Goal: Task Accomplishment & Management: Complete application form

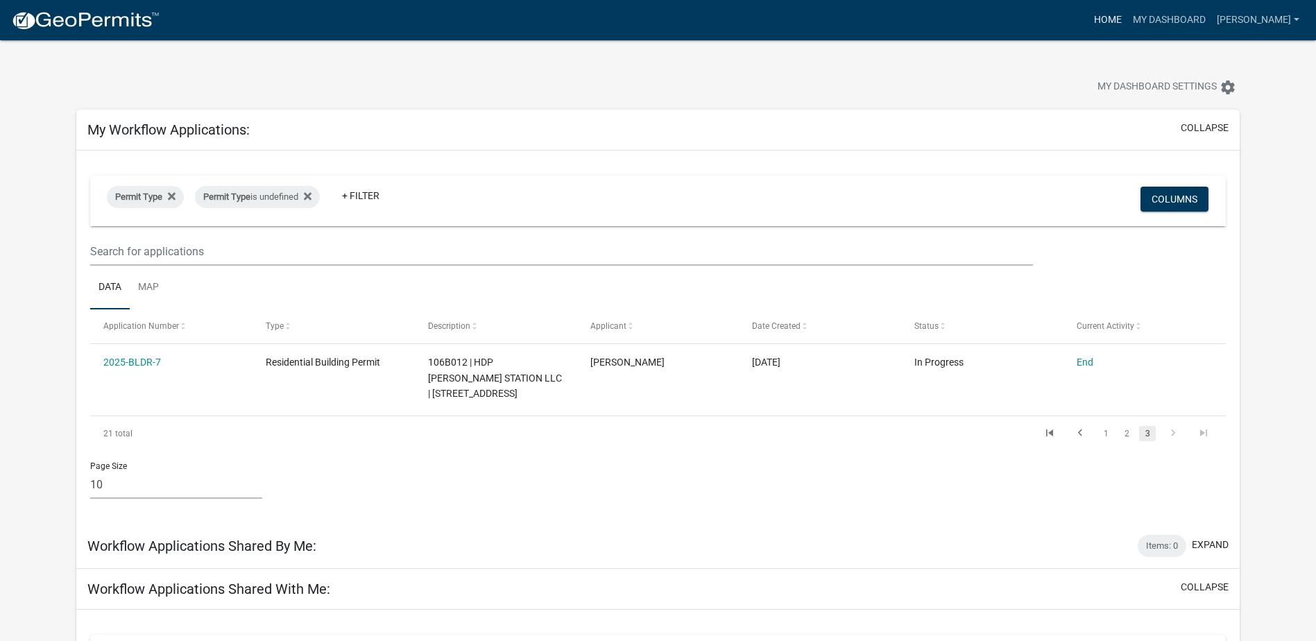
click at [1127, 23] on link "Home" at bounding box center [1108, 20] width 39 height 26
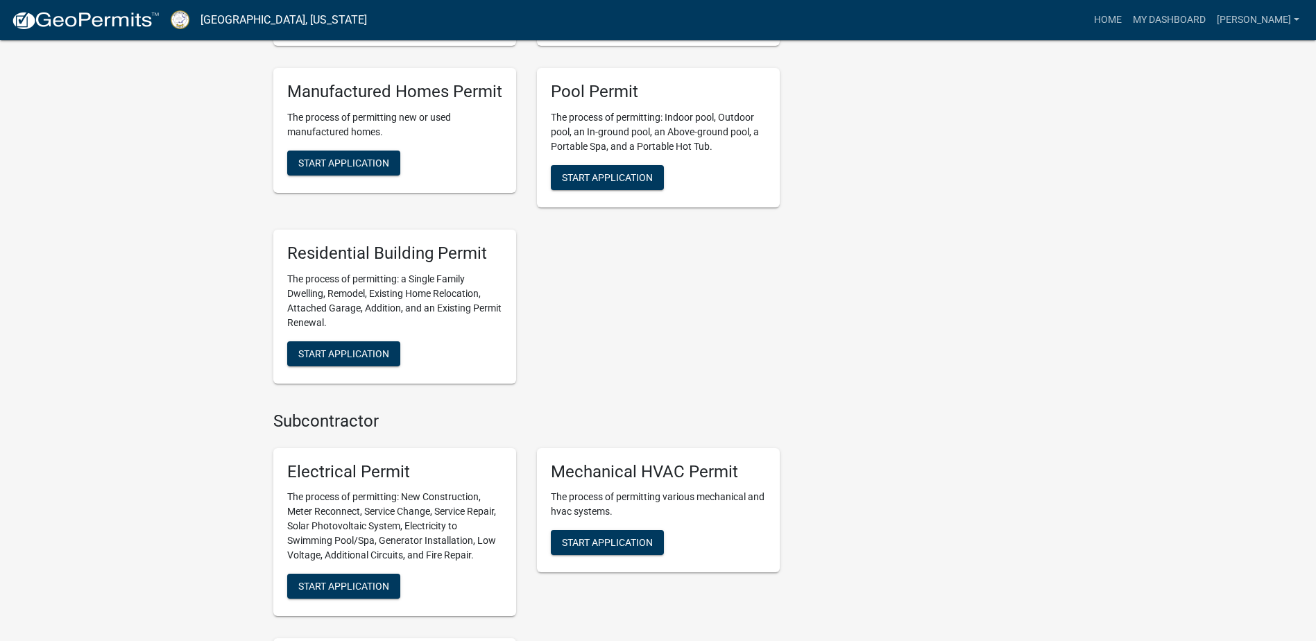
scroll to position [763, 0]
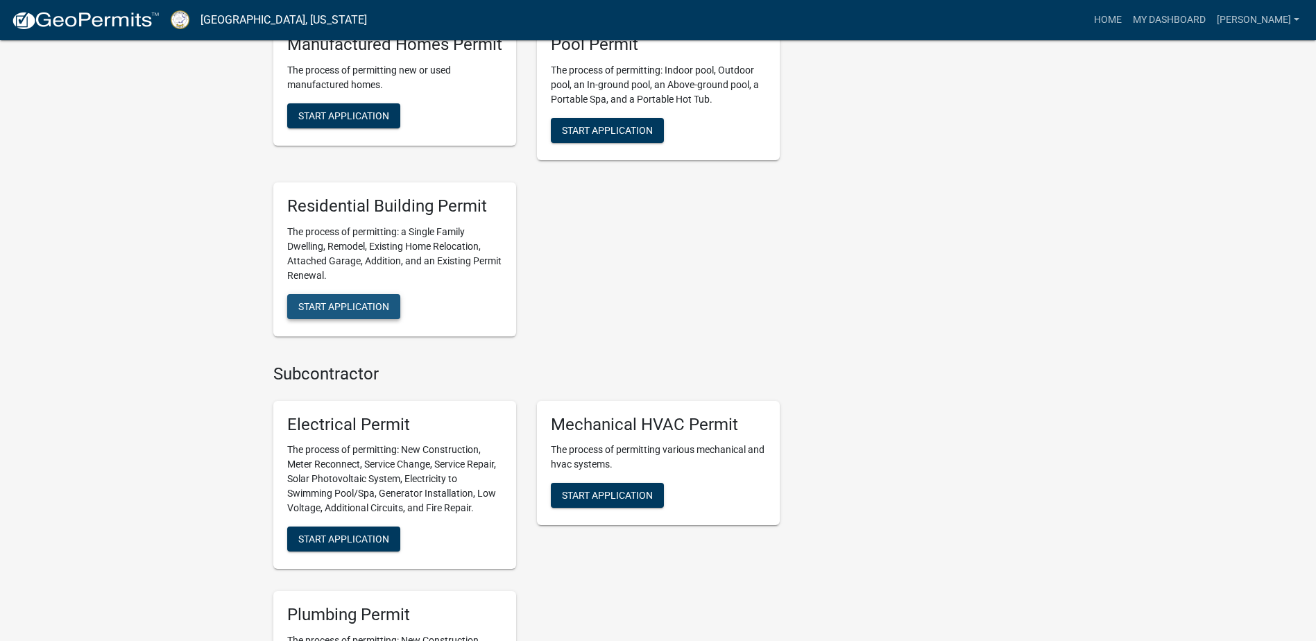
click at [341, 305] on span "Start Application" at bounding box center [343, 305] width 91 height 11
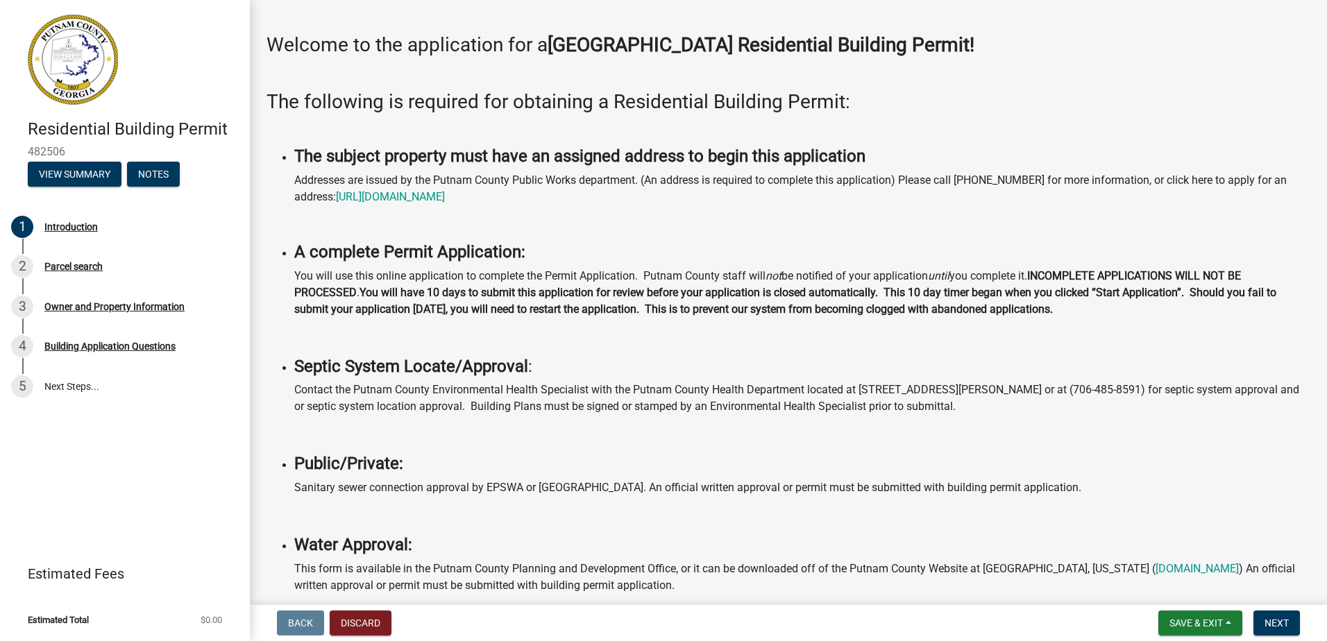
scroll to position [69, 0]
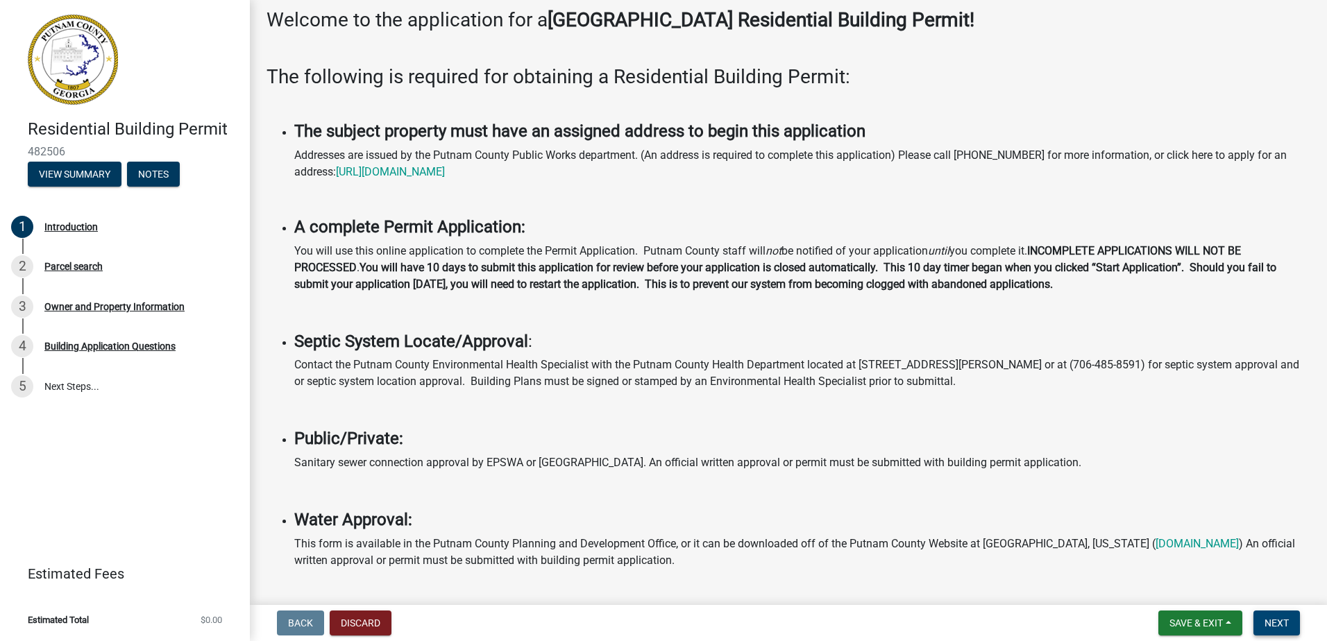
click at [1277, 628] on span "Next" at bounding box center [1276, 622] width 24 height 11
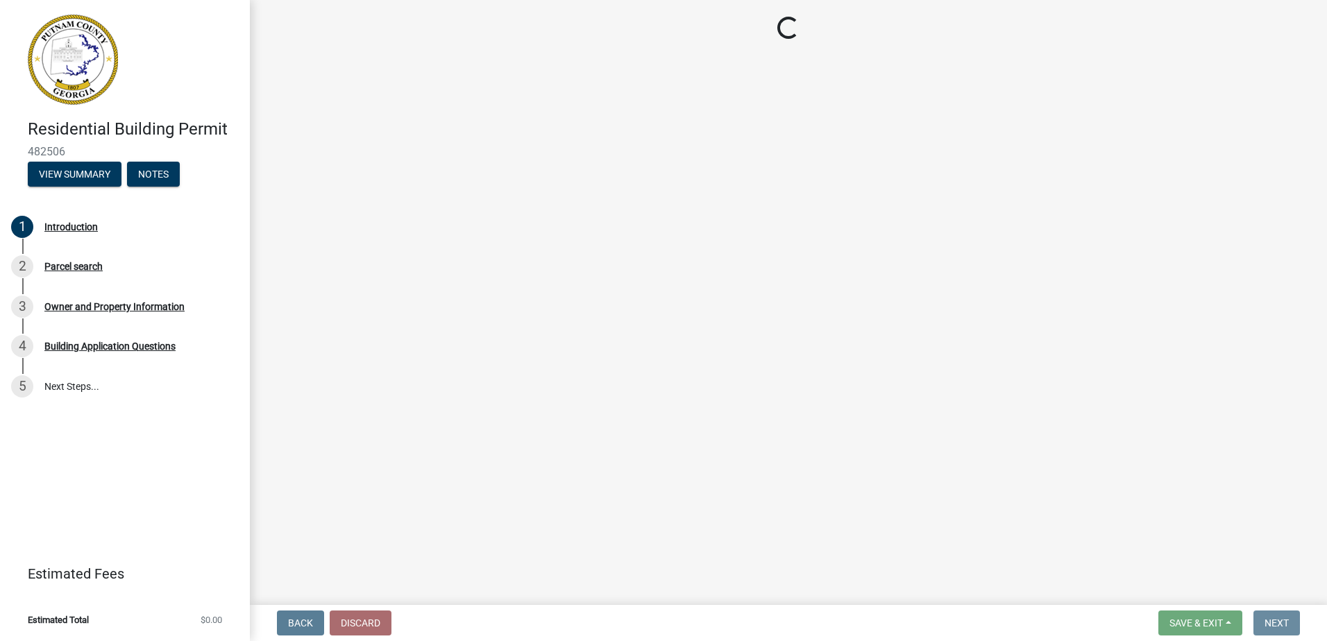
scroll to position [0, 0]
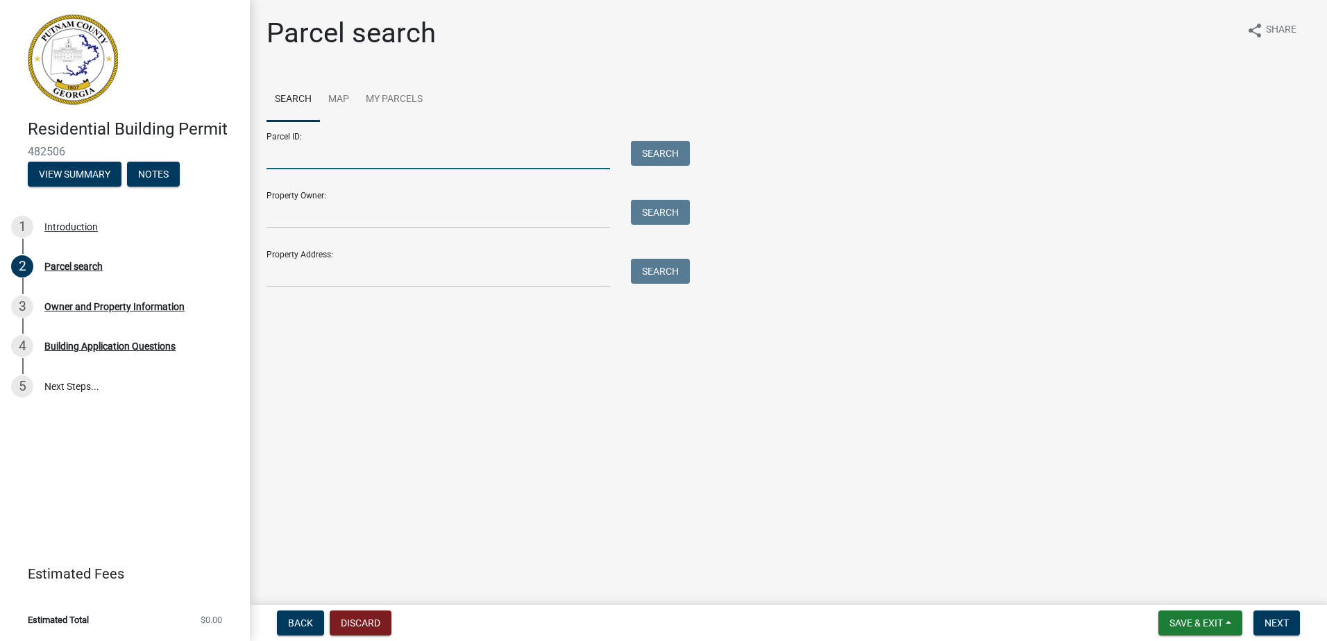
click at [423, 153] on input "Parcel ID:" at bounding box center [437, 155] width 343 height 28
type input "106b029"
click at [645, 153] on button "Search" at bounding box center [660, 153] width 59 height 25
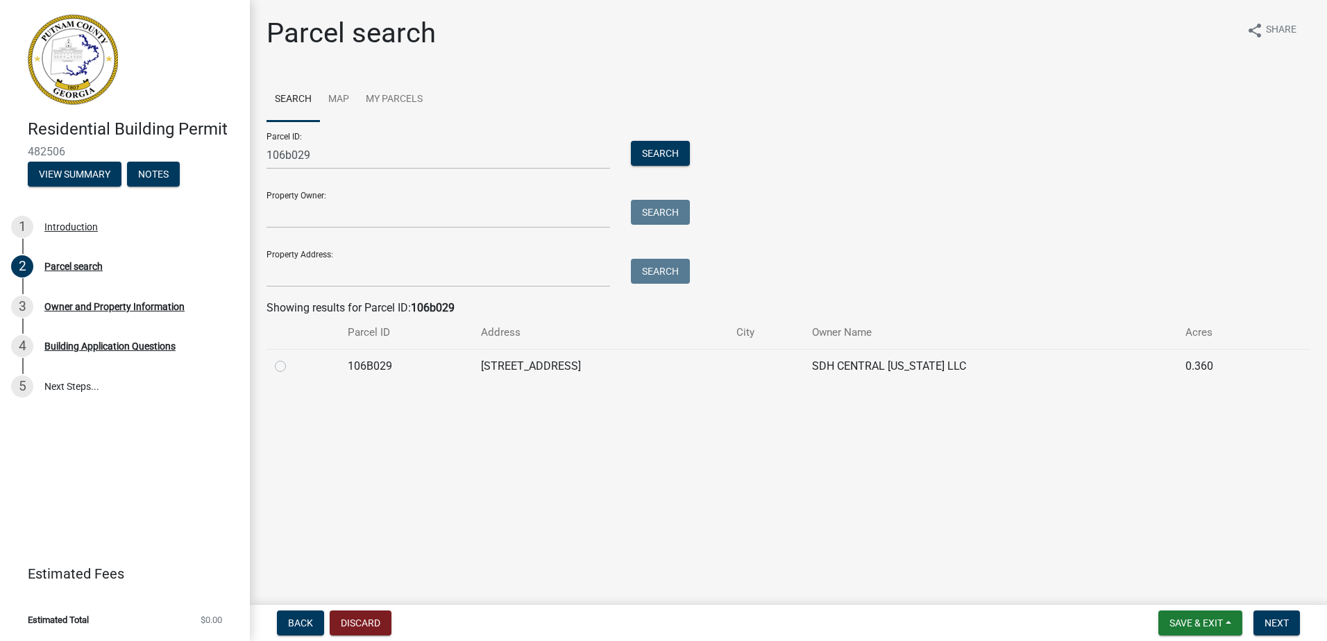
click at [291, 358] on label at bounding box center [291, 358] width 0 height 0
click at [291, 367] on input "radio" at bounding box center [295, 362] width 9 height 9
radio input "true"
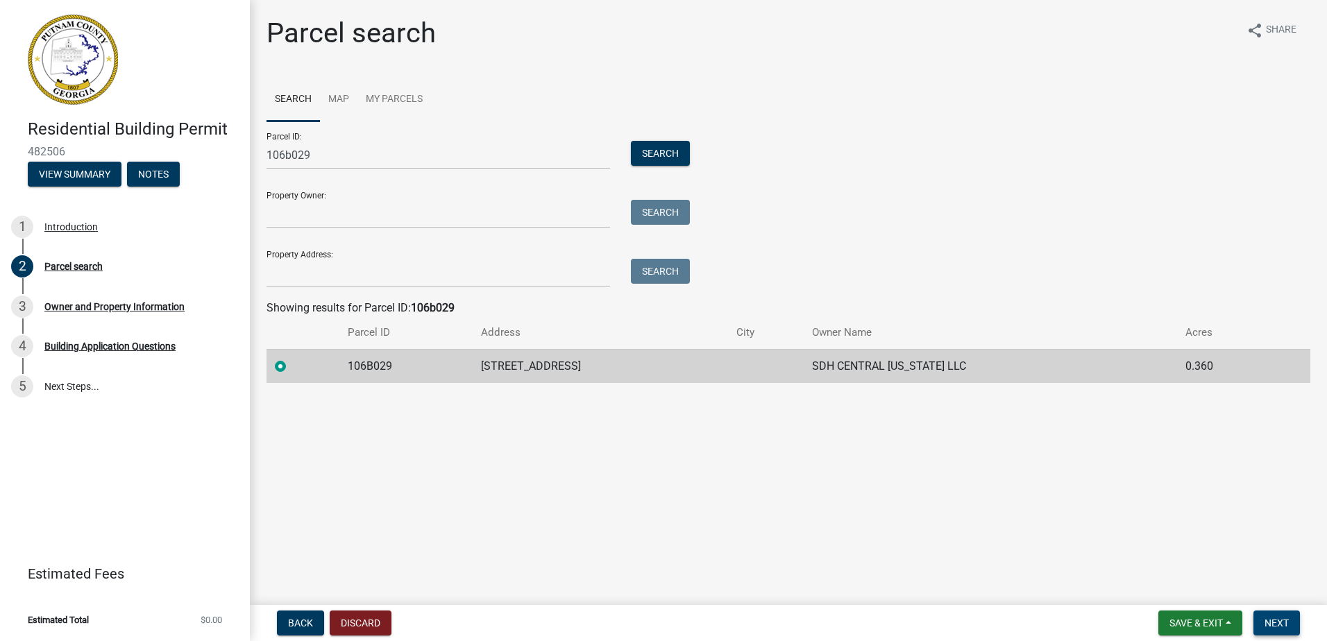
click at [1268, 624] on span "Next" at bounding box center [1276, 622] width 24 height 11
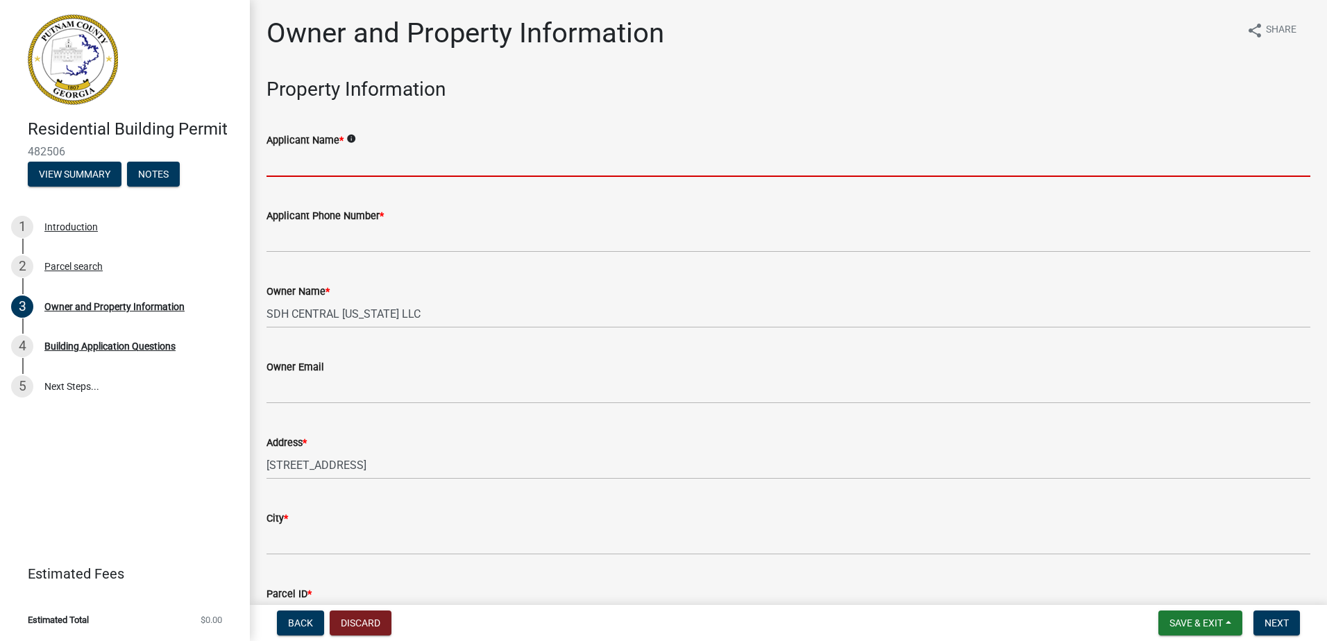
click at [382, 162] on input "Applicant Name *" at bounding box center [787, 162] width 1043 height 28
type input "[PERSON_NAME]"
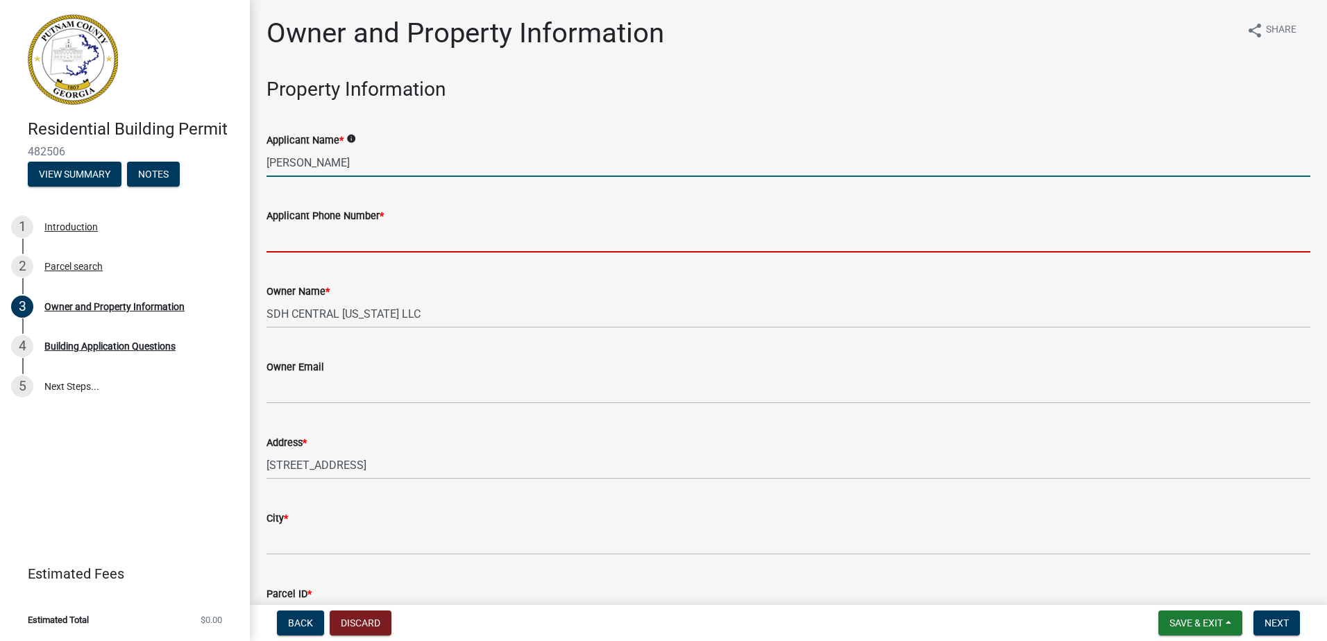
type input "7703668239"
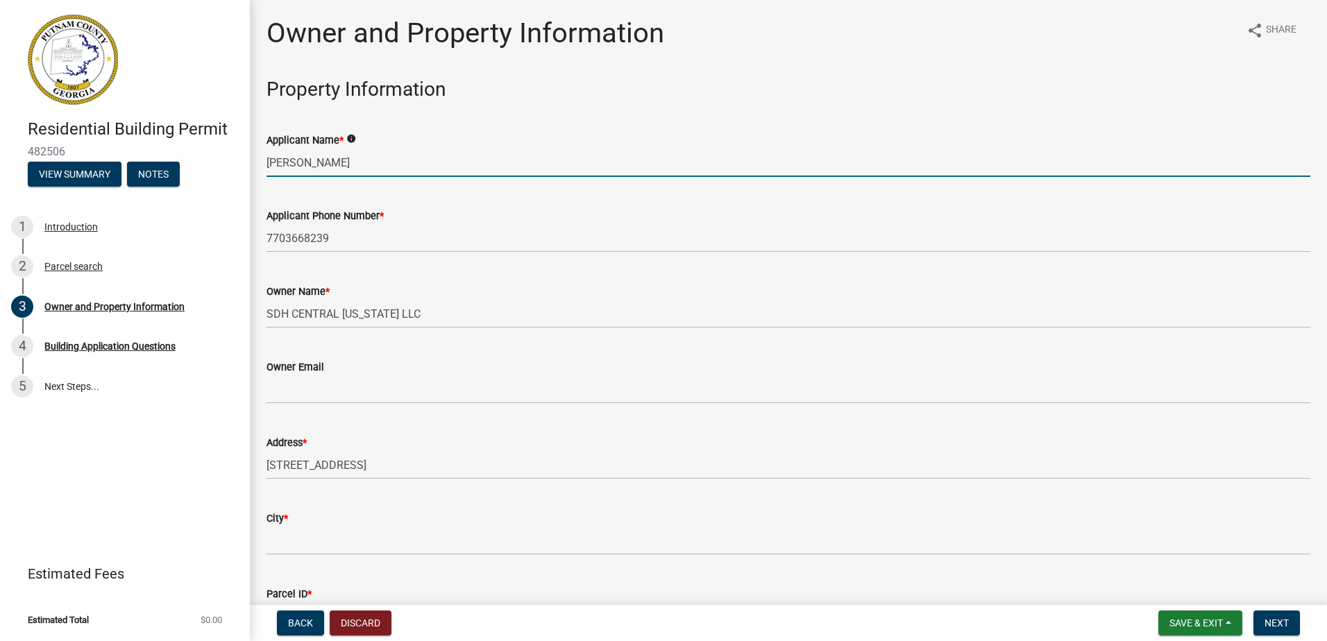
type input "[EMAIL_ADDRESS][DOMAIN_NAME]"
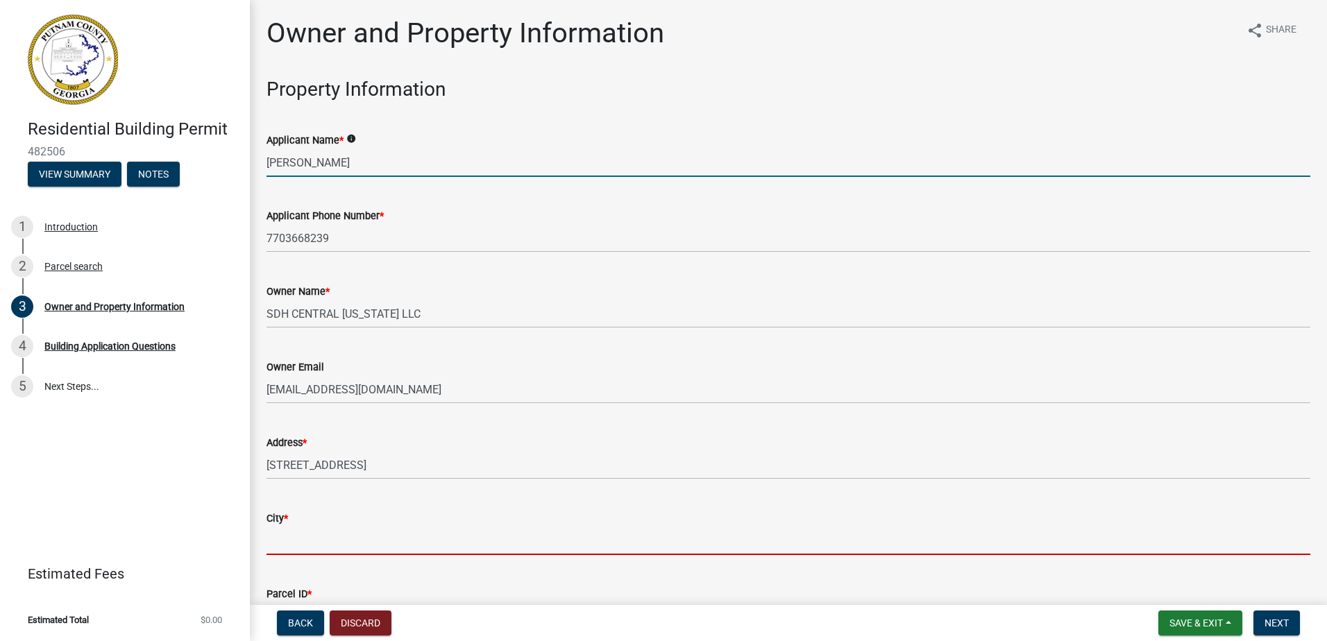
type input "Eatonton"
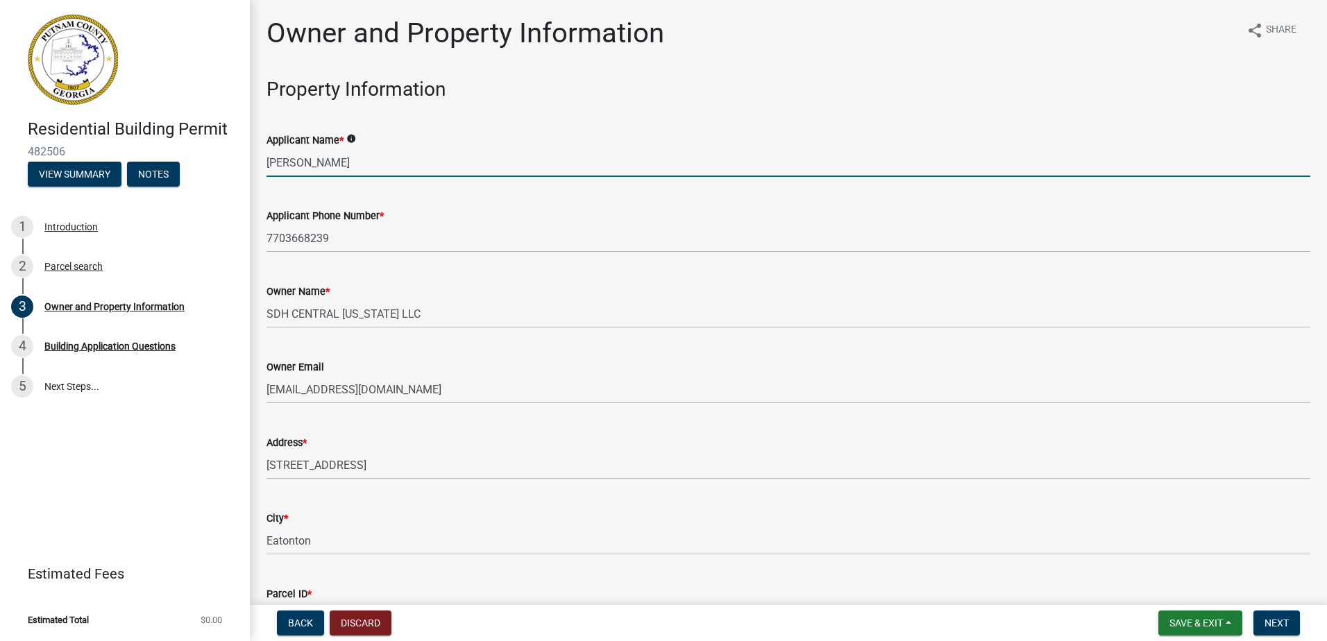
type input "[STREET_ADDRESS][US_STATE]"
type input "[PERSON_NAME]"
type input "ga"
type input "30253"
type input "[PERSON_NAME]"
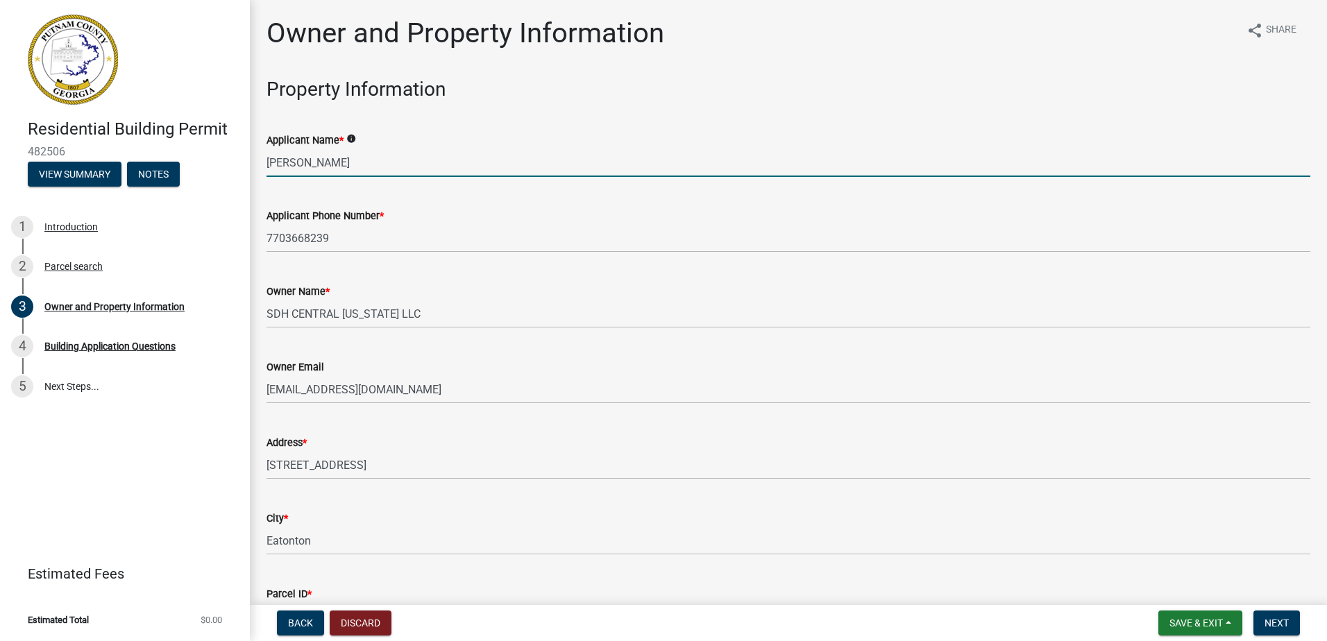
type input "7703668239"
type input "[STREET_ADDRESS][US_STATE]"
type input "[PERSON_NAME]"
type input "GA"
type input "30253"
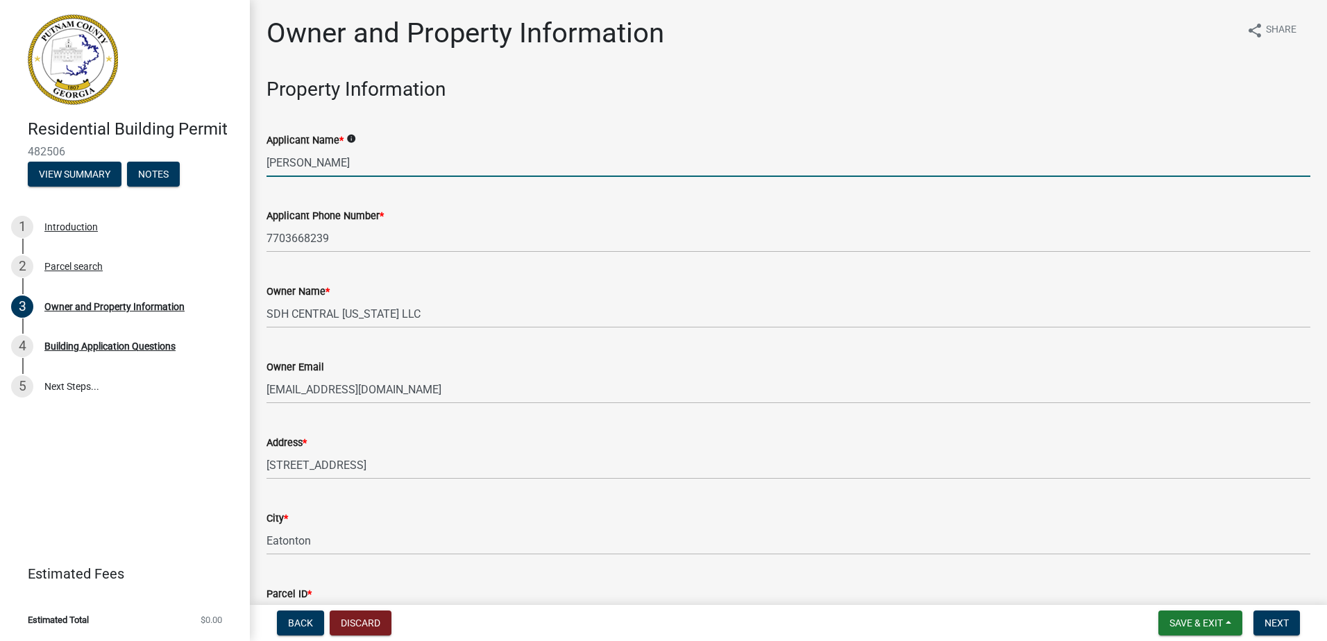
type input "[EMAIL_ADDRESS][DOMAIN_NAME]"
type input "RBQA008103"
type input "[DATE]"
type input "201907"
type input "[DATE]"
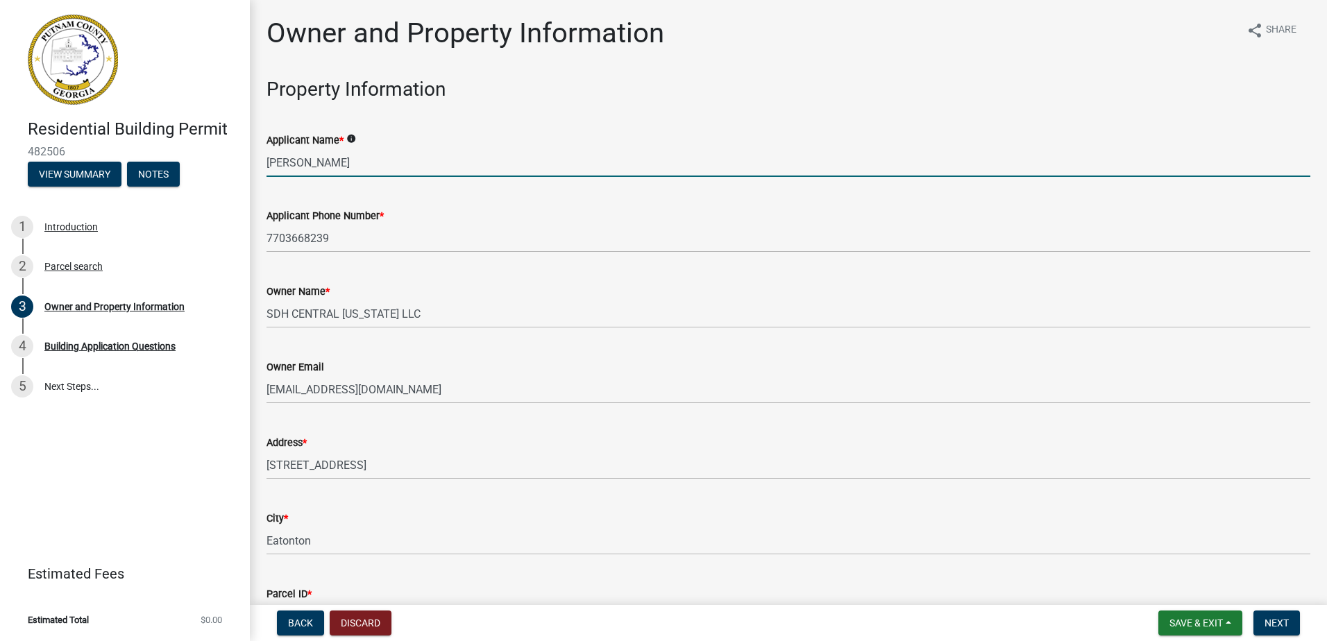
type input "[PERSON_NAME]"
type input "7703668239"
type input "134050"
select select "af4fa47c-8bb5-4ba0-9393-e9f4e4358ca2"
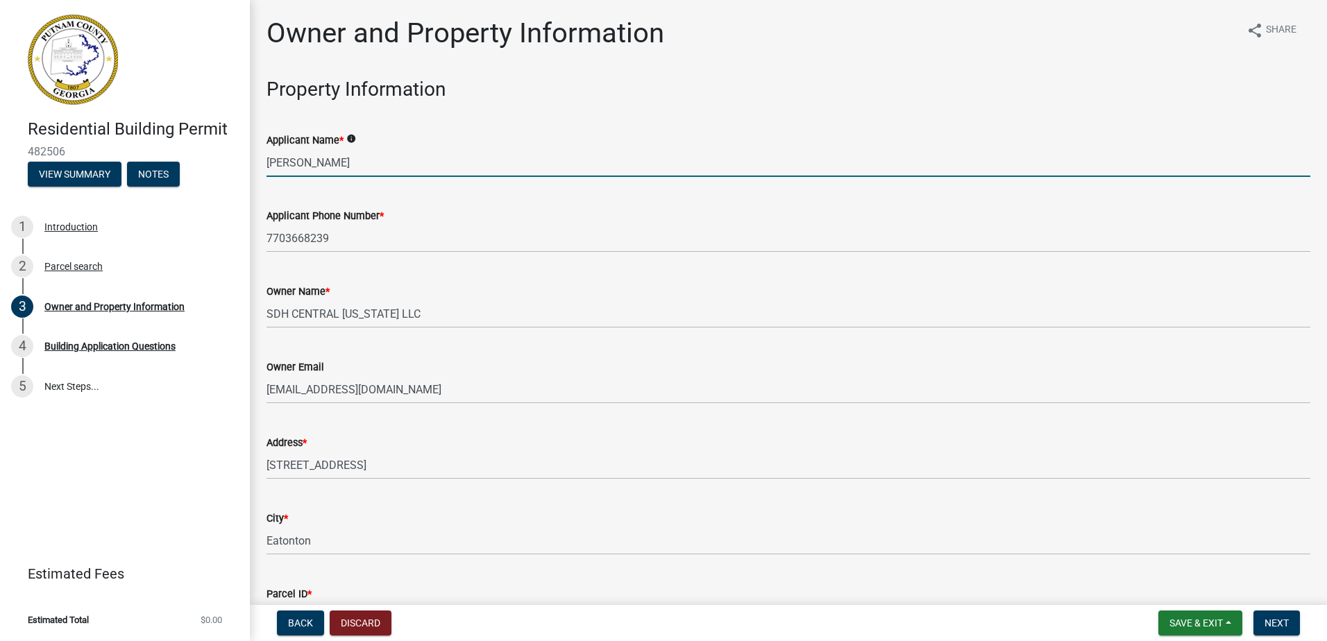
select select "83394b22-4a11-496c-8e5c-75ade2e72faf"
select select "af4fa47c-8bb5-4ba0-9393-e9f4e4358ca2"
select select "83394b22-4a11-496c-8e5c-75ade2e72faf"
select select "9"
select select "2025"
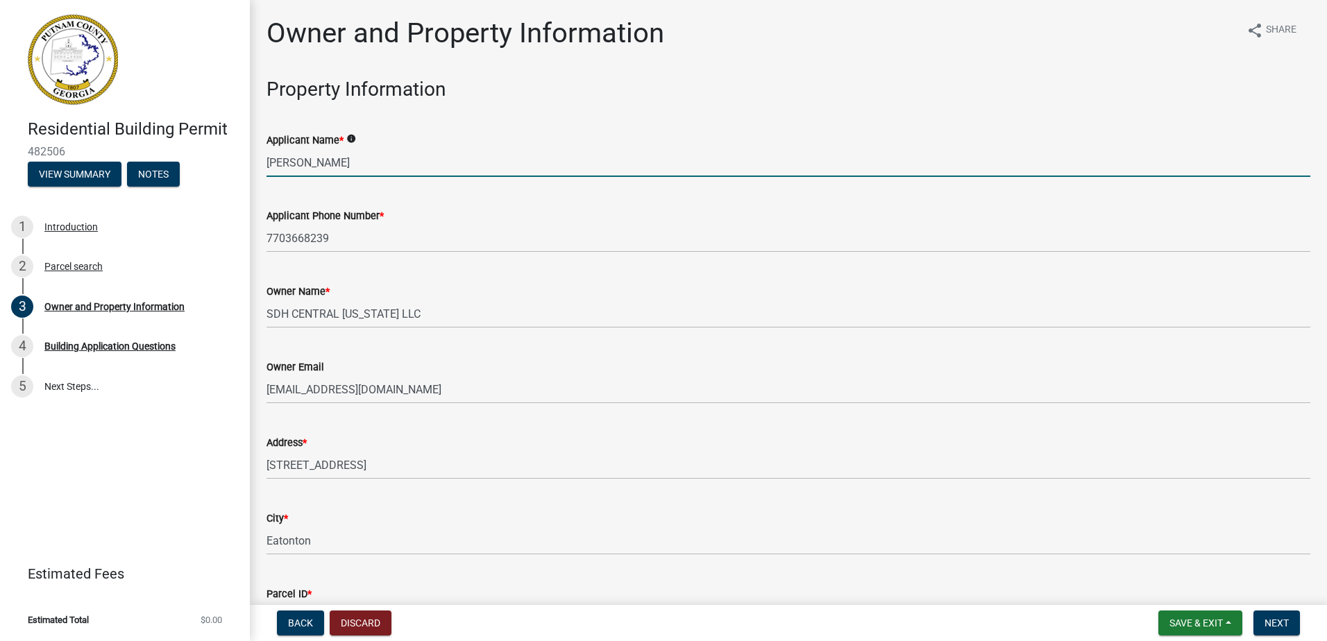
select select "9"
select select "2025"
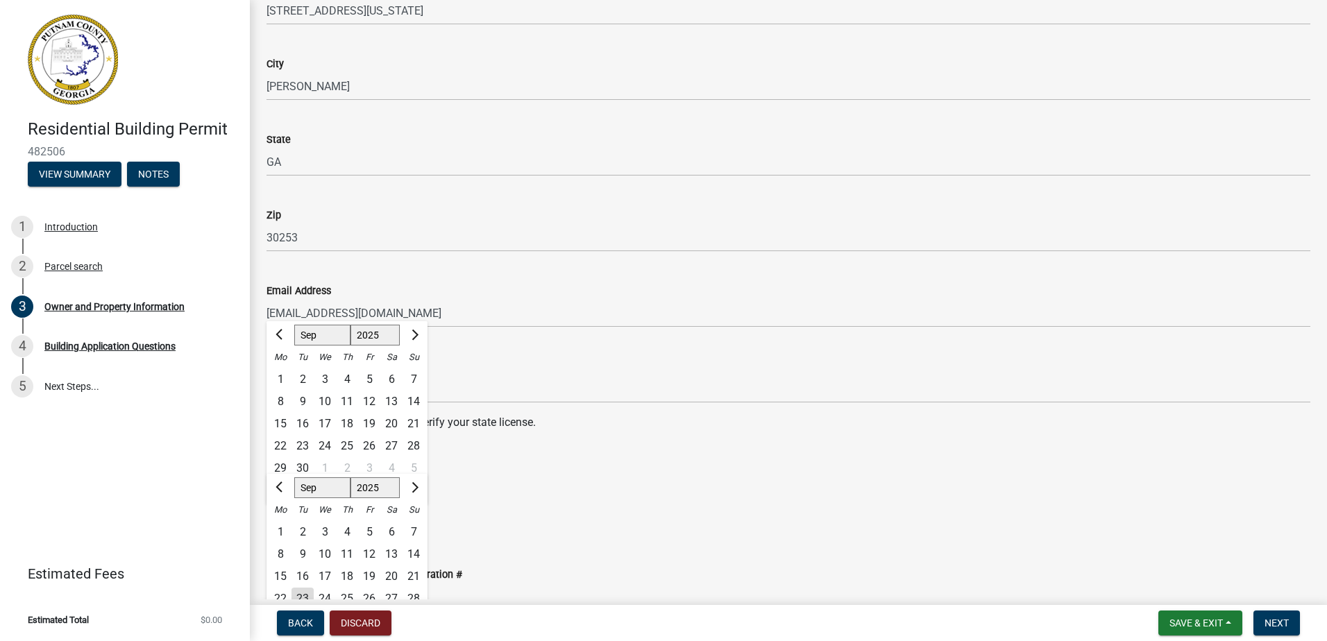
scroll to position [1537, 0]
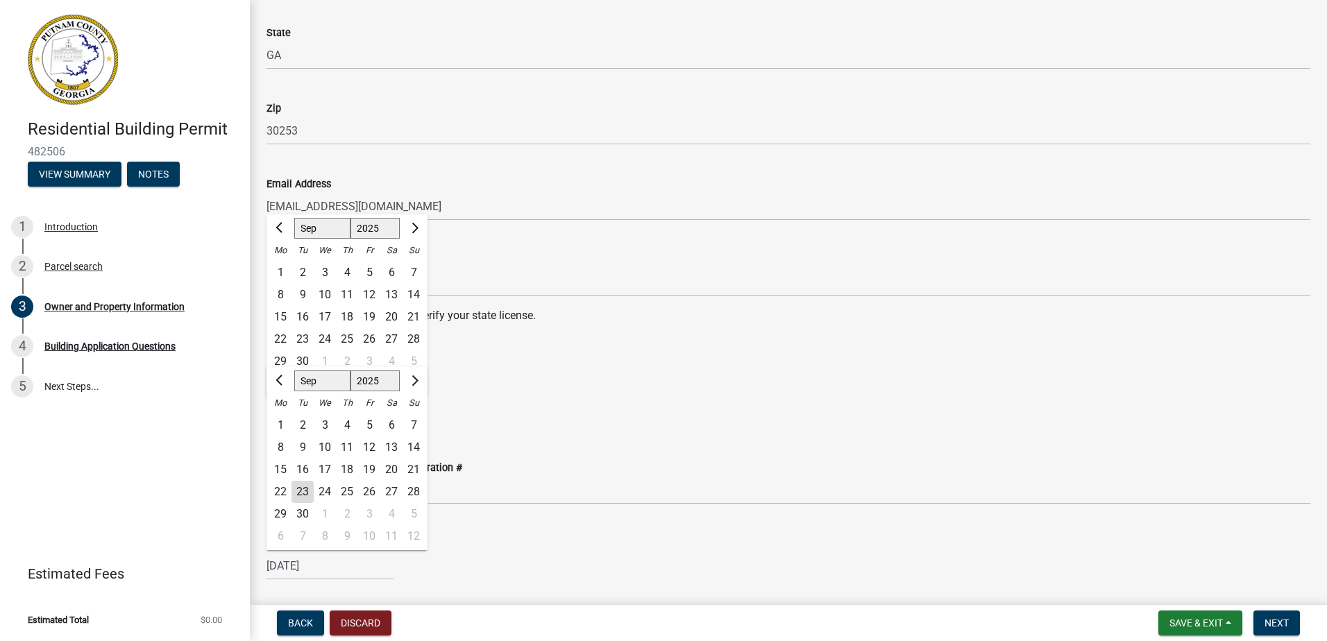
click at [502, 264] on div "State Certification #" at bounding box center [787, 259] width 1043 height 17
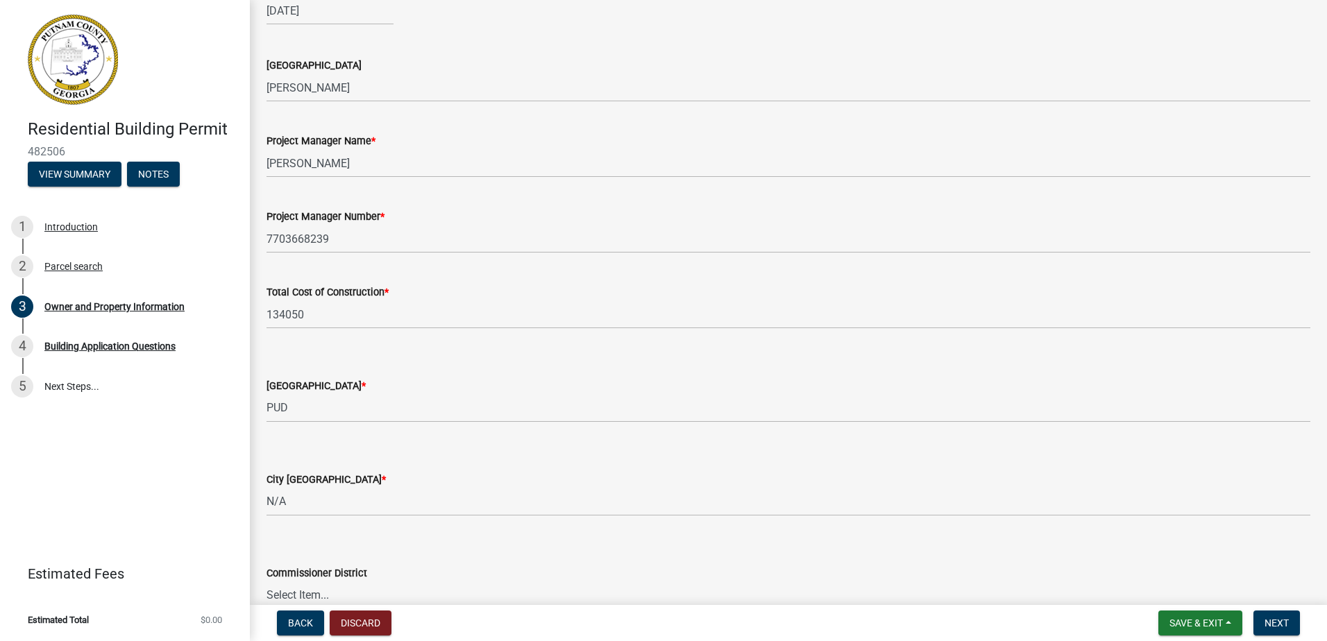
scroll to position [2162, 0]
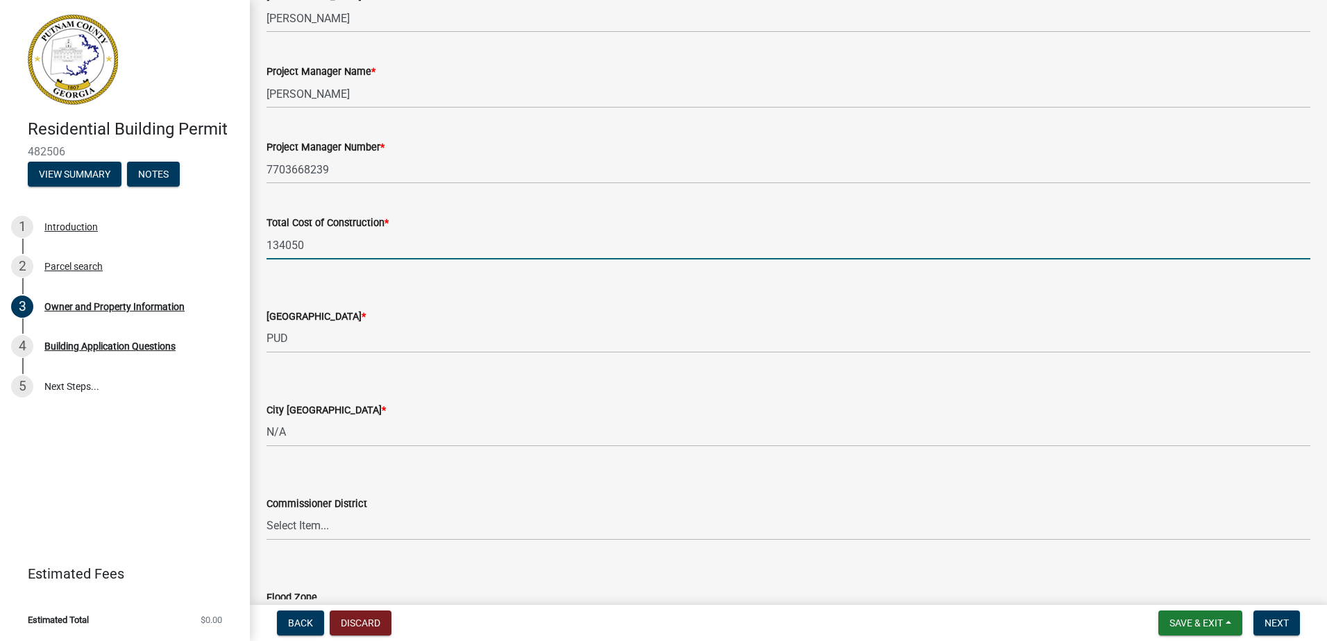
drag, startPoint x: 318, startPoint y: 251, endPoint x: 257, endPoint y: 258, distance: 60.8
click at [257, 258] on div "Total Cost of Construction * 134050" at bounding box center [788, 227] width 1064 height 65
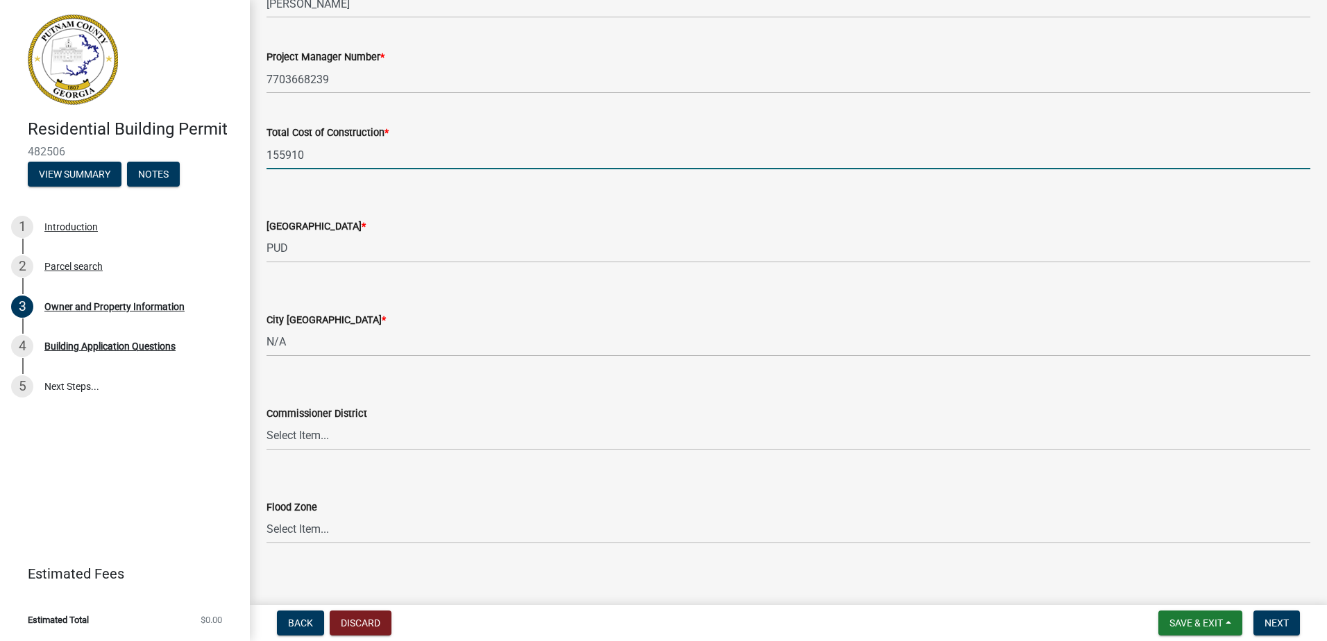
scroll to position [2263, 0]
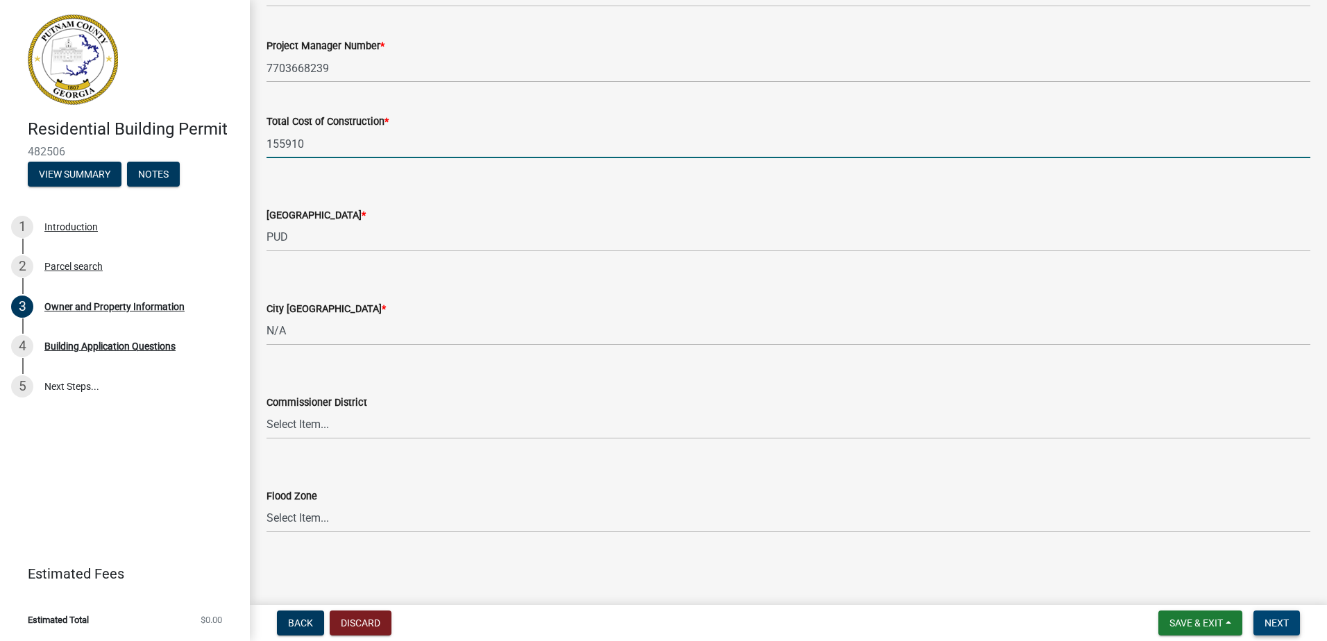
type input "155910"
click at [1268, 624] on span "Next" at bounding box center [1276, 622] width 24 height 11
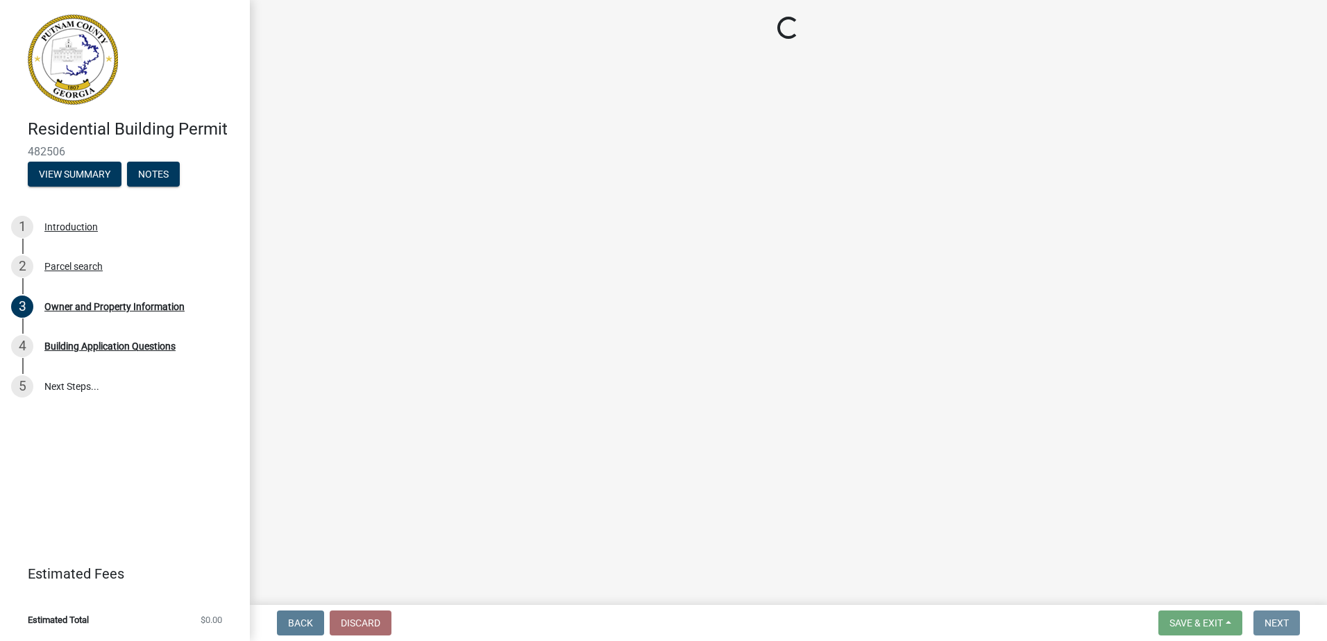
scroll to position [0, 0]
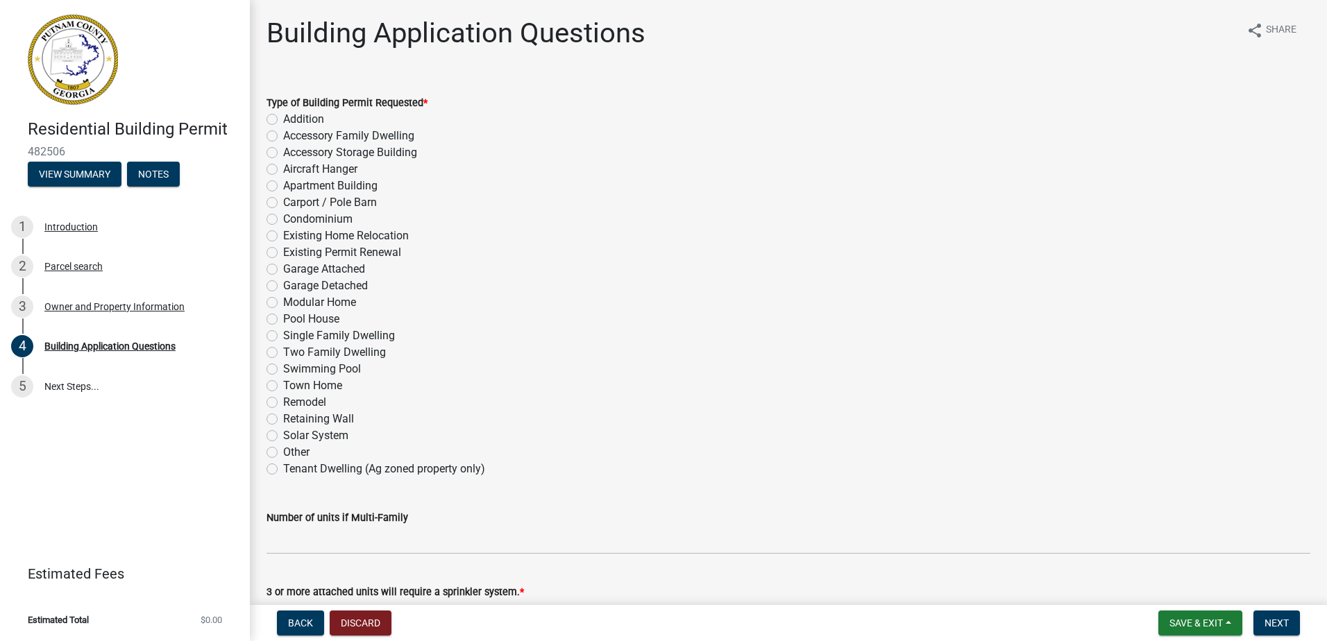
click at [283, 332] on label "Single Family Dwelling" at bounding box center [339, 335] width 112 height 17
click at [283, 332] on input "Single Family Dwelling" at bounding box center [287, 331] width 9 height 9
radio input "true"
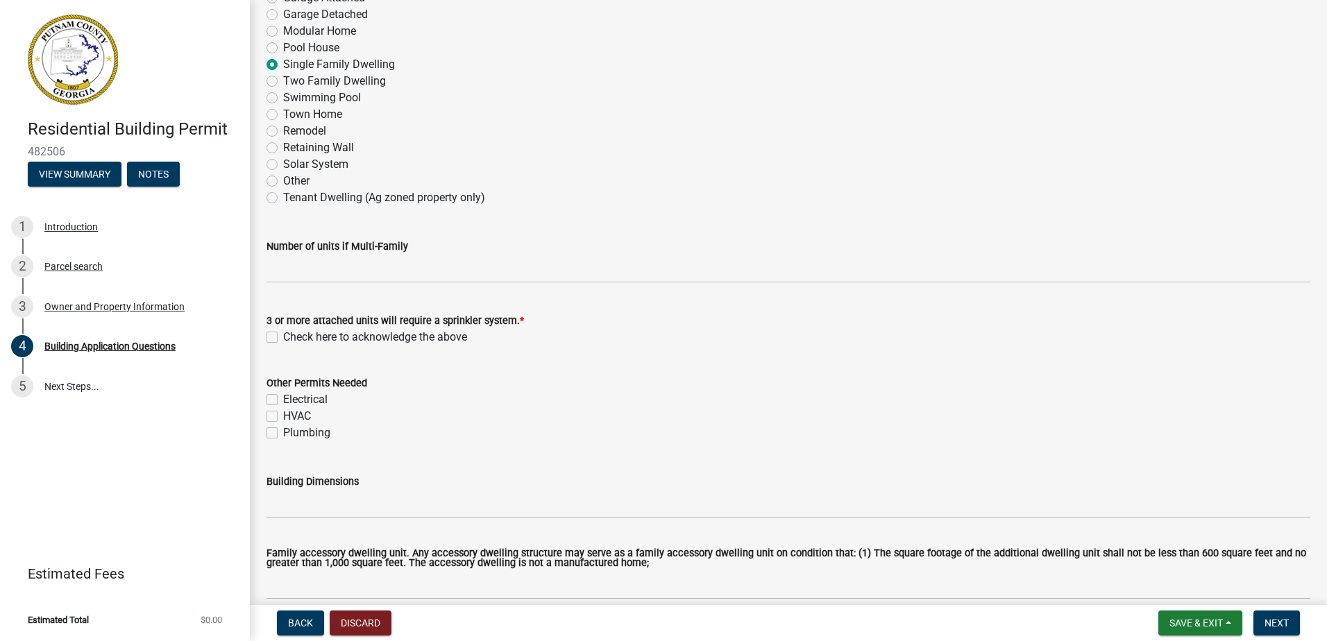
scroll to position [278, 0]
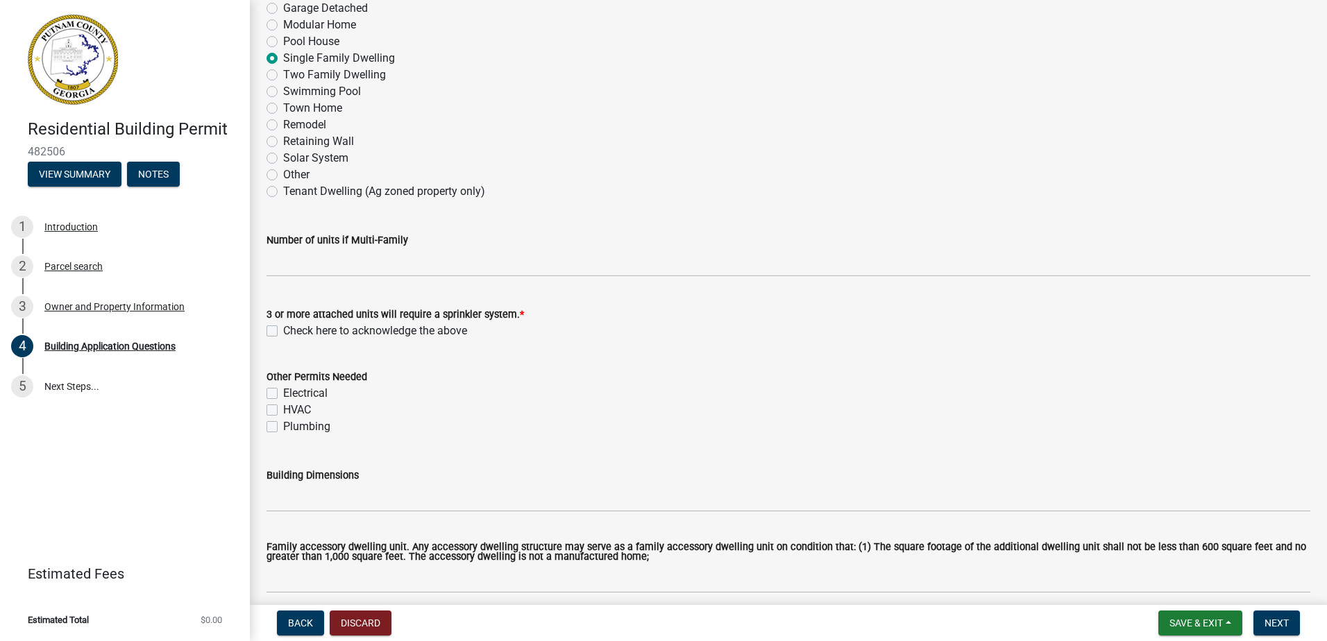
click at [283, 327] on label "Check here to acknowledge the above" at bounding box center [375, 331] width 184 height 17
click at [283, 327] on input "Check here to acknowledge the above" at bounding box center [287, 327] width 9 height 9
checkbox input "true"
click at [283, 397] on label "Electrical" at bounding box center [305, 393] width 44 height 17
click at [283, 394] on input "Electrical" at bounding box center [287, 389] width 9 height 9
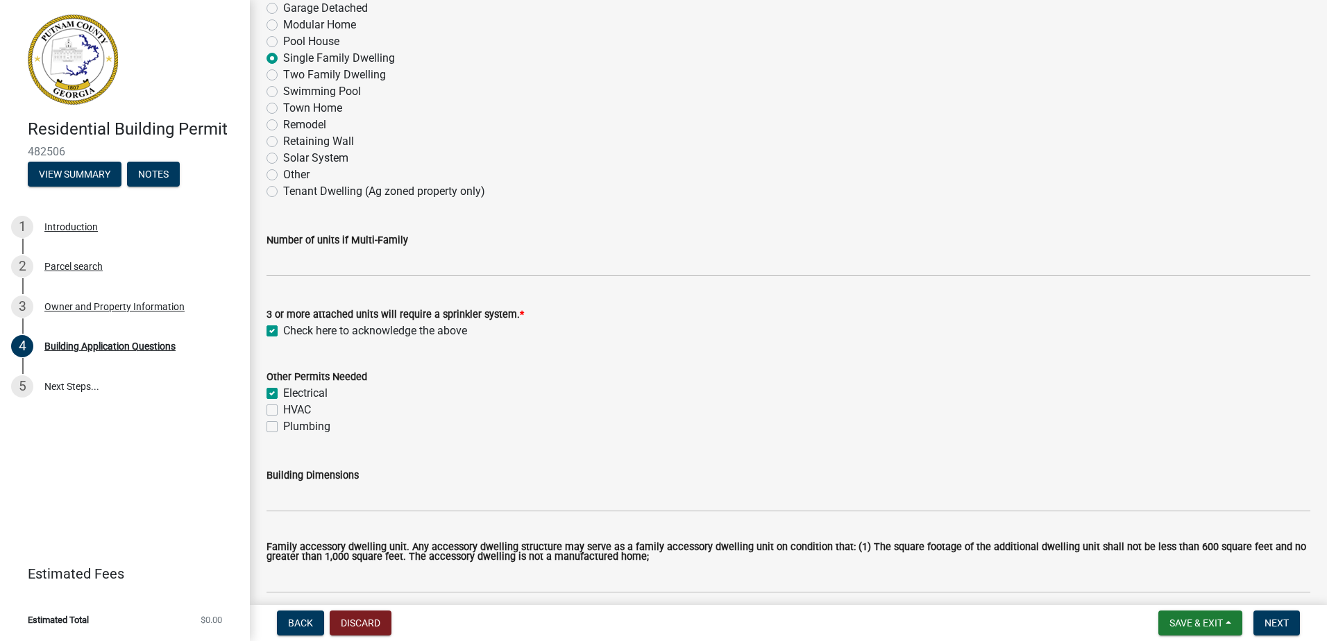
checkbox input "true"
checkbox input "false"
click at [283, 407] on label "HVAC" at bounding box center [297, 410] width 28 height 17
click at [283, 407] on input "HVAC" at bounding box center [287, 406] width 9 height 9
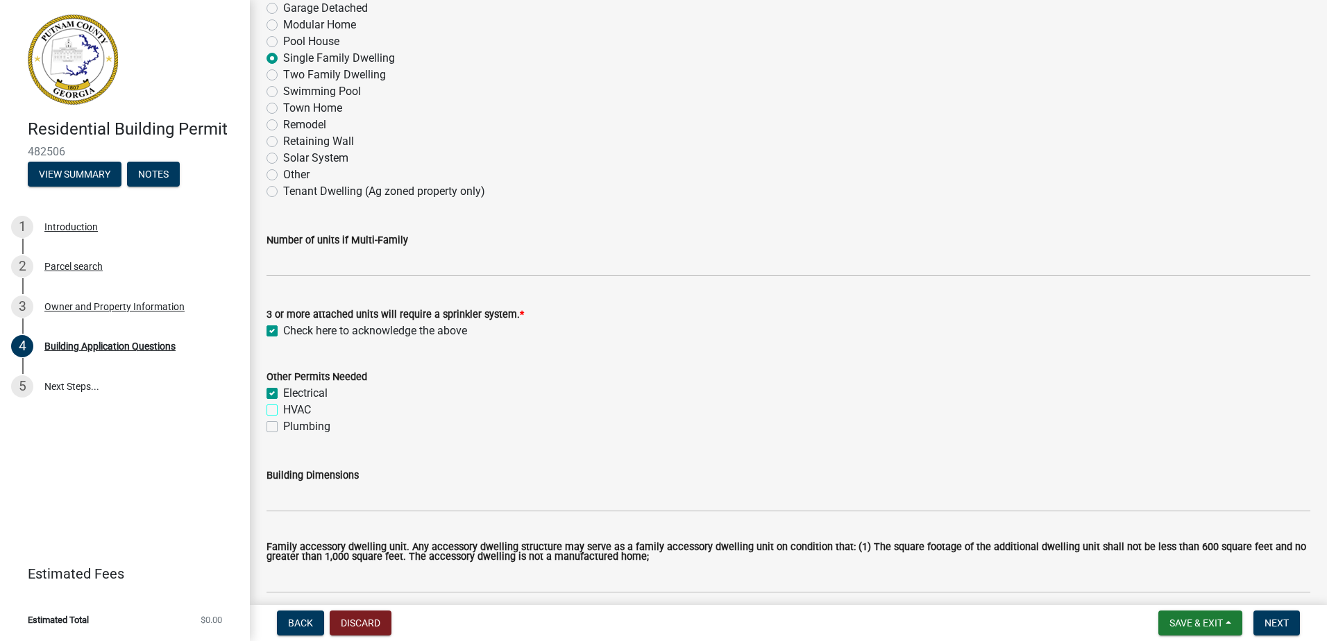
checkbox input "true"
click at [283, 425] on label "Plumbing" at bounding box center [306, 426] width 47 height 17
click at [283, 425] on input "Plumbing" at bounding box center [287, 422] width 9 height 9
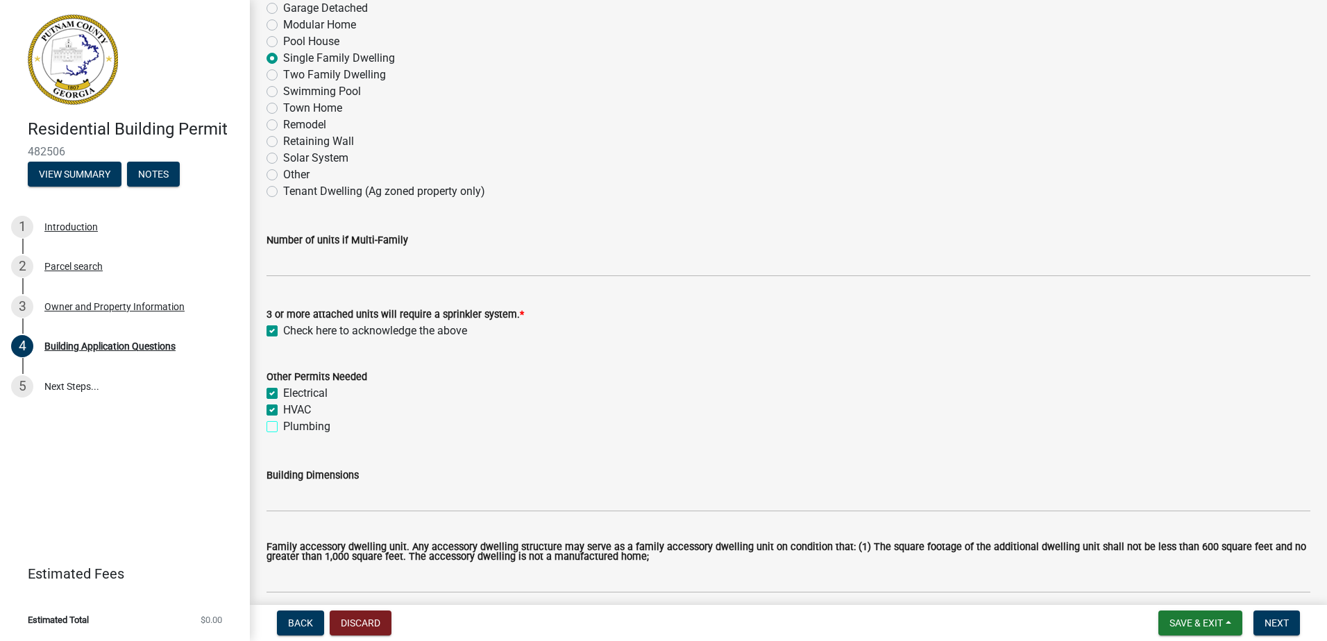
checkbox input "true"
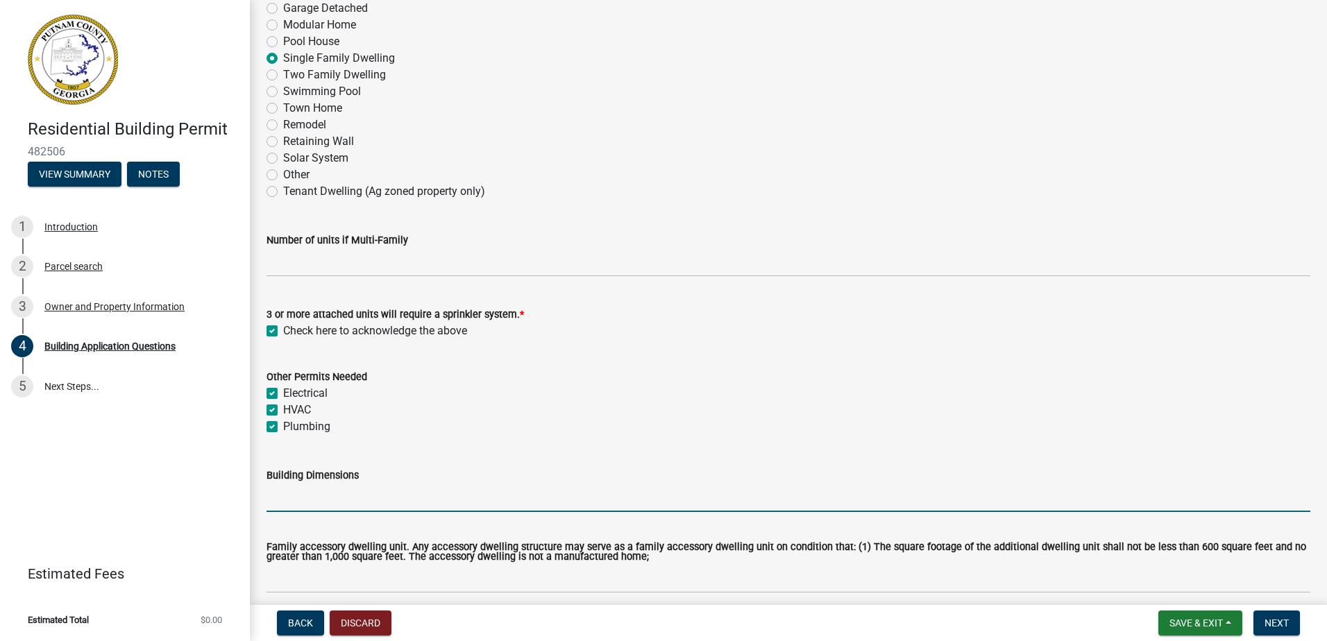
click at [301, 508] on input "Building Dimensions" at bounding box center [787, 498] width 1043 height 28
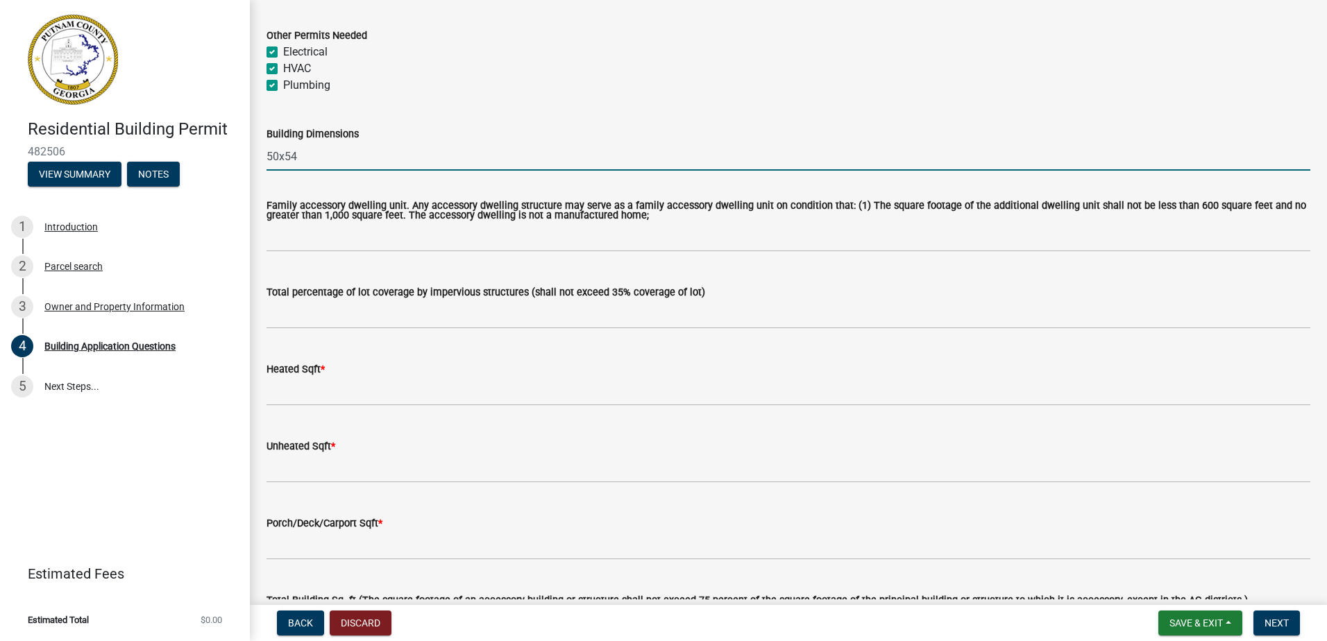
scroll to position [624, 0]
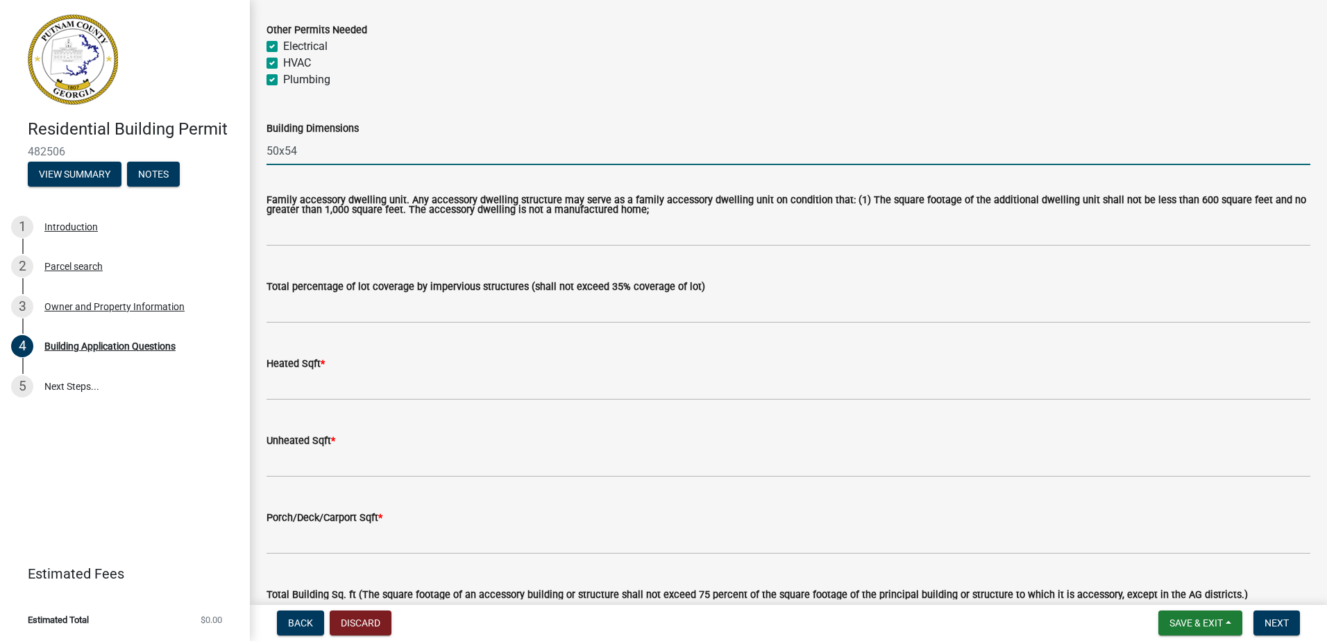
type input "50x54"
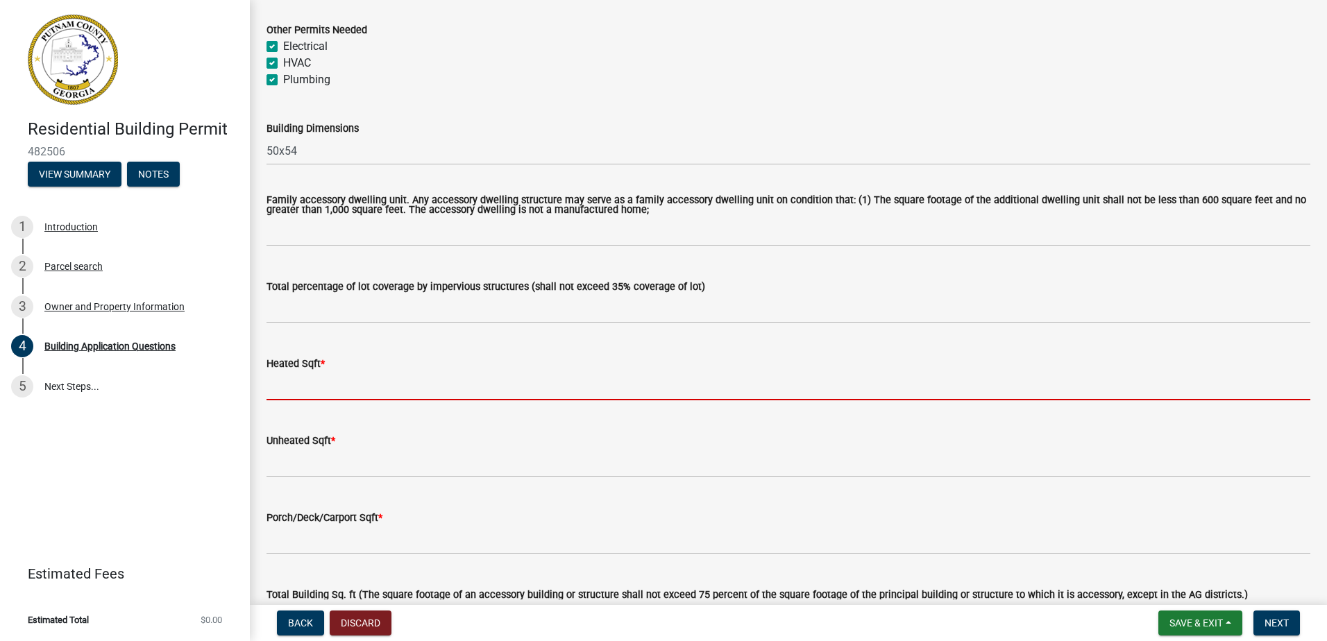
click at [298, 384] on input "text" at bounding box center [787, 386] width 1043 height 28
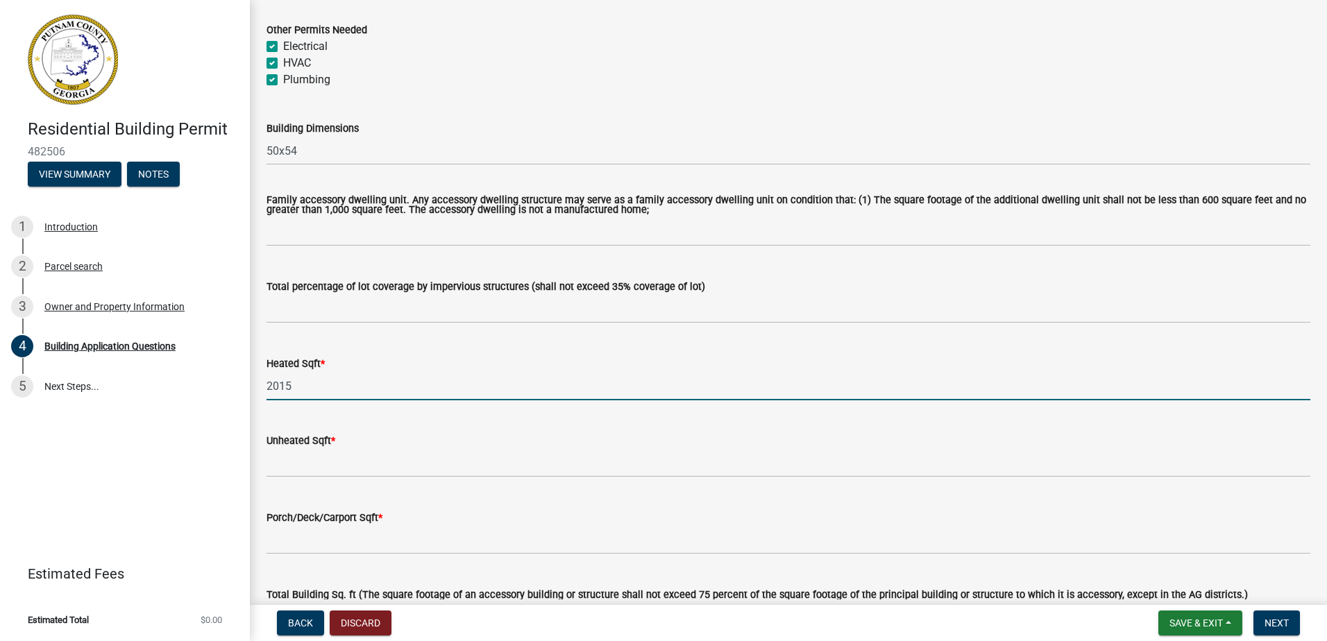
type input "2015"
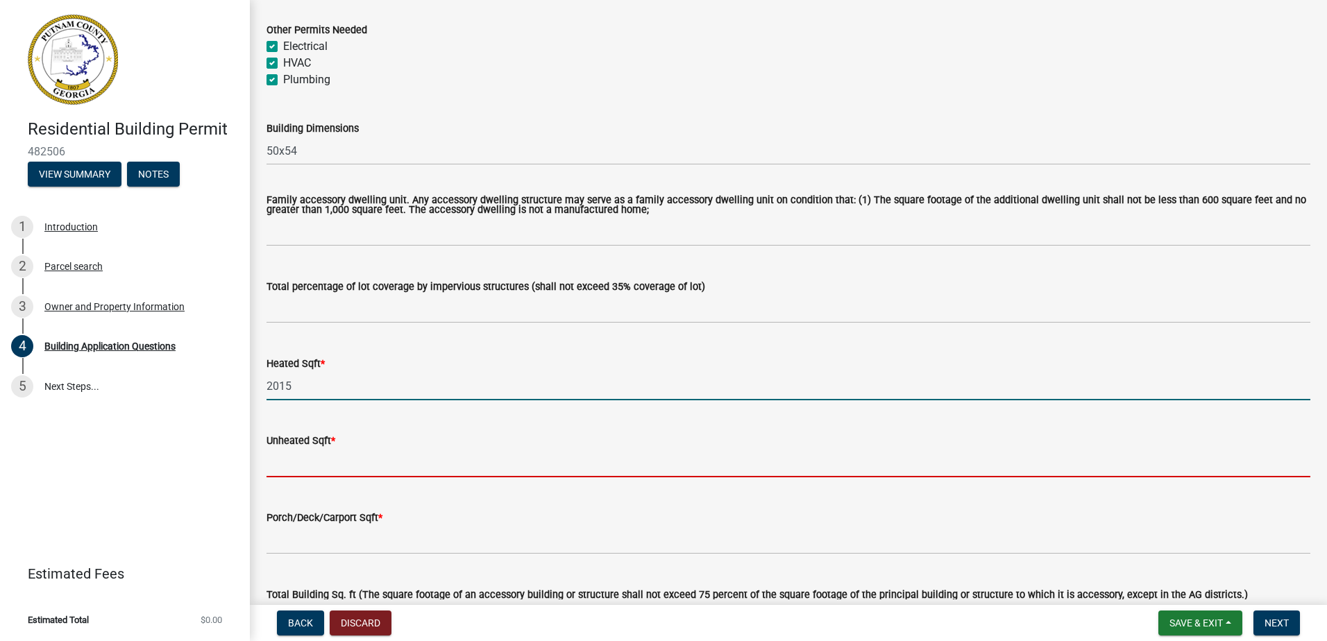
click at [289, 463] on input "text" at bounding box center [787, 463] width 1043 height 28
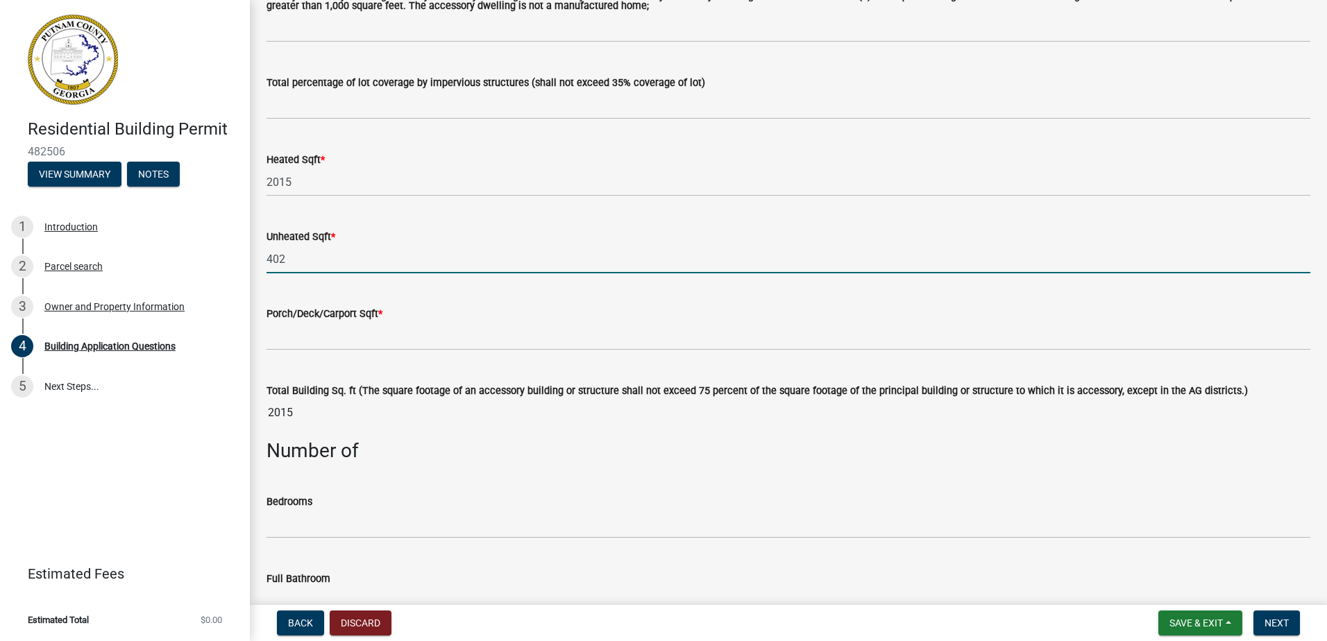
scroll to position [833, 0]
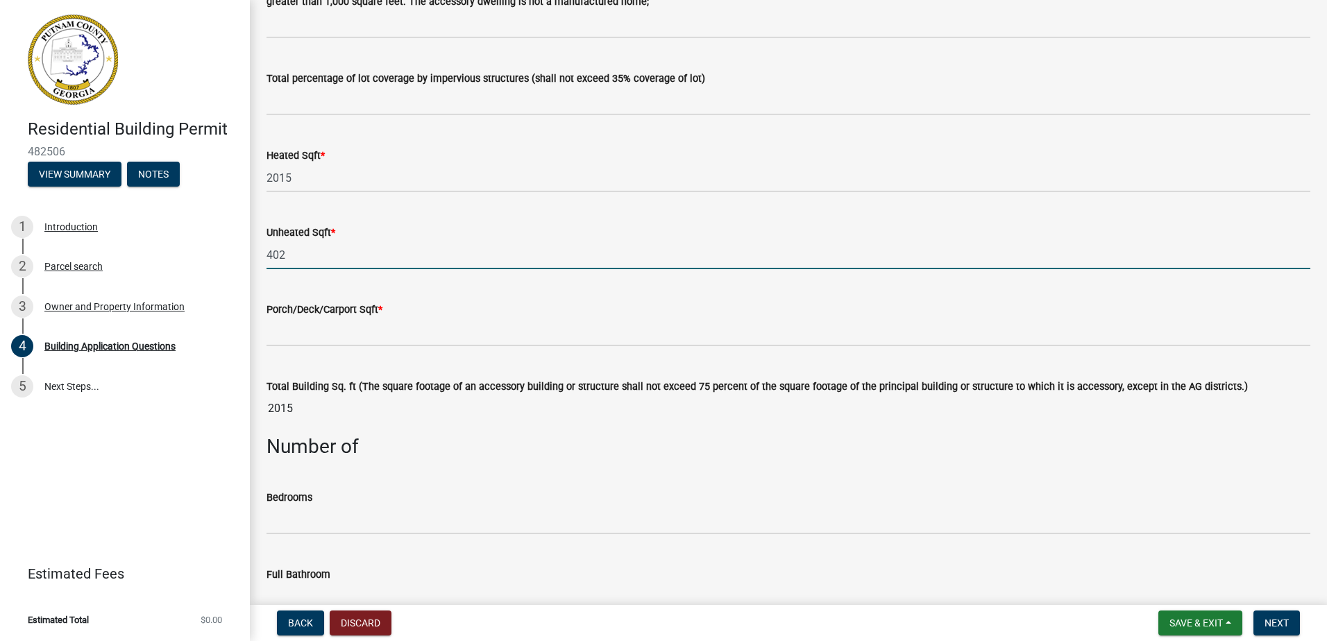
type input "402"
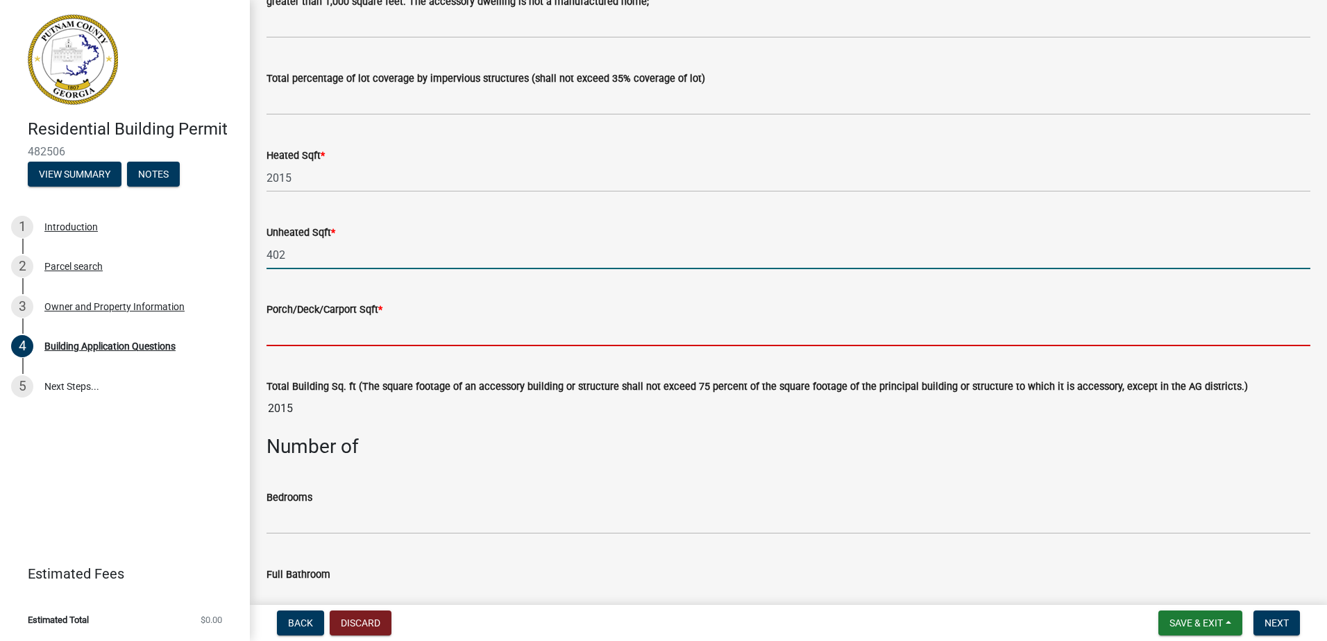
click at [334, 334] on input "text" at bounding box center [787, 332] width 1043 height 28
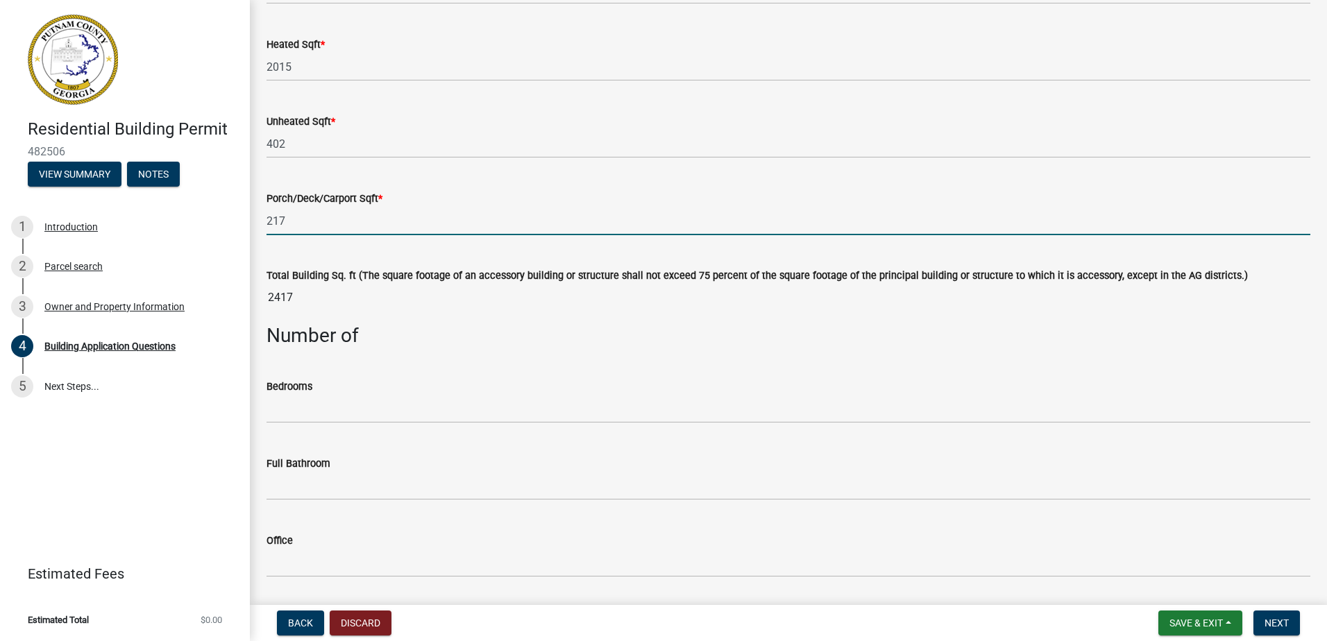
scroll to position [1041, 0]
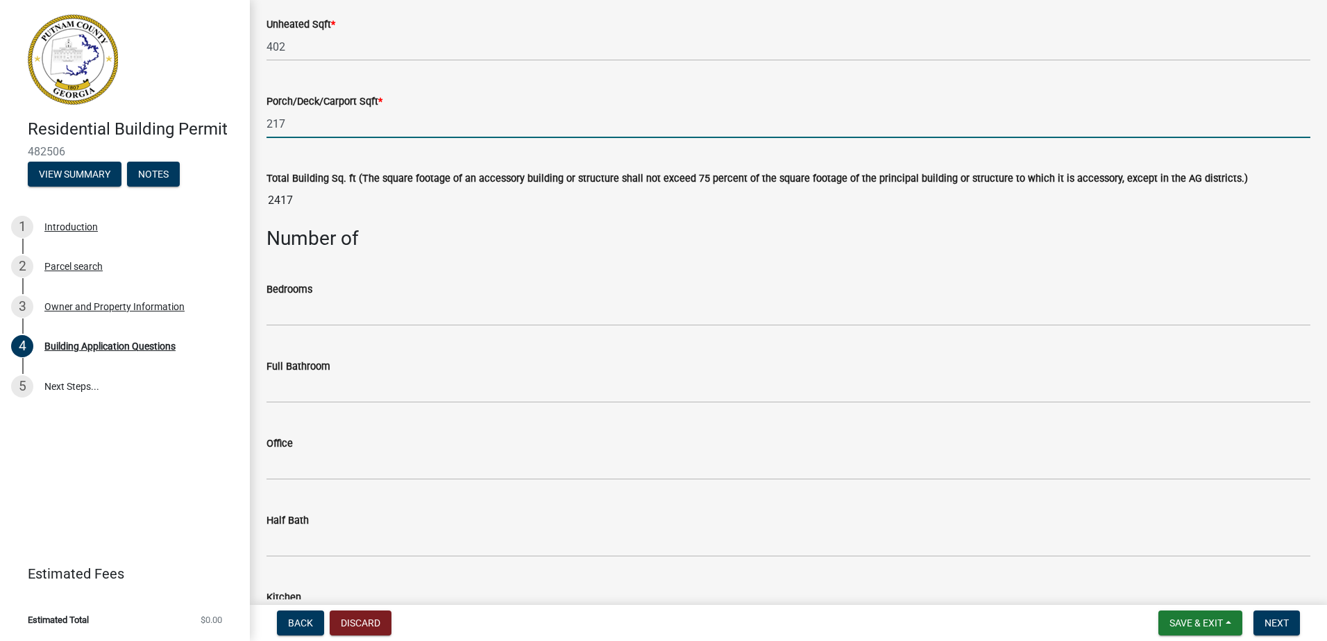
type input "217"
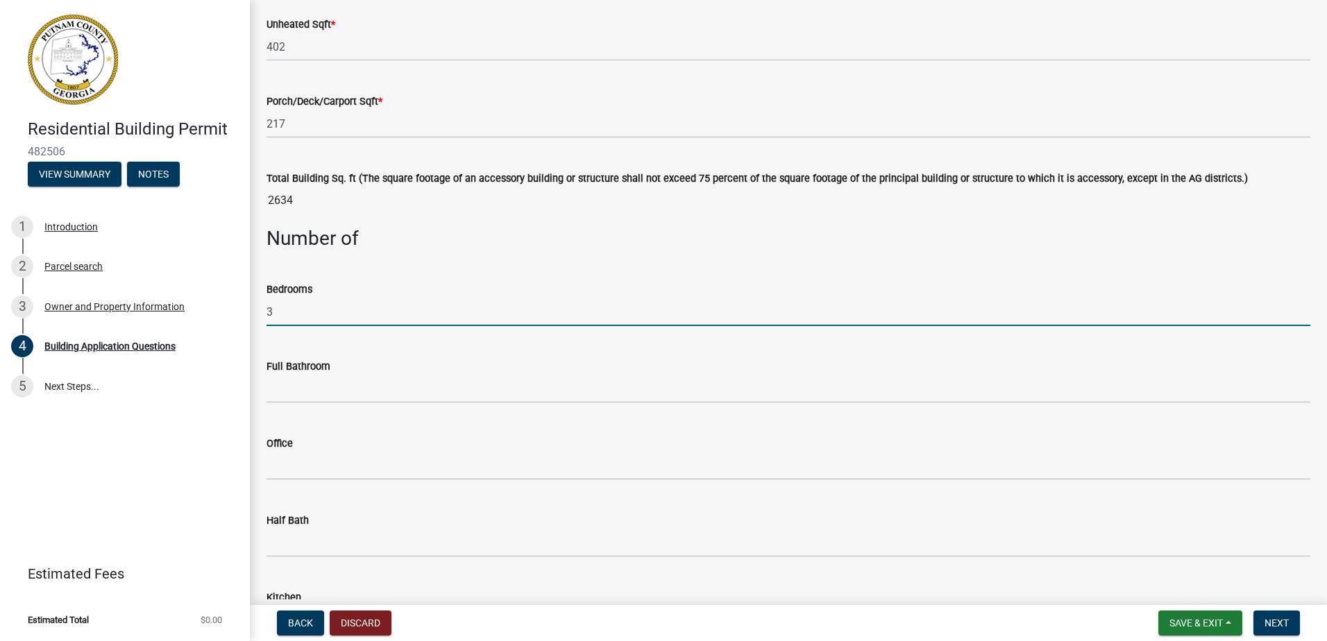
type input "3"
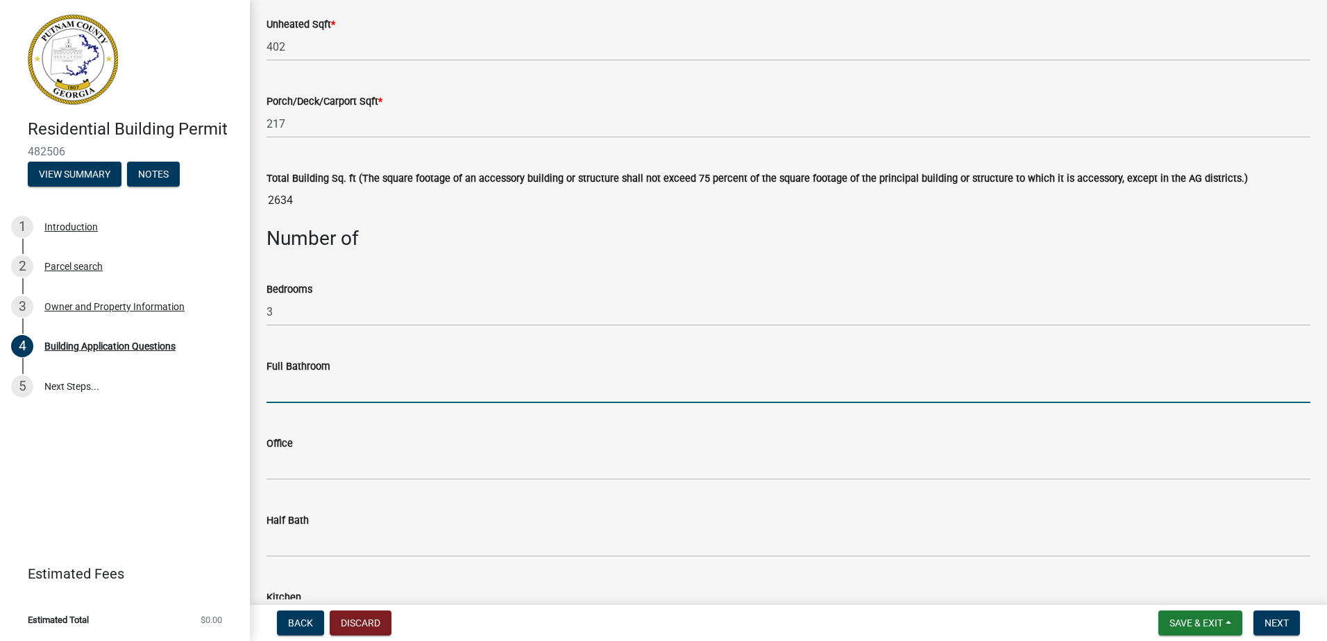
click at [331, 390] on input "text" at bounding box center [787, 389] width 1043 height 28
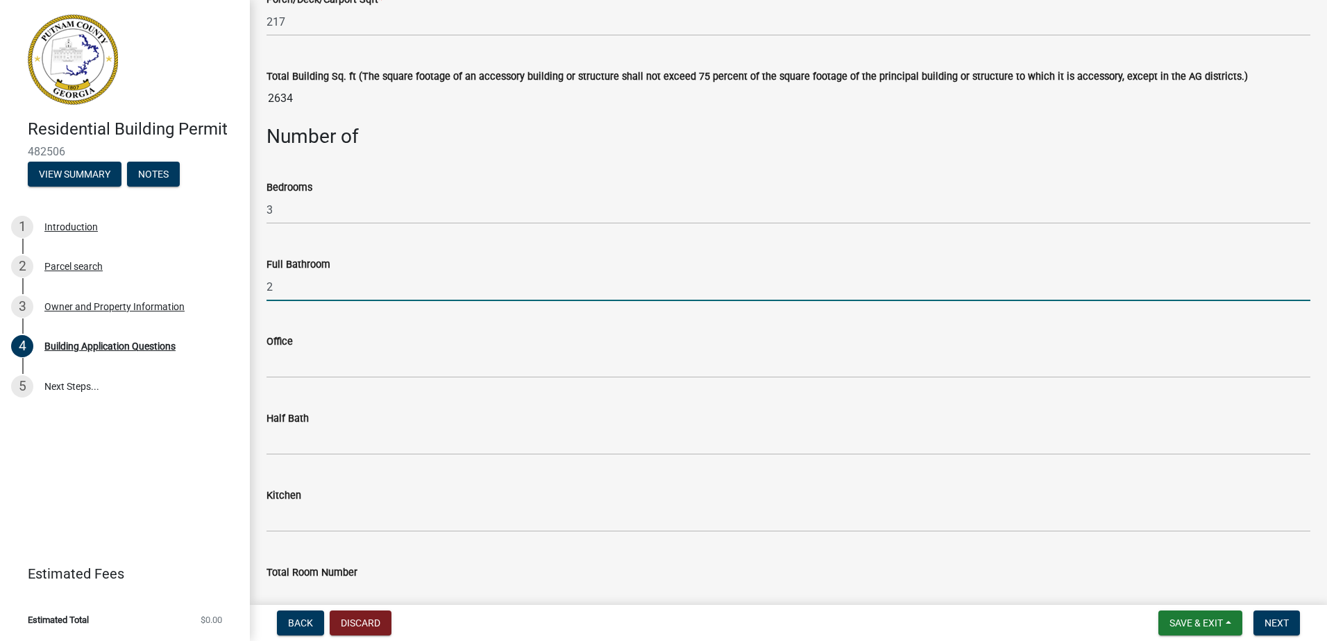
scroll to position [1249, 0]
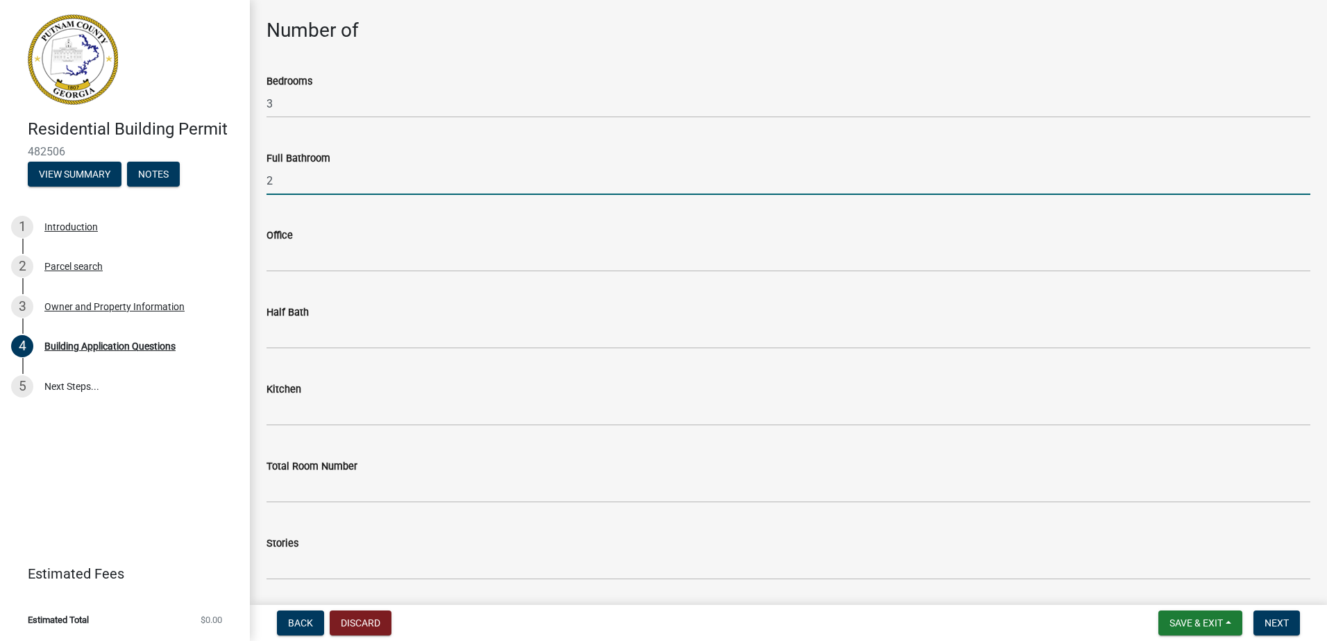
type input "2"
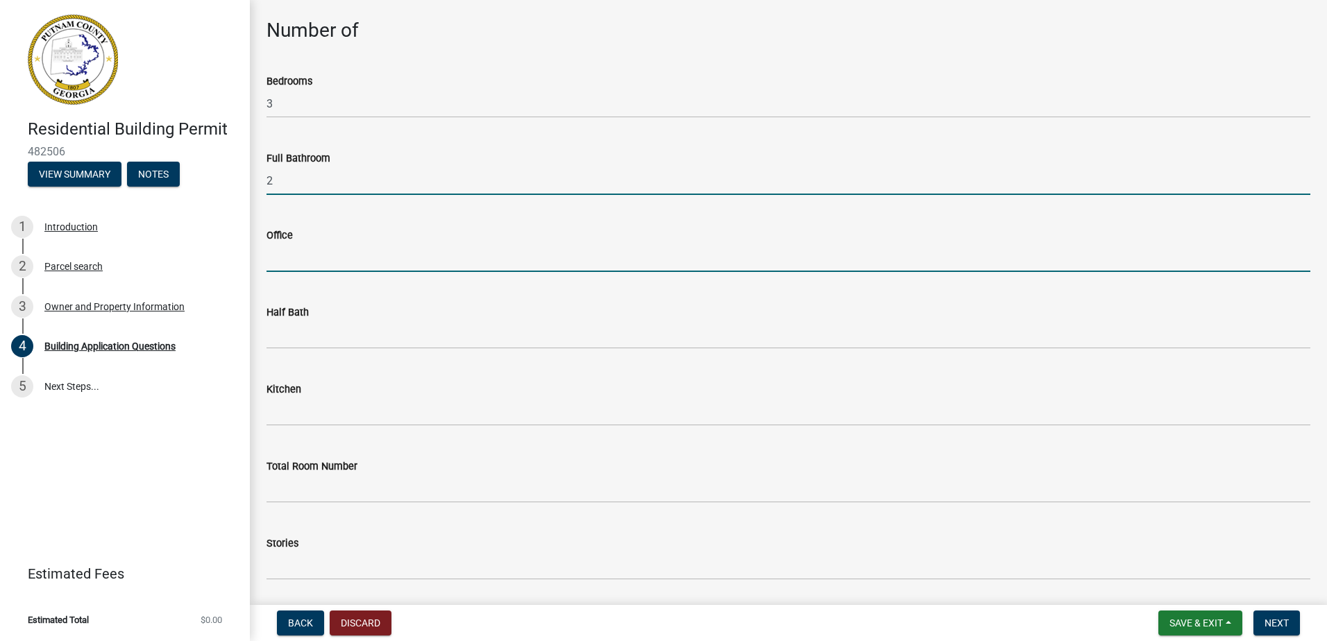
click at [303, 270] on input "text" at bounding box center [787, 258] width 1043 height 28
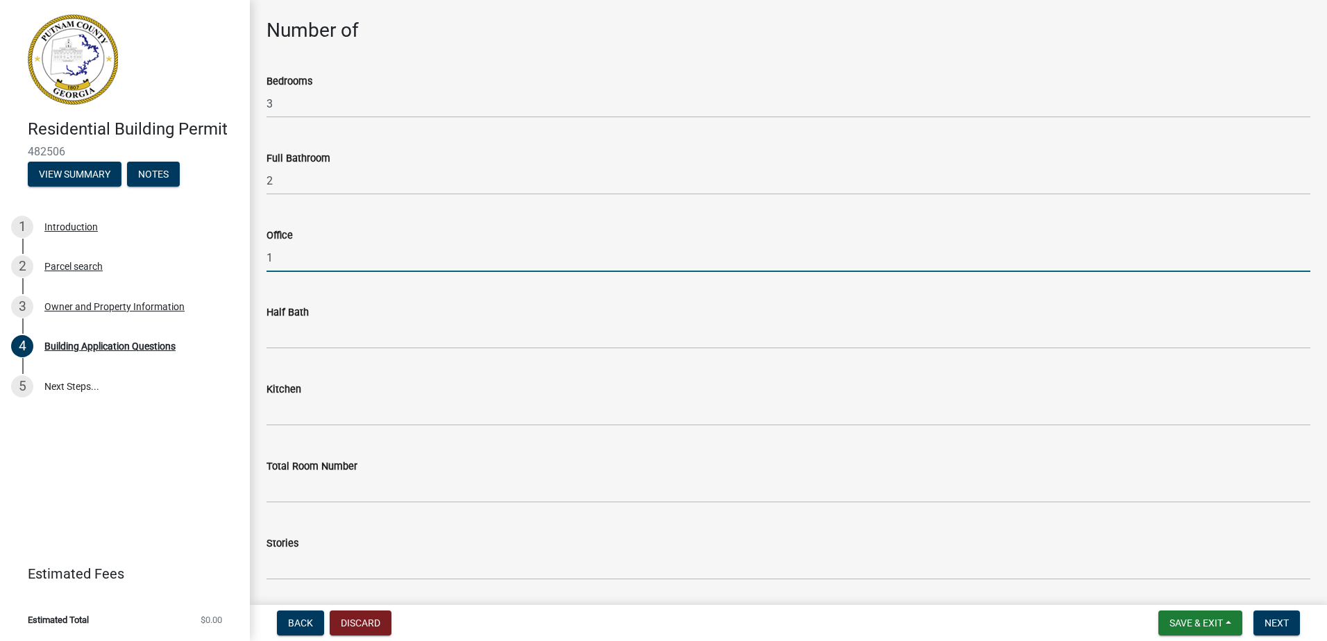
type input "1"
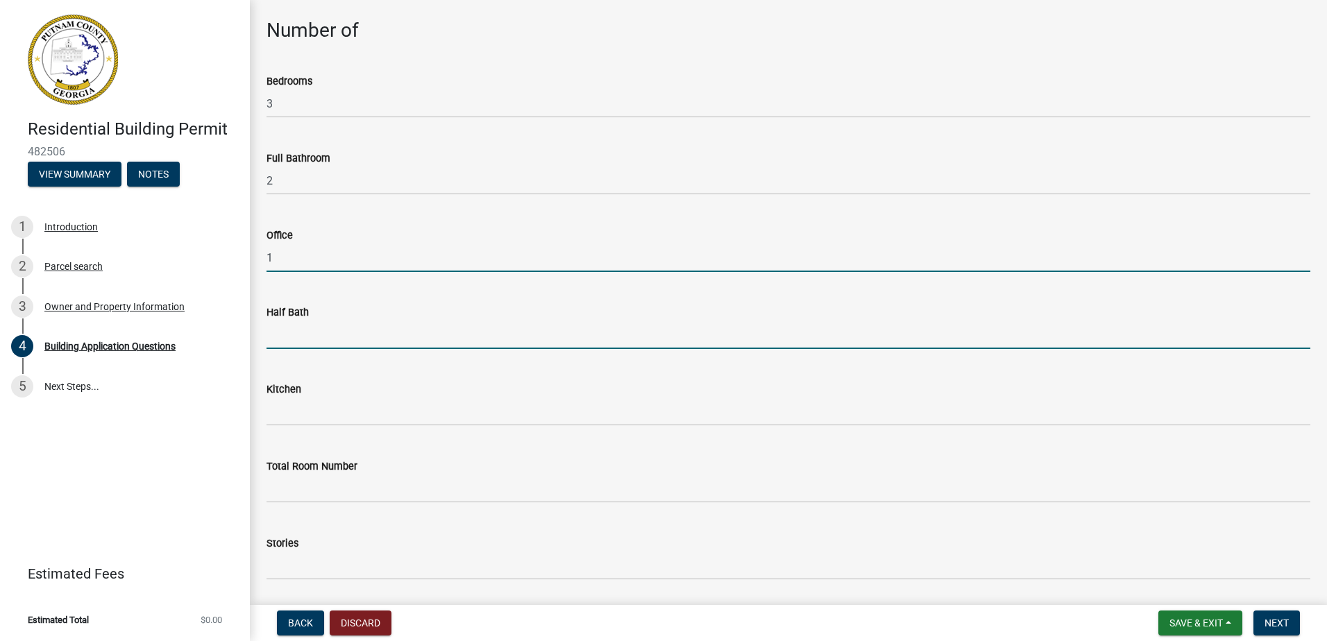
click at [293, 339] on input "text" at bounding box center [787, 335] width 1043 height 28
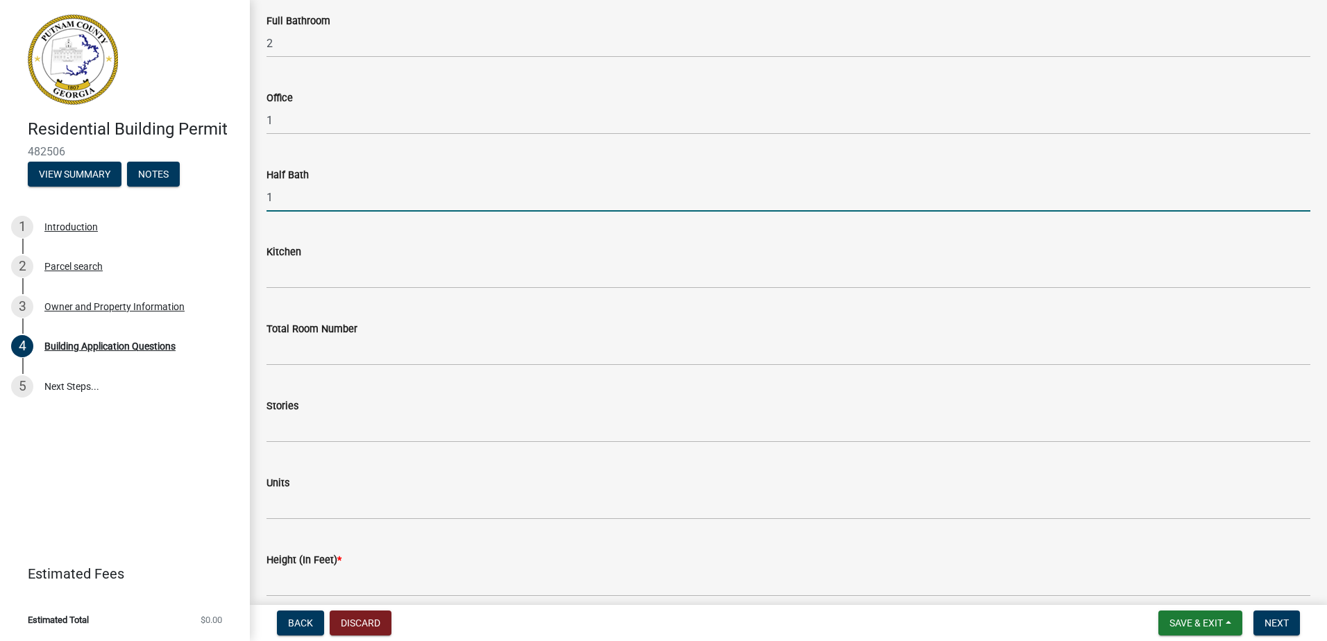
scroll to position [1388, 0]
type input "1"
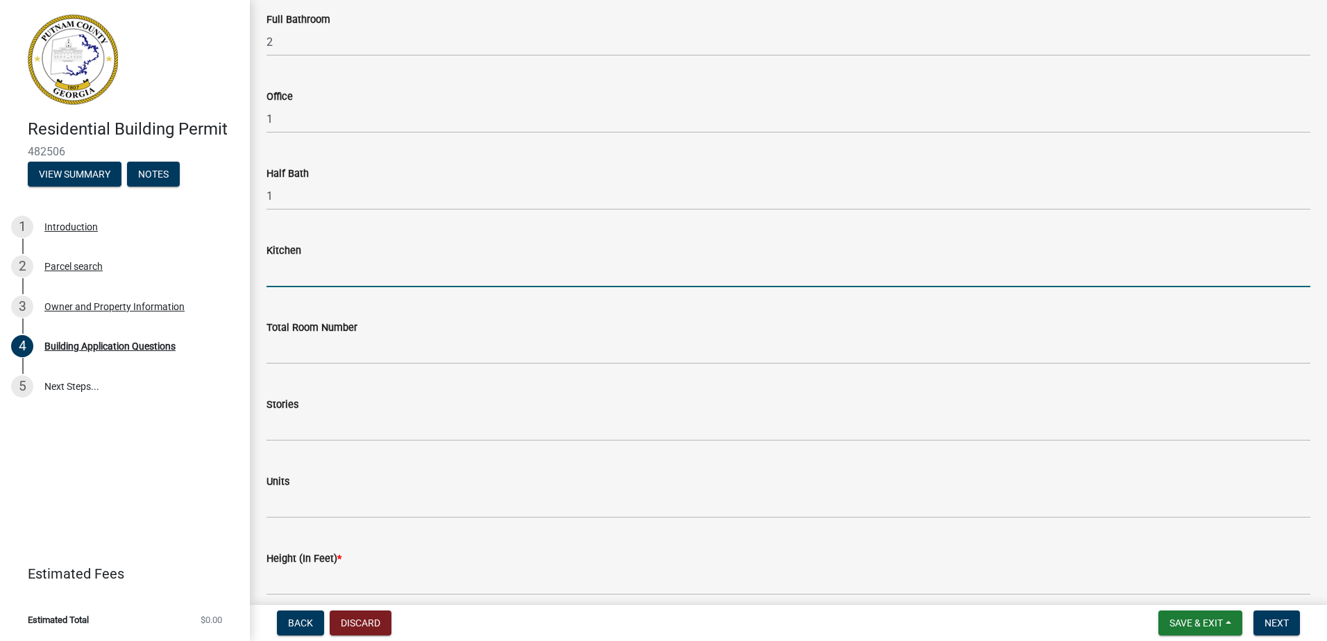
click at [336, 274] on input "text" at bounding box center [787, 273] width 1043 height 28
type input "1"
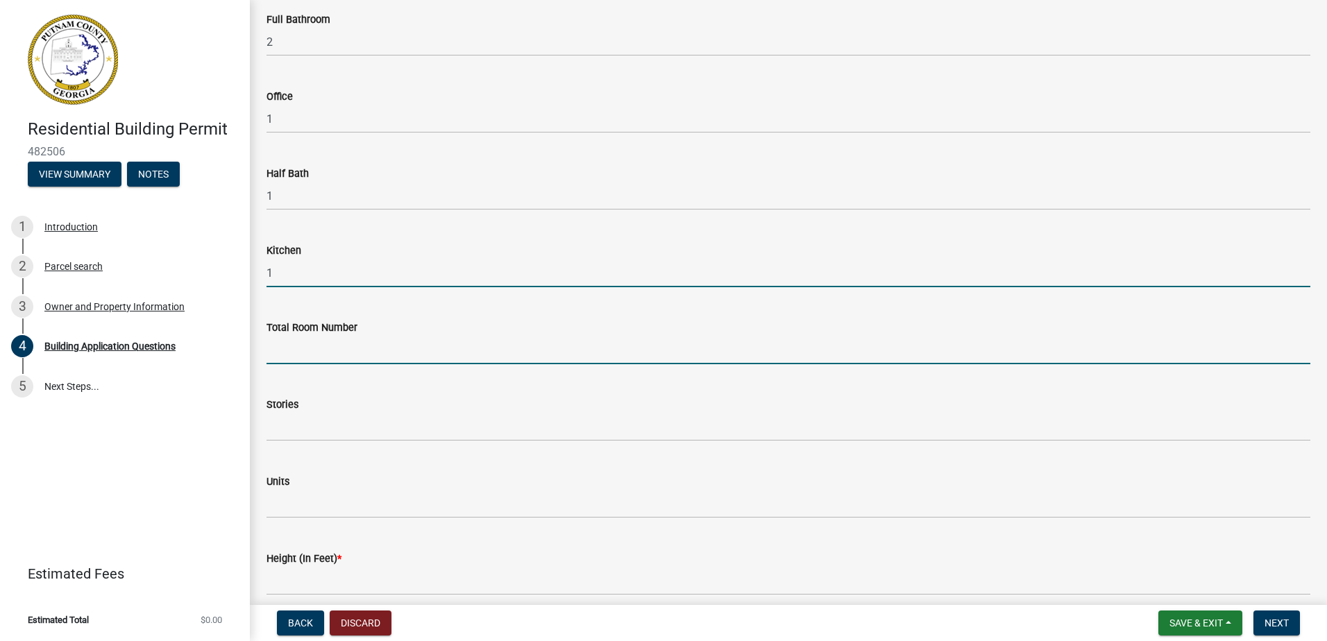
click at [323, 360] on input "text" at bounding box center [787, 350] width 1043 height 28
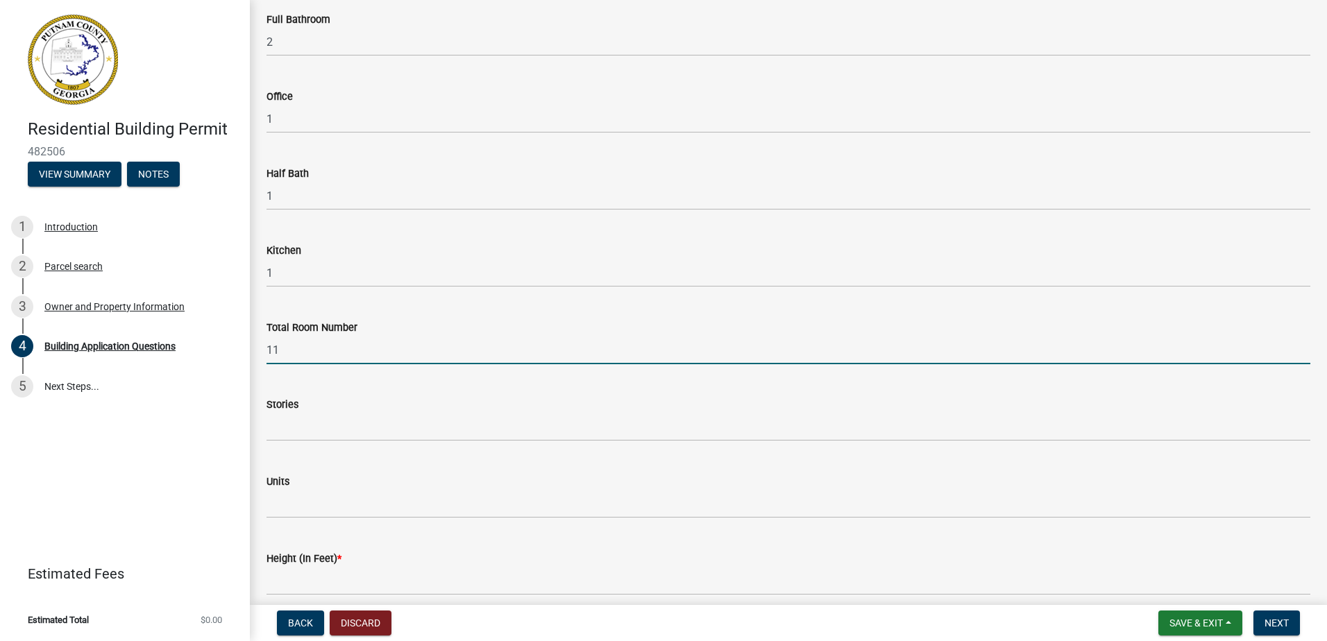
type input "11"
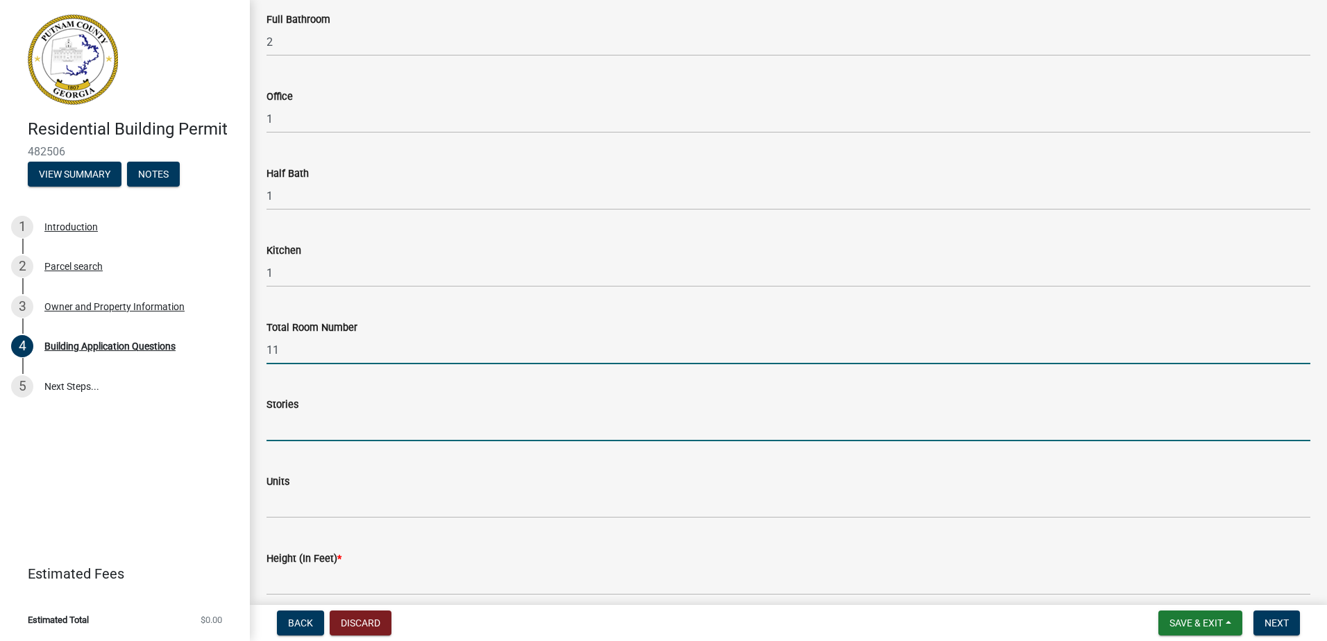
click at [318, 432] on input "text" at bounding box center [787, 427] width 1043 height 28
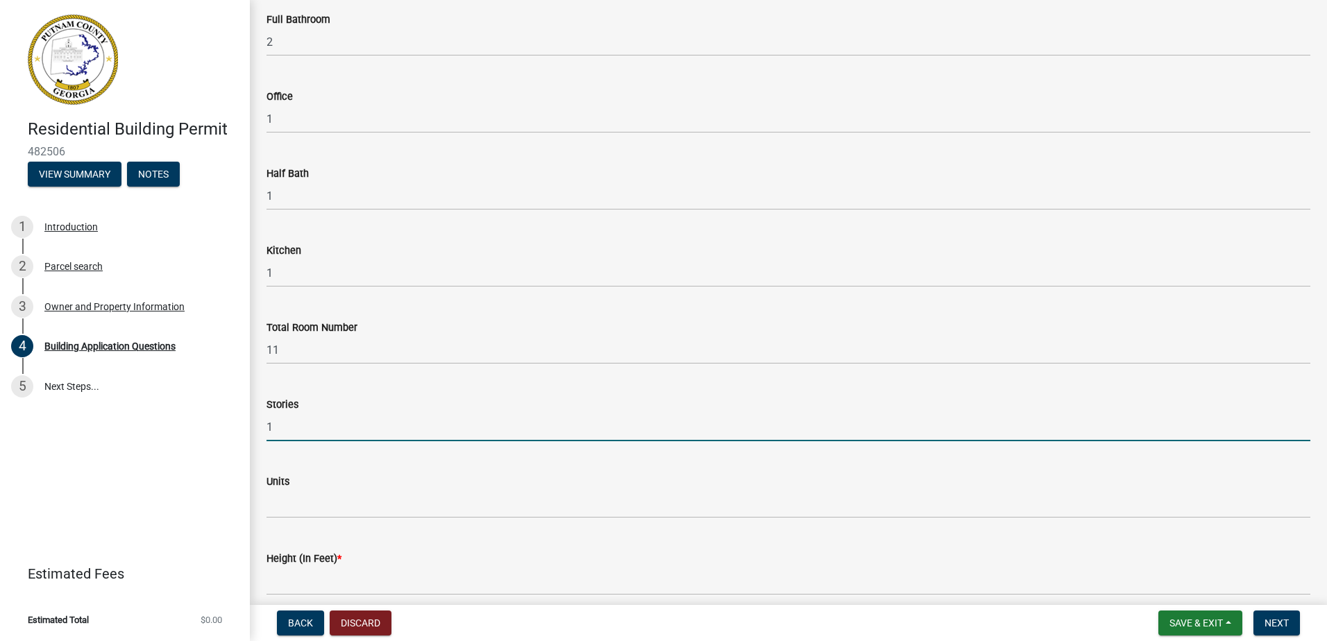
type input "1"
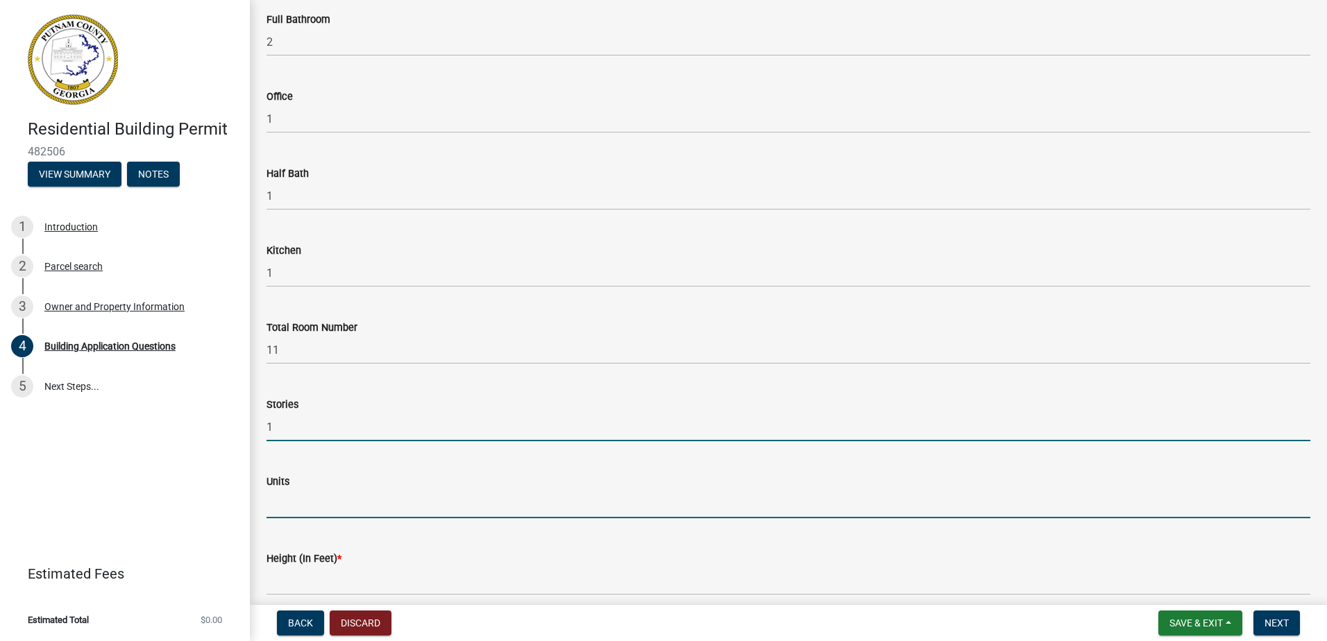
click at [312, 512] on input "text" at bounding box center [787, 504] width 1043 height 28
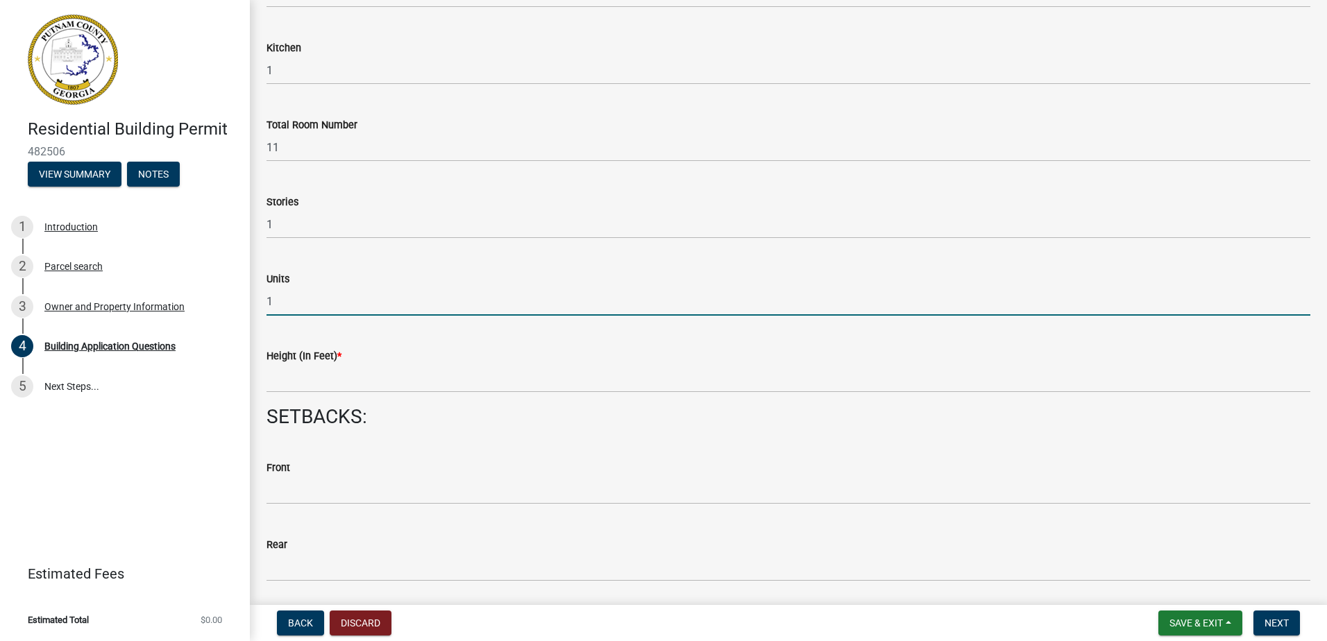
scroll to position [1665, 0]
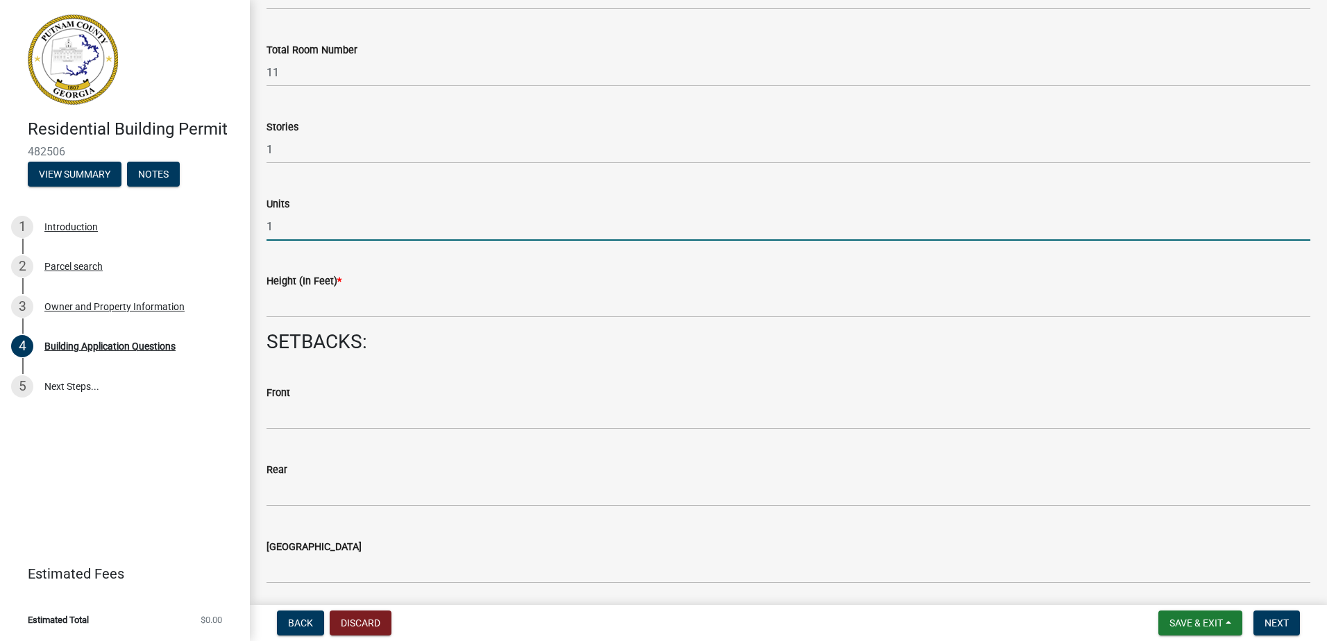
type input "1"
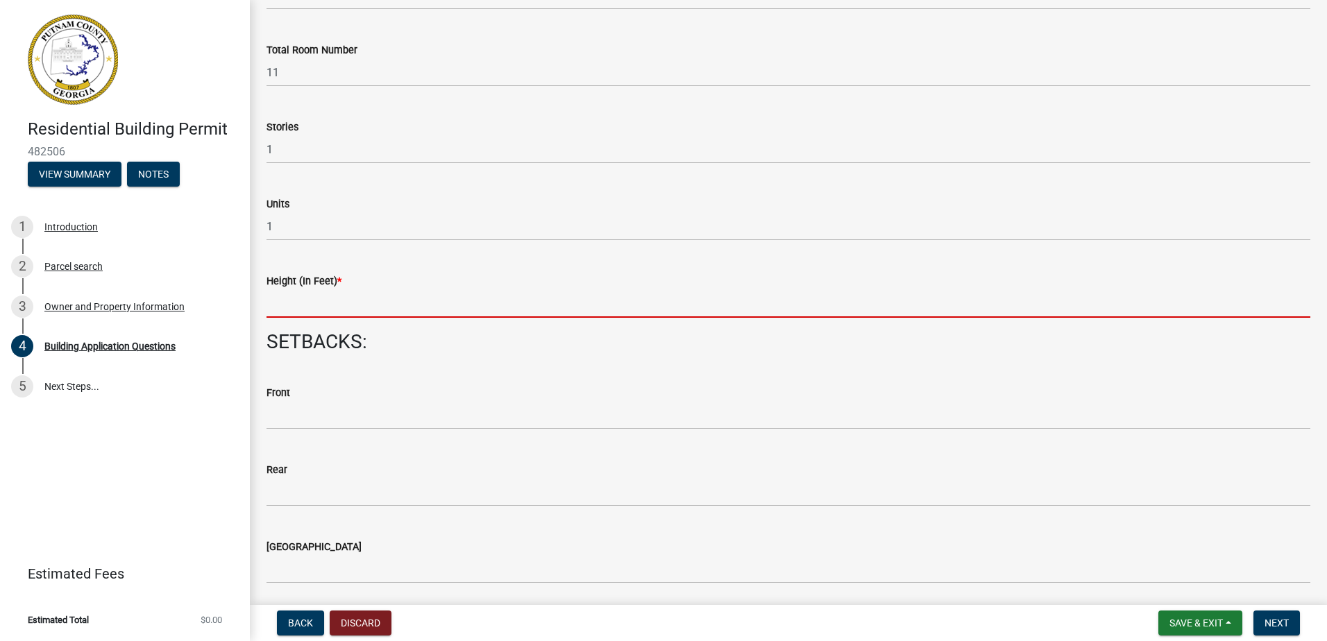
click at [292, 308] on input "text" at bounding box center [787, 303] width 1043 height 28
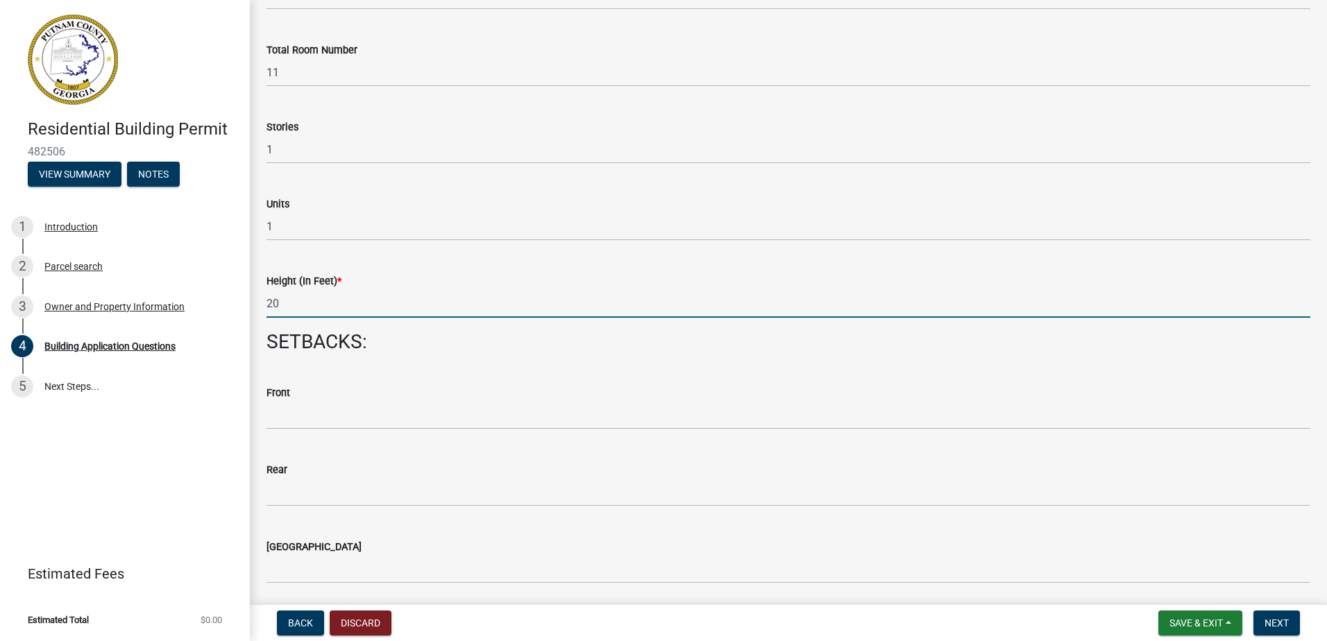
type input "20"
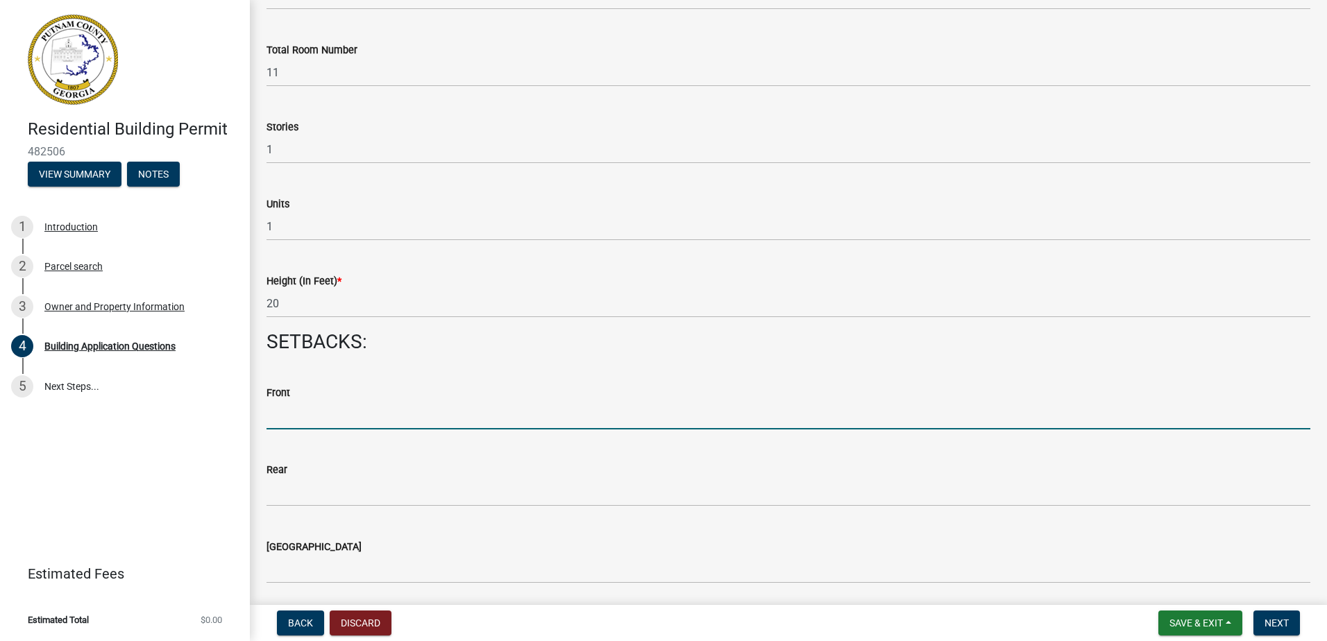
click at [270, 412] on input "text" at bounding box center [787, 415] width 1043 height 28
click at [320, 414] on input "text" at bounding box center [787, 415] width 1043 height 28
type input "16"
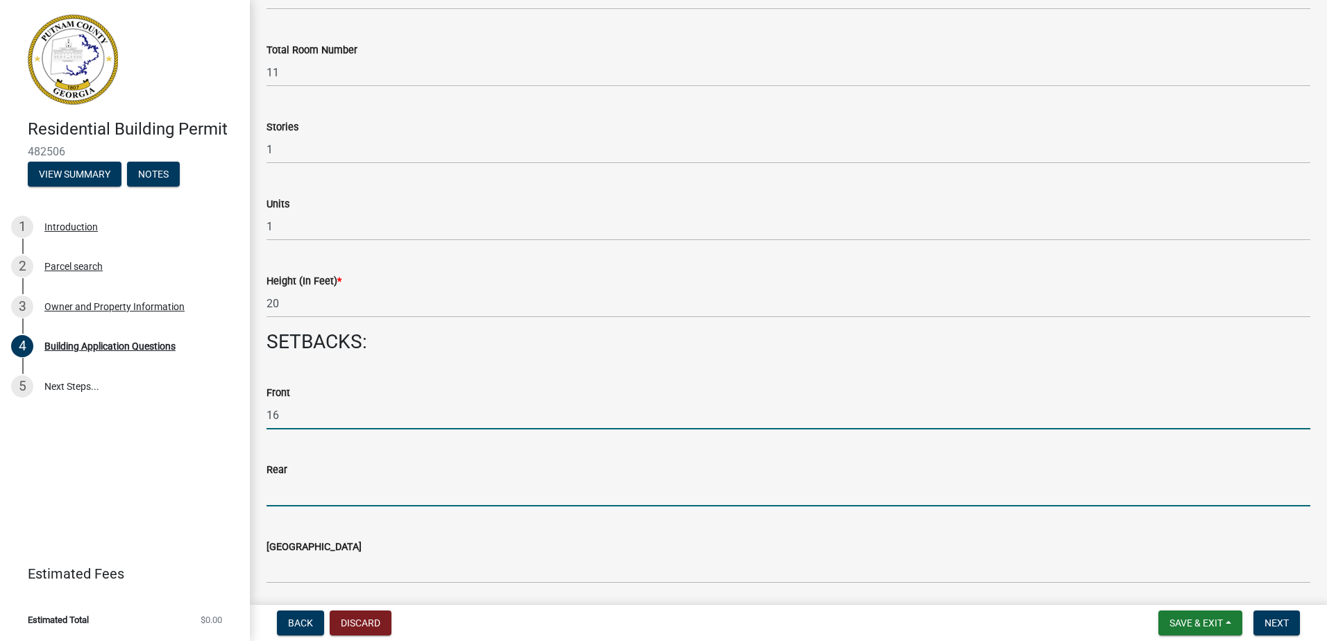
click at [284, 498] on input "text" at bounding box center [787, 492] width 1043 height 28
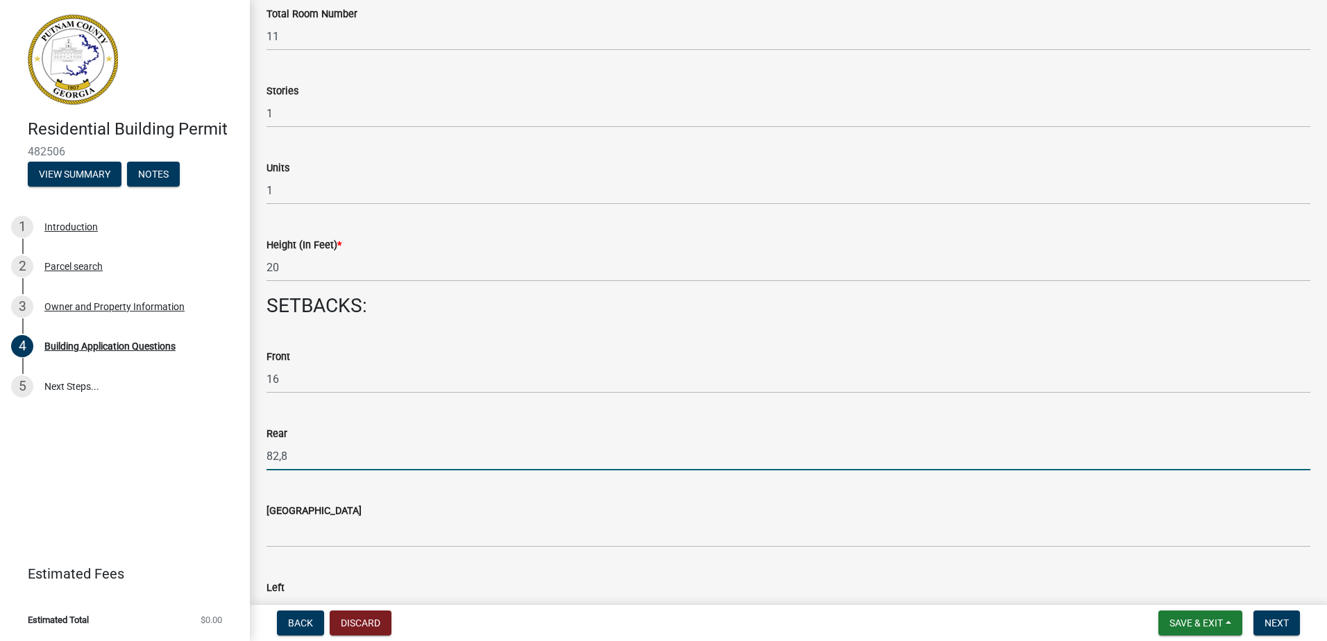
scroll to position [1804, 0]
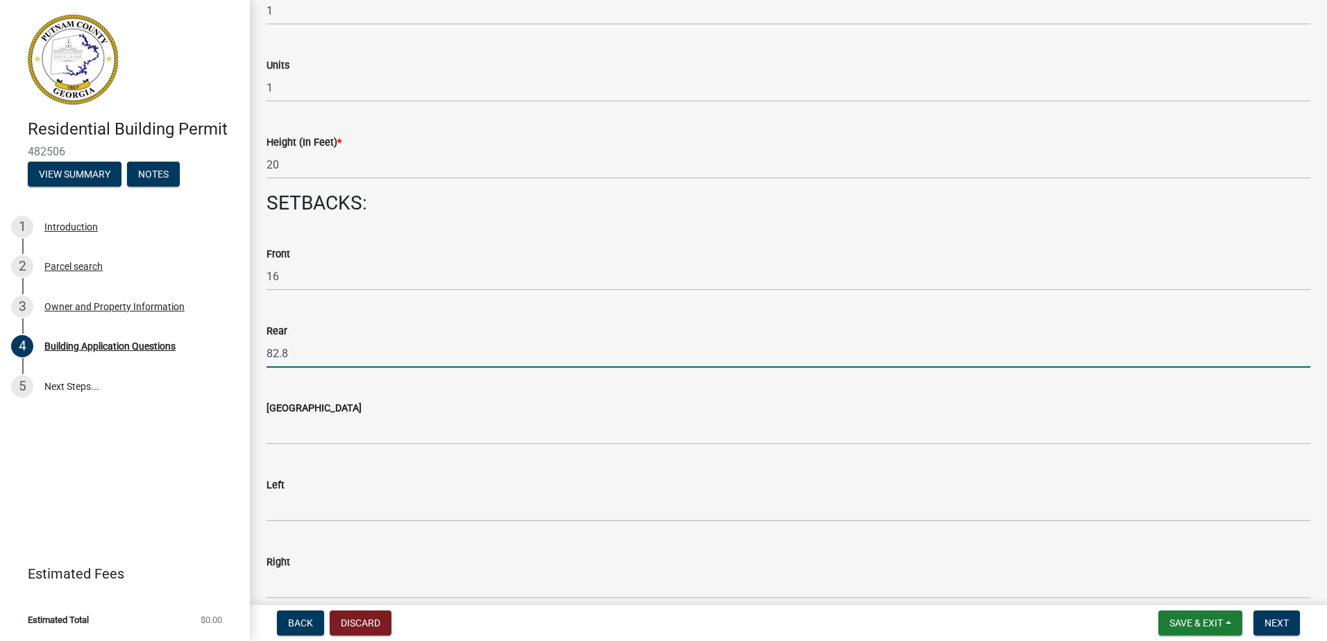
type input "82.8"
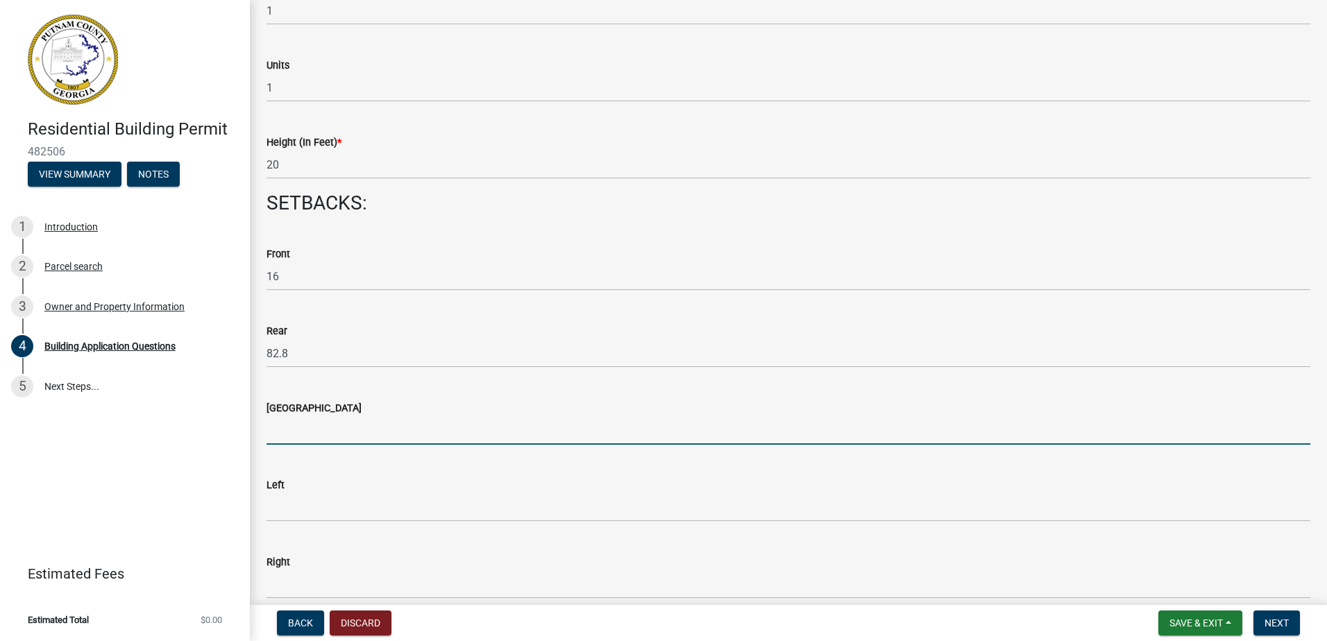
click at [355, 428] on input "text" at bounding box center [787, 430] width 1043 height 28
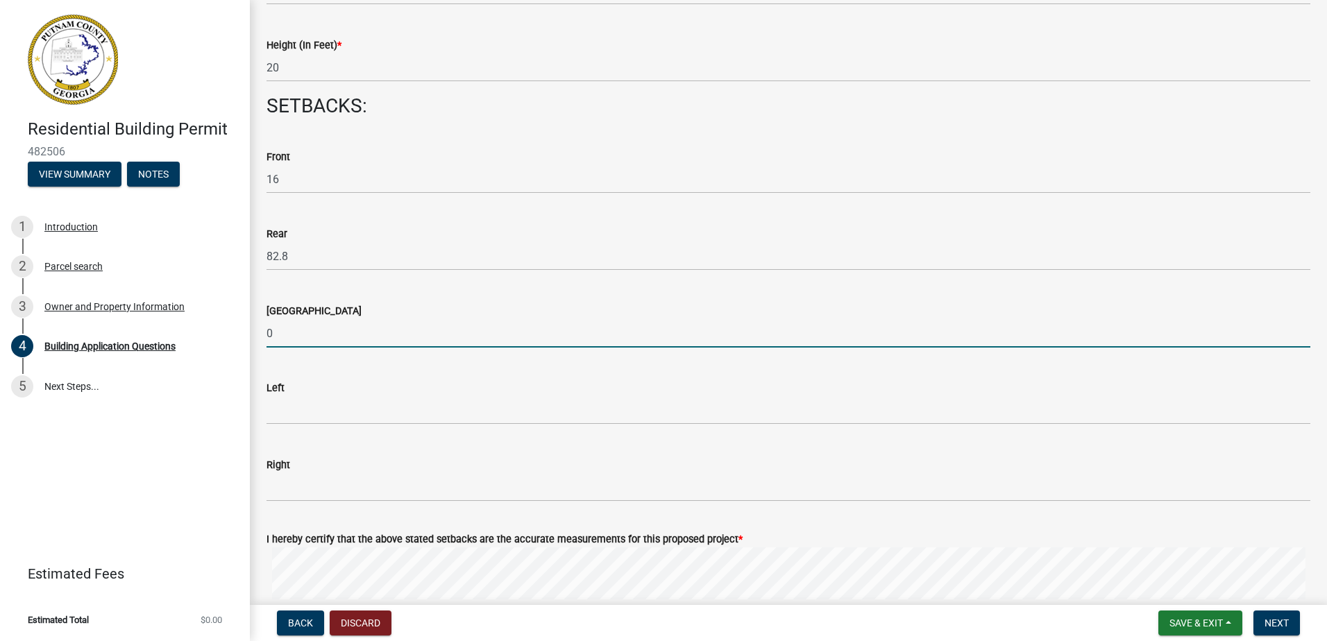
scroll to position [1943, 0]
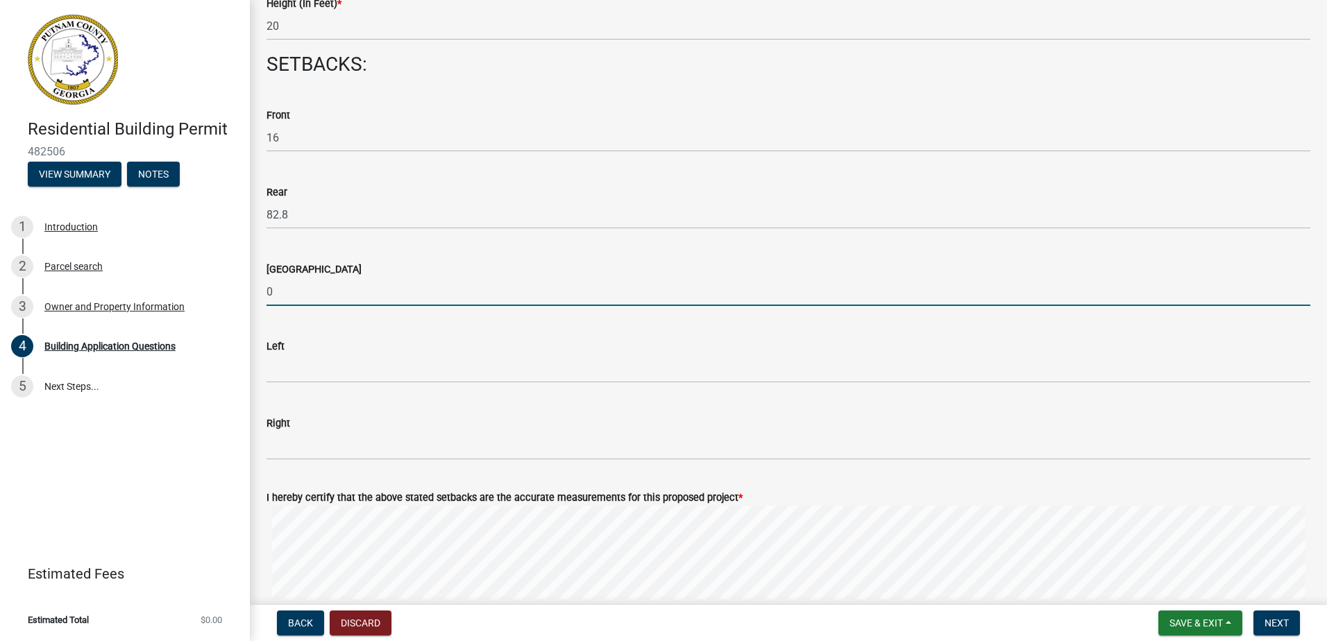
type input "0"
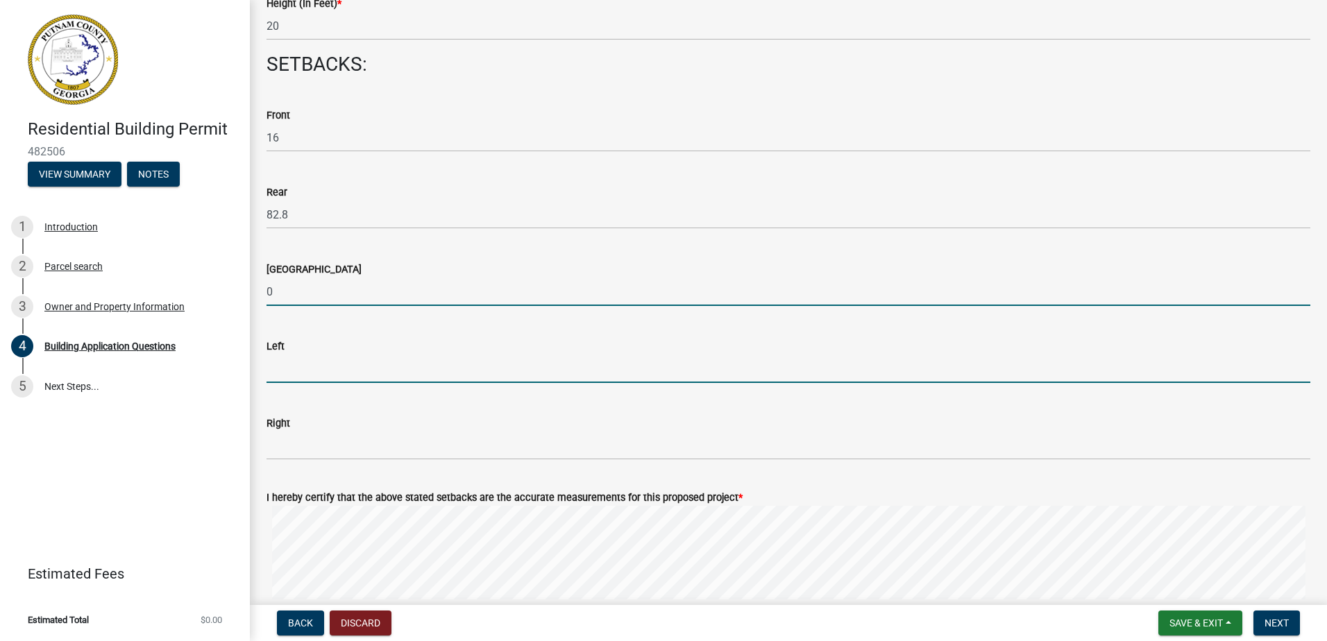
click at [361, 370] on input "text" at bounding box center [787, 369] width 1043 height 28
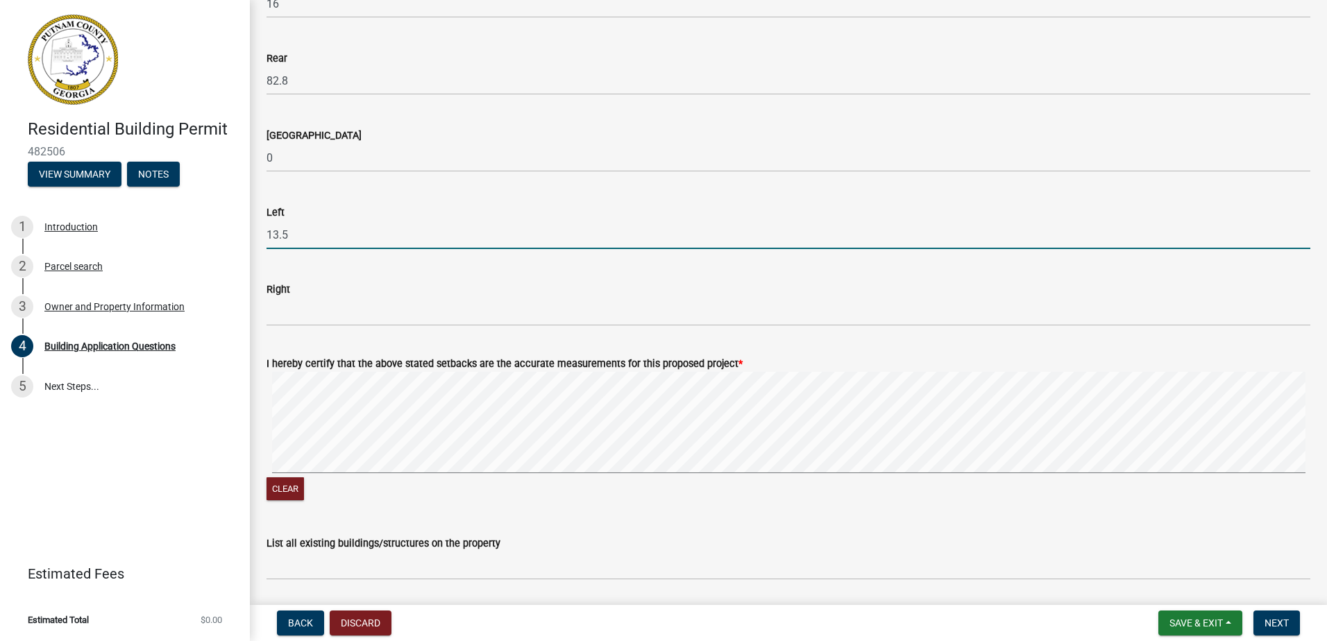
scroll to position [2081, 0]
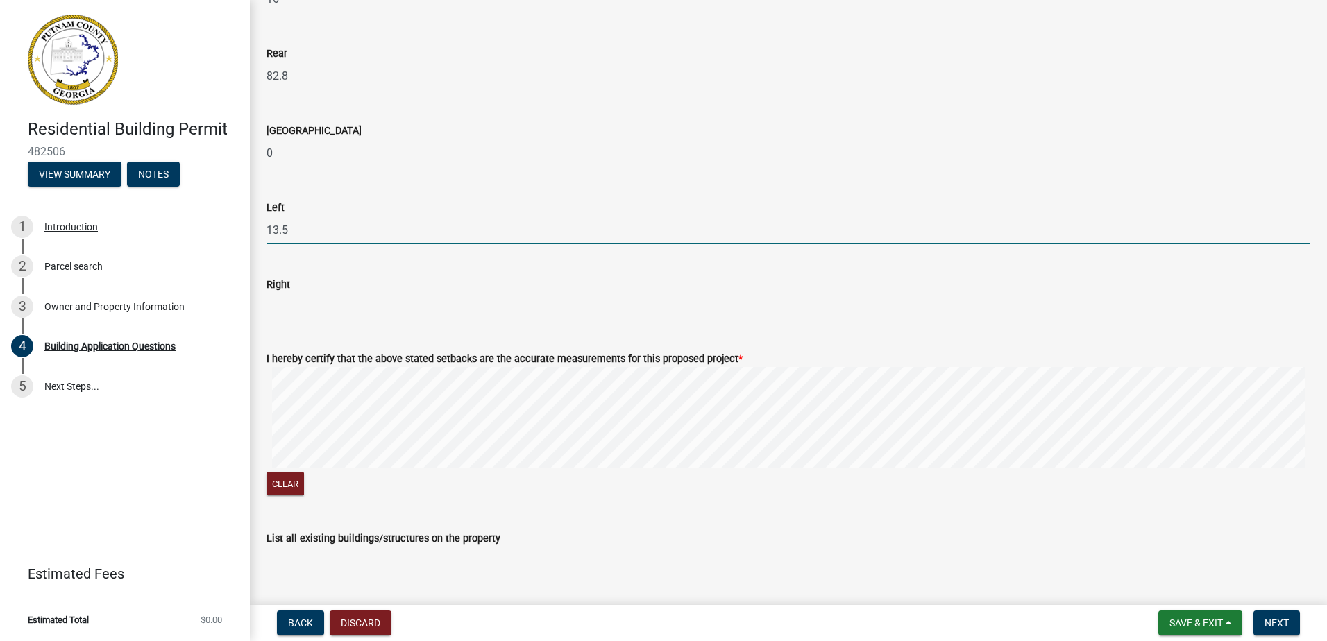
type input "13.5"
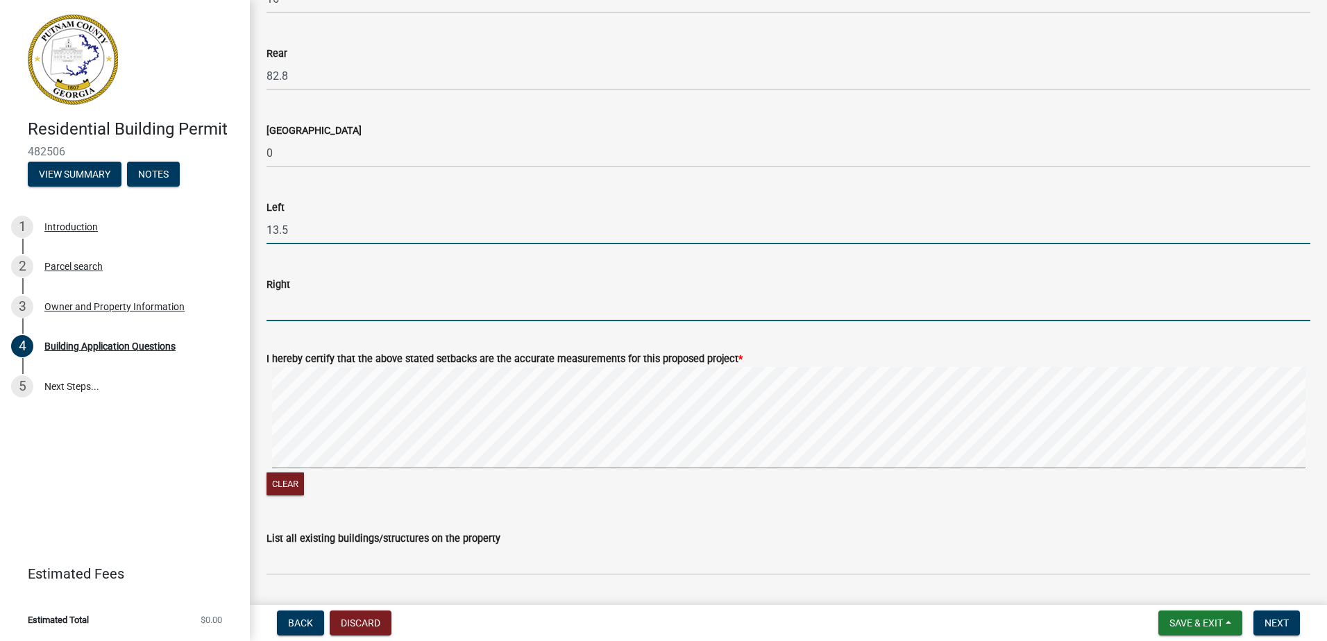
click at [352, 302] on input "text" at bounding box center [787, 307] width 1043 height 28
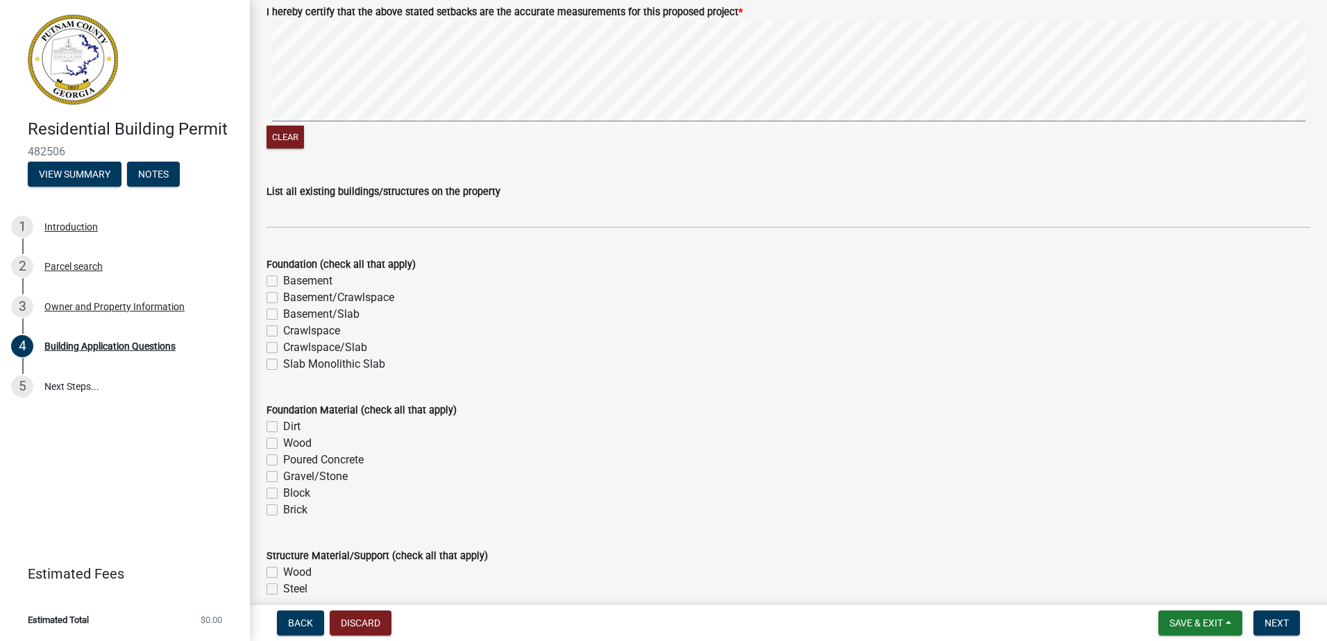
scroll to position [2498, 0]
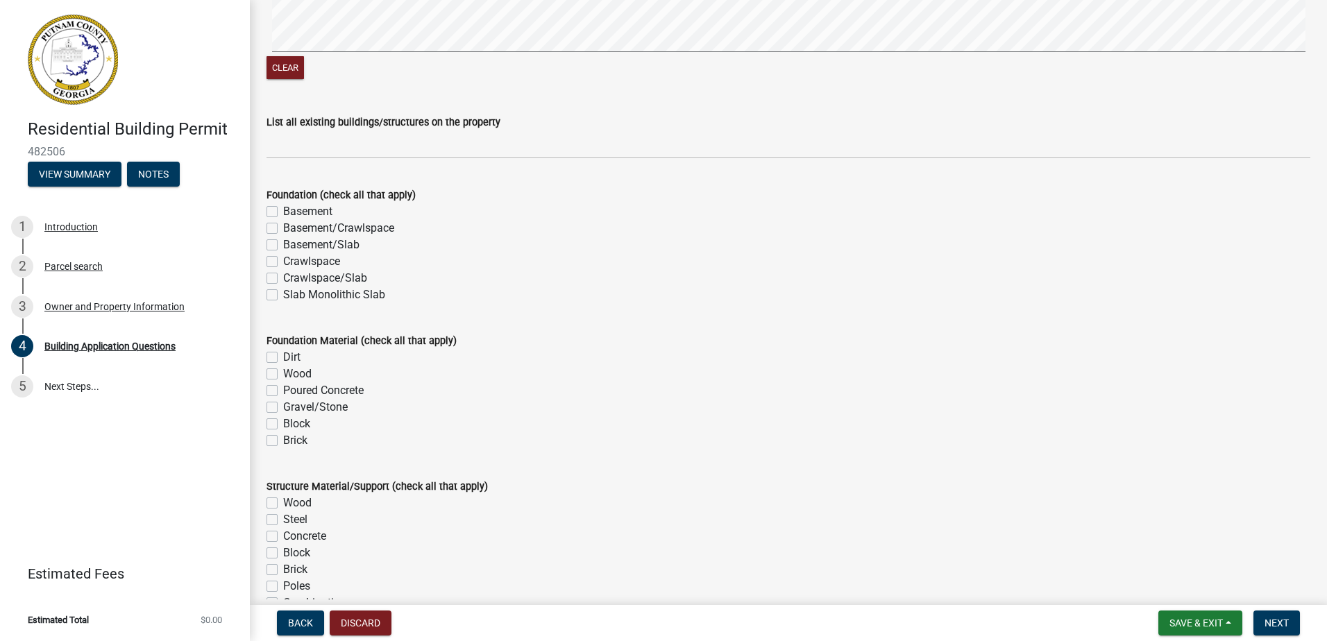
type input "13.5"
click at [283, 293] on label "Slab Monolithic Slab" at bounding box center [334, 295] width 102 height 17
click at [283, 293] on input "Slab Monolithic Slab" at bounding box center [287, 291] width 9 height 9
checkbox input "true"
checkbox input "false"
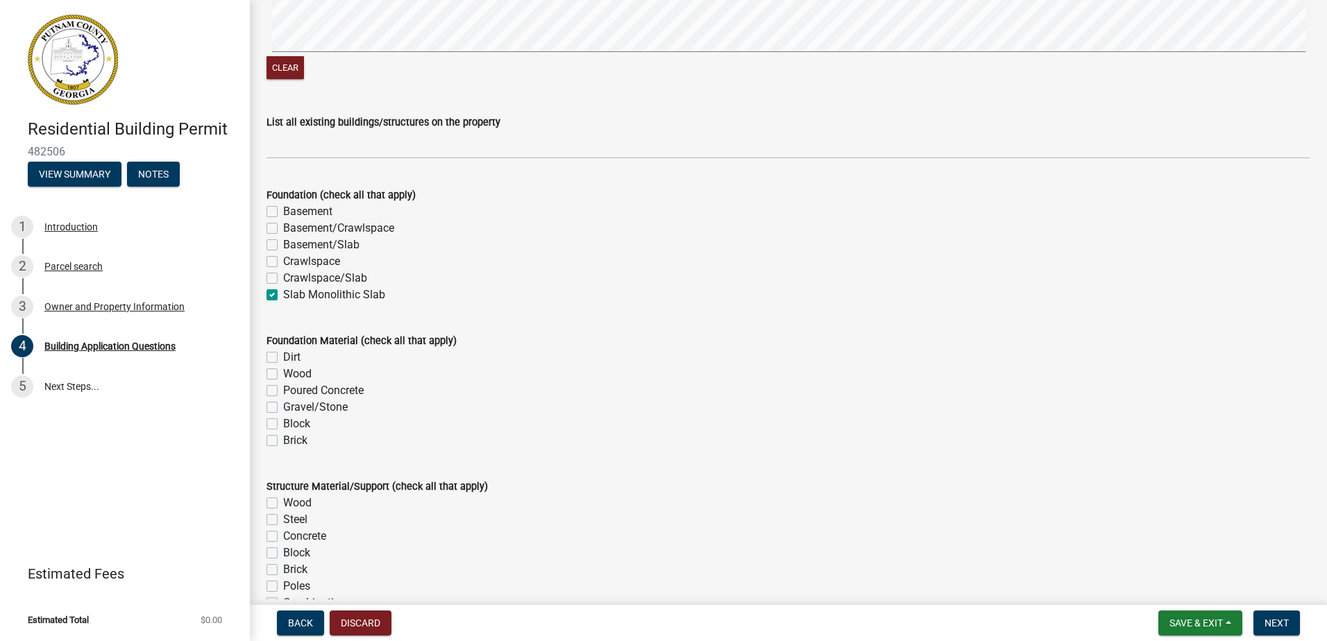
checkbox input "false"
checkbox input "true"
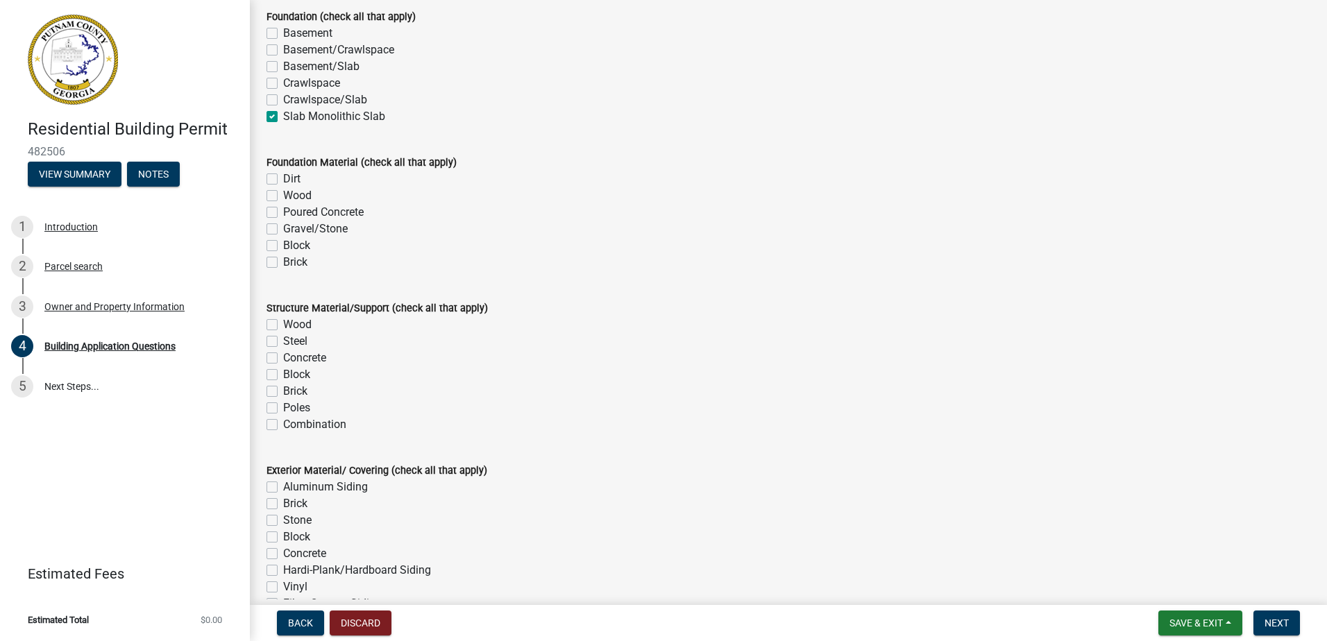
scroll to position [2706, 0]
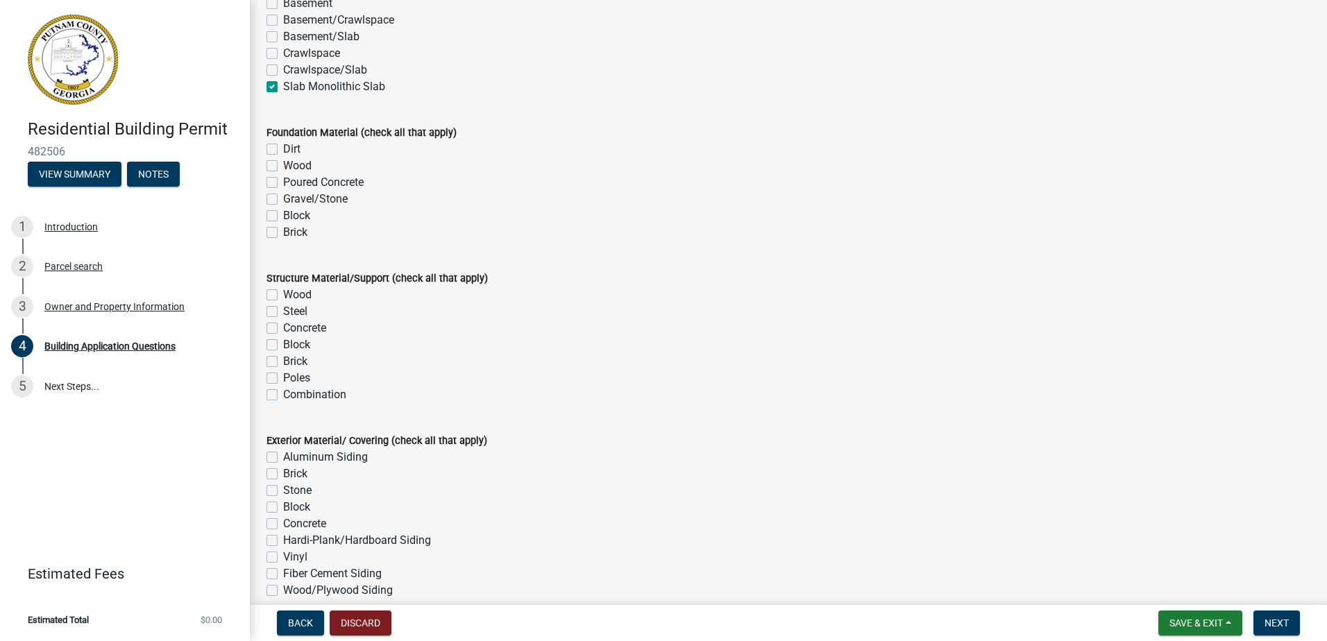
click at [283, 185] on label "Poured Concrete" at bounding box center [323, 182] width 80 height 17
click at [283, 183] on input "Poured Concrete" at bounding box center [287, 178] width 9 height 9
checkbox input "true"
checkbox input "false"
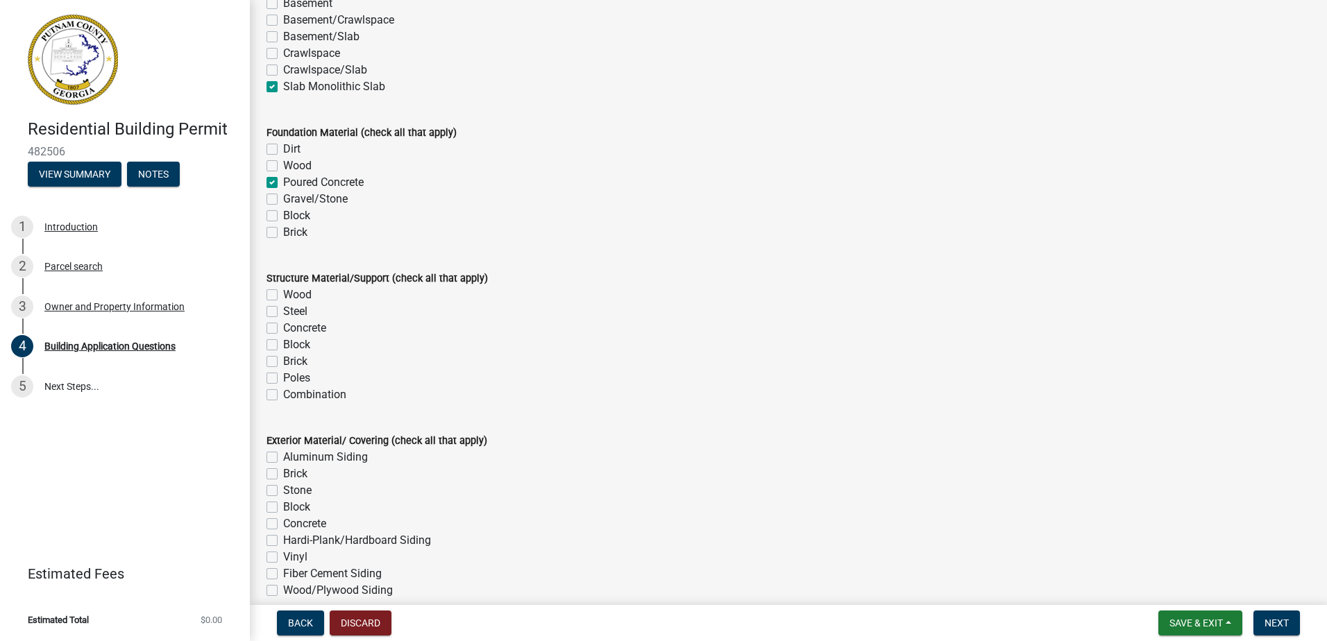
checkbox input "true"
checkbox input "false"
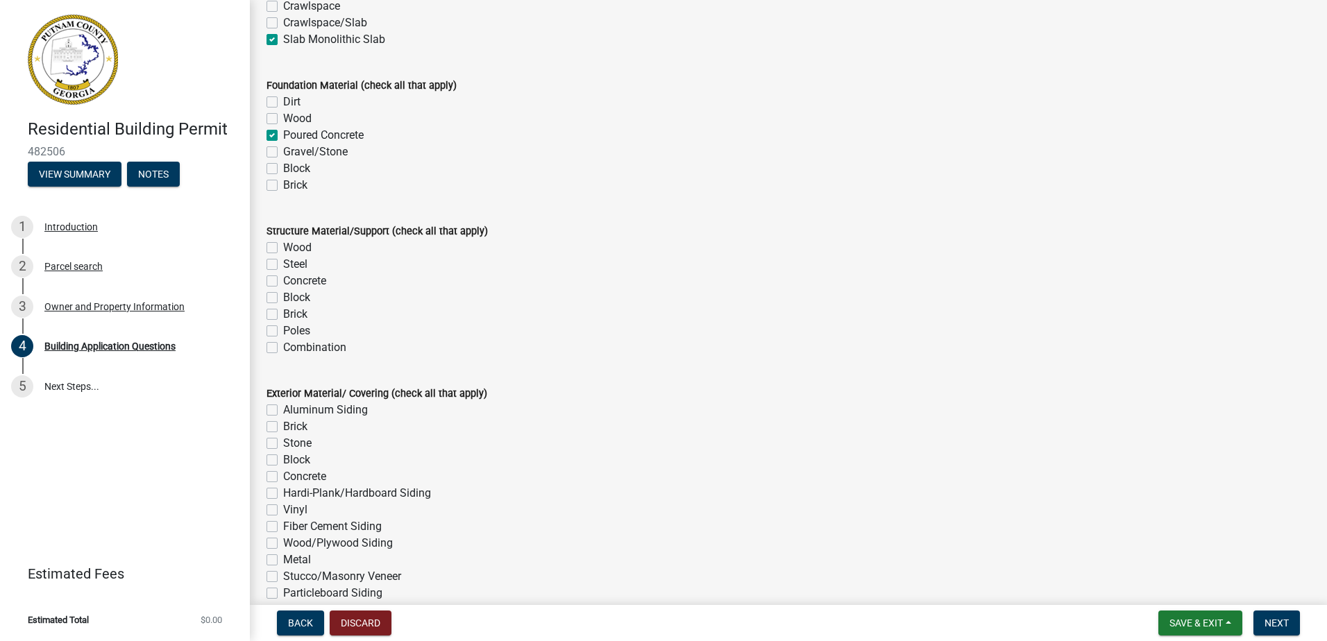
scroll to position [2775, 0]
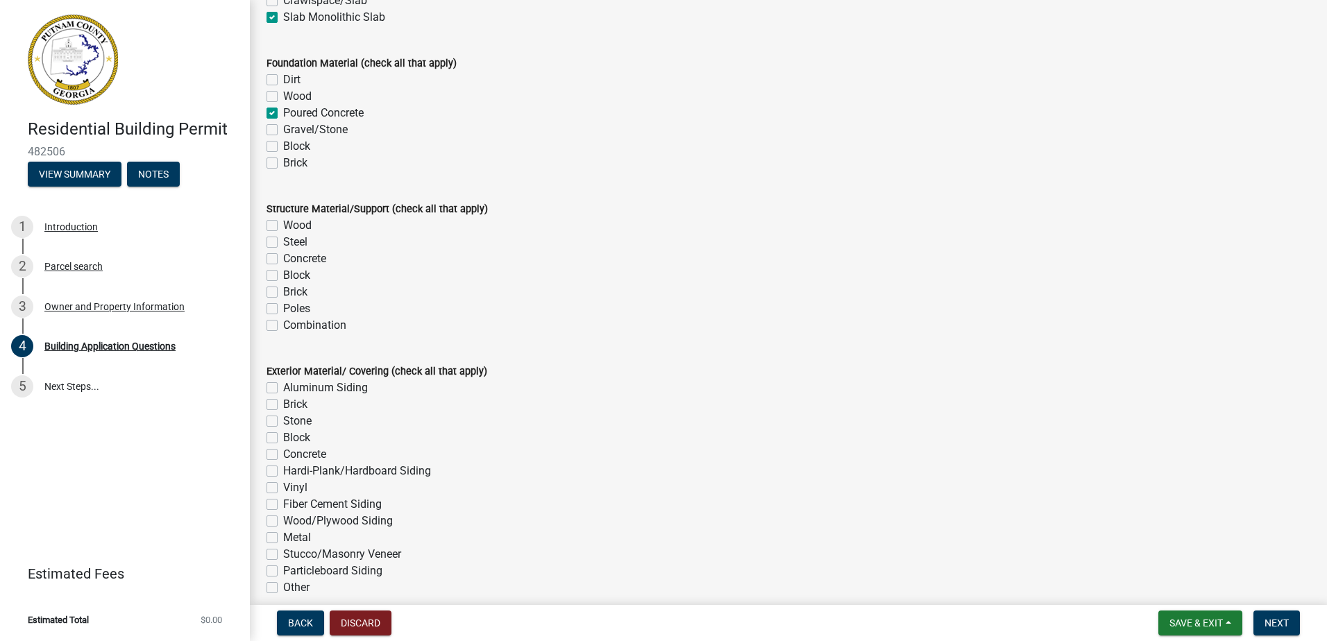
click at [273, 219] on div "Wood" at bounding box center [787, 225] width 1043 height 17
click at [283, 225] on label "Wood" at bounding box center [297, 225] width 28 height 17
click at [283, 225] on input "Wood" at bounding box center [287, 221] width 9 height 9
checkbox input "true"
checkbox input "false"
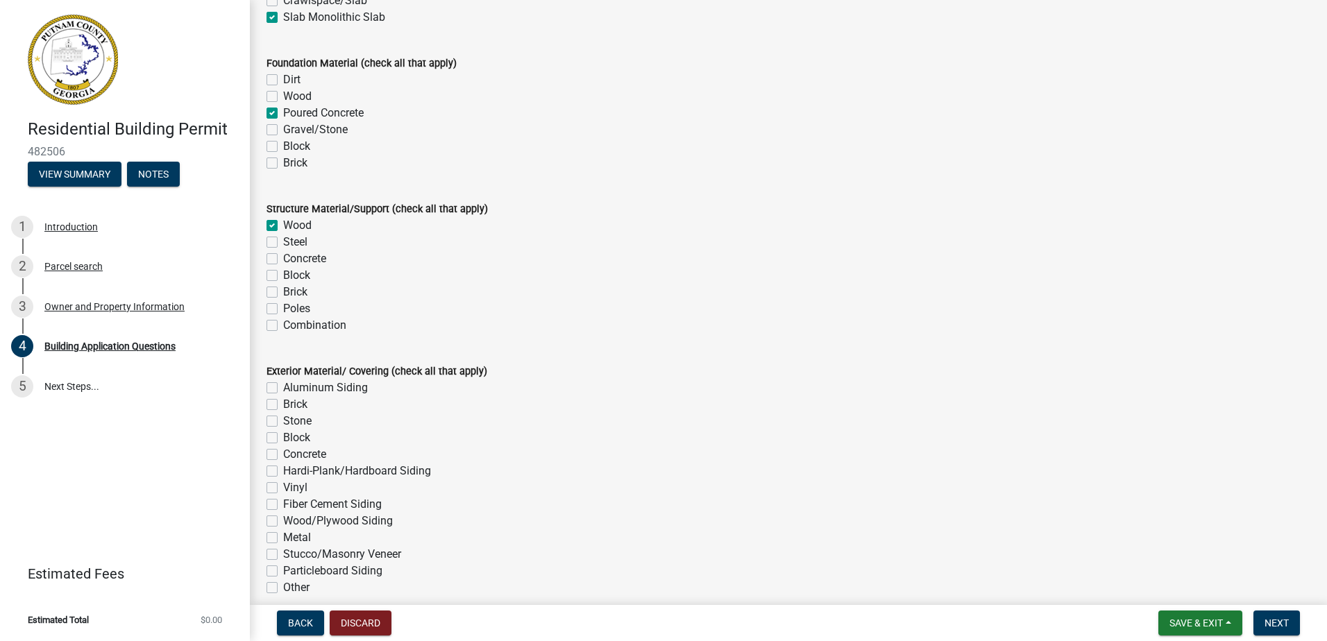
checkbox input "false"
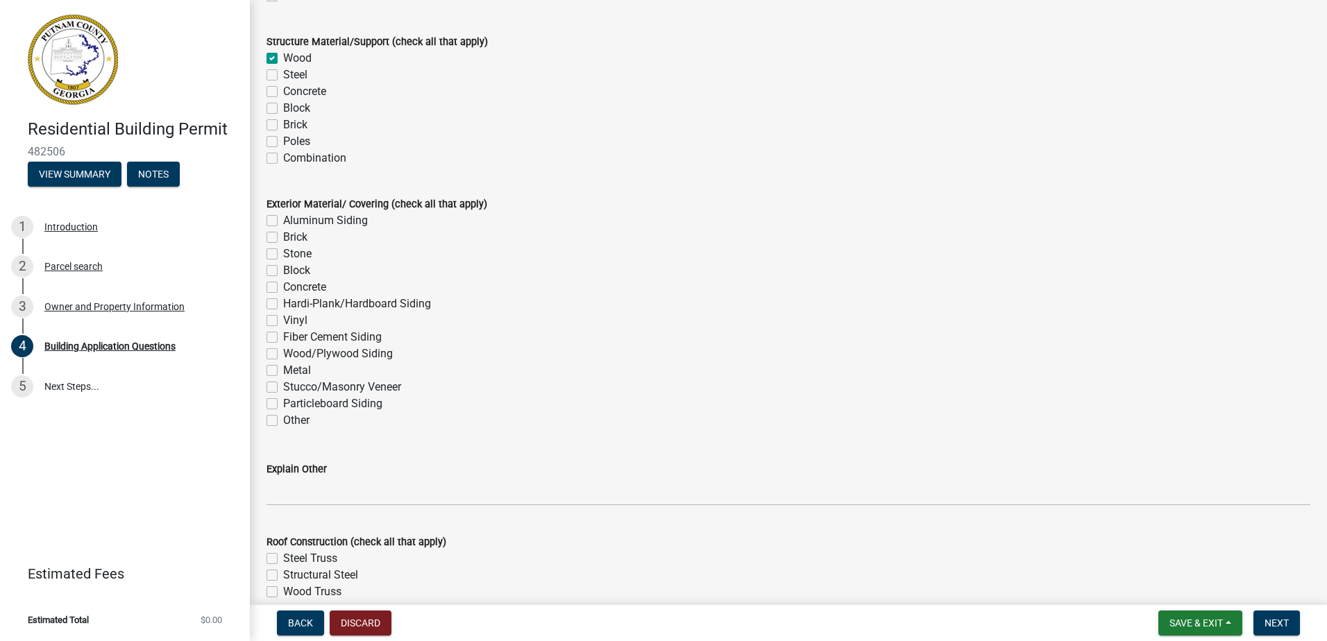
scroll to position [2983, 0]
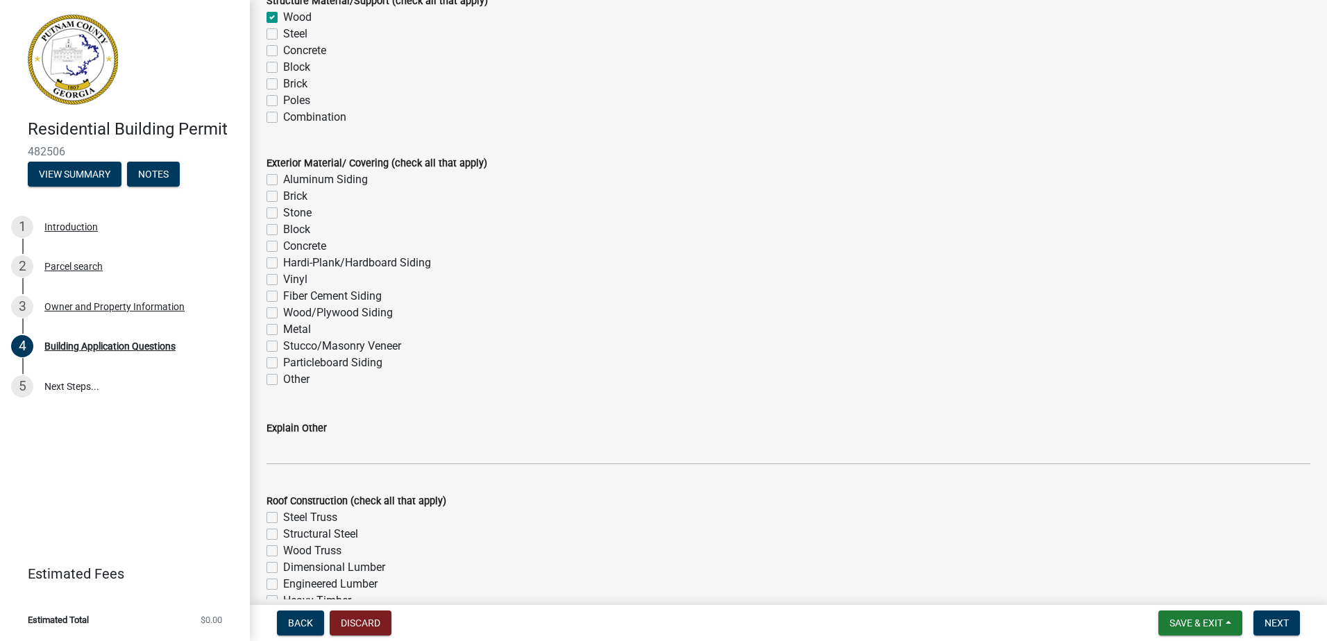
click at [283, 296] on label "Fiber Cement Siding" at bounding box center [332, 296] width 99 height 17
click at [283, 296] on input "Fiber Cement Siding" at bounding box center [287, 292] width 9 height 9
checkbox input "true"
checkbox input "false"
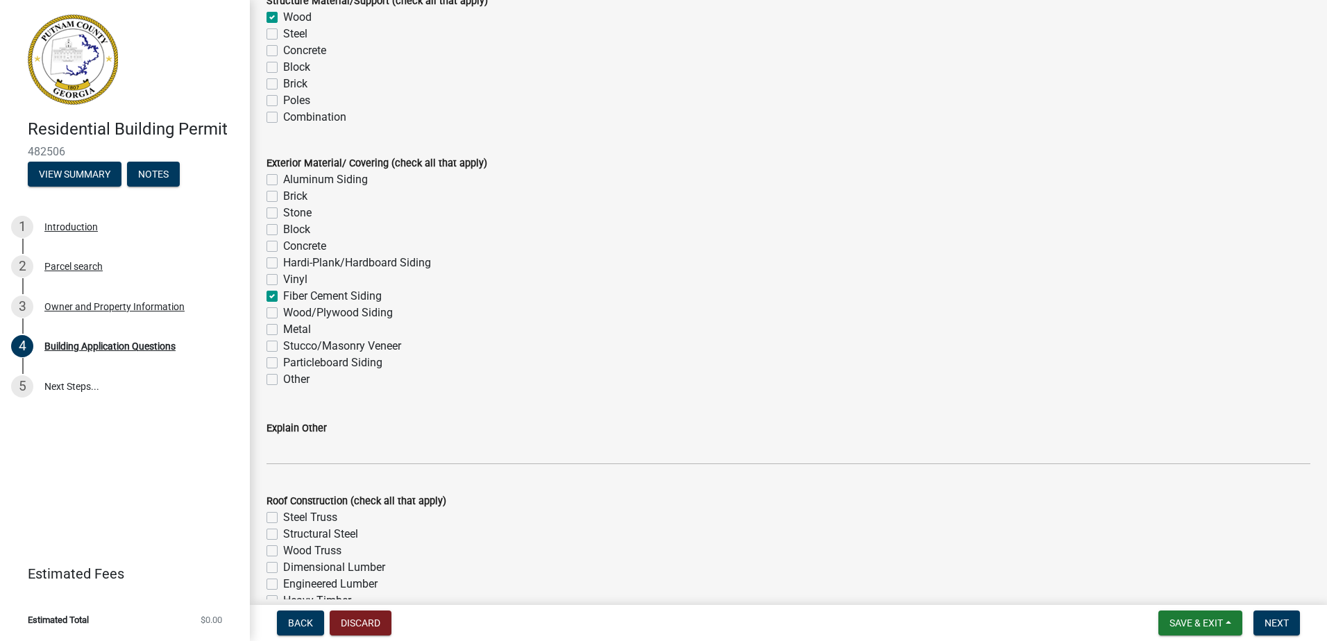
checkbox input "false"
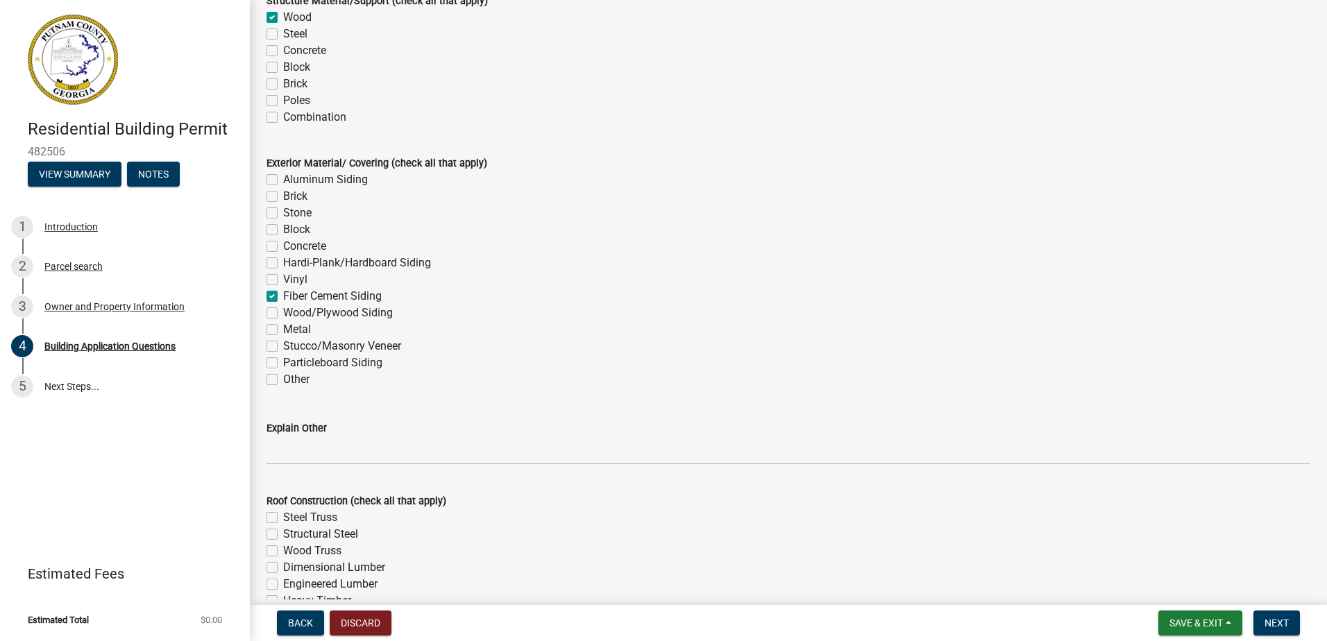
checkbox input "true"
checkbox input "false"
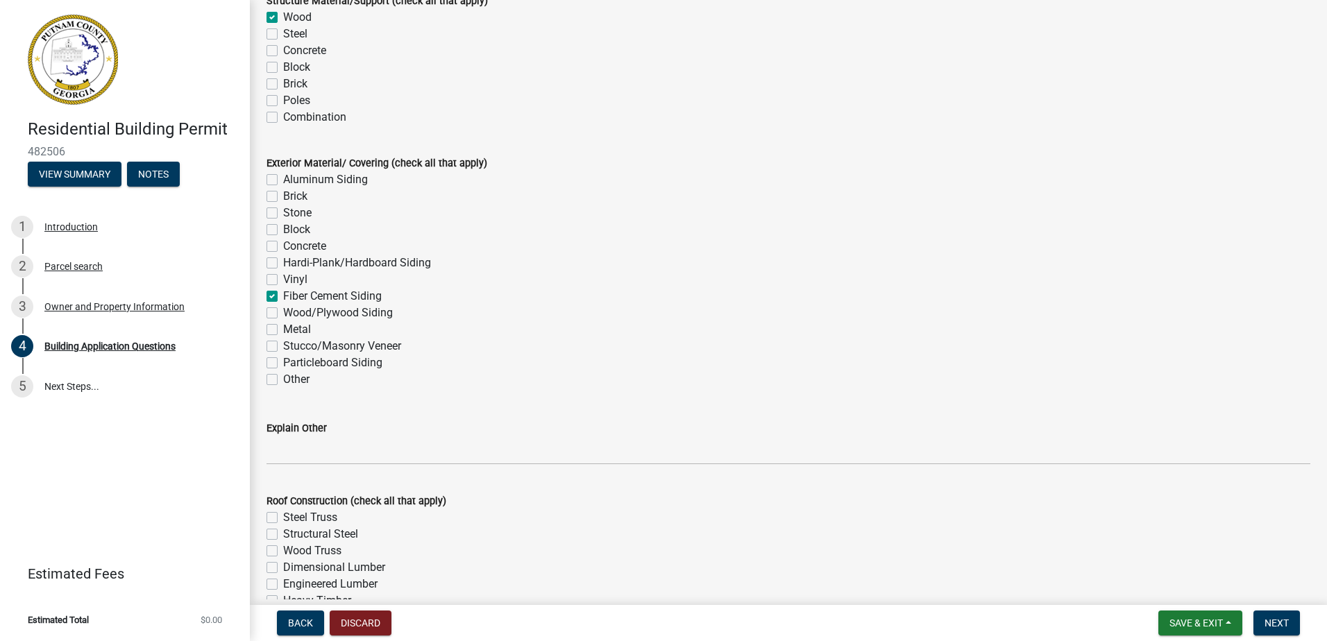
checkbox input "false"
click at [283, 214] on label "Stone" at bounding box center [297, 213] width 28 height 17
click at [283, 214] on input "Stone" at bounding box center [287, 209] width 9 height 9
checkbox input "true"
checkbox input "false"
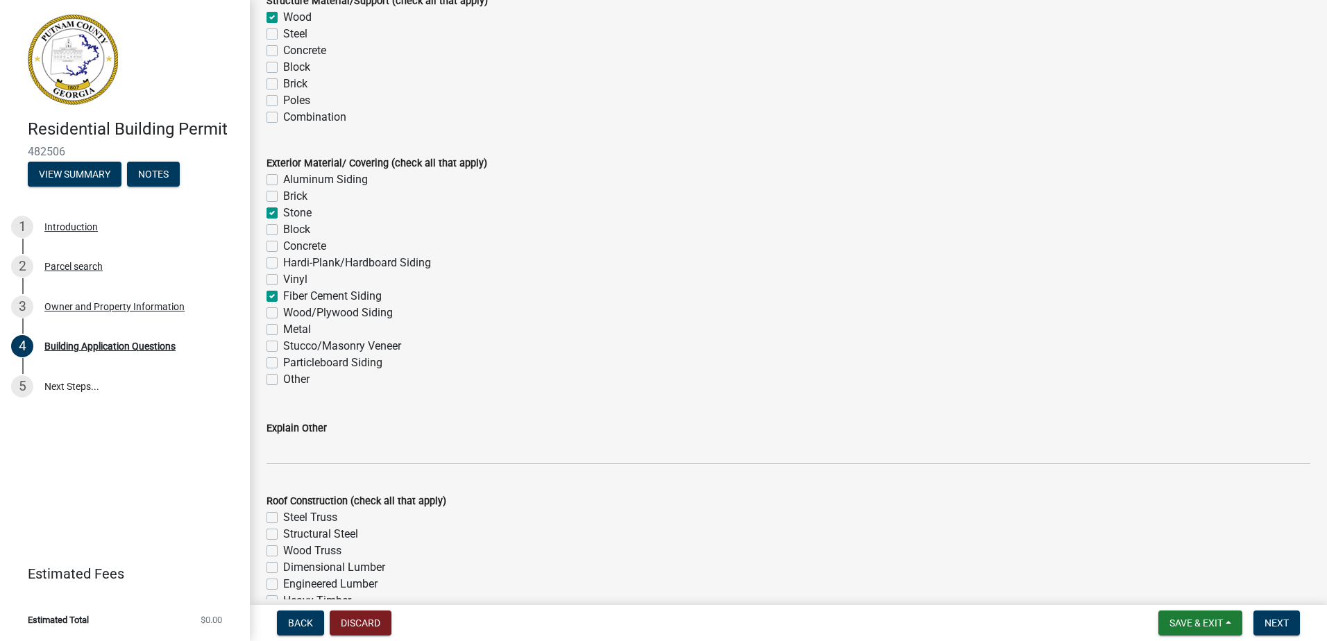
checkbox input "false"
checkbox input "true"
checkbox input "false"
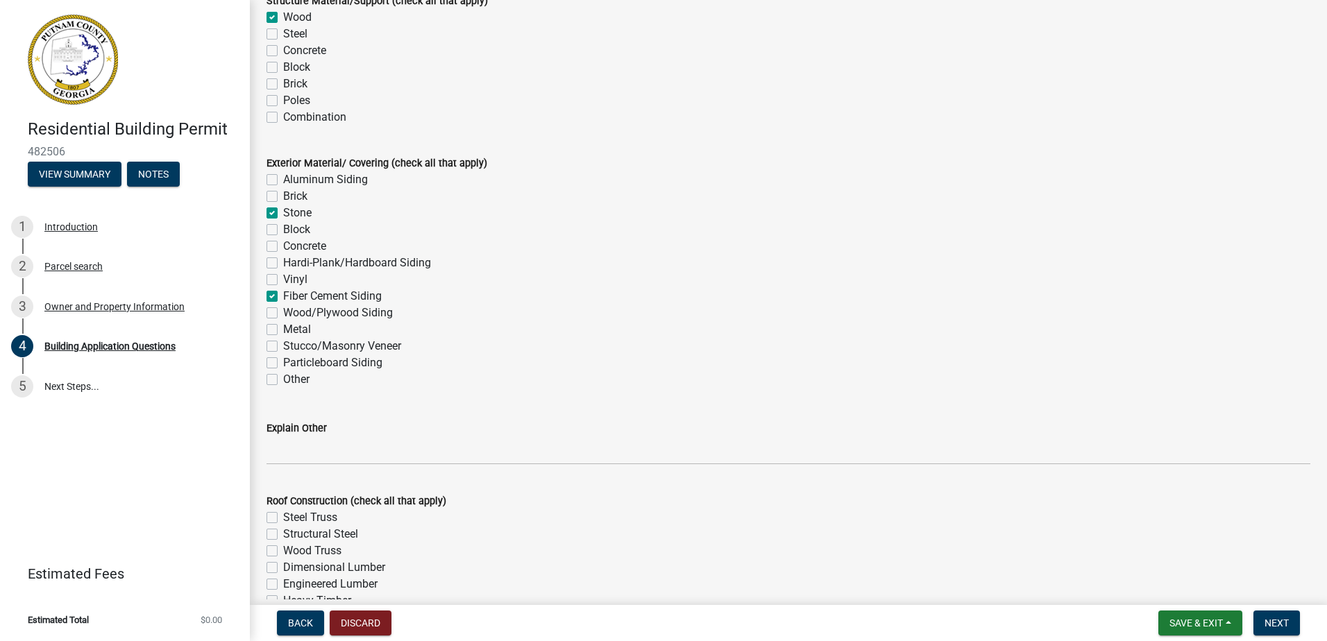
checkbox input "false"
checkbox input "true"
checkbox input "false"
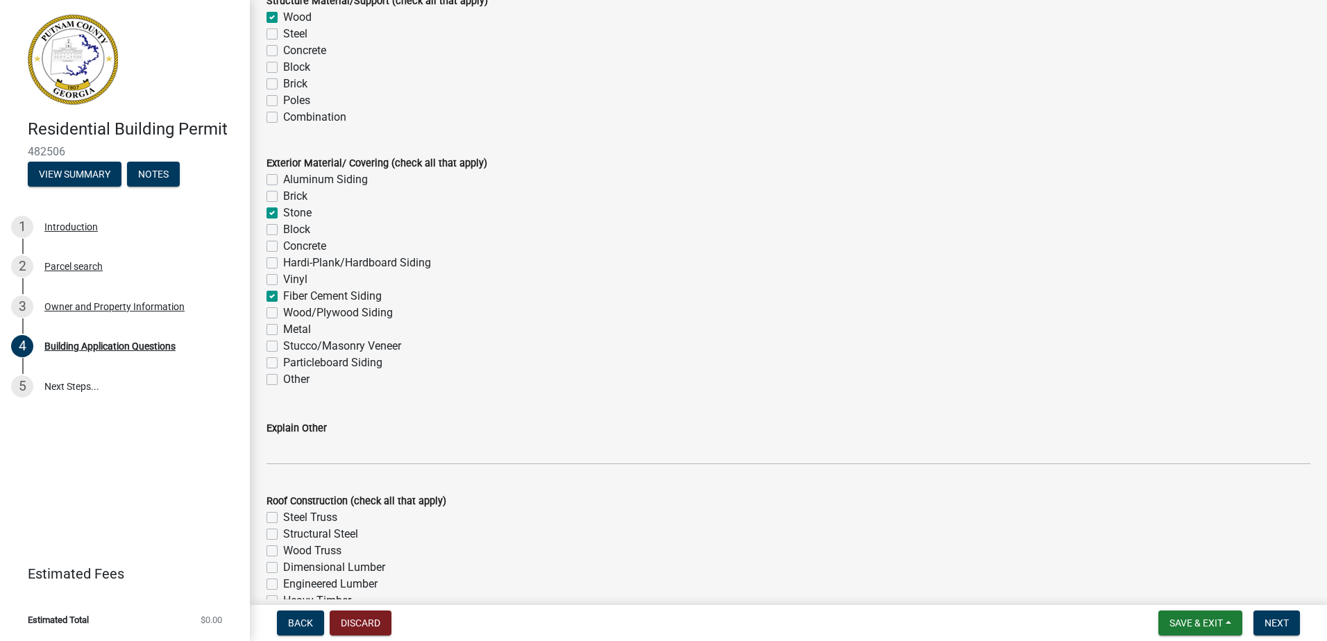
checkbox input "false"
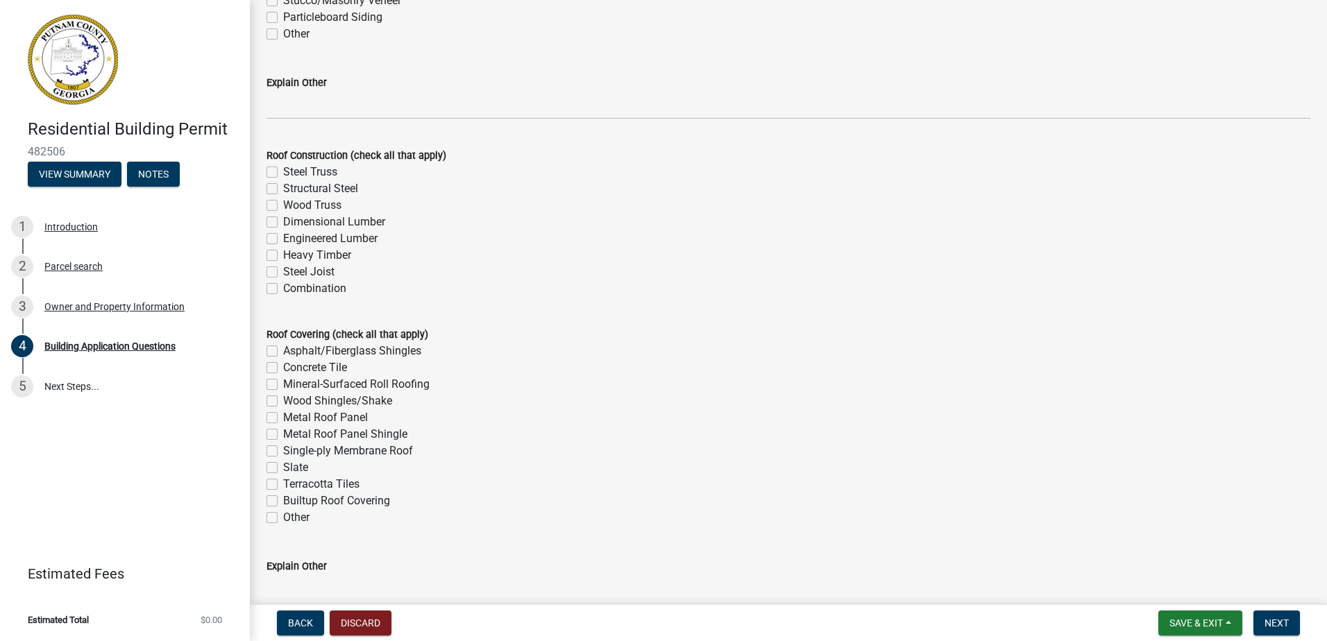
scroll to position [3330, 0]
click at [283, 201] on label "Wood Truss" at bounding box center [312, 204] width 58 height 17
click at [283, 201] on input "Wood Truss" at bounding box center [287, 200] width 9 height 9
checkbox input "true"
checkbox input "false"
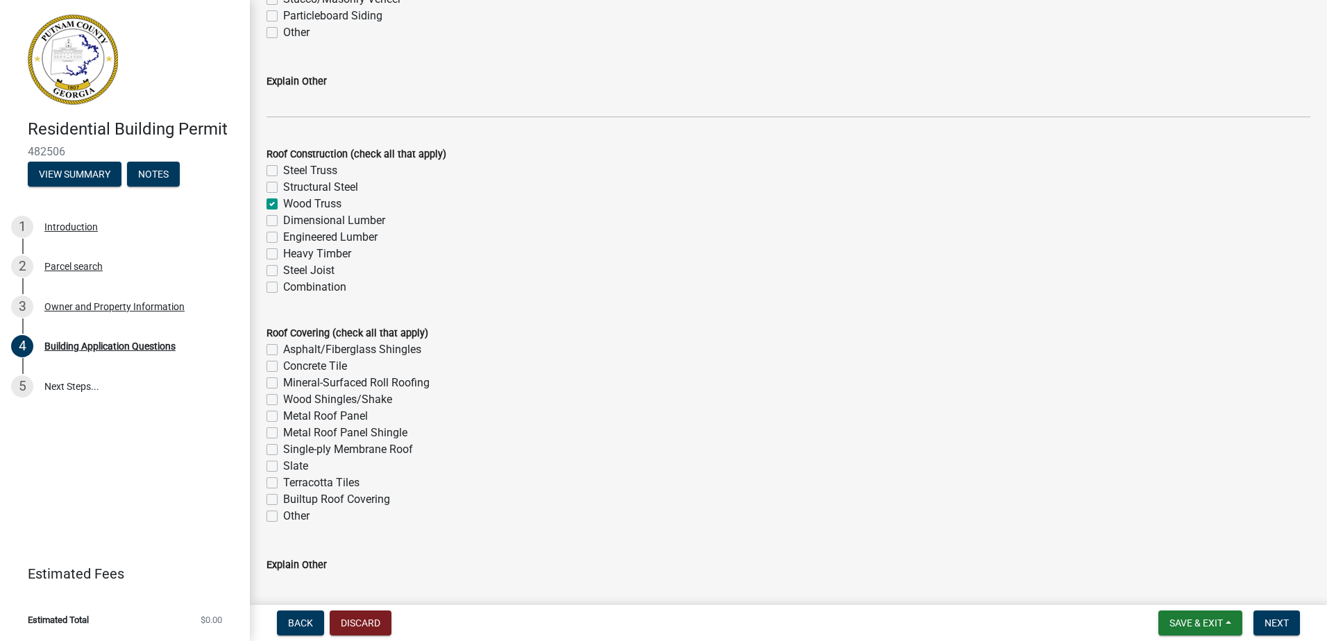
checkbox input "false"
checkbox input "true"
checkbox input "false"
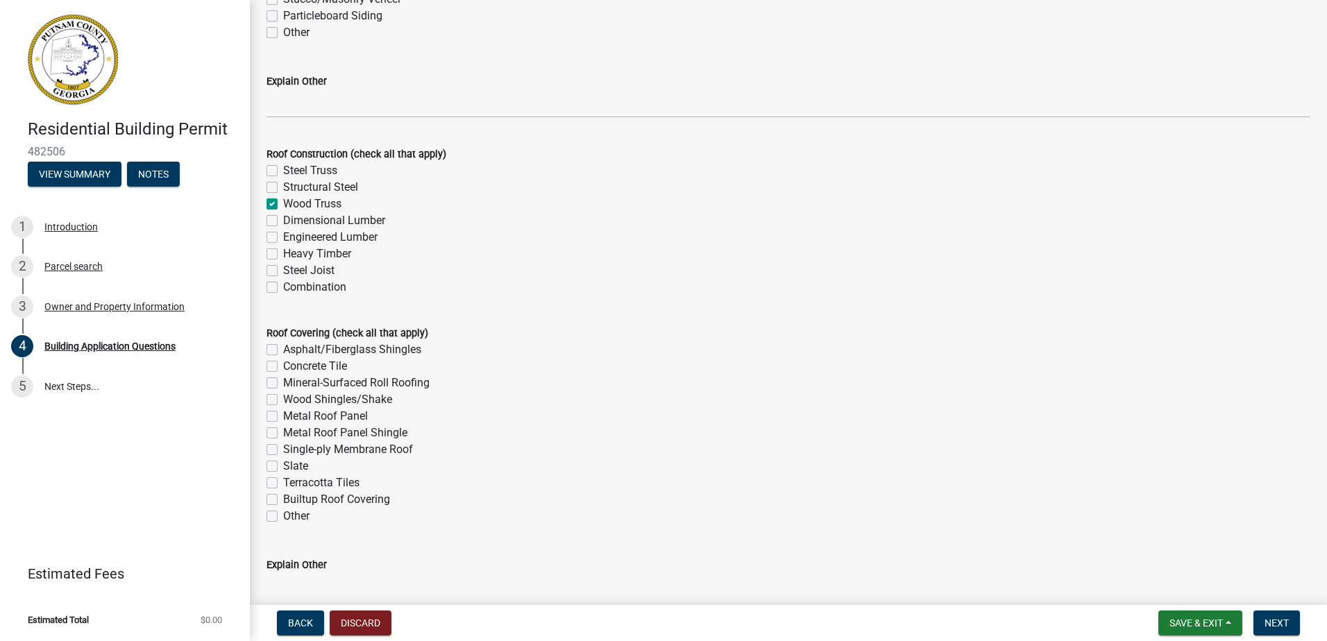
checkbox input "false"
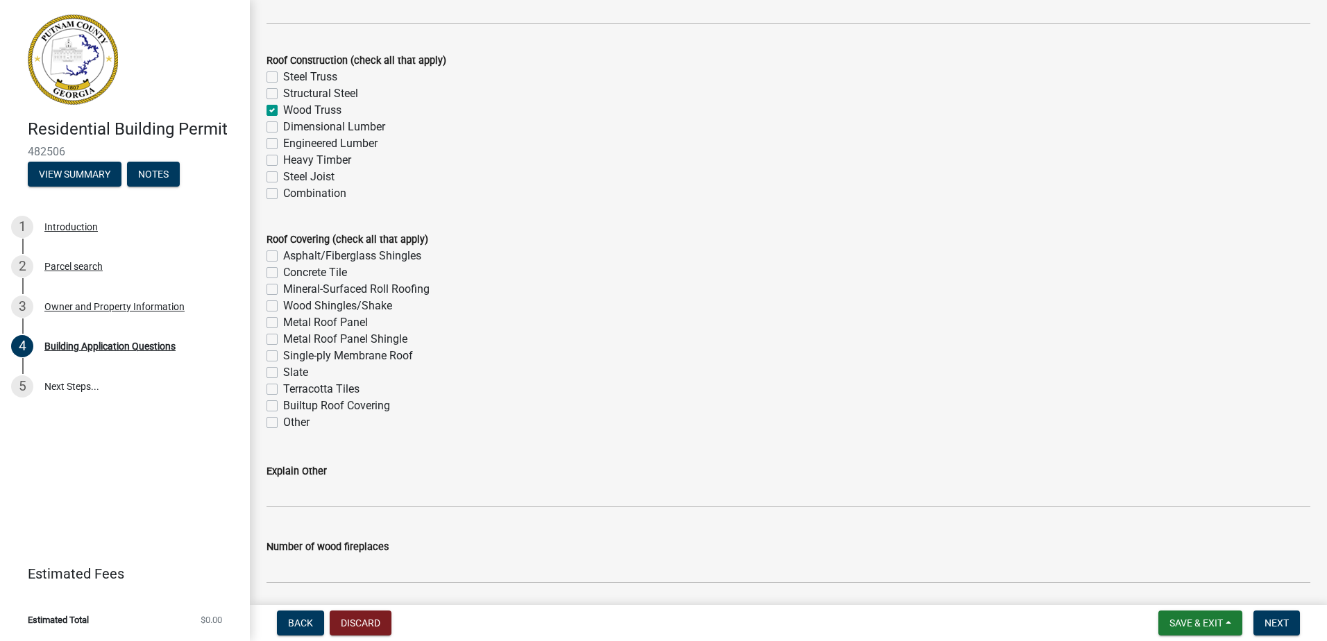
scroll to position [3469, 0]
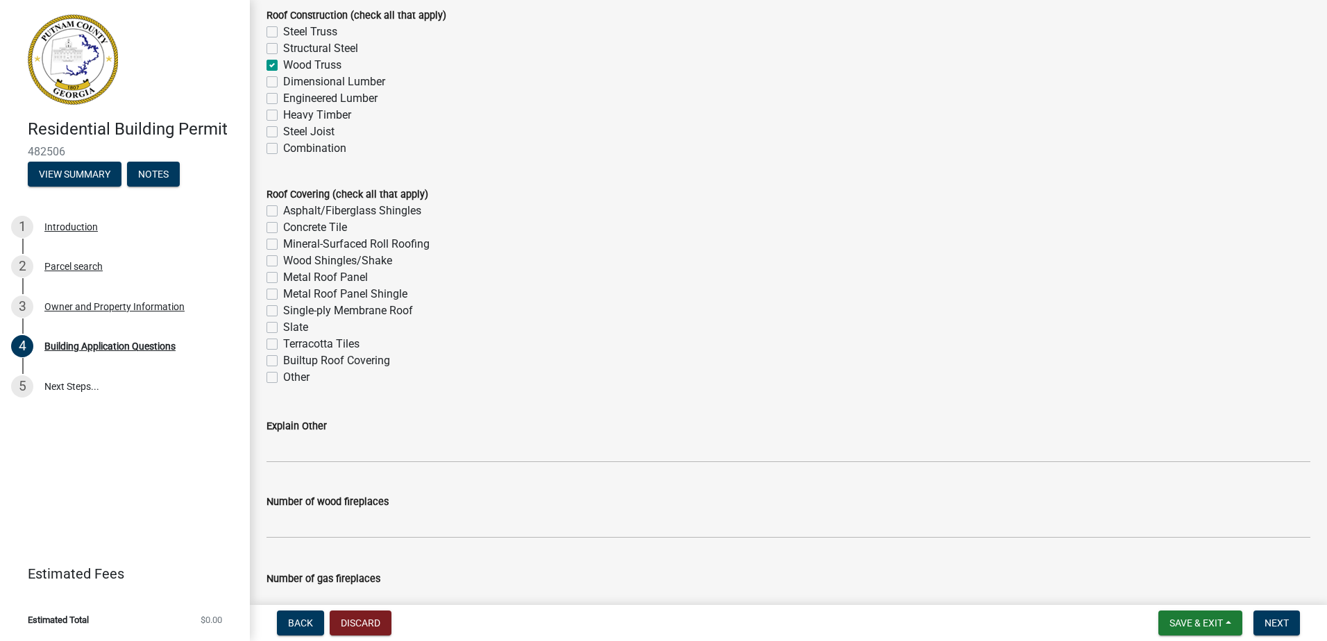
click at [283, 208] on label "Asphalt/Fiberglass Shingles" at bounding box center [352, 211] width 138 height 17
click at [283, 208] on input "Asphalt/Fiberglass Shingles" at bounding box center [287, 207] width 9 height 9
checkbox input "true"
checkbox input "false"
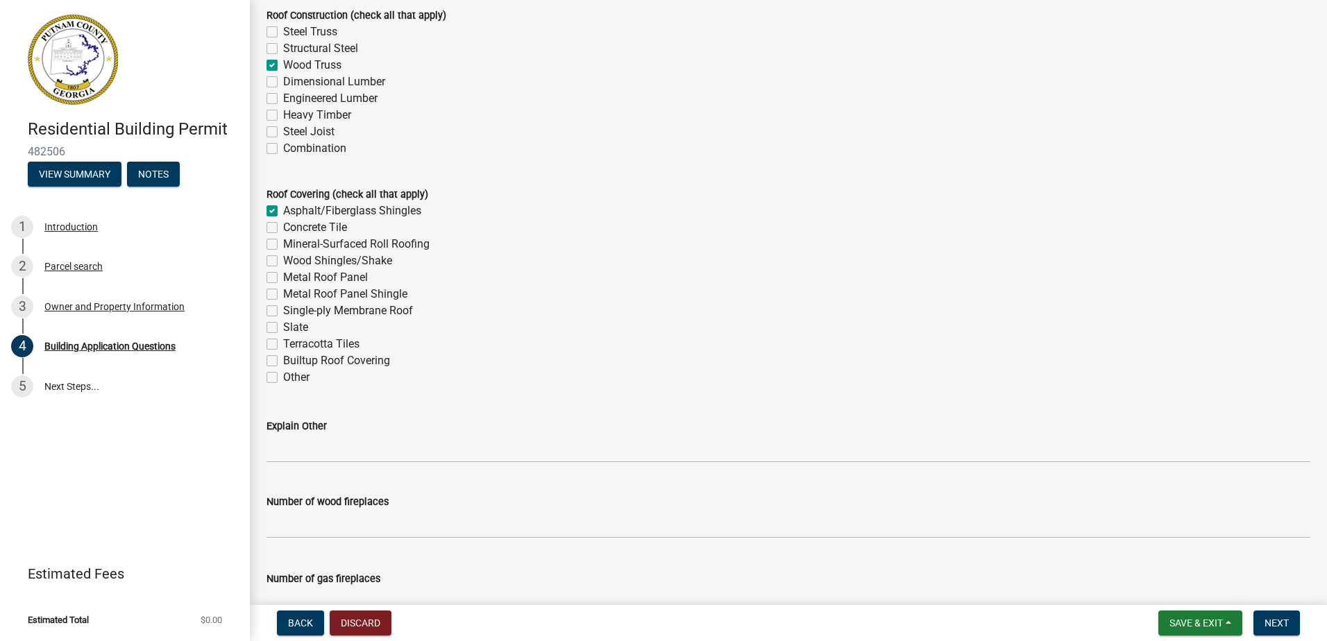
checkbox input "false"
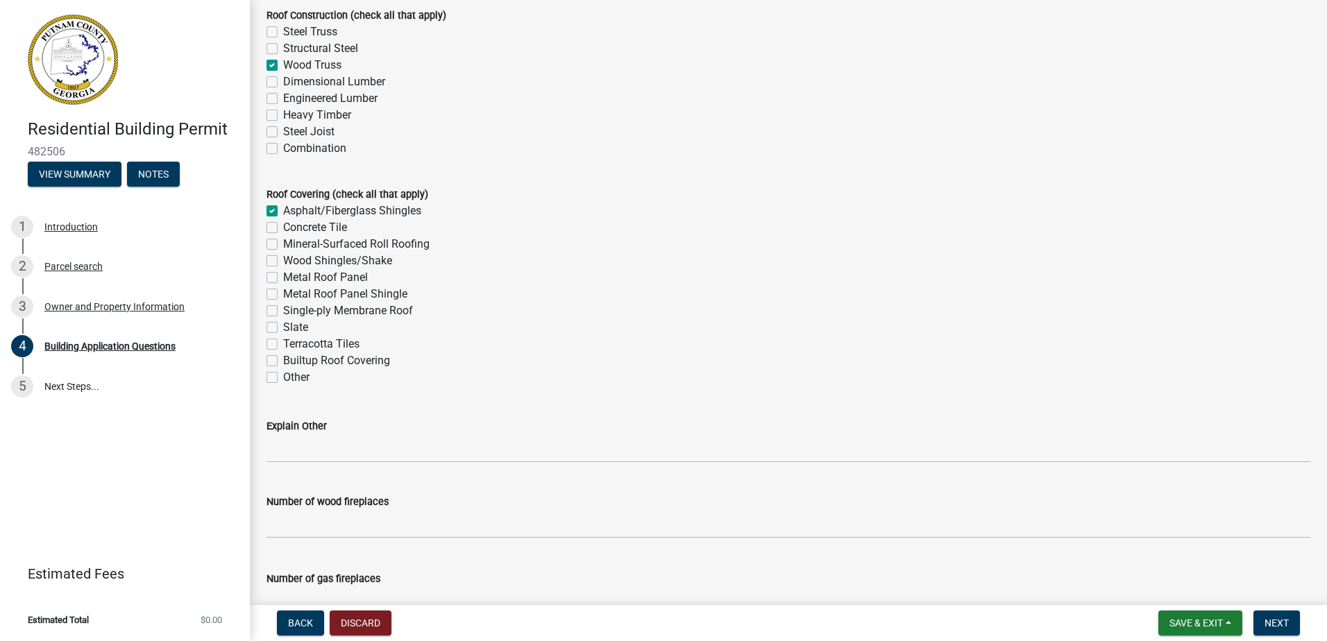
checkbox input "false"
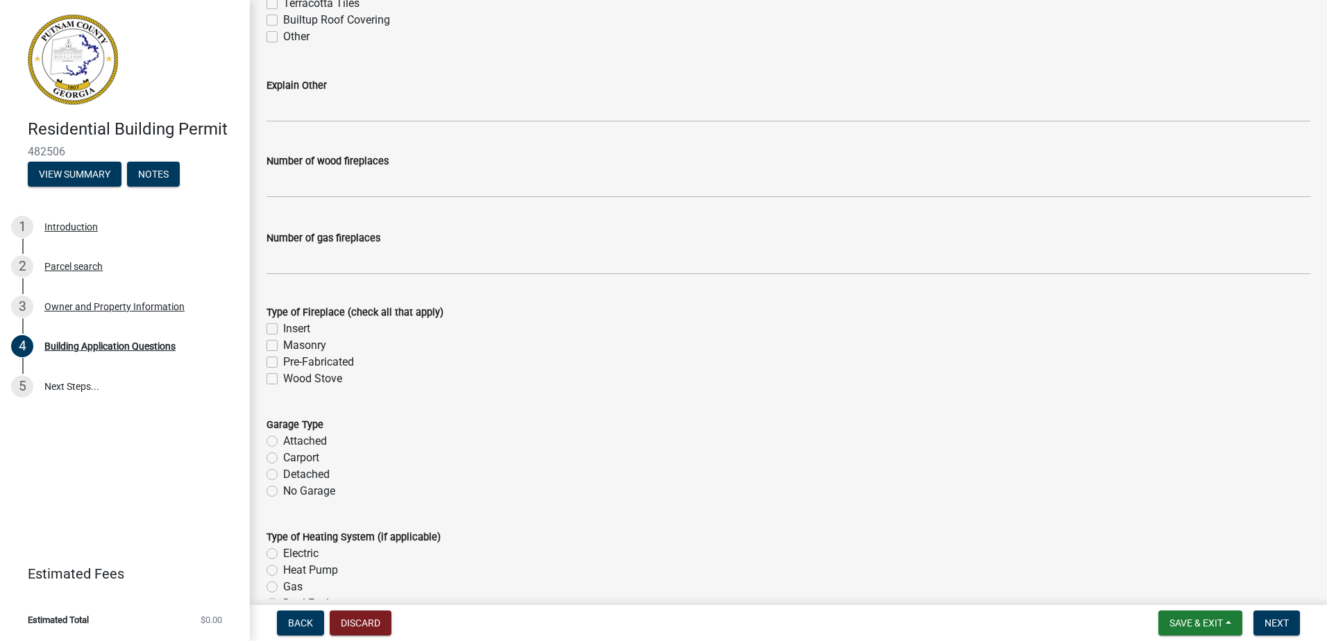
scroll to position [3816, 0]
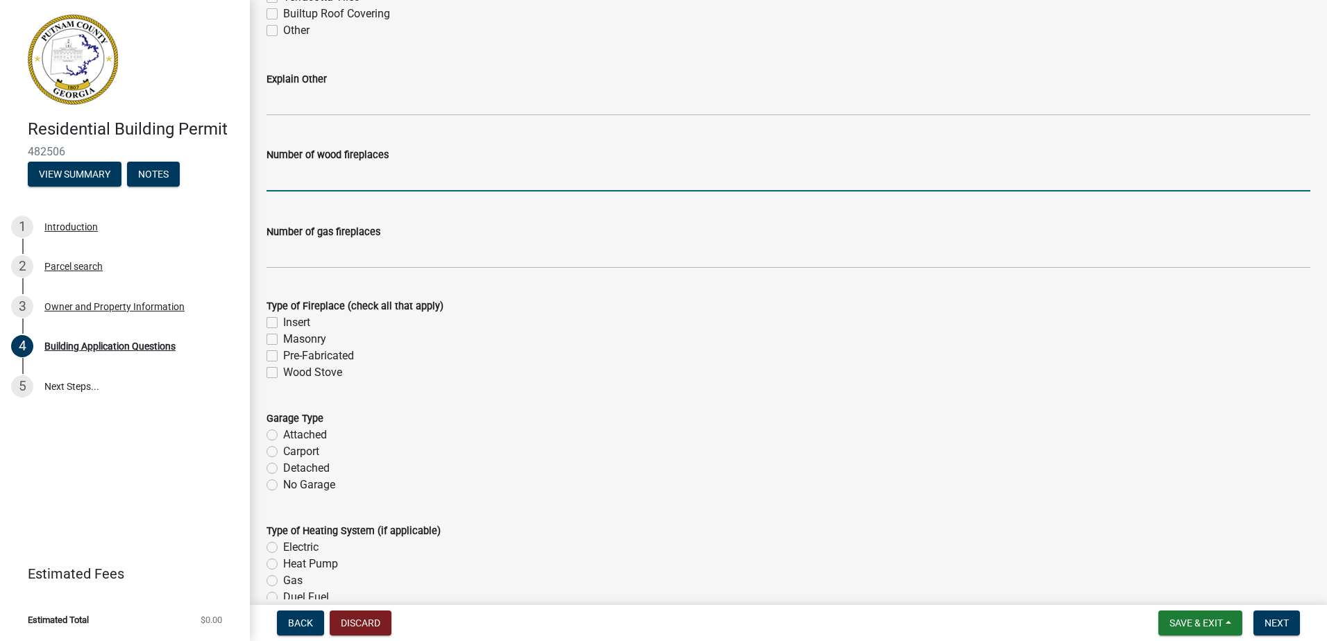
click at [289, 178] on input "text" at bounding box center [787, 177] width 1043 height 28
type input "0"
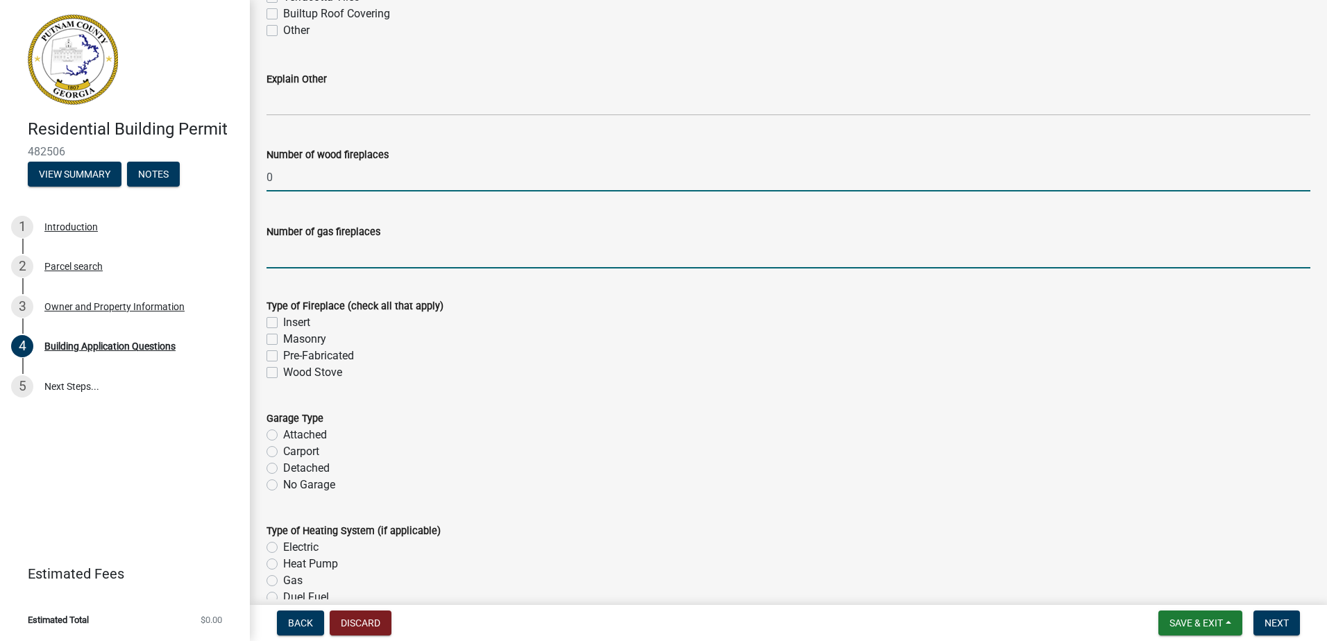
click at [287, 255] on input "text" at bounding box center [787, 254] width 1043 height 28
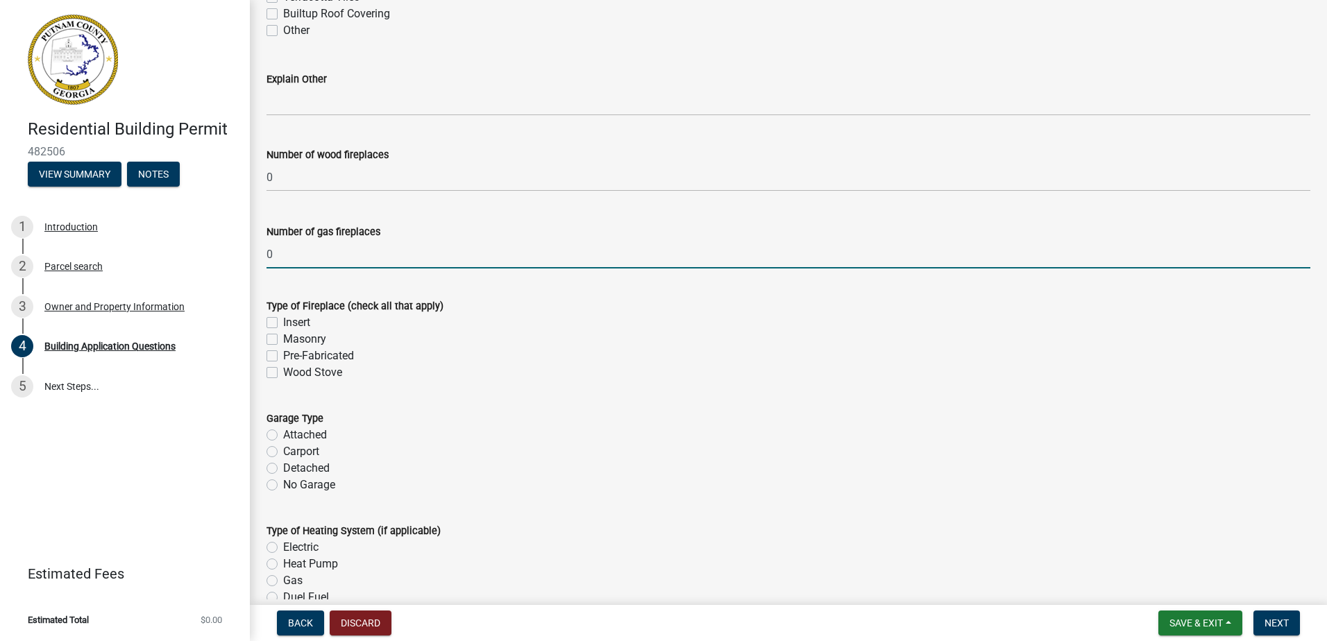
type input "0"
click at [283, 320] on label "Insert" at bounding box center [296, 322] width 27 height 17
click at [283, 320] on input "Insert" at bounding box center [287, 318] width 9 height 9
checkbox input "true"
checkbox input "false"
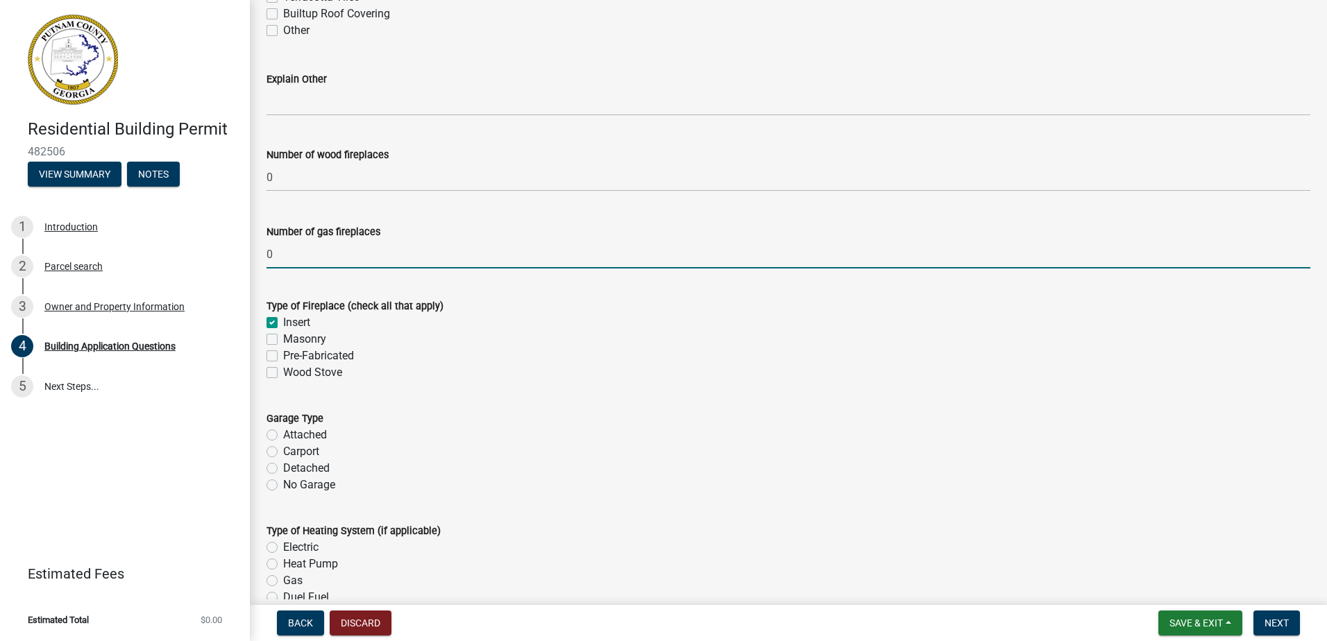
checkbox input "false"
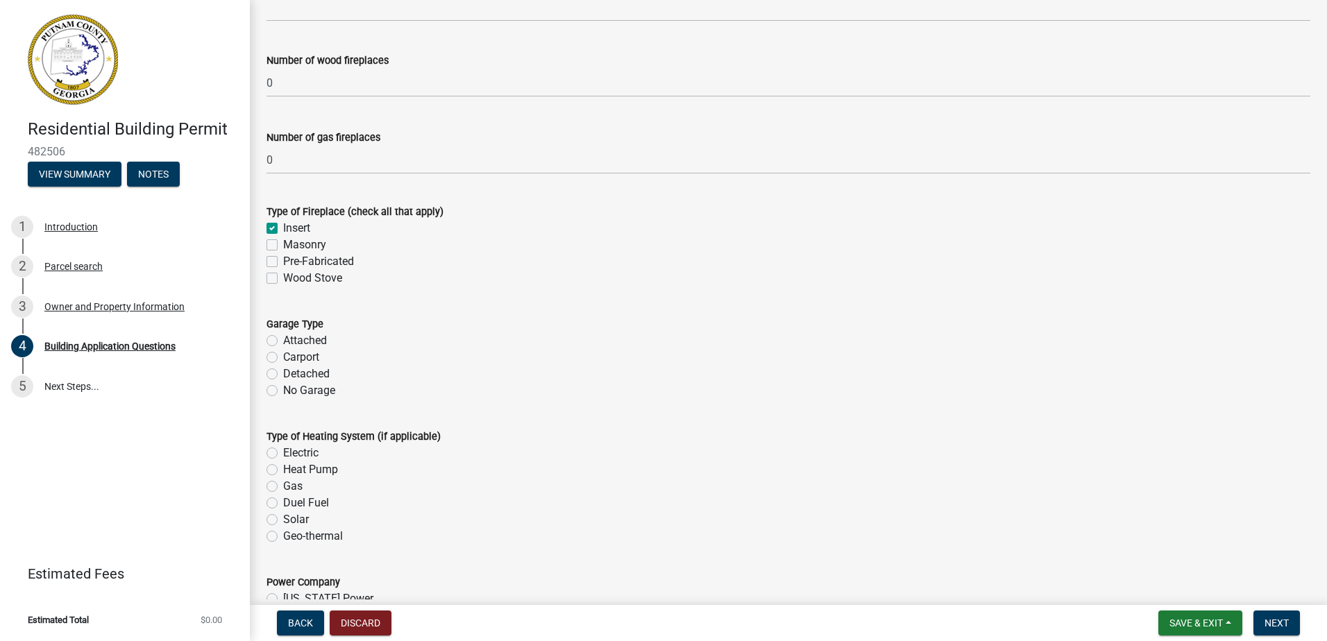
scroll to position [3955, 0]
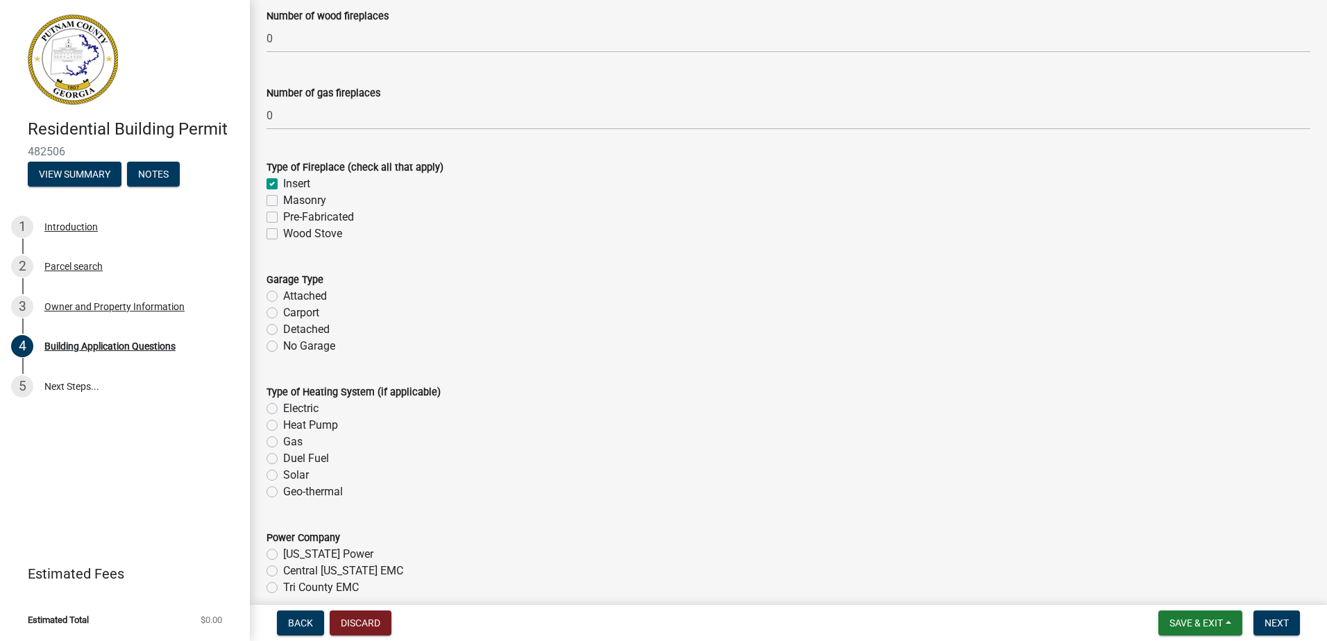
click at [283, 296] on label "Attached" at bounding box center [305, 296] width 44 height 17
click at [283, 296] on input "Attached" at bounding box center [287, 292] width 9 height 9
radio input "true"
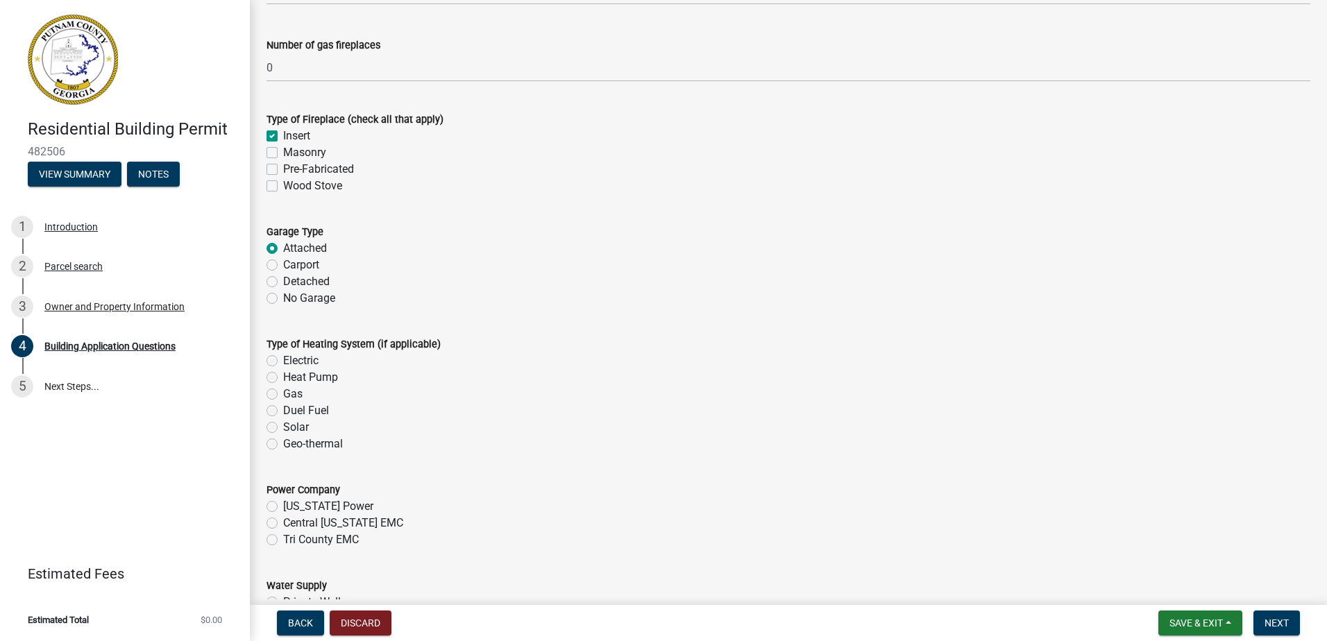
scroll to position [4163, 0]
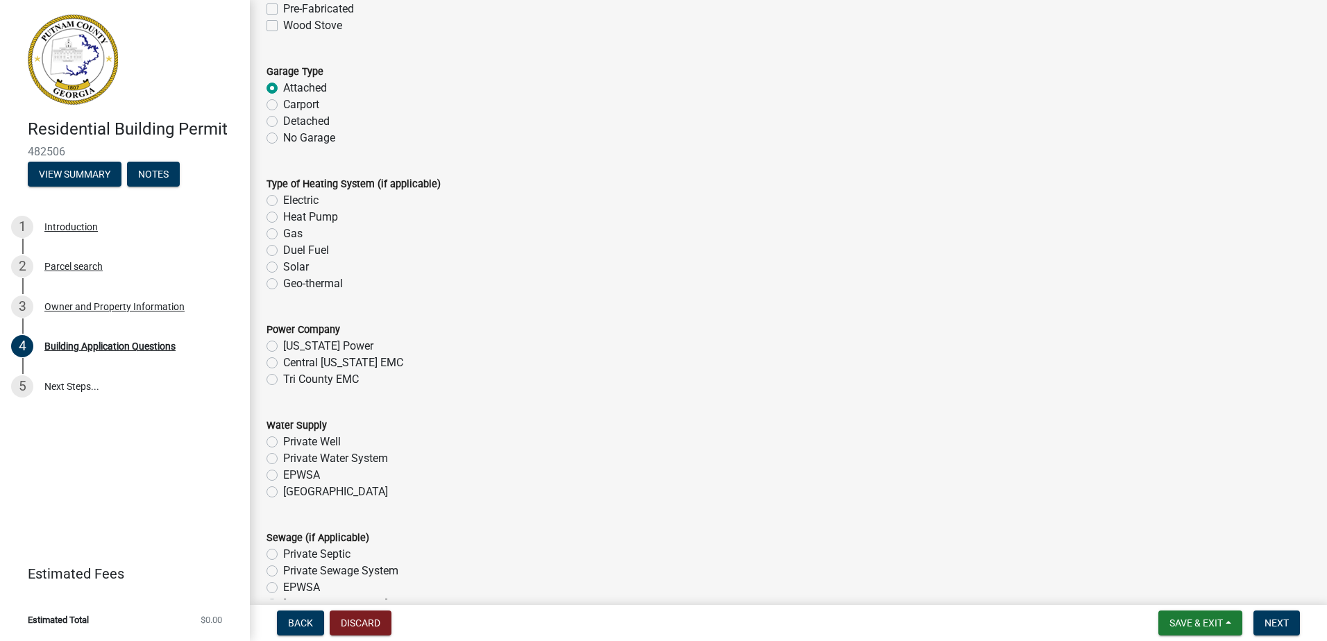
click at [283, 222] on label "Heat Pump" at bounding box center [310, 217] width 55 height 17
click at [283, 218] on input "Heat Pump" at bounding box center [287, 213] width 9 height 9
radio input "true"
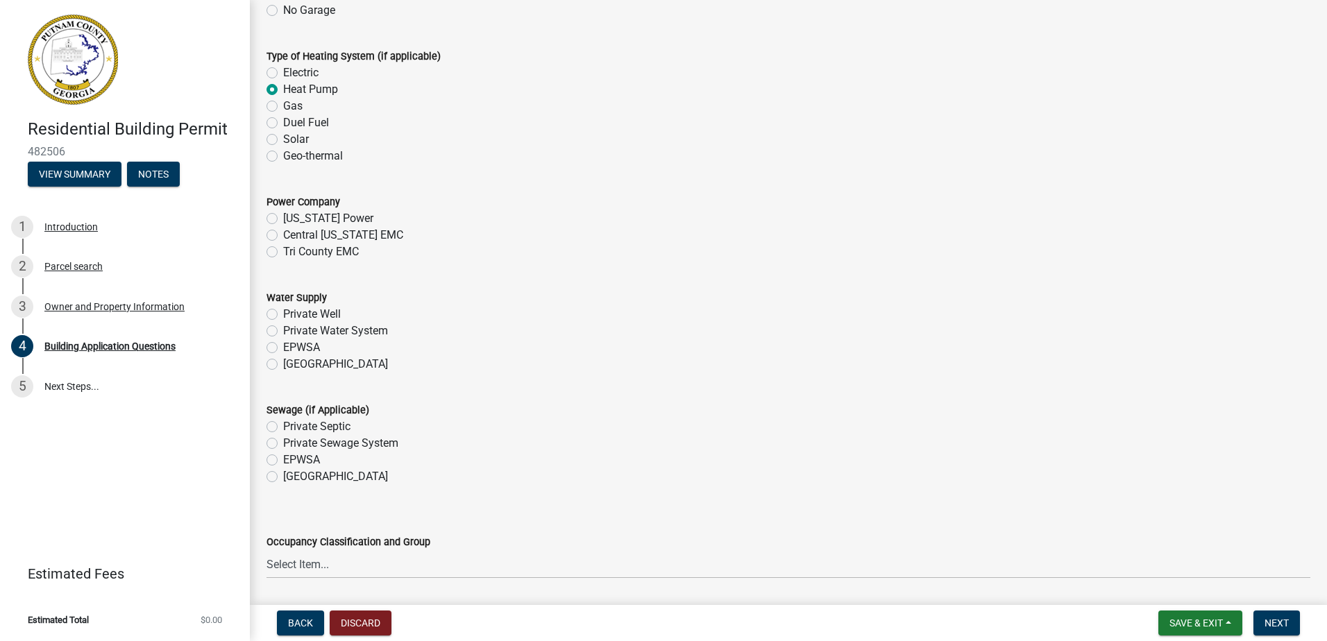
scroll to position [4302, 0]
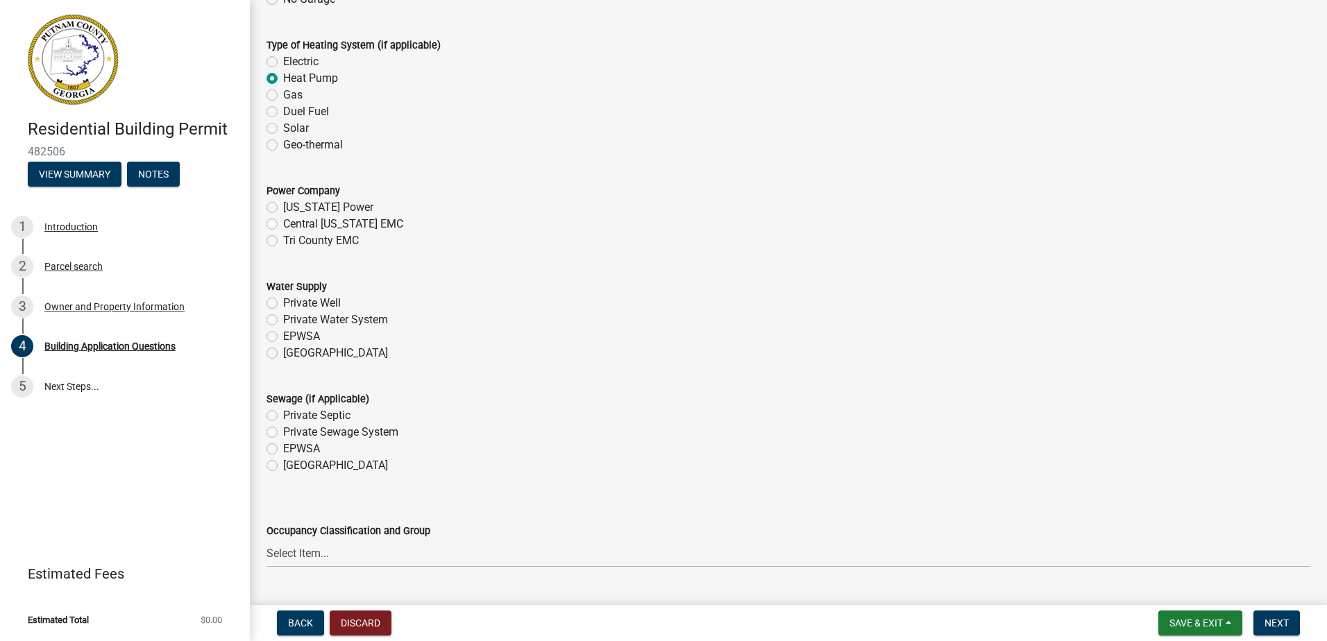
click at [283, 241] on label "Tri County EMC" at bounding box center [321, 240] width 76 height 17
click at [283, 241] on input "Tri County EMC" at bounding box center [287, 236] width 9 height 9
radio input "true"
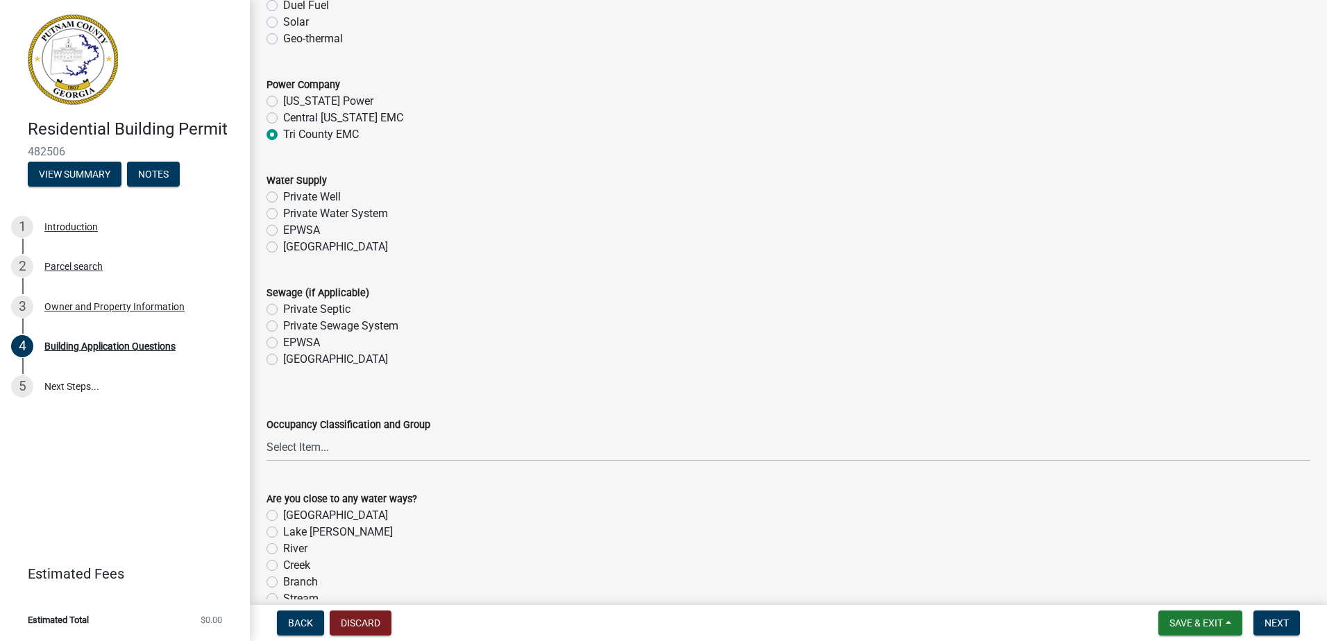
scroll to position [4440, 0]
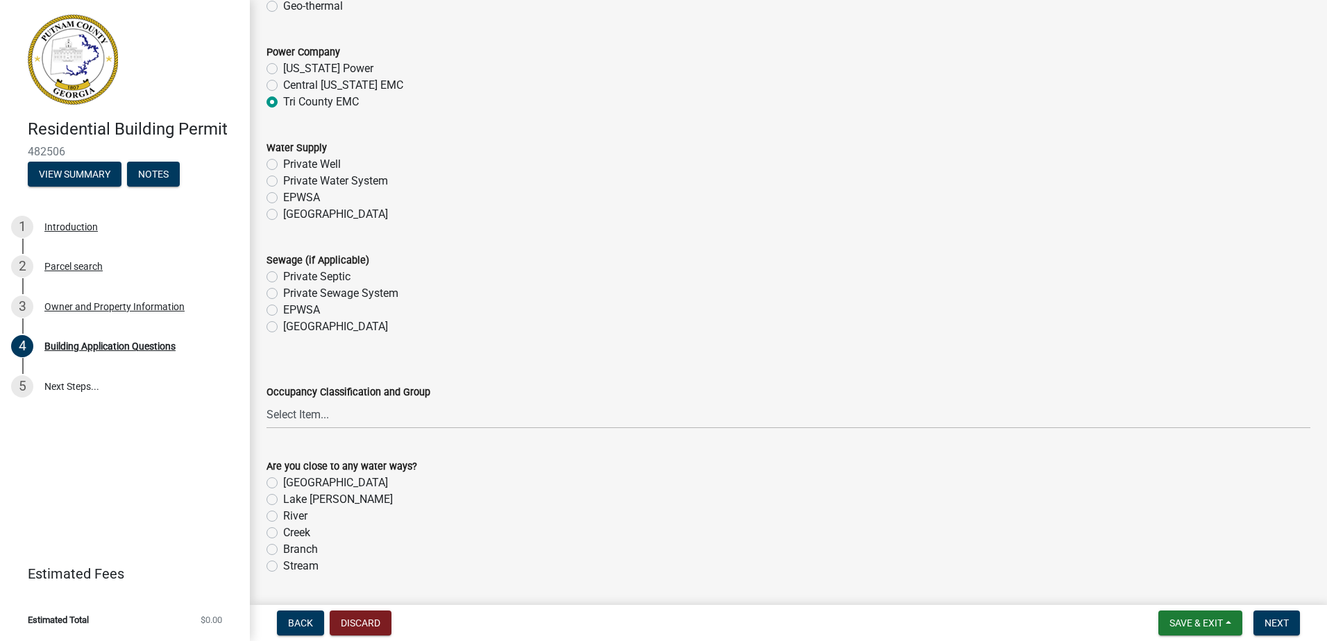
click at [283, 216] on label "[GEOGRAPHIC_DATA]" at bounding box center [335, 214] width 105 height 17
click at [283, 215] on input "[GEOGRAPHIC_DATA]" at bounding box center [287, 210] width 9 height 9
radio input "true"
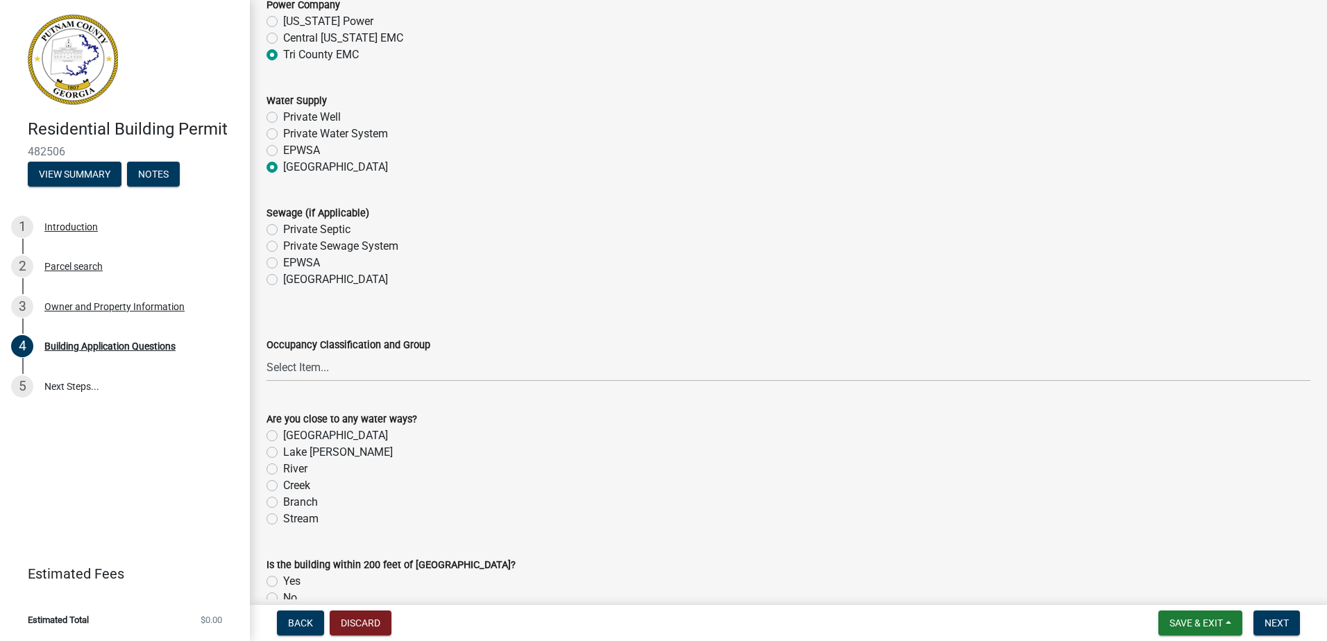
scroll to position [4510, 0]
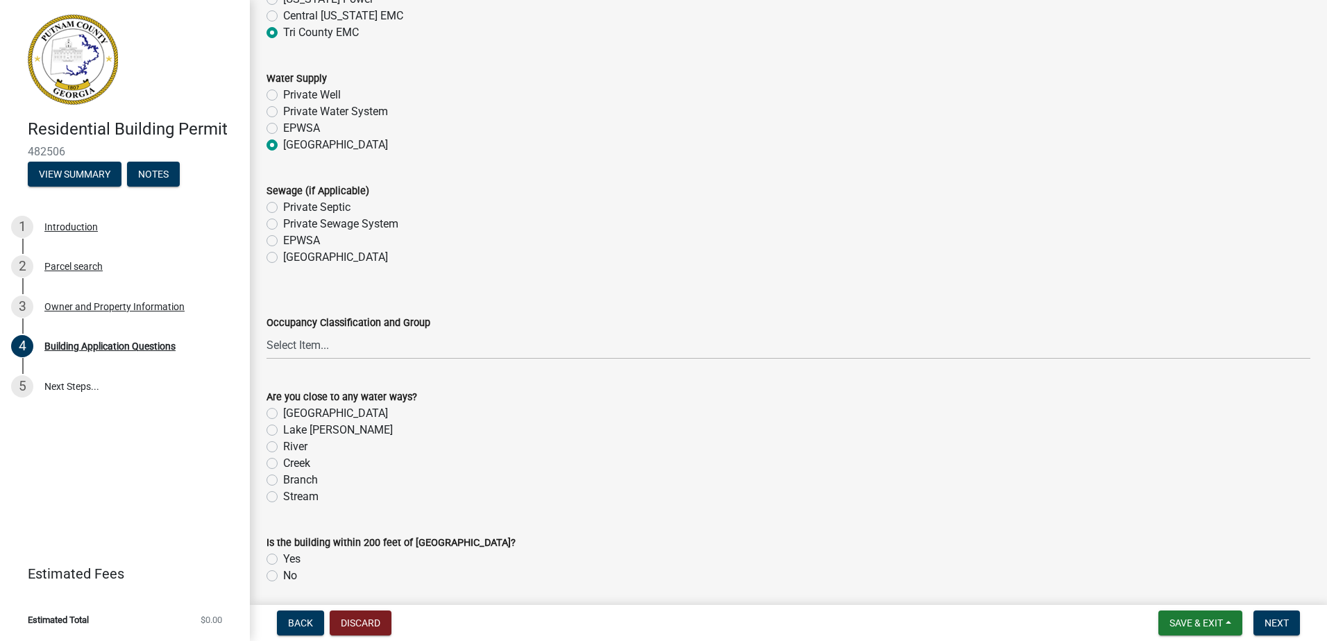
click at [283, 260] on label "[GEOGRAPHIC_DATA]" at bounding box center [335, 257] width 105 height 17
click at [283, 258] on input "[GEOGRAPHIC_DATA]" at bounding box center [287, 253] width 9 height 9
radio input "true"
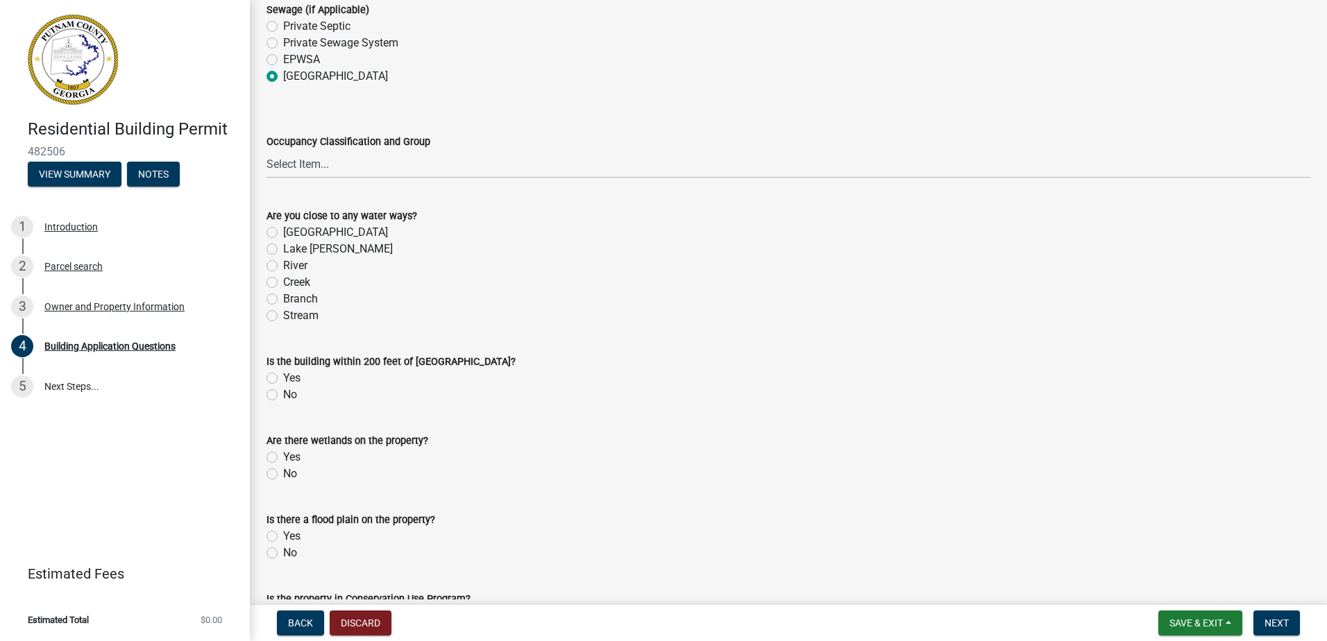
scroll to position [4718, 0]
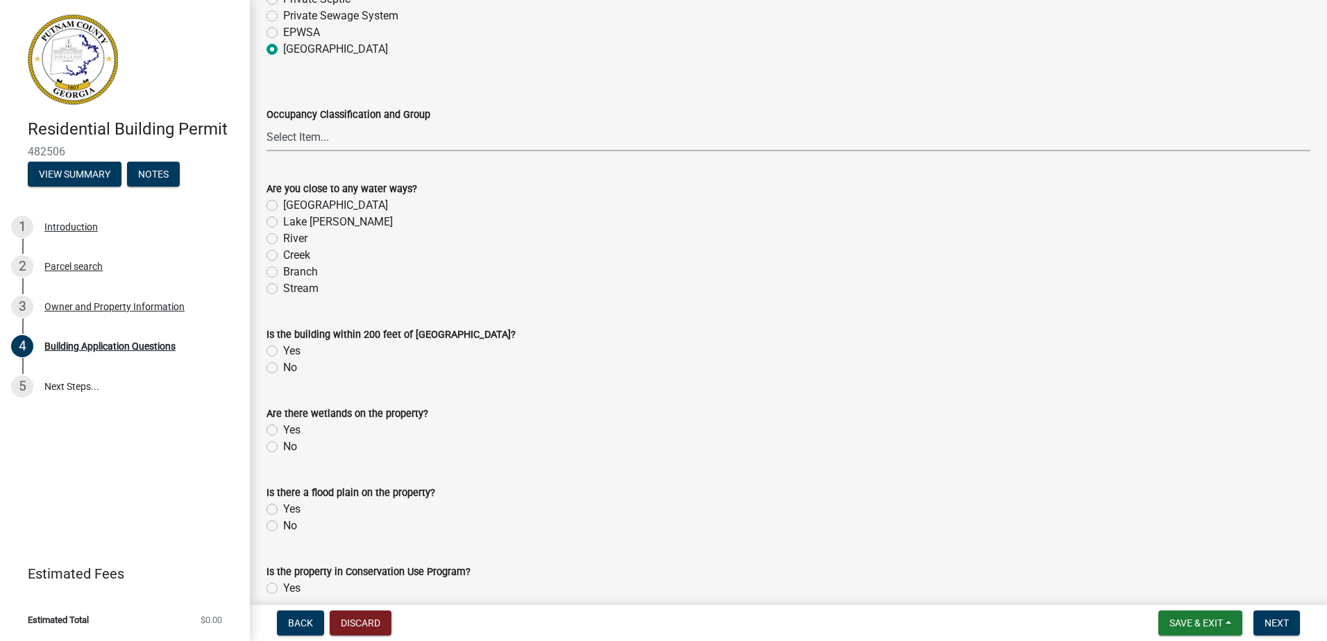
click at [298, 135] on select "Select Item... A-1 A-2 A-3 A-4 A-5 B M E F-1 F-2 R-1 R-2 R-3 R-4 H-1 H-2 H-4 H-…" at bounding box center [787, 137] width 1043 height 28
click at [266, 123] on select "Select Item... A-1 A-2 A-3 A-4 A-5 B M E F-1 F-2 R-1 R-2 R-3 R-4 H-1 H-2 H-4 H-…" at bounding box center [787, 137] width 1043 height 28
select select "2ec94193-6885-4dbb-8fbc-a6ee81e417fe"
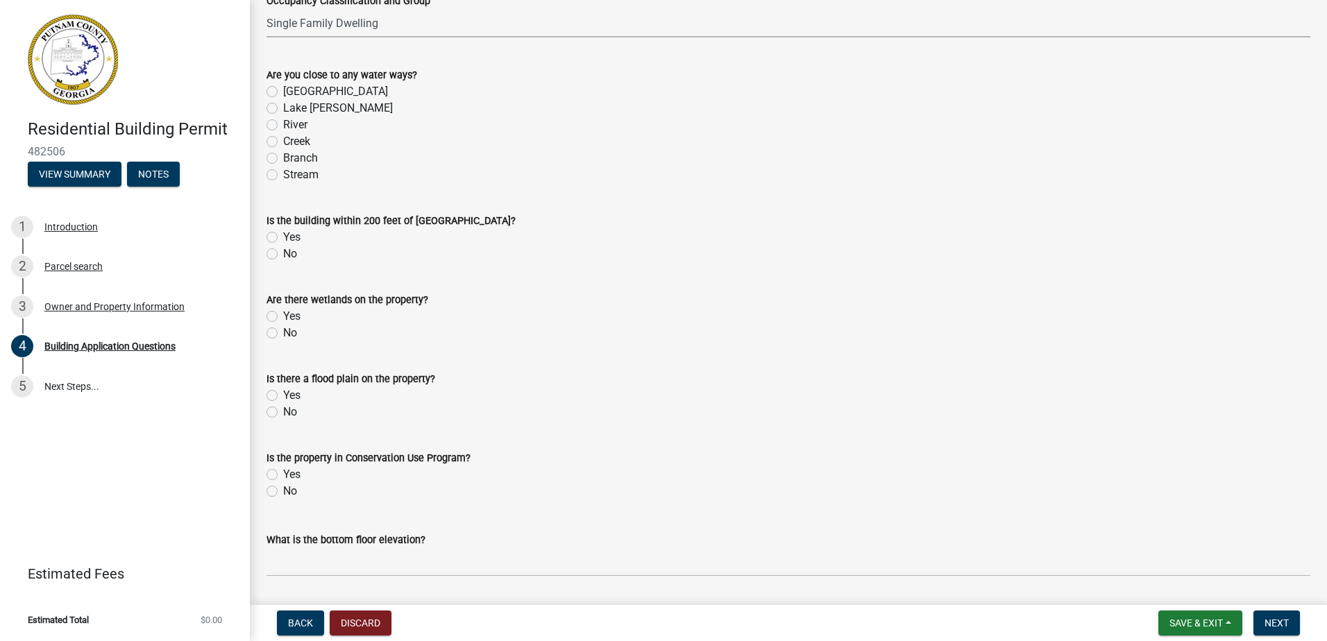
scroll to position [4857, 0]
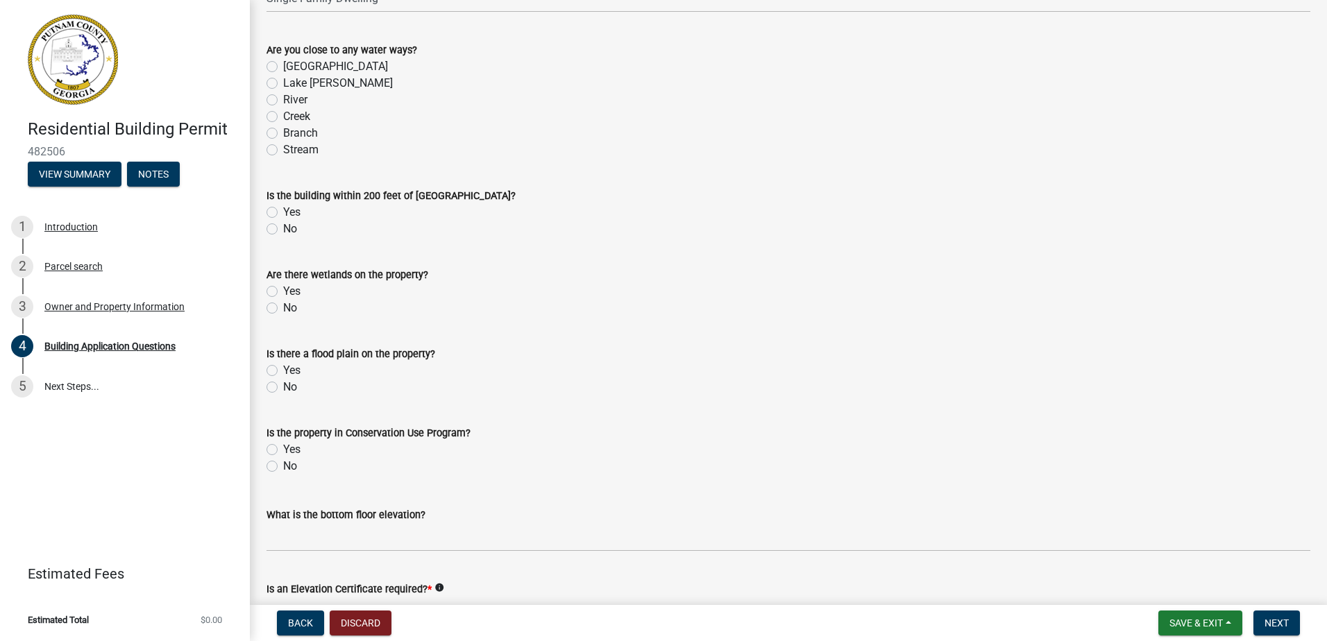
click at [283, 230] on label "No" at bounding box center [290, 229] width 14 height 17
click at [283, 230] on input "No" at bounding box center [287, 225] width 9 height 9
radio input "true"
click at [283, 306] on label "No" at bounding box center [290, 308] width 14 height 17
click at [283, 306] on input "No" at bounding box center [287, 304] width 9 height 9
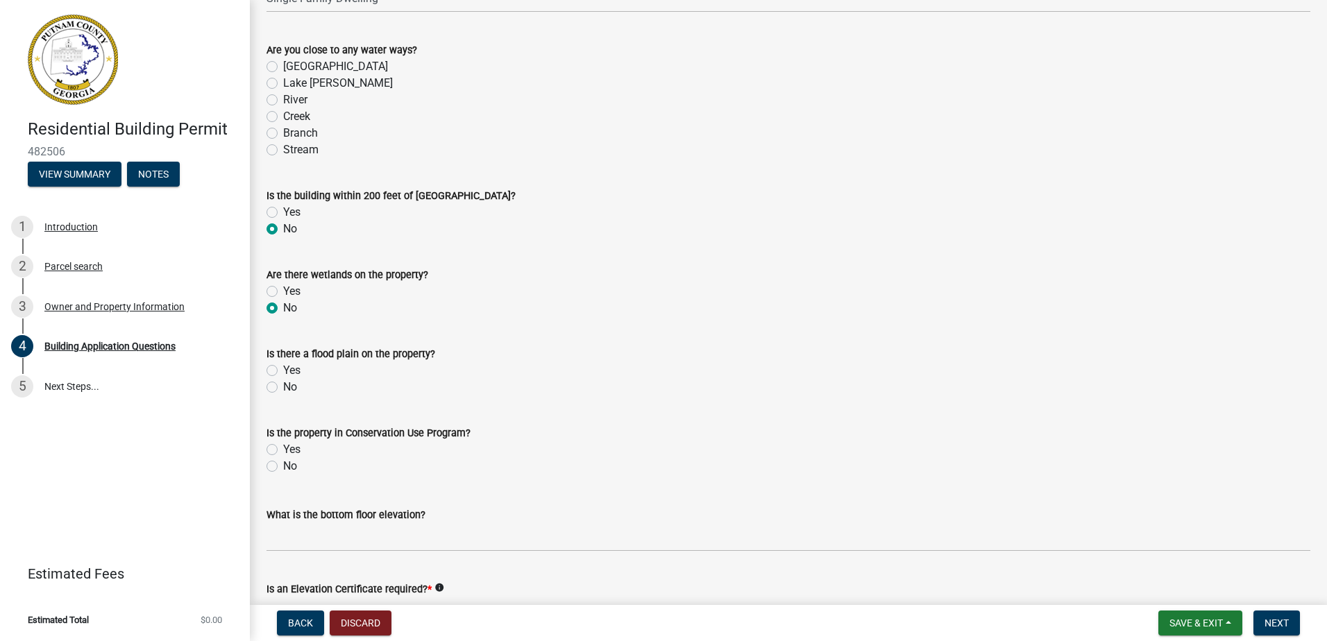
radio input "true"
click at [283, 386] on label "No" at bounding box center [290, 387] width 14 height 17
click at [283, 386] on input "No" at bounding box center [287, 383] width 9 height 9
radio input "true"
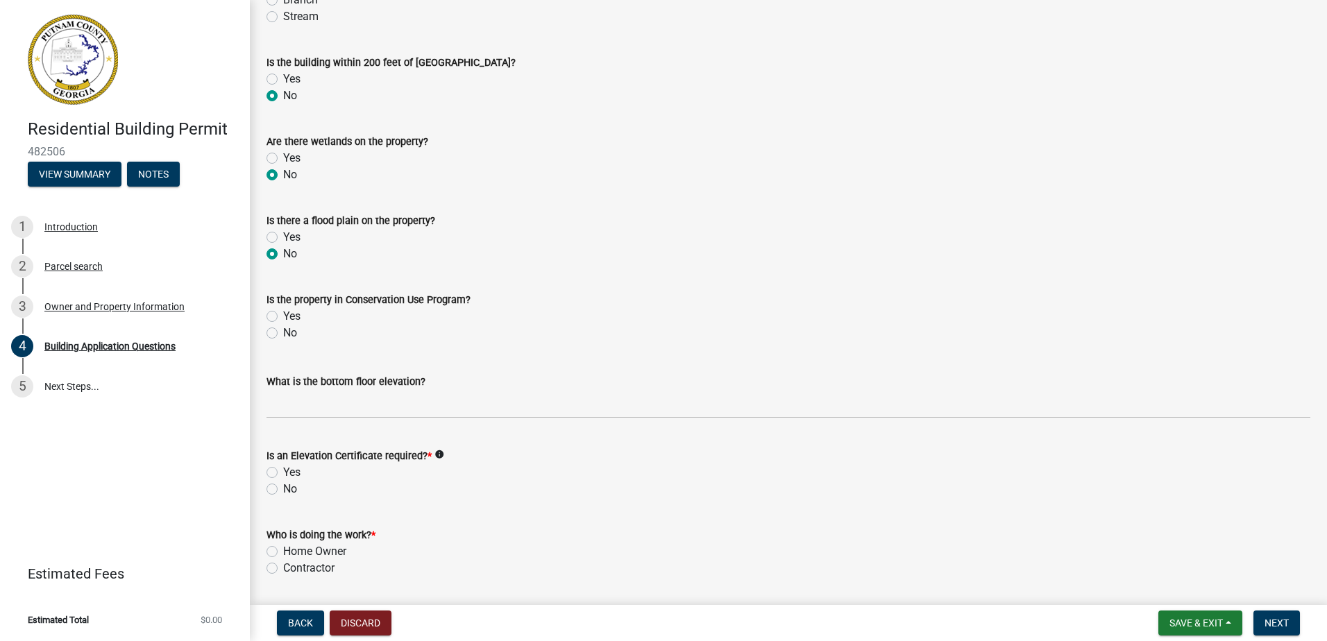
scroll to position [4995, 0]
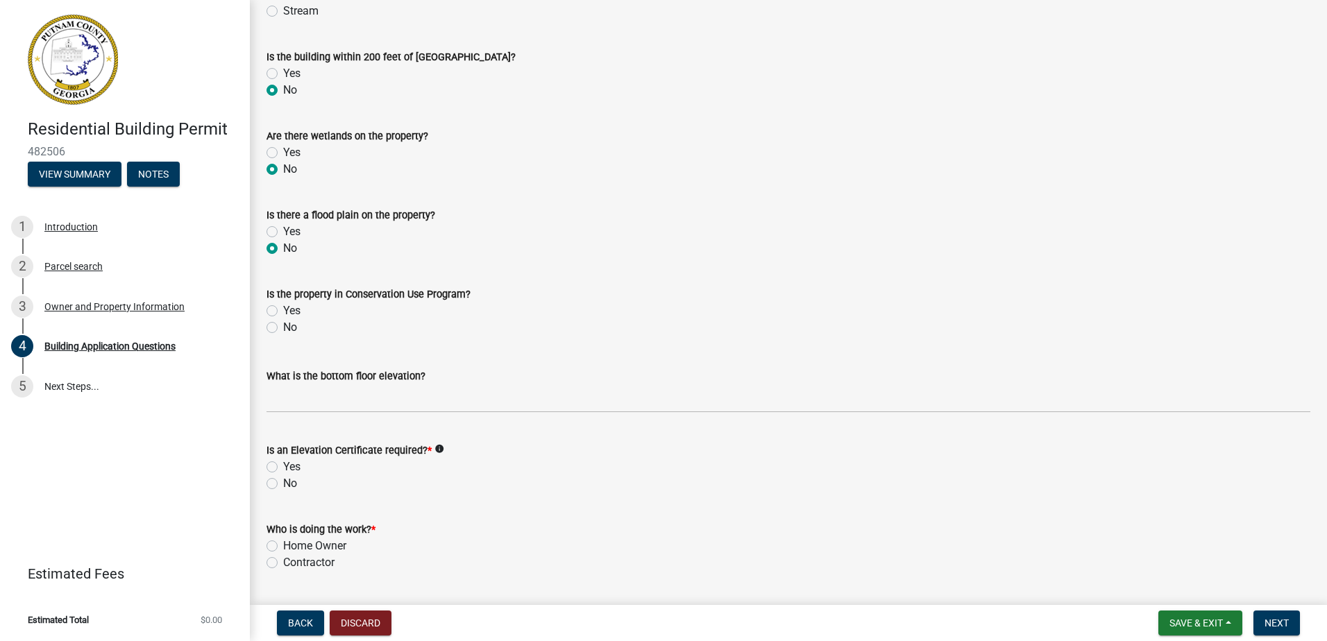
click at [283, 332] on label "No" at bounding box center [290, 327] width 14 height 17
click at [283, 328] on input "No" at bounding box center [287, 323] width 9 height 9
radio input "true"
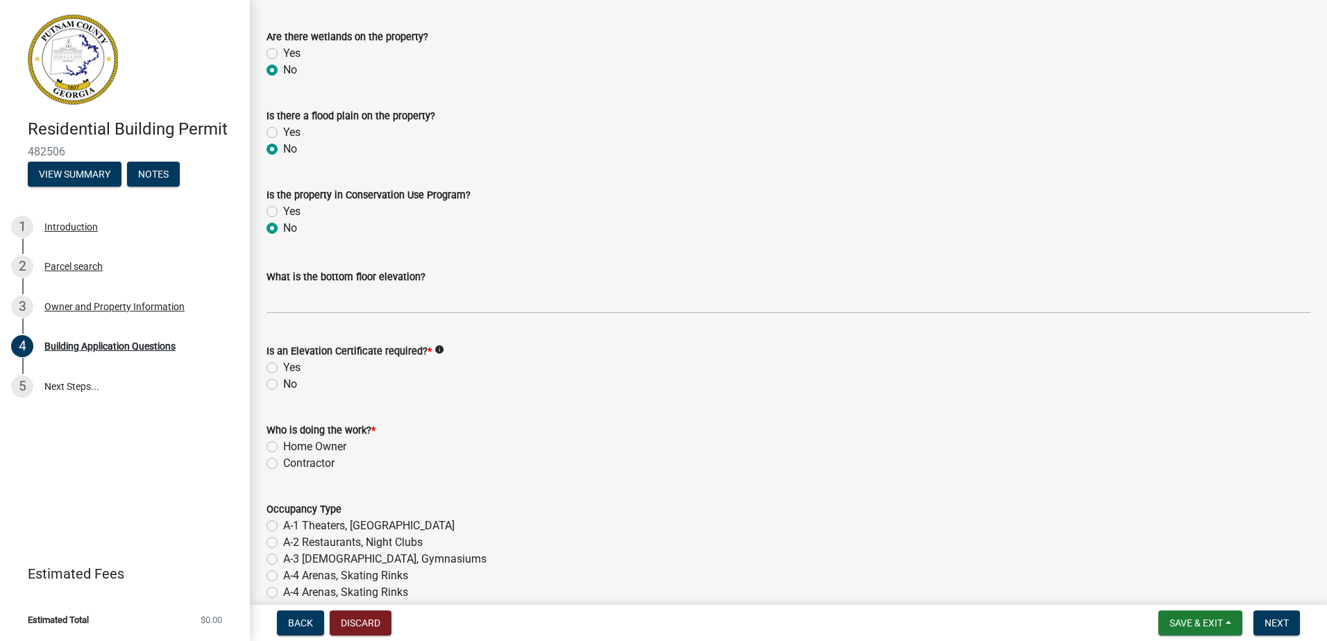
scroll to position [5134, 0]
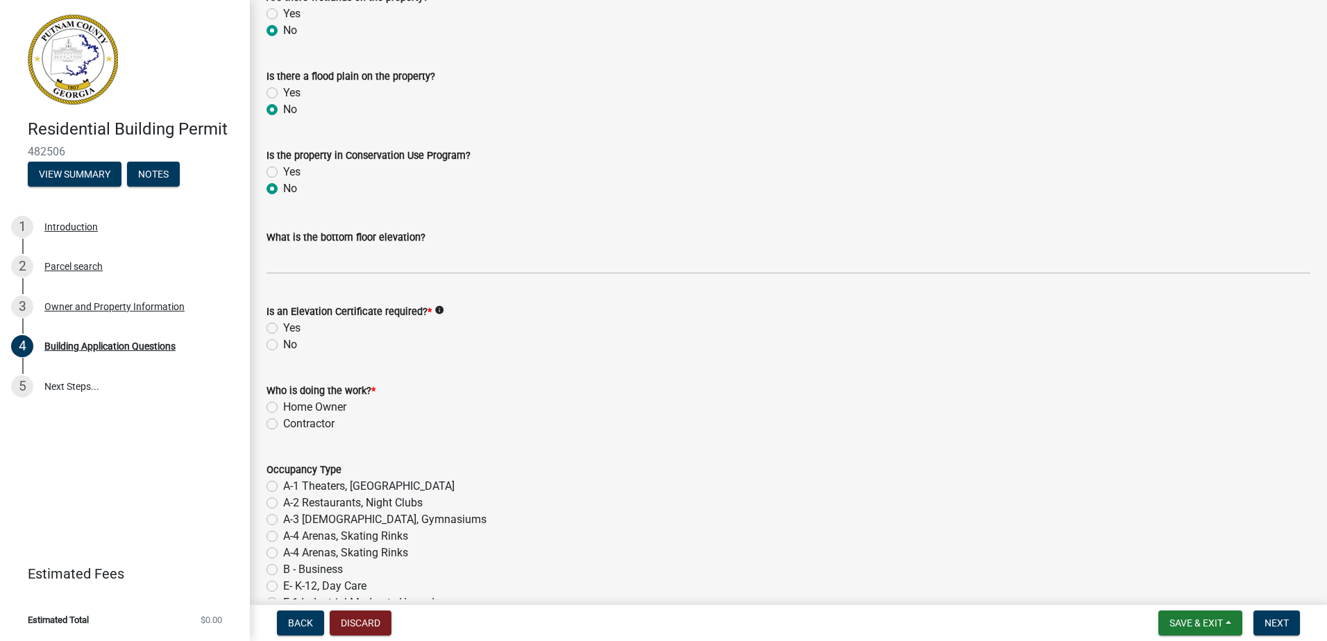
click at [283, 350] on label "No" at bounding box center [290, 344] width 14 height 17
click at [283, 346] on input "No" at bounding box center [287, 340] width 9 height 9
radio input "true"
click at [283, 424] on label "Contractor" at bounding box center [308, 424] width 51 height 17
click at [283, 424] on input "Contractor" at bounding box center [287, 420] width 9 height 9
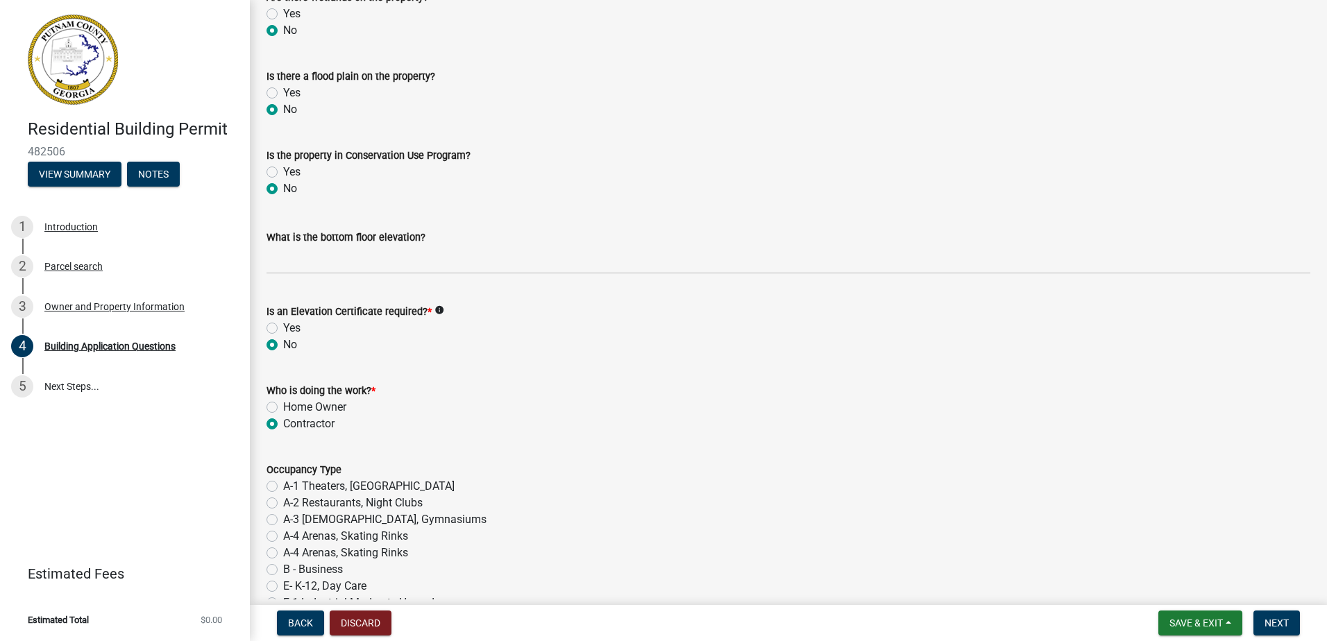
radio input "true"
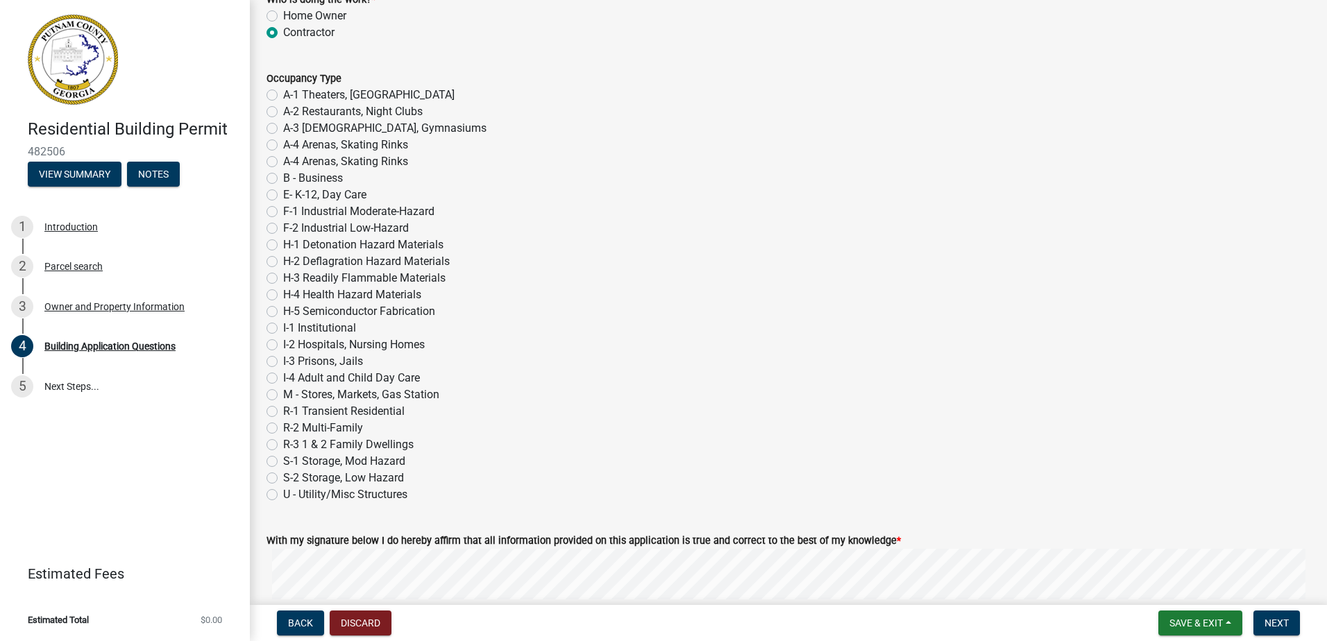
scroll to position [5550, 0]
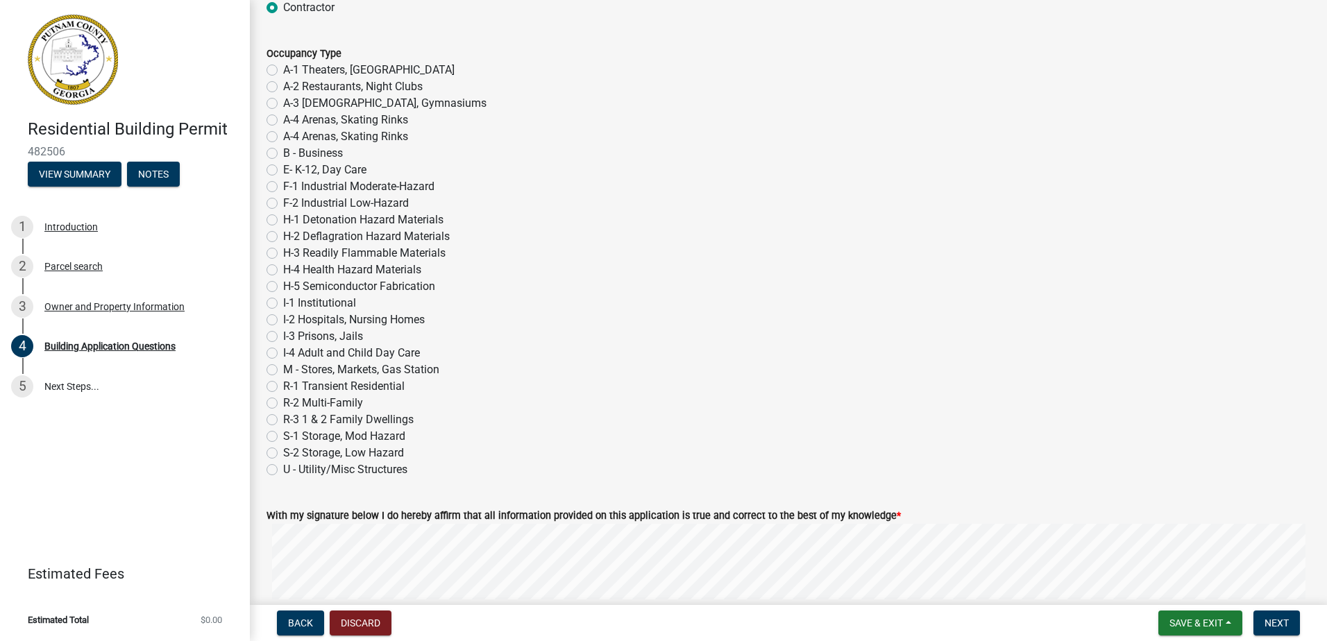
click at [283, 421] on label "R-3 1 & 2 Family Dwellings" at bounding box center [348, 419] width 130 height 17
click at [283, 420] on input "R-3 1 & 2 Family Dwellings" at bounding box center [287, 415] width 9 height 9
radio input "true"
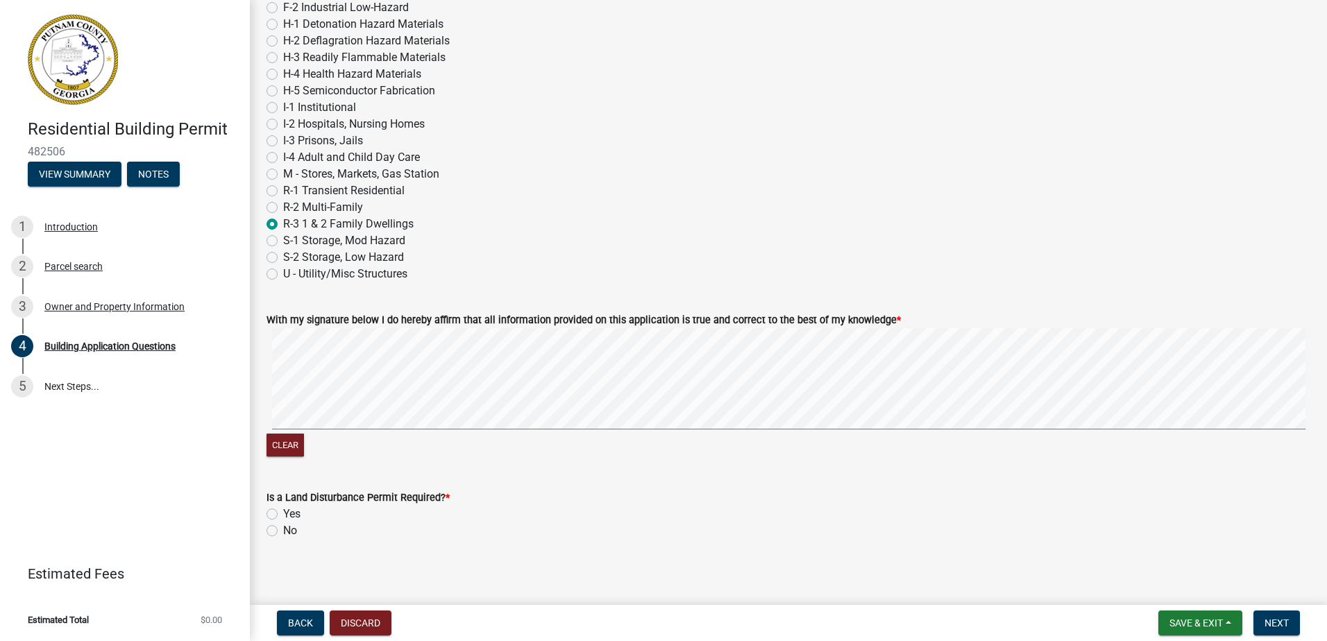
scroll to position [5753, 0]
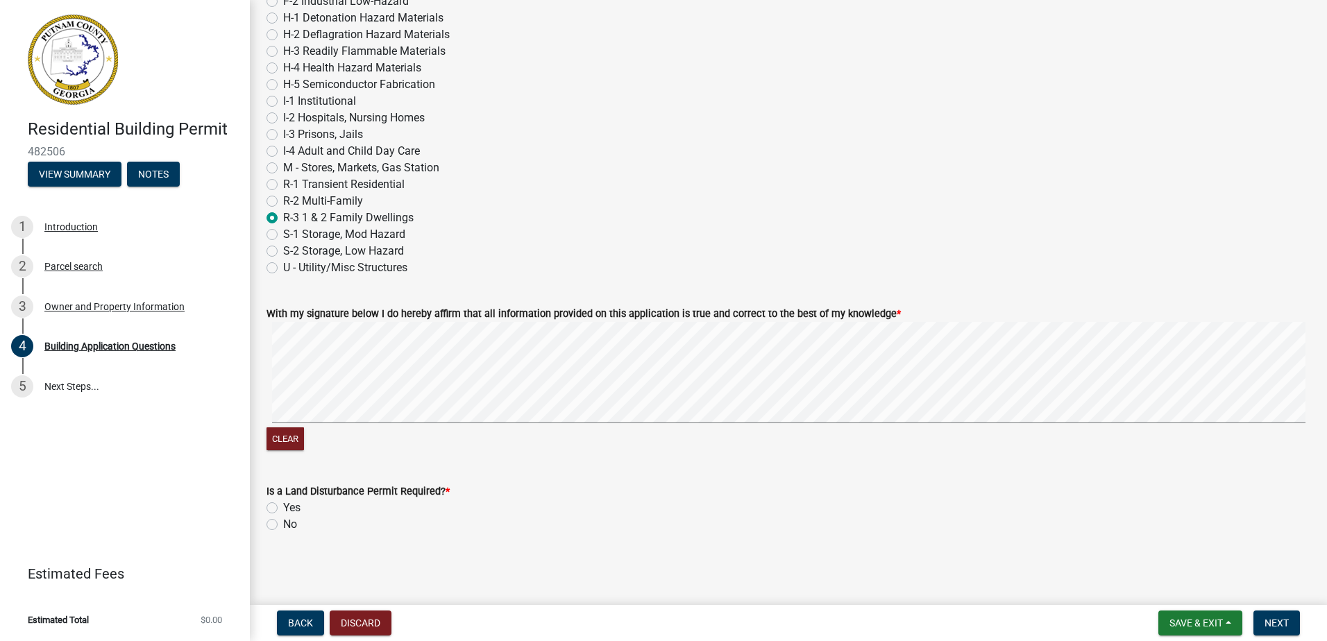
click at [283, 522] on label "No" at bounding box center [290, 524] width 14 height 17
click at [283, 522] on input "No" at bounding box center [287, 520] width 9 height 9
radio input "true"
click at [1284, 618] on span "Next" at bounding box center [1276, 622] width 24 height 11
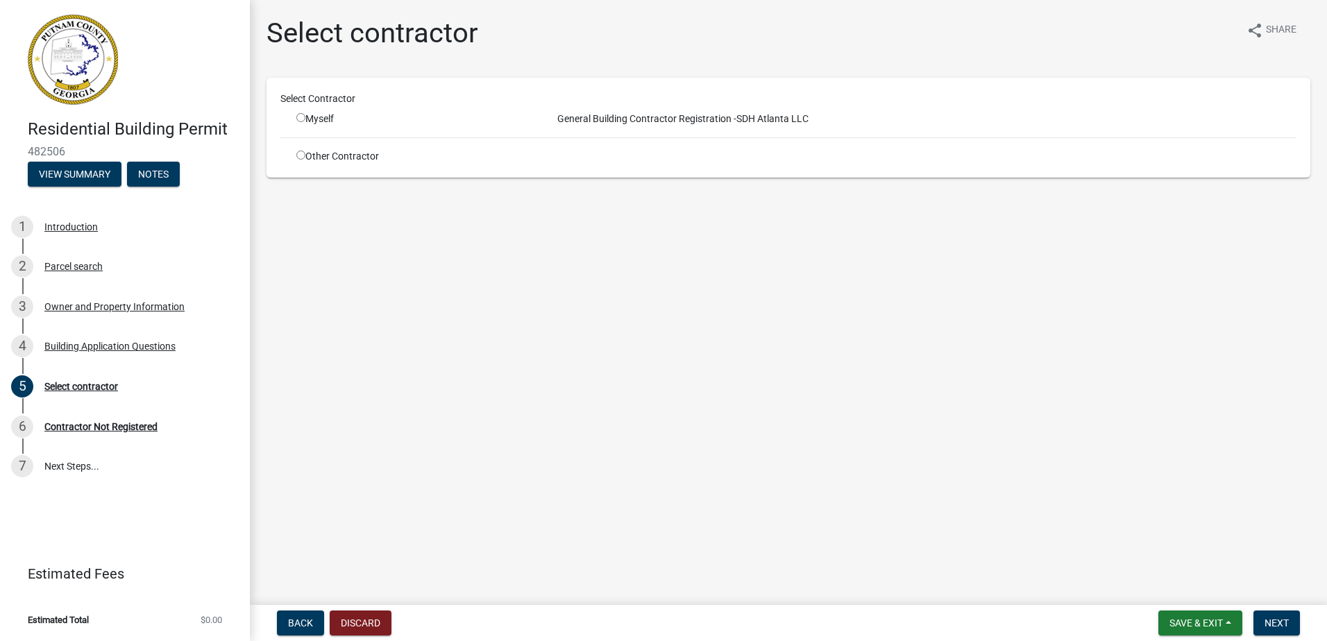
click at [301, 157] on input "radio" at bounding box center [300, 155] width 9 height 9
radio input "true"
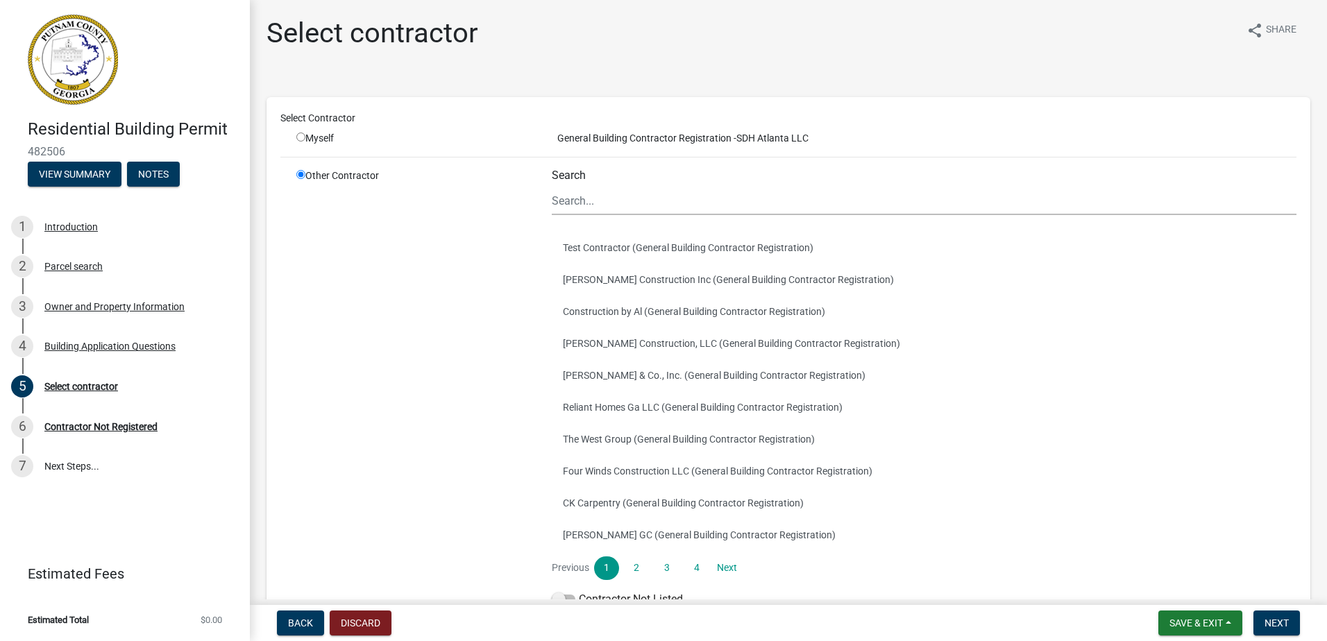
scroll to position [69, 0]
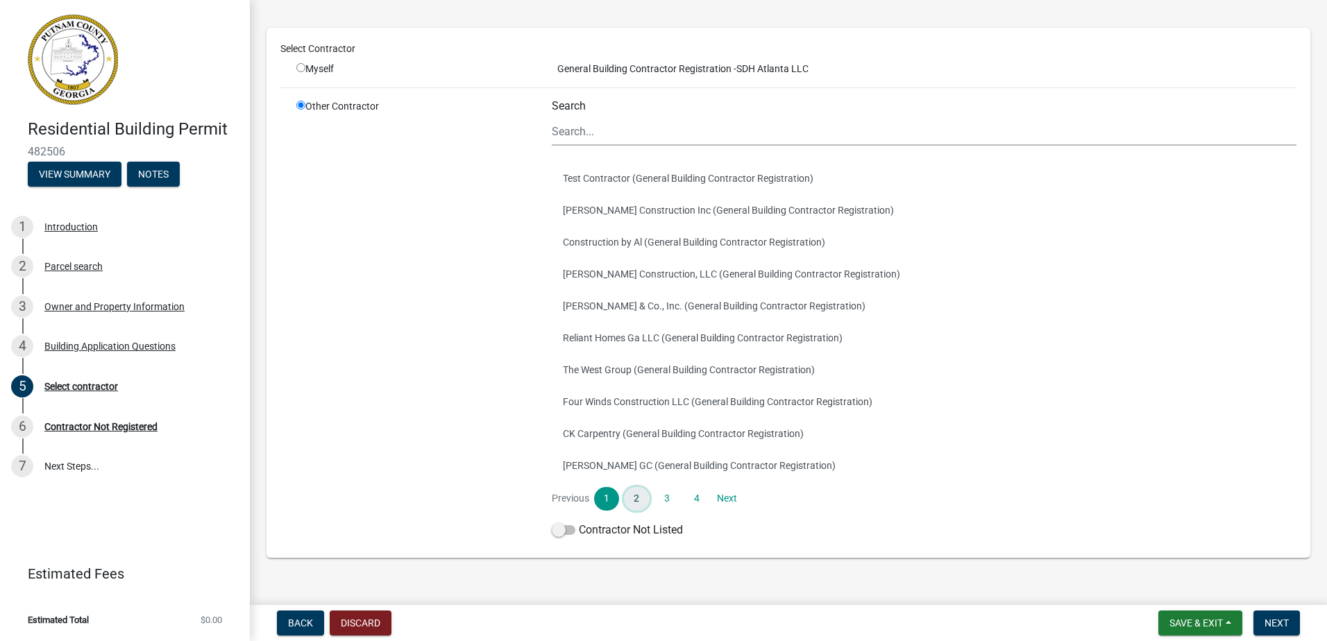
click at [637, 500] on link "2" at bounding box center [636, 499] width 25 height 24
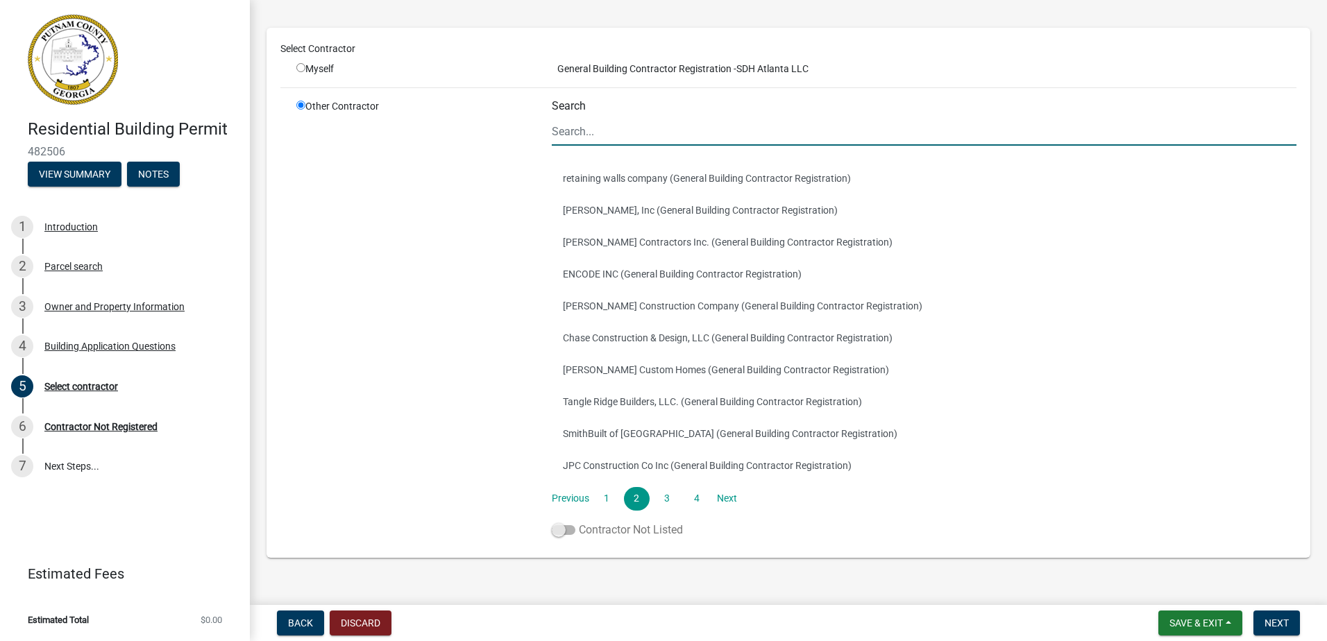
click at [560, 525] on span at bounding box center [564, 530] width 24 height 10
click at [579, 522] on input "Contractor Not Listed" at bounding box center [579, 522] width 0 height 0
click at [589, 138] on input "Search" at bounding box center [924, 131] width 744 height 28
type input "Sdh Atlanta llc"
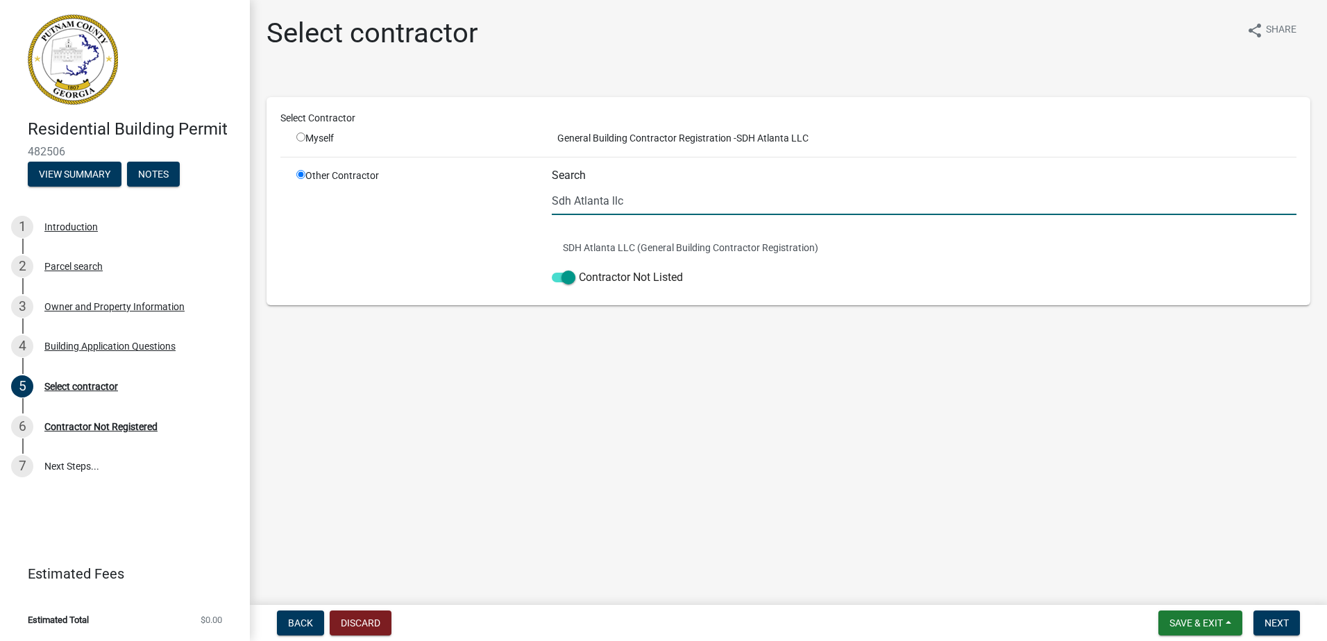
scroll to position [0, 0]
click at [635, 247] on button "SDH Atlanta LLC (General Building Contractor Registration)" at bounding box center [924, 248] width 744 height 32
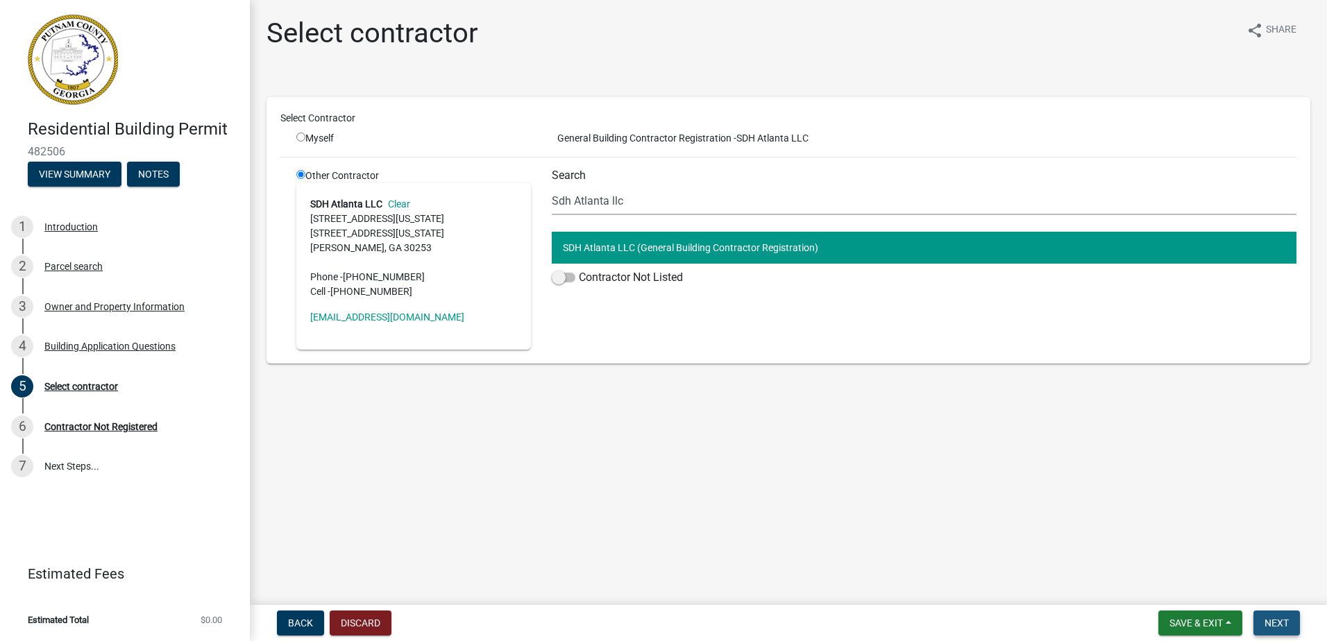
click at [1268, 620] on span "Next" at bounding box center [1276, 622] width 24 height 11
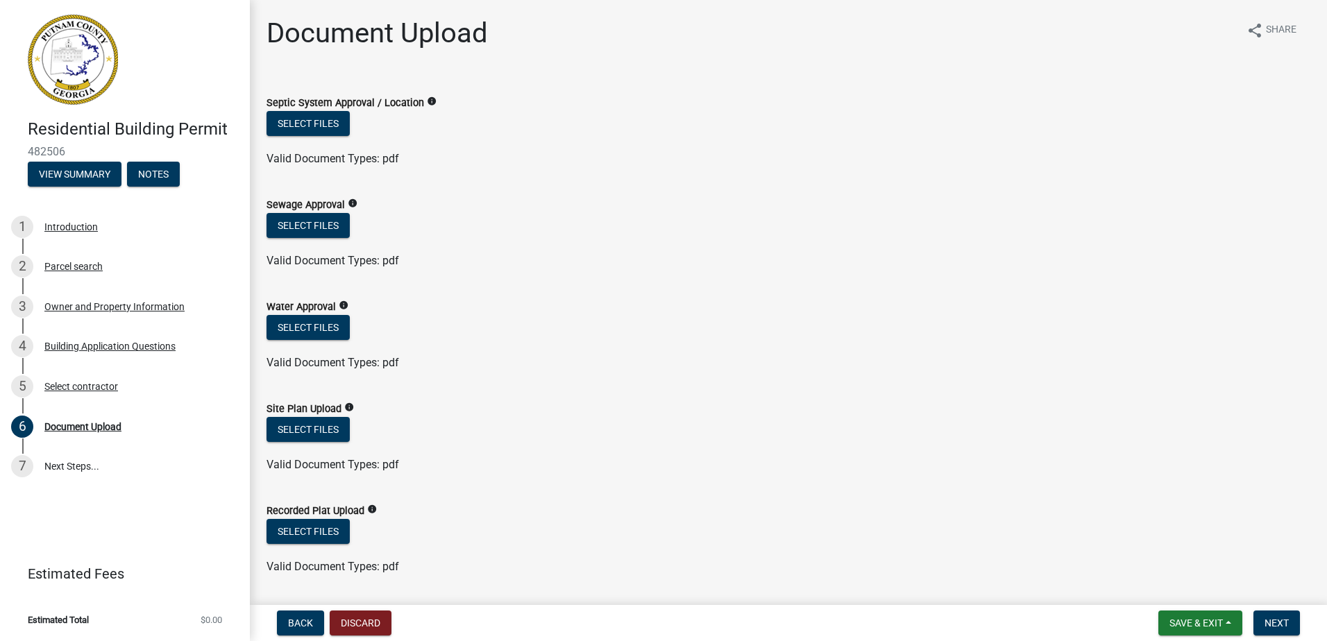
scroll to position [69, 0]
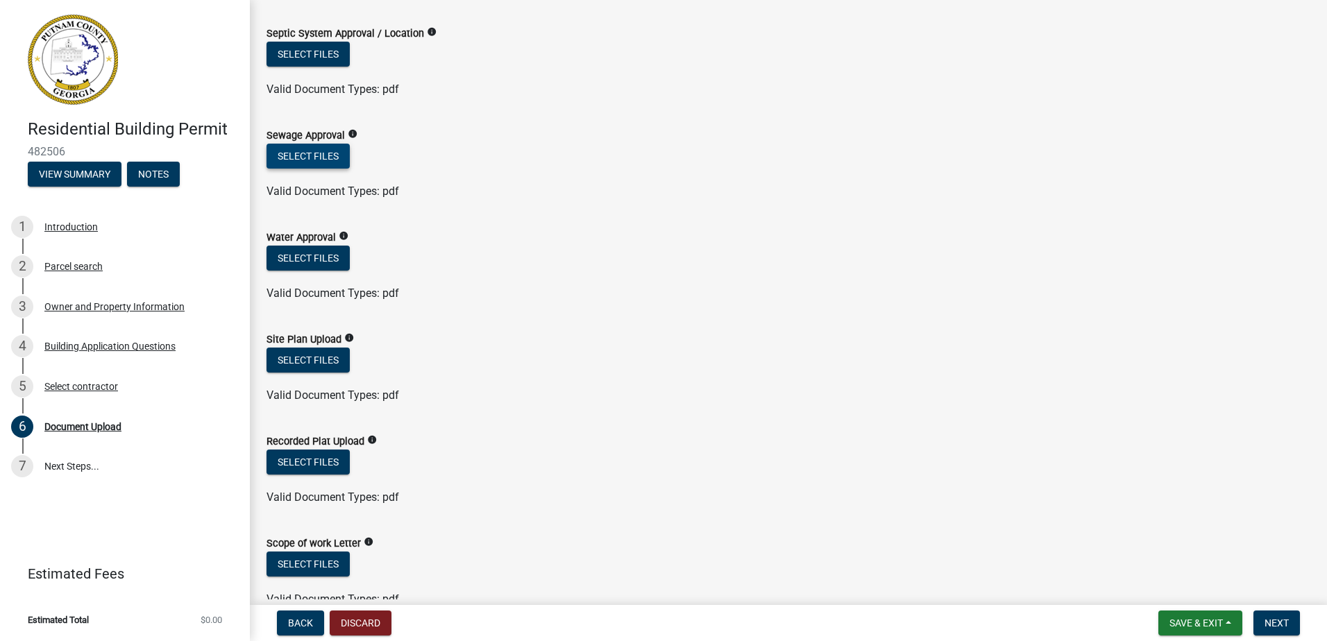
click at [288, 154] on button "Select files" at bounding box center [307, 156] width 83 height 25
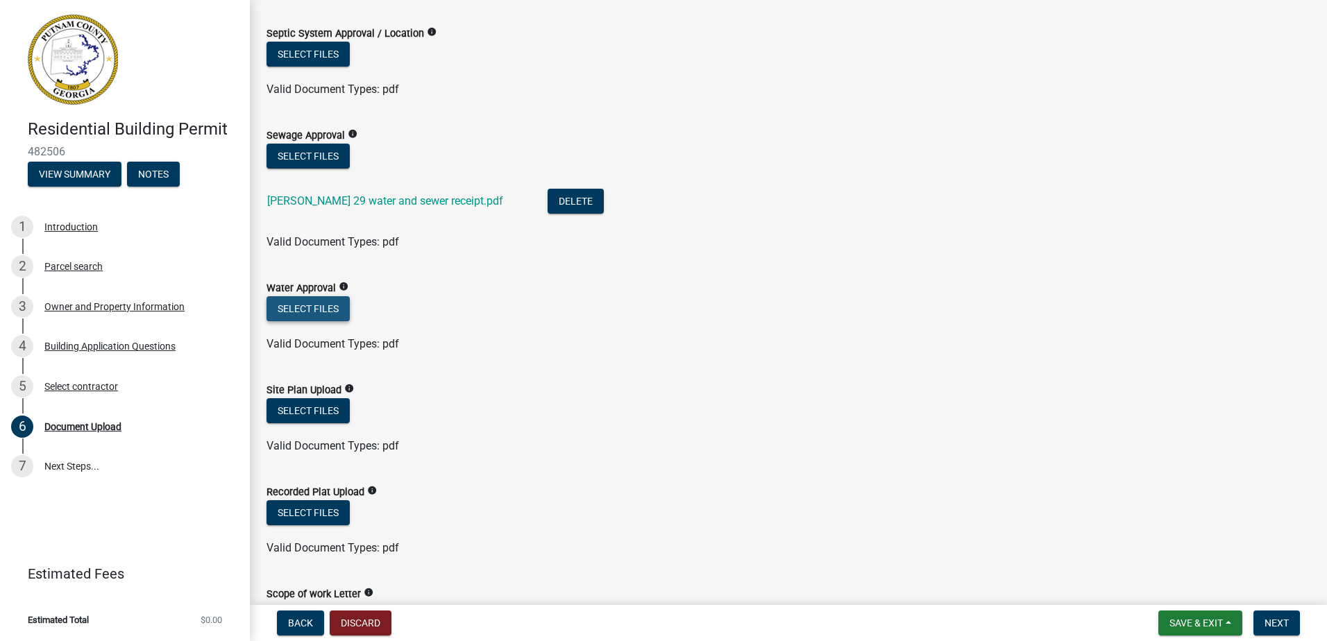
click at [304, 307] on button "Select files" at bounding box center [307, 308] width 83 height 25
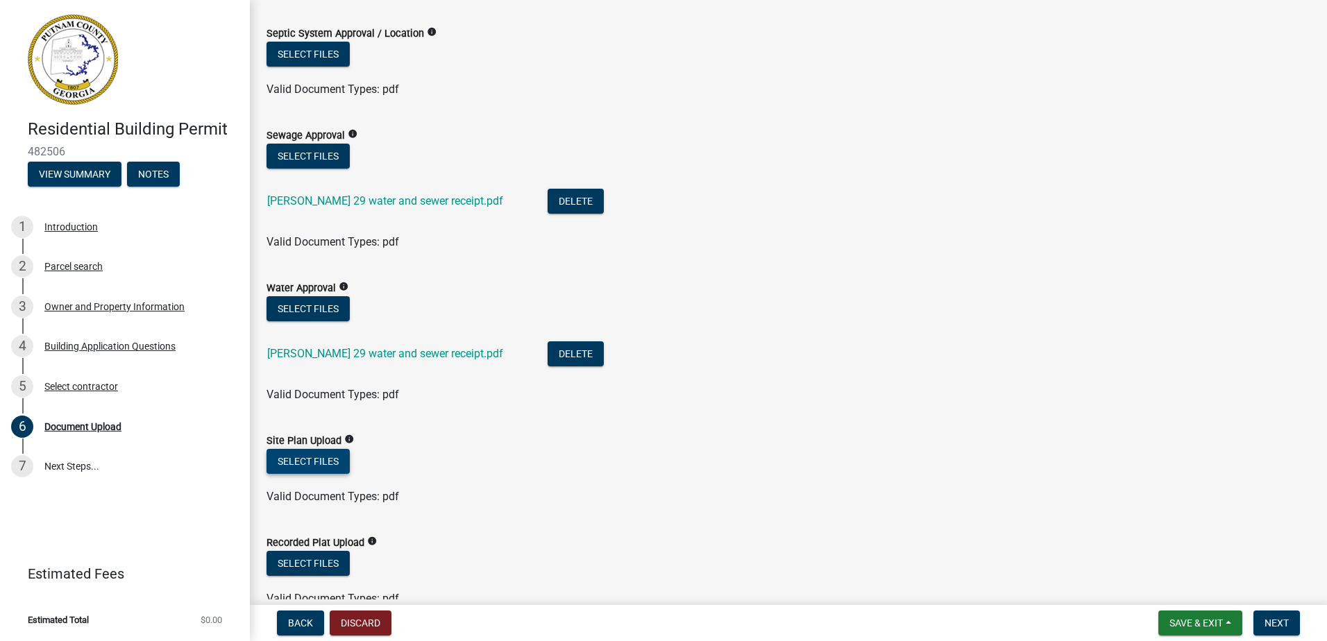
click at [325, 457] on button "Select files" at bounding box center [307, 461] width 83 height 25
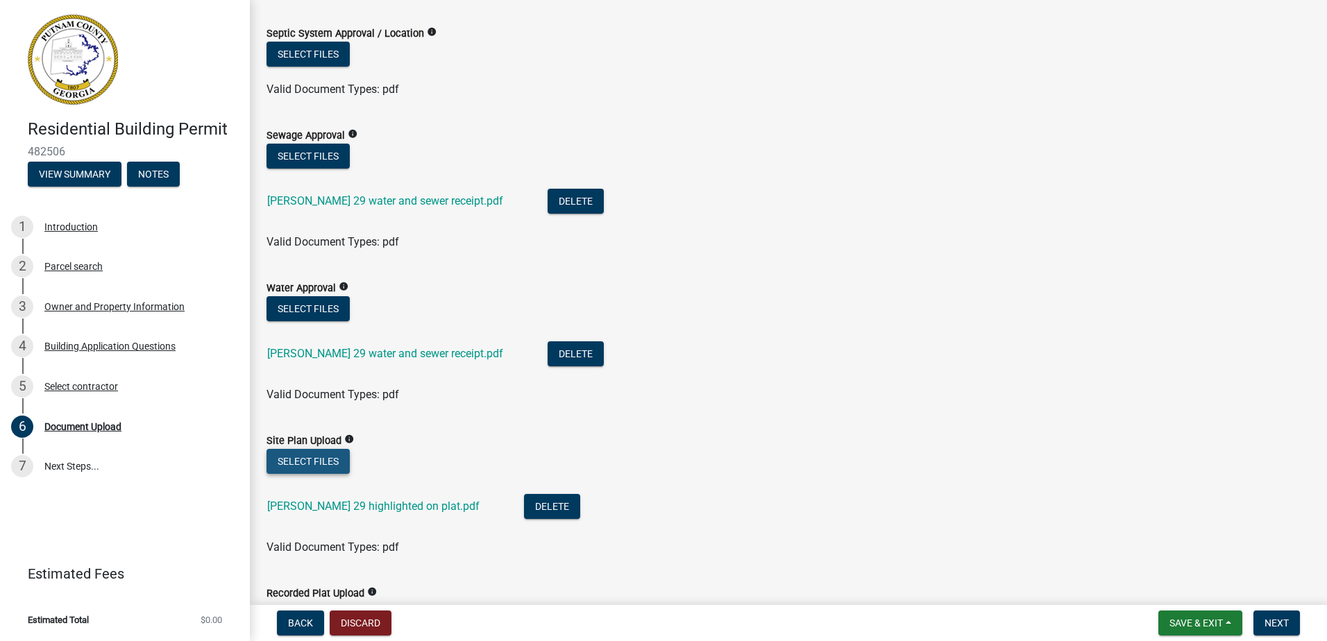
click at [316, 463] on button "Select files" at bounding box center [307, 461] width 83 height 25
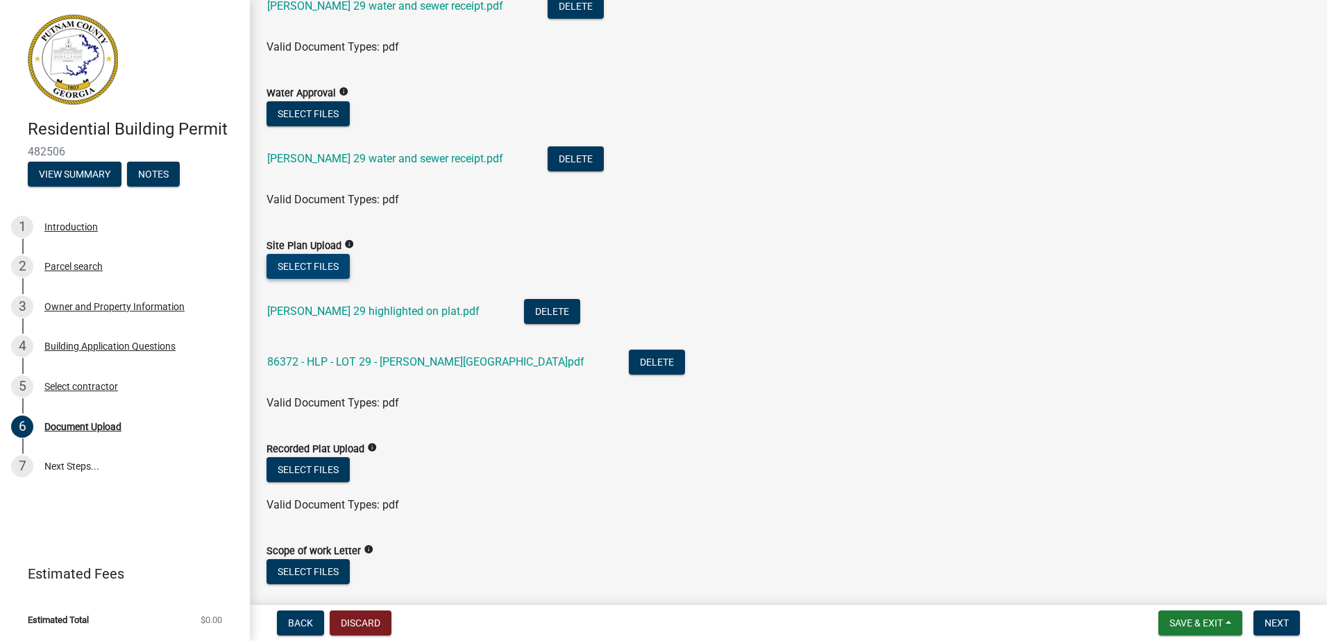
scroll to position [278, 0]
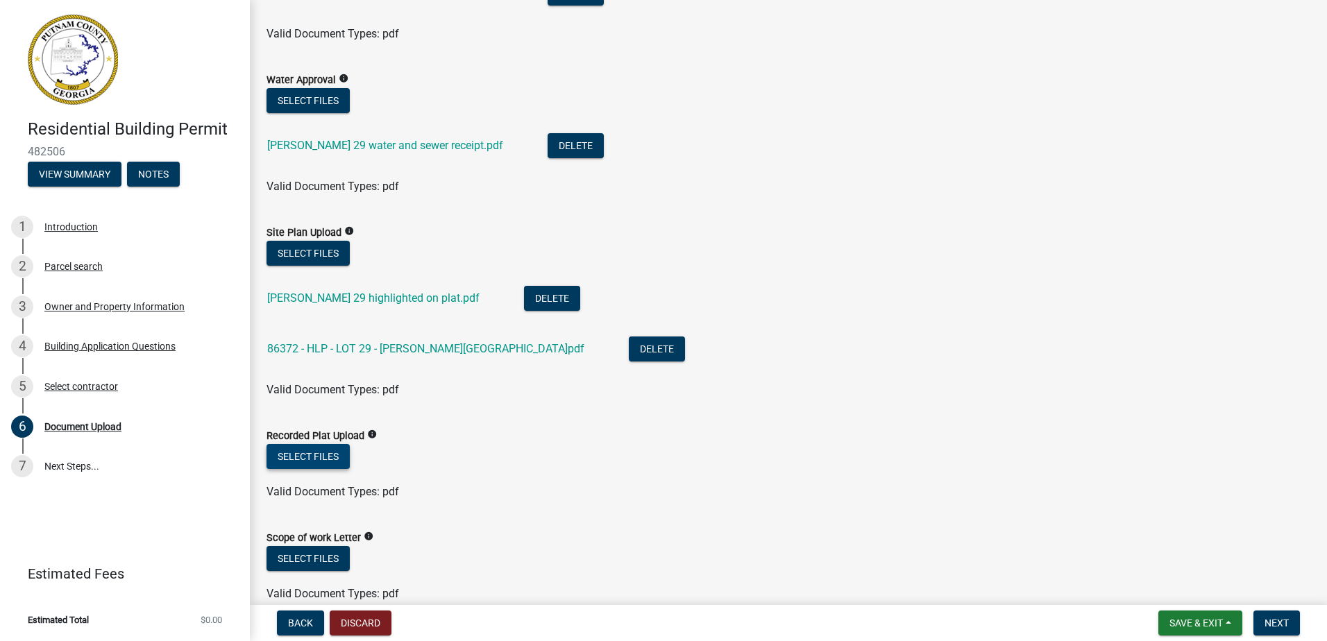
click at [332, 456] on button "Select files" at bounding box center [307, 456] width 83 height 25
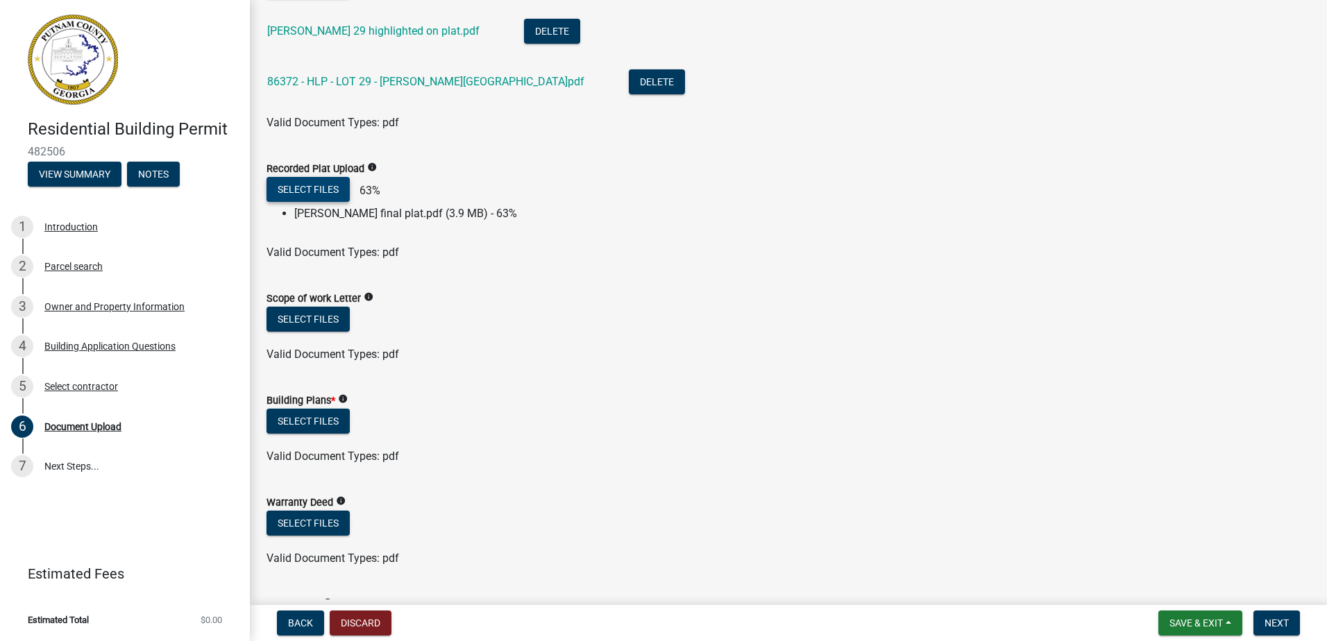
scroll to position [555, 0]
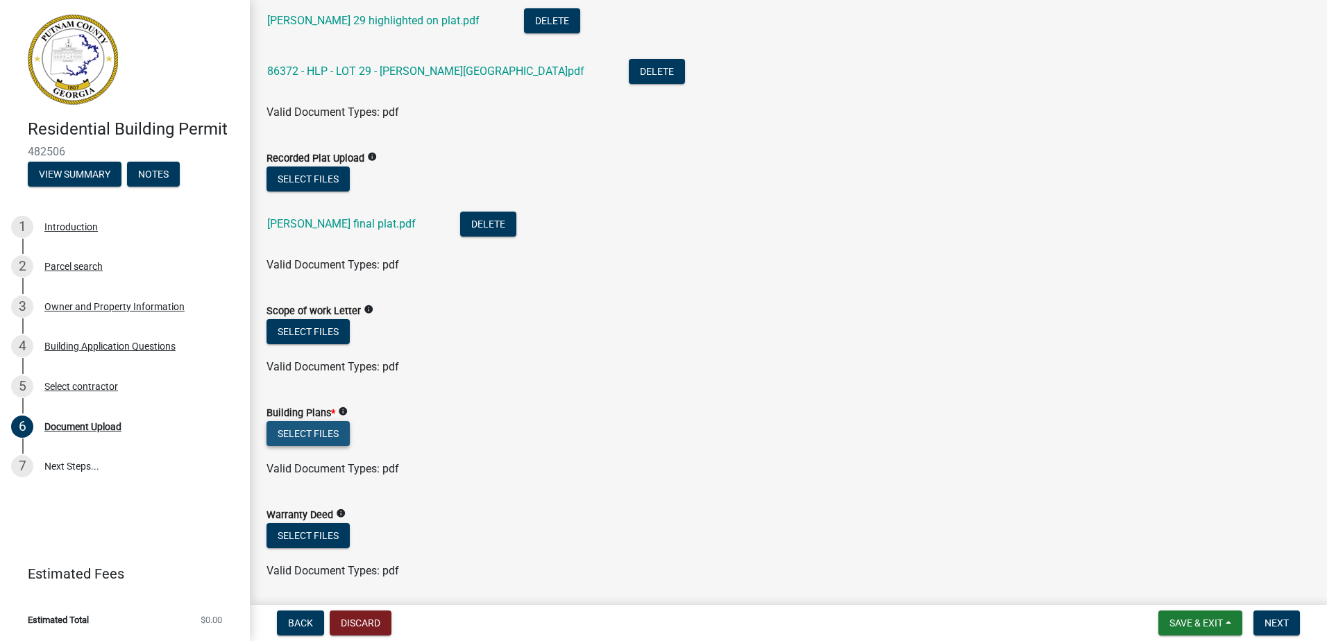
click at [290, 428] on button "Select files" at bounding box center [307, 433] width 83 height 25
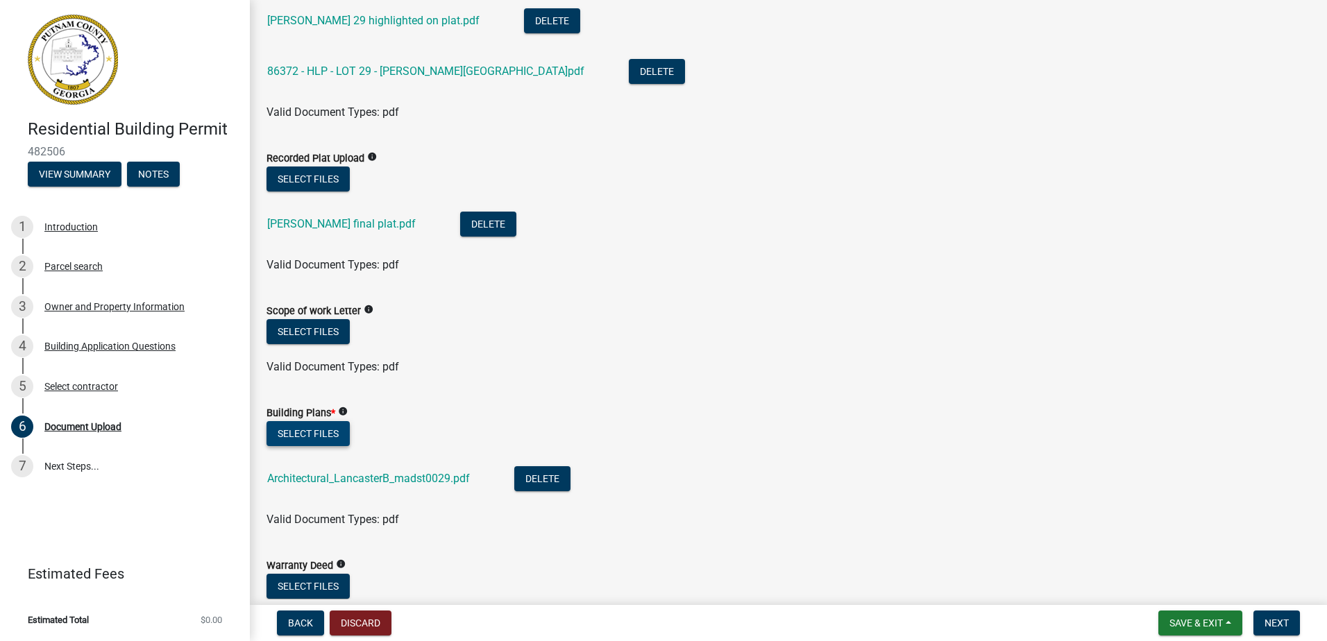
click at [312, 433] on button "Select files" at bounding box center [307, 433] width 83 height 25
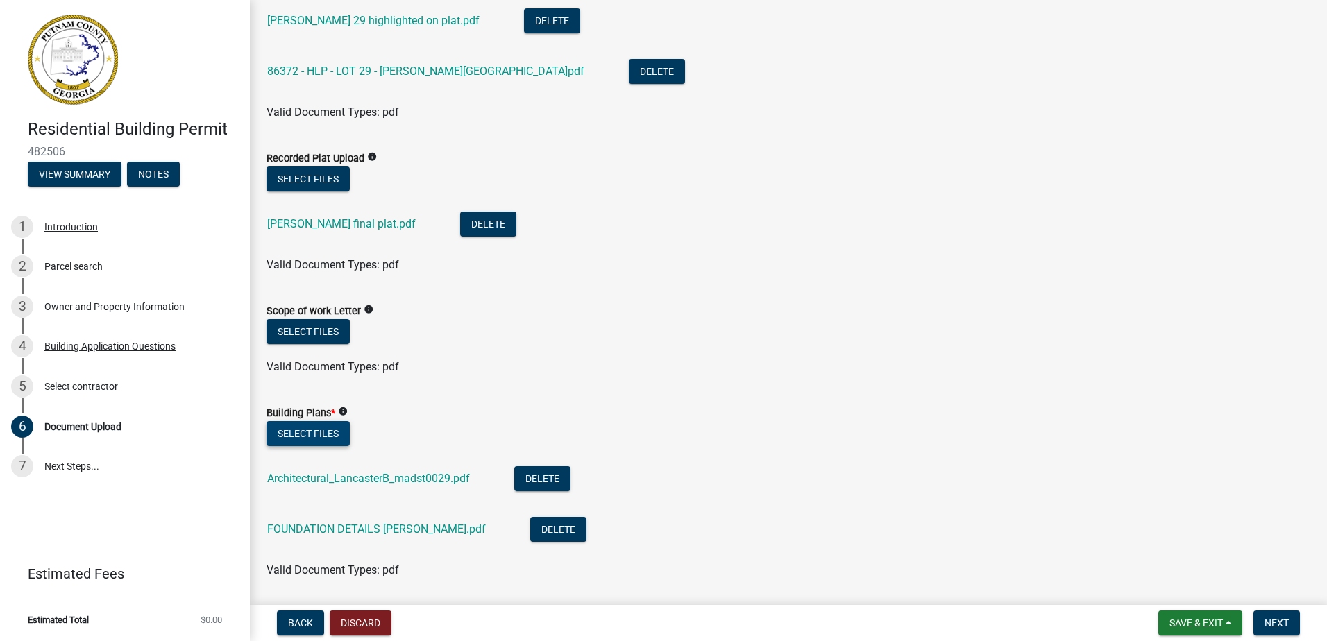
click at [313, 434] on button "Select files" at bounding box center [307, 433] width 83 height 25
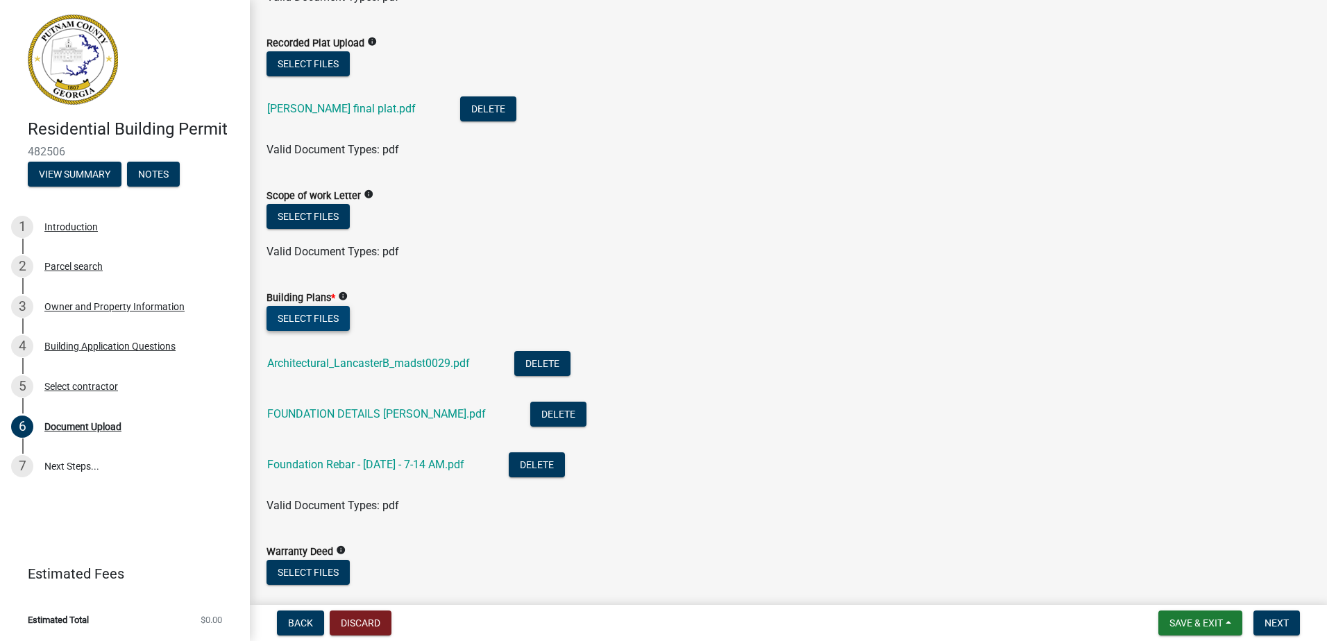
scroll to position [694, 0]
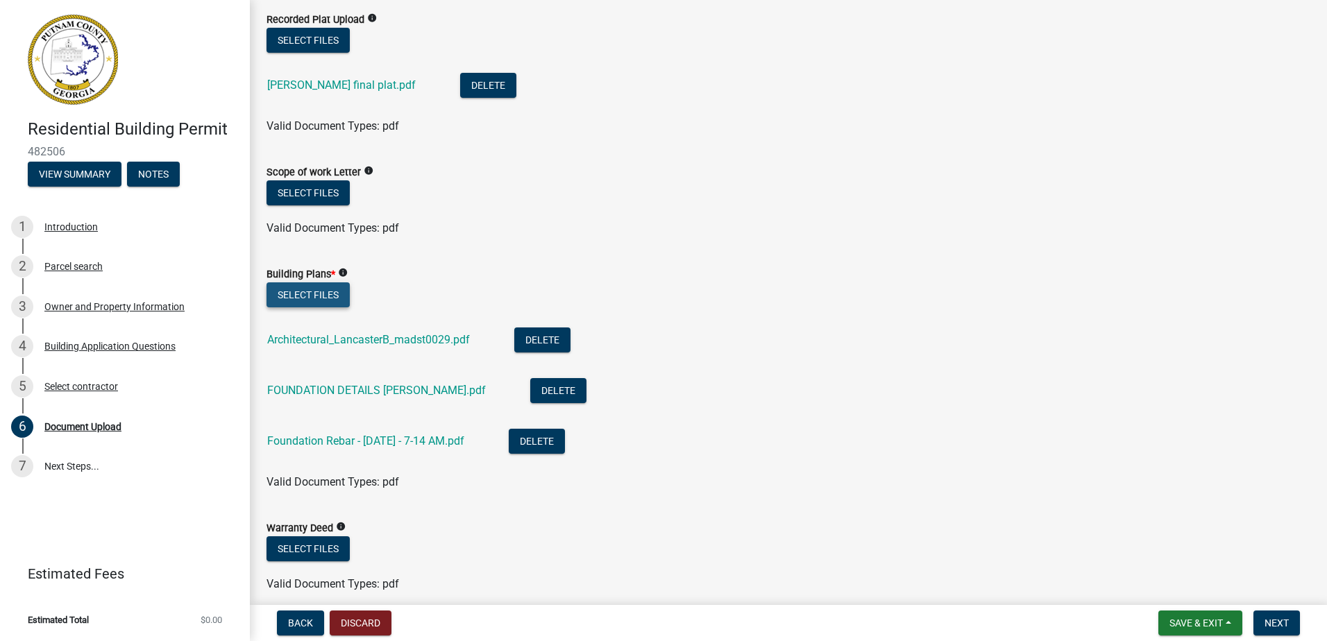
click at [324, 292] on button "Select files" at bounding box center [307, 294] width 83 height 25
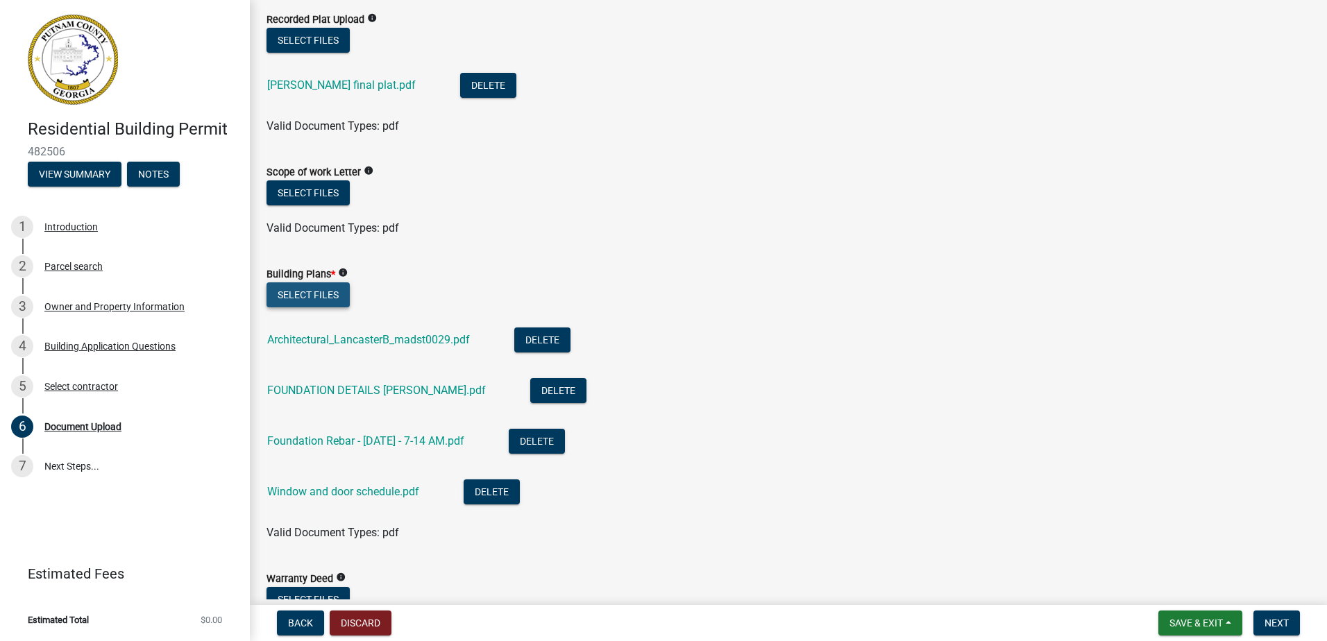
click at [316, 300] on button "Select files" at bounding box center [307, 294] width 83 height 25
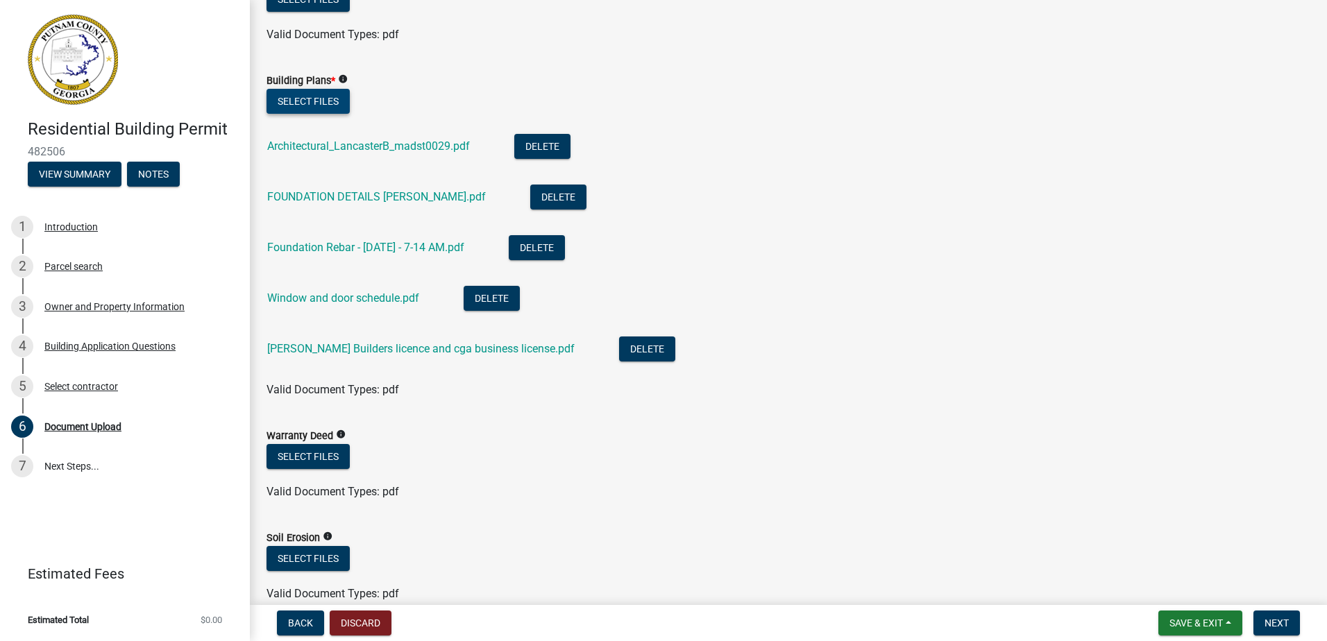
scroll to position [1041, 0]
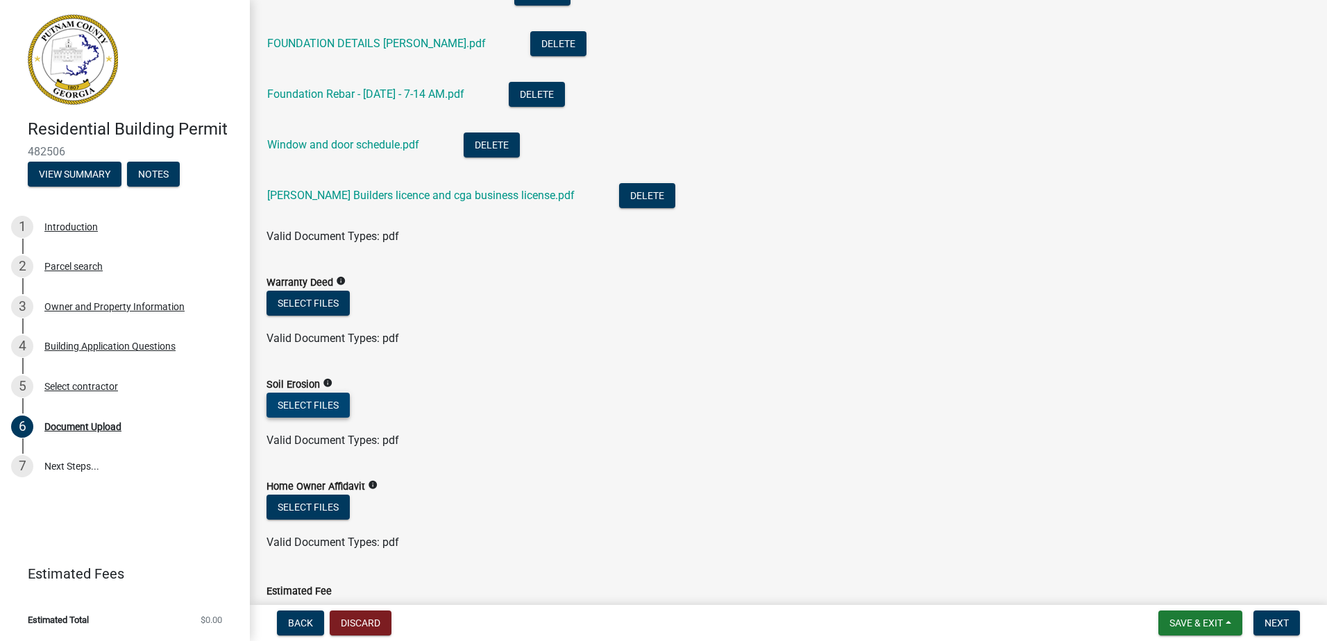
click at [296, 405] on button "Select files" at bounding box center [307, 405] width 83 height 25
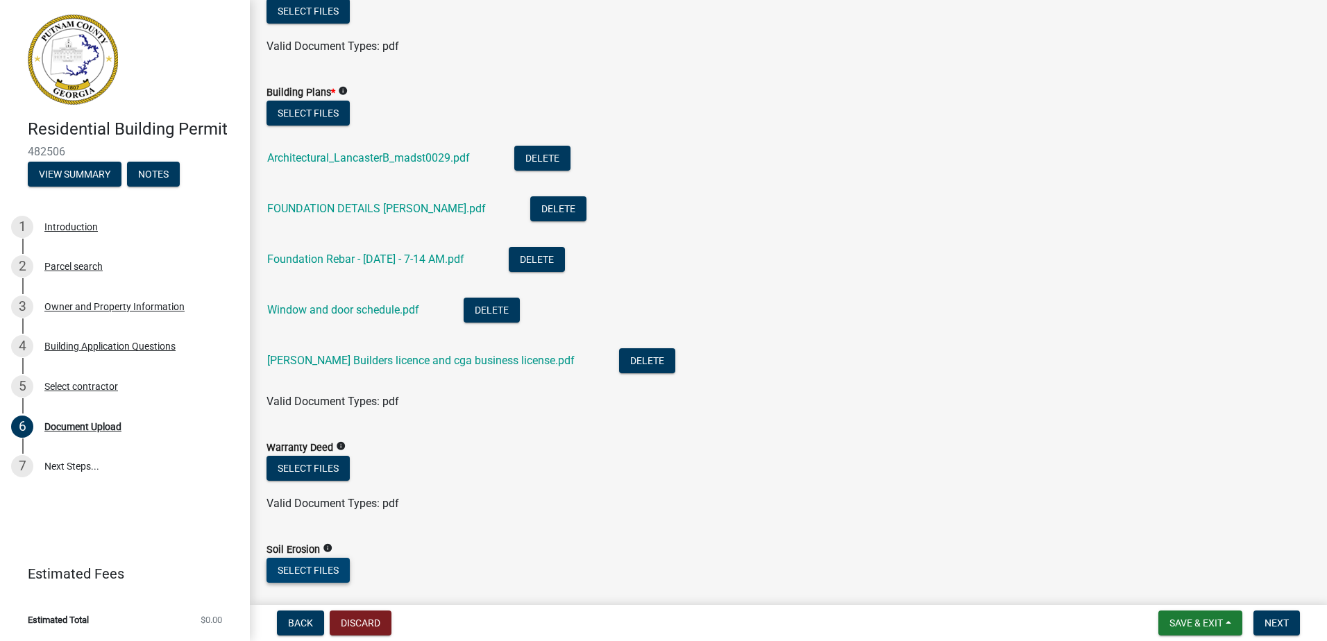
scroll to position [874, 0]
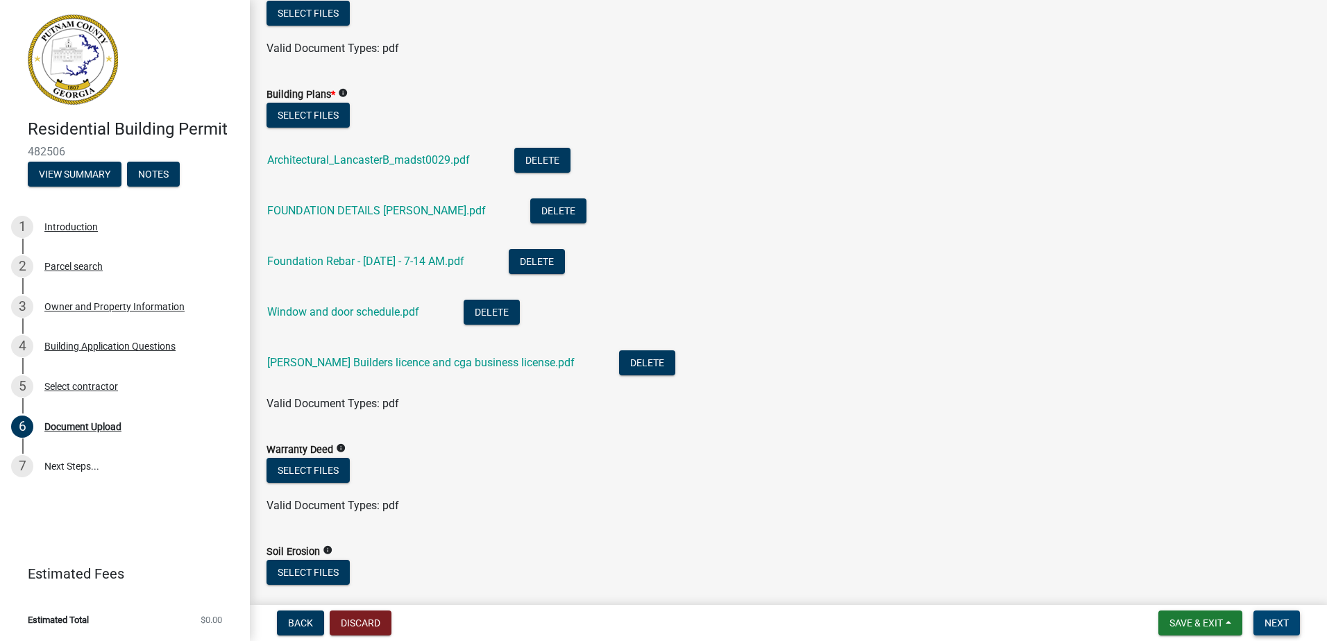
click at [1284, 617] on span "Next" at bounding box center [1276, 622] width 24 height 11
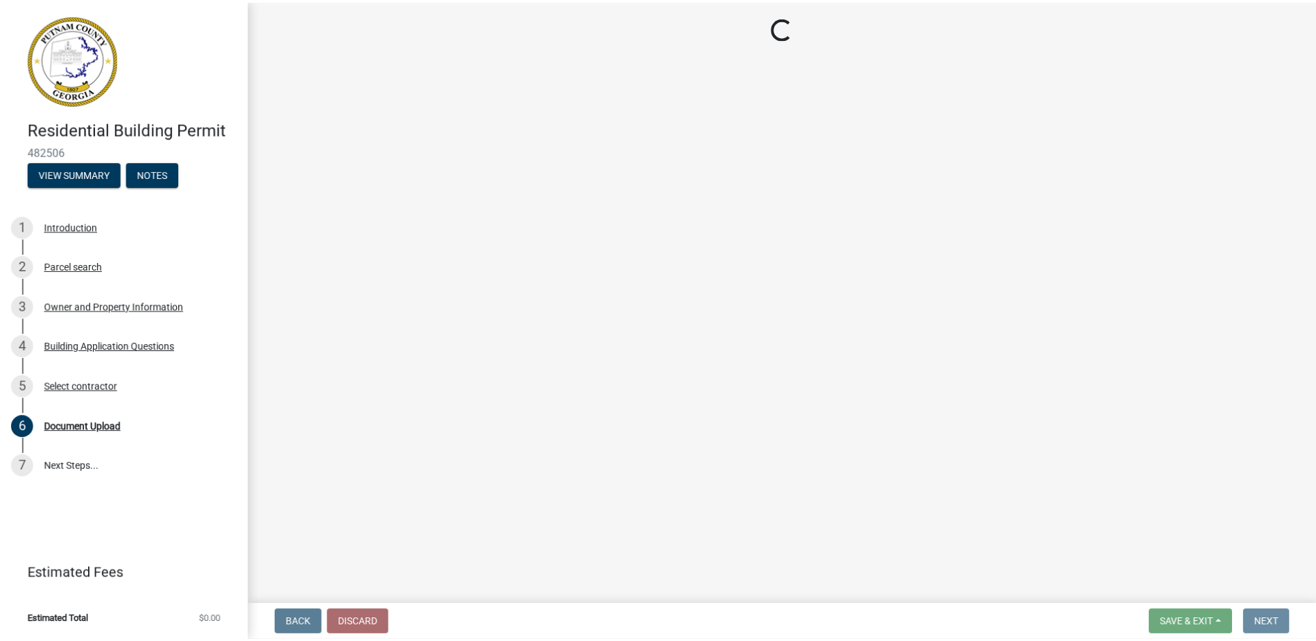
scroll to position [0, 0]
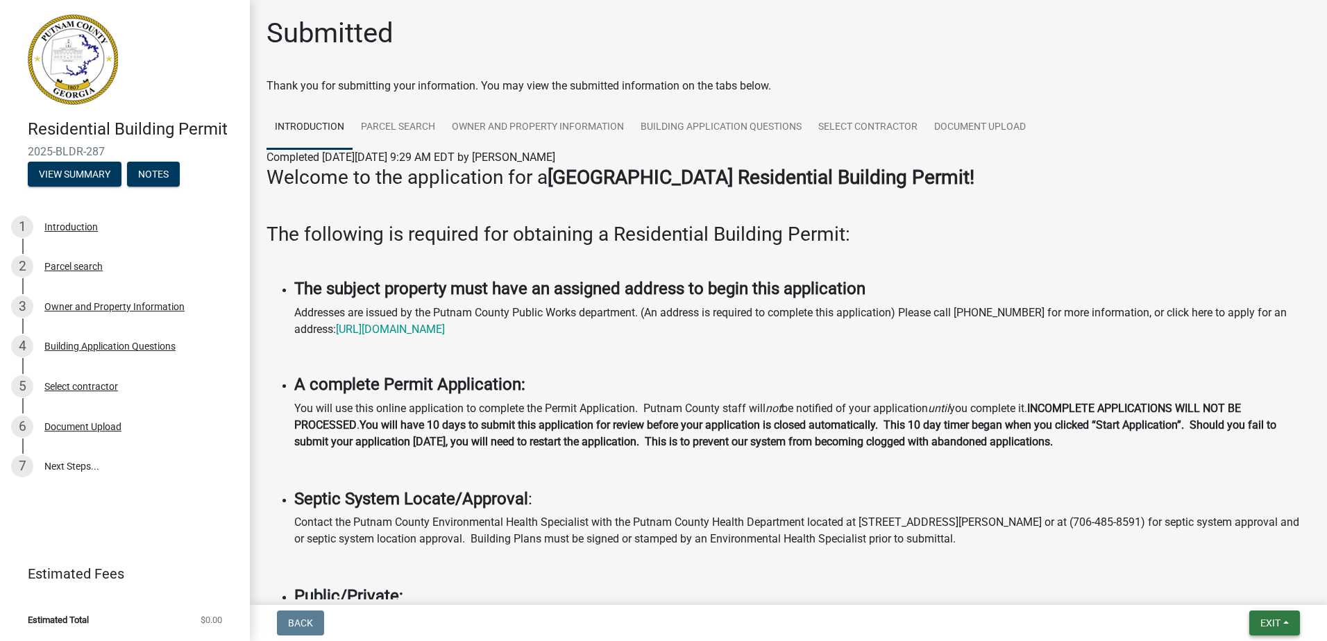
click at [1263, 631] on button "Exit" at bounding box center [1274, 623] width 51 height 25
click at [1262, 581] on button "Save & Exit" at bounding box center [1243, 586] width 111 height 33
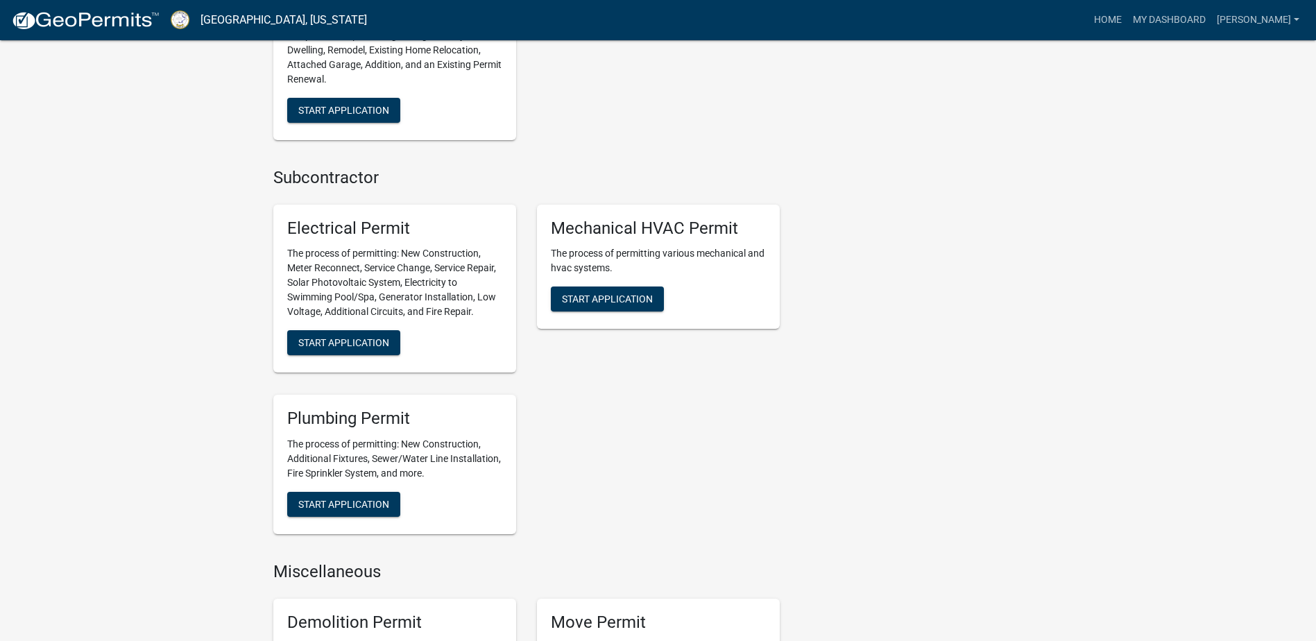
scroll to position [971, 0]
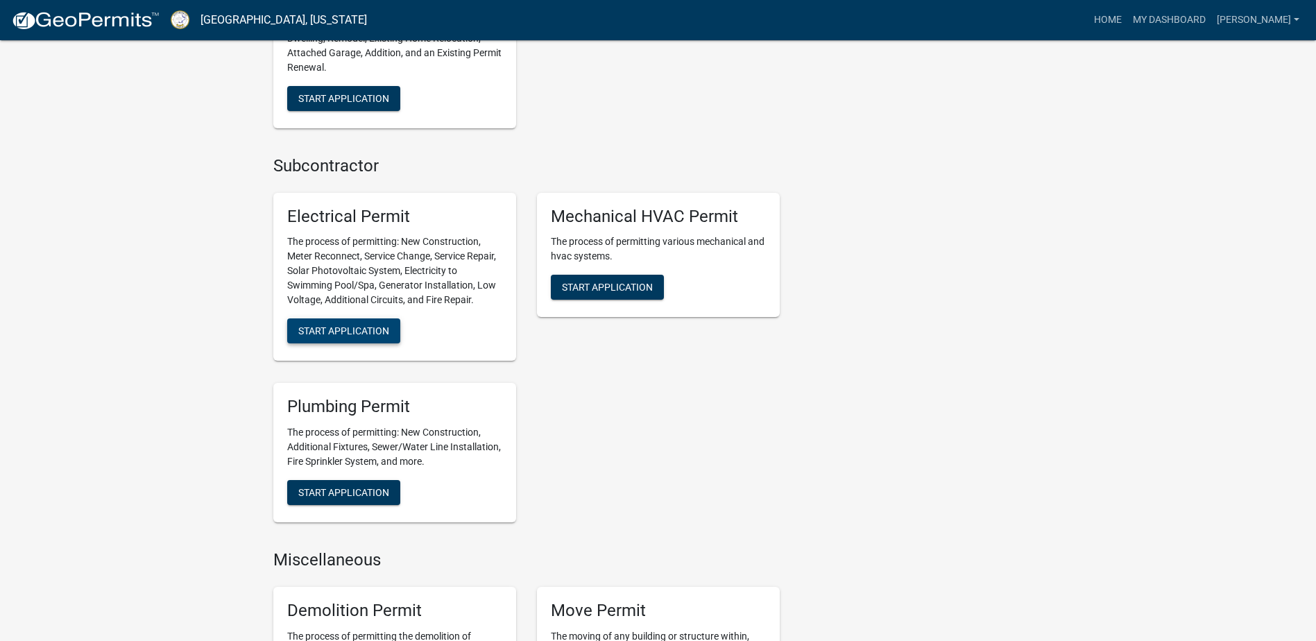
click at [375, 339] on button "Start Application" at bounding box center [343, 330] width 113 height 25
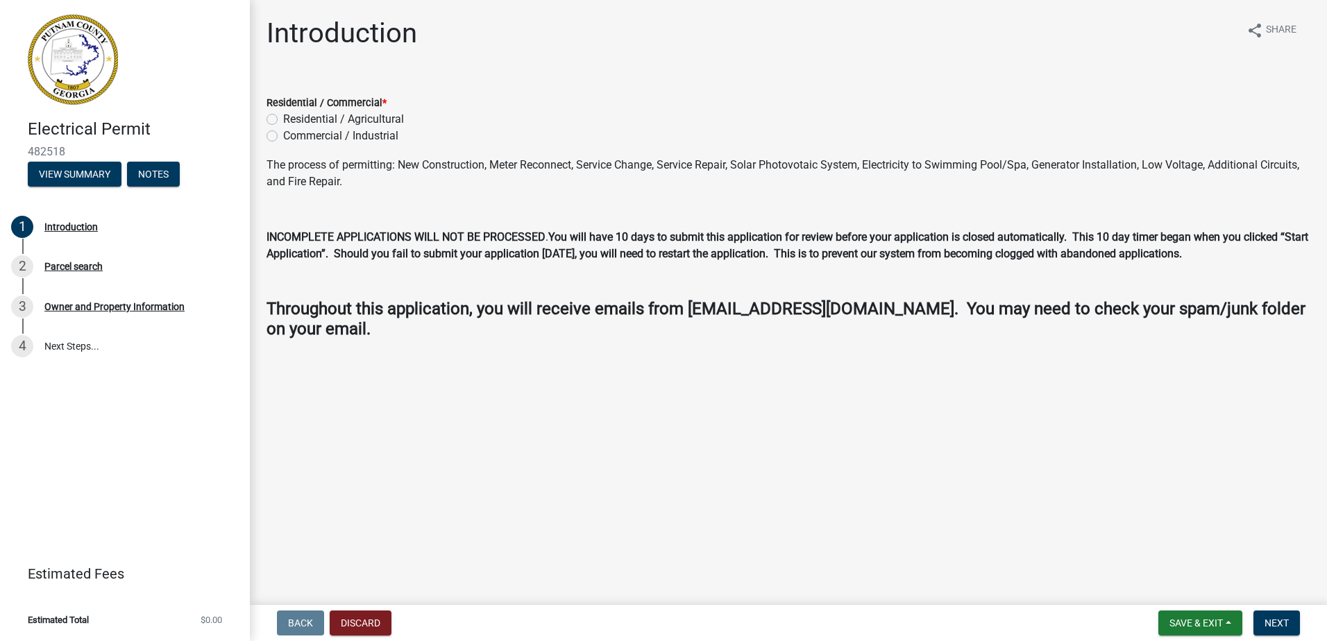
click at [283, 120] on label "Residential / Agricultural" at bounding box center [343, 119] width 121 height 17
click at [283, 120] on input "Residential / Agricultural" at bounding box center [287, 115] width 9 height 9
radio input "true"
click at [1272, 626] on span "Next" at bounding box center [1276, 622] width 24 height 11
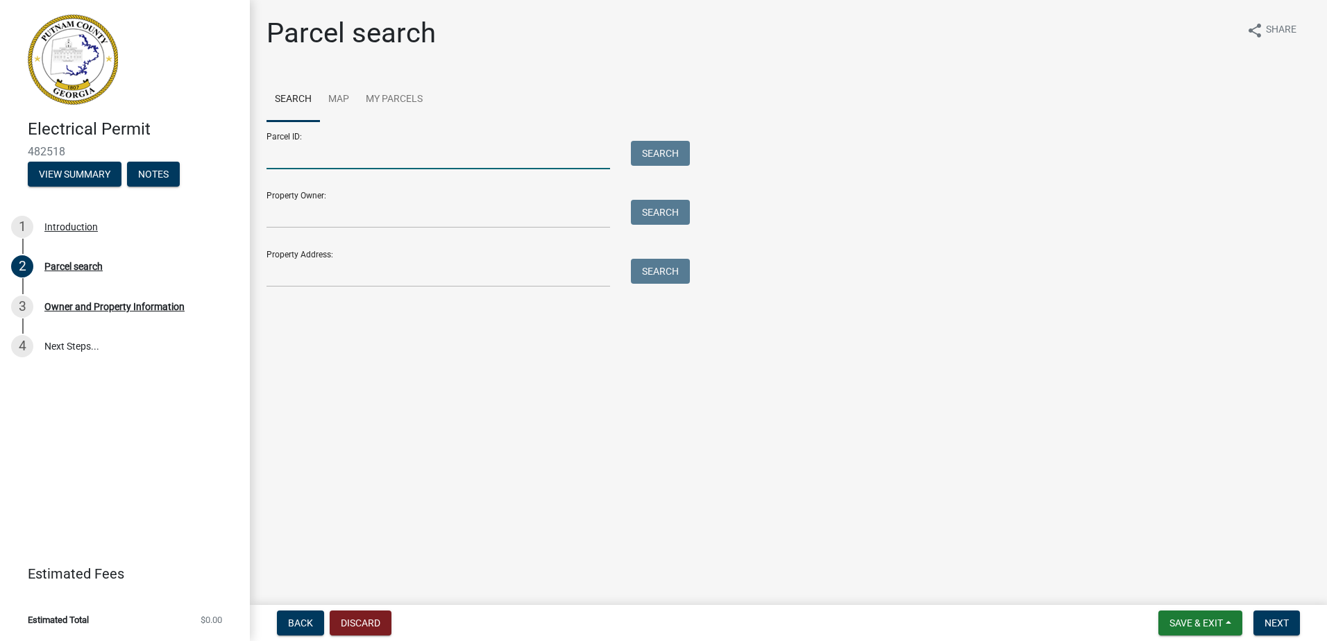
click at [325, 166] on input "Parcel ID:" at bounding box center [437, 155] width 343 height 28
type input "106b029"
click at [655, 149] on button "Search" at bounding box center [660, 153] width 59 height 25
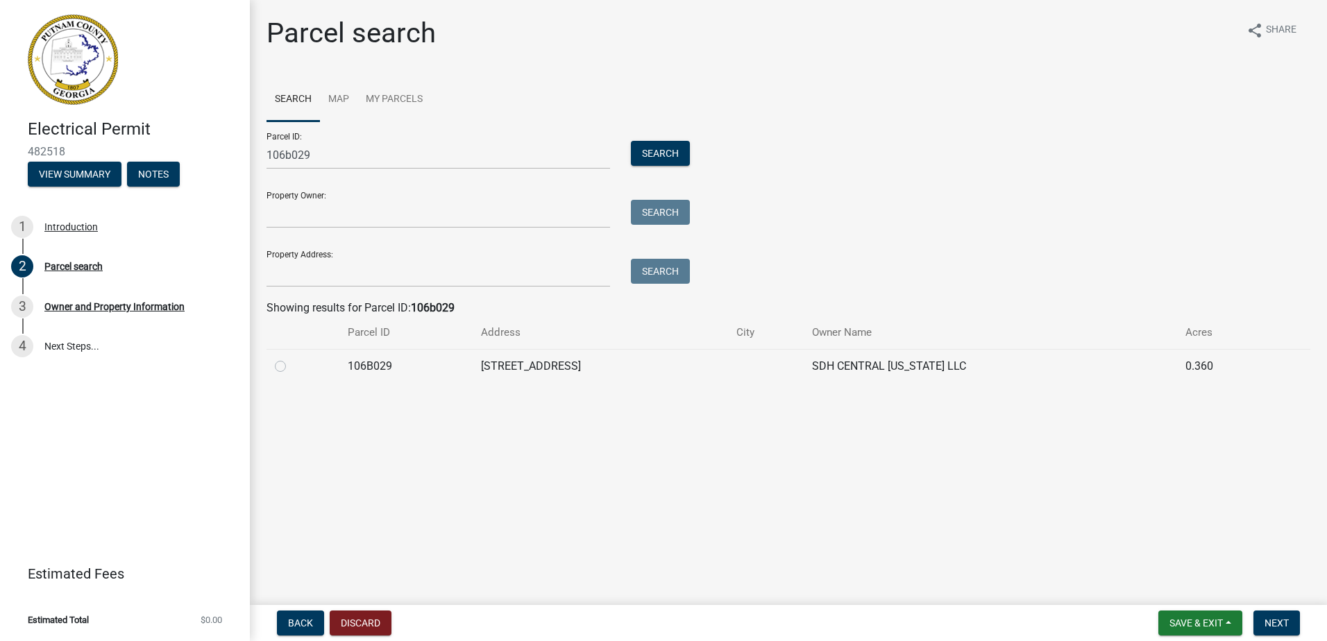
click at [291, 358] on label at bounding box center [291, 358] width 0 height 0
click at [291, 367] on input "radio" at bounding box center [295, 362] width 9 height 9
radio input "true"
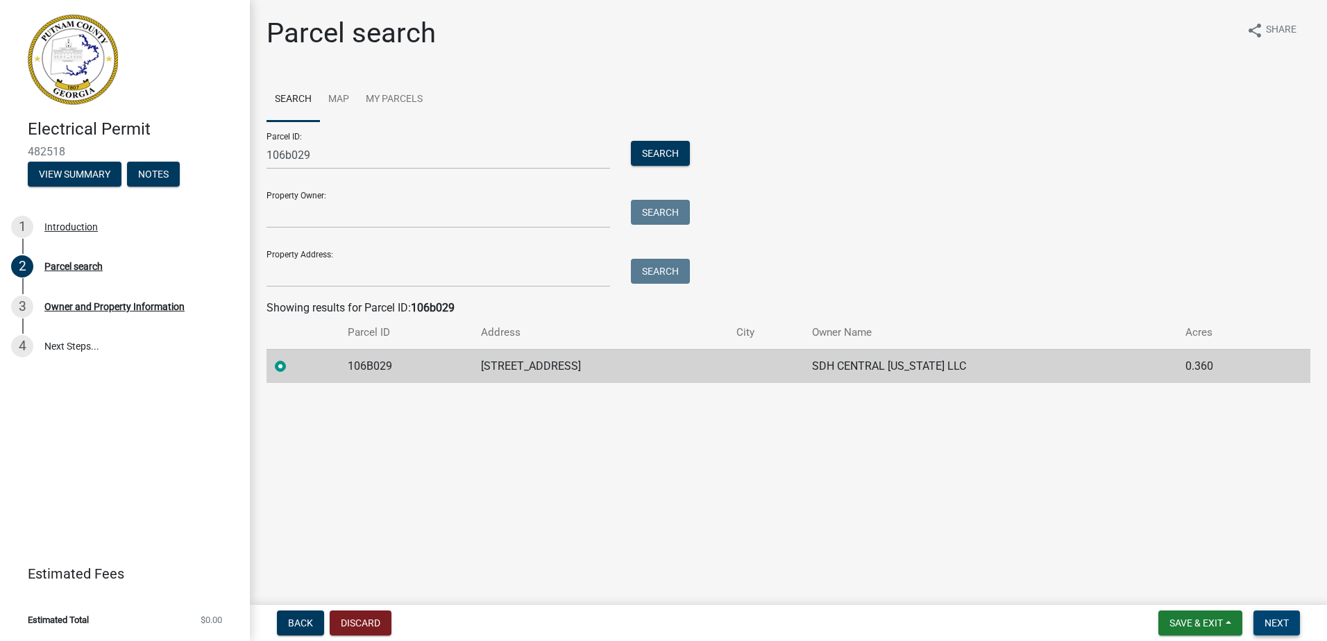
click at [1286, 623] on span "Next" at bounding box center [1276, 622] width 24 height 11
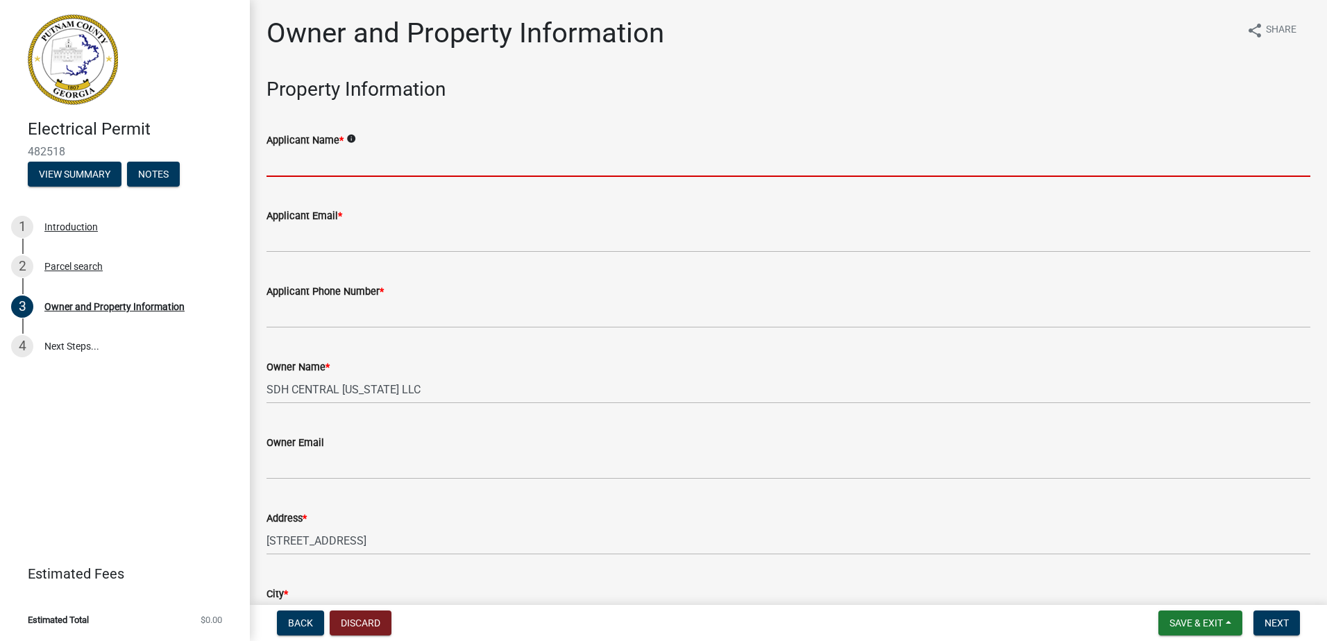
click at [324, 166] on input "Applicant Name *" at bounding box center [787, 162] width 1043 height 28
type input "[PERSON_NAME]"
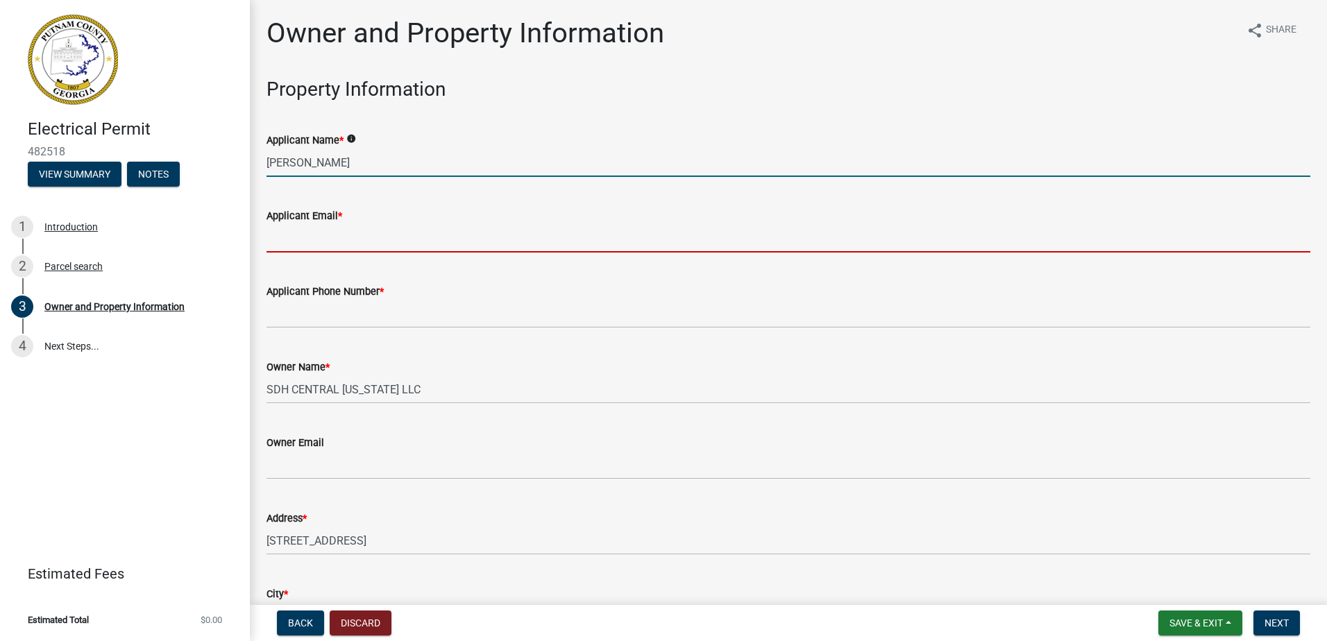
type input "[PERSON_NAME][EMAIL_ADDRESS][DOMAIN_NAME]"
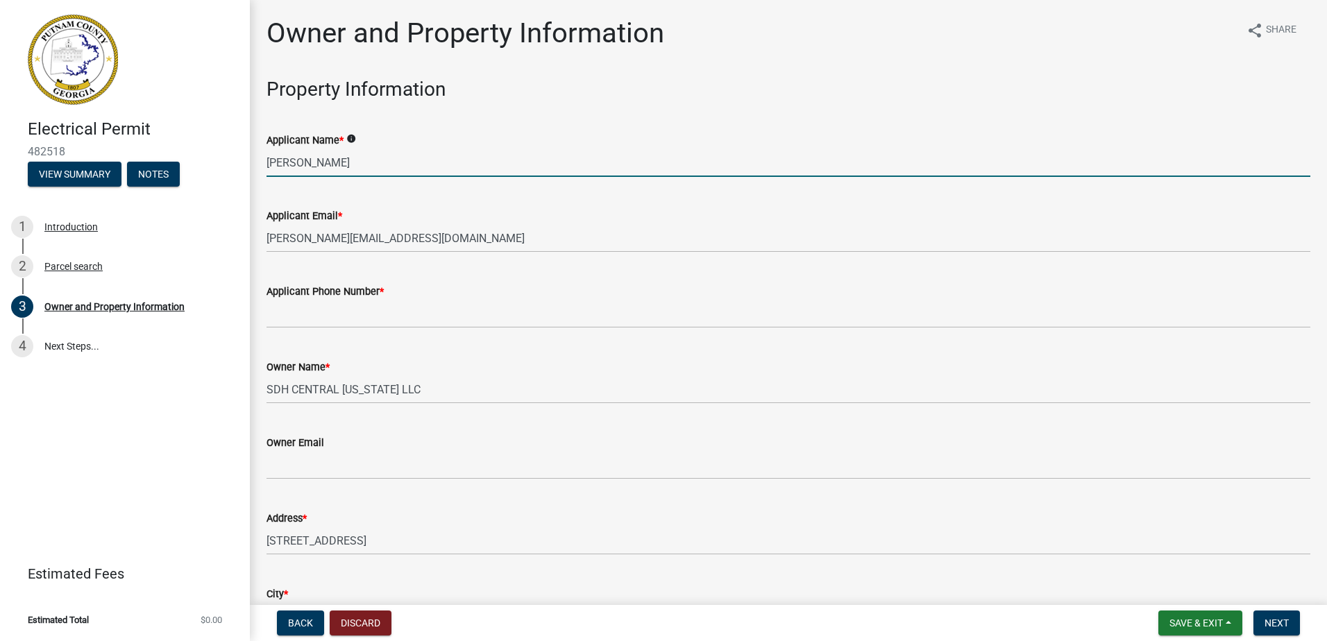
type input "7706706718"
type input "Eatonton"
type input "[STREET_ADDRESS][PERSON_NAME]"
type input "[PERSON_NAME][GEOGRAPHIC_DATA]"
type input "GA"
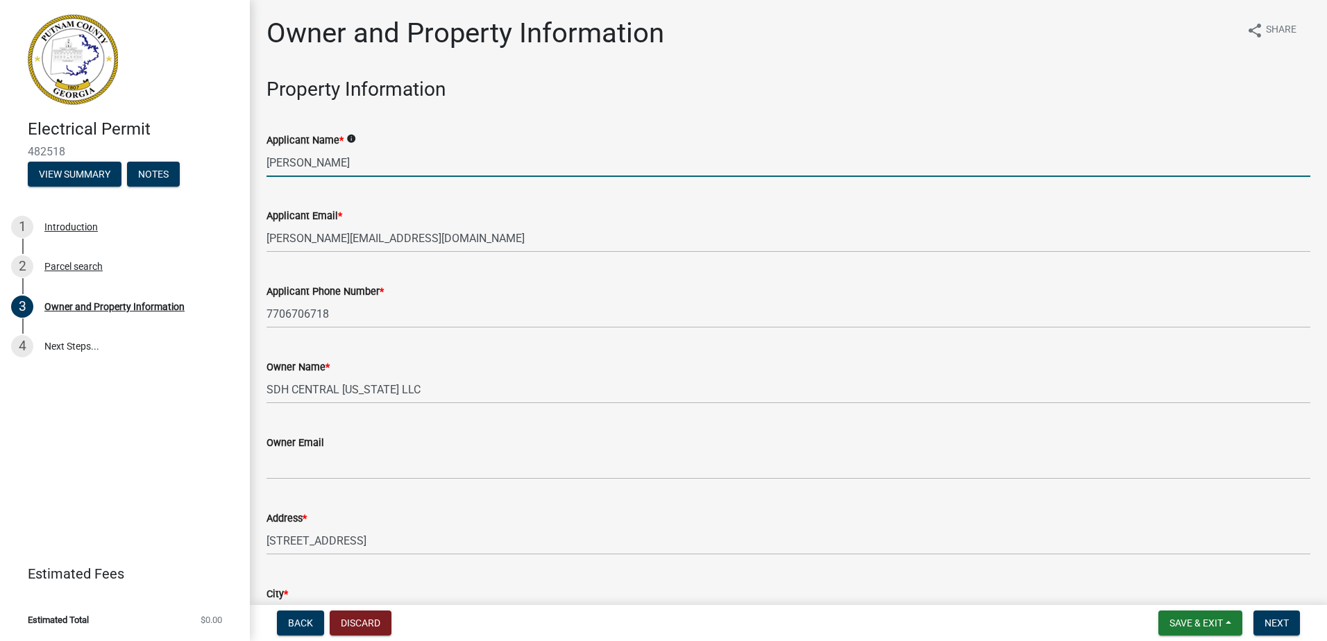
type input "30115"
type input "Dover Electric"
type input "7706706718"
type input "[STREET_ADDRESS][PERSON_NAME]"
type input "[PERSON_NAME][GEOGRAPHIC_DATA]"
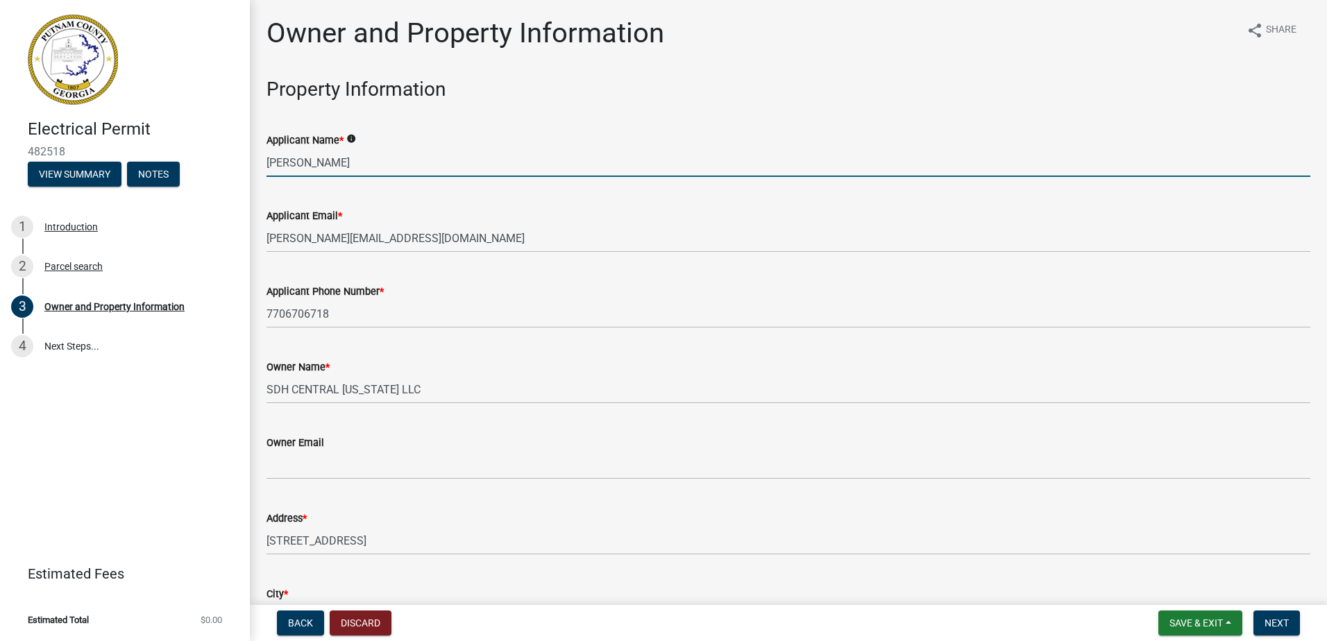
type input "GA"
type input "30253"
type input "[PERSON_NAME][EMAIL_ADDRESS][DOMAIN_NAME]"
type input "EN216393"
type input "[DATE]"
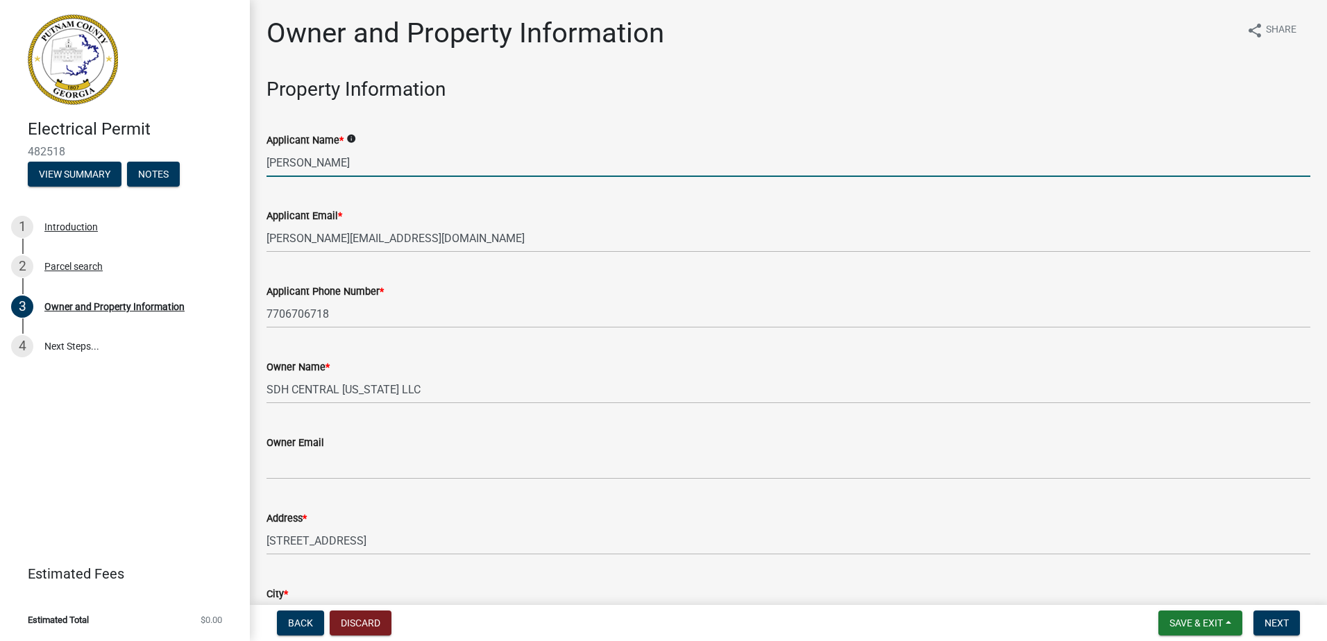
type input "25-00094"
type input "[DATE]"
type input "[PERSON_NAME][GEOGRAPHIC_DATA]"
type input "[PERSON_NAME]"
type input "[PHONE_NUMBER]"
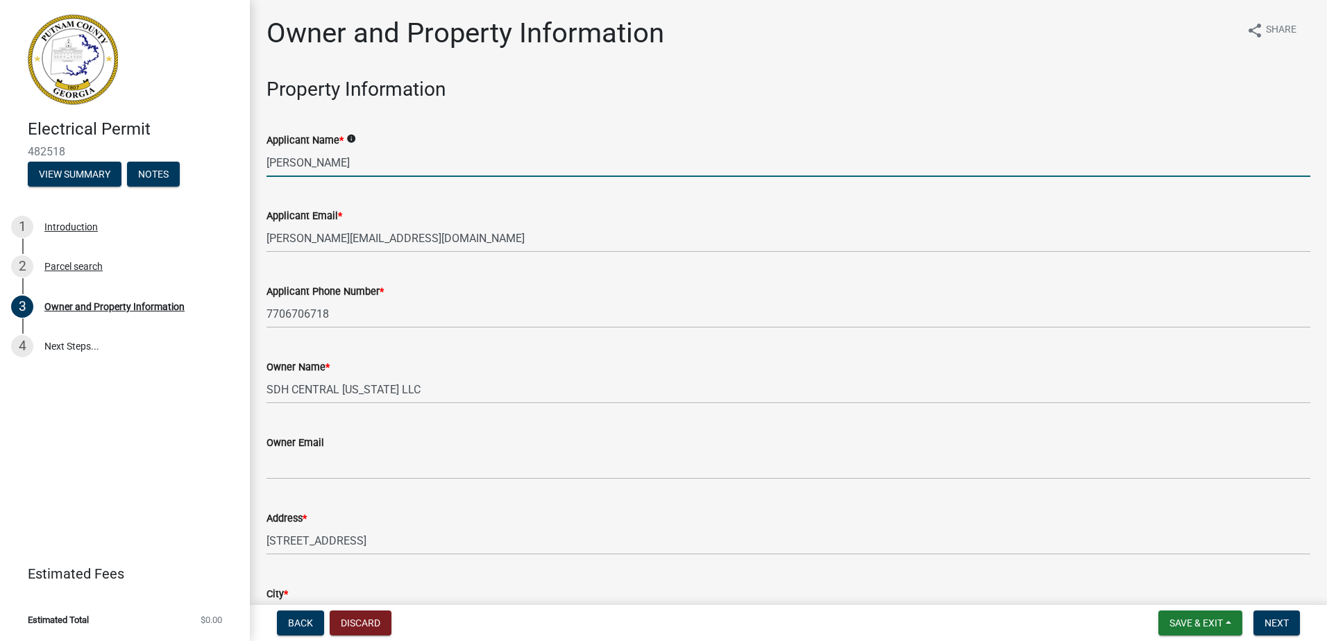
select select "9"
select select "2025"
select select "9"
select select "2025"
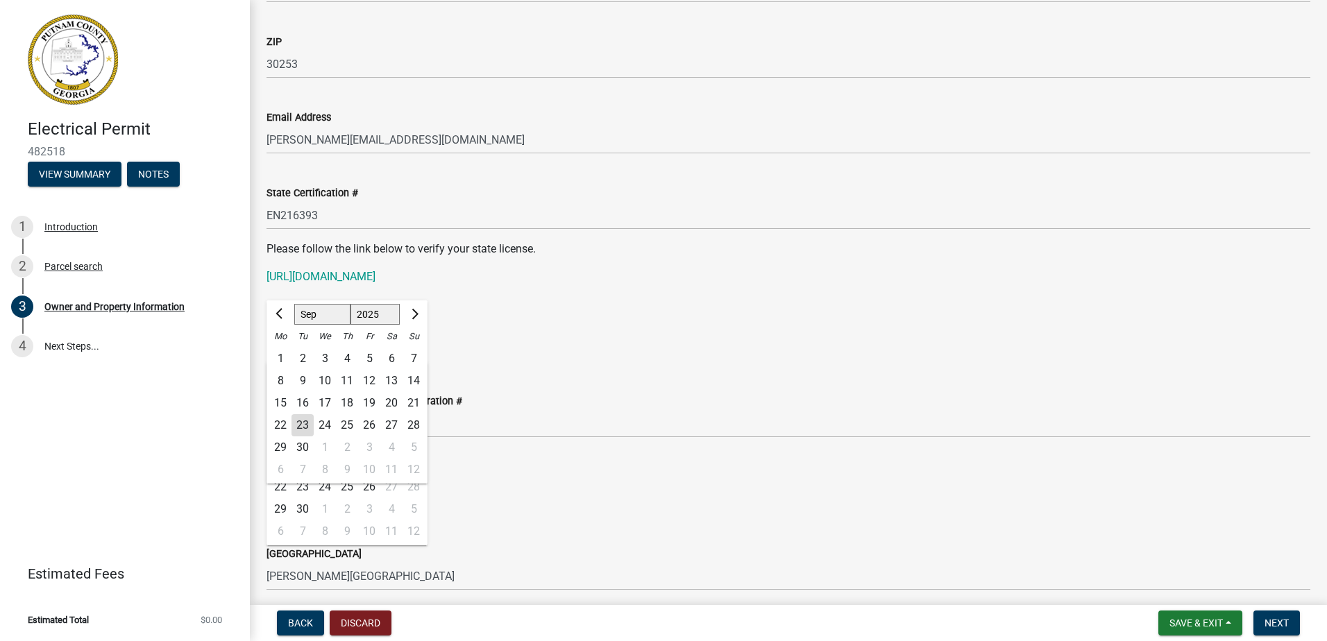
scroll to position [1745, 0]
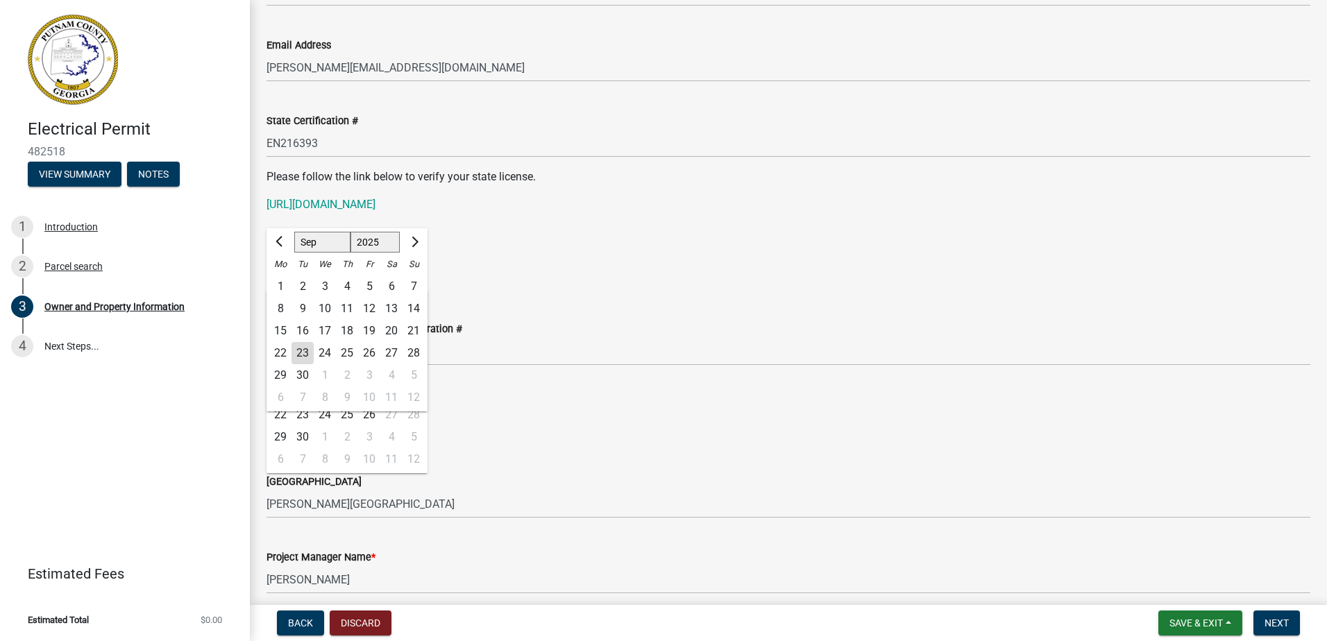
click at [690, 197] on p "[URL][DOMAIN_NAME]" at bounding box center [787, 204] width 1043 height 17
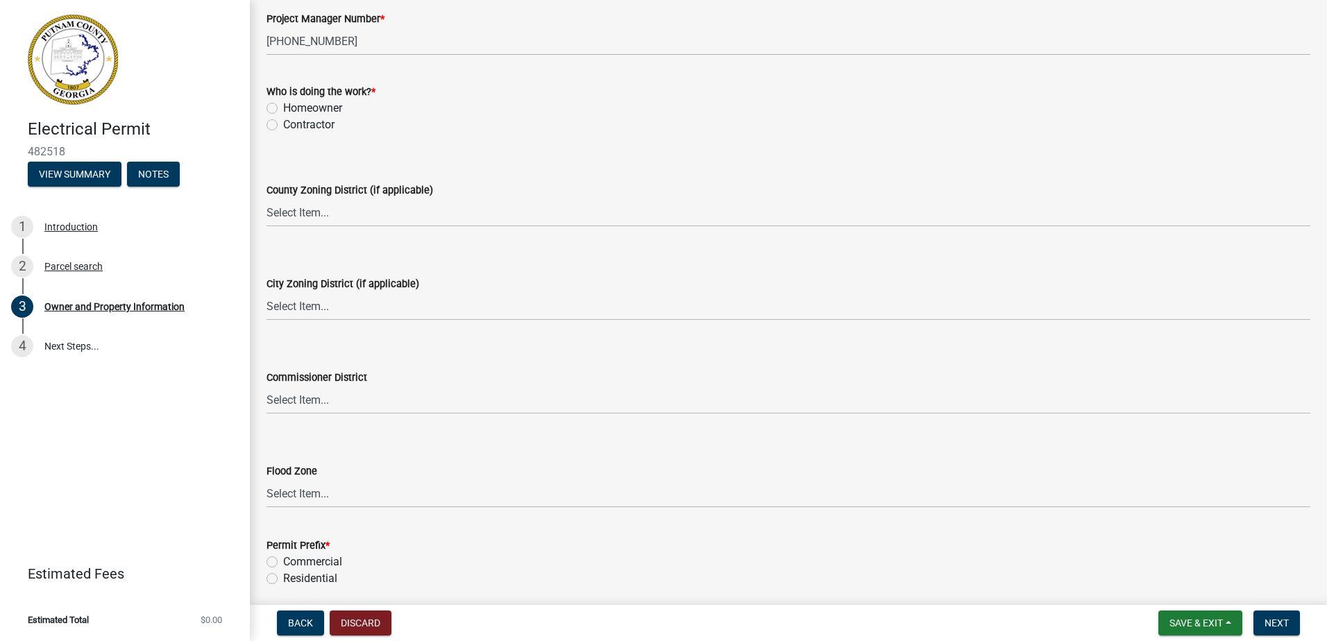
scroll to position [2413, 0]
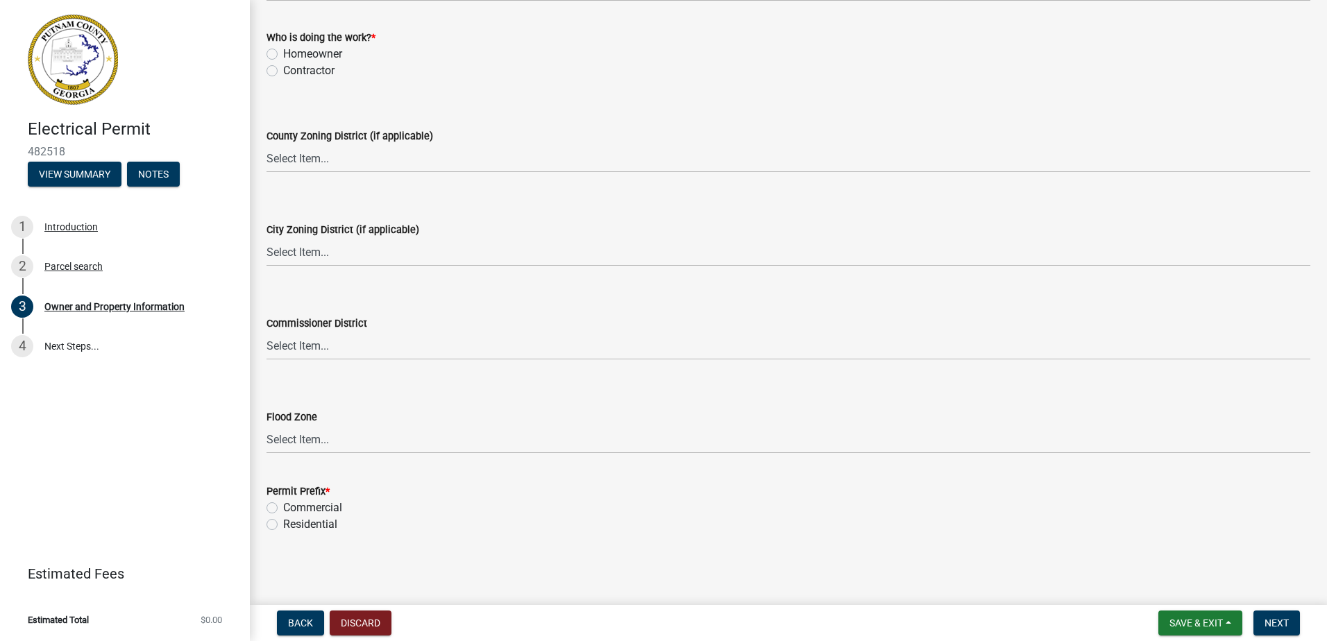
click at [278, 525] on div "Residential" at bounding box center [787, 524] width 1043 height 17
click at [283, 525] on label "Residential" at bounding box center [310, 524] width 54 height 17
click at [283, 525] on input "Residential" at bounding box center [287, 520] width 9 height 9
radio input "true"
click at [1280, 621] on span "Next" at bounding box center [1276, 622] width 24 height 11
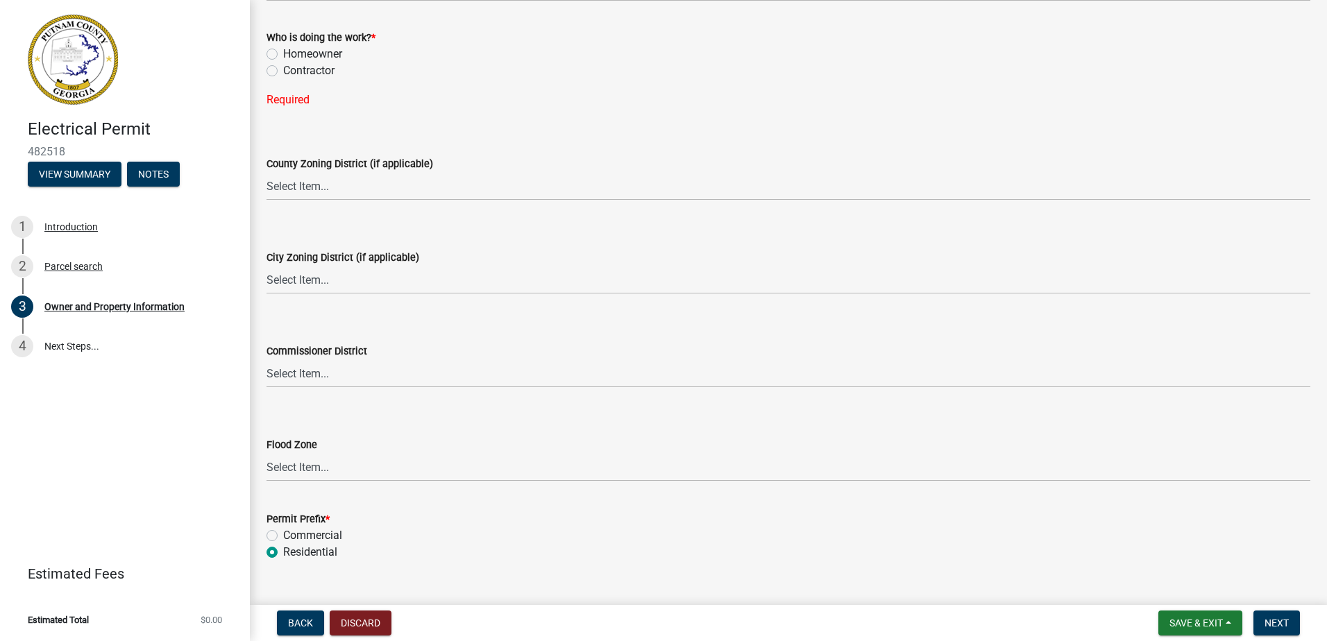
click at [283, 69] on label "Contractor" at bounding box center [308, 70] width 51 height 17
click at [283, 69] on input "Contractor" at bounding box center [287, 66] width 9 height 9
radio input "true"
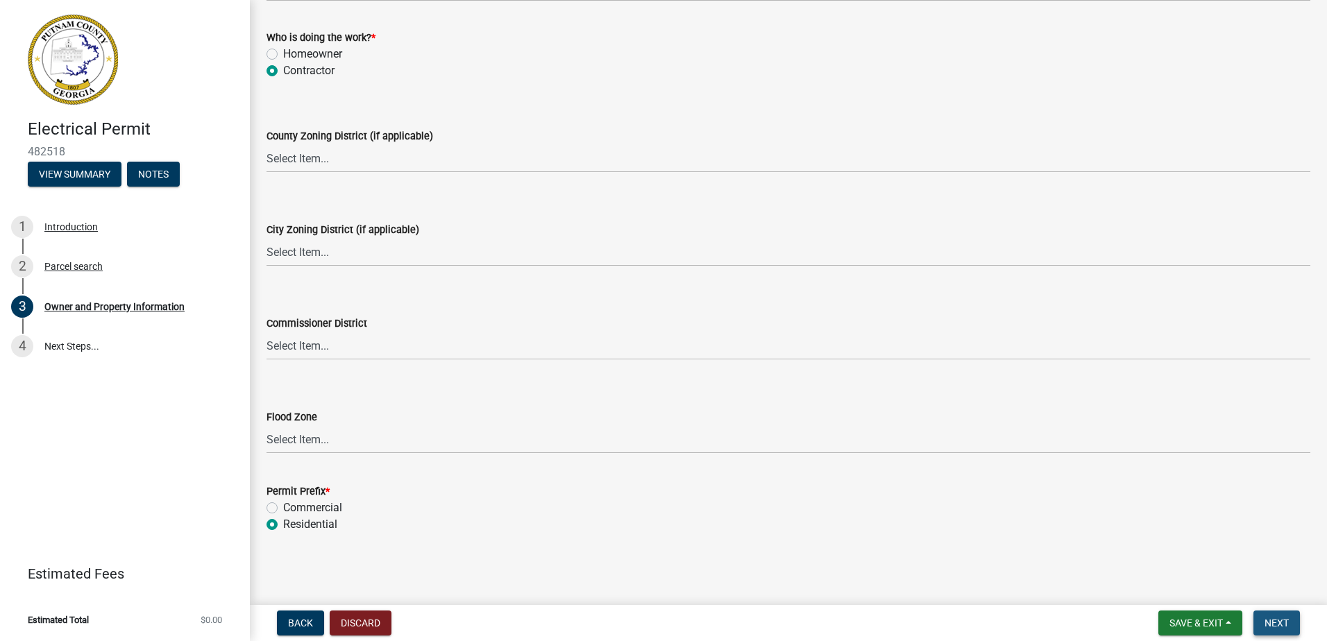
click at [1284, 615] on button "Next" at bounding box center [1276, 623] width 46 height 25
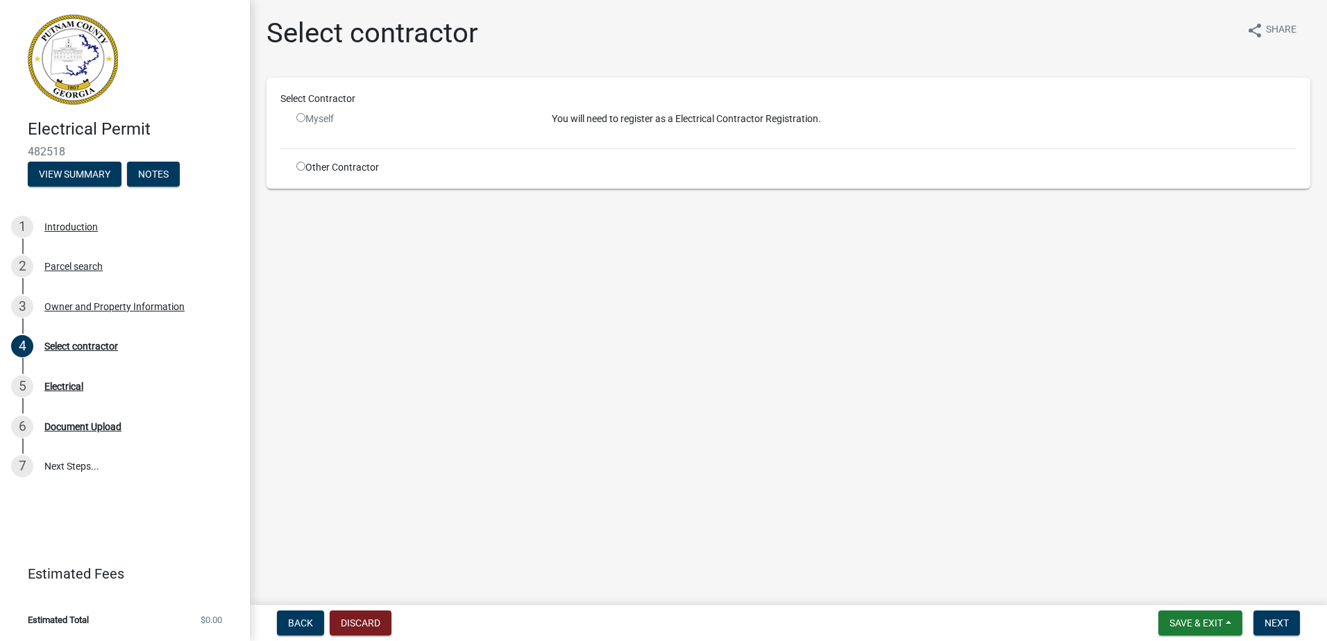
click at [298, 169] on input "radio" at bounding box center [300, 166] width 9 height 9
radio input "true"
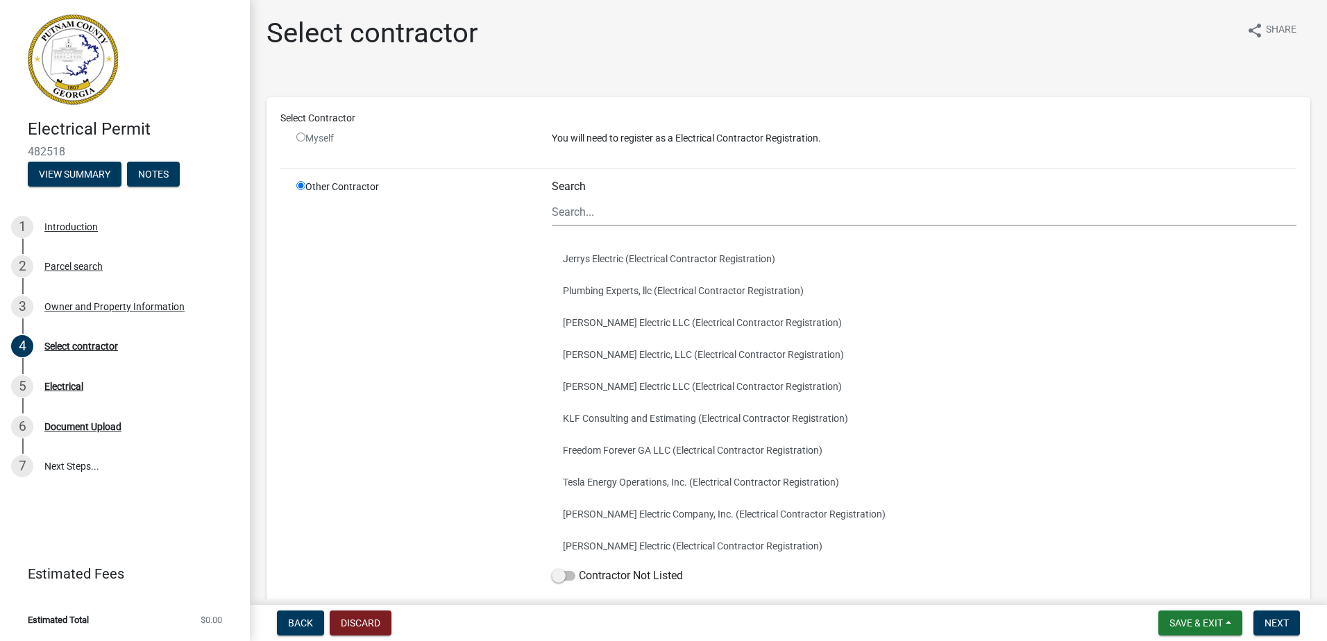
scroll to position [69, 0]
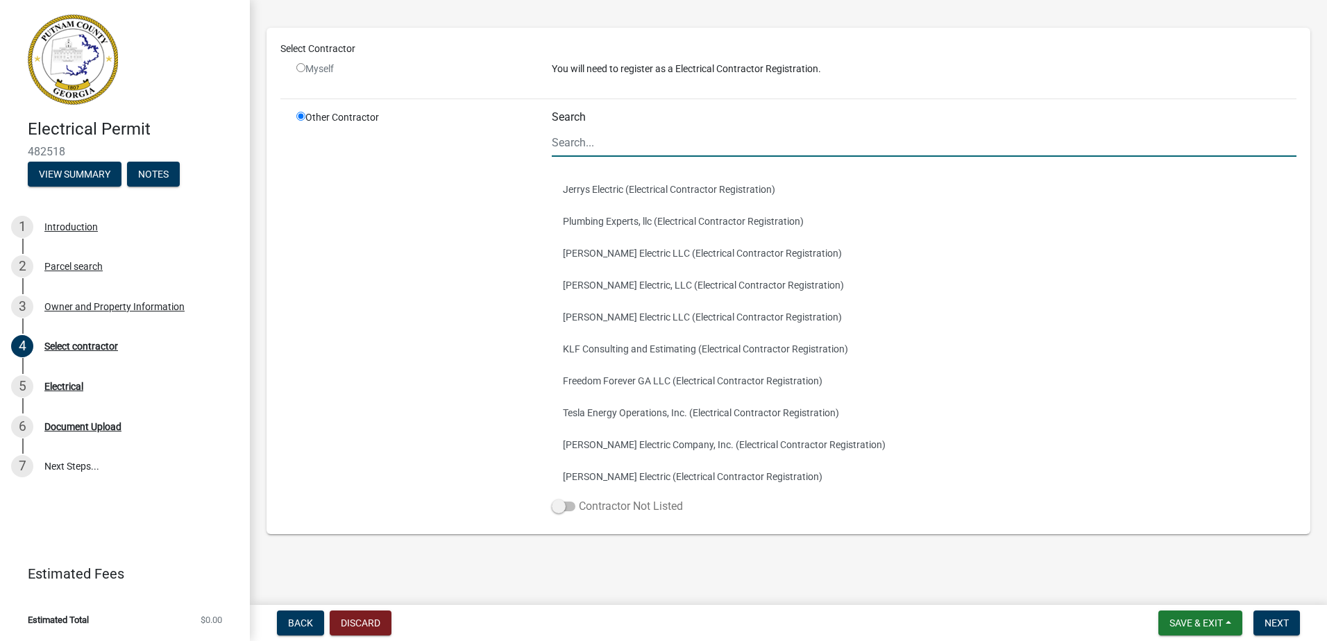
click at [557, 504] on span at bounding box center [564, 507] width 24 height 10
click at [579, 498] on input "Contractor Not Listed" at bounding box center [579, 498] width 0 height 0
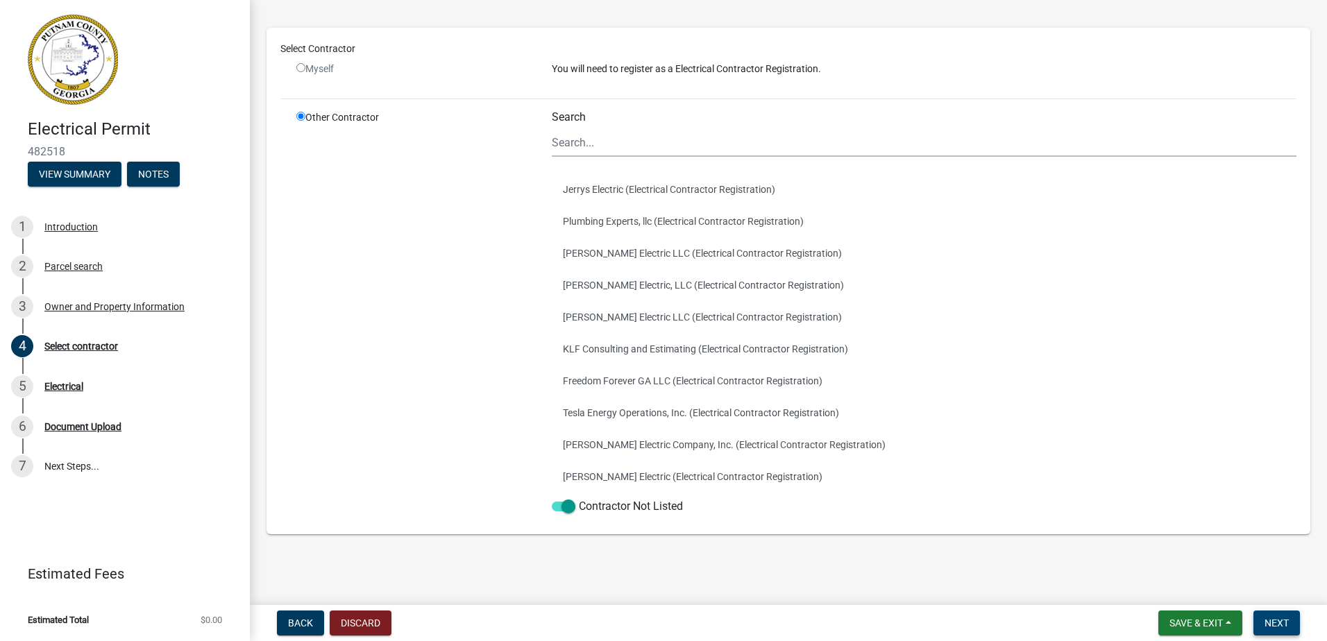
click at [1263, 620] on button "Next" at bounding box center [1276, 623] width 46 height 25
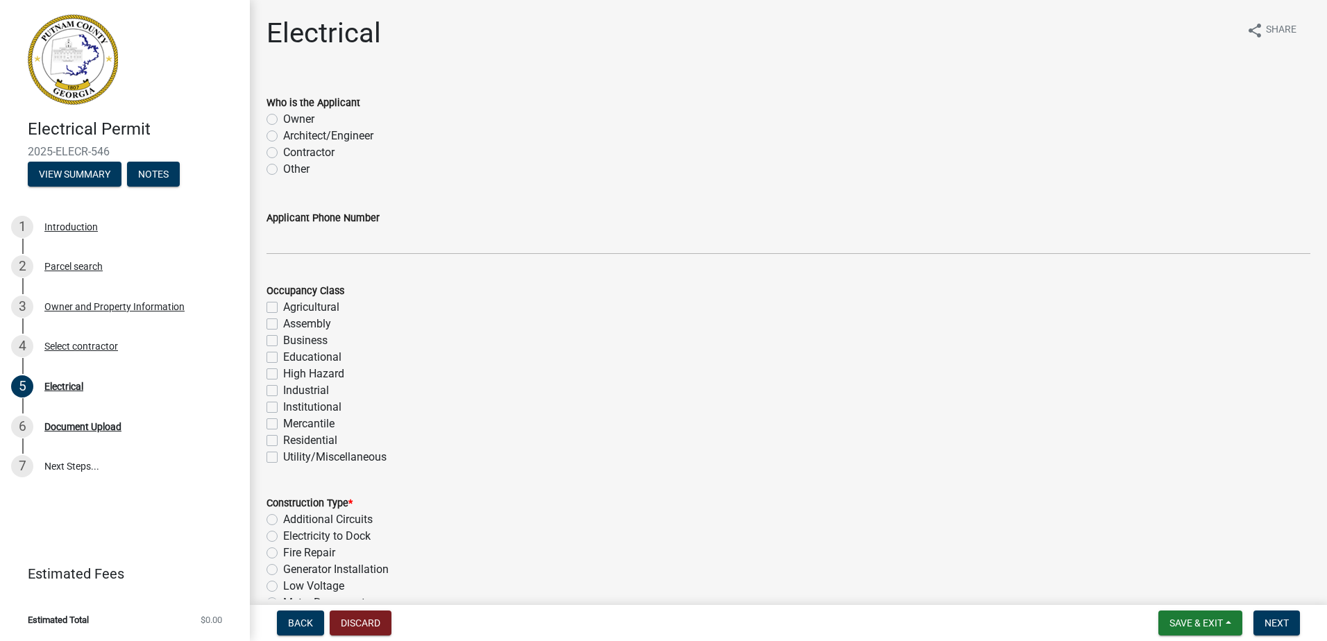
click at [283, 151] on label "Contractor" at bounding box center [308, 152] width 51 height 17
click at [283, 151] on input "Contractor" at bounding box center [287, 148] width 9 height 9
radio input "true"
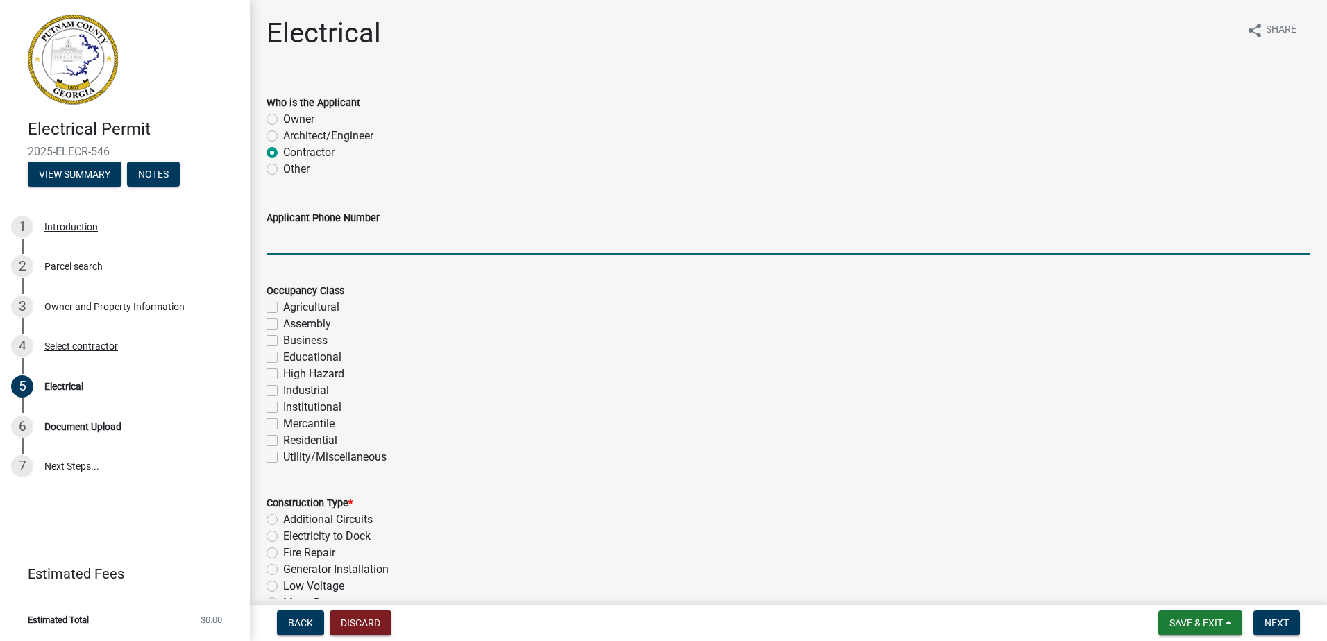
click at [273, 240] on input "Applicant Phone Number" at bounding box center [787, 240] width 1043 height 28
type input "7706706718"
type input "7283"
type input "200"
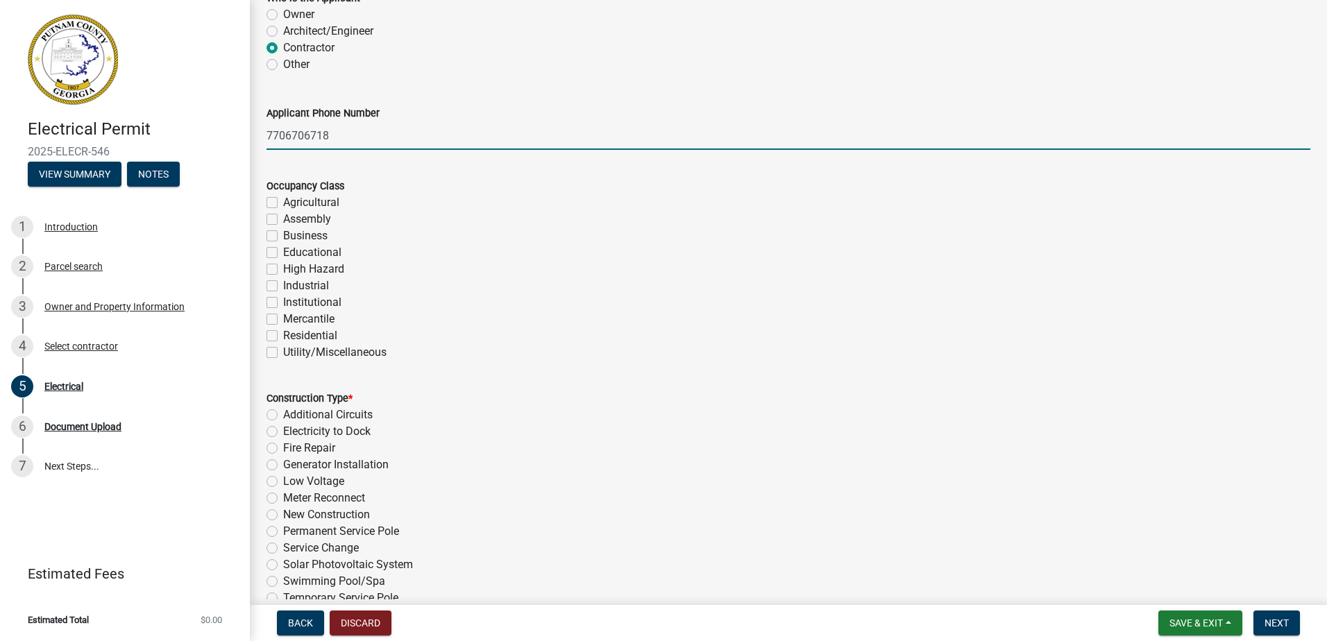
scroll to position [139, 0]
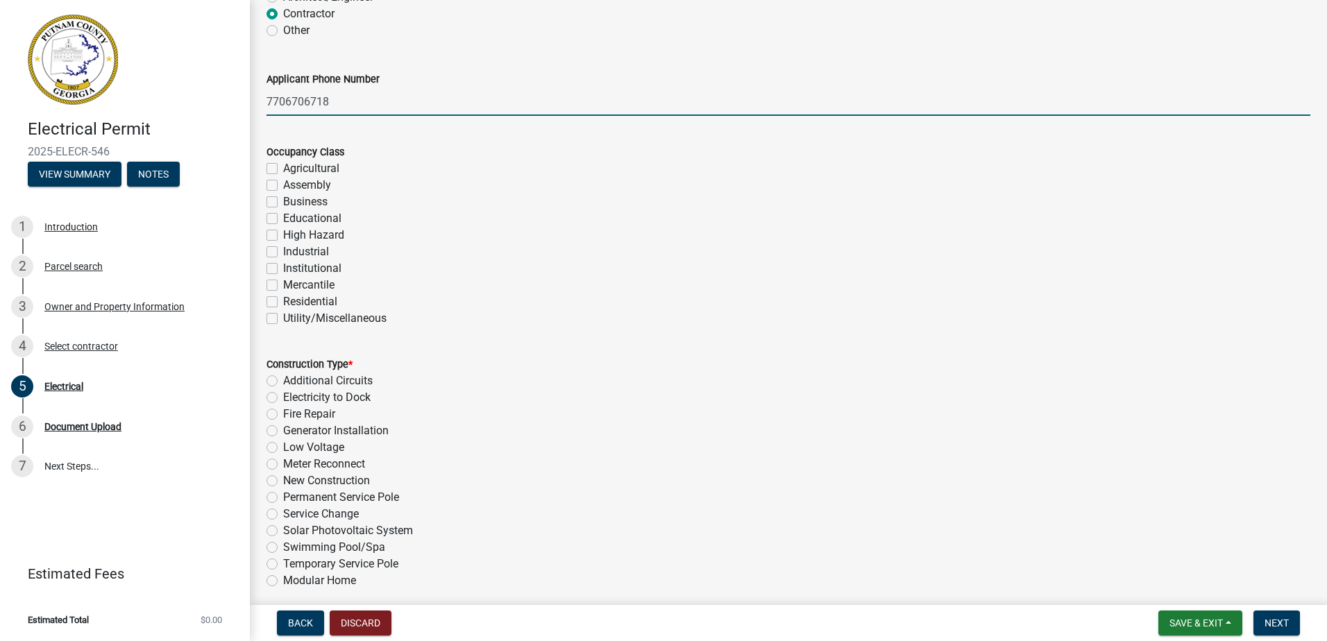
click at [283, 298] on label "Residential" at bounding box center [310, 301] width 54 height 17
click at [283, 298] on input "Residential" at bounding box center [287, 297] width 9 height 9
checkbox input "true"
checkbox input "false"
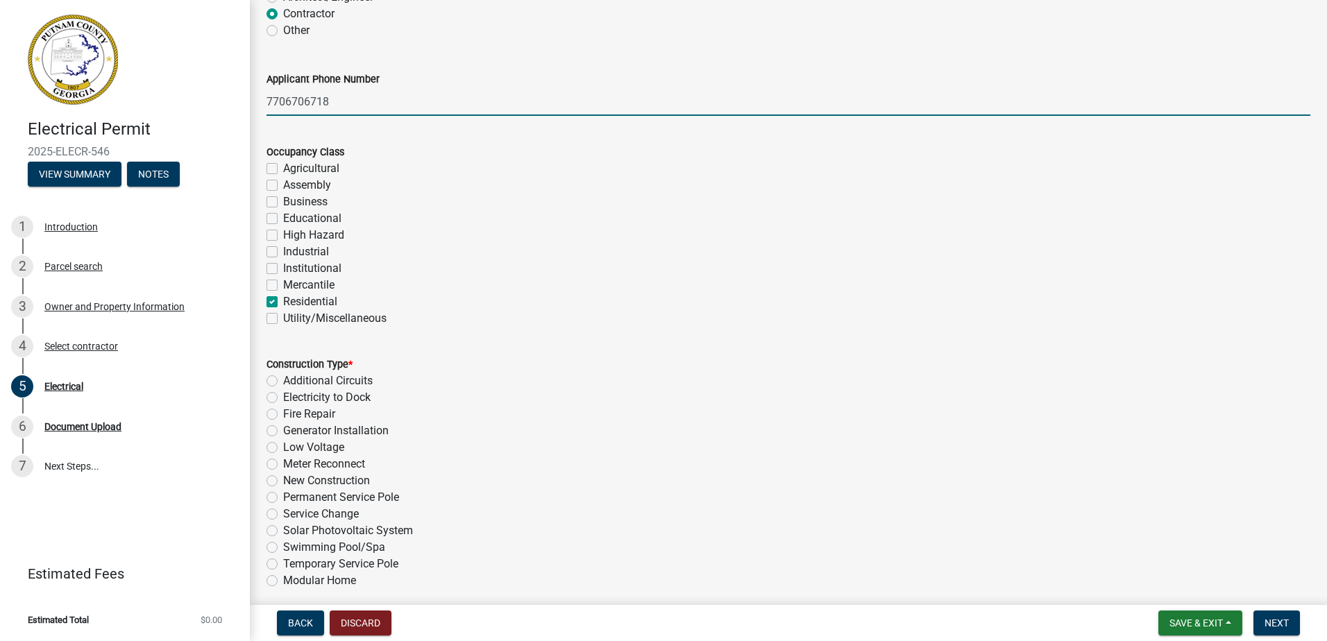
checkbox input "false"
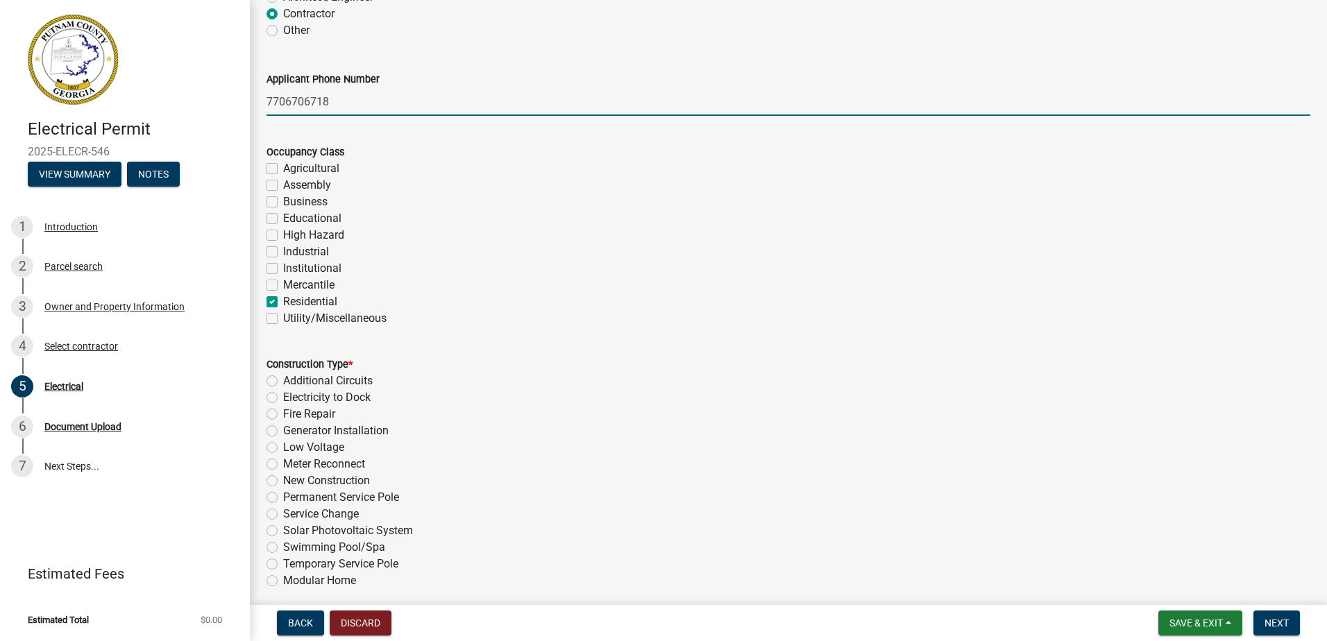
checkbox input "false"
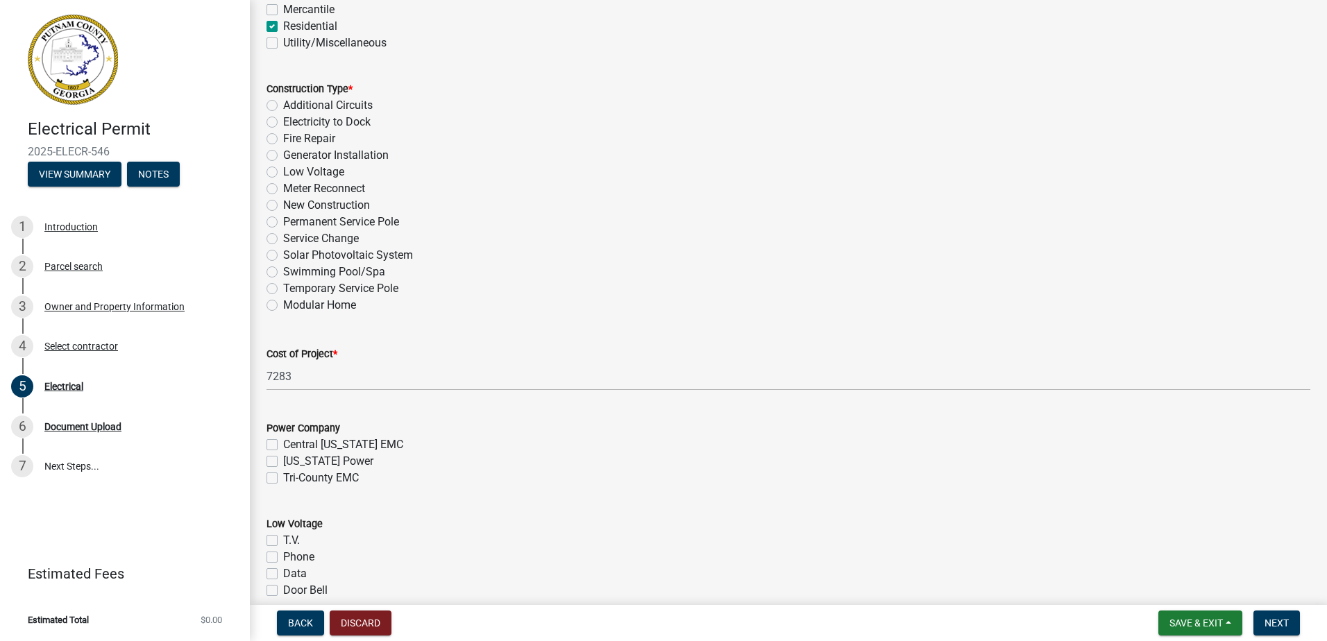
scroll to position [416, 0]
click at [283, 286] on label "Temporary Service Pole" at bounding box center [340, 286] width 115 height 17
click at [283, 286] on input "Temporary Service Pole" at bounding box center [287, 282] width 9 height 9
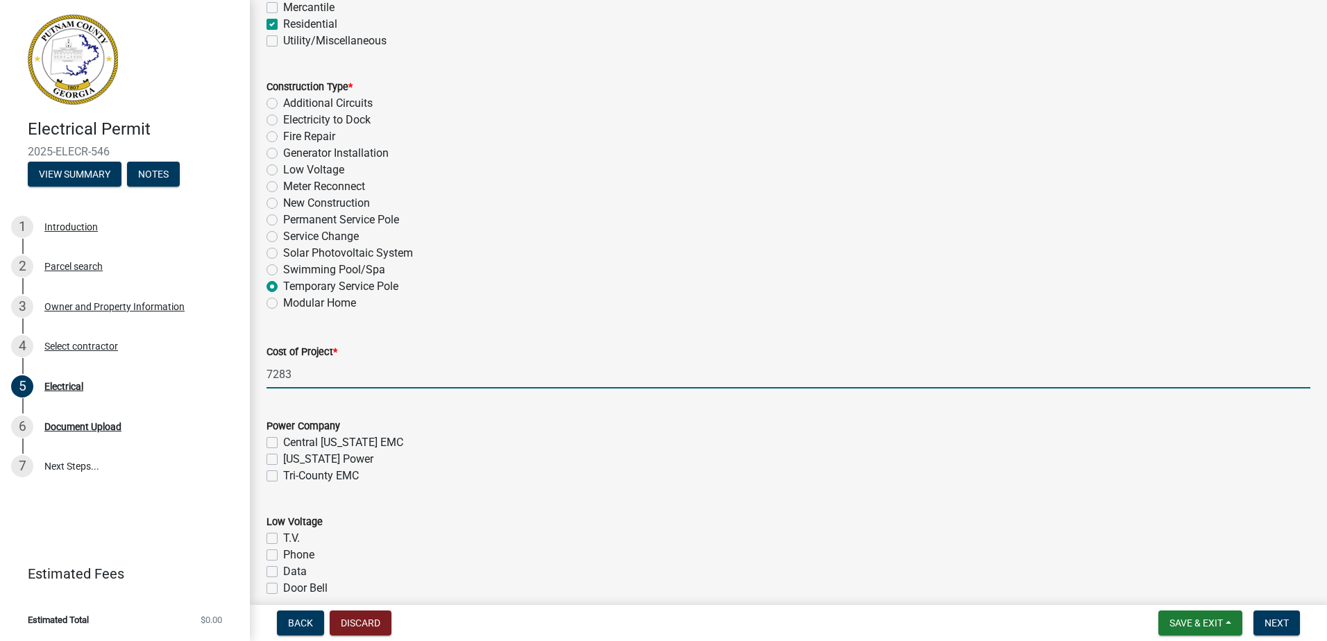
drag, startPoint x: 307, startPoint y: 380, endPoint x: 274, endPoint y: 386, distance: 33.2
click at [274, 386] on input "7283" at bounding box center [787, 374] width 1043 height 28
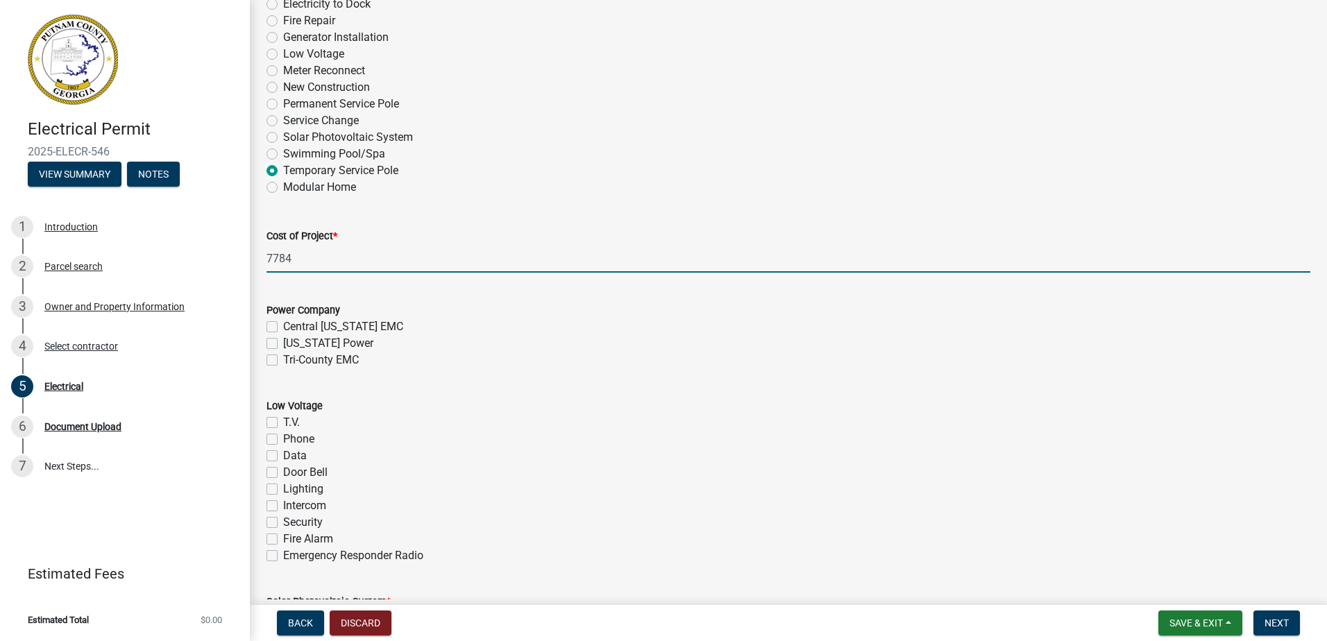
scroll to position [555, 0]
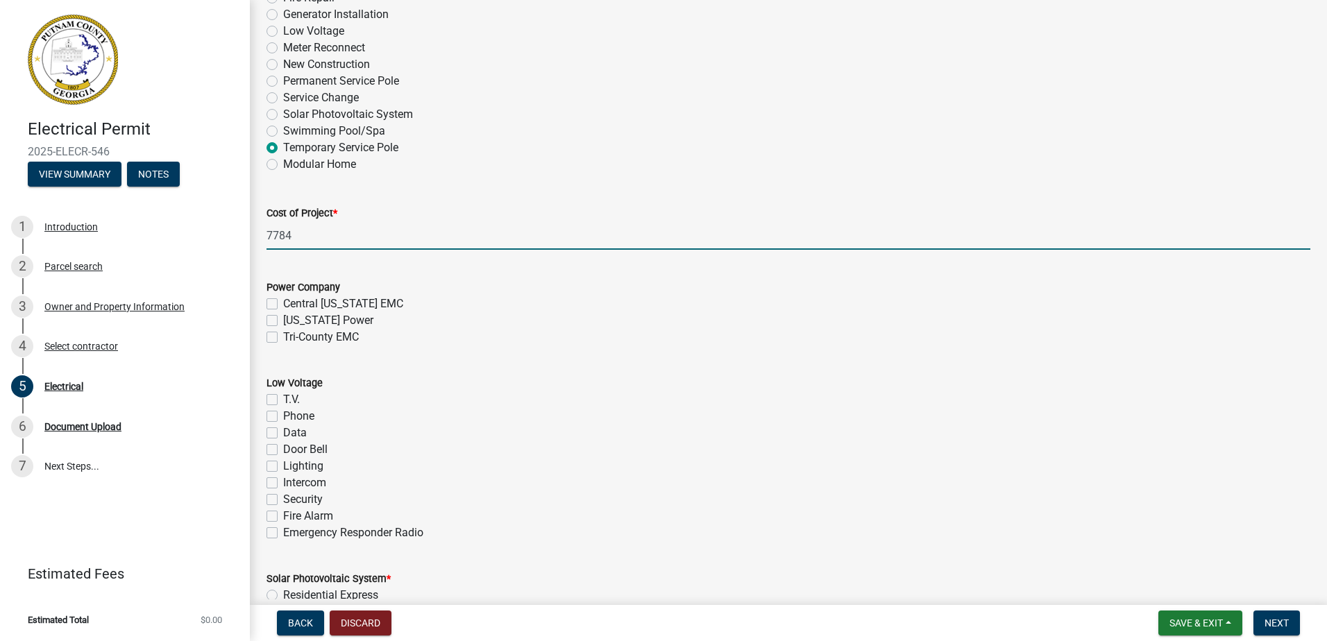
click at [283, 338] on label "Tri-County EMC" at bounding box center [321, 337] width 76 height 17
click at [283, 338] on input "Tri-County EMC" at bounding box center [287, 333] width 9 height 9
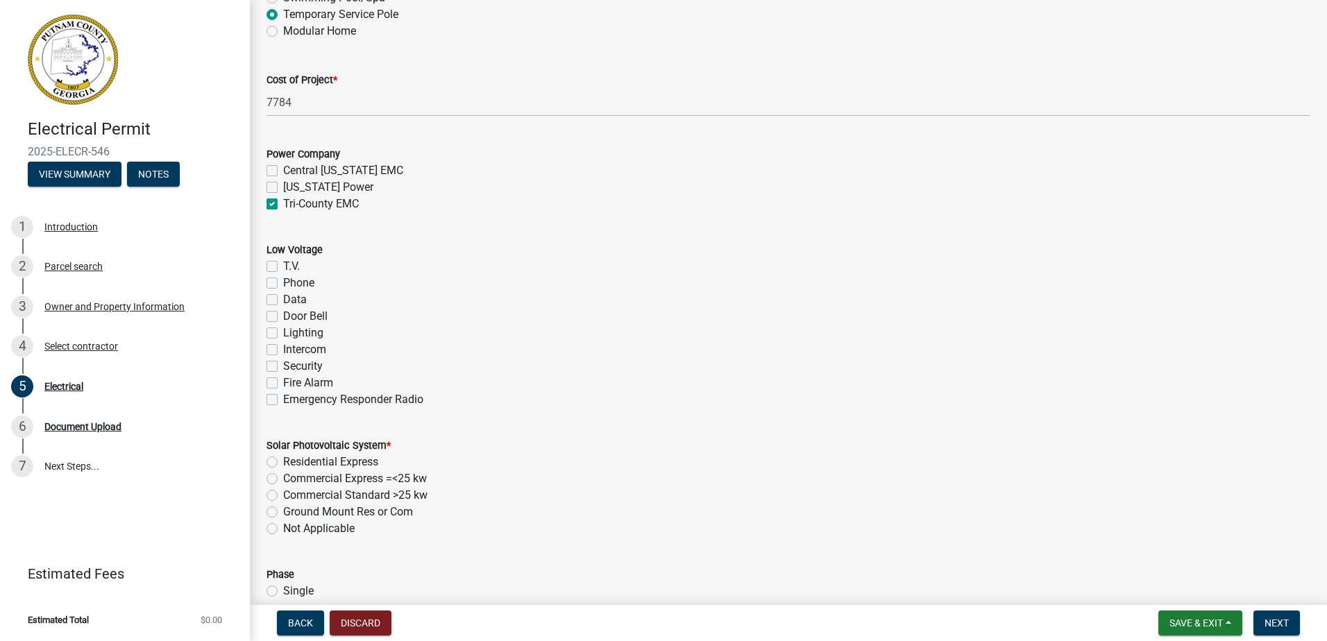
scroll to position [694, 0]
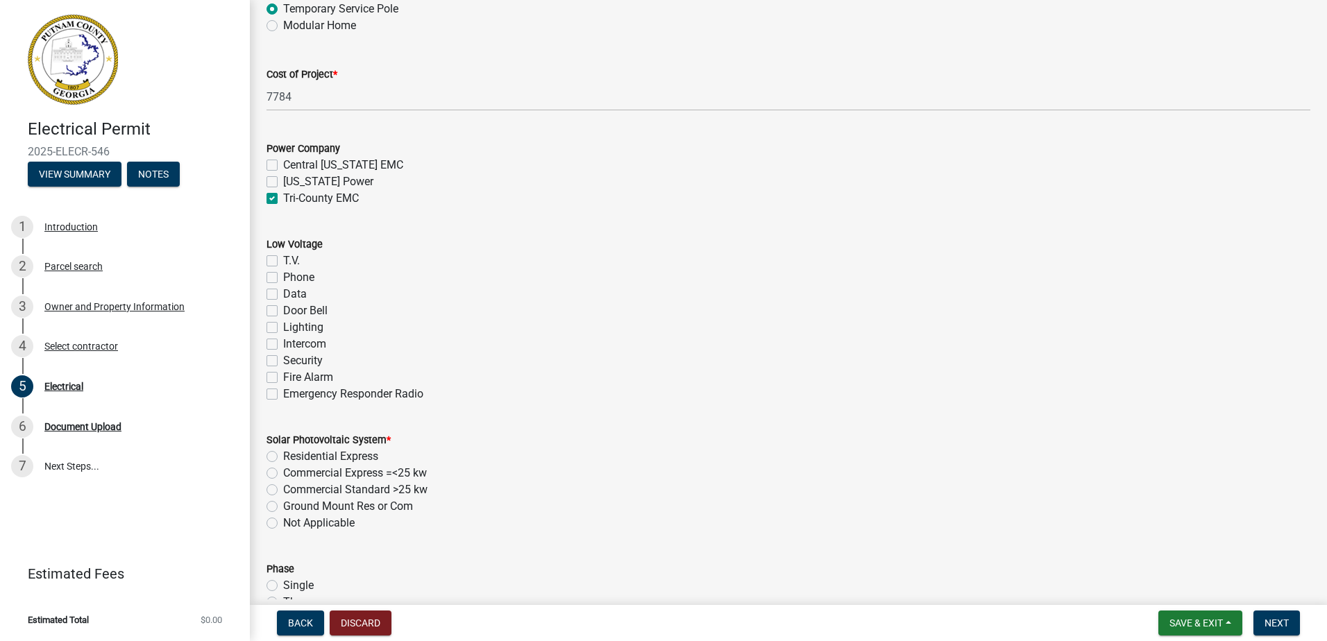
click at [283, 260] on label "T.V." at bounding box center [291, 261] width 17 height 17
click at [283, 260] on input "T.V." at bounding box center [287, 257] width 9 height 9
click at [283, 277] on label "Phone" at bounding box center [298, 277] width 31 height 17
click at [283, 277] on input "Phone" at bounding box center [287, 273] width 9 height 9
click at [283, 293] on label "Data" at bounding box center [295, 294] width 24 height 17
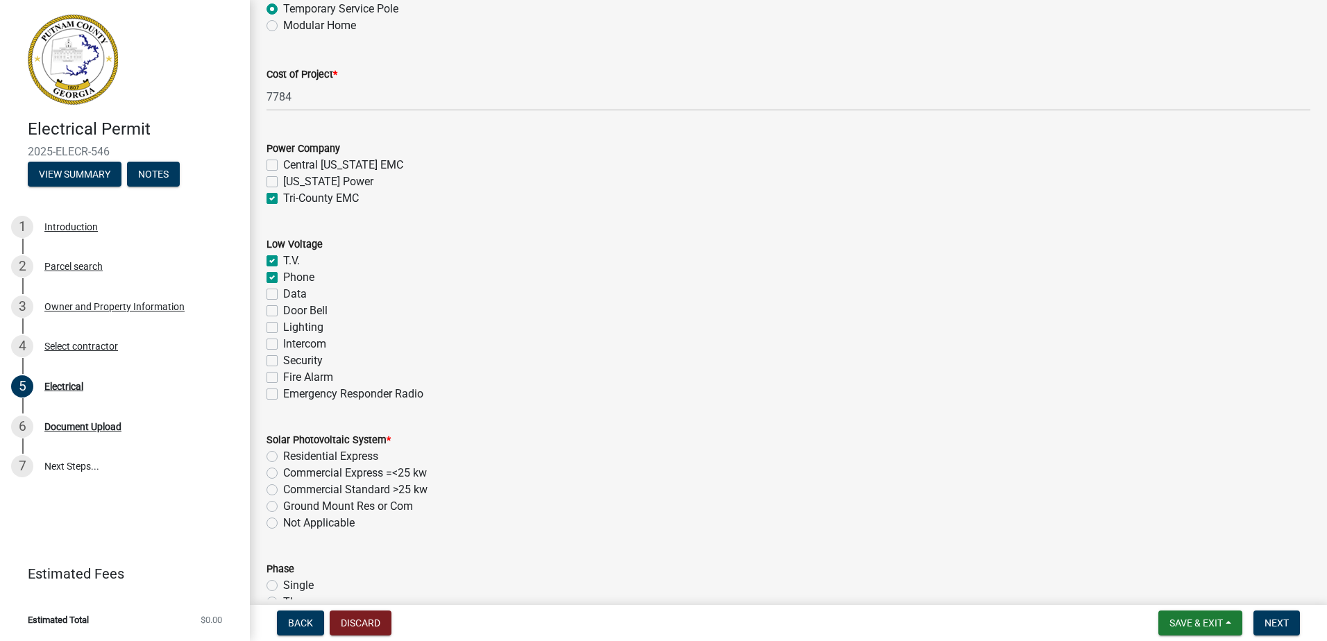
click at [283, 293] on input "Data" at bounding box center [287, 290] width 9 height 9
click at [283, 309] on label "Door Bell" at bounding box center [305, 311] width 44 height 17
click at [283, 309] on input "Door Bell" at bounding box center [287, 307] width 9 height 9
click at [283, 325] on label "Lighting" at bounding box center [303, 327] width 40 height 17
click at [283, 325] on input "Lighting" at bounding box center [287, 323] width 9 height 9
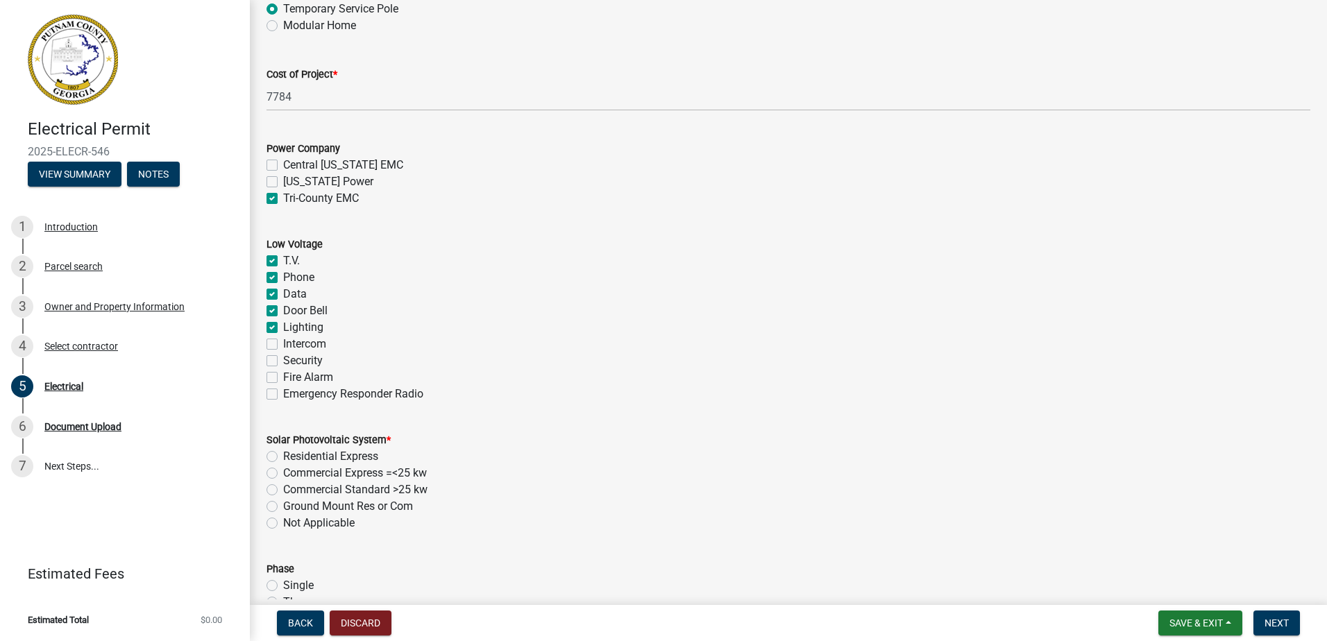
click at [283, 375] on label "Fire Alarm" at bounding box center [308, 377] width 50 height 17
click at [283, 375] on input "Fire Alarm" at bounding box center [287, 373] width 9 height 9
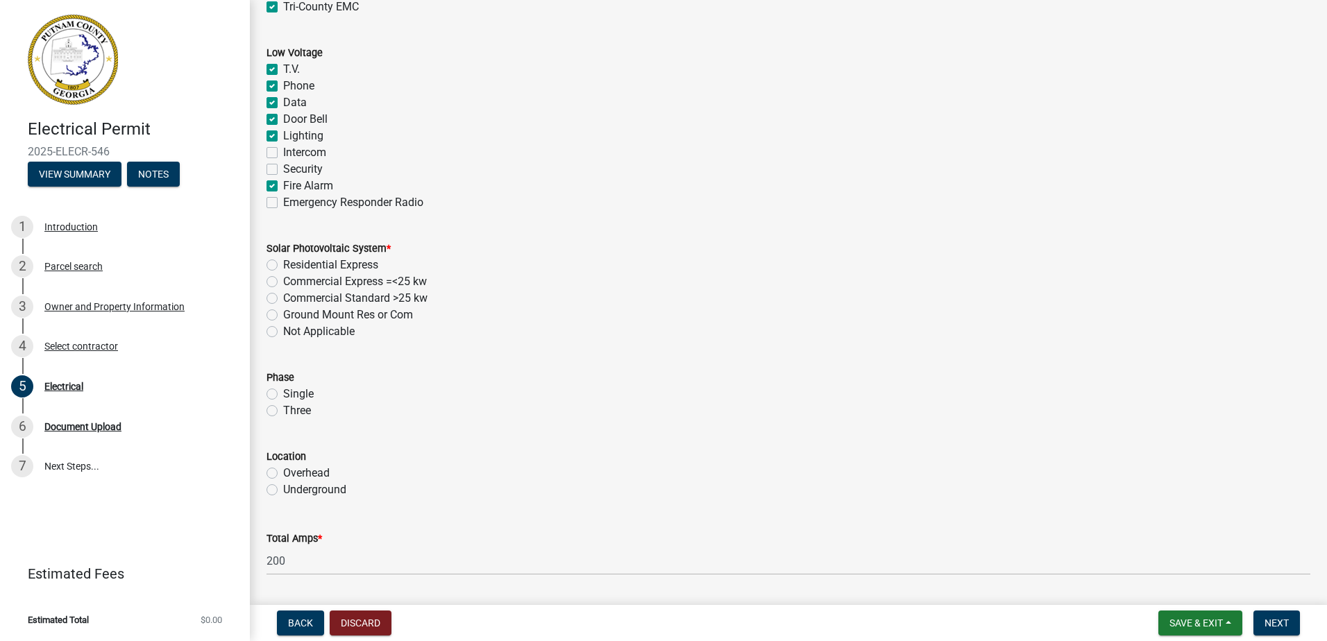
scroll to position [902, 0]
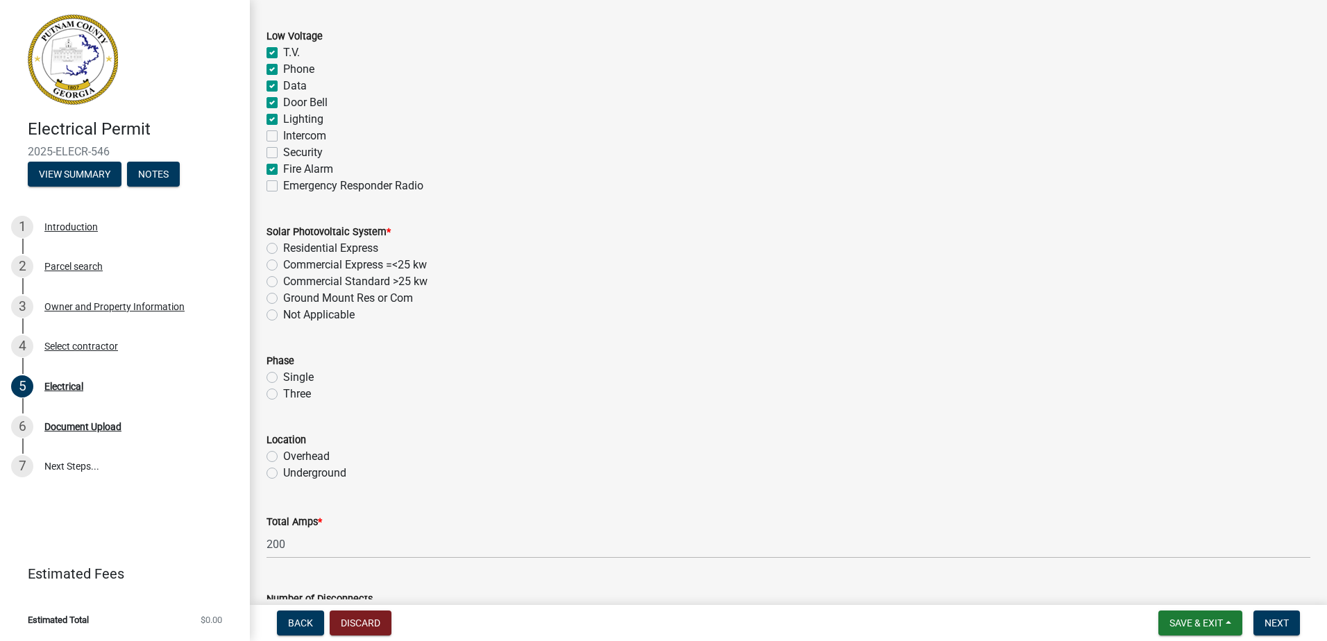
click at [283, 317] on label "Not Applicable" at bounding box center [318, 315] width 71 height 17
click at [283, 316] on input "Not Applicable" at bounding box center [287, 311] width 9 height 9
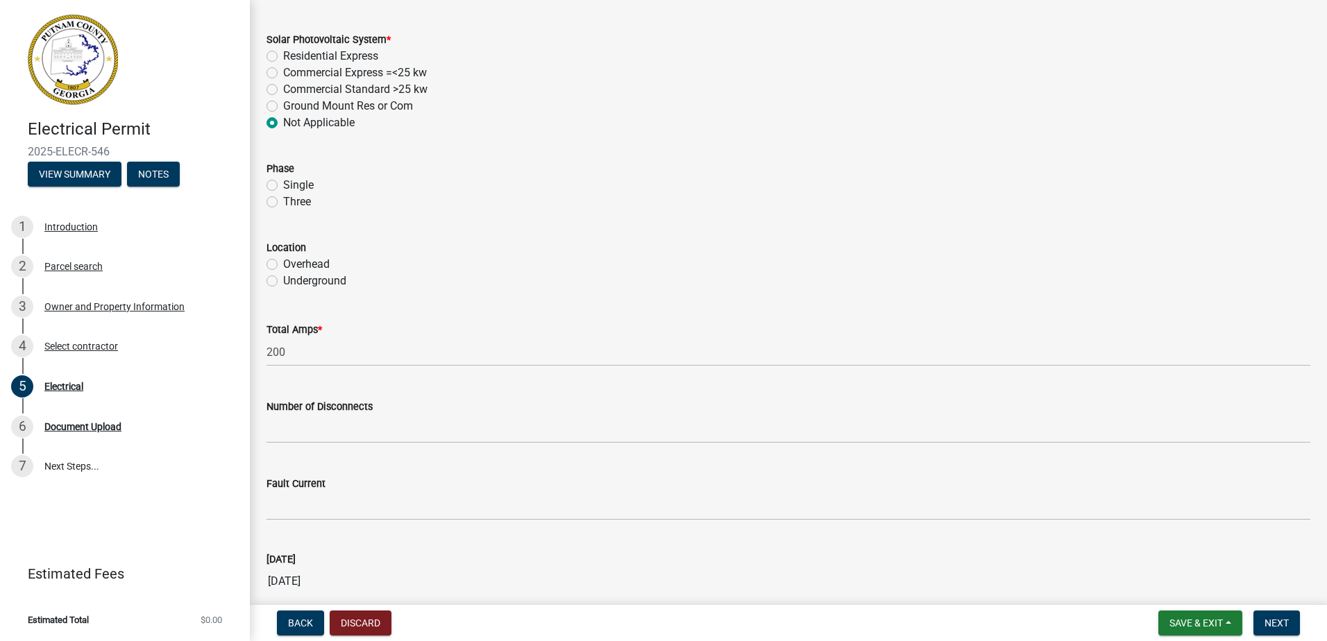
scroll to position [1110, 0]
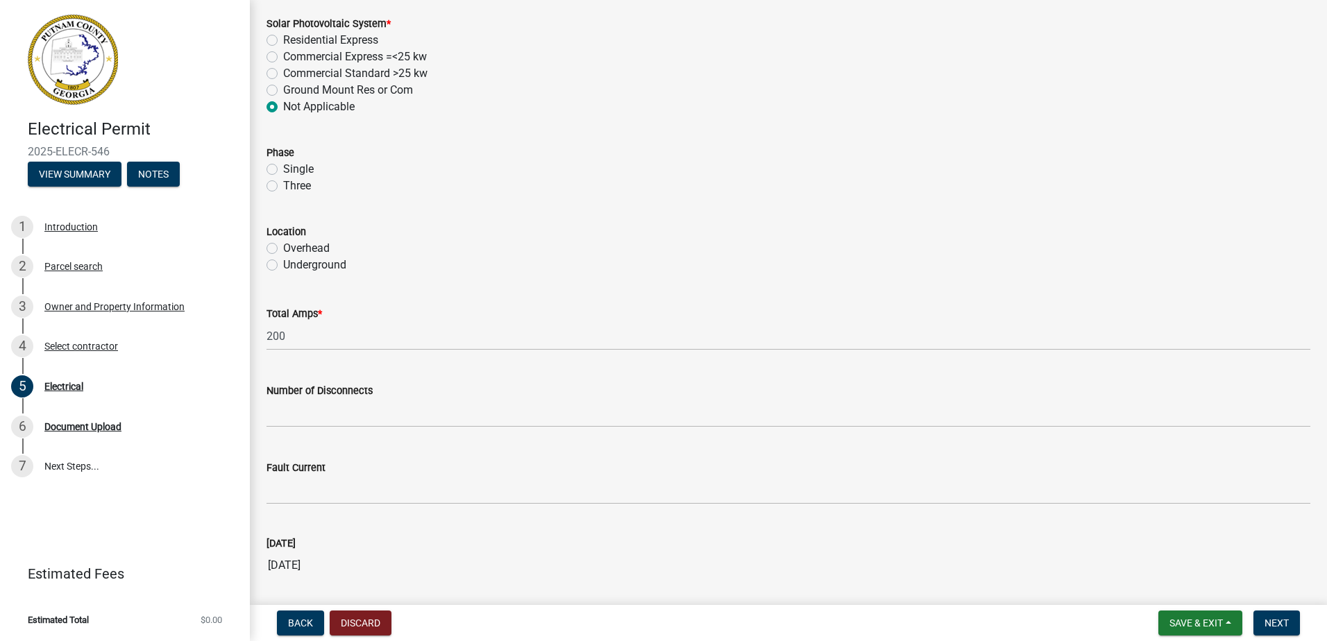
click at [283, 264] on label "Underground" at bounding box center [314, 265] width 63 height 17
click at [283, 264] on input "Underground" at bounding box center [287, 261] width 9 height 9
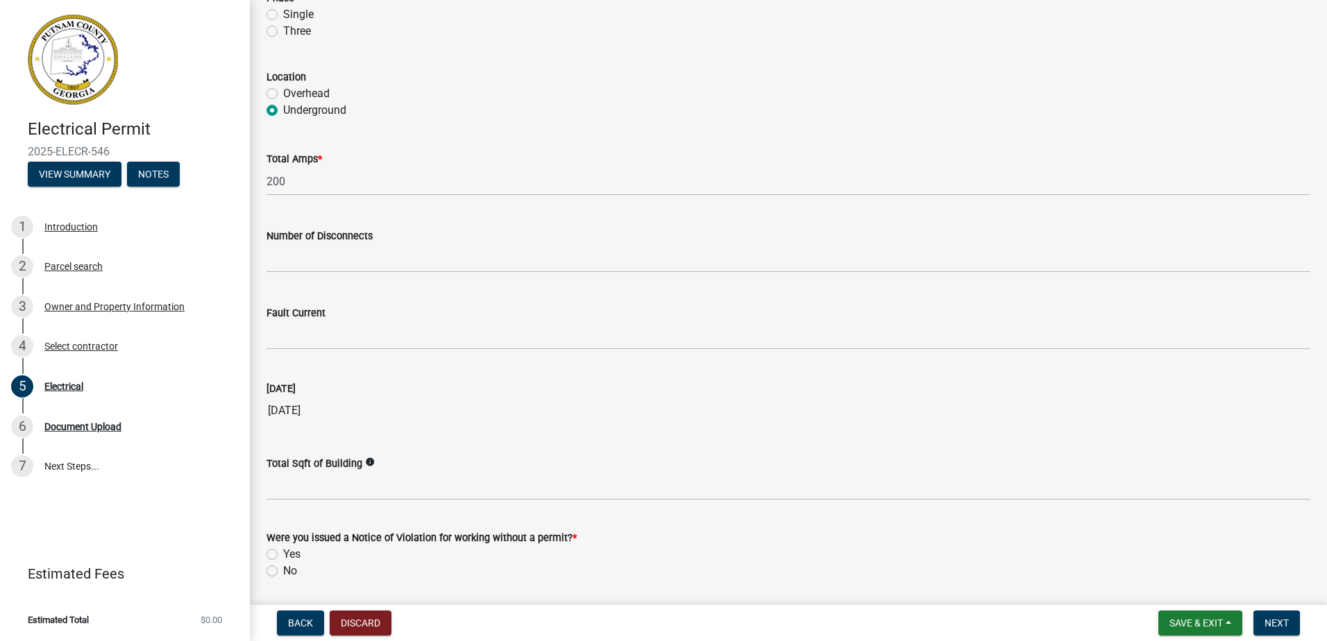
scroll to position [1311, 0]
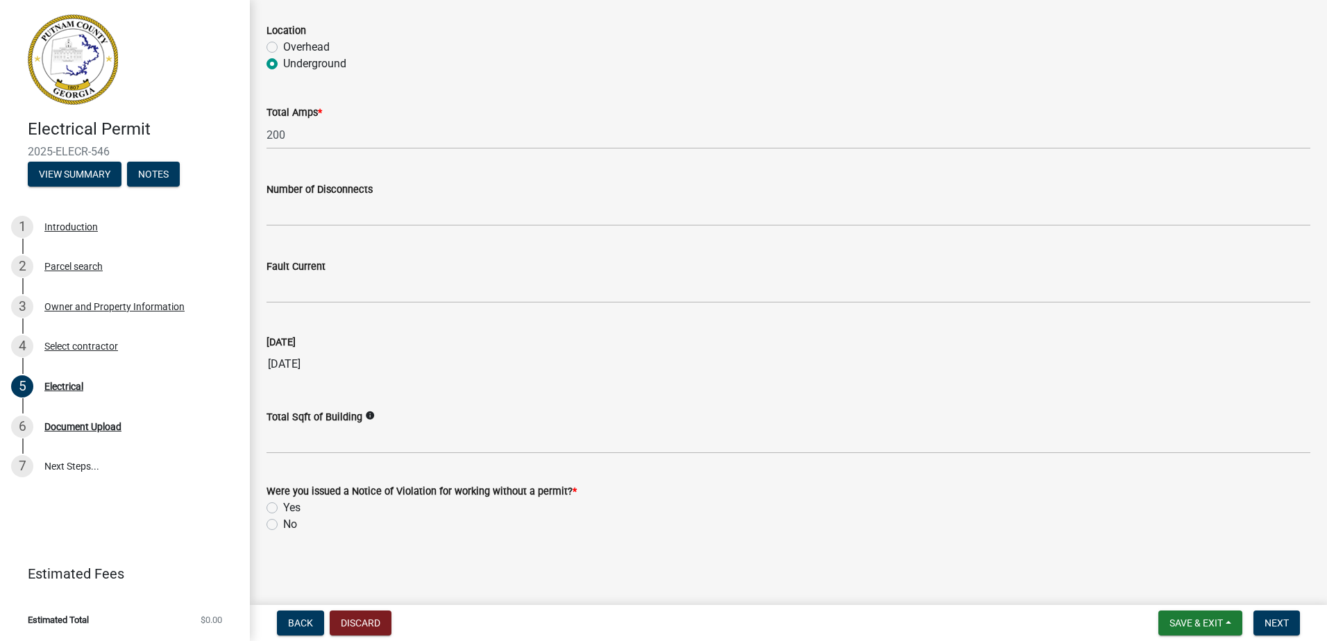
click at [283, 525] on label "No" at bounding box center [290, 524] width 14 height 17
click at [283, 525] on input "No" at bounding box center [287, 520] width 9 height 9
click at [1286, 620] on span "Next" at bounding box center [1276, 622] width 24 height 11
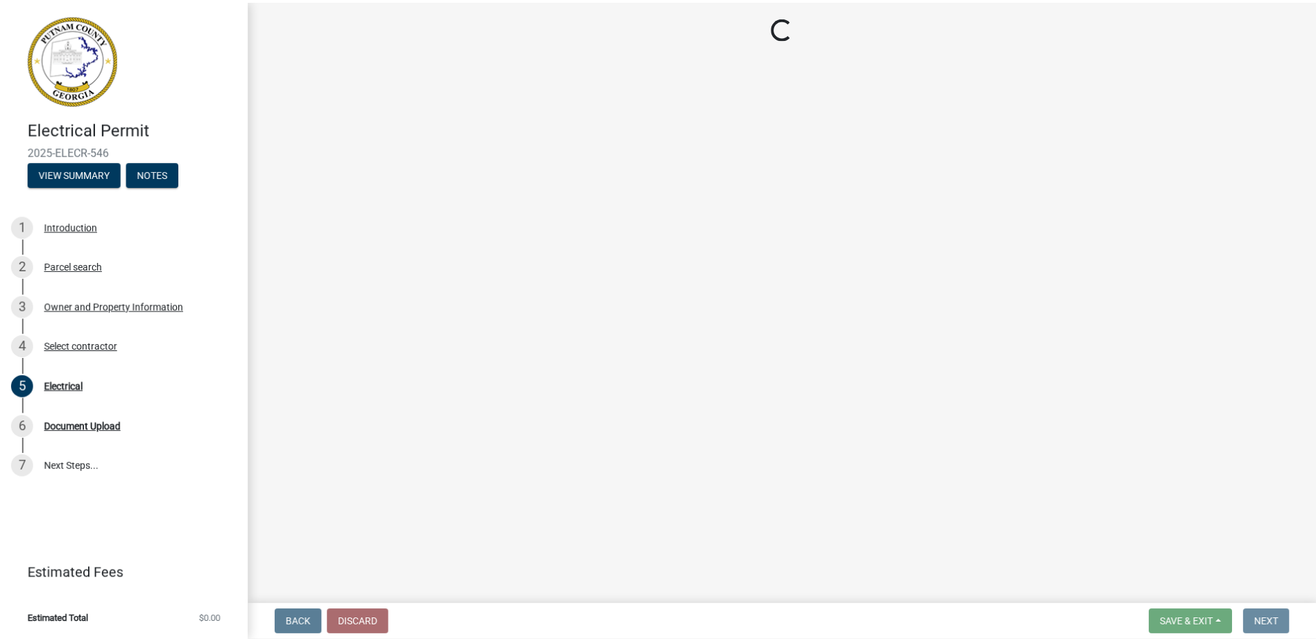
scroll to position [0, 0]
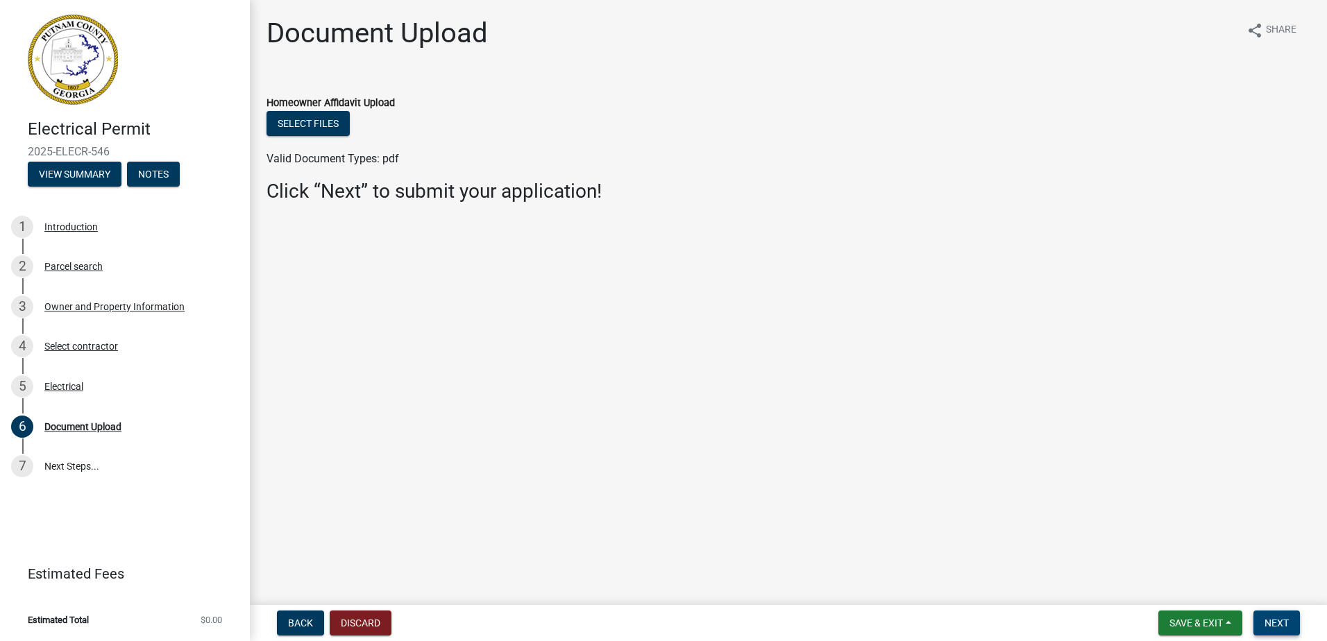
click at [1288, 630] on button "Next" at bounding box center [1276, 623] width 46 height 25
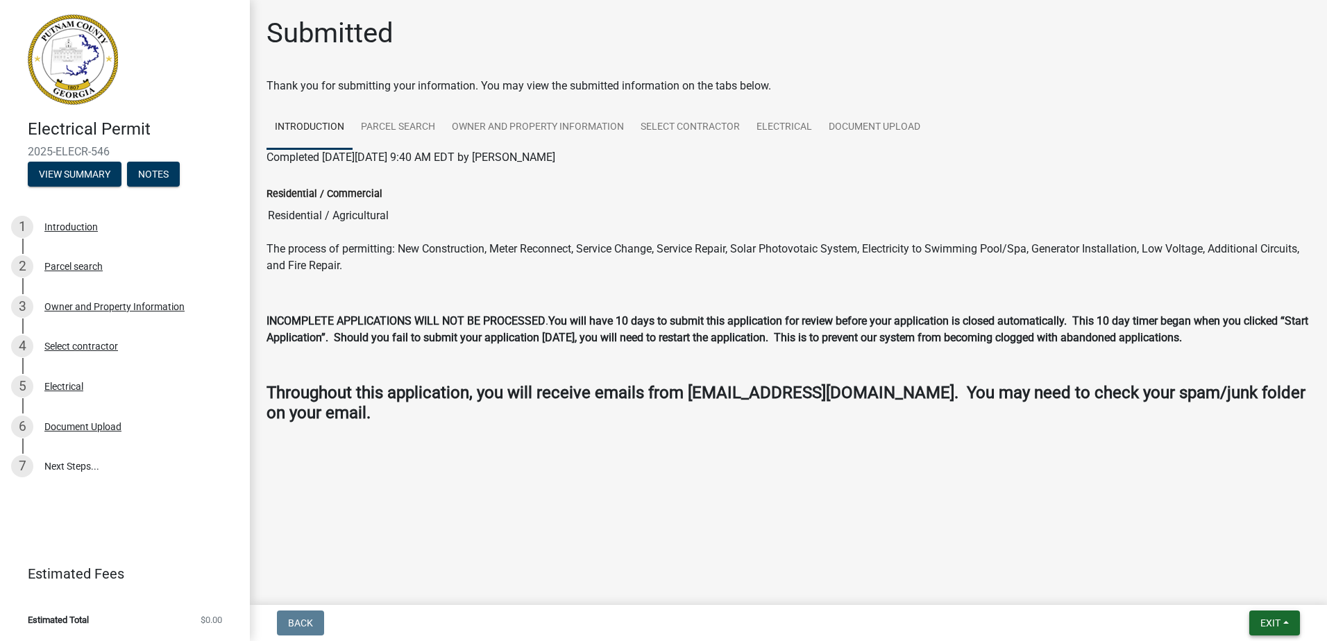
click at [1282, 624] on button "Exit" at bounding box center [1274, 623] width 51 height 25
click at [1277, 589] on button "Save & Exit" at bounding box center [1243, 586] width 111 height 33
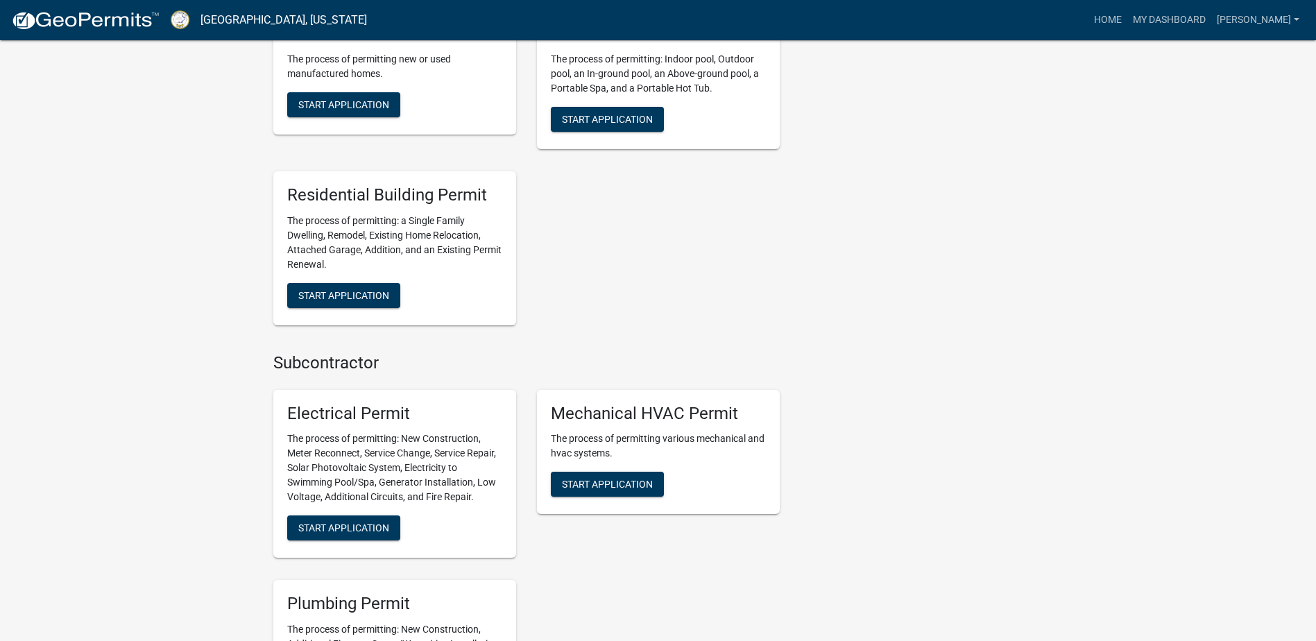
scroll to position [833, 0]
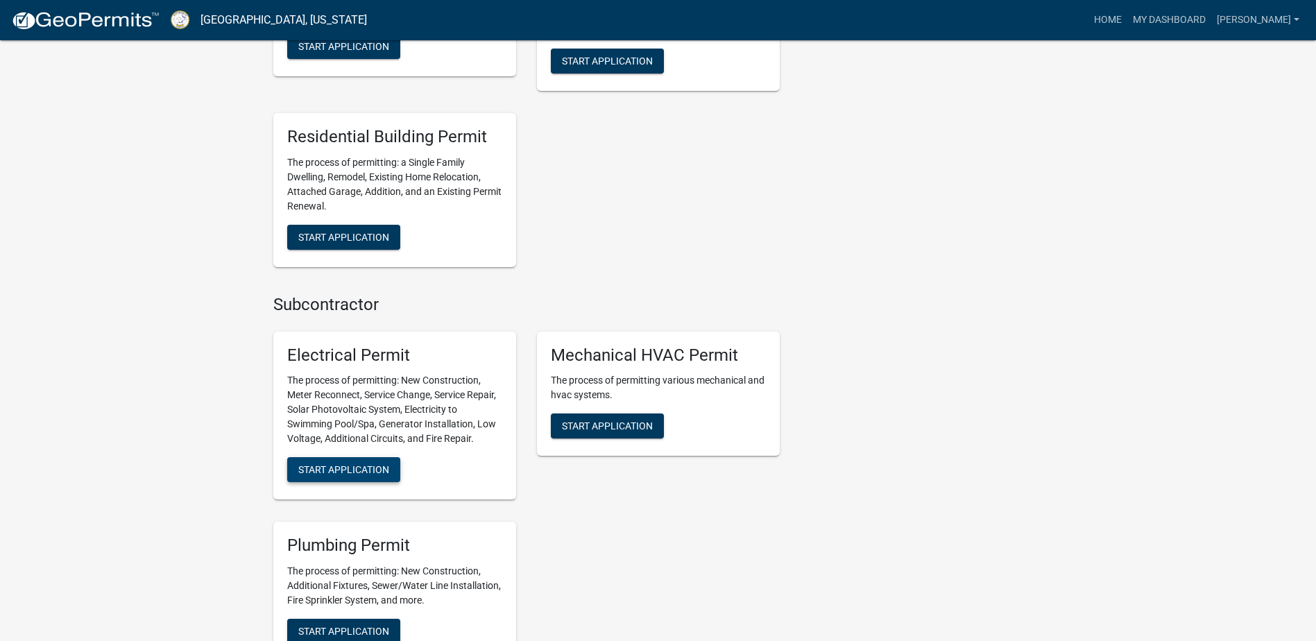
click at [318, 467] on span "Start Application" at bounding box center [343, 469] width 91 height 11
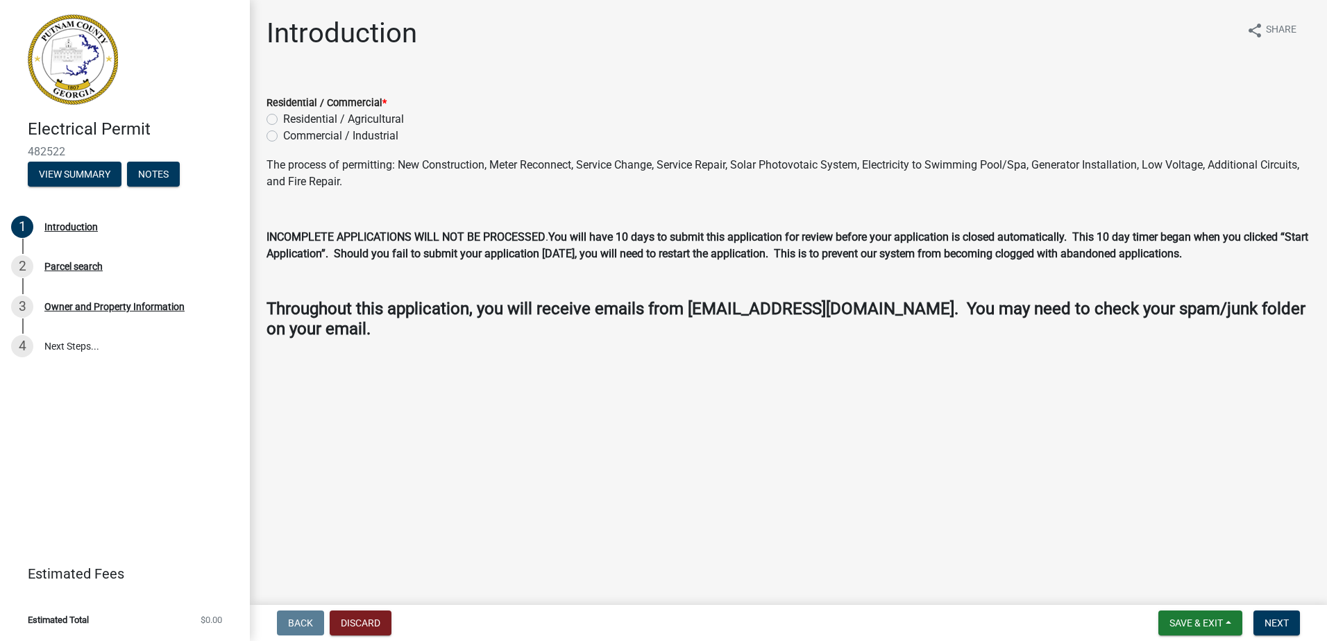
click at [278, 118] on div "Residential / Agricultural" at bounding box center [787, 119] width 1043 height 17
click at [283, 119] on label "Residential / Agricultural" at bounding box center [343, 119] width 121 height 17
click at [283, 119] on input "Residential / Agricultural" at bounding box center [287, 115] width 9 height 9
click at [1263, 615] on button "Next" at bounding box center [1276, 623] width 46 height 25
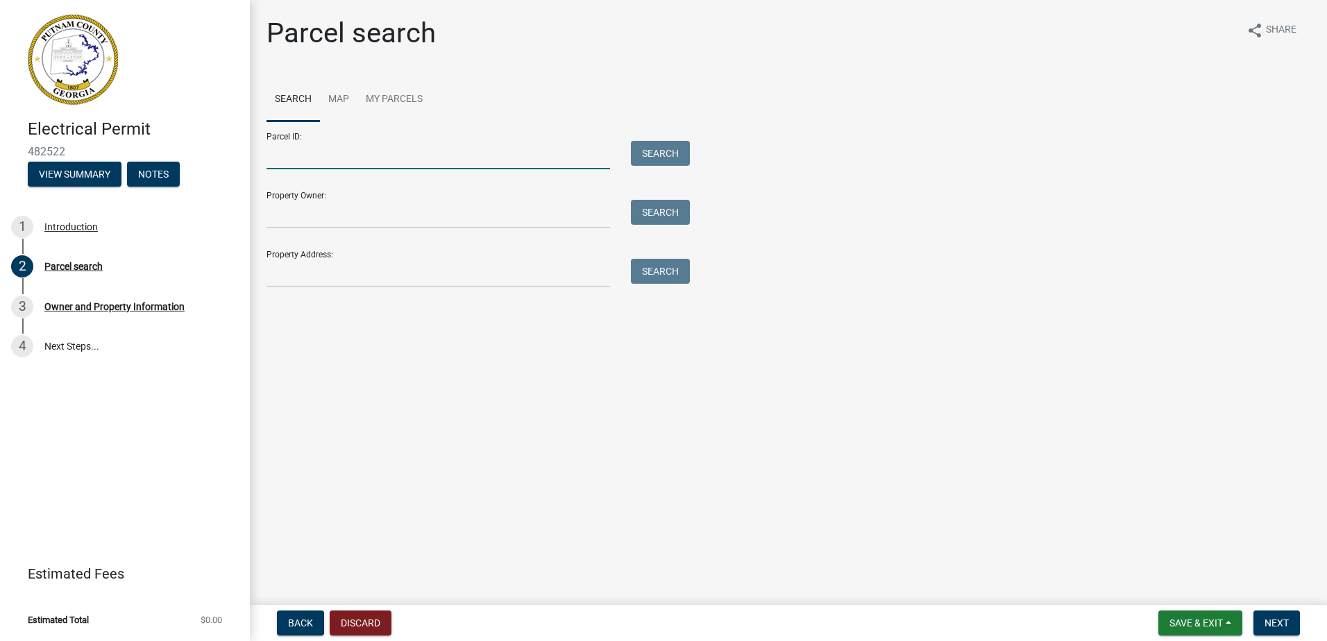
click at [297, 151] on input "Parcel ID:" at bounding box center [437, 155] width 343 height 28
click at [656, 152] on button "Search" at bounding box center [660, 153] width 59 height 25
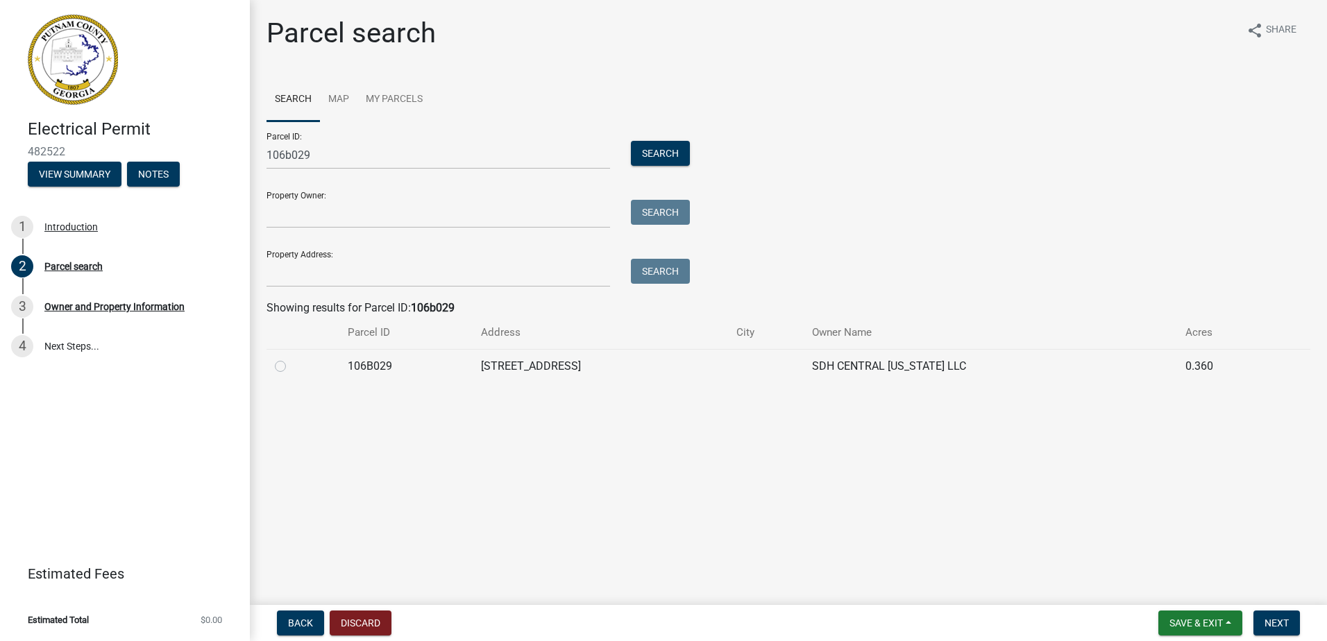
click at [291, 358] on label at bounding box center [291, 358] width 0 height 0
click at [291, 366] on input "radio" at bounding box center [295, 362] width 9 height 9
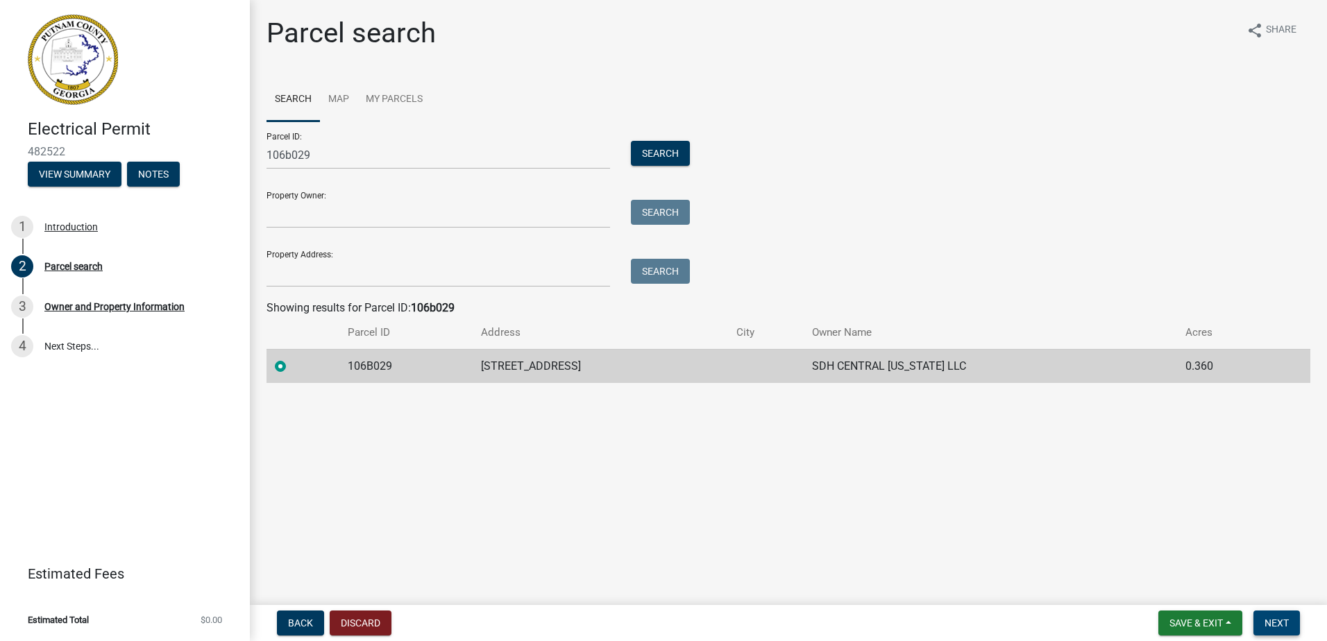
click at [1278, 622] on span "Next" at bounding box center [1276, 622] width 24 height 11
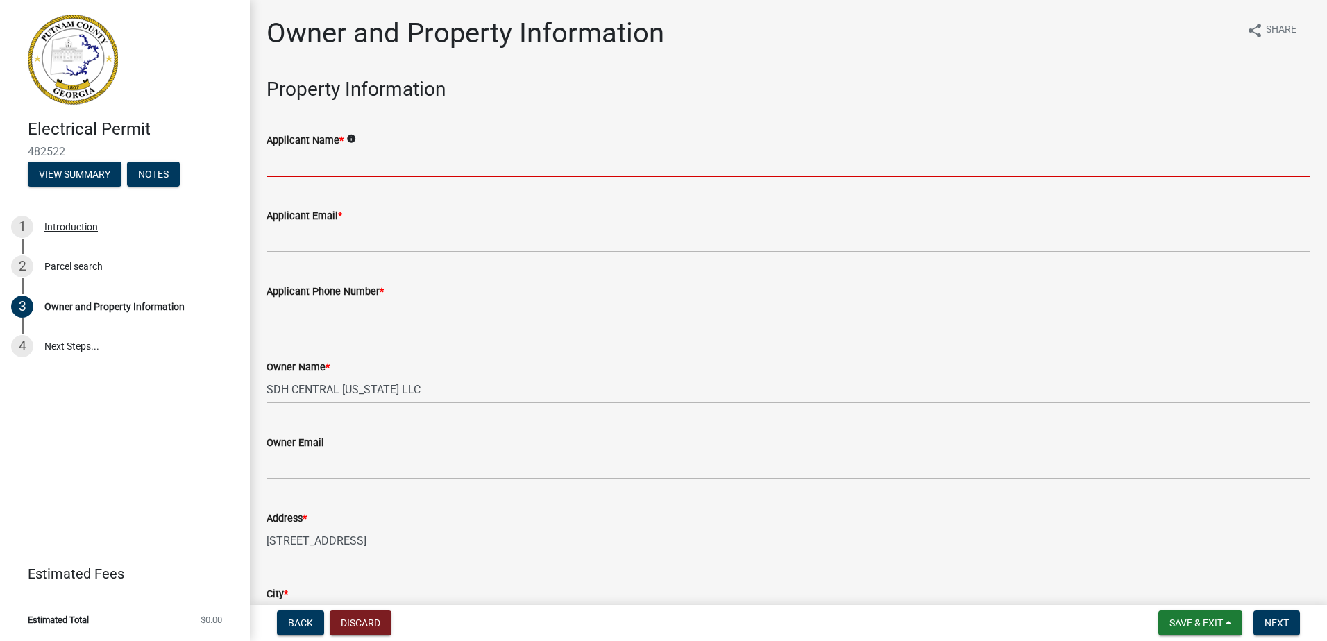
click at [334, 162] on input "Applicant Name *" at bounding box center [787, 162] width 1043 height 28
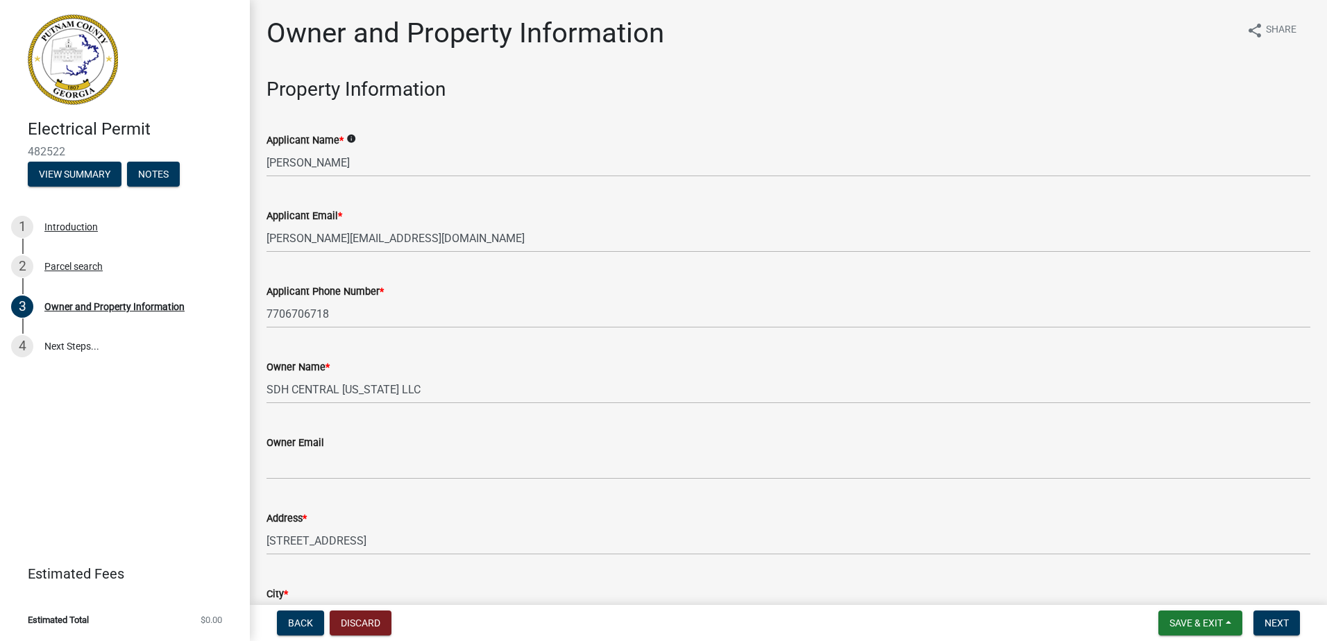
scroll to position [1676, 0]
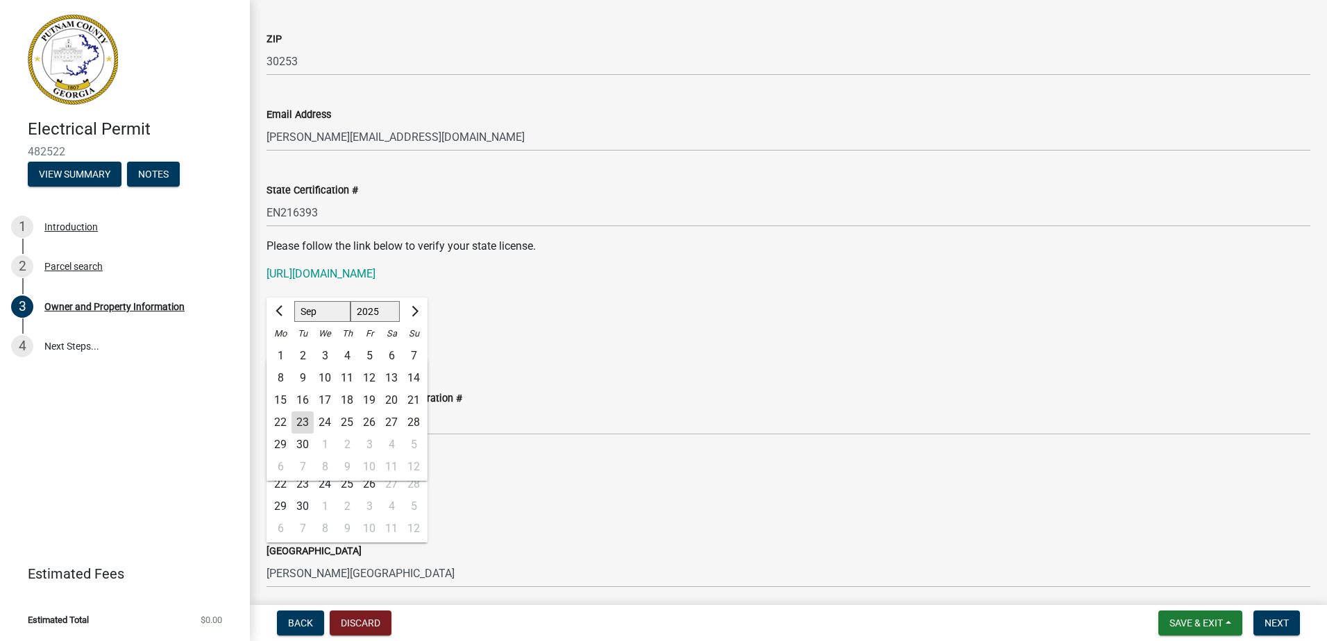
click at [697, 323] on div "State License Expiration Date" at bounding box center [787, 321] width 1043 height 17
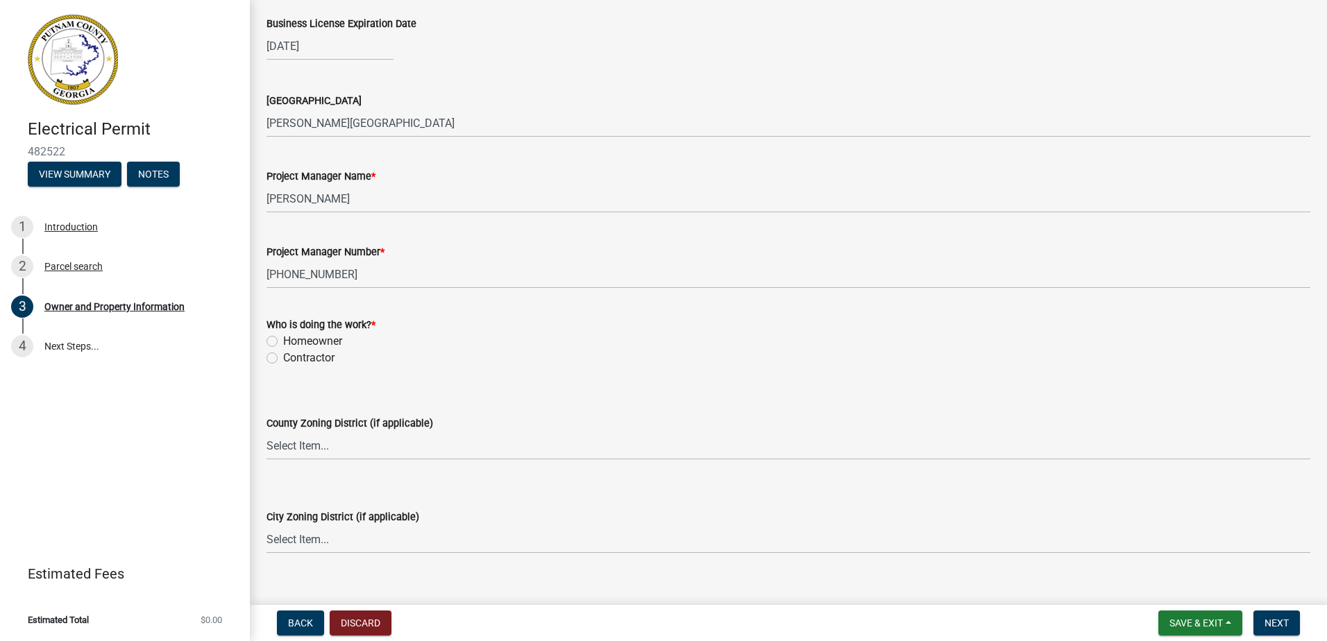
scroll to position [2161, 0]
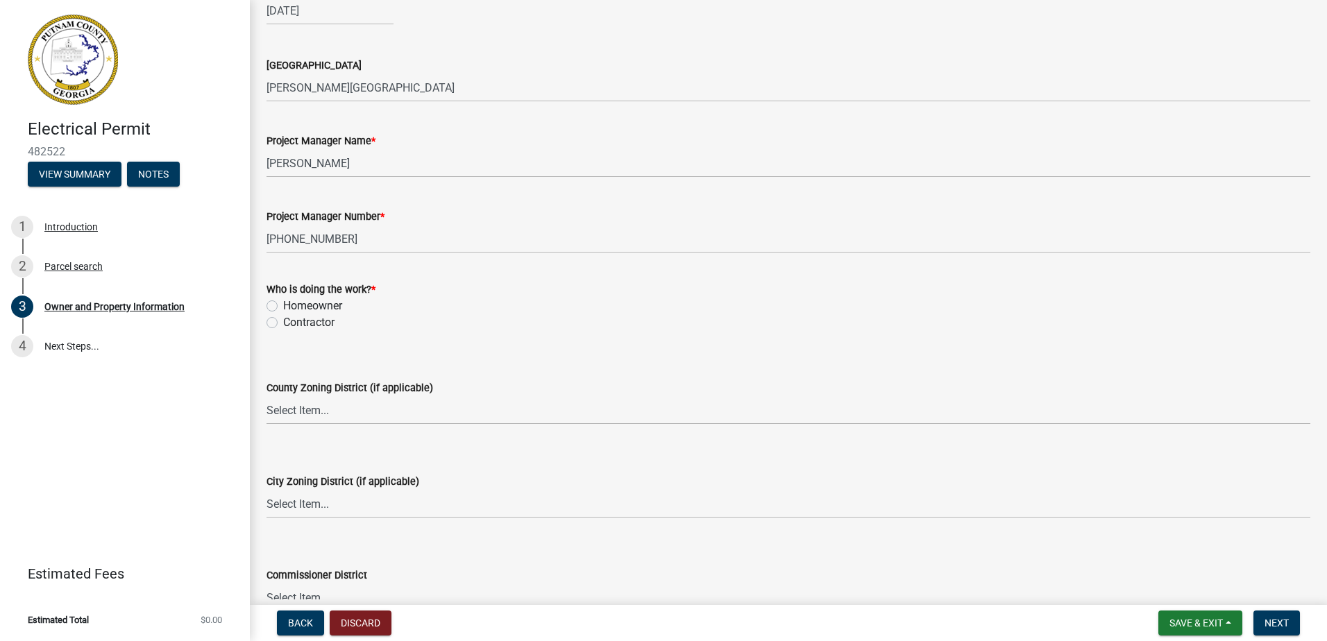
click at [283, 322] on label "Contractor" at bounding box center [308, 322] width 51 height 17
click at [283, 322] on input "Contractor" at bounding box center [287, 318] width 9 height 9
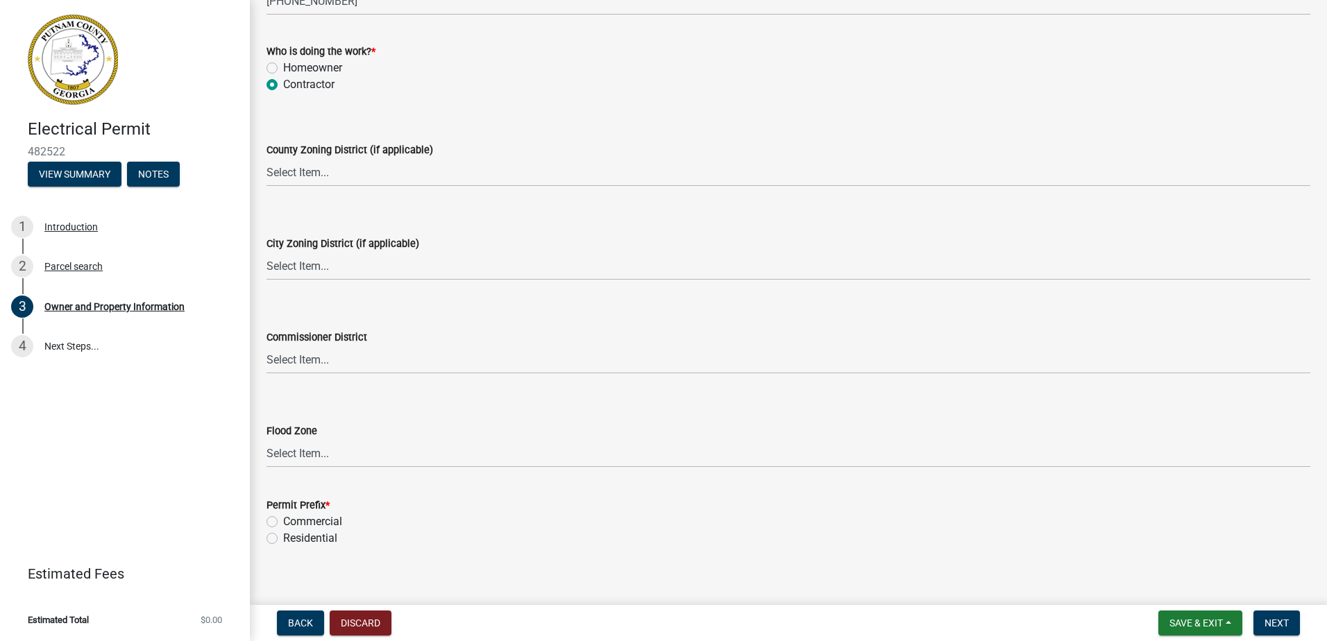
scroll to position [2413, 0]
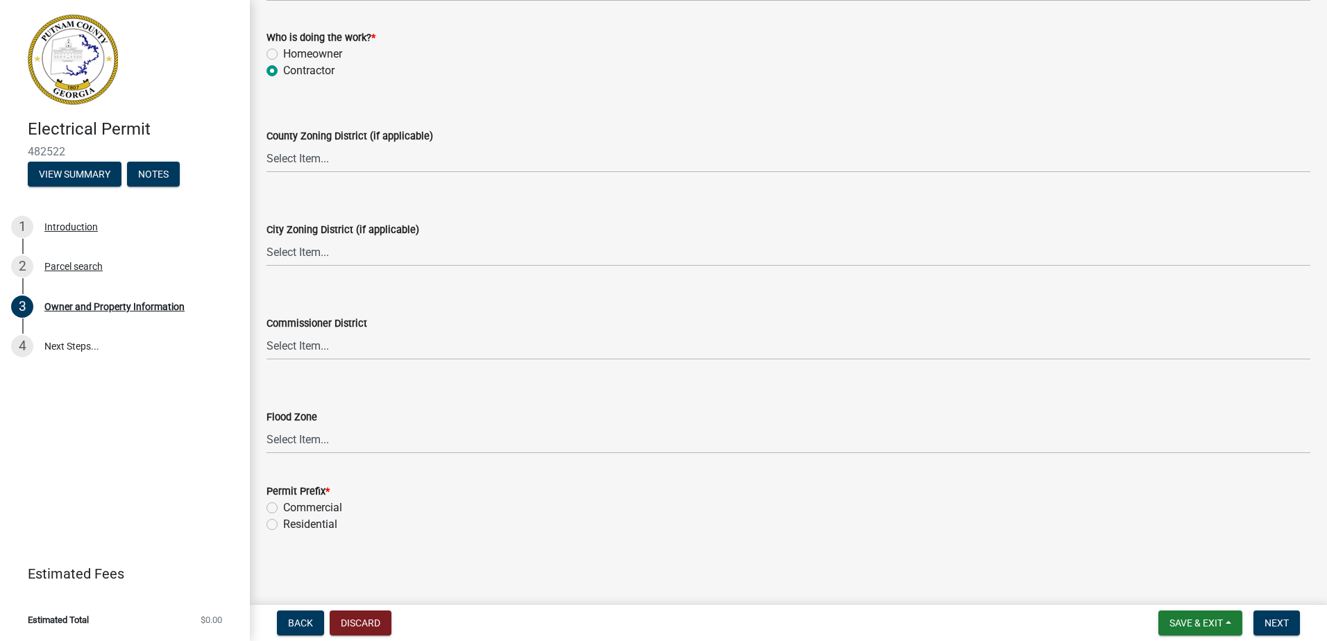
click at [283, 525] on label "Residential" at bounding box center [310, 524] width 54 height 17
click at [283, 525] on input "Residential" at bounding box center [287, 520] width 9 height 9
click at [1286, 622] on span "Next" at bounding box center [1276, 622] width 24 height 11
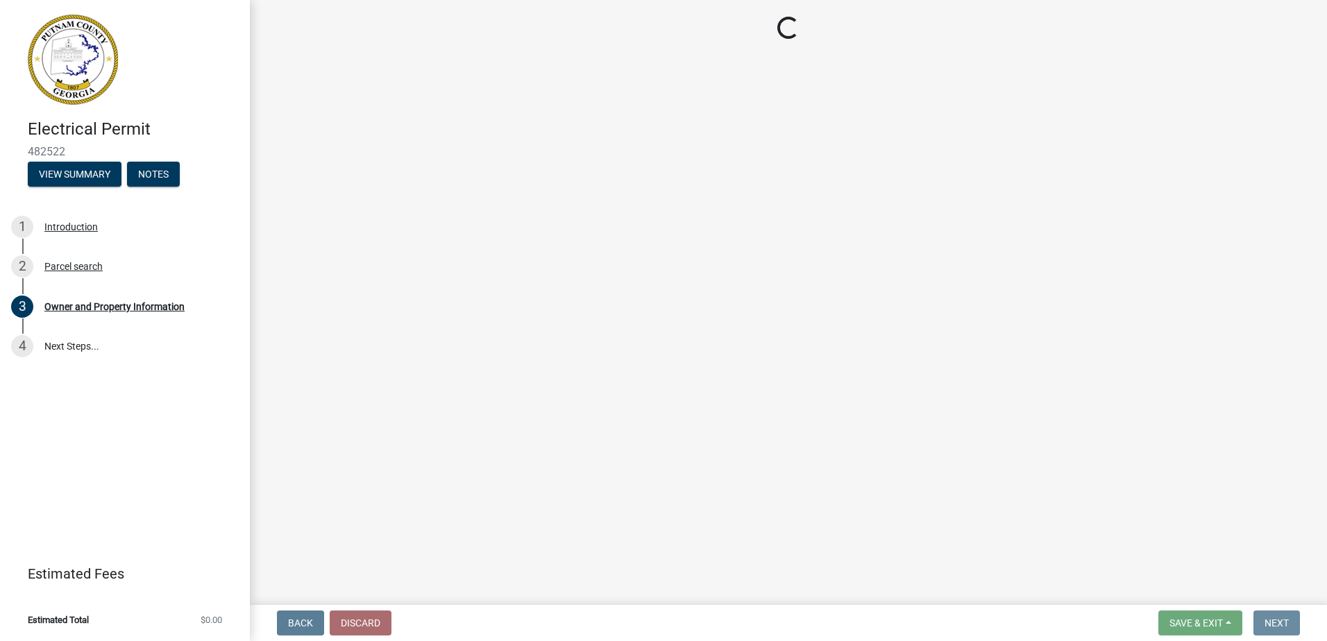
scroll to position [0, 0]
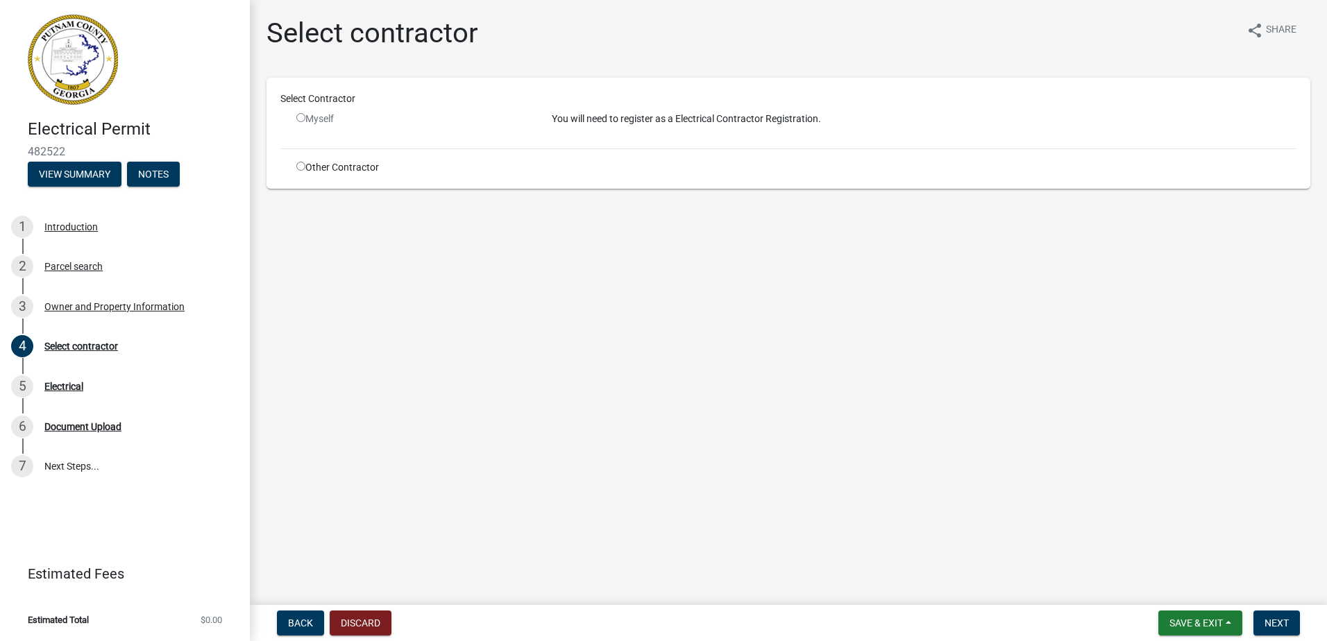
click at [300, 169] on input "radio" at bounding box center [300, 166] width 9 height 9
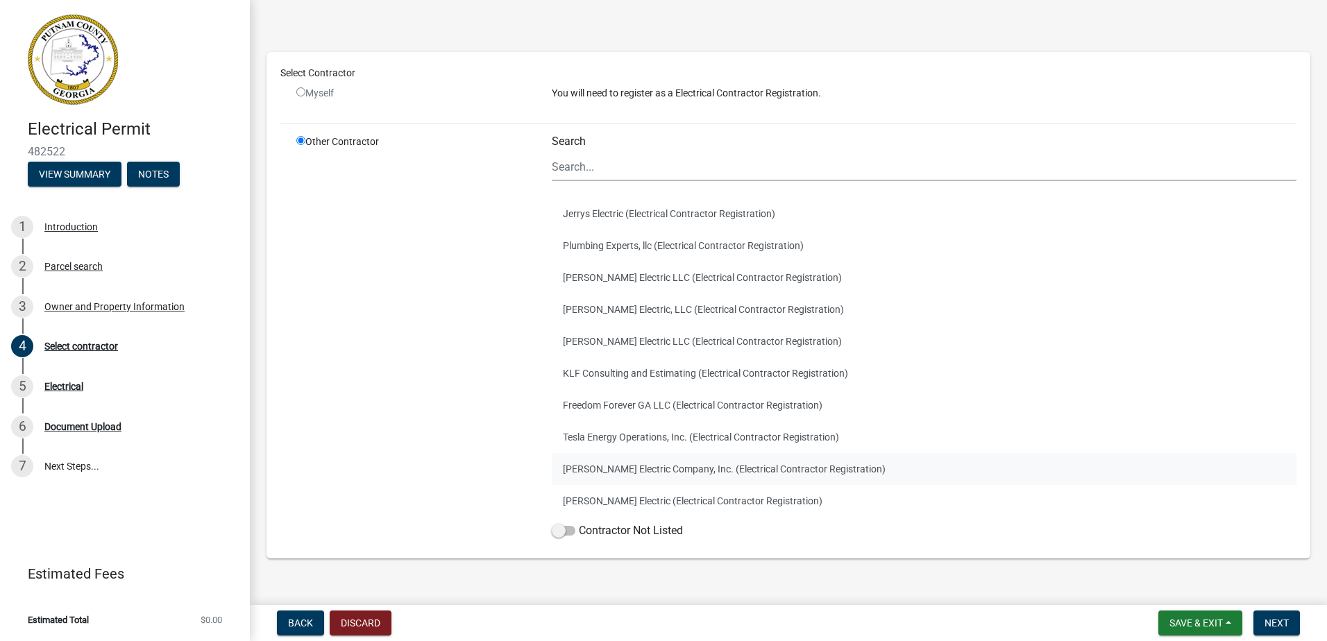
scroll to position [69, 0]
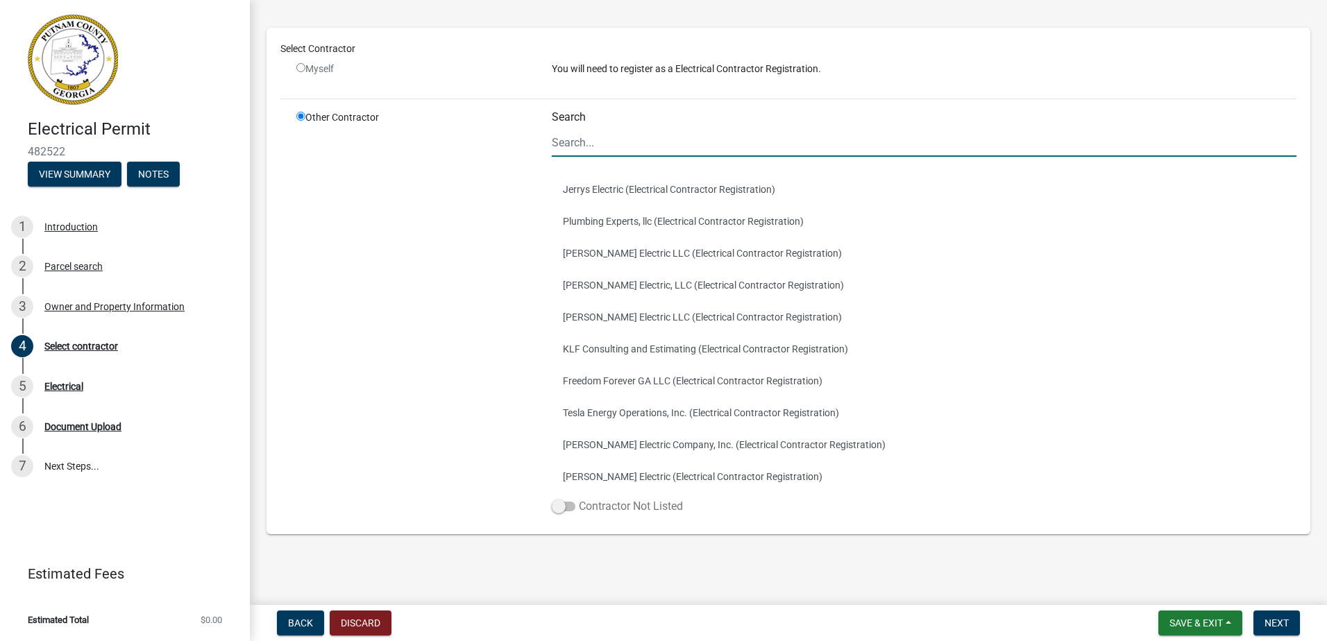
click at [561, 509] on span at bounding box center [564, 507] width 24 height 10
click at [579, 498] on input "Contractor Not Listed" at bounding box center [579, 498] width 0 height 0
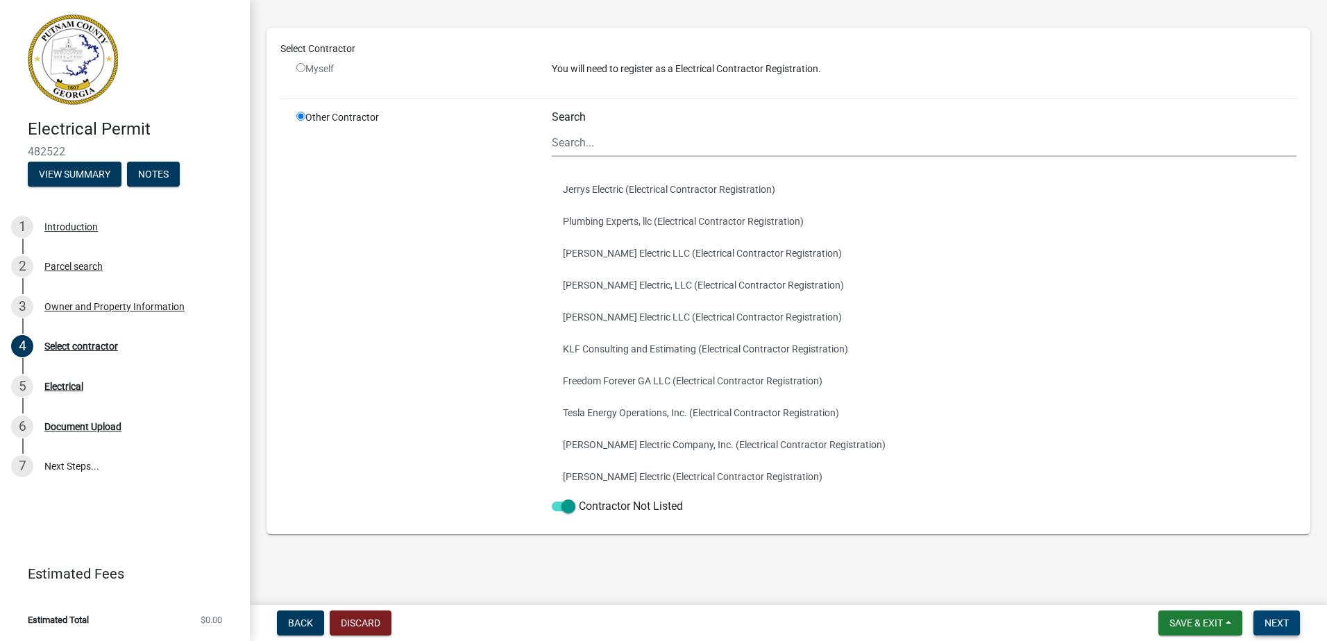
click at [1279, 622] on span "Next" at bounding box center [1276, 622] width 24 height 11
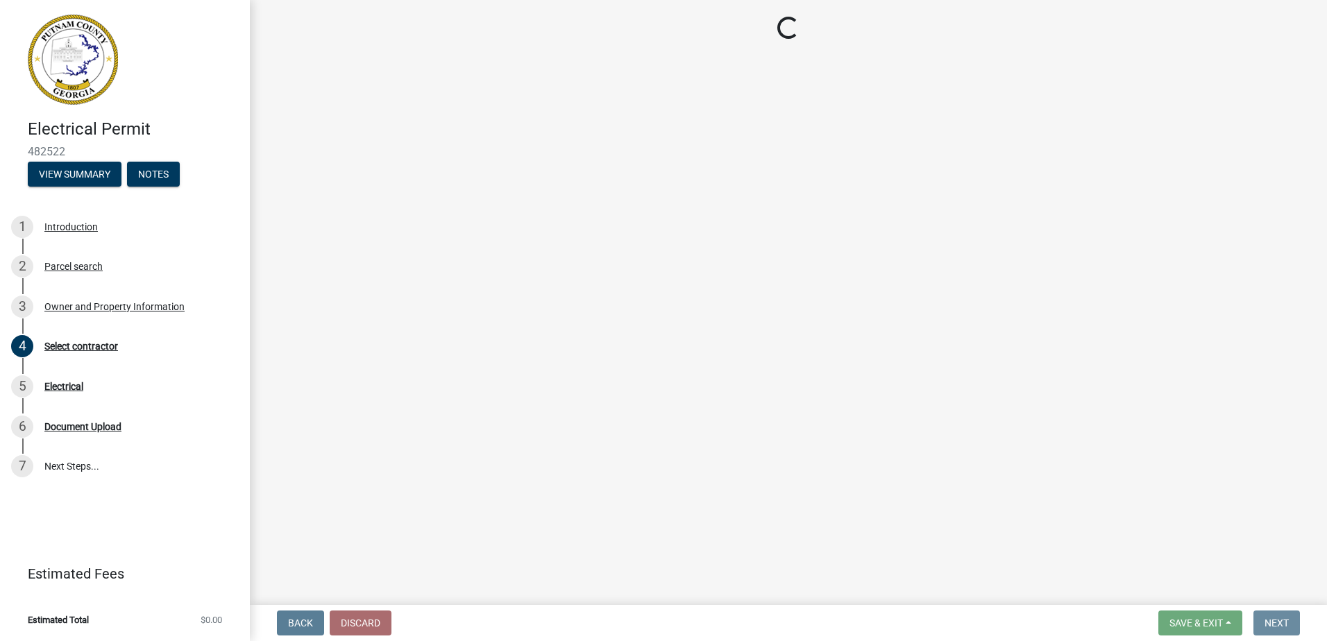
scroll to position [0, 0]
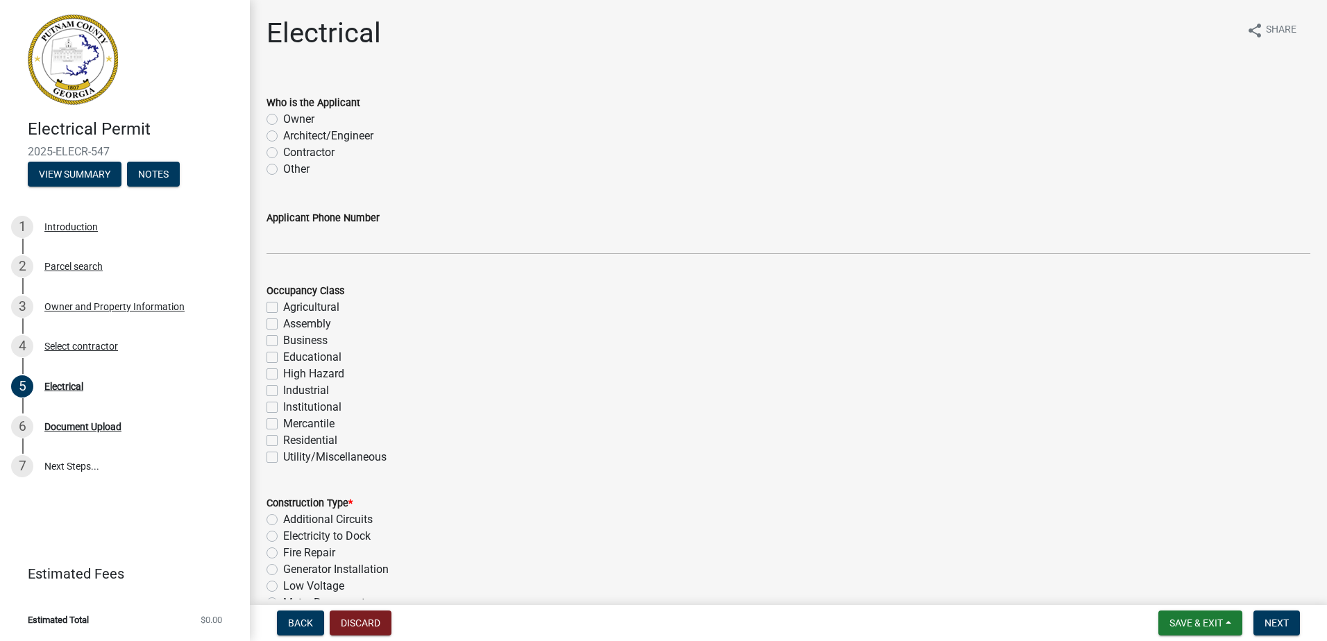
click at [283, 153] on label "Contractor" at bounding box center [308, 152] width 51 height 17
click at [283, 153] on input "Contractor" at bounding box center [287, 148] width 9 height 9
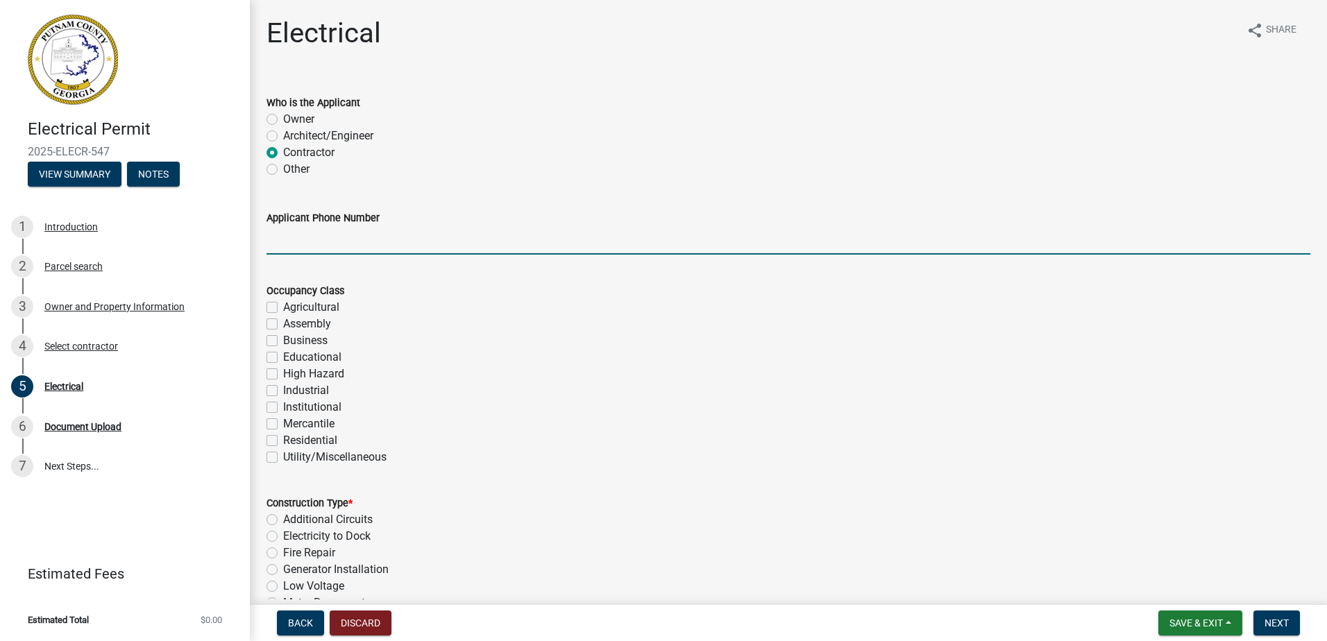
click at [287, 242] on input "Applicant Phone Number" at bounding box center [787, 240] width 1043 height 28
click at [283, 441] on label "Residential" at bounding box center [310, 440] width 54 height 17
click at [283, 441] on input "Residential" at bounding box center [287, 436] width 9 height 9
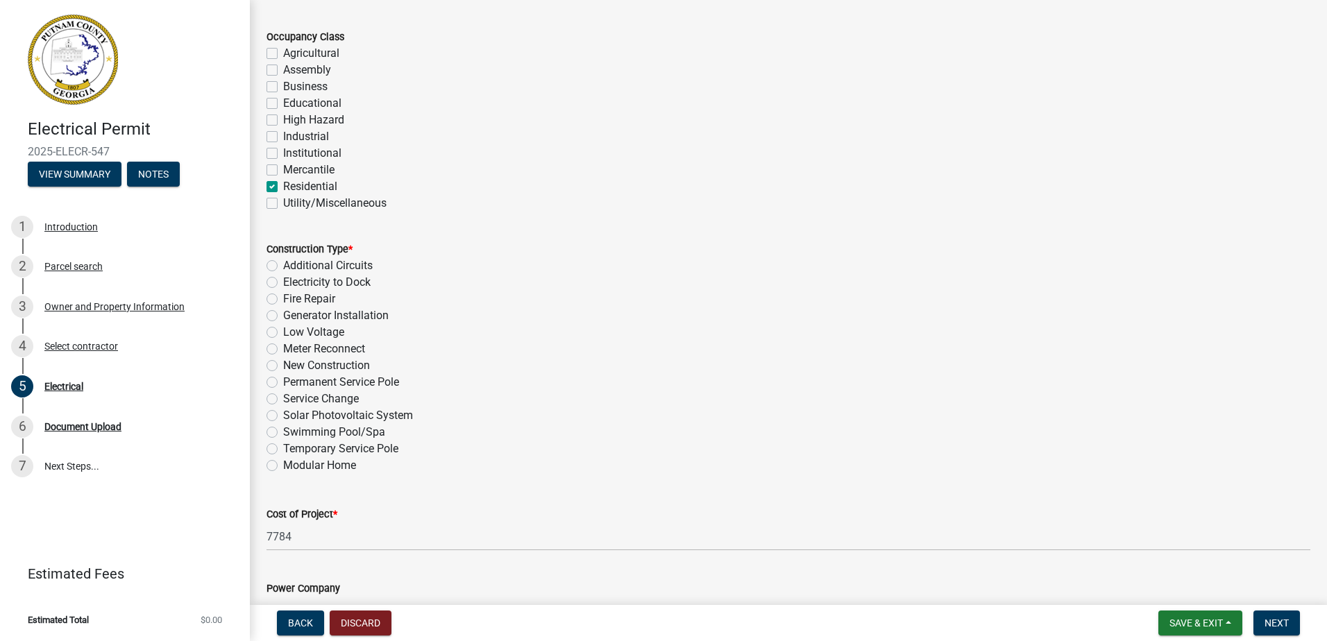
scroll to position [278, 0]
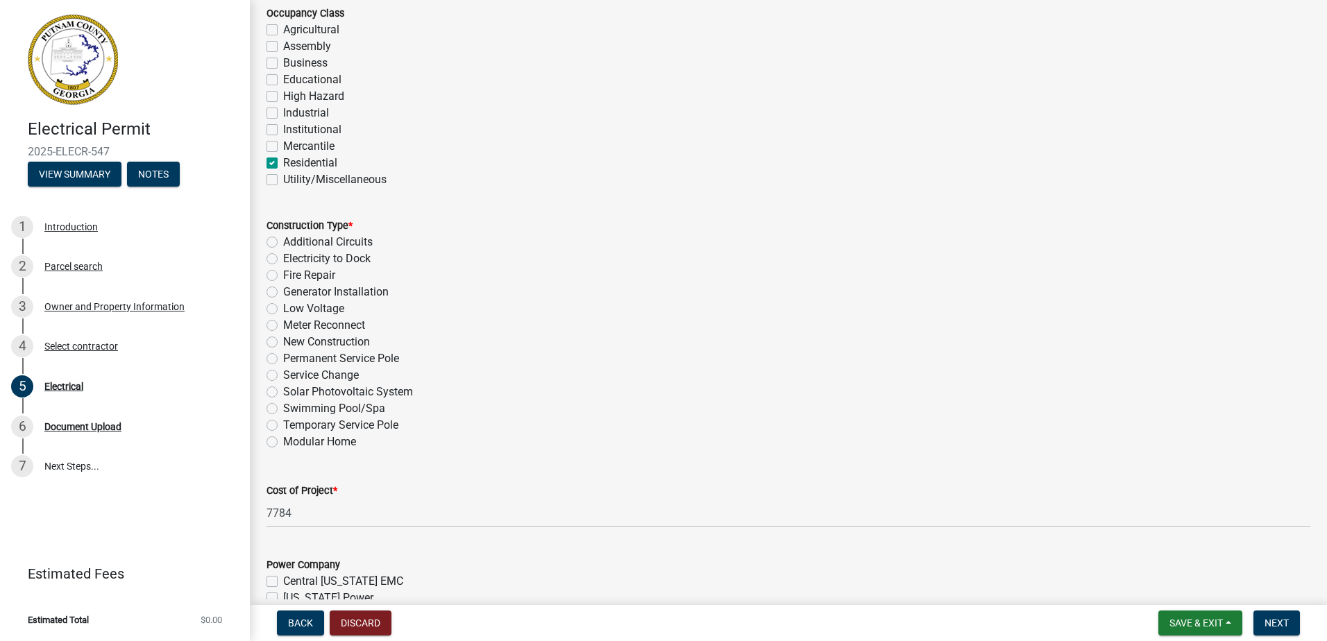
click at [283, 343] on label "New Construction" at bounding box center [326, 342] width 87 height 17
click at [283, 343] on input "New Construction" at bounding box center [287, 338] width 9 height 9
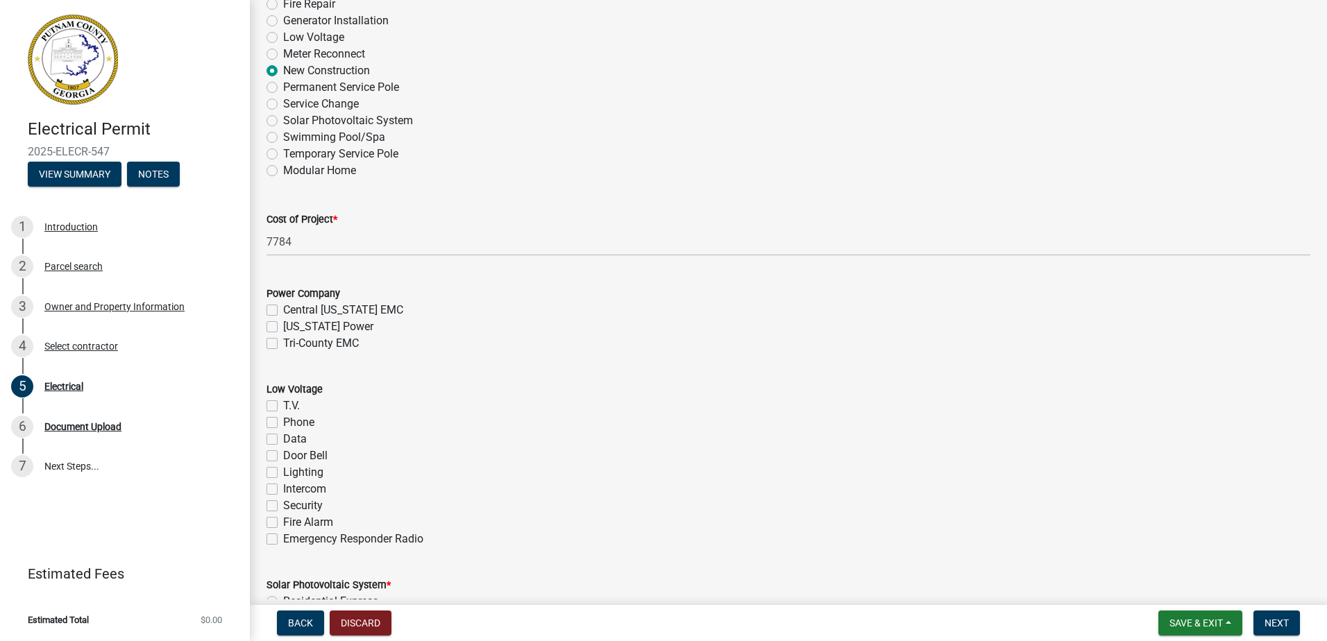
scroll to position [555, 0]
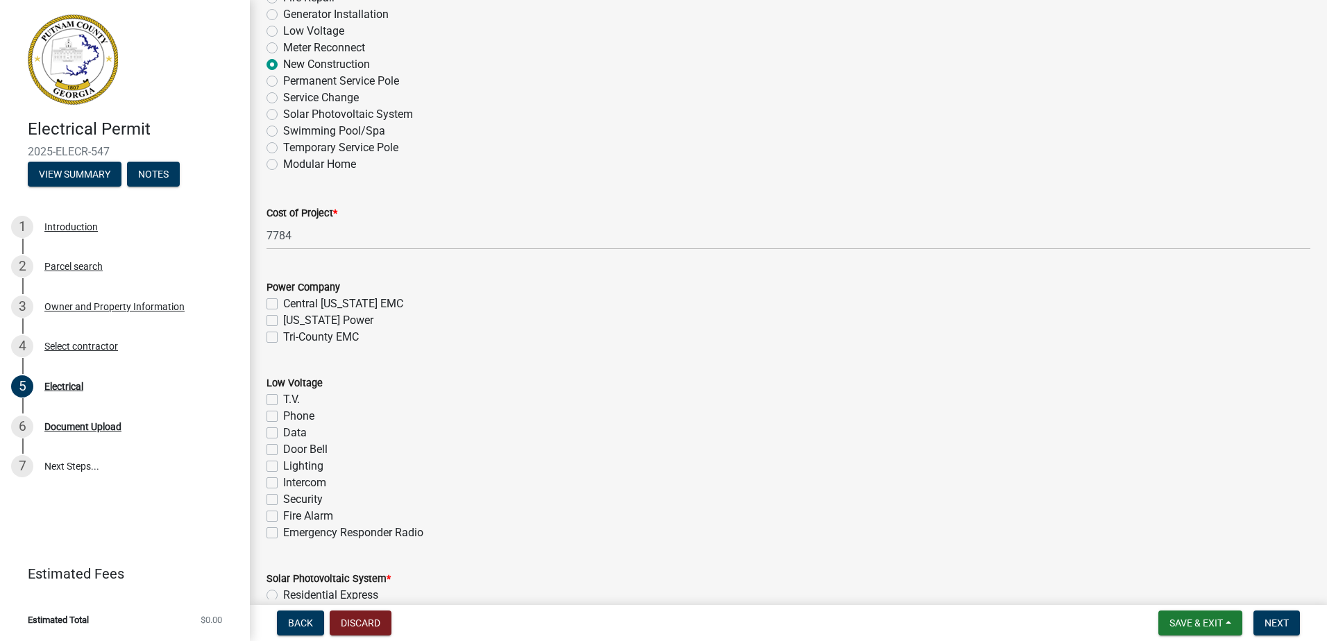
click at [283, 337] on label "Tri-County EMC" at bounding box center [321, 337] width 76 height 17
click at [283, 337] on input "Tri-County EMC" at bounding box center [287, 333] width 9 height 9
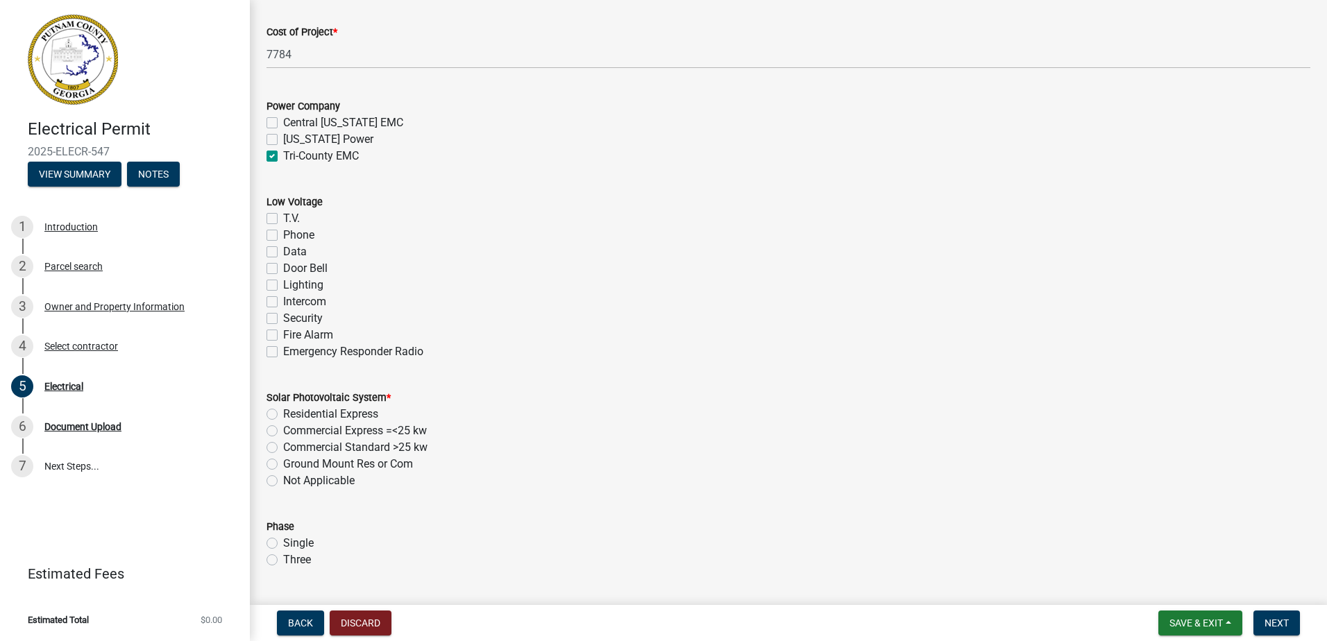
scroll to position [763, 0]
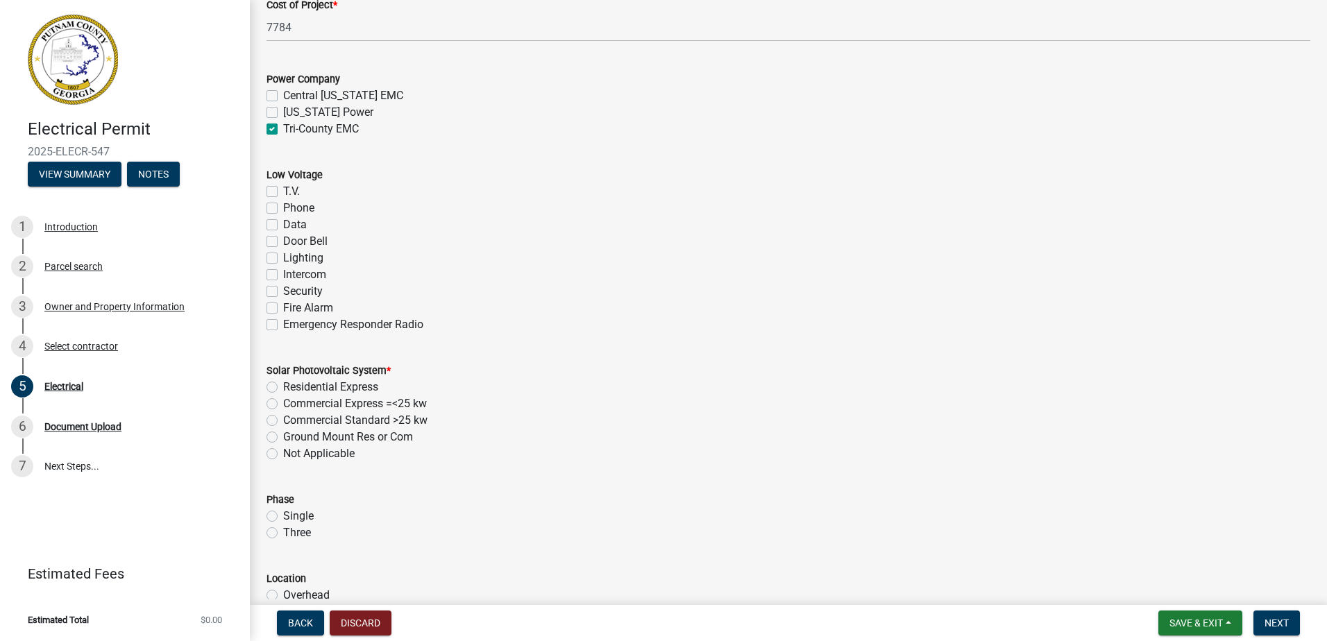
drag, startPoint x: 274, startPoint y: 192, endPoint x: 269, endPoint y: 203, distance: 11.8
click at [283, 191] on label "T.V." at bounding box center [291, 191] width 17 height 17
click at [283, 191] on input "T.V." at bounding box center [287, 187] width 9 height 9
click at [283, 209] on label "Phone" at bounding box center [298, 208] width 31 height 17
click at [283, 209] on input "Phone" at bounding box center [287, 204] width 9 height 9
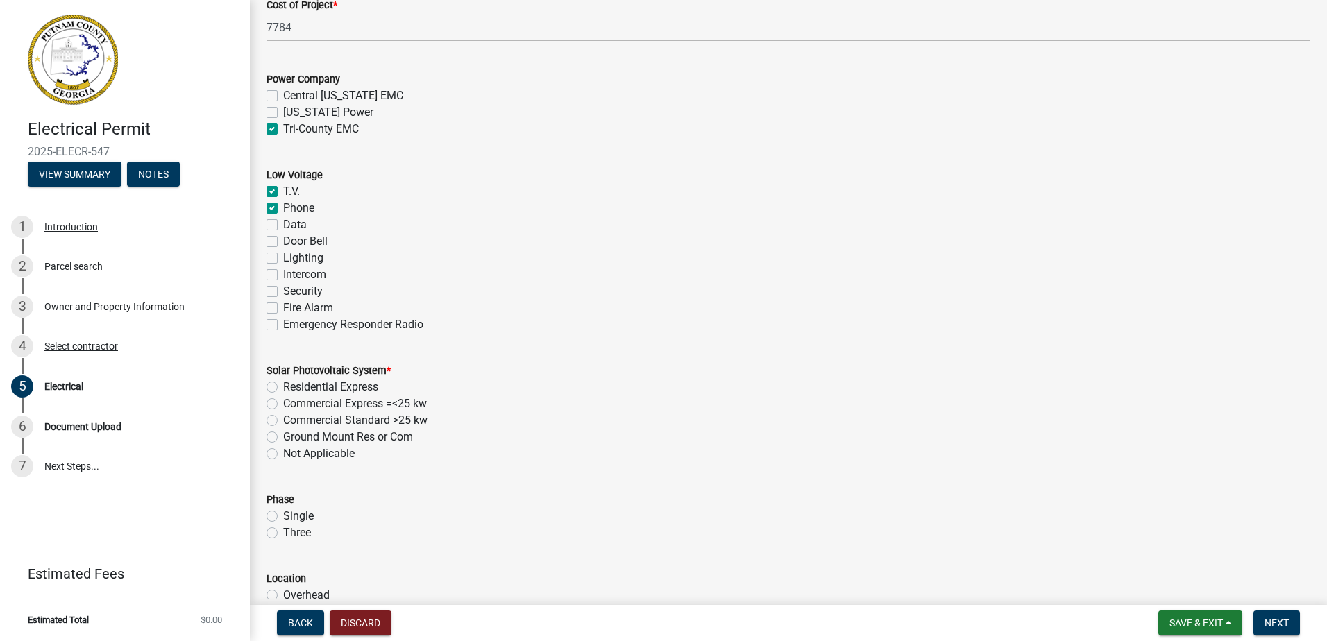
click at [283, 220] on label "Data" at bounding box center [295, 224] width 24 height 17
click at [283, 220] on input "Data" at bounding box center [287, 220] width 9 height 9
click at [273, 235] on div "Door Bell" at bounding box center [787, 241] width 1043 height 17
click at [283, 244] on label "Door Bell" at bounding box center [305, 241] width 44 height 17
click at [283, 242] on input "Door Bell" at bounding box center [287, 237] width 9 height 9
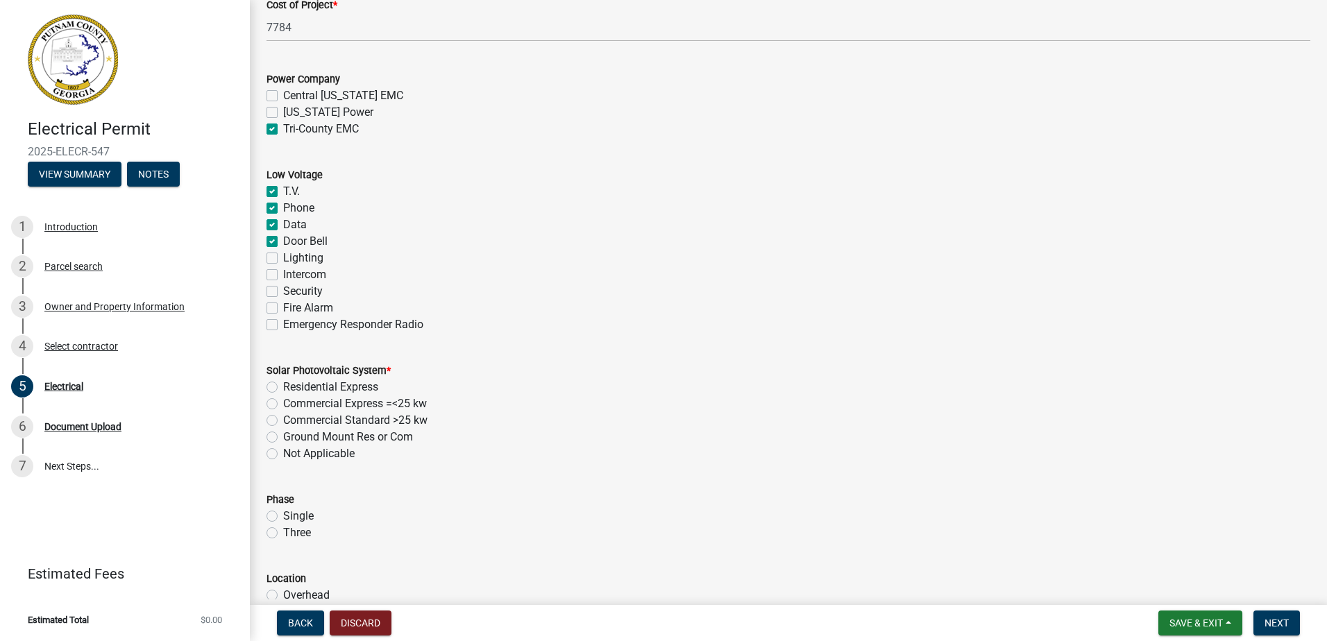
click at [283, 255] on label "Lighting" at bounding box center [303, 258] width 40 height 17
click at [283, 255] on input "Lighting" at bounding box center [287, 254] width 9 height 9
click at [283, 304] on label "Fire Alarm" at bounding box center [308, 308] width 50 height 17
click at [283, 304] on input "Fire Alarm" at bounding box center [287, 304] width 9 height 9
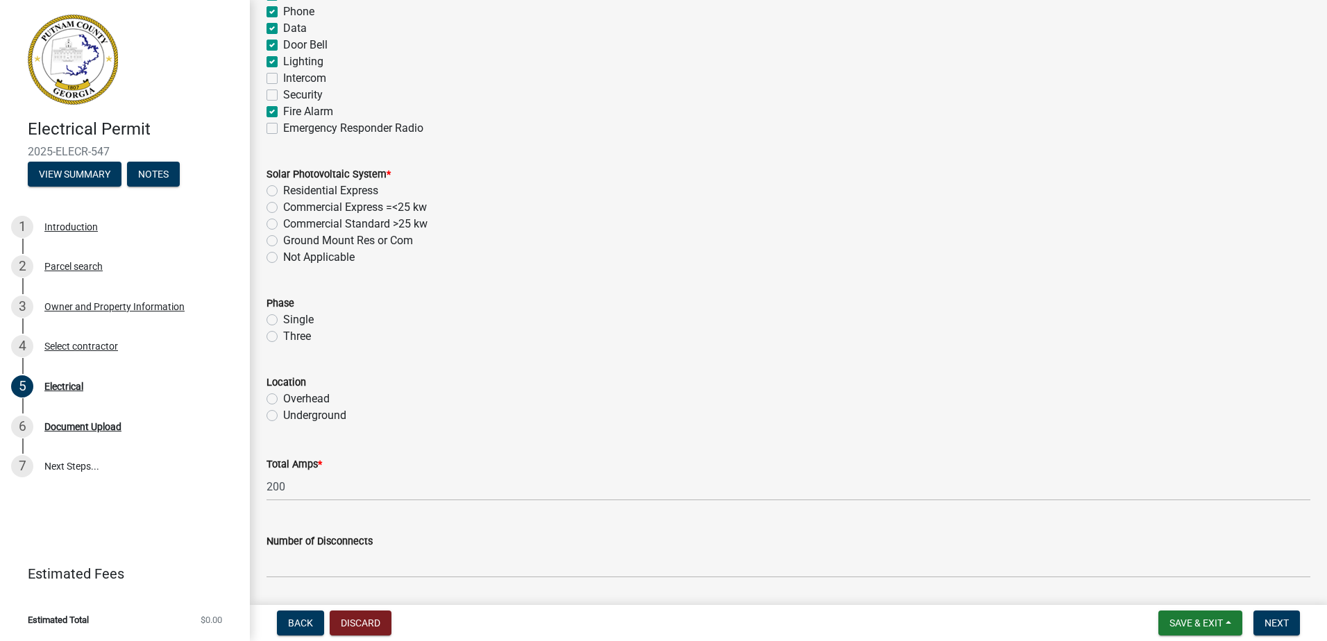
scroll to position [971, 0]
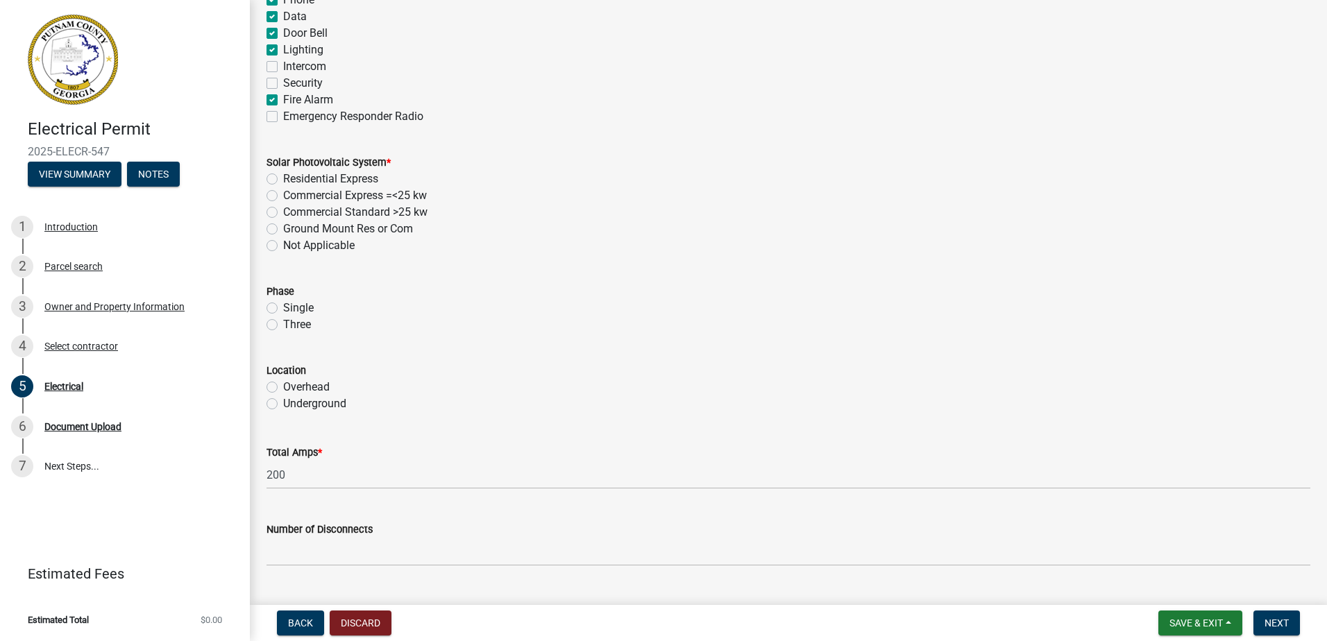
click at [283, 246] on label "Not Applicable" at bounding box center [318, 245] width 71 height 17
click at [283, 246] on input "Not Applicable" at bounding box center [287, 241] width 9 height 9
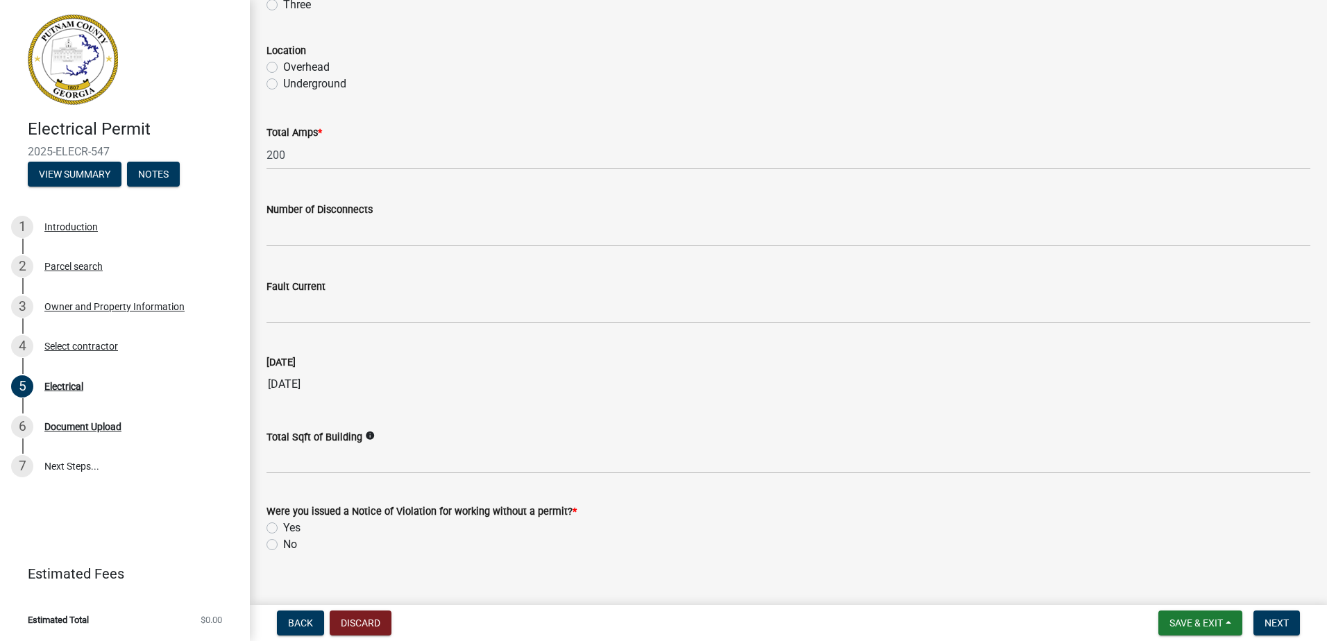
scroll to position [1311, 0]
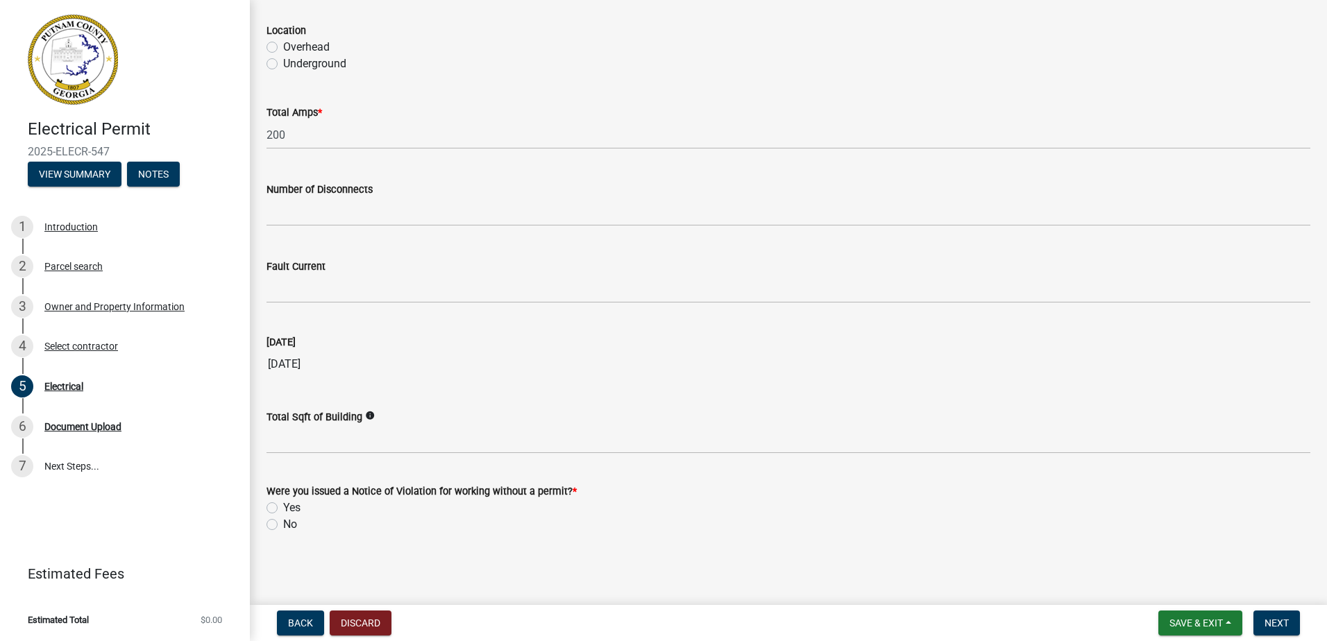
click at [283, 520] on label "No" at bounding box center [290, 524] width 14 height 17
click at [283, 520] on input "No" at bounding box center [287, 520] width 9 height 9
click at [1278, 629] on span "Next" at bounding box center [1276, 622] width 24 height 11
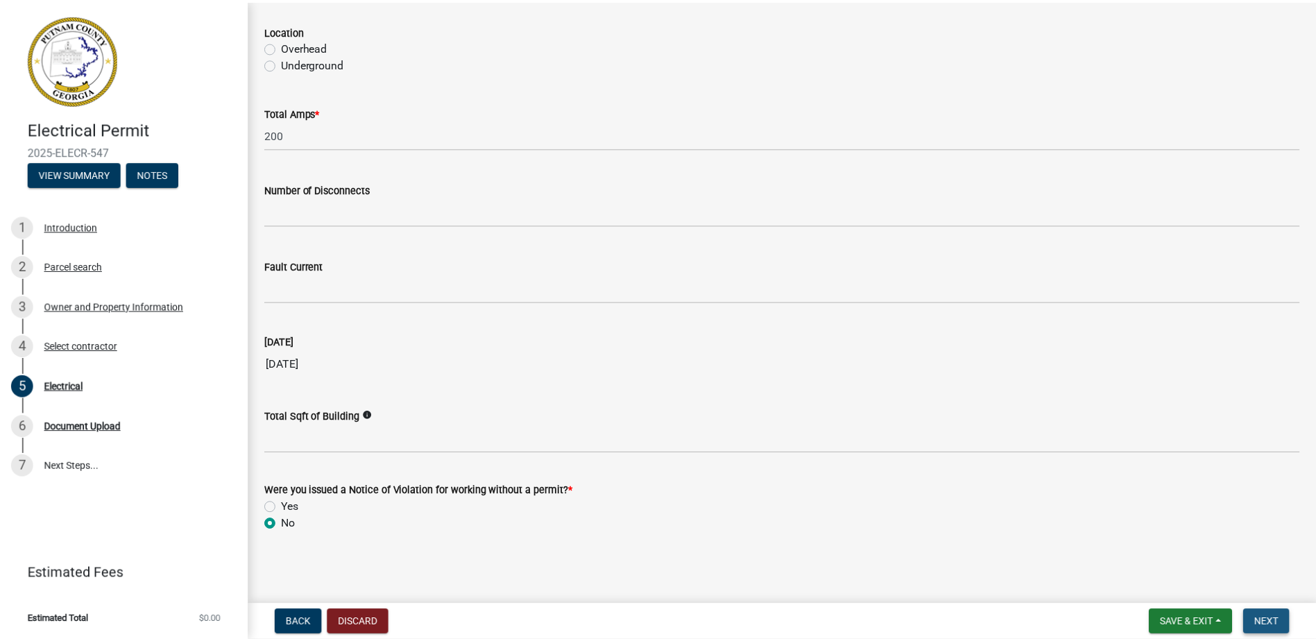
scroll to position [0, 0]
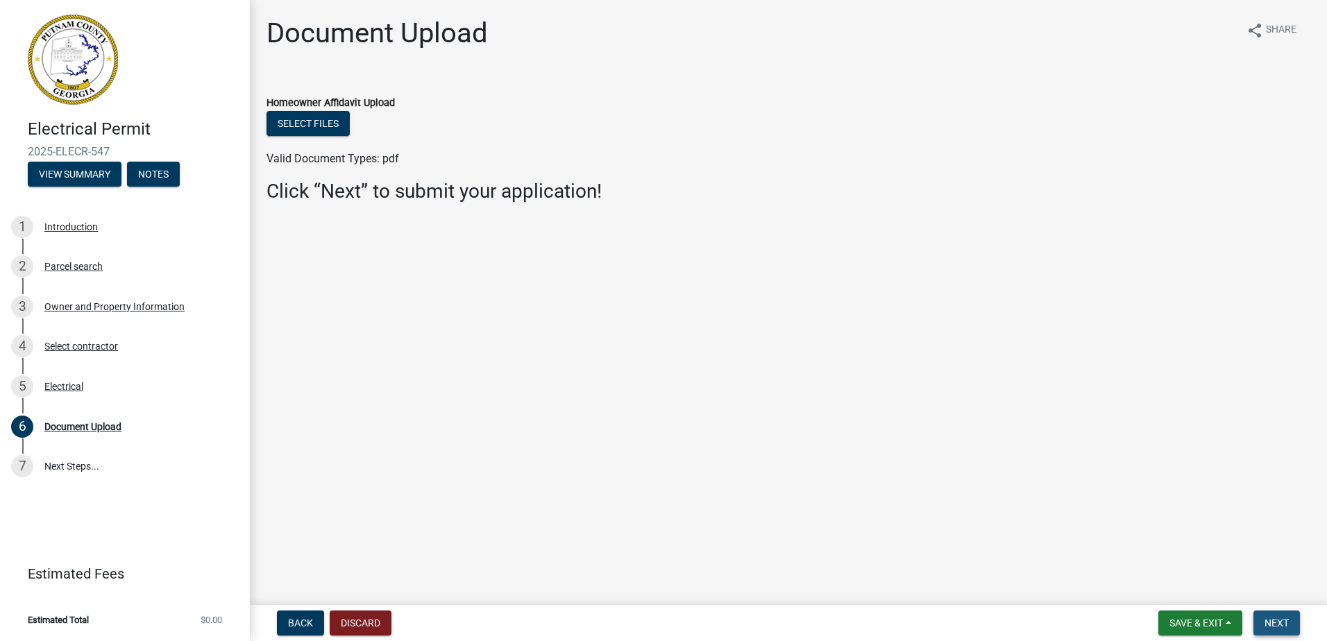
click at [1268, 626] on span "Next" at bounding box center [1276, 622] width 24 height 11
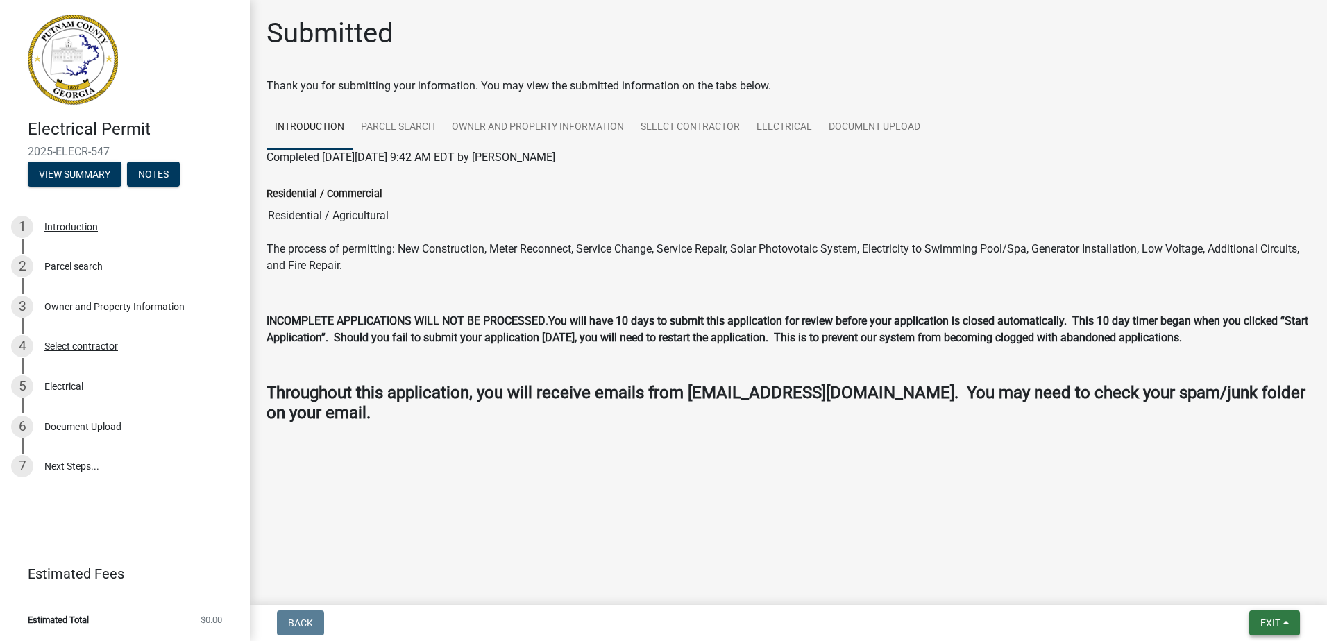
click at [1268, 626] on span "Exit" at bounding box center [1270, 622] width 20 height 11
click at [1251, 590] on button "Save & Exit" at bounding box center [1243, 586] width 111 height 33
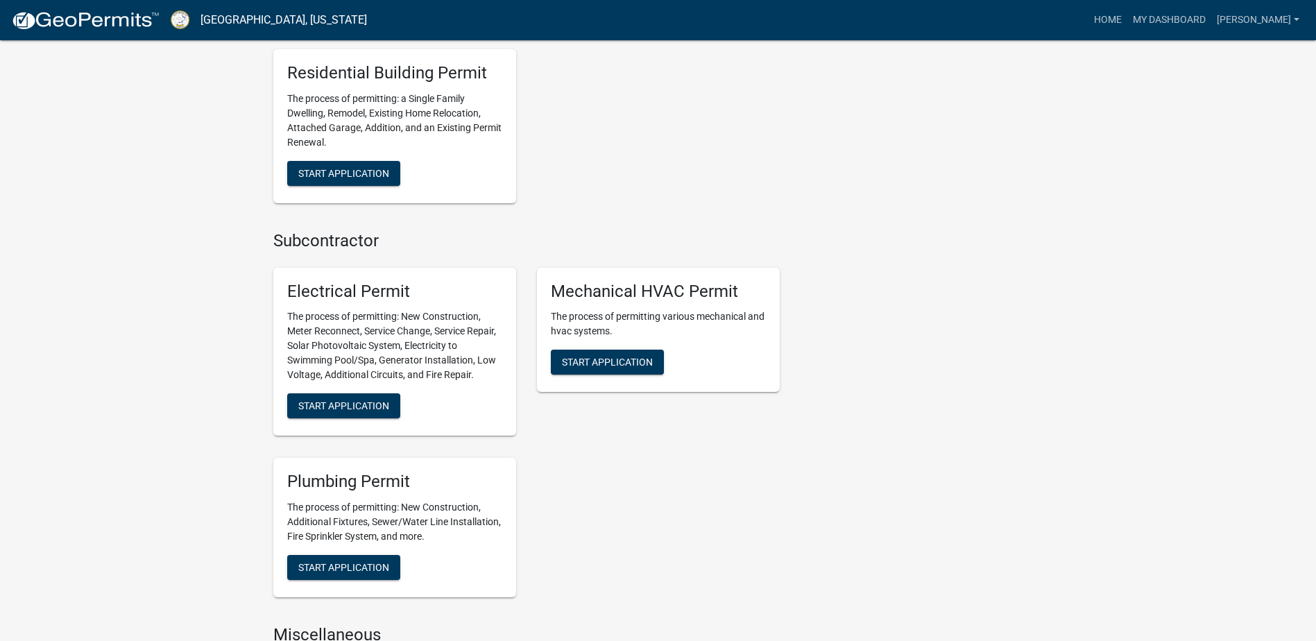
scroll to position [902, 0]
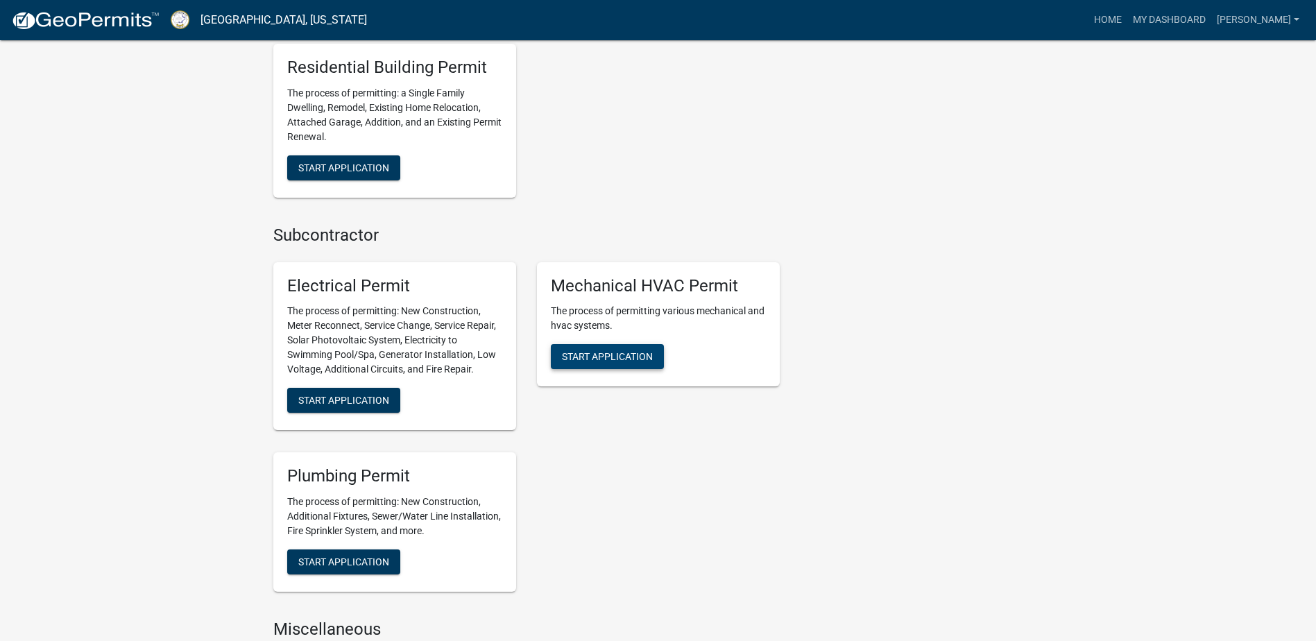
click at [592, 361] on span "Start Application" at bounding box center [607, 356] width 91 height 11
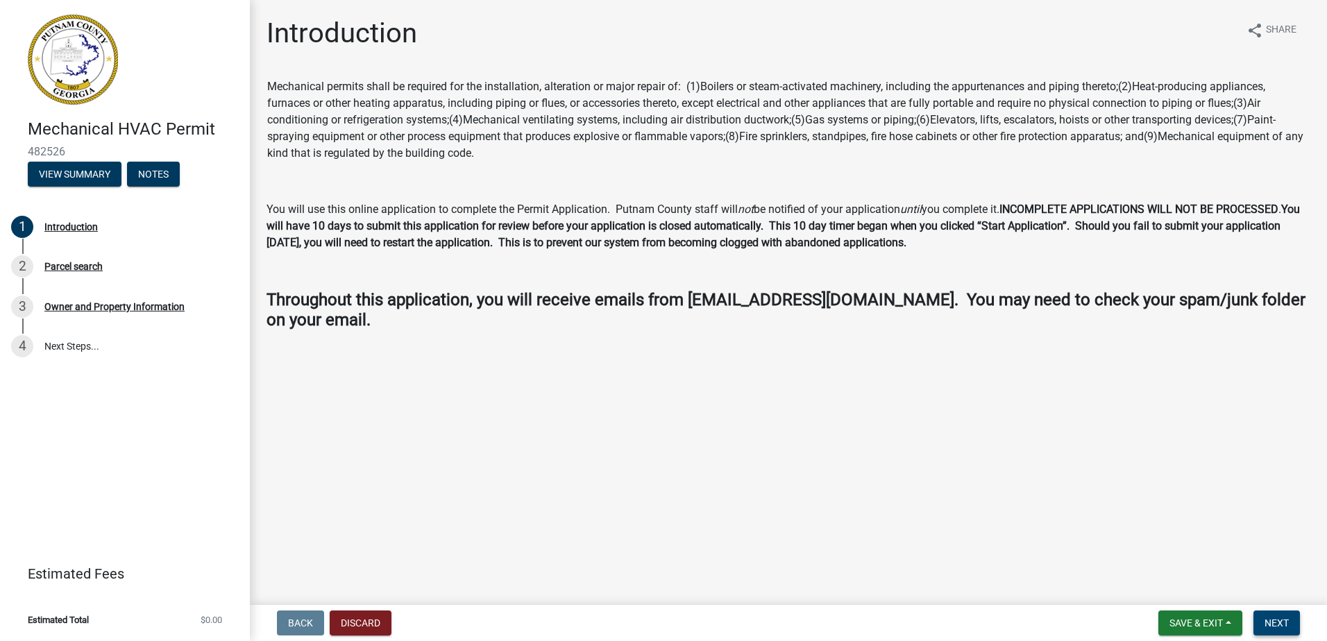
click at [1282, 628] on span "Next" at bounding box center [1276, 622] width 24 height 11
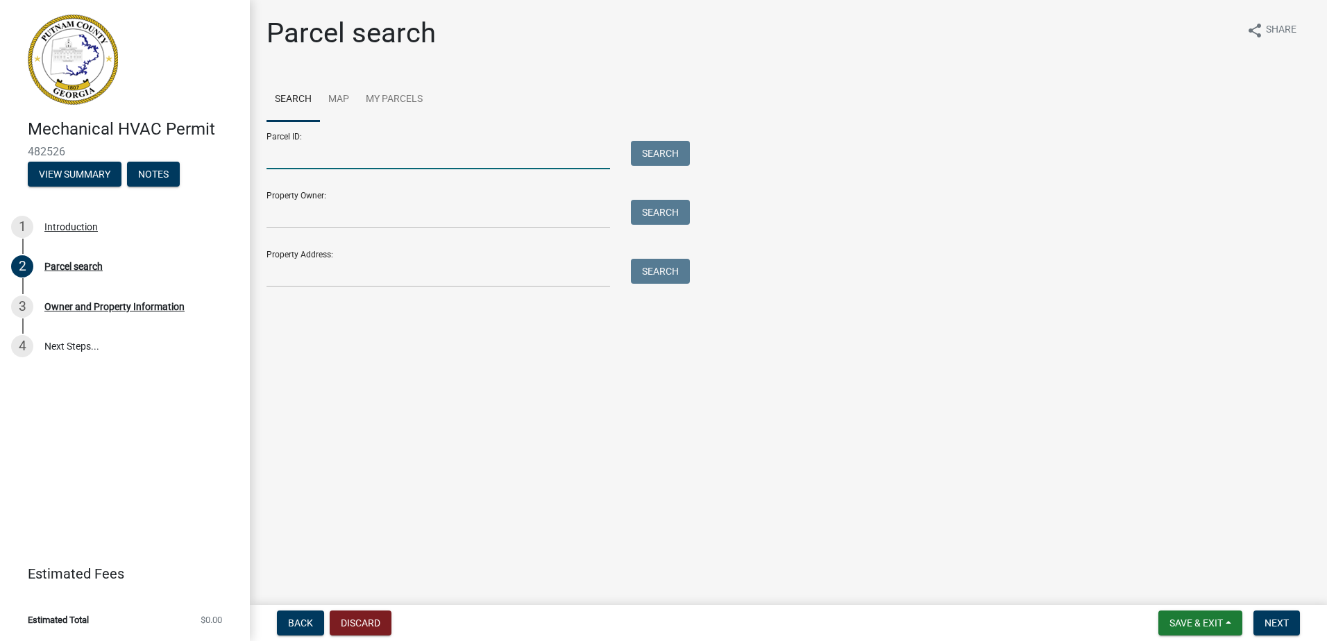
click at [320, 158] on input "Parcel ID:" at bounding box center [437, 155] width 343 height 28
click at [644, 146] on button "Search" at bounding box center [660, 153] width 59 height 25
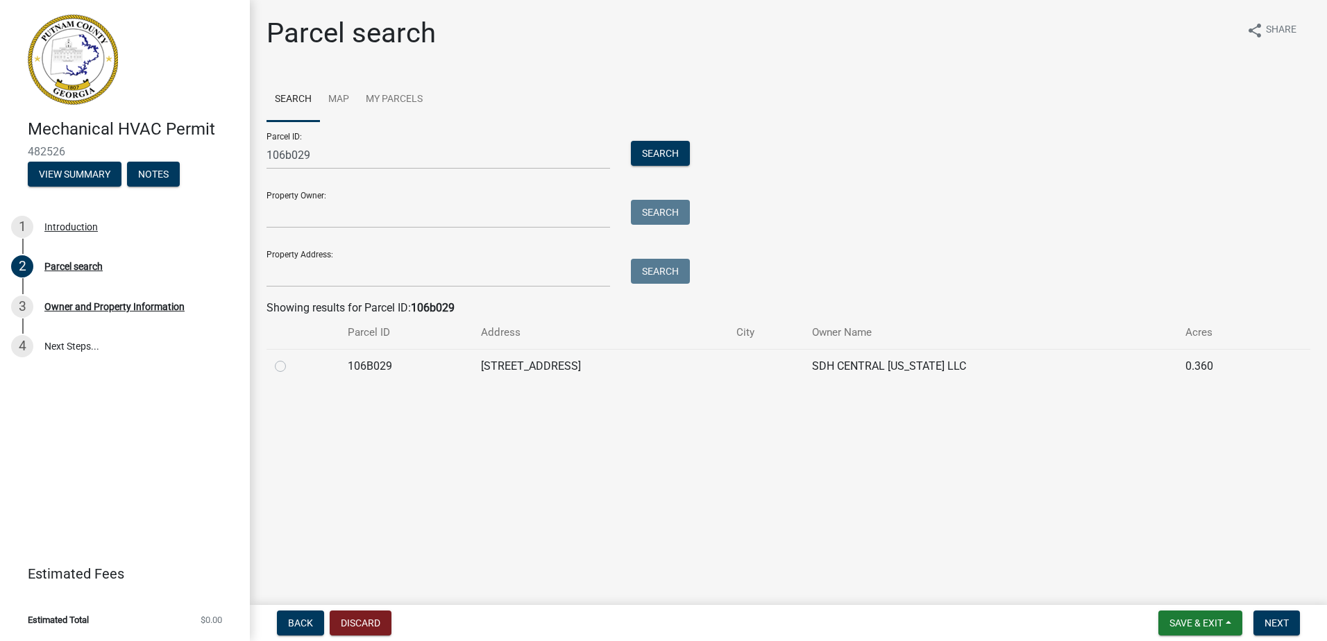
click at [291, 358] on label at bounding box center [291, 358] width 0 height 0
click at [291, 367] on input "radio" at bounding box center [295, 362] width 9 height 9
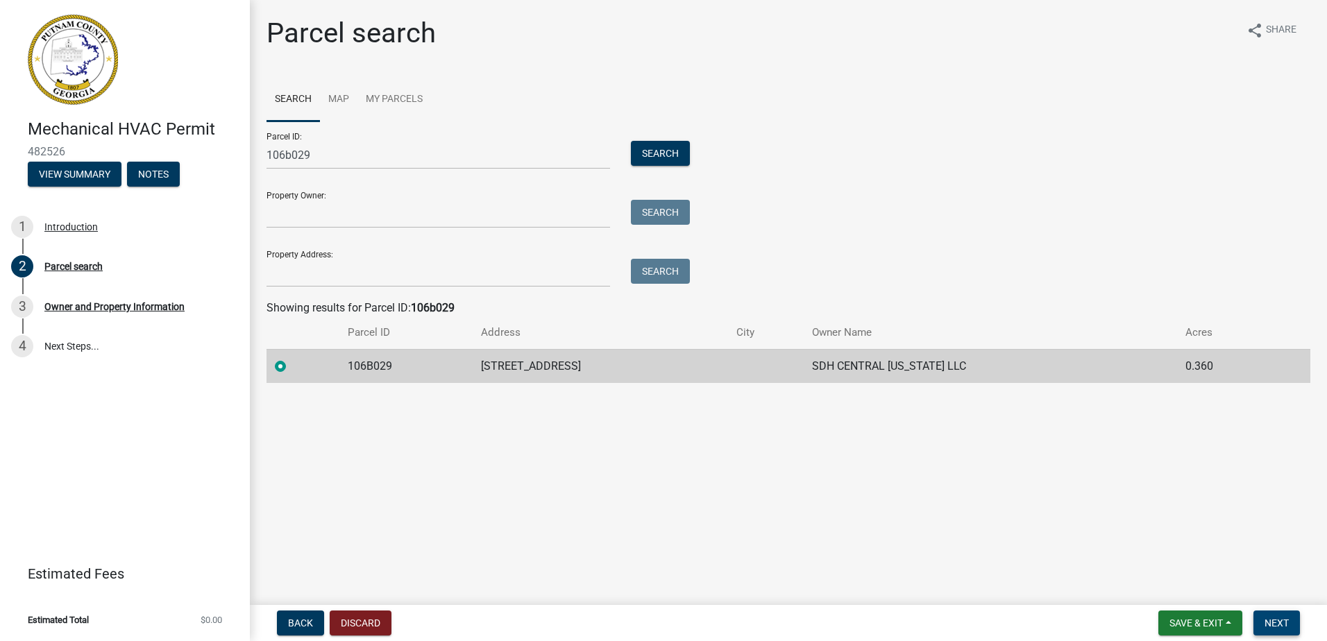
click at [1270, 620] on span "Next" at bounding box center [1276, 622] width 24 height 11
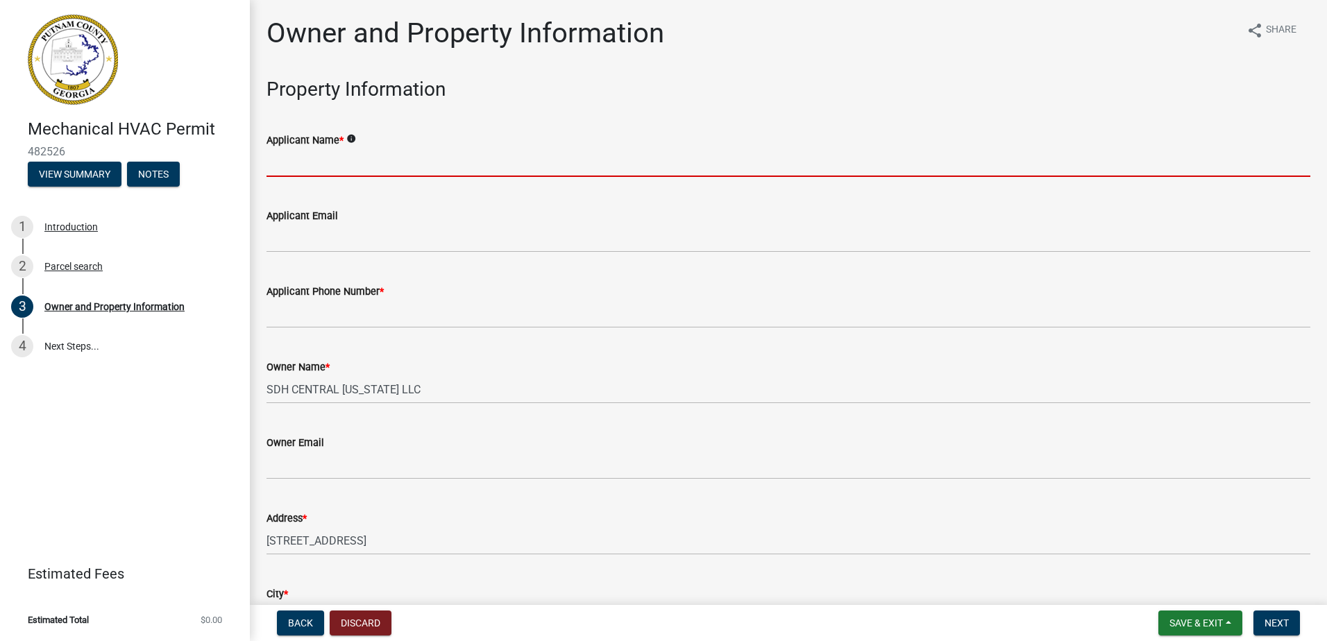
click at [316, 167] on input "Applicant Name *" at bounding box center [787, 162] width 1043 height 28
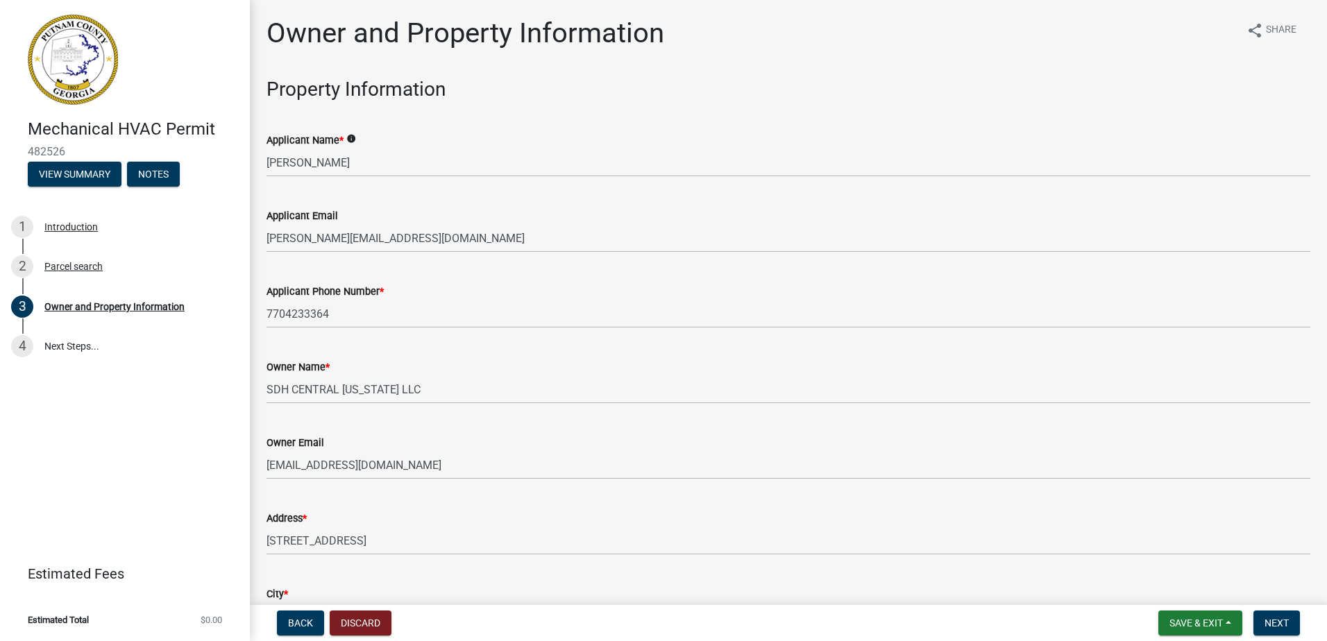
scroll to position [1682, 0]
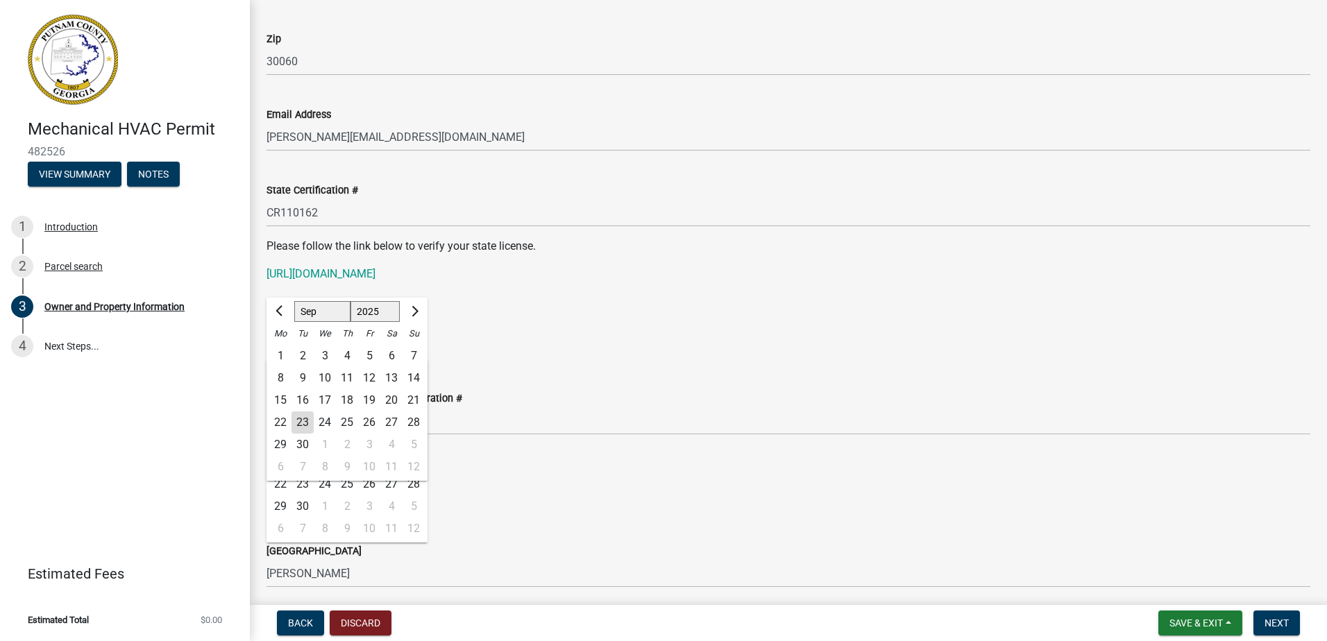
click at [636, 339] on div "[DATE] [PERSON_NAME] Feb Mar Apr May Jun [DATE] Aug Sep Oct Nov [DATE] 1526 152…" at bounding box center [787, 344] width 1043 height 28
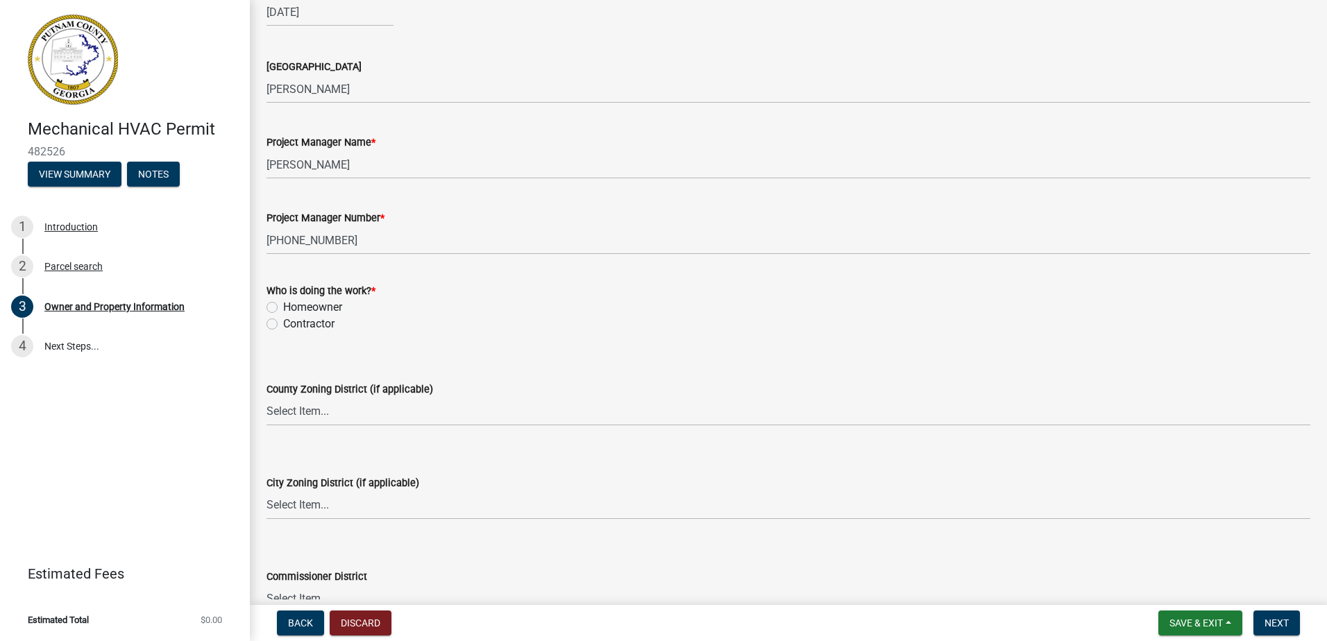
scroll to position [2238, 0]
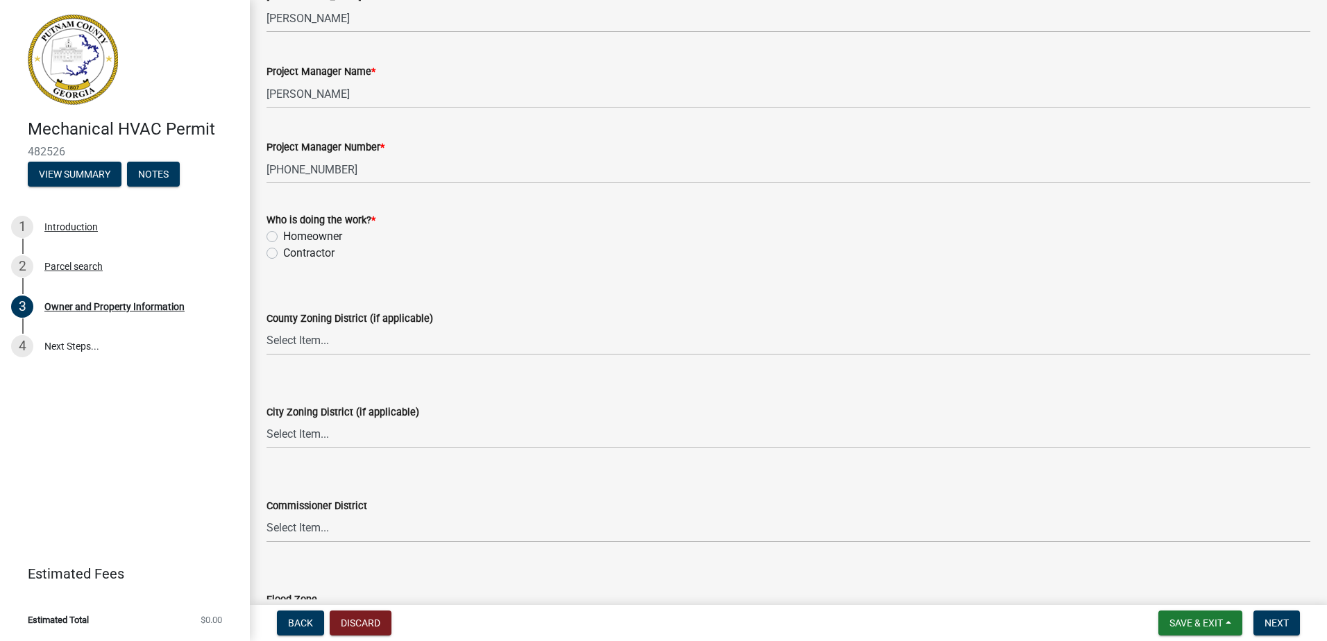
click at [283, 251] on label "Contractor" at bounding box center [308, 253] width 51 height 17
click at [283, 251] on input "Contractor" at bounding box center [287, 249] width 9 height 9
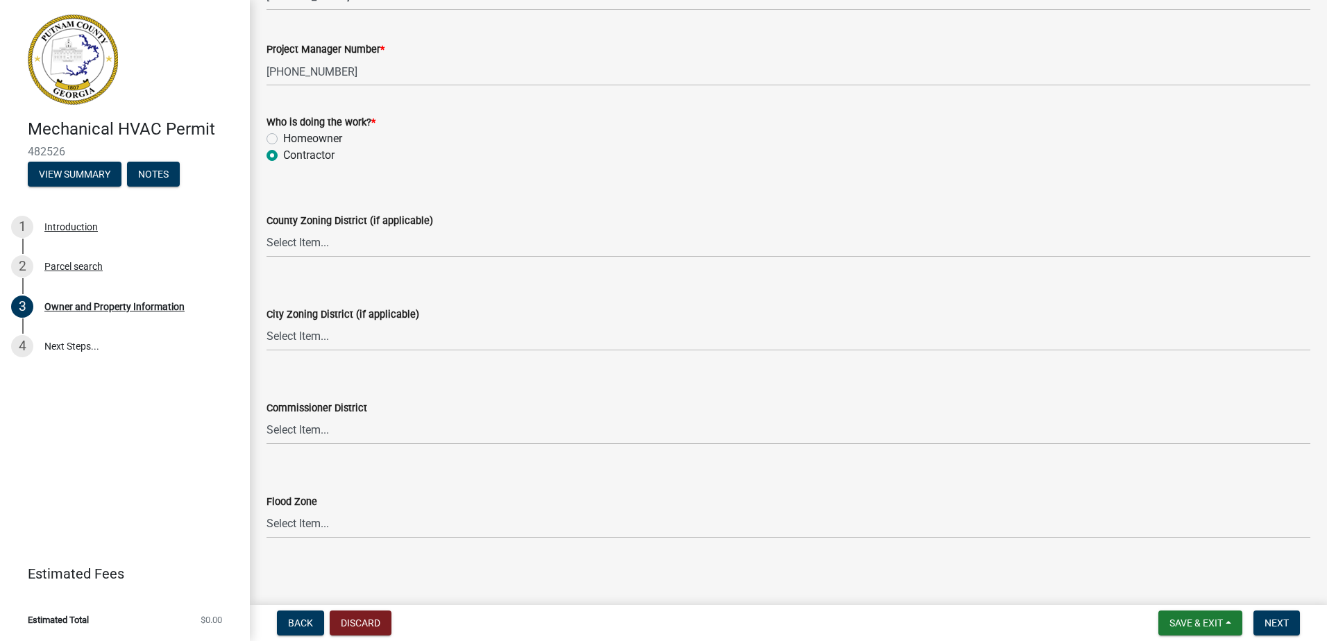
scroll to position [2341, 0]
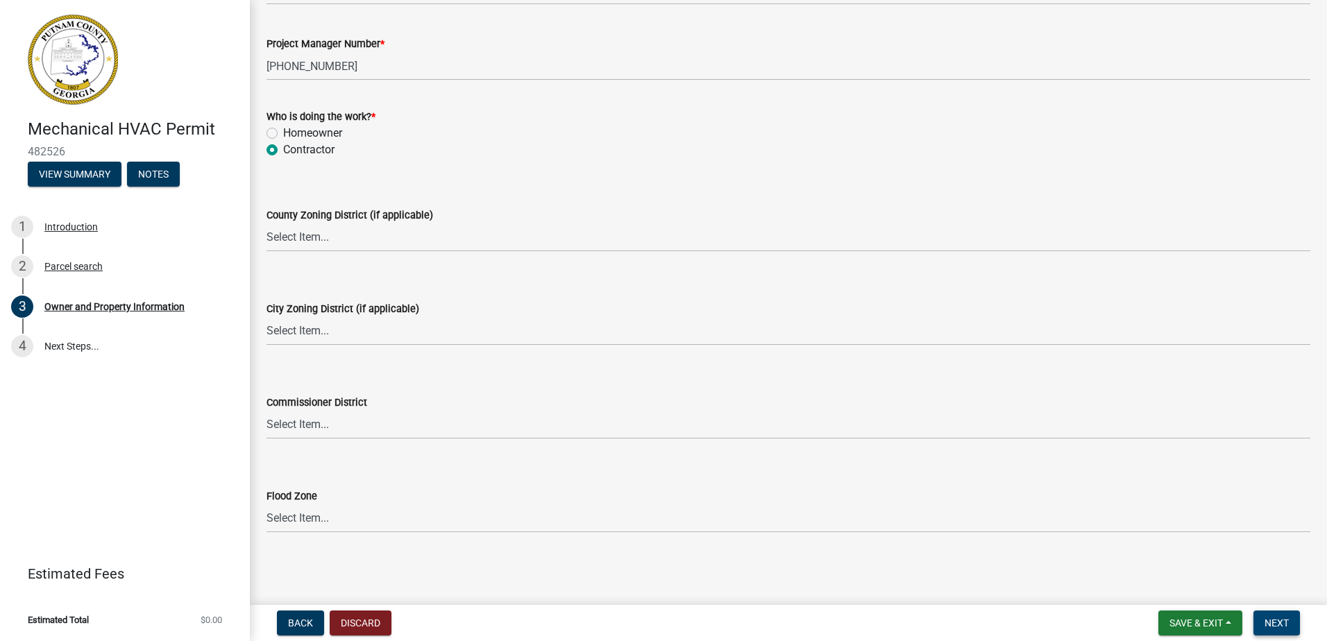
click at [1279, 622] on span "Next" at bounding box center [1276, 622] width 24 height 11
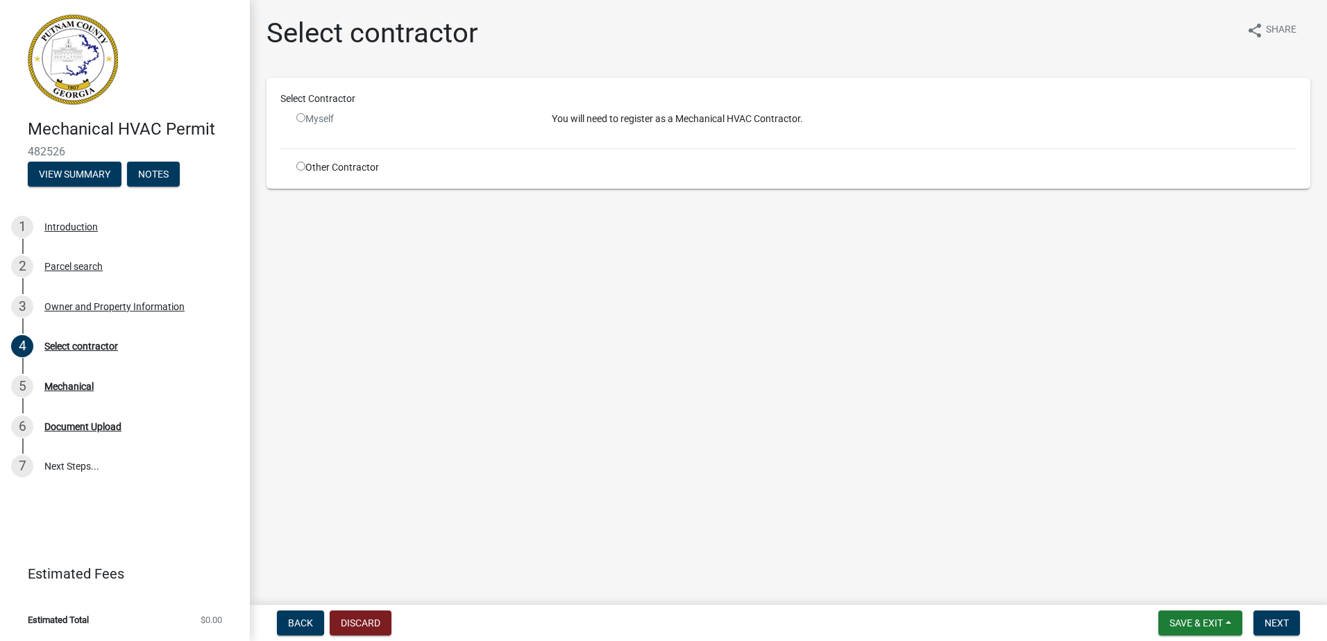
click at [300, 167] on input "radio" at bounding box center [300, 166] width 9 height 9
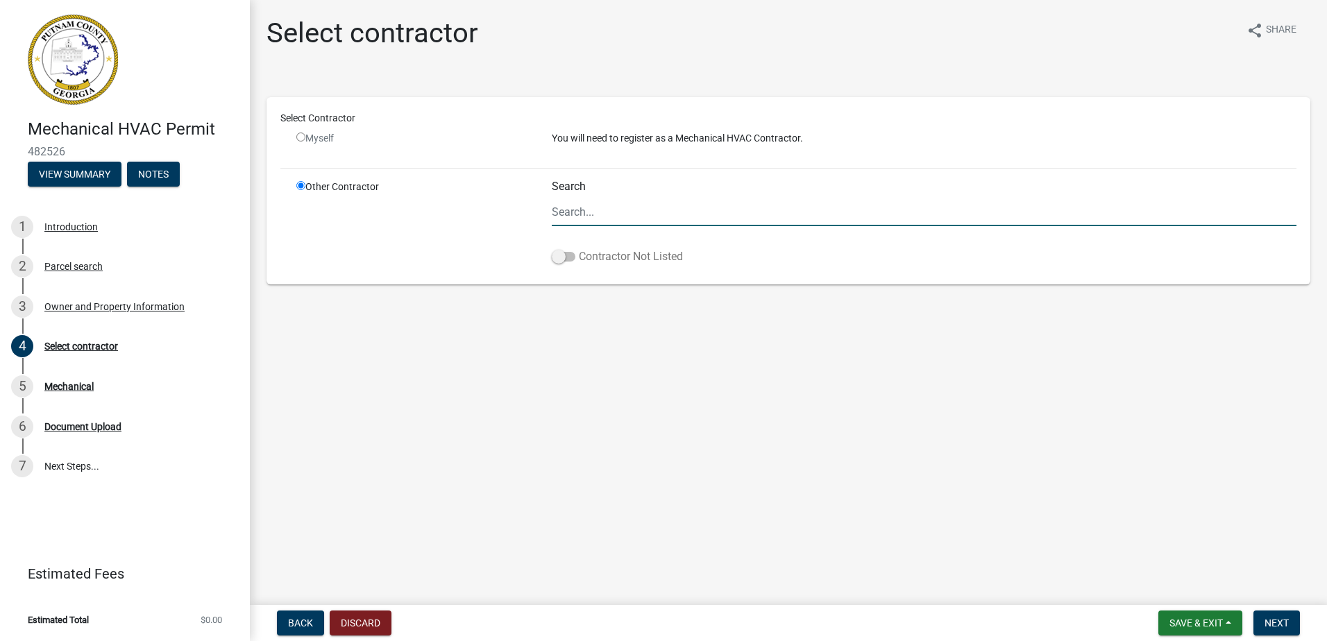
click at [577, 258] on label "Contractor Not Listed" at bounding box center [617, 256] width 131 height 17
click at [579, 248] on input "Contractor Not Listed" at bounding box center [579, 248] width 0 height 0
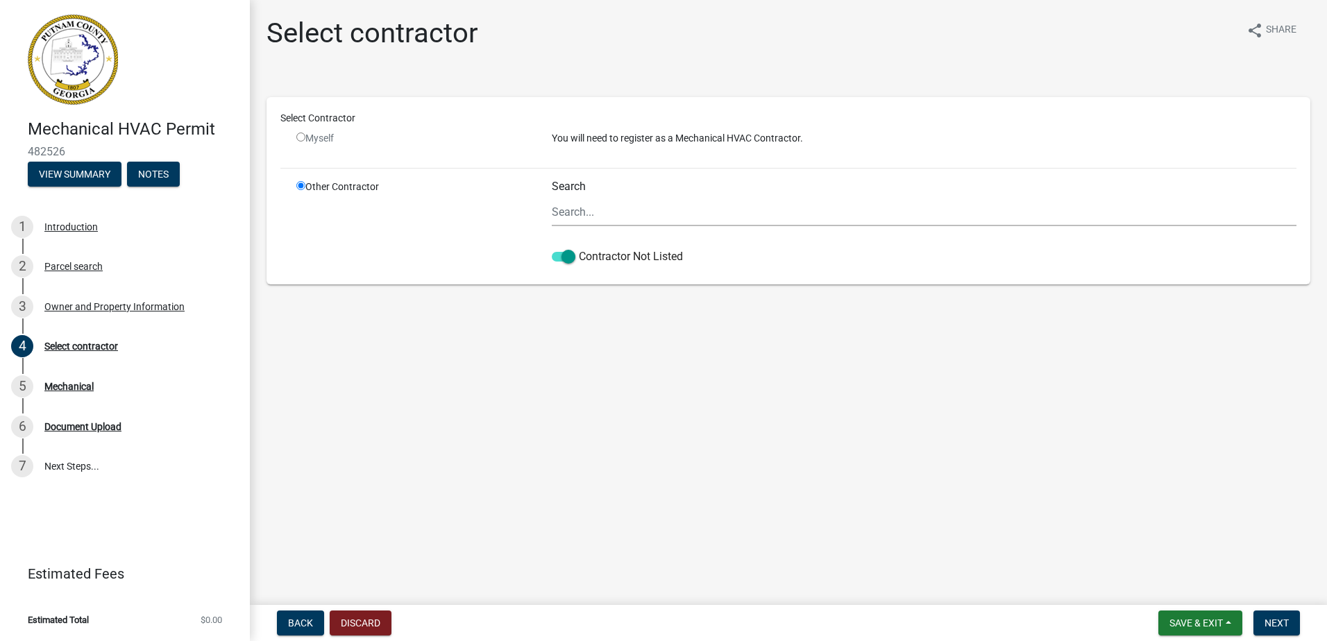
click at [1284, 638] on nav "Back Discard Save & Exit Save Save & Exit Next" at bounding box center [788, 623] width 1077 height 36
click at [1284, 626] on span "Next" at bounding box center [1276, 622] width 24 height 11
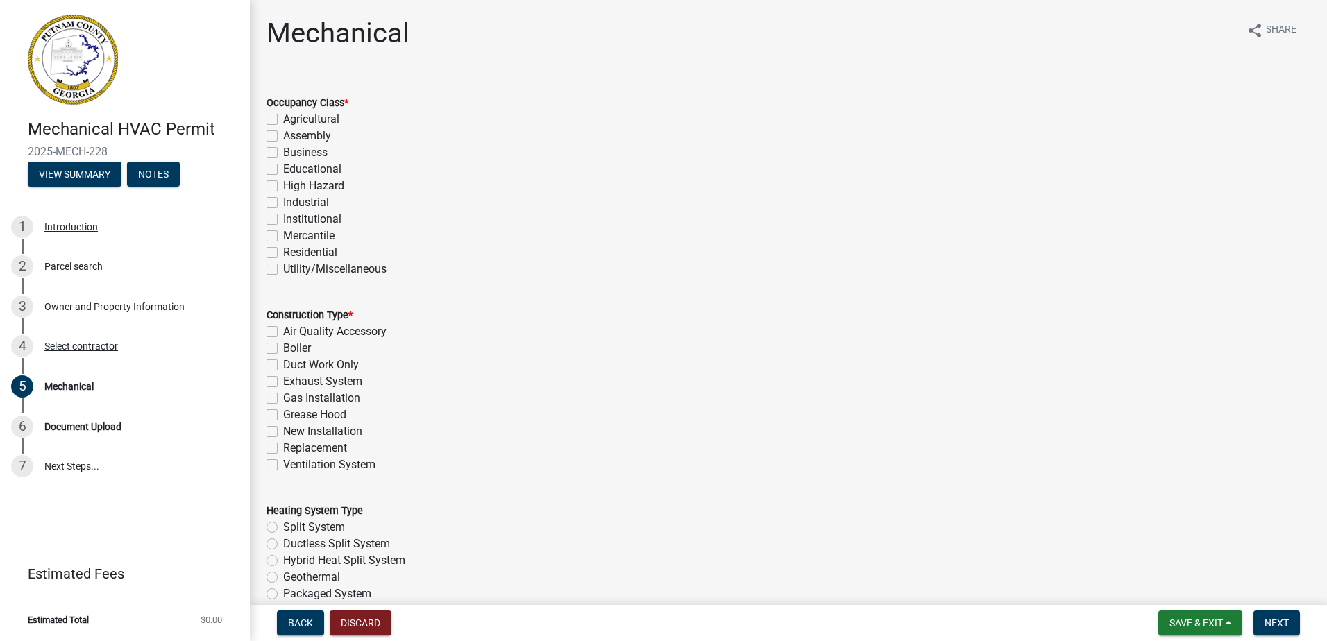
click at [283, 253] on label "Residential" at bounding box center [310, 252] width 54 height 17
click at [283, 253] on input "Residential" at bounding box center [287, 248] width 9 height 9
click at [283, 429] on label "New Installation" at bounding box center [322, 431] width 79 height 17
click at [283, 429] on input "New Installation" at bounding box center [287, 427] width 9 height 9
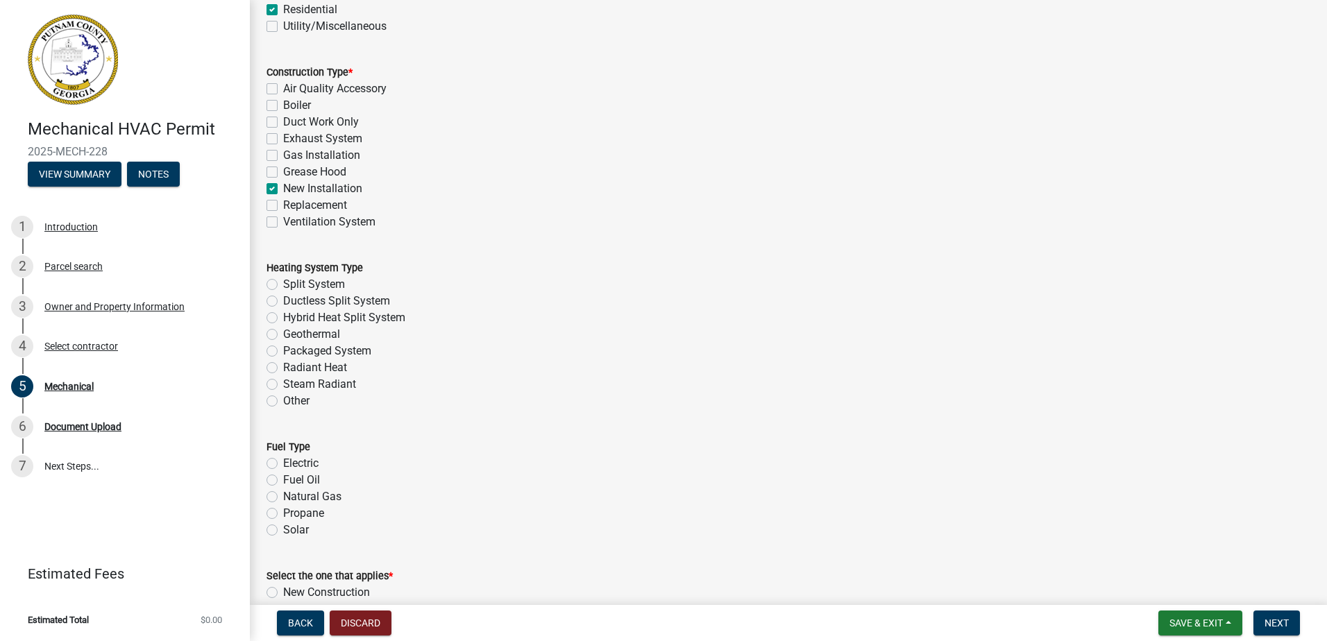
scroll to position [278, 0]
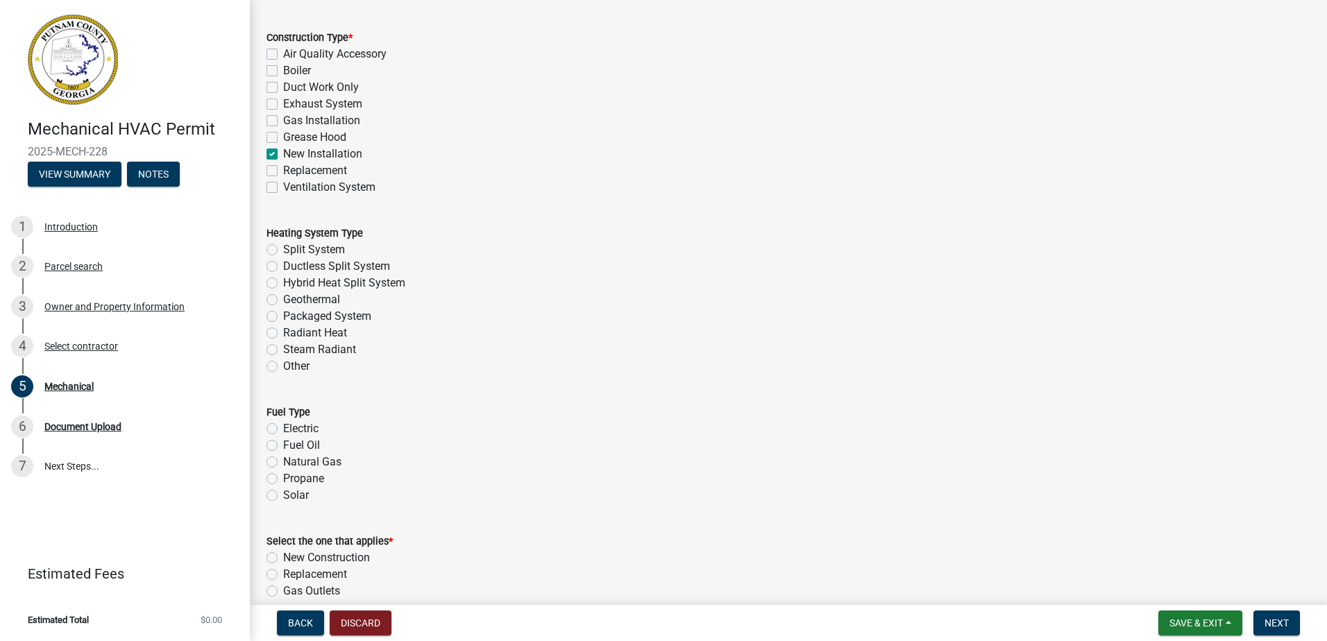
click at [283, 250] on label "Split System" at bounding box center [314, 249] width 62 height 17
click at [283, 250] on input "Split System" at bounding box center [287, 245] width 9 height 9
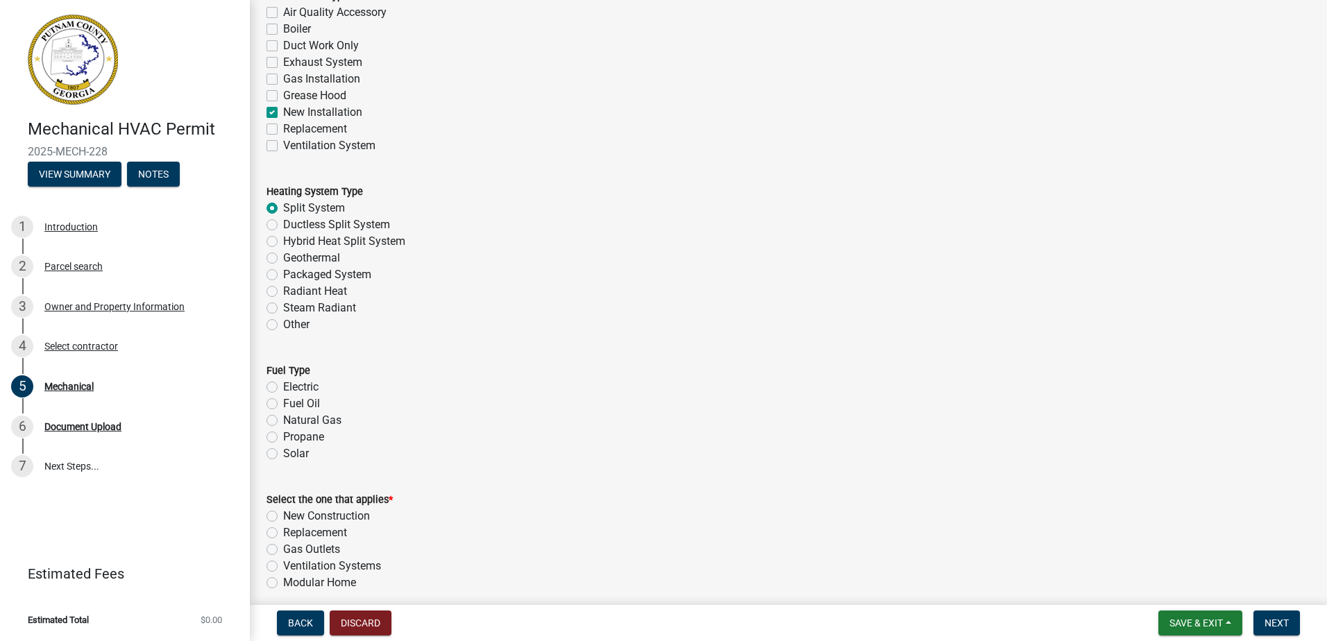
scroll to position [416, 0]
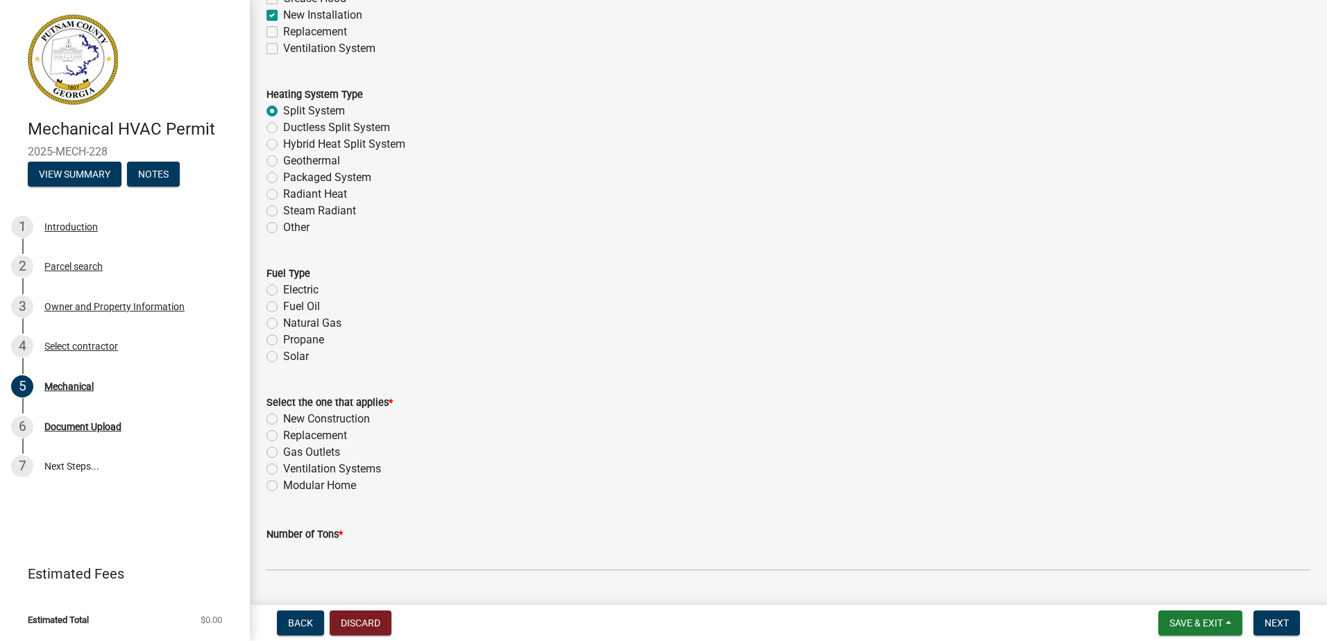
click at [283, 290] on label "Electric" at bounding box center [300, 290] width 35 height 17
click at [283, 290] on input "Electric" at bounding box center [287, 286] width 9 height 9
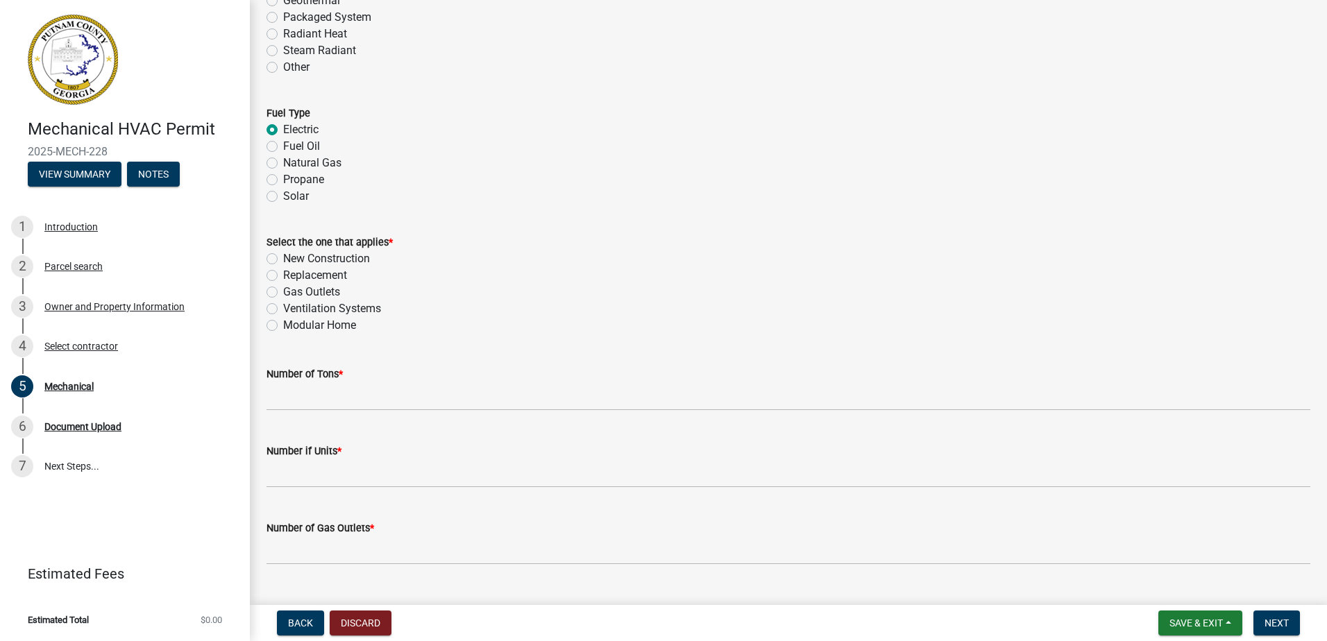
scroll to position [624, 0]
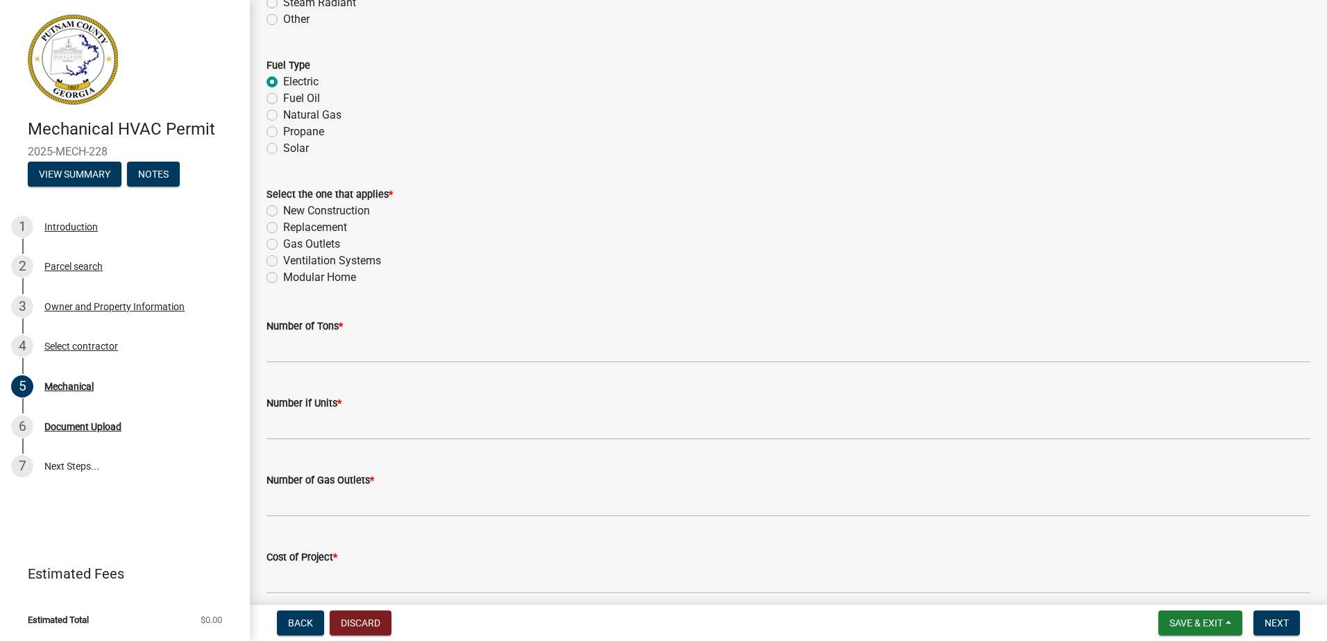
click at [283, 207] on label "New Construction" at bounding box center [326, 211] width 87 height 17
click at [283, 207] on input "New Construction" at bounding box center [287, 207] width 9 height 9
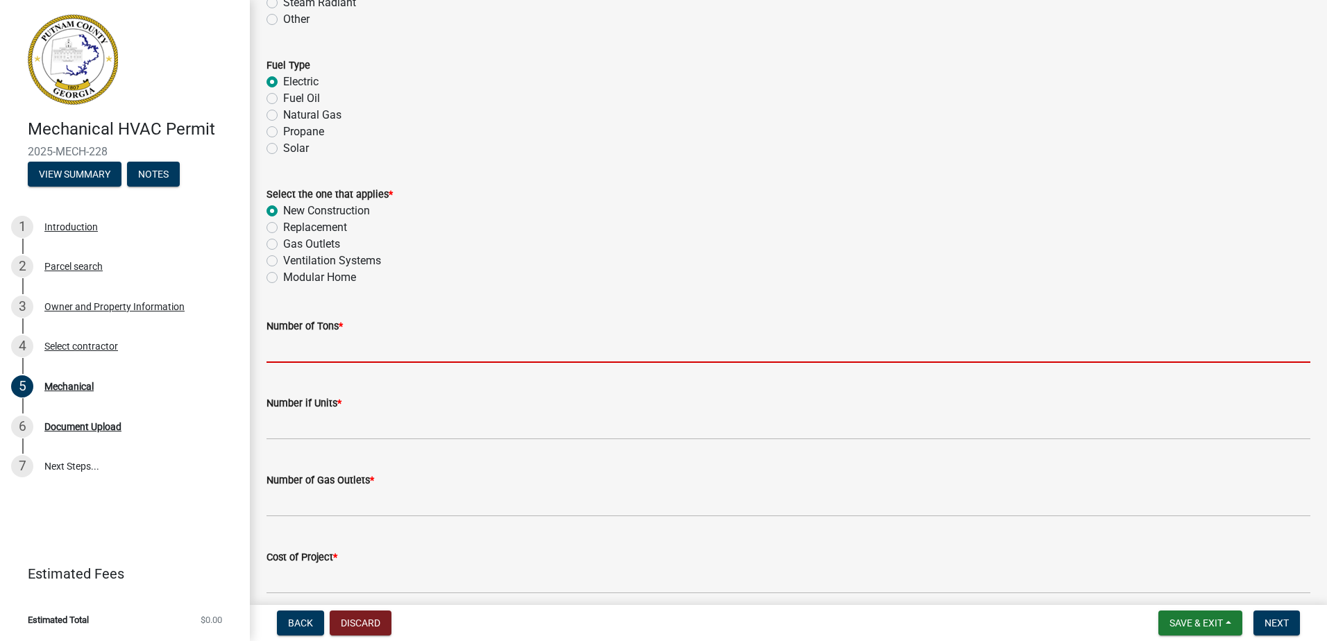
click at [318, 359] on input "text" at bounding box center [787, 348] width 1043 height 28
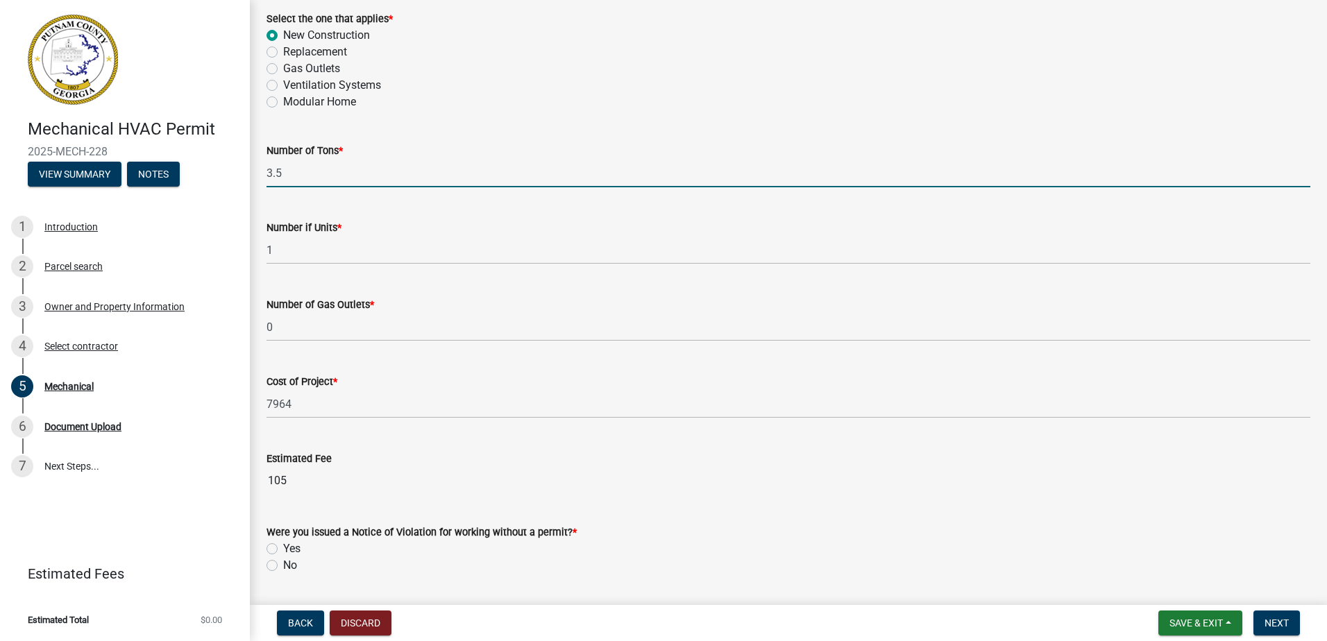
scroll to position [852, 0]
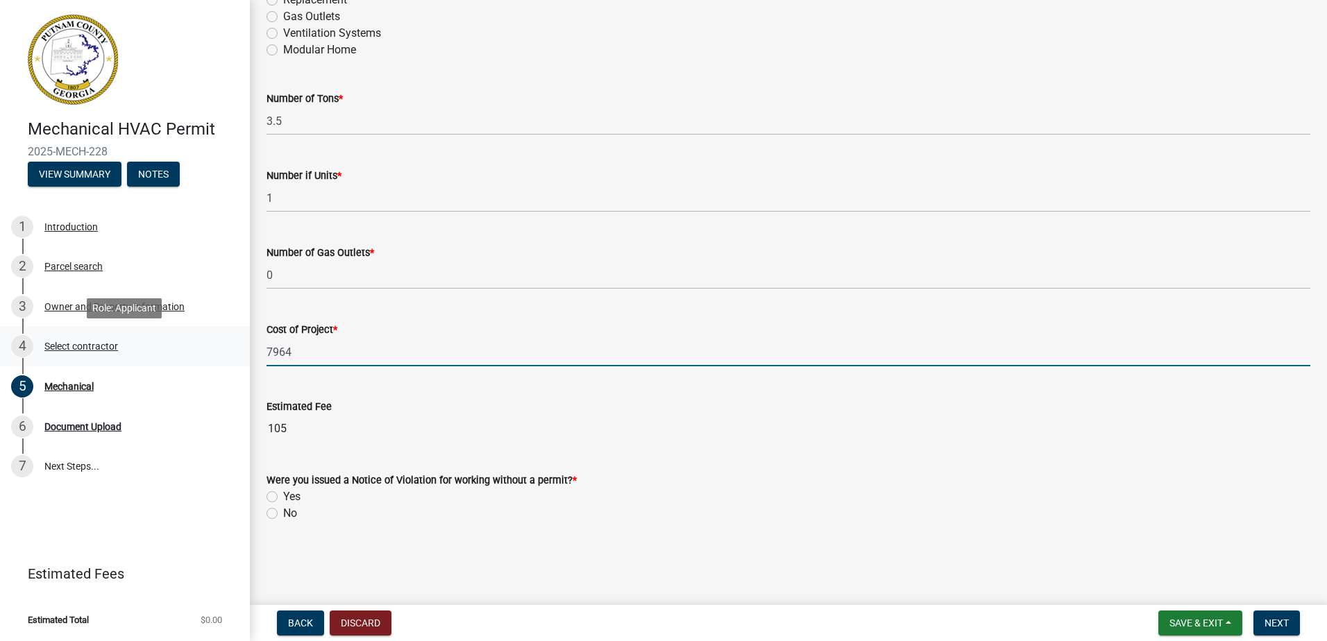
drag, startPoint x: 241, startPoint y: 351, endPoint x: 221, endPoint y: 351, distance: 20.8
click at [221, 351] on div "Mechanical HVAC Permit 2025-MECH-228 View Summary Notes 1 Introduction 2 Parcel…" at bounding box center [663, 320] width 1327 height 641
click at [283, 513] on label "No" at bounding box center [290, 513] width 14 height 17
click at [283, 513] on input "No" at bounding box center [287, 509] width 9 height 9
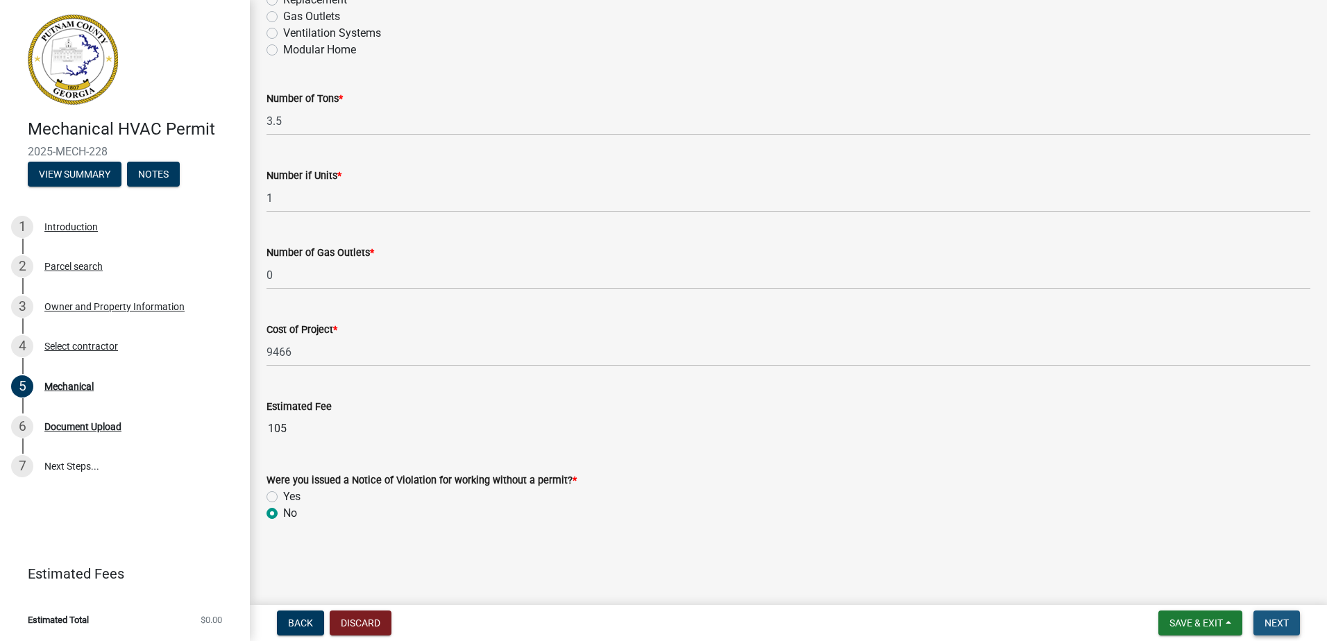
click at [1298, 629] on button "Next" at bounding box center [1276, 623] width 46 height 25
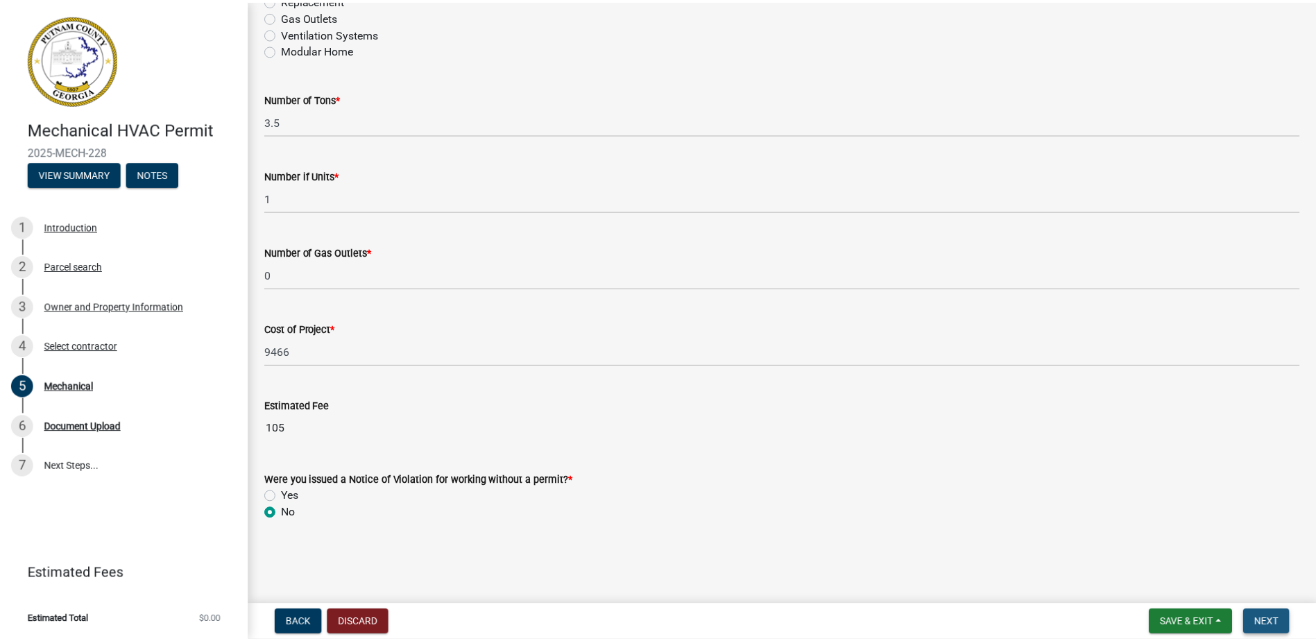
scroll to position [0, 0]
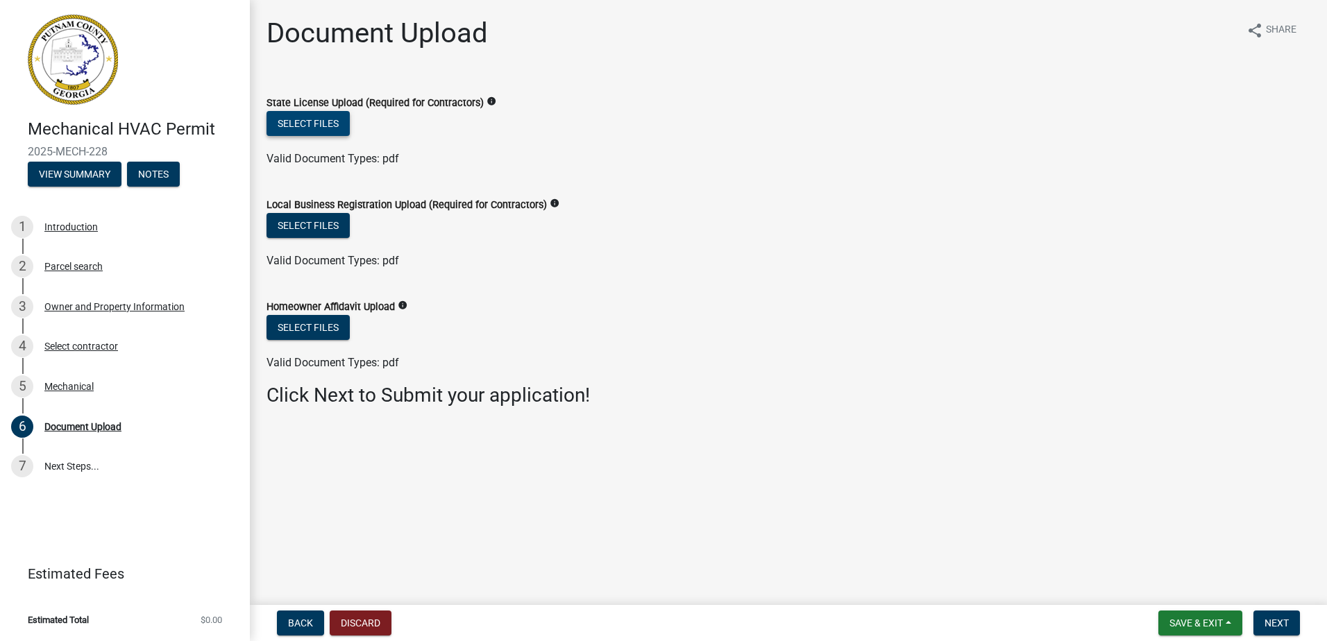
click at [326, 128] on button "Select files" at bounding box center [307, 123] width 83 height 25
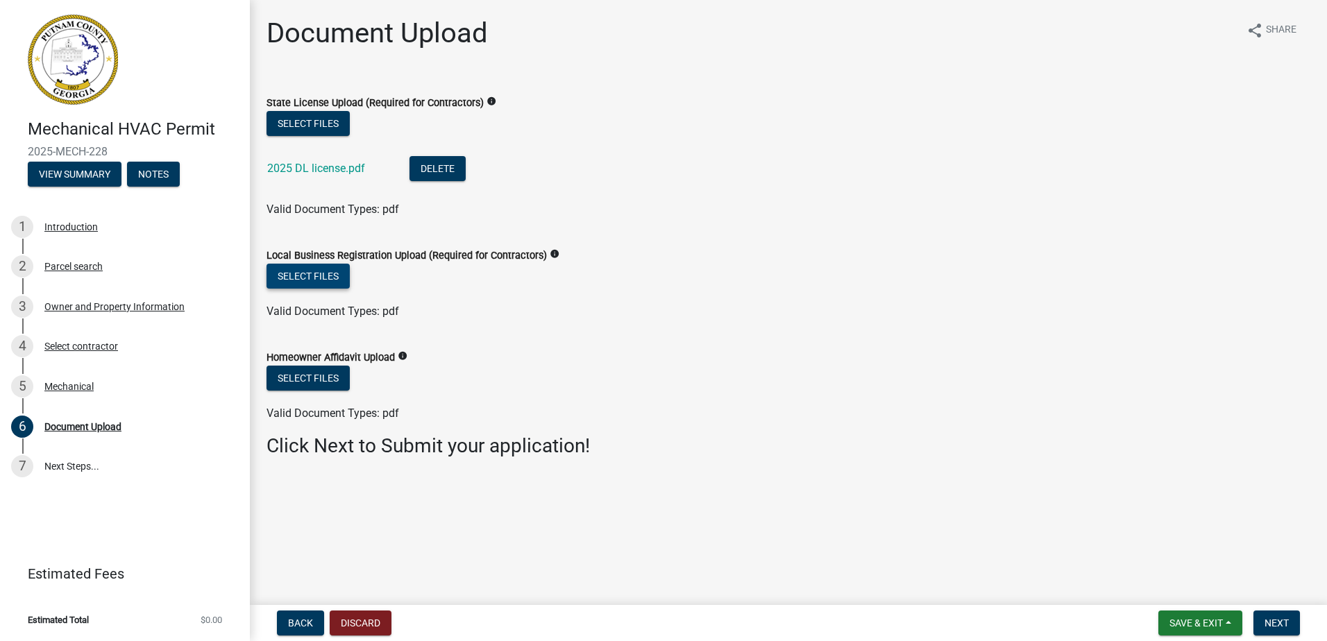
click at [315, 273] on button "Select files" at bounding box center [307, 276] width 83 height 25
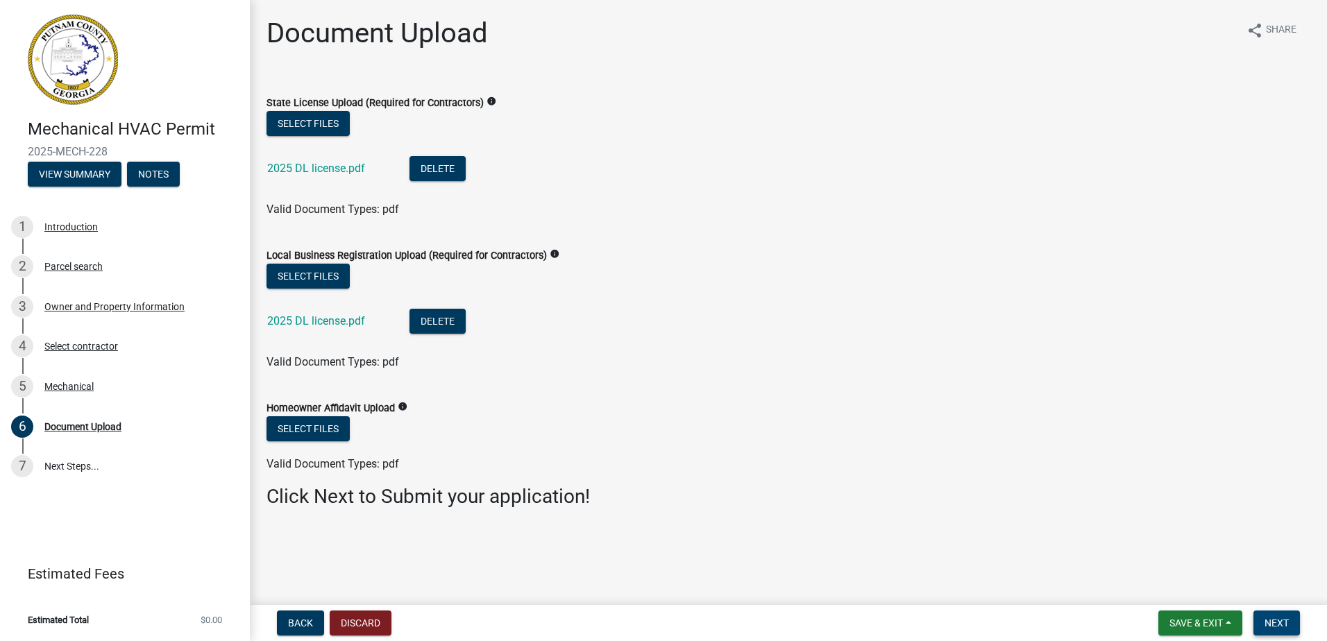
click at [1264, 624] on span "Next" at bounding box center [1276, 622] width 24 height 11
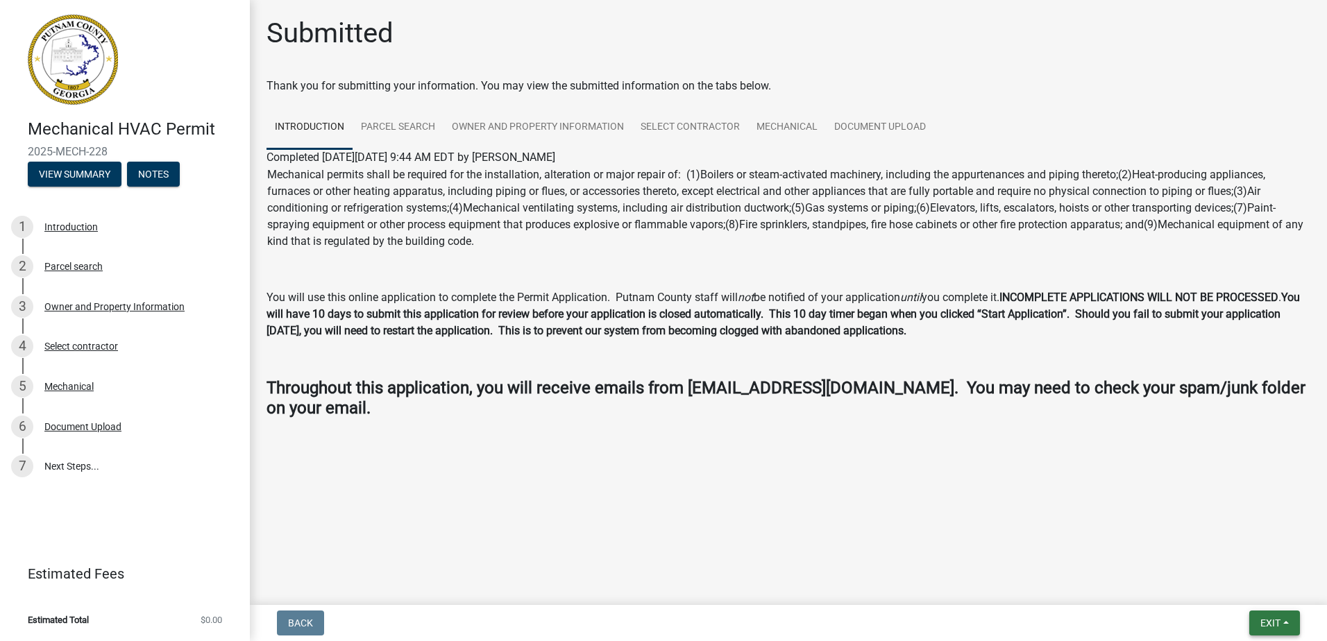
click at [1256, 616] on button "Exit" at bounding box center [1274, 623] width 51 height 25
click at [1217, 589] on button "Save & Exit" at bounding box center [1243, 586] width 111 height 33
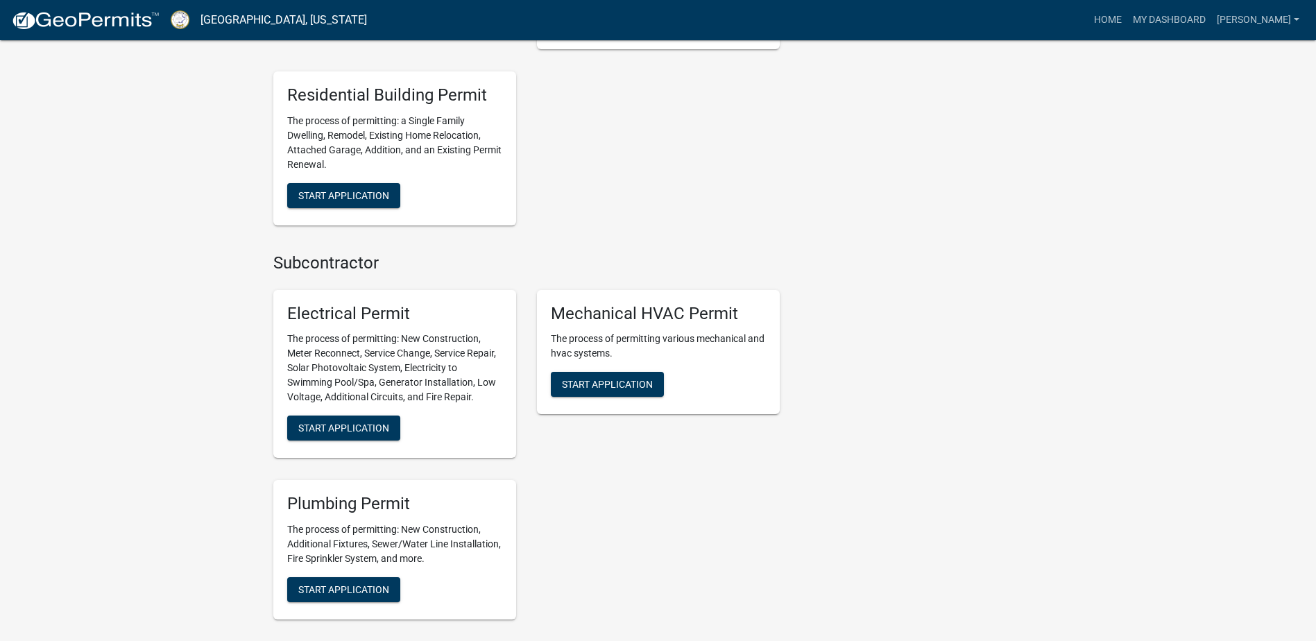
scroll to position [902, 0]
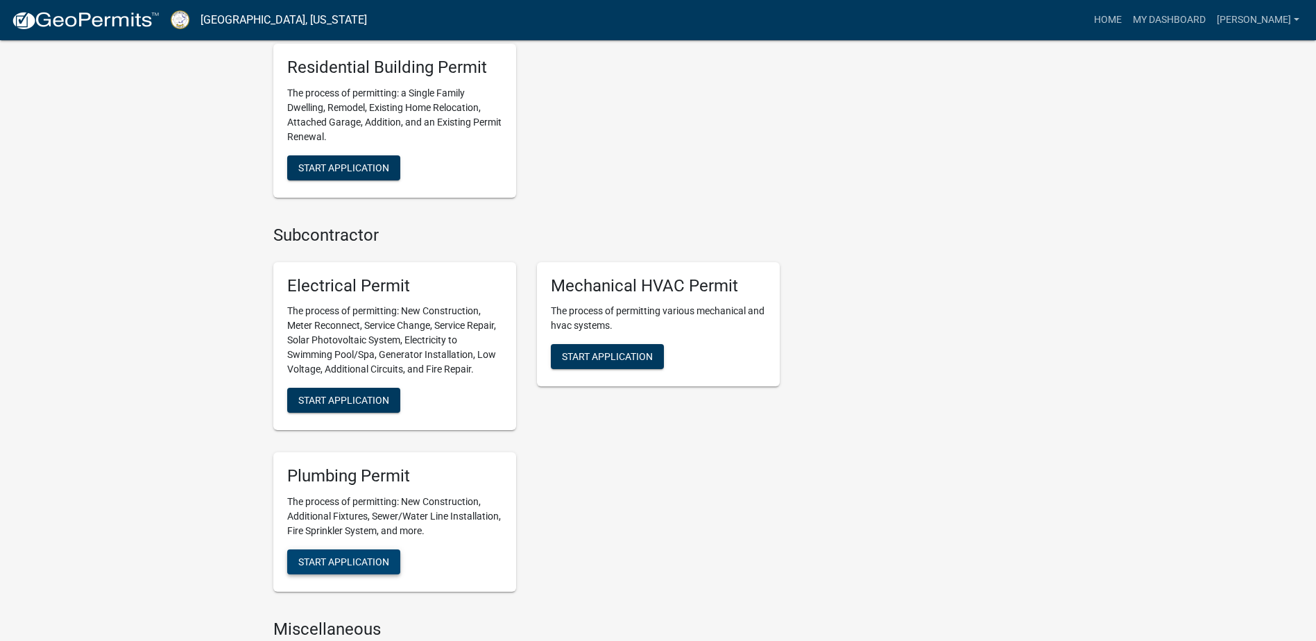
click at [375, 570] on button "Start Application" at bounding box center [343, 561] width 113 height 25
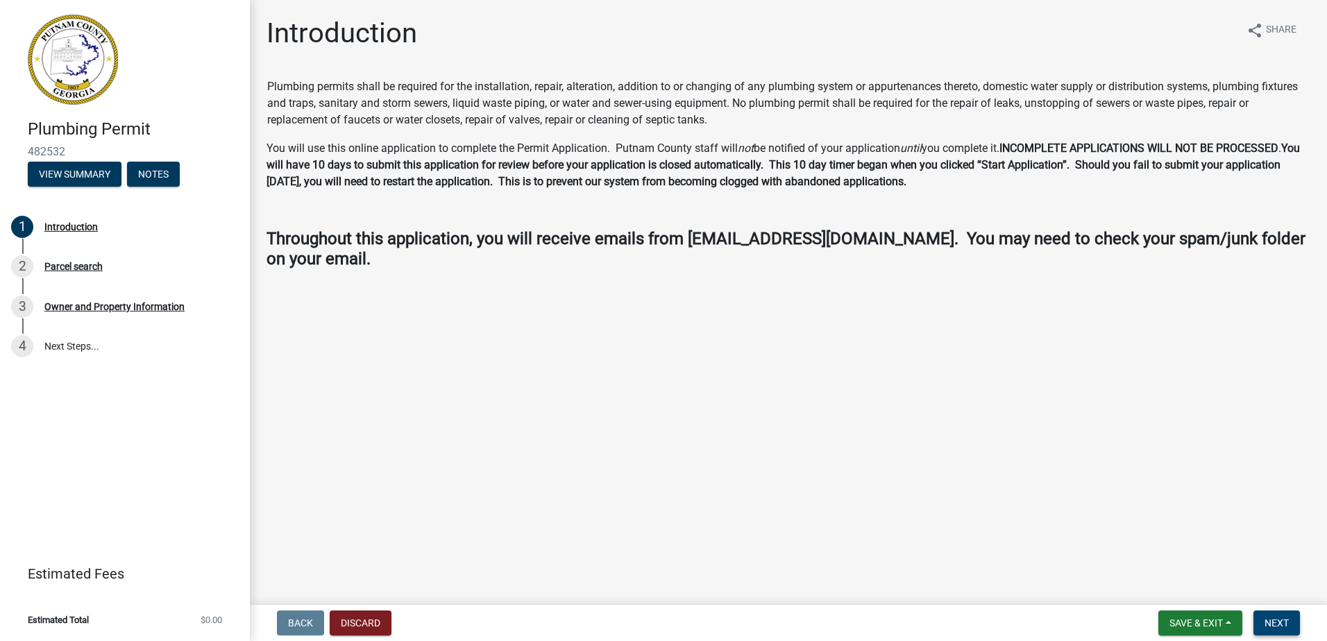
click at [1276, 616] on button "Next" at bounding box center [1276, 623] width 46 height 25
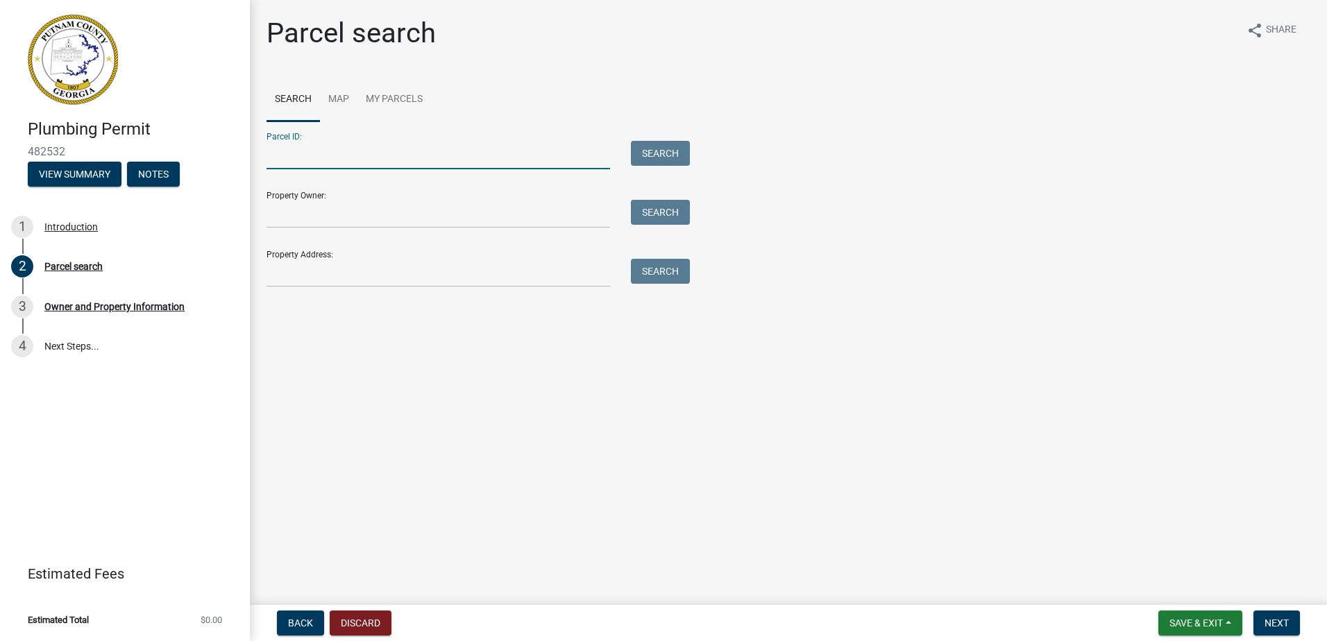
click at [337, 150] on input "Parcel ID:" at bounding box center [437, 155] width 343 height 28
click at [656, 153] on button "Search" at bounding box center [660, 153] width 59 height 25
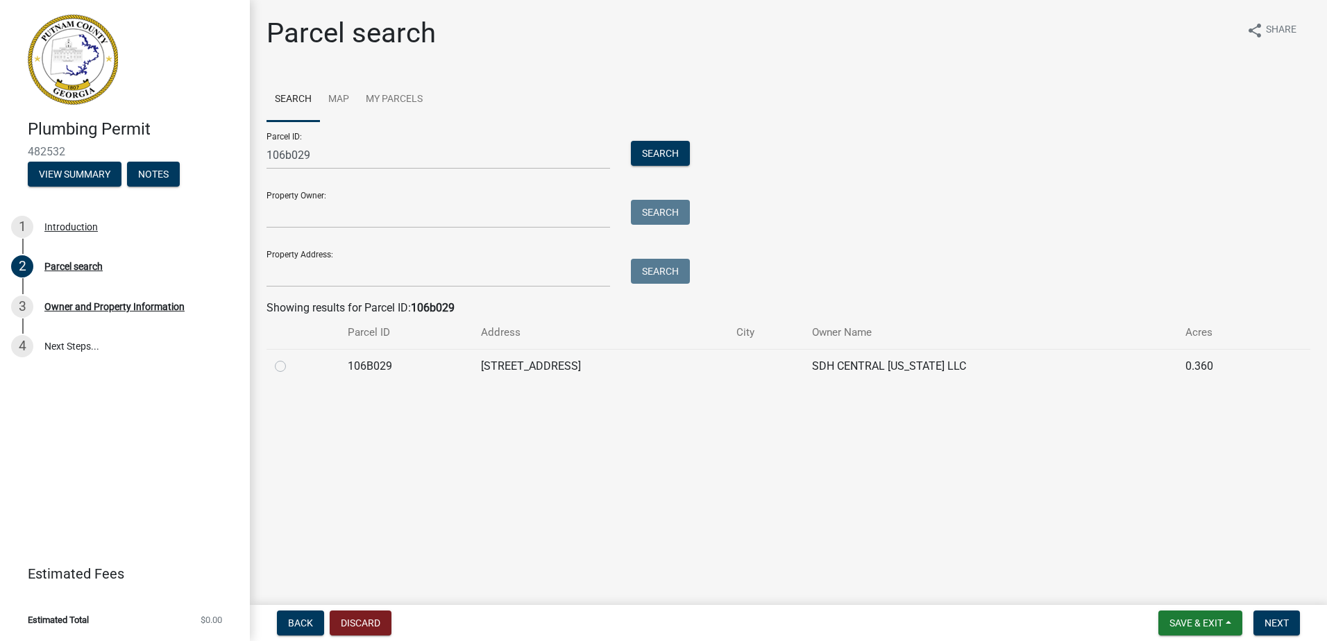
click at [286, 368] on div at bounding box center [303, 366] width 56 height 17
click at [291, 358] on label at bounding box center [291, 358] width 0 height 0
click at [291, 367] on input "radio" at bounding box center [295, 362] width 9 height 9
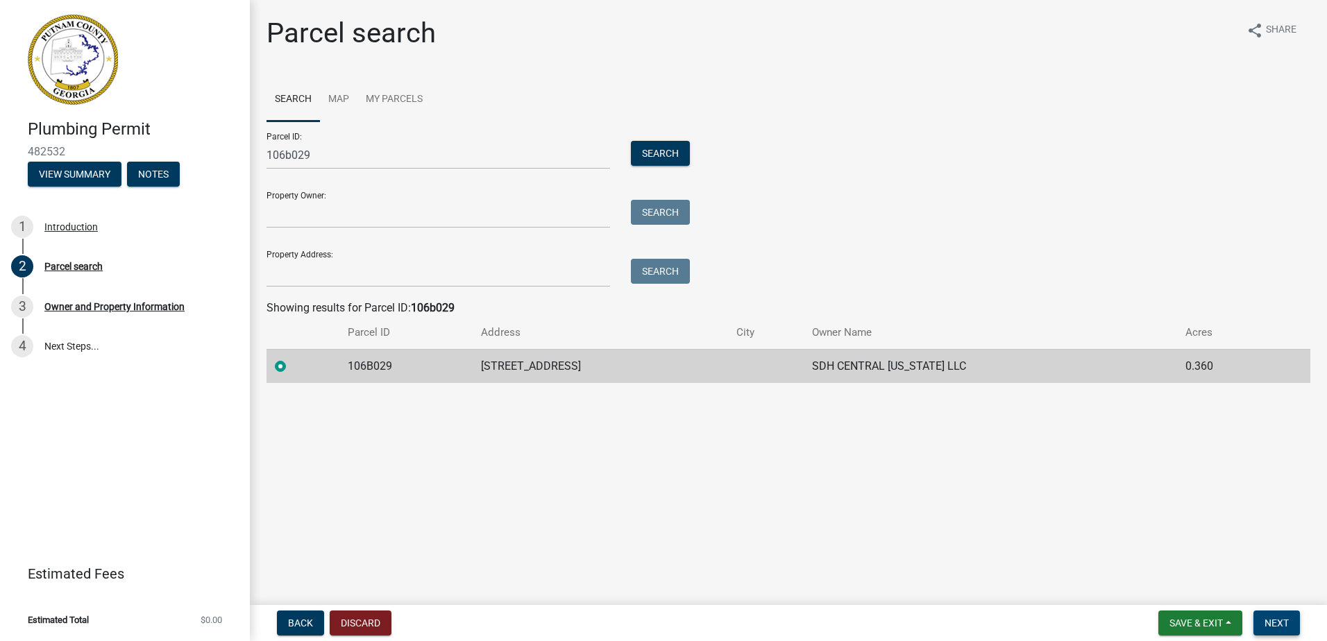
click at [1263, 628] on button "Next" at bounding box center [1276, 623] width 46 height 25
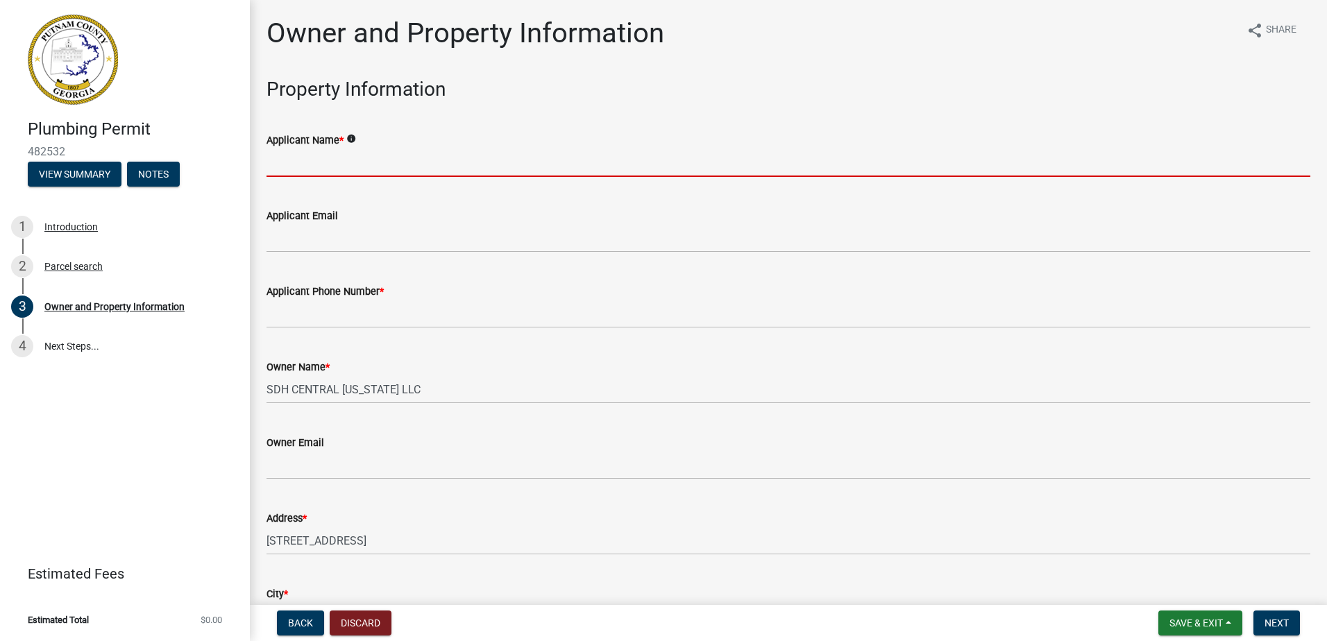
drag, startPoint x: 361, startPoint y: 160, endPoint x: 375, endPoint y: 167, distance: 15.5
click at [361, 160] on input "Applicant Name *" at bounding box center [787, 162] width 1043 height 28
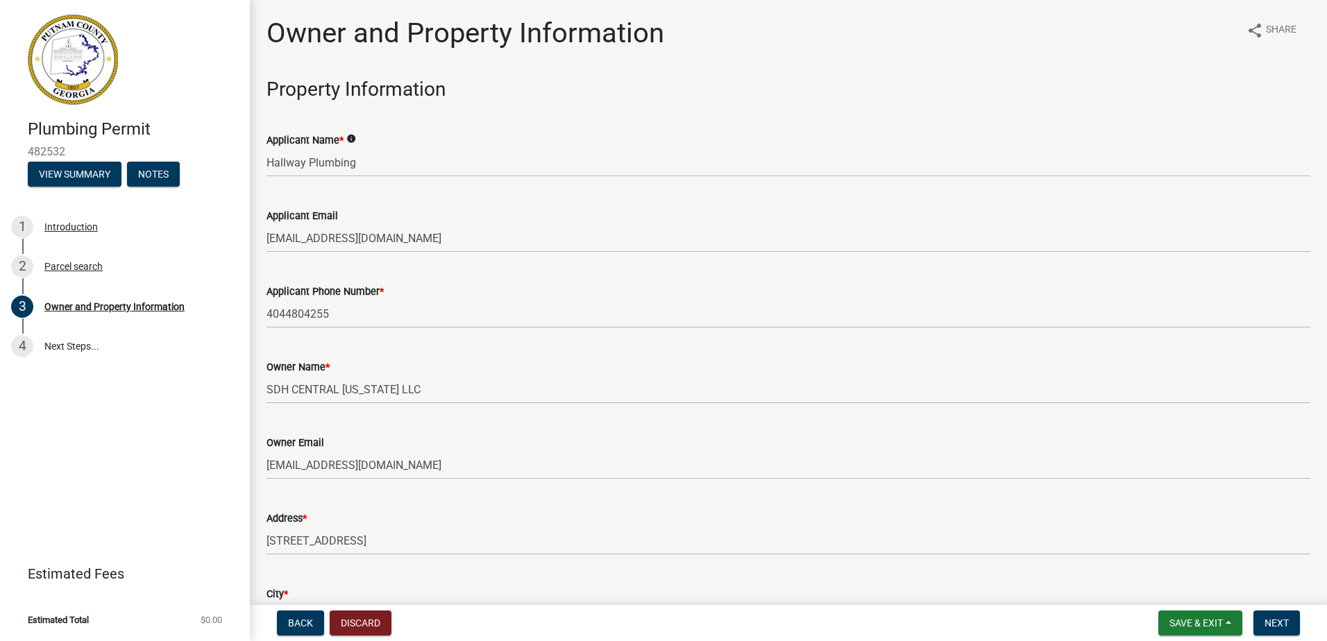
scroll to position [1682, 0]
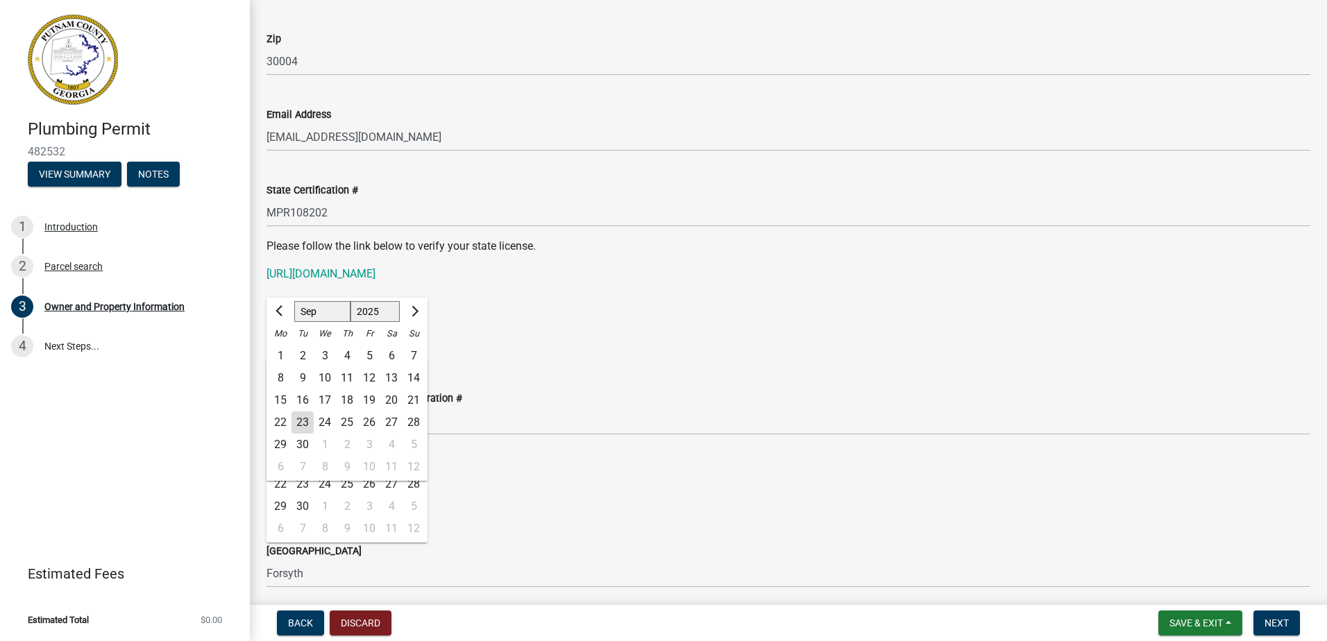
click at [715, 248] on p "Please follow the link below to verify your state license." at bounding box center [787, 246] width 1043 height 17
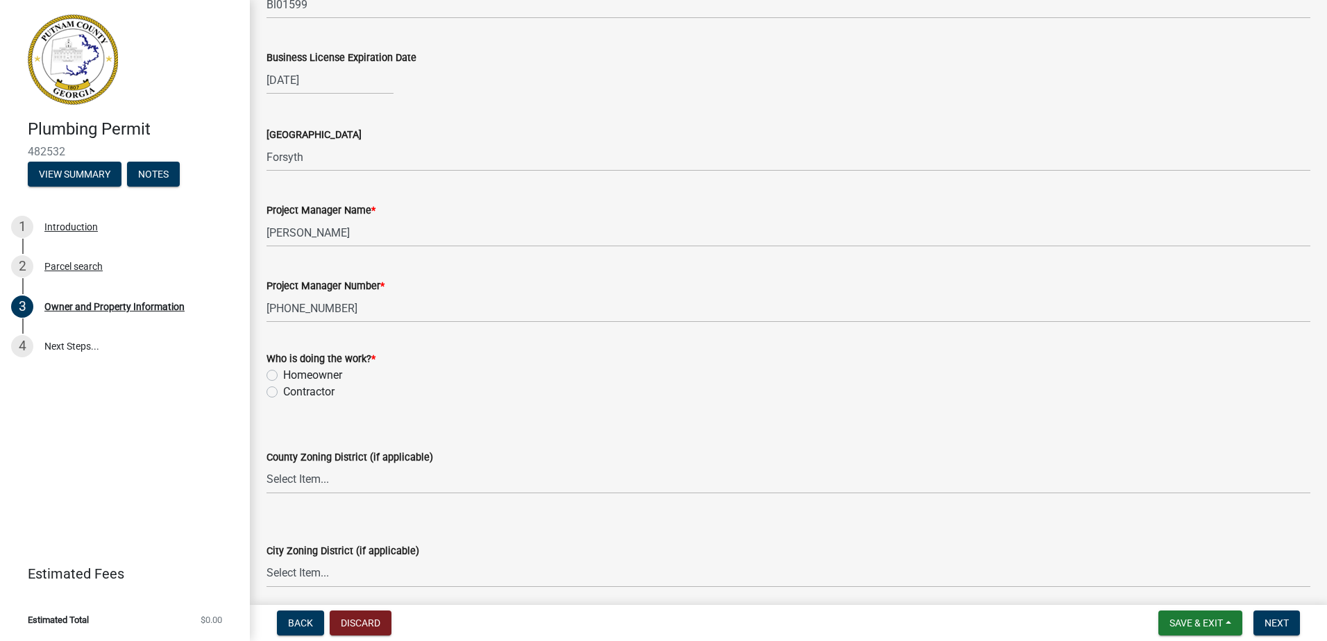
scroll to position [2168, 0]
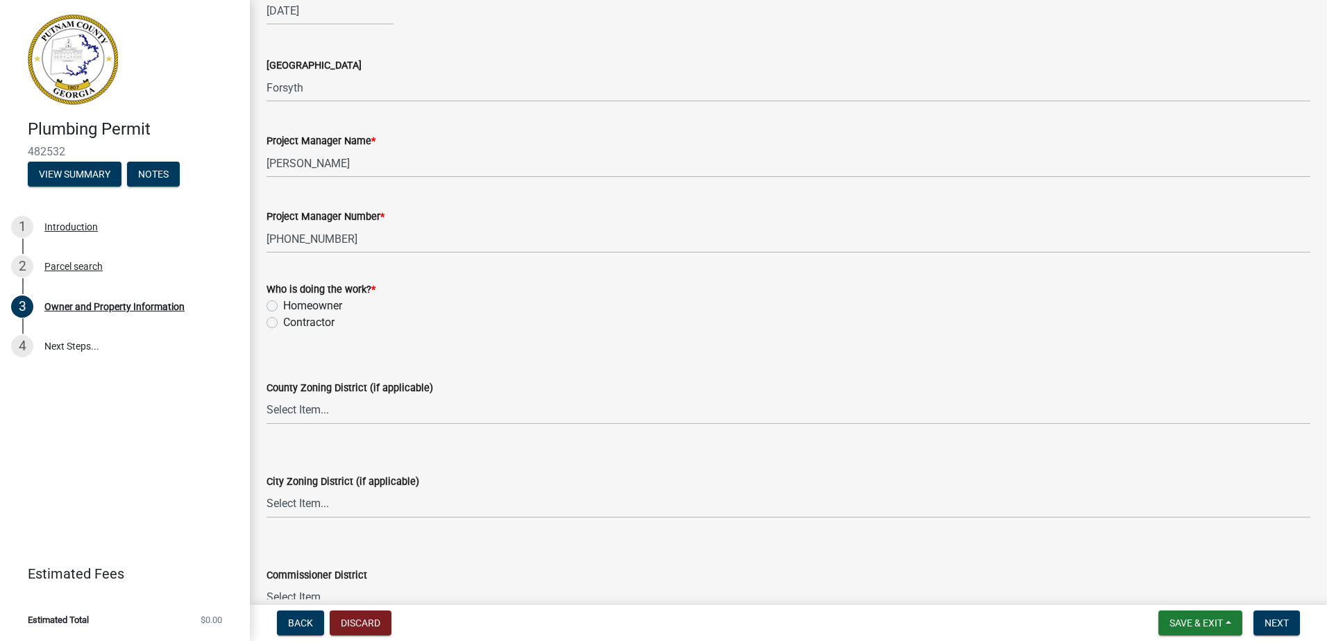
click at [283, 323] on label "Contractor" at bounding box center [308, 322] width 51 height 17
click at [283, 323] on input "Contractor" at bounding box center [287, 318] width 9 height 9
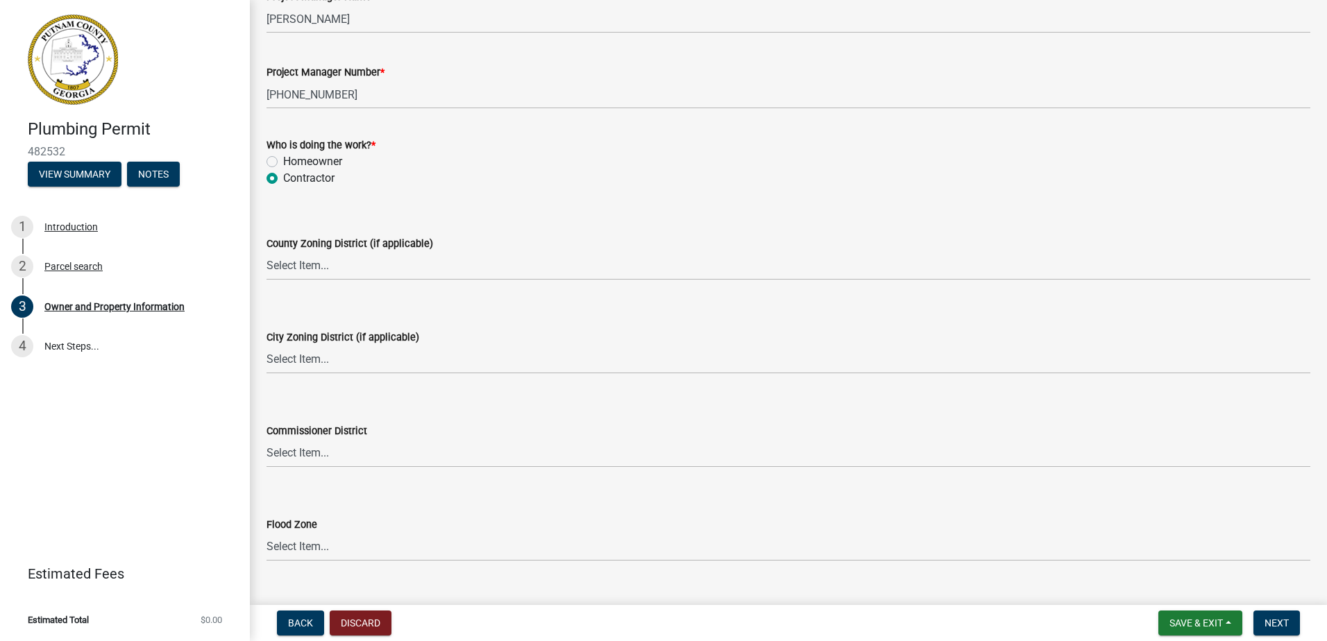
scroll to position [2341, 0]
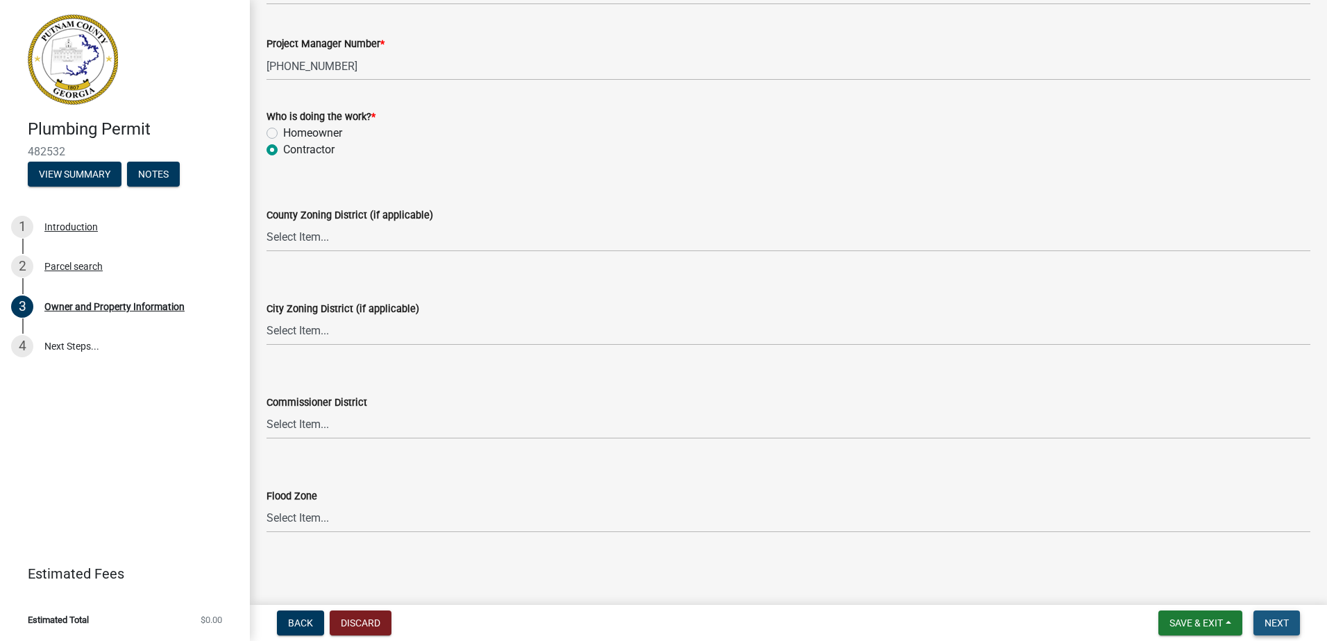
click at [1281, 624] on span "Next" at bounding box center [1276, 622] width 24 height 11
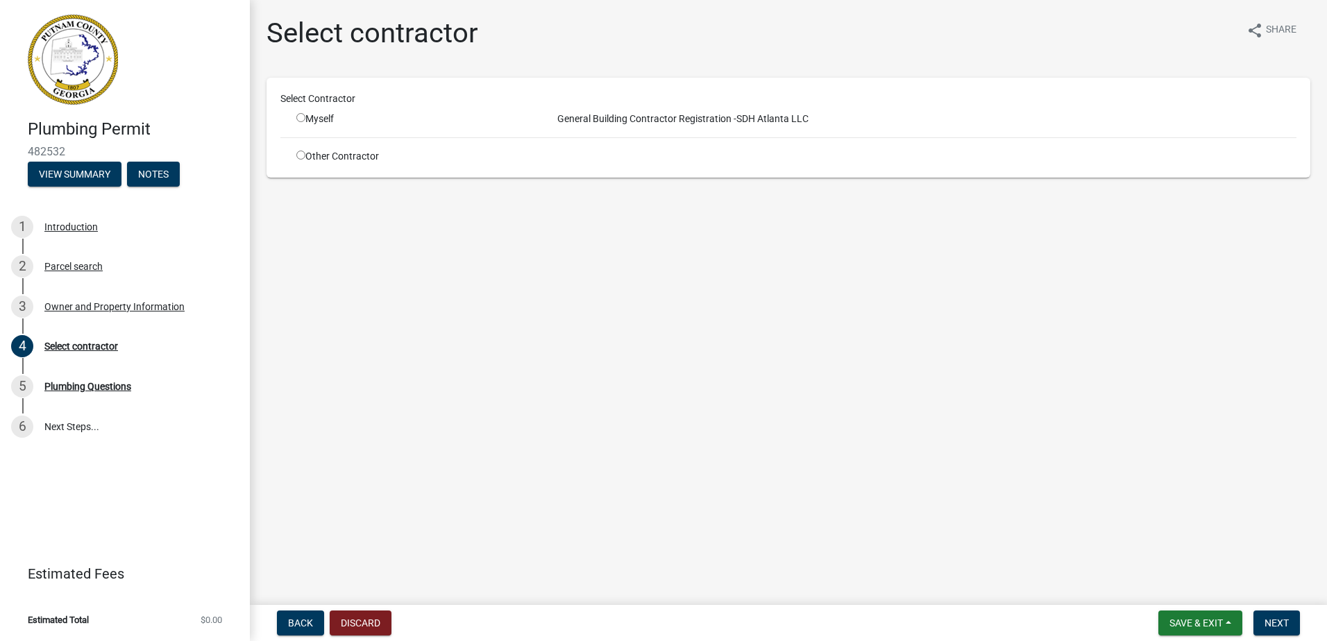
click at [300, 155] on input "radio" at bounding box center [300, 155] width 9 height 9
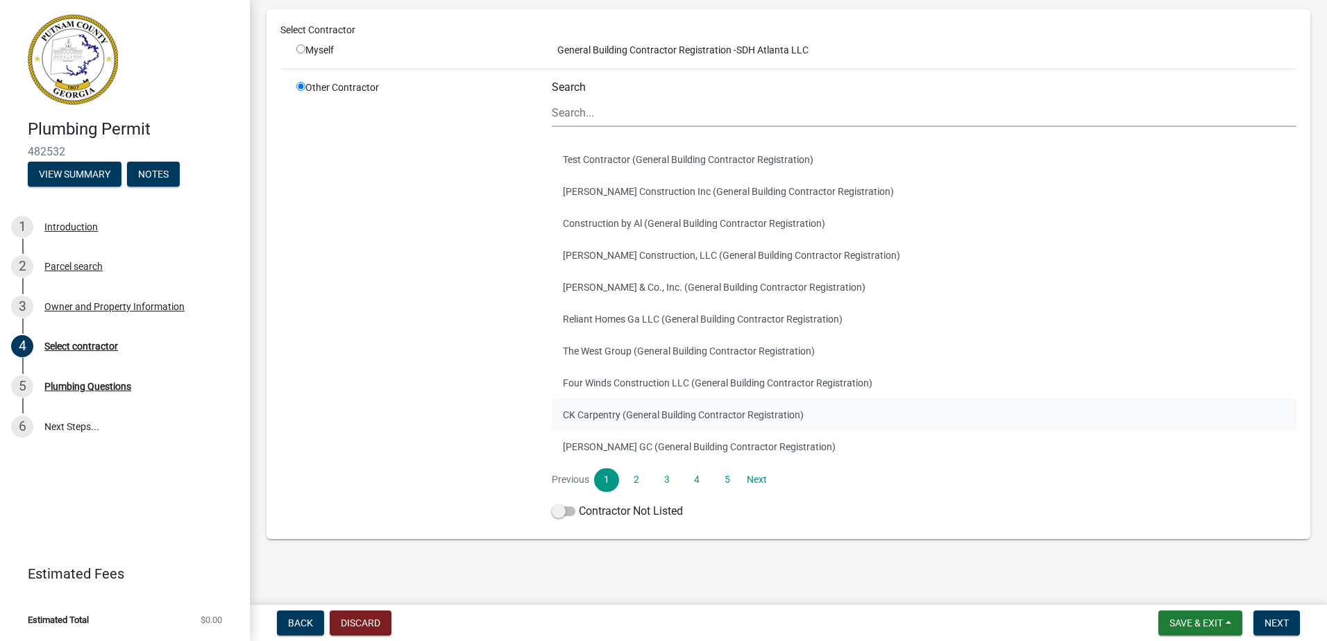
scroll to position [93, 0]
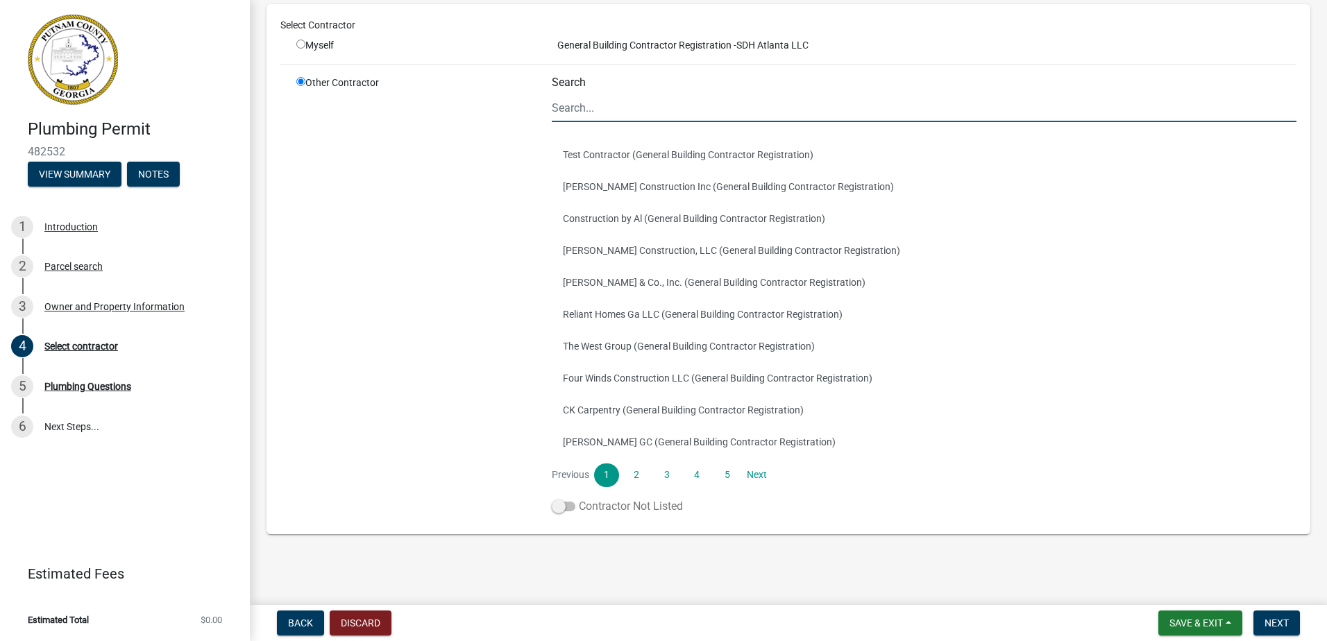
drag, startPoint x: 560, startPoint y: 513, endPoint x: 586, endPoint y: 511, distance: 25.8
click at [560, 513] on label "Contractor Not Listed" at bounding box center [617, 506] width 131 height 17
click at [579, 498] on input "Contractor Not Listed" at bounding box center [579, 498] width 0 height 0
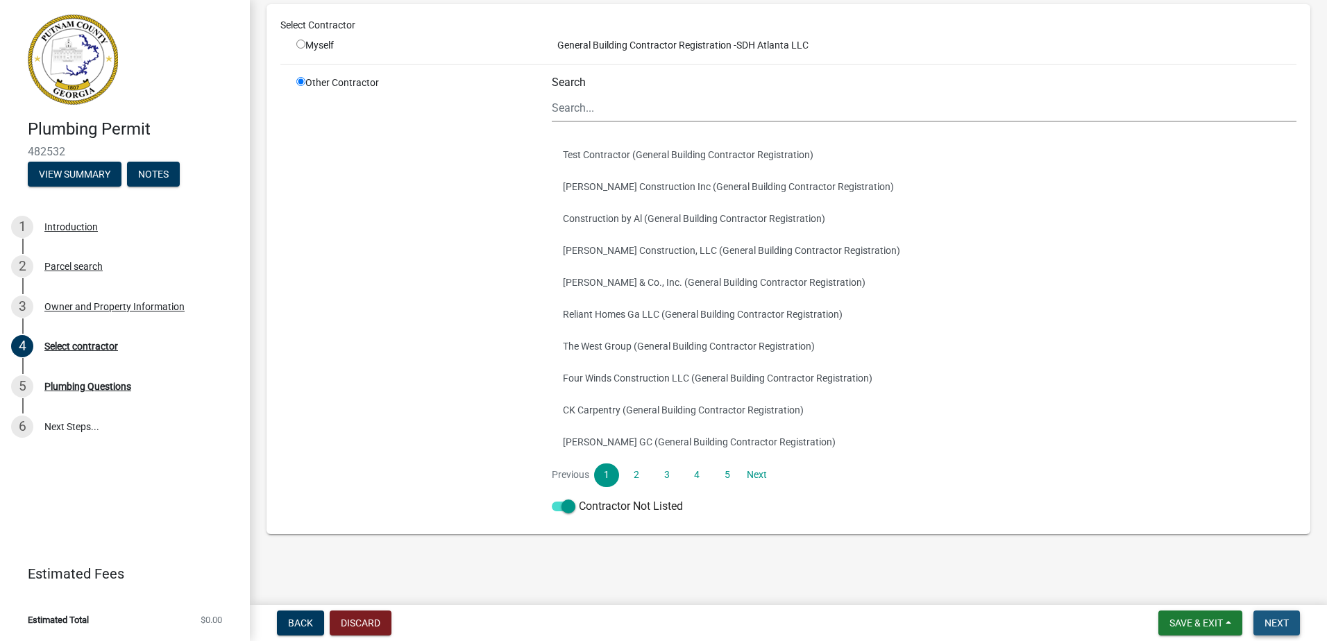
click at [1269, 616] on button "Next" at bounding box center [1276, 623] width 46 height 25
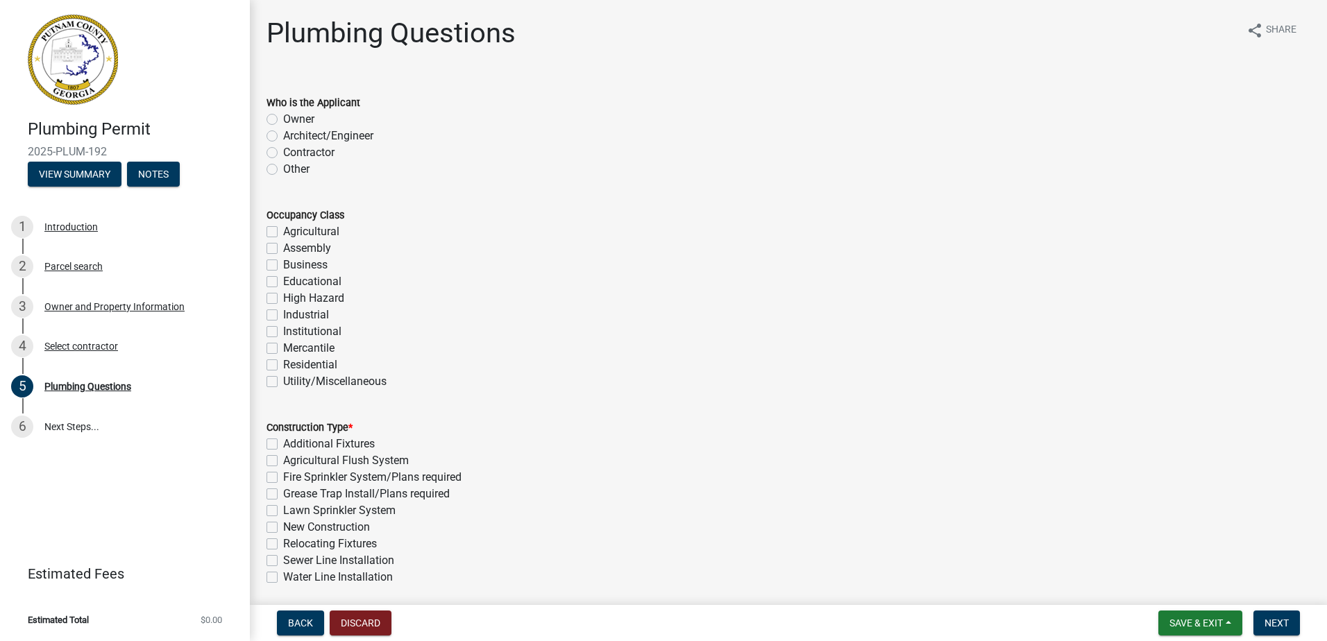
click at [283, 151] on label "Contractor" at bounding box center [308, 152] width 51 height 17
click at [283, 151] on input "Contractor" at bounding box center [287, 148] width 9 height 9
click at [283, 365] on label "Residential" at bounding box center [310, 365] width 54 height 17
click at [283, 365] on input "Residential" at bounding box center [287, 361] width 9 height 9
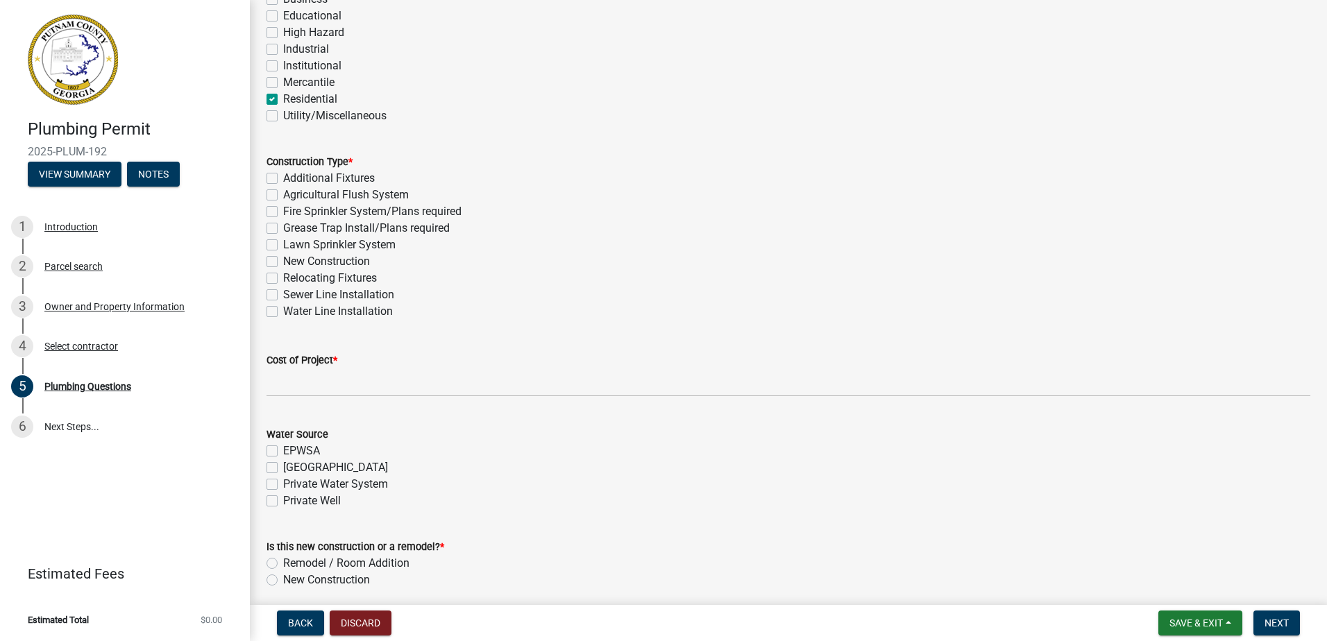
scroll to position [278, 0]
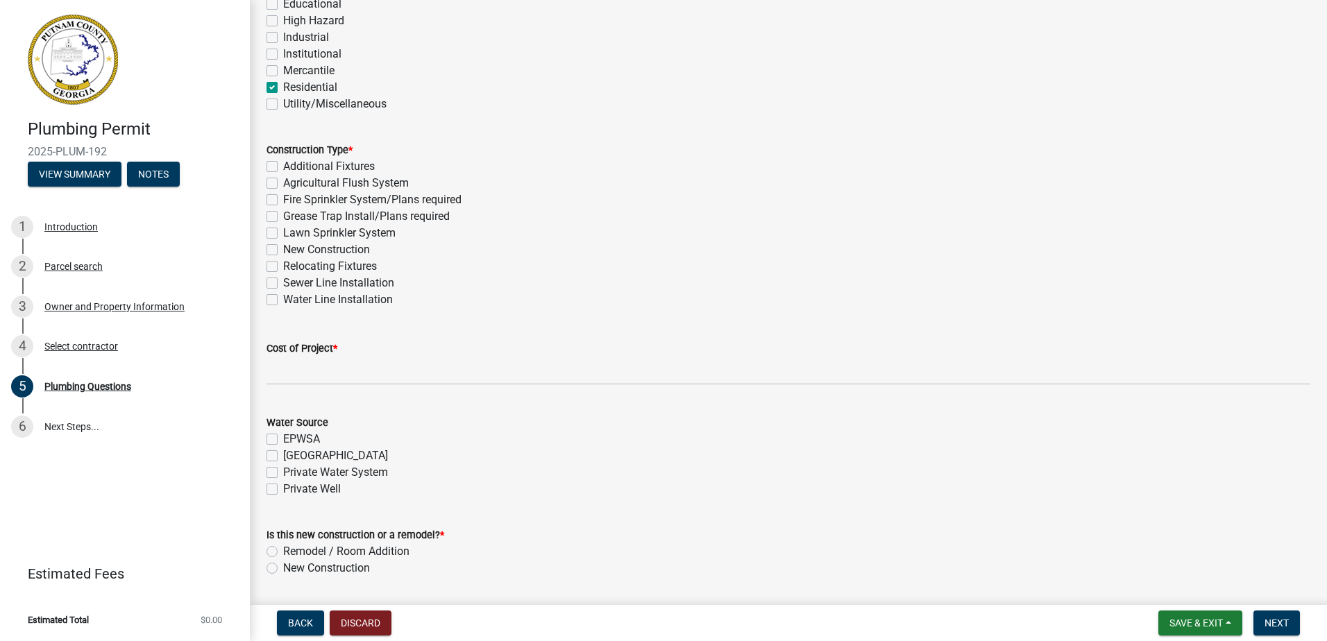
click at [283, 246] on label "New Construction" at bounding box center [326, 249] width 87 height 17
click at [283, 246] on input "New Construction" at bounding box center [287, 245] width 9 height 9
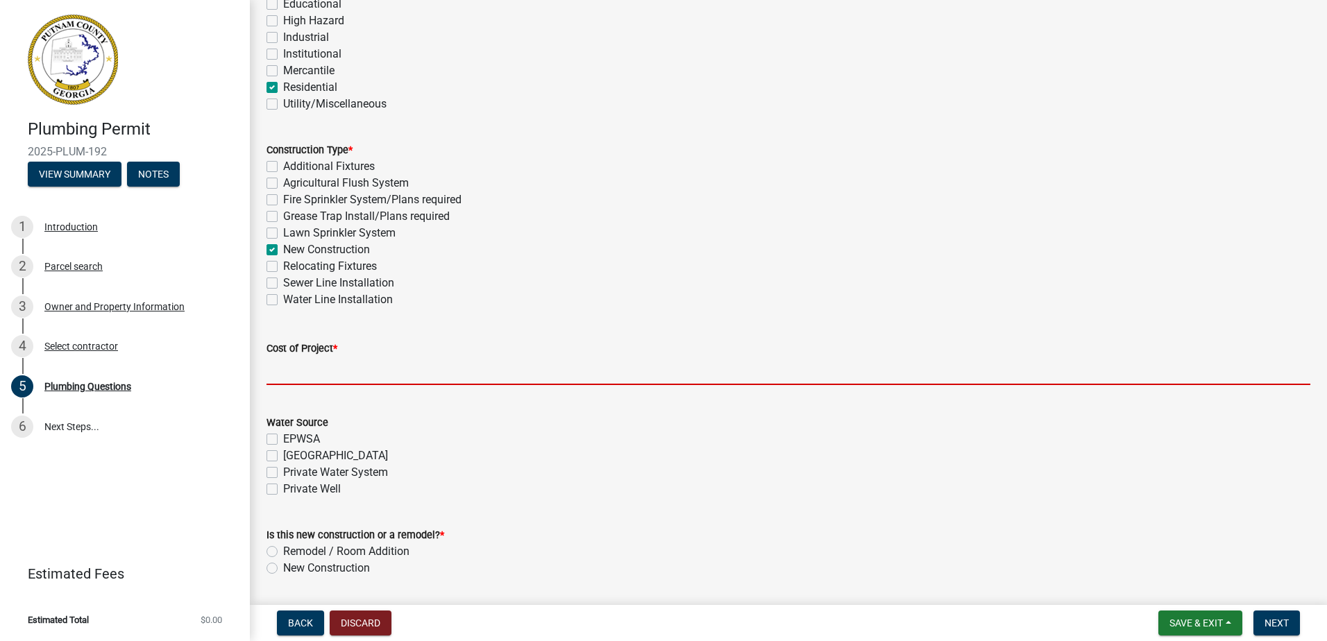
click at [292, 370] on input "text" at bounding box center [787, 371] width 1043 height 28
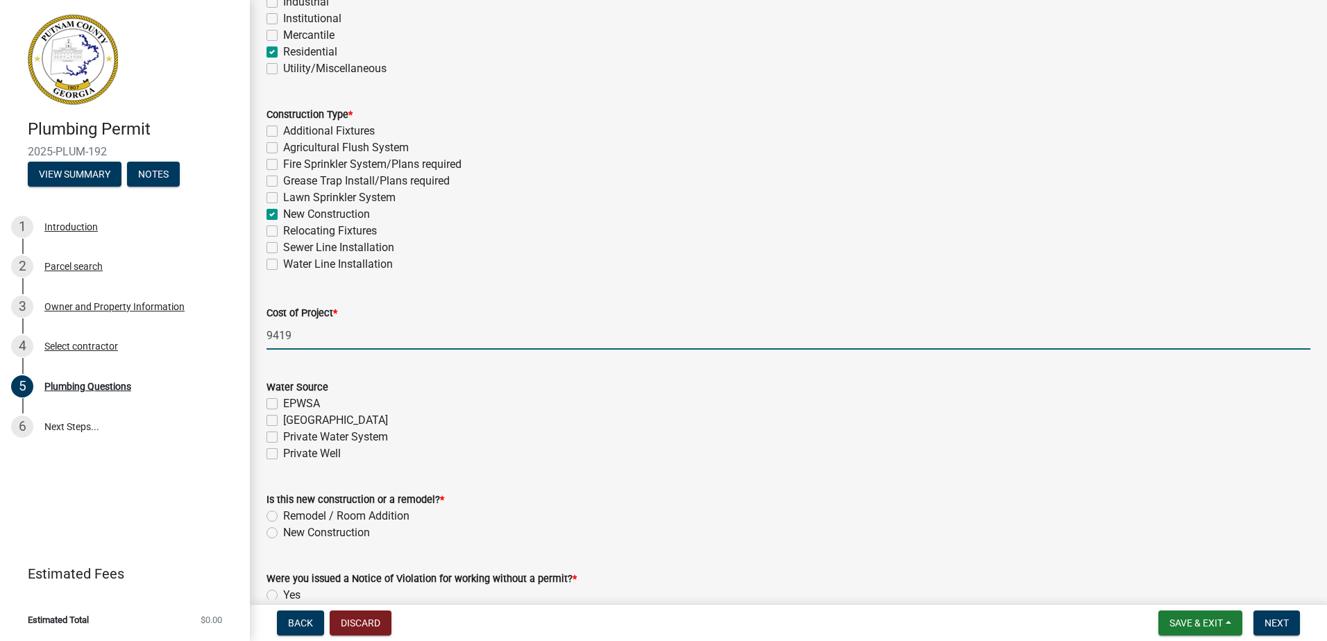
scroll to position [400, 0]
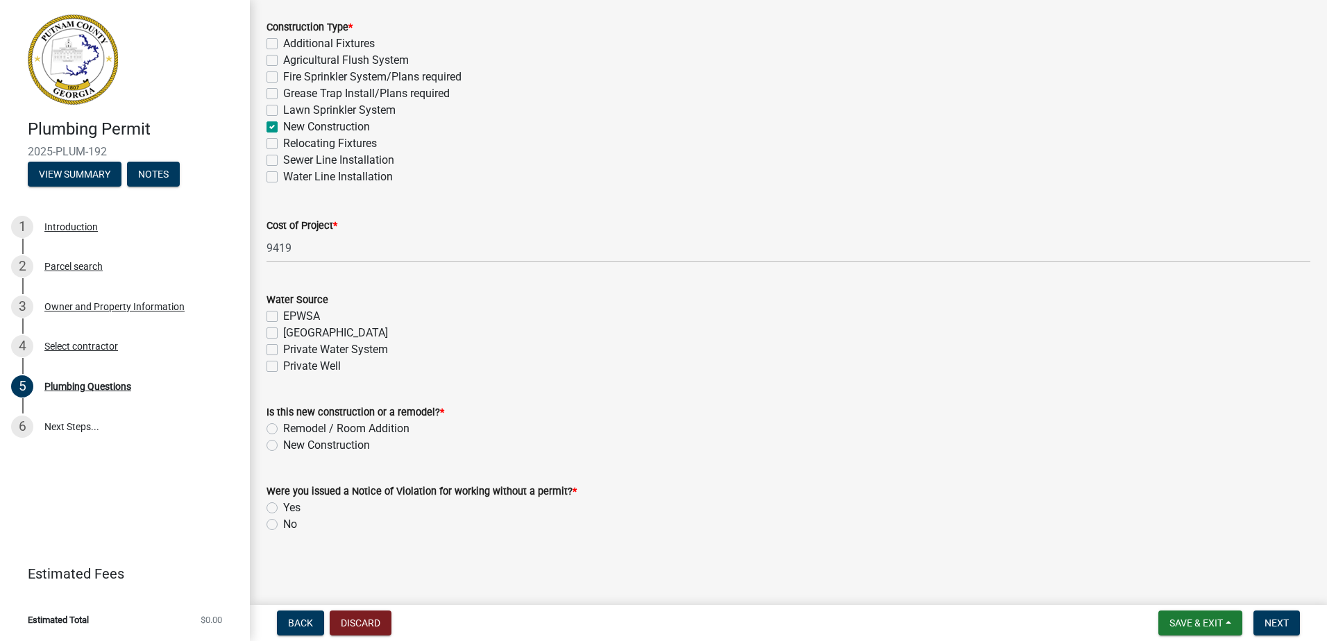
click at [283, 335] on label "[GEOGRAPHIC_DATA]" at bounding box center [335, 333] width 105 height 17
click at [283, 334] on input "[GEOGRAPHIC_DATA]" at bounding box center [287, 329] width 9 height 9
click at [283, 448] on label "New Construction" at bounding box center [326, 445] width 87 height 17
click at [283, 446] on input "New Construction" at bounding box center [287, 441] width 9 height 9
click at [283, 525] on label "No" at bounding box center [290, 524] width 14 height 17
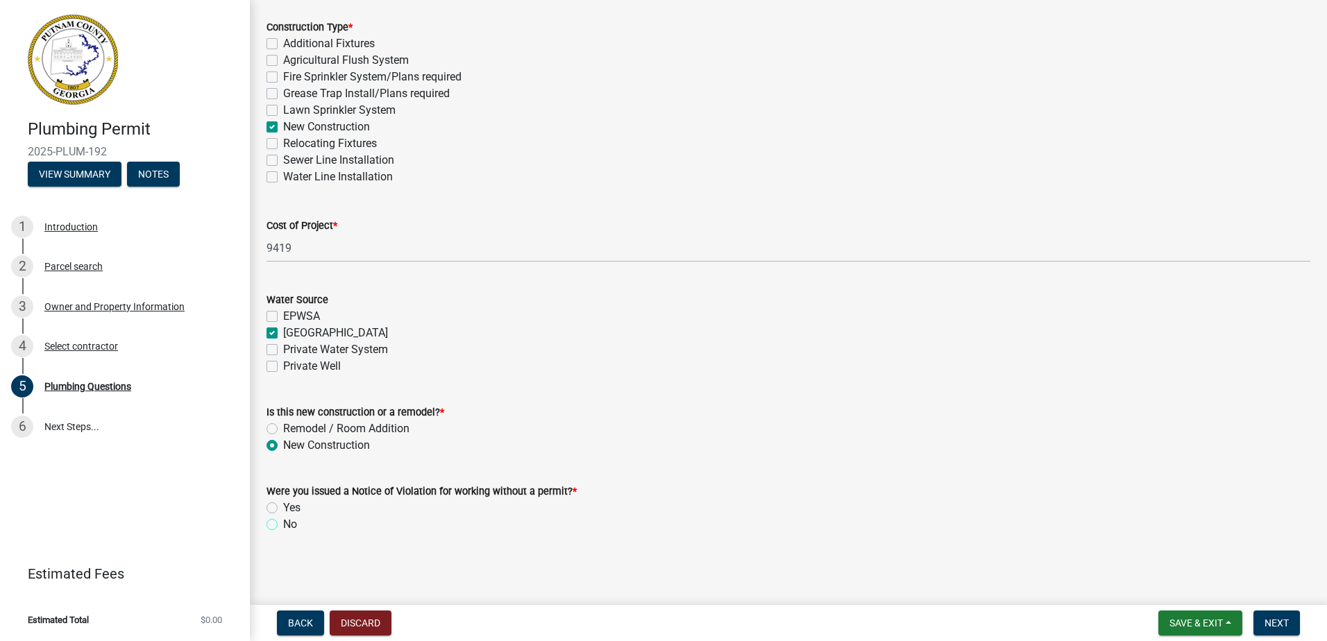
click at [283, 525] on input "No" at bounding box center [287, 520] width 9 height 9
click at [1282, 622] on span "Next" at bounding box center [1276, 622] width 24 height 11
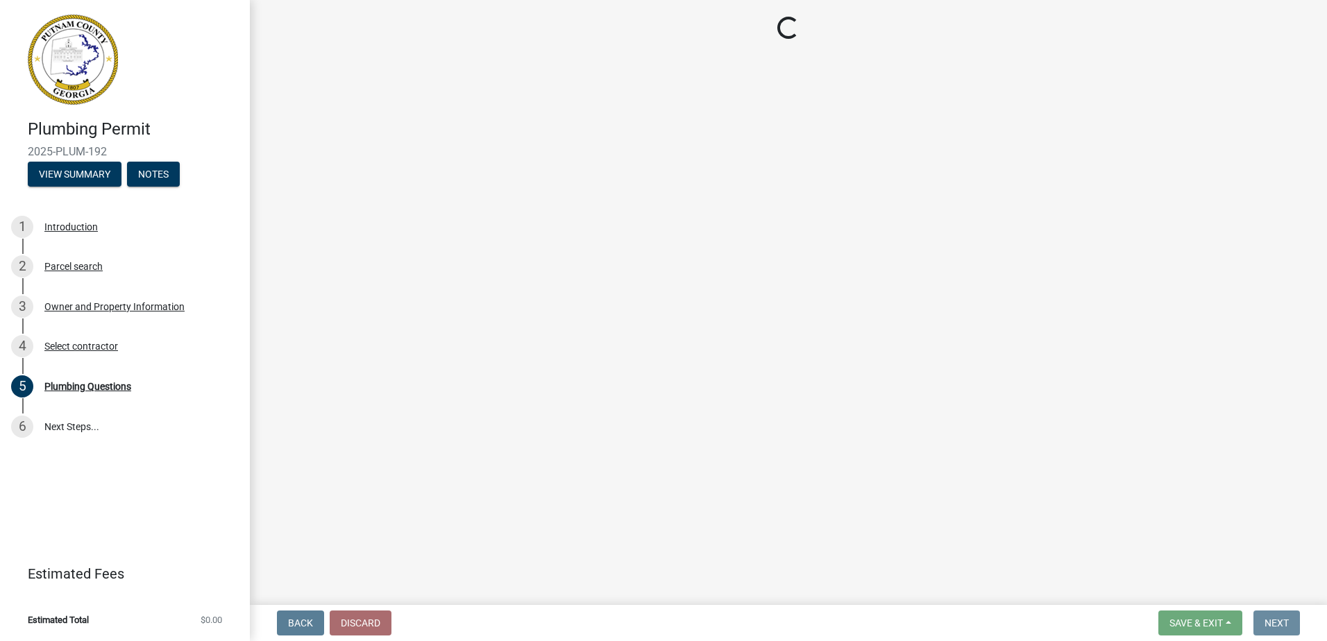
scroll to position [0, 0]
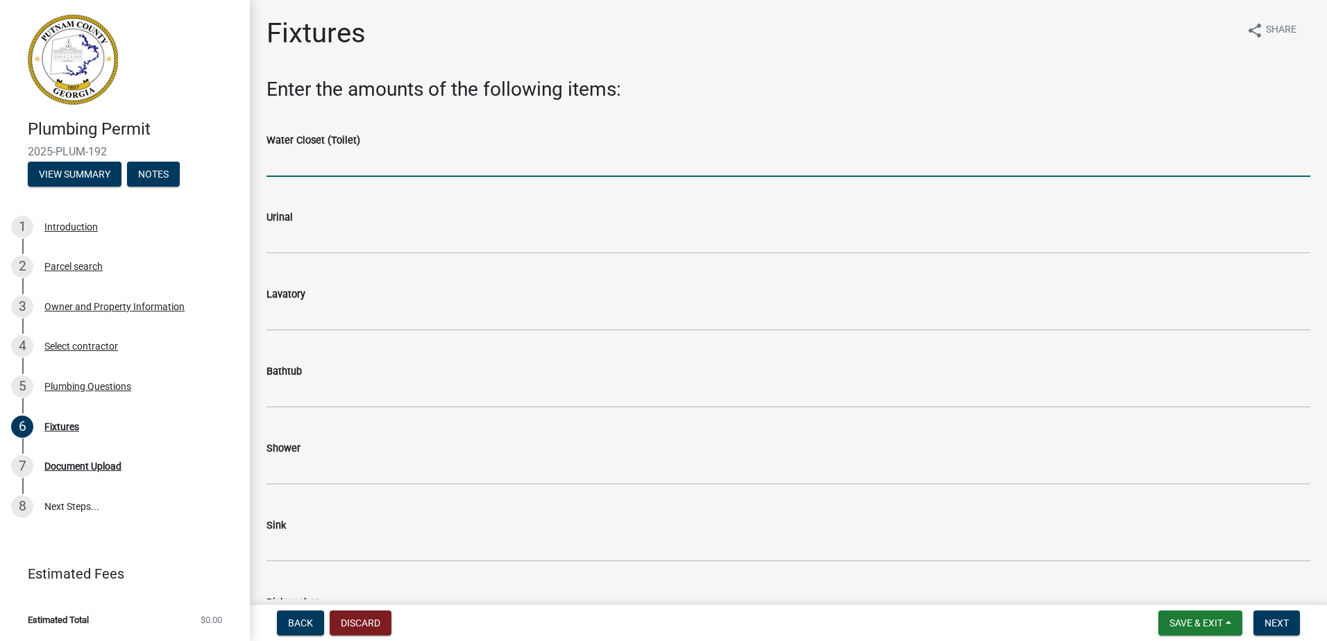
click at [293, 167] on input "text" at bounding box center [787, 162] width 1043 height 28
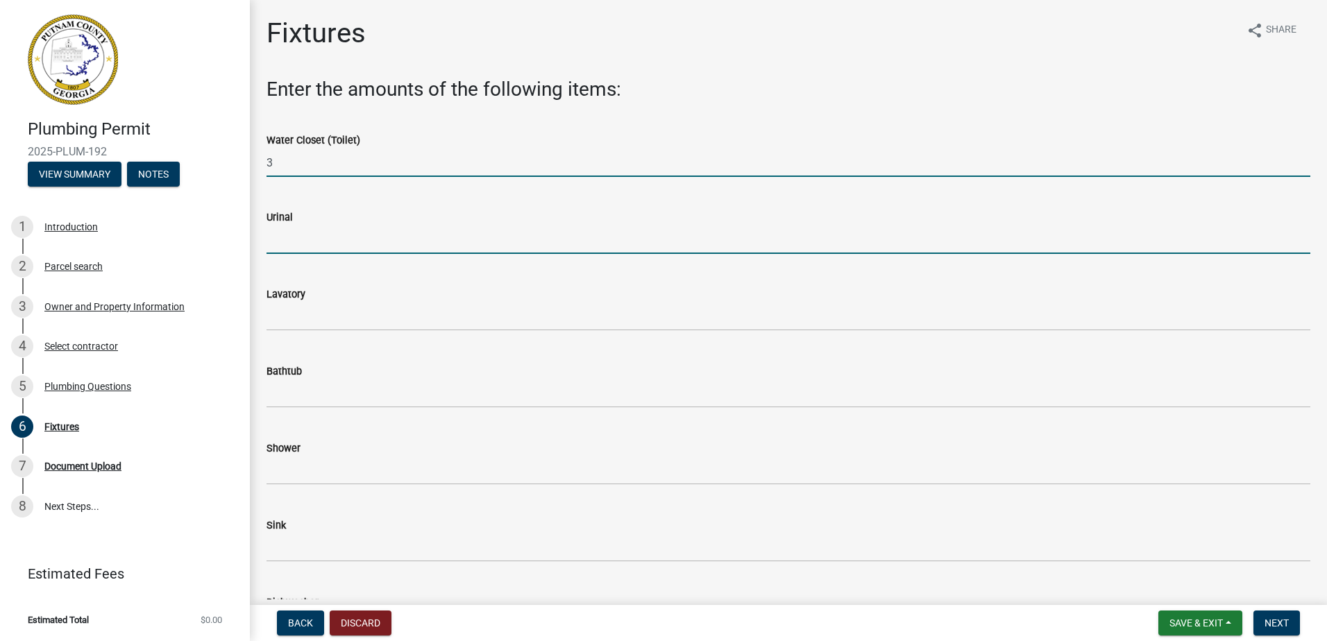
click at [312, 247] on input "text" at bounding box center [787, 239] width 1043 height 28
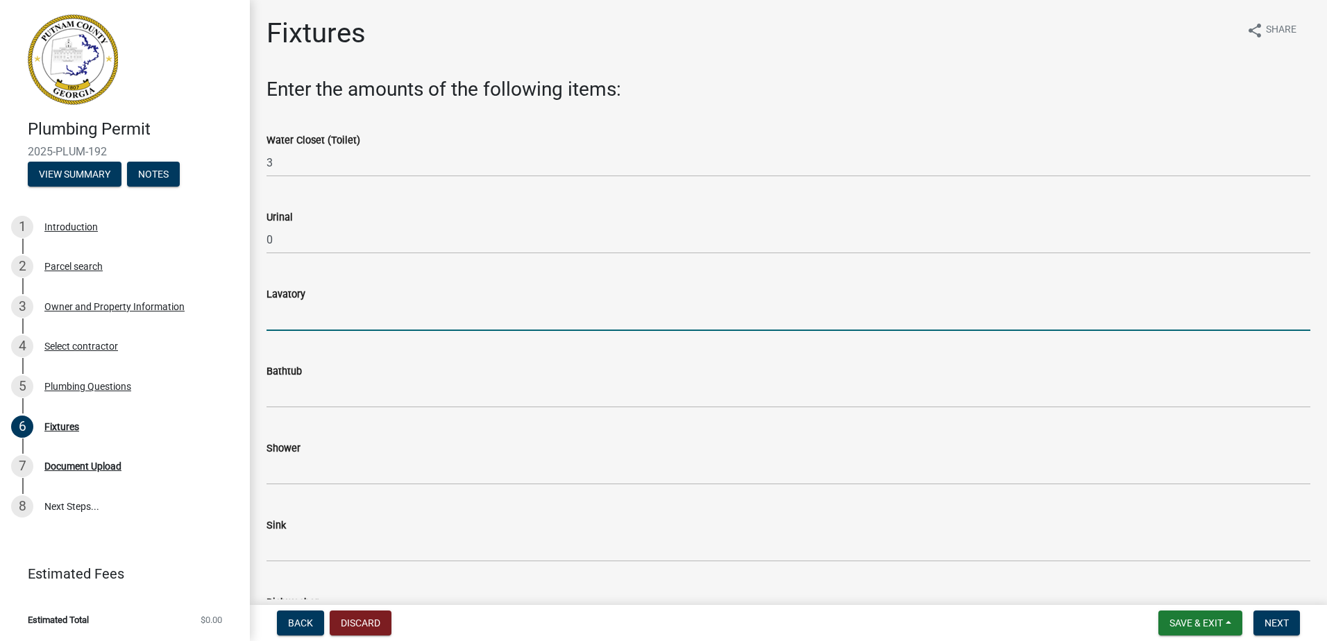
click at [295, 329] on input "text" at bounding box center [787, 317] width 1043 height 28
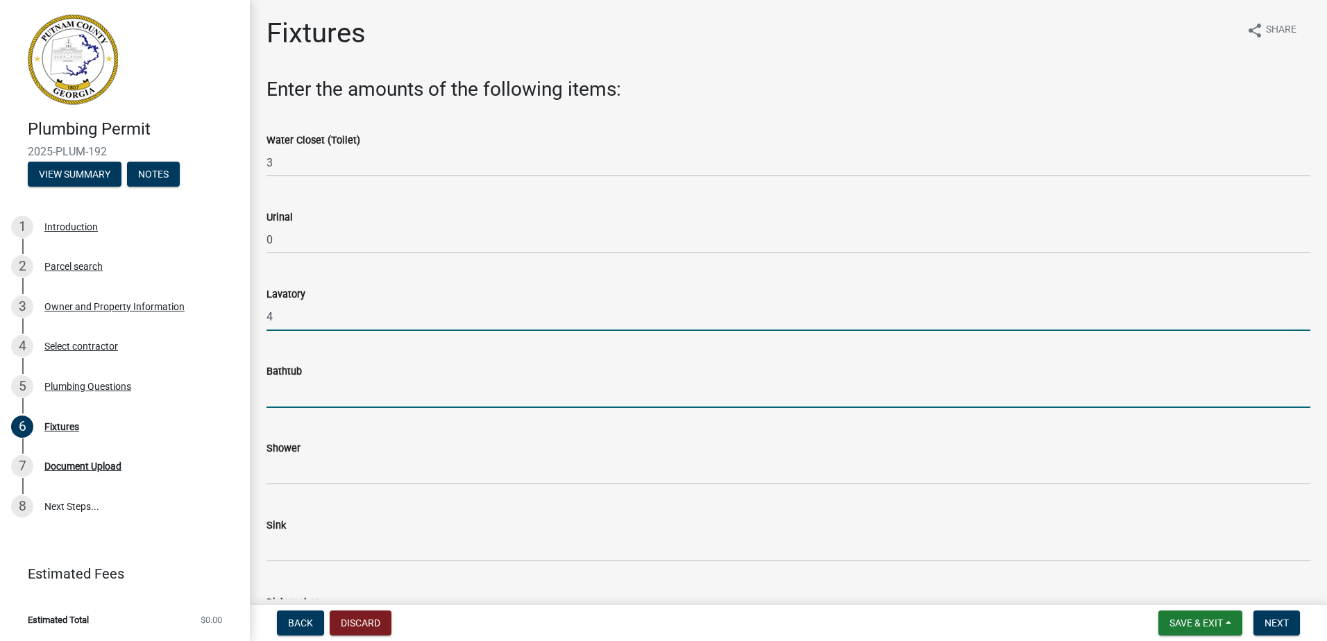
click at [286, 386] on input "text" at bounding box center [787, 394] width 1043 height 28
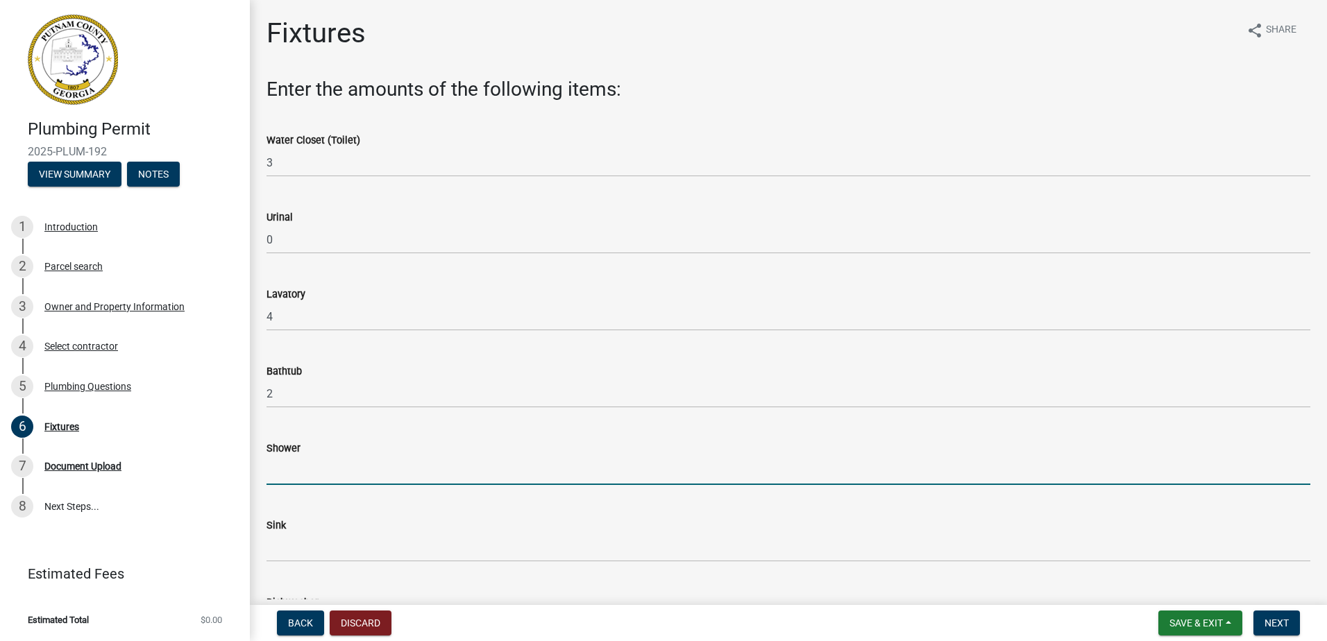
click at [300, 475] on input "text" at bounding box center [787, 471] width 1043 height 28
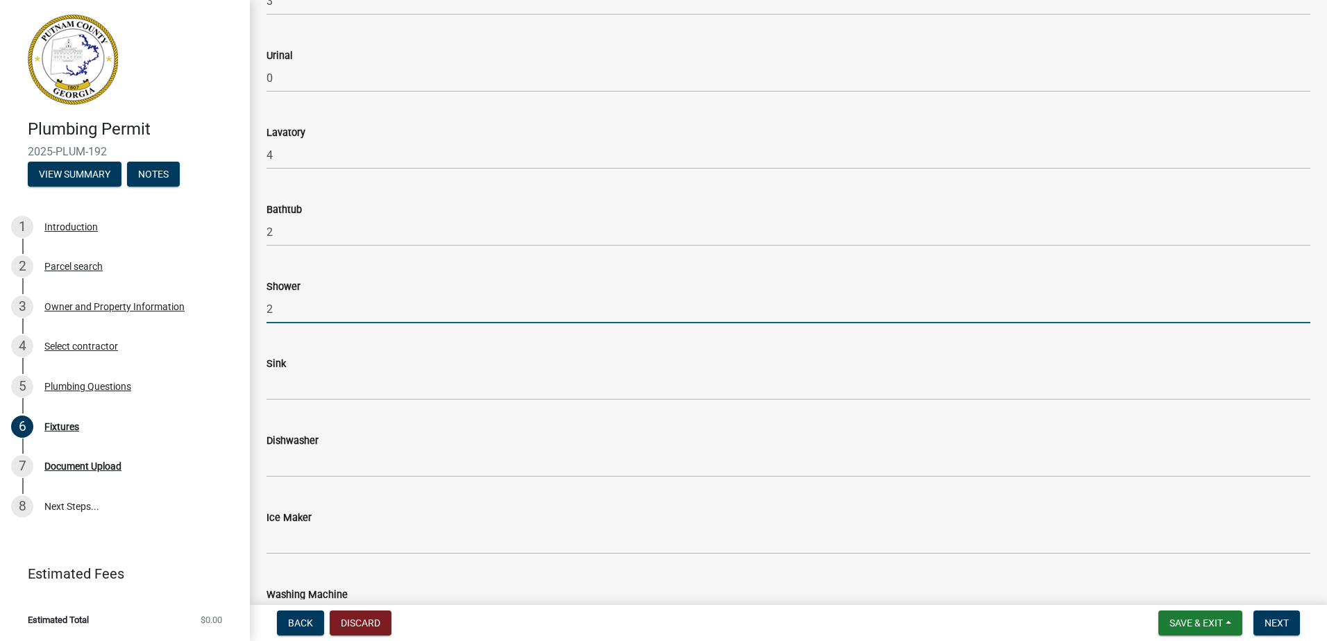
scroll to position [208, 0]
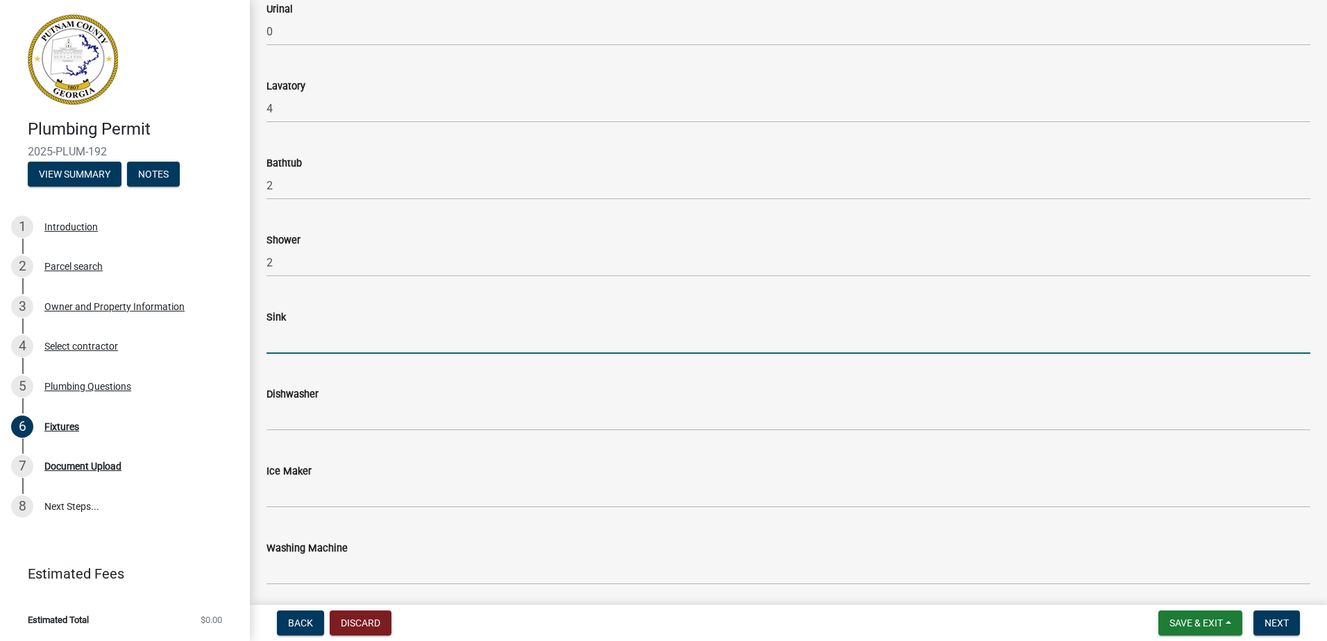
click at [298, 337] on input "text" at bounding box center [787, 339] width 1043 height 28
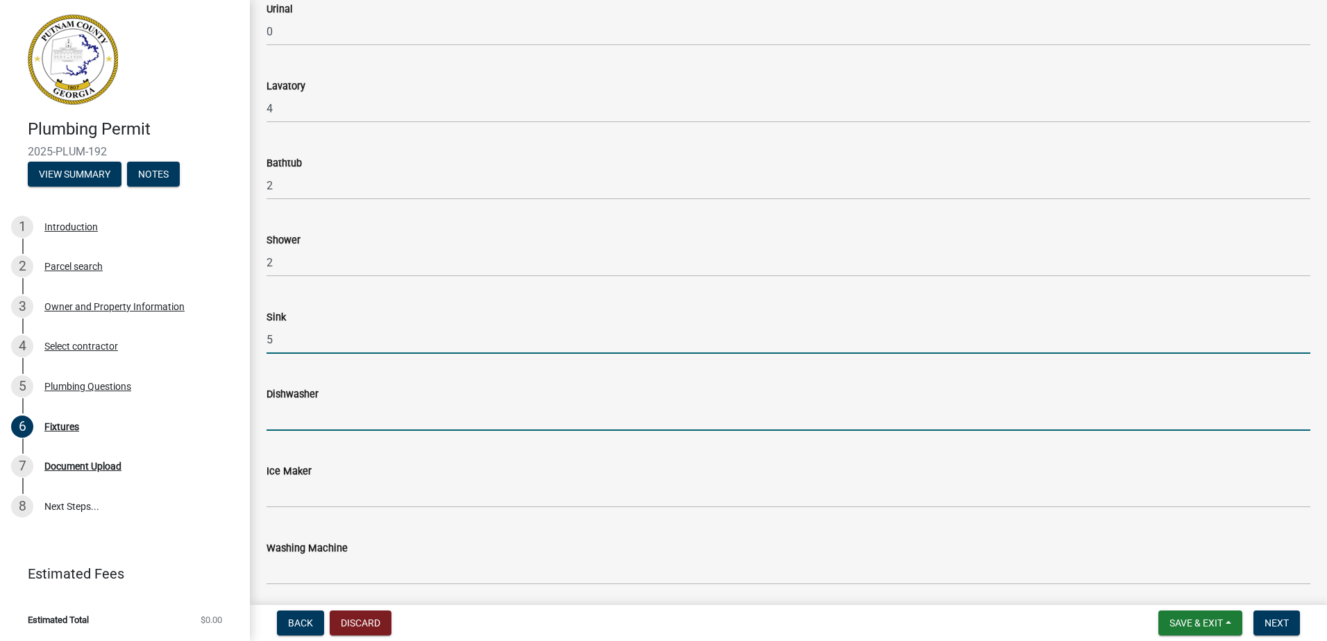
click at [295, 415] on input "text" at bounding box center [787, 416] width 1043 height 28
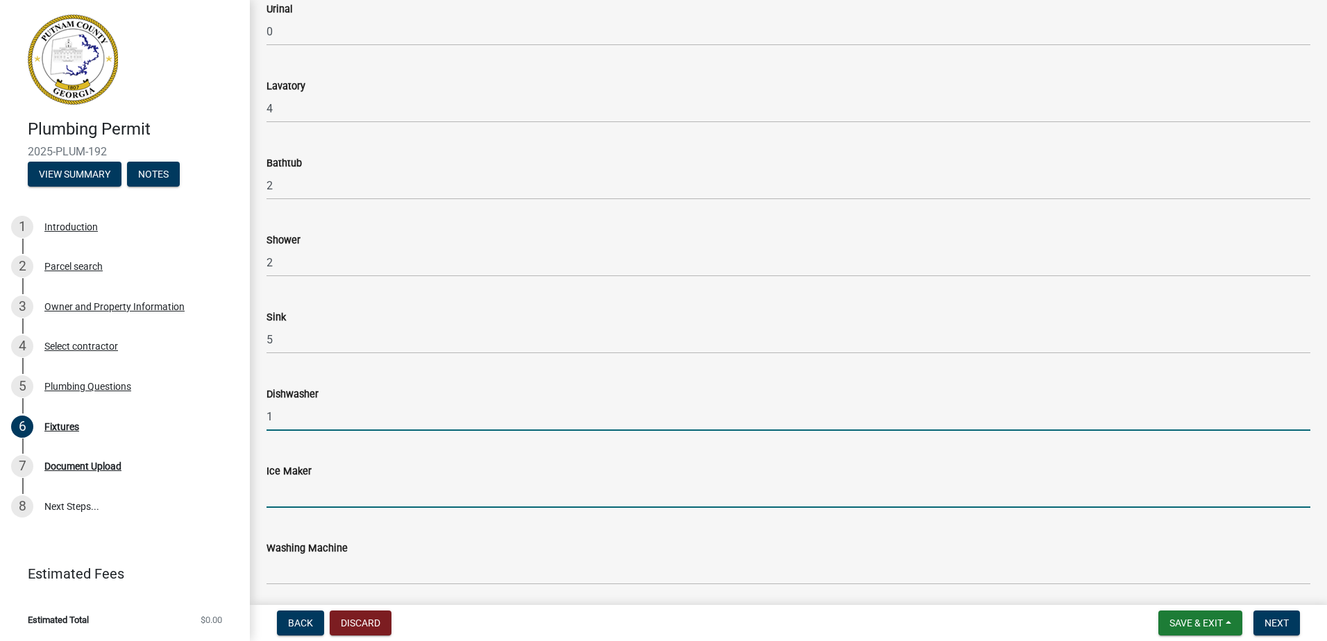
click at [299, 503] on input "text" at bounding box center [787, 493] width 1043 height 28
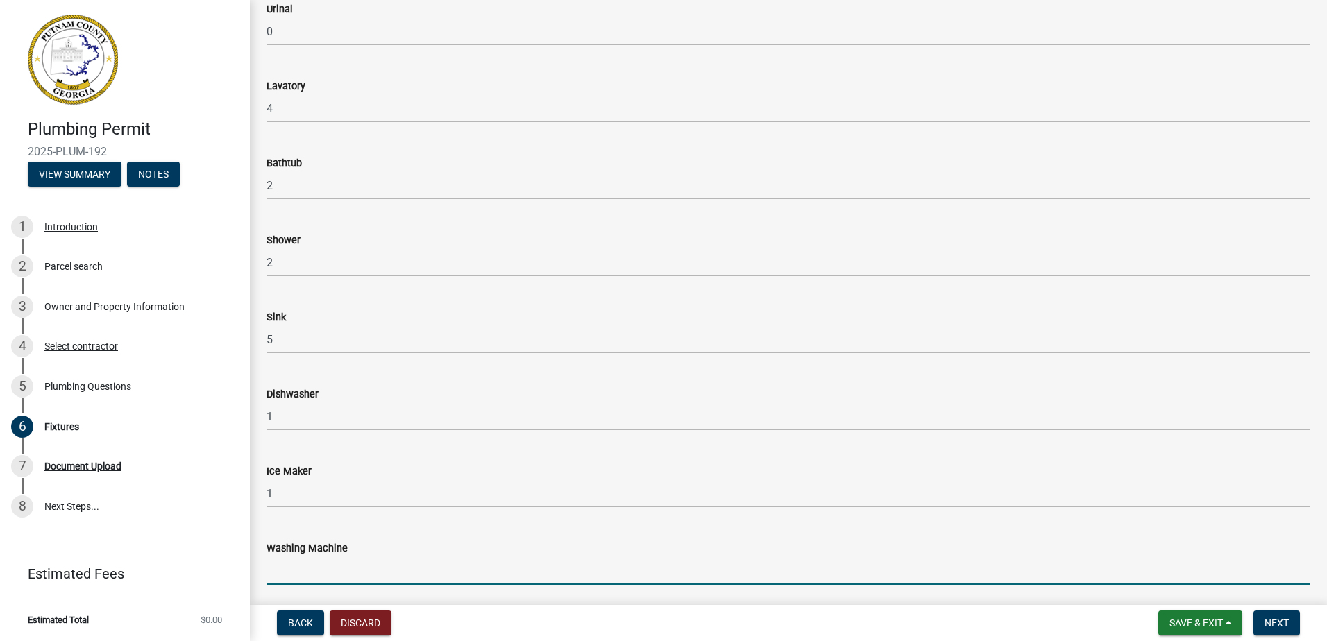
drag, startPoint x: 287, startPoint y: 568, endPoint x: 293, endPoint y: 561, distance: 8.8
click at [287, 568] on input "text" at bounding box center [787, 570] width 1043 height 28
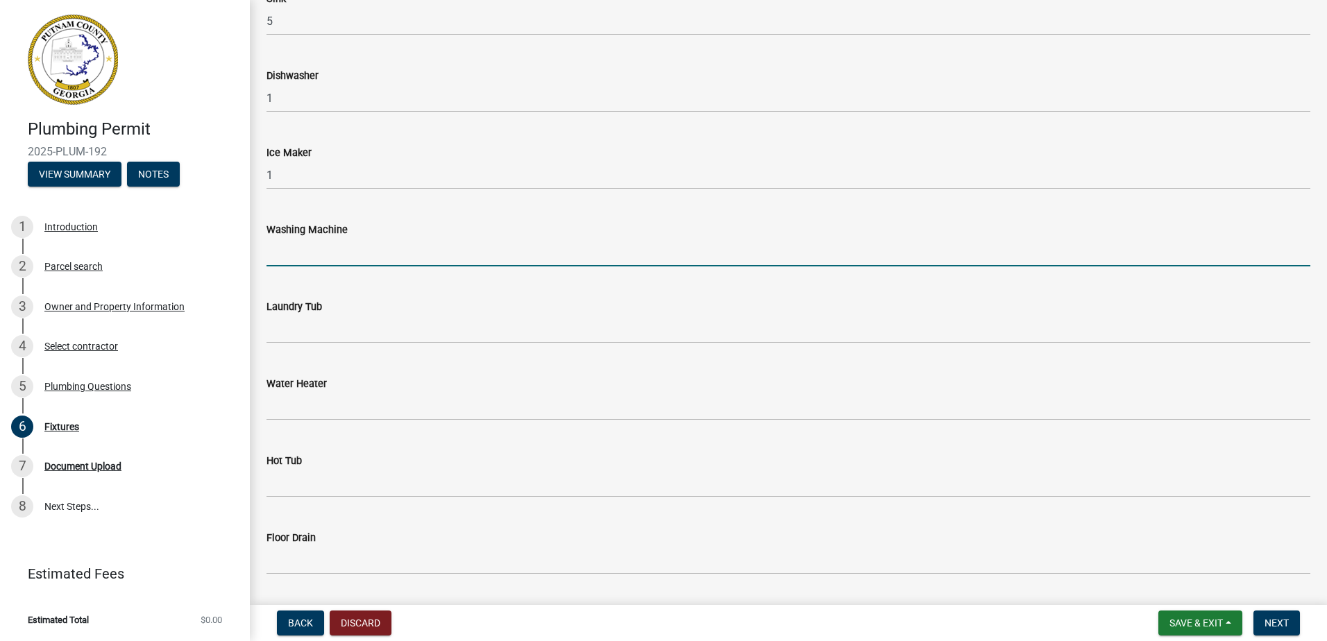
scroll to position [555, 0]
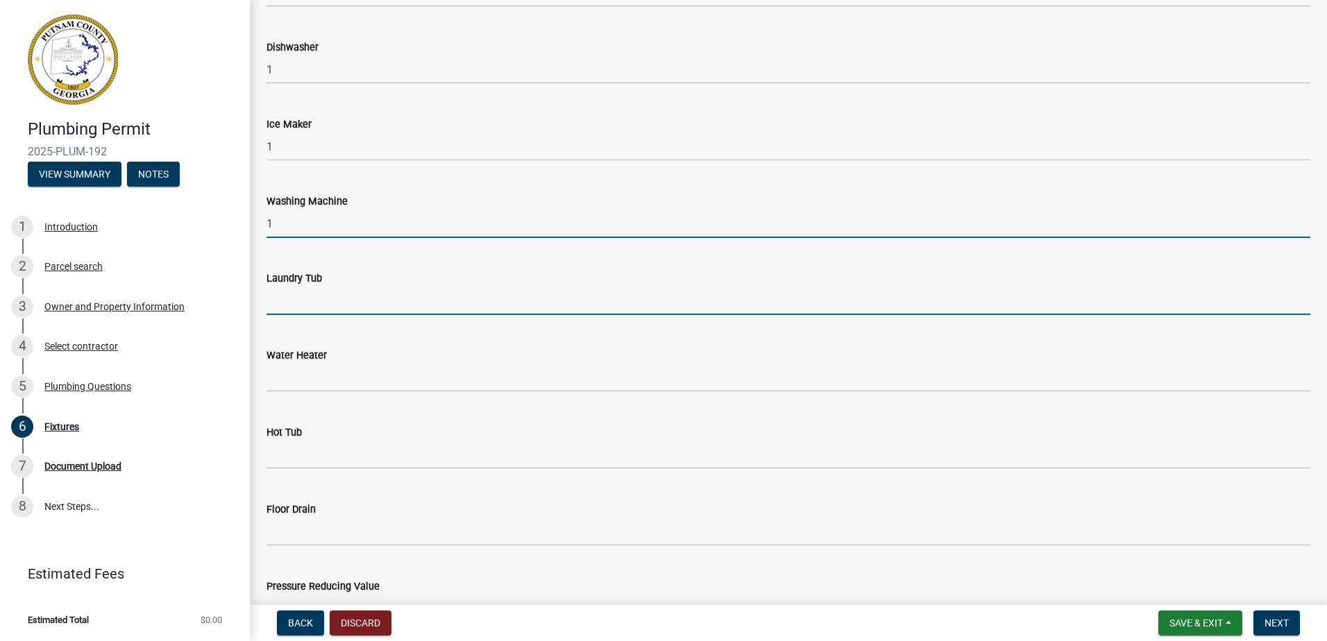
click at [300, 305] on input "text" at bounding box center [787, 301] width 1043 height 28
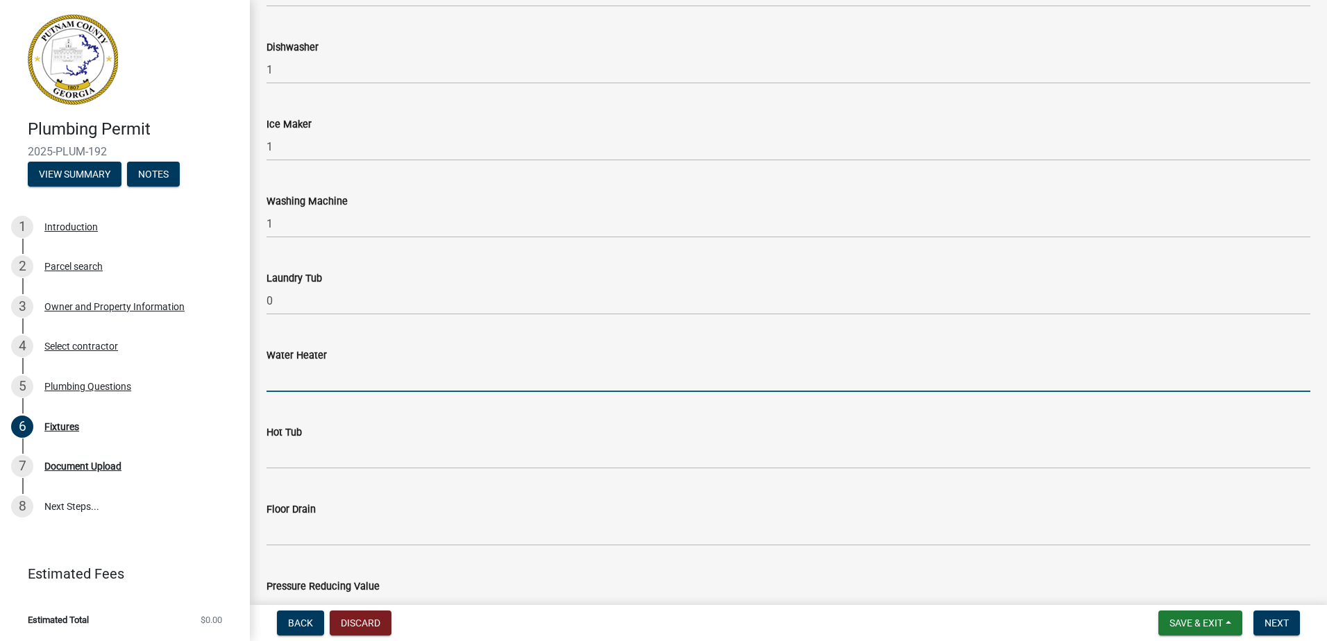
click at [283, 377] on input "text" at bounding box center [787, 378] width 1043 height 28
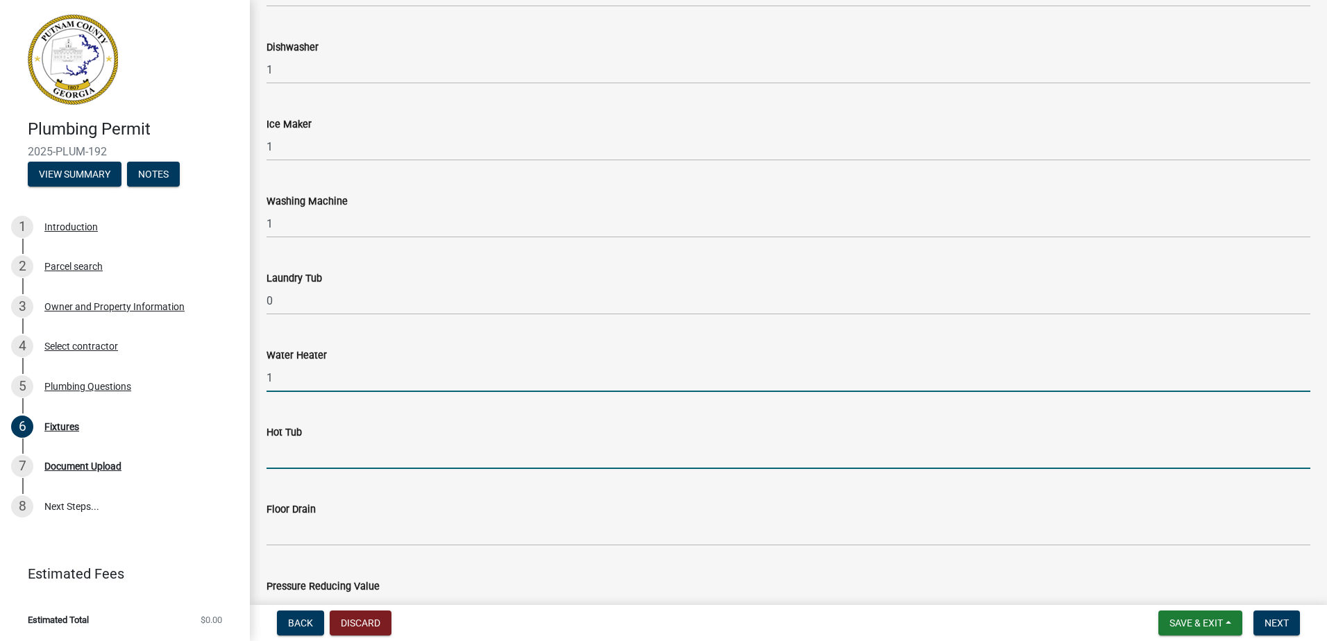
click at [278, 468] on input "text" at bounding box center [787, 455] width 1043 height 28
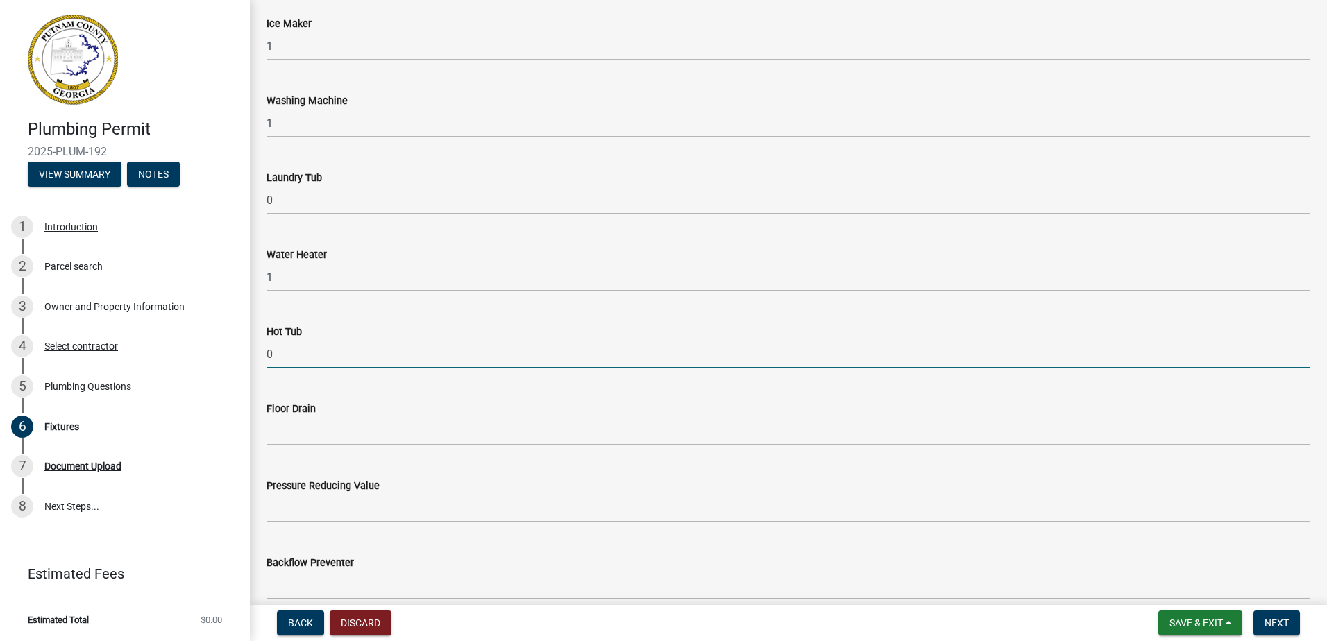
scroll to position [694, 0]
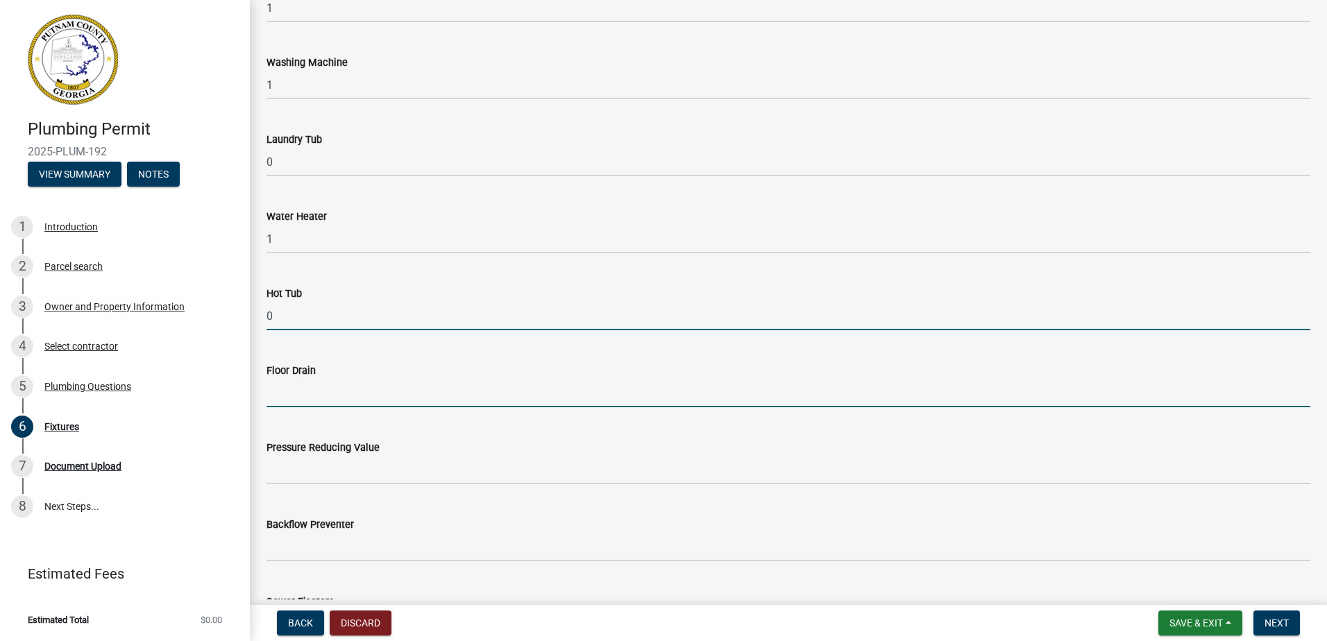
click at [286, 393] on input "text" at bounding box center [787, 393] width 1043 height 28
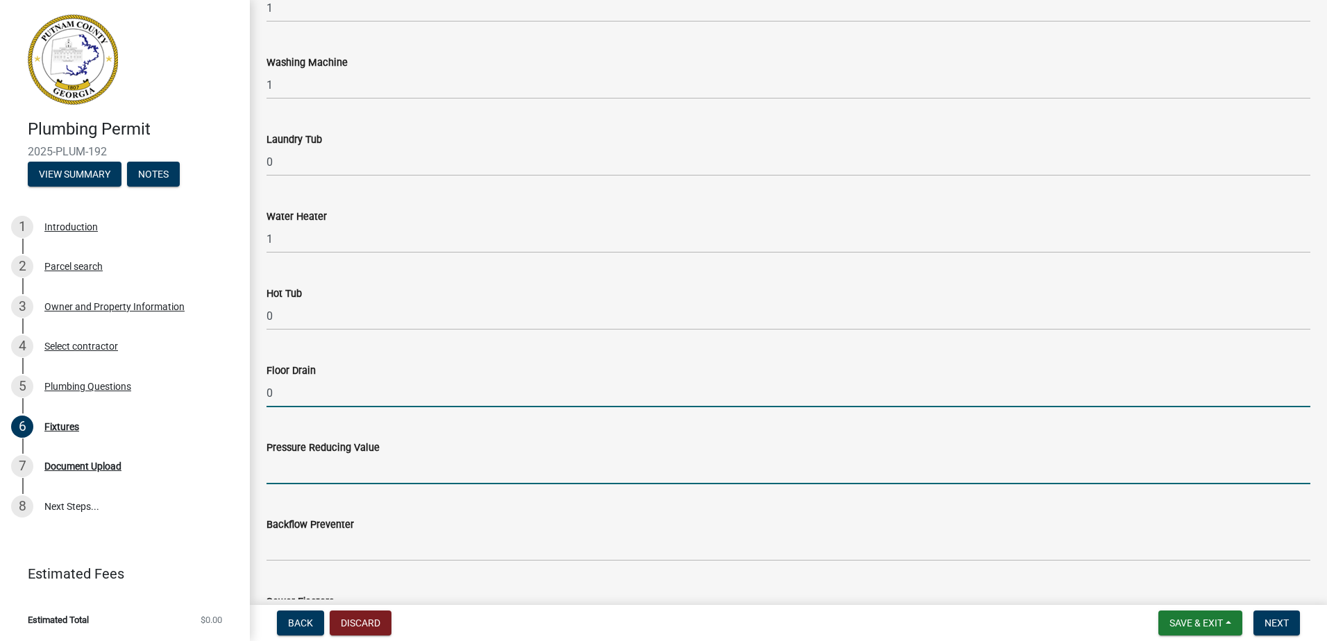
click at [286, 475] on input "text" at bounding box center [787, 470] width 1043 height 28
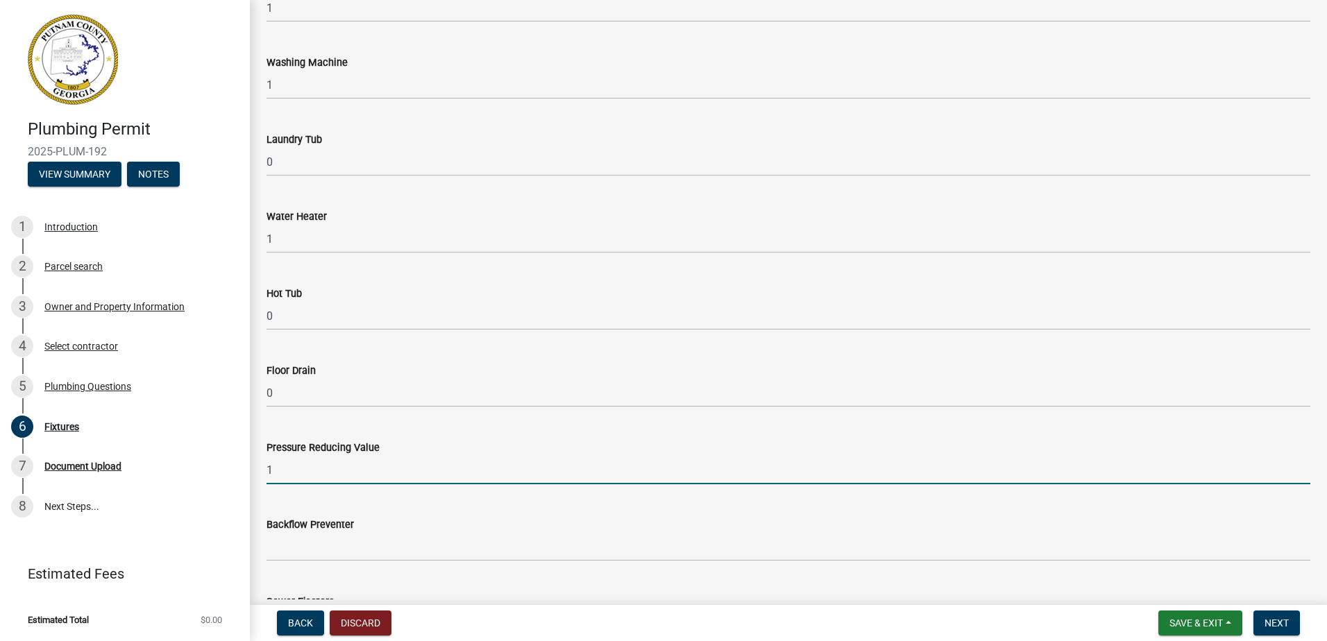
scroll to position [763, 0]
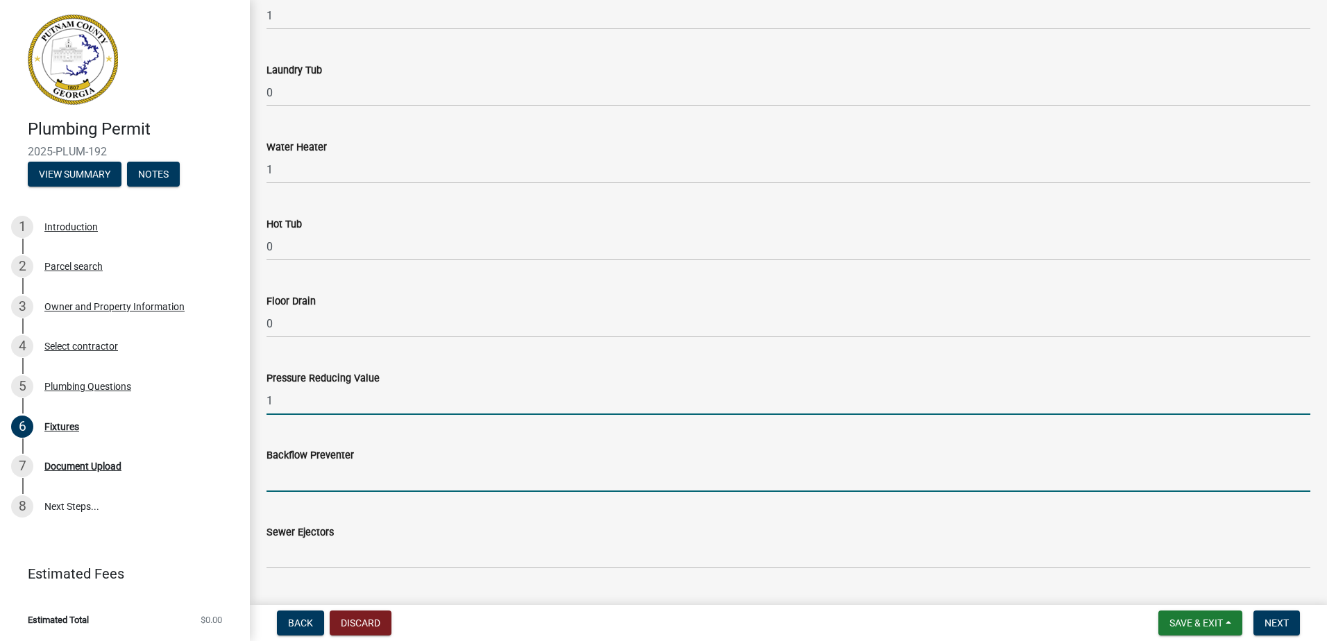
click at [282, 481] on input "text" at bounding box center [787, 477] width 1043 height 28
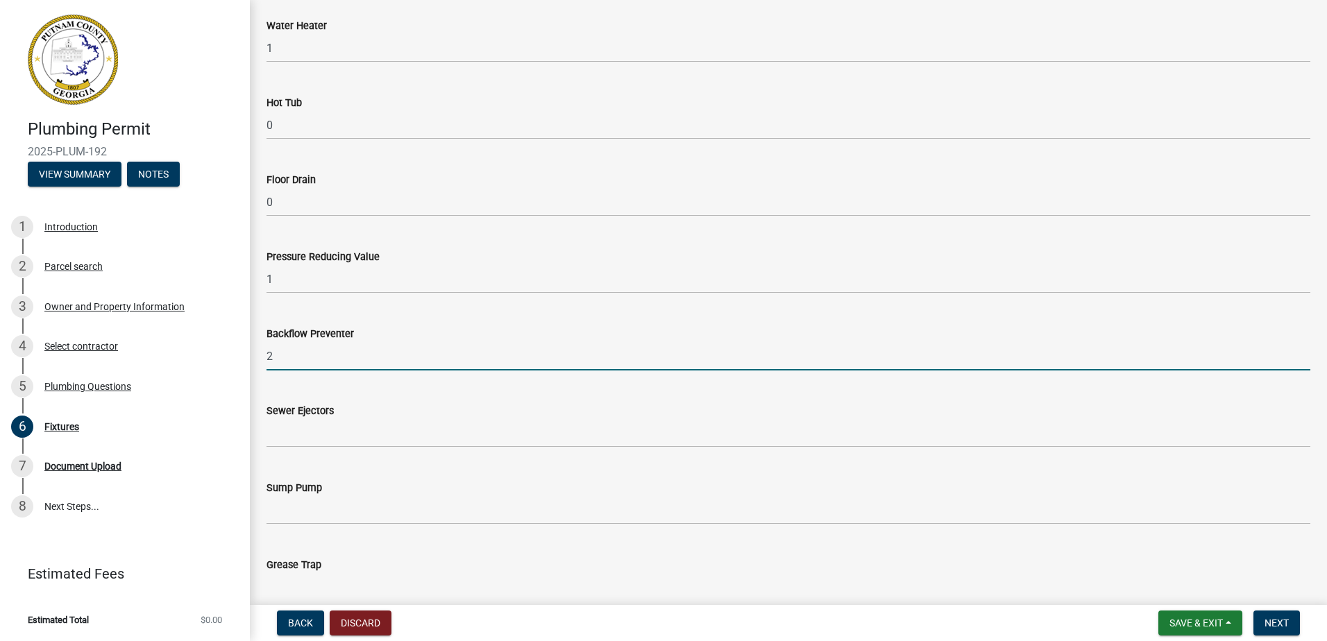
scroll to position [902, 0]
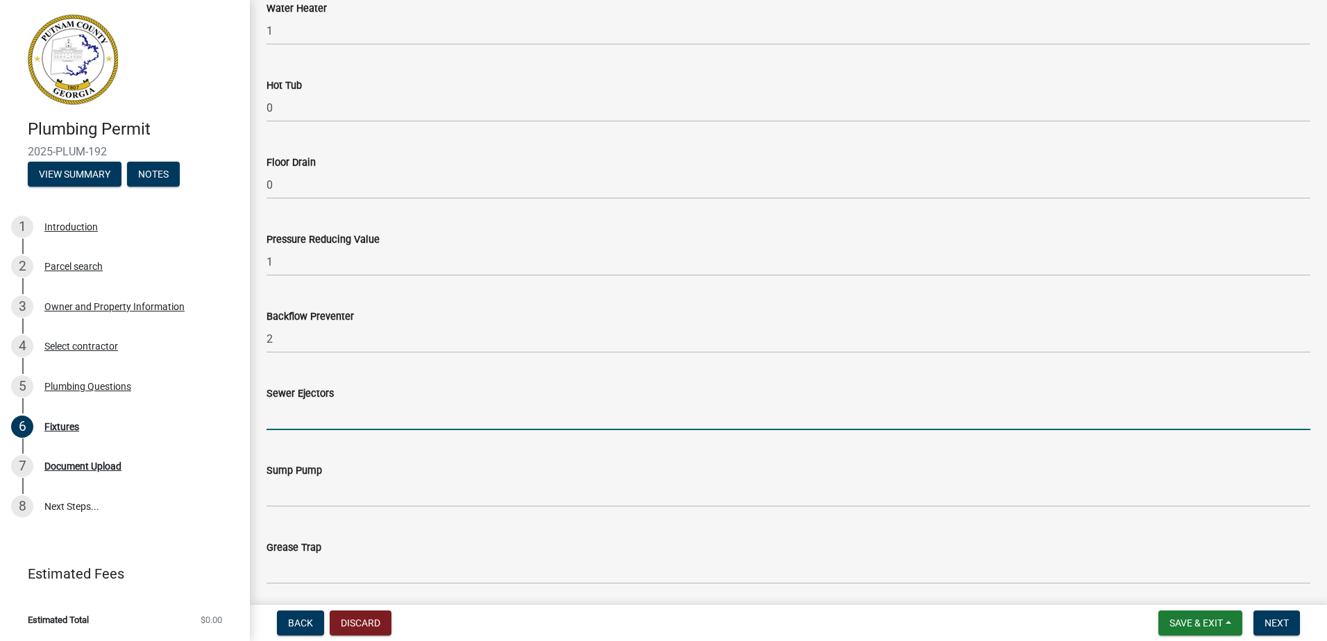
click at [299, 414] on input "text" at bounding box center [787, 416] width 1043 height 28
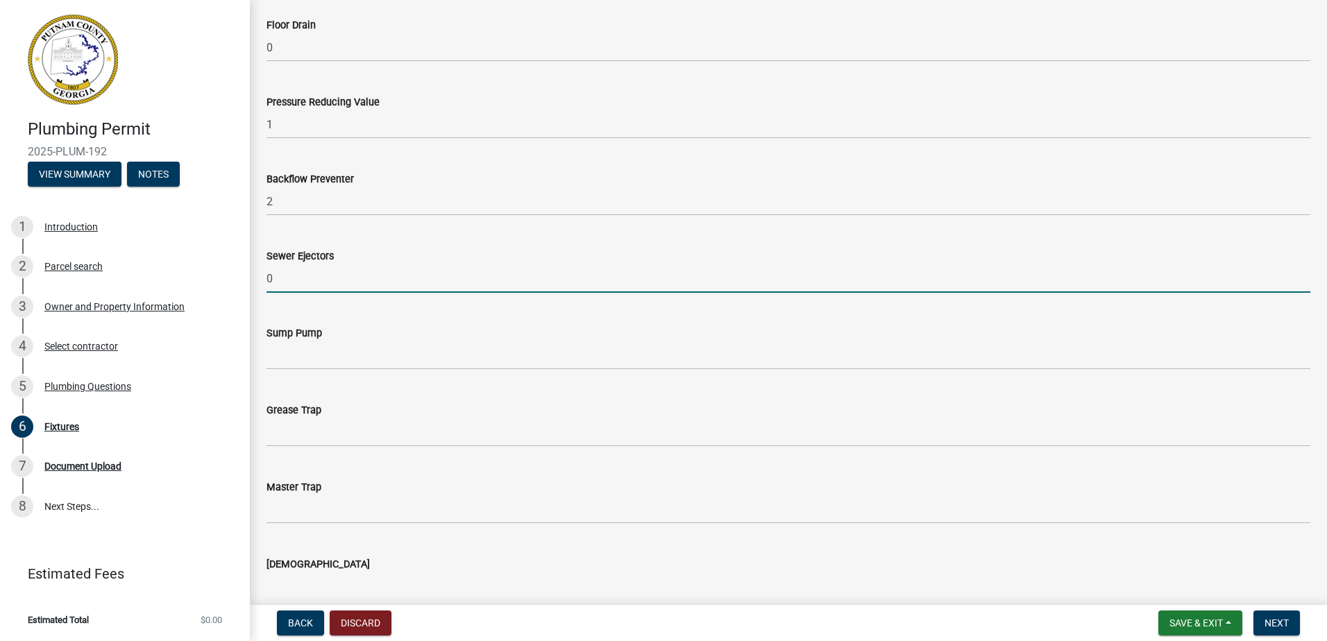
scroll to position [1041, 0]
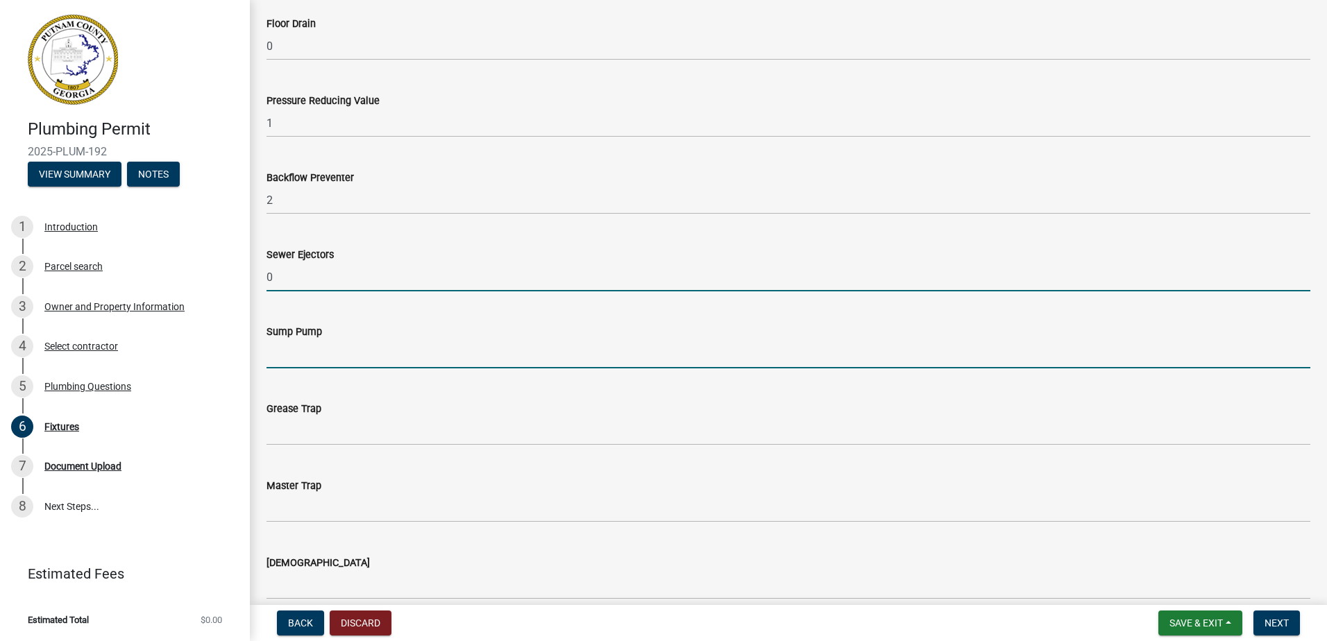
click at [291, 359] on input "text" at bounding box center [787, 354] width 1043 height 28
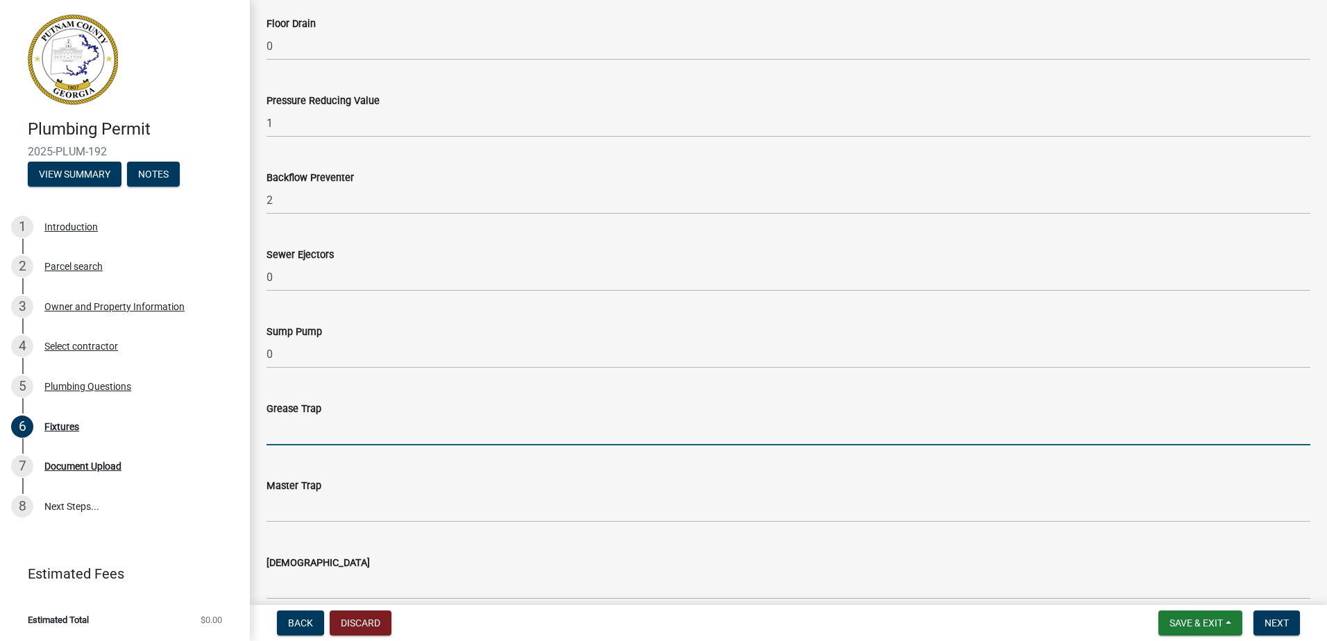
click at [284, 425] on input "text" at bounding box center [787, 431] width 1043 height 28
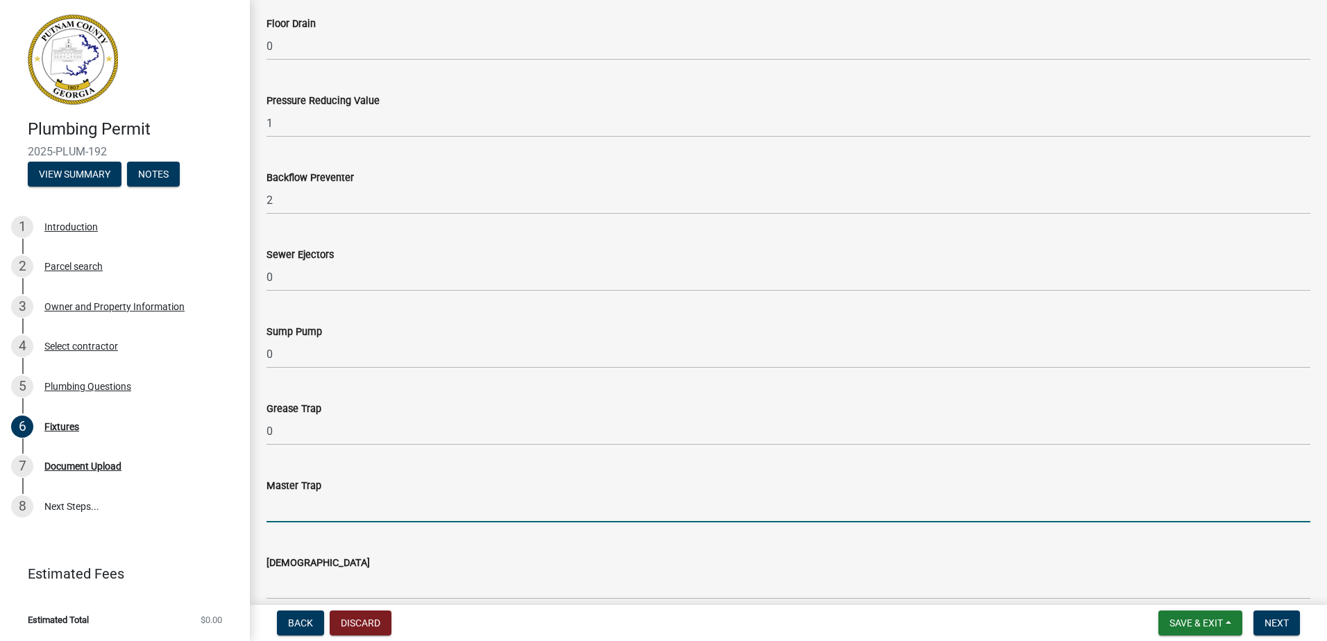
click at [294, 504] on input "text" at bounding box center [787, 508] width 1043 height 28
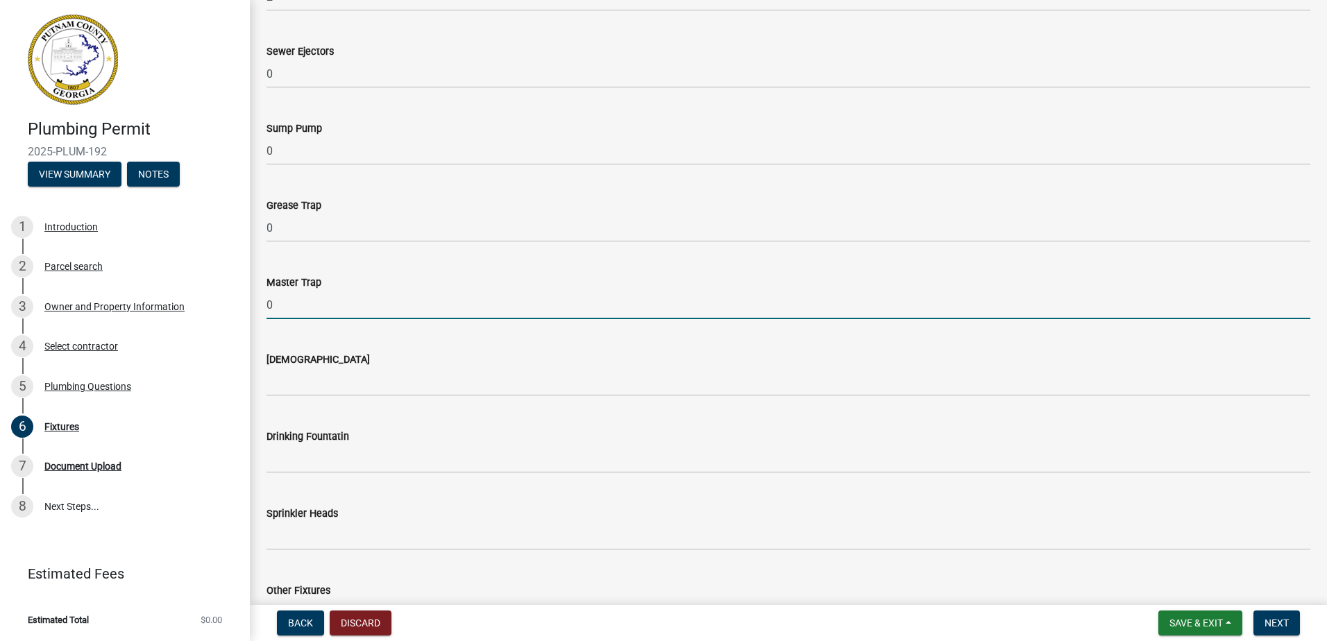
scroll to position [1249, 0]
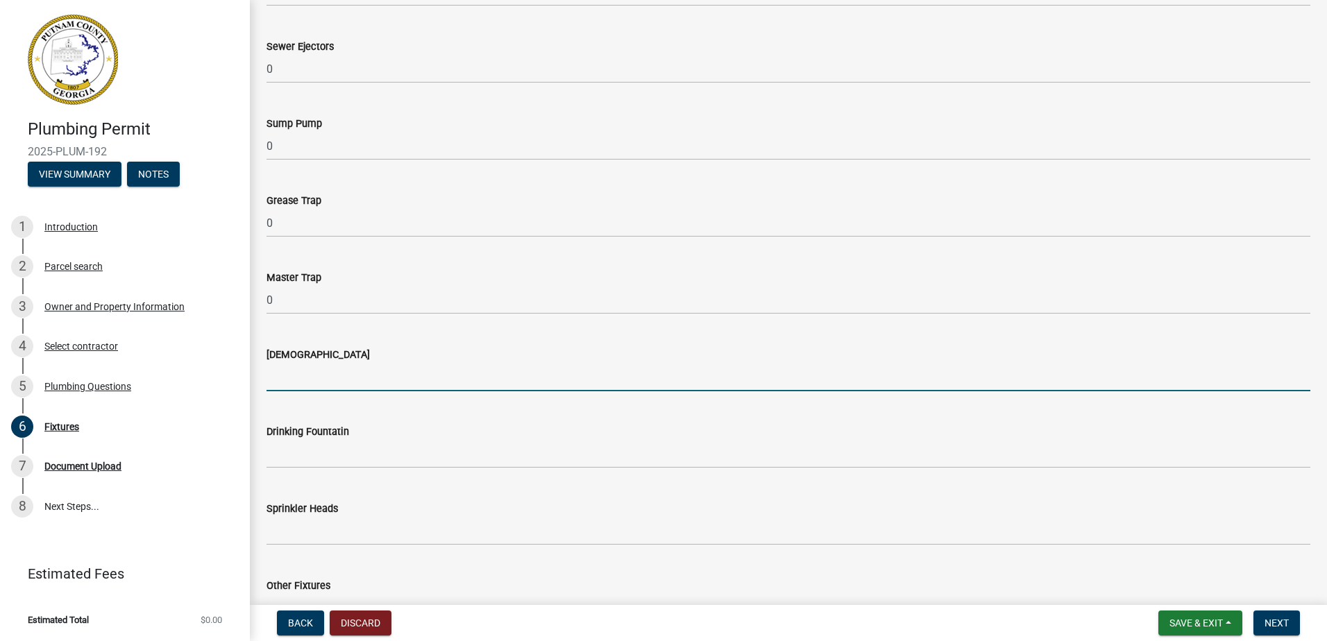
click at [308, 384] on input "text" at bounding box center [787, 377] width 1043 height 28
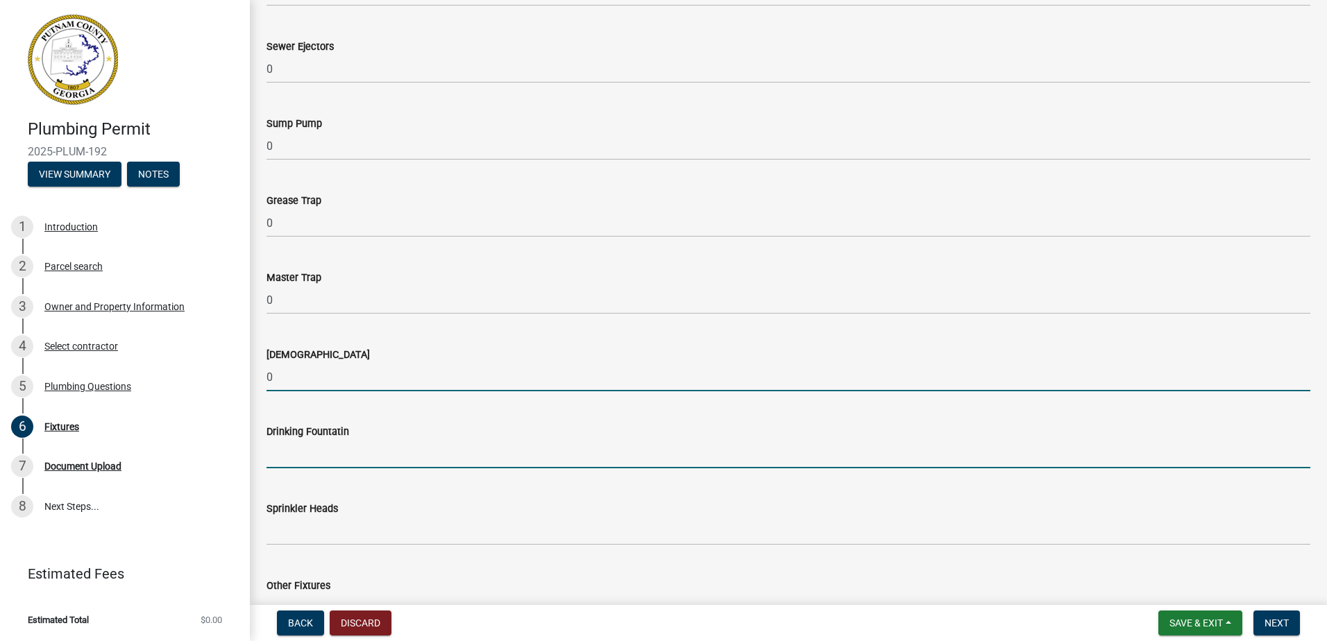
click at [302, 461] on input "text" at bounding box center [787, 454] width 1043 height 28
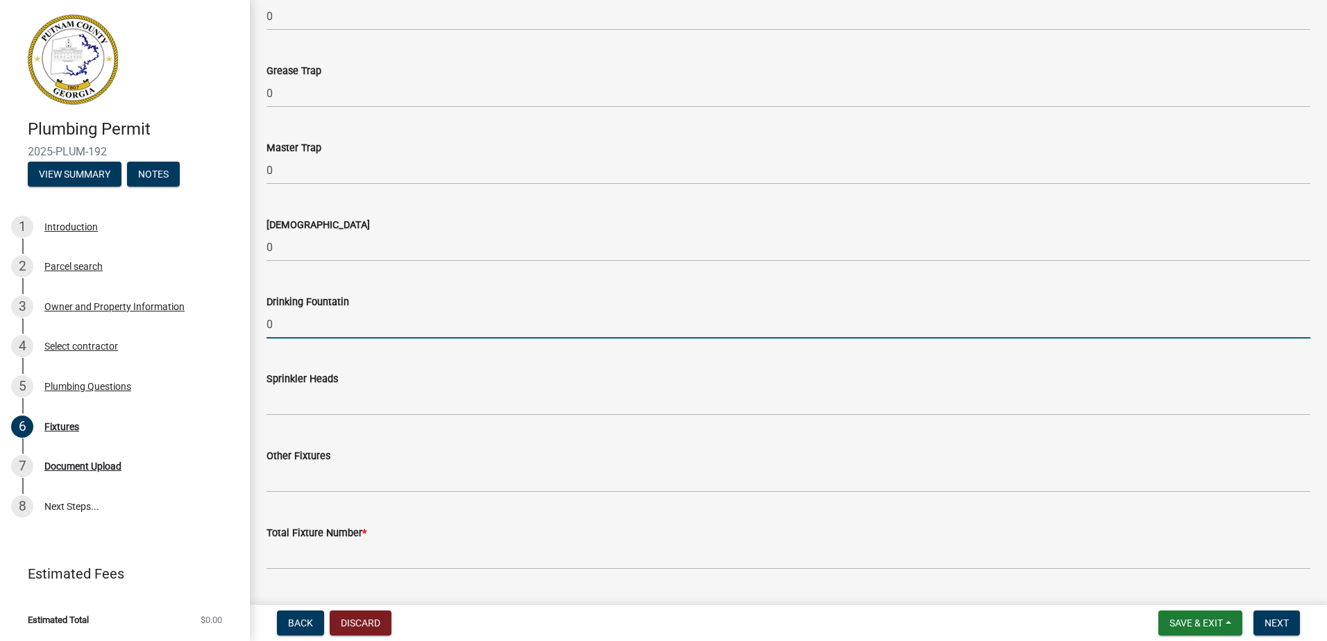
scroll to position [1388, 0]
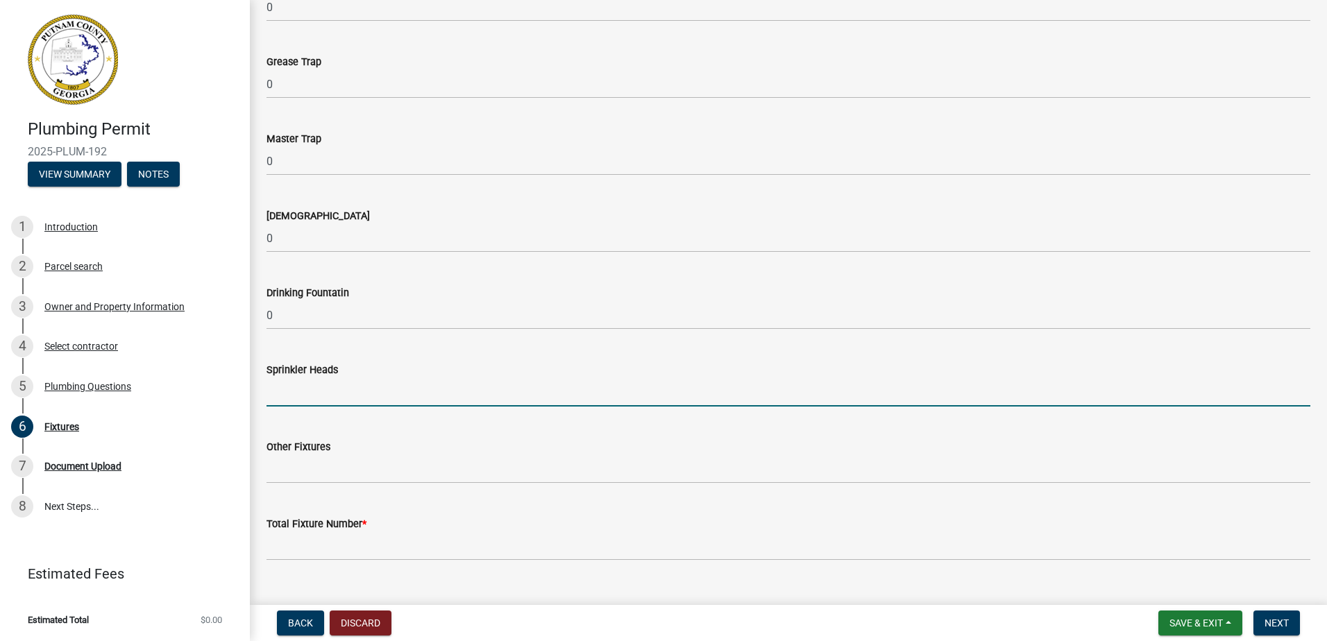
click at [302, 401] on input "text" at bounding box center [787, 392] width 1043 height 28
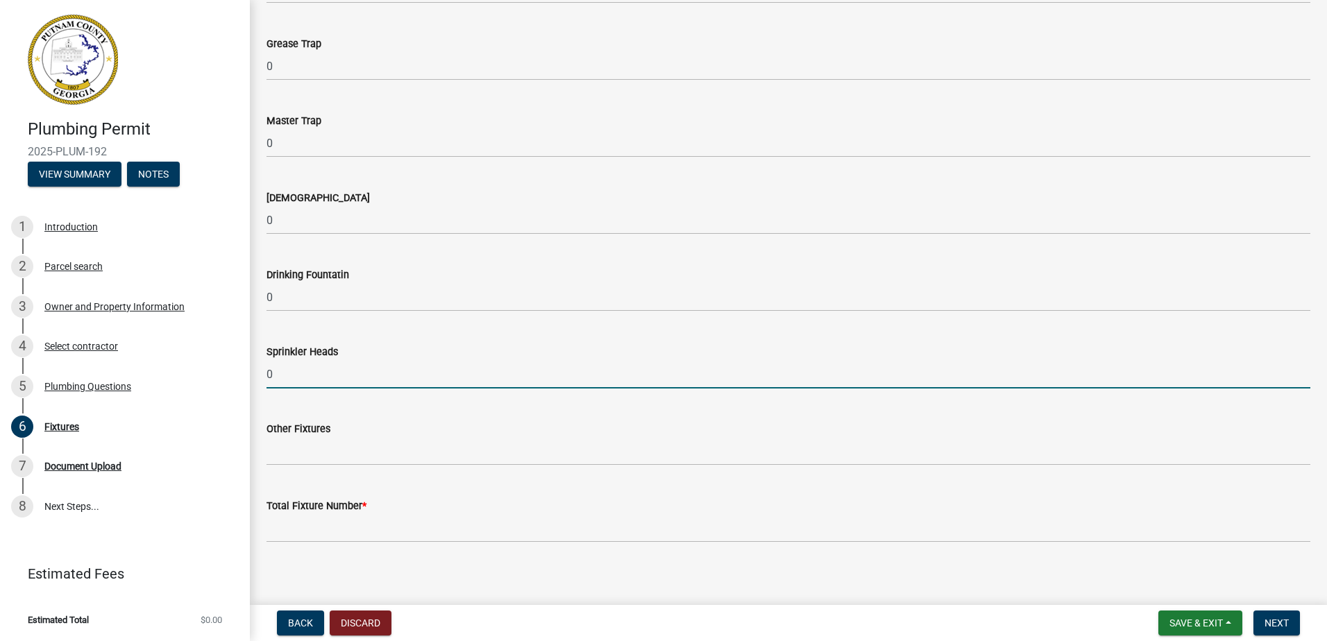
scroll to position [1415, 0]
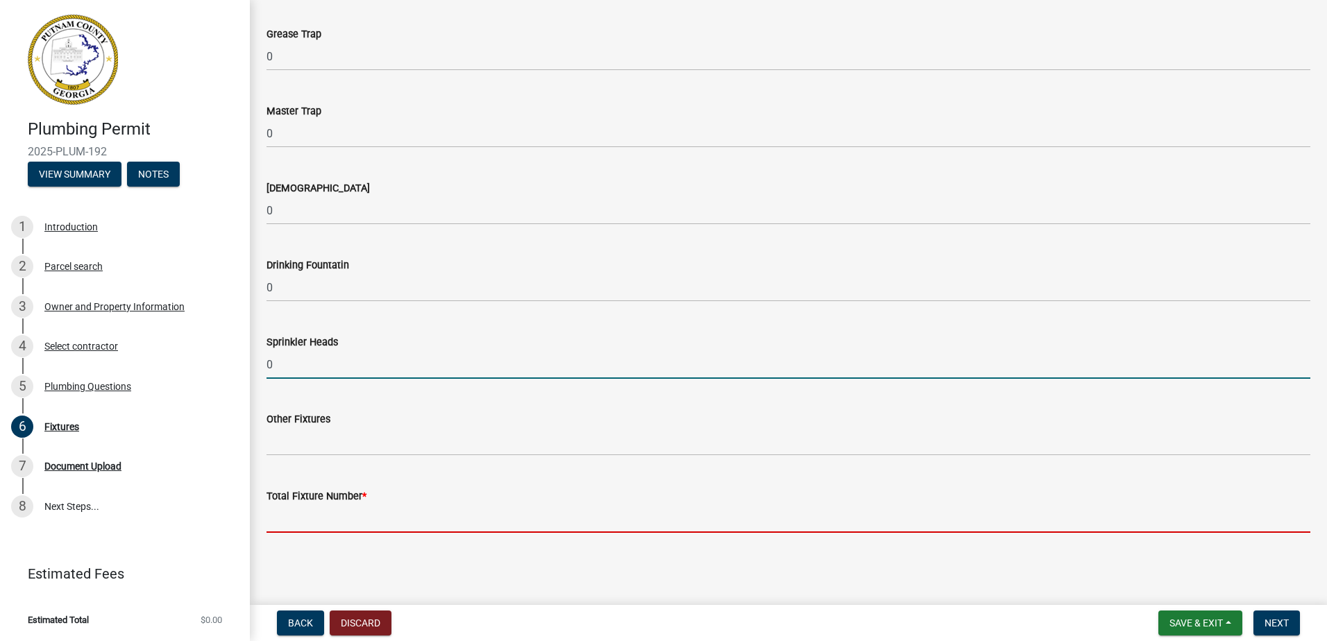
click at [414, 505] on input "text" at bounding box center [787, 518] width 1043 height 28
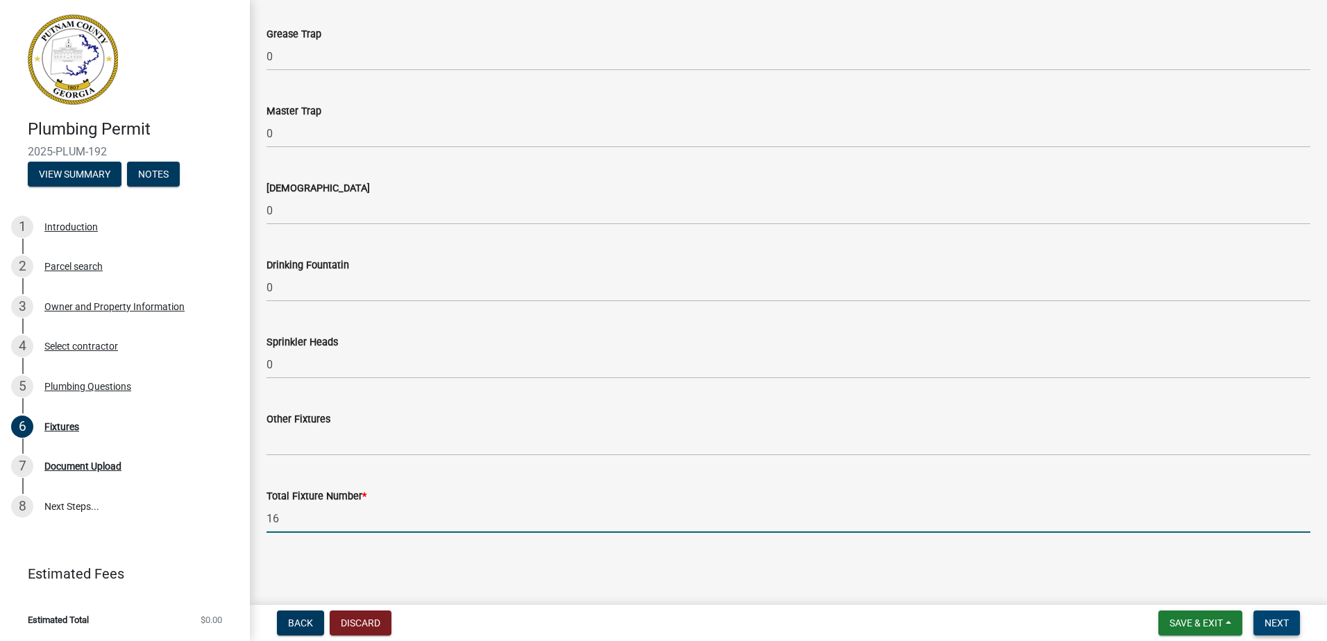
click at [1268, 628] on span "Next" at bounding box center [1276, 622] width 24 height 11
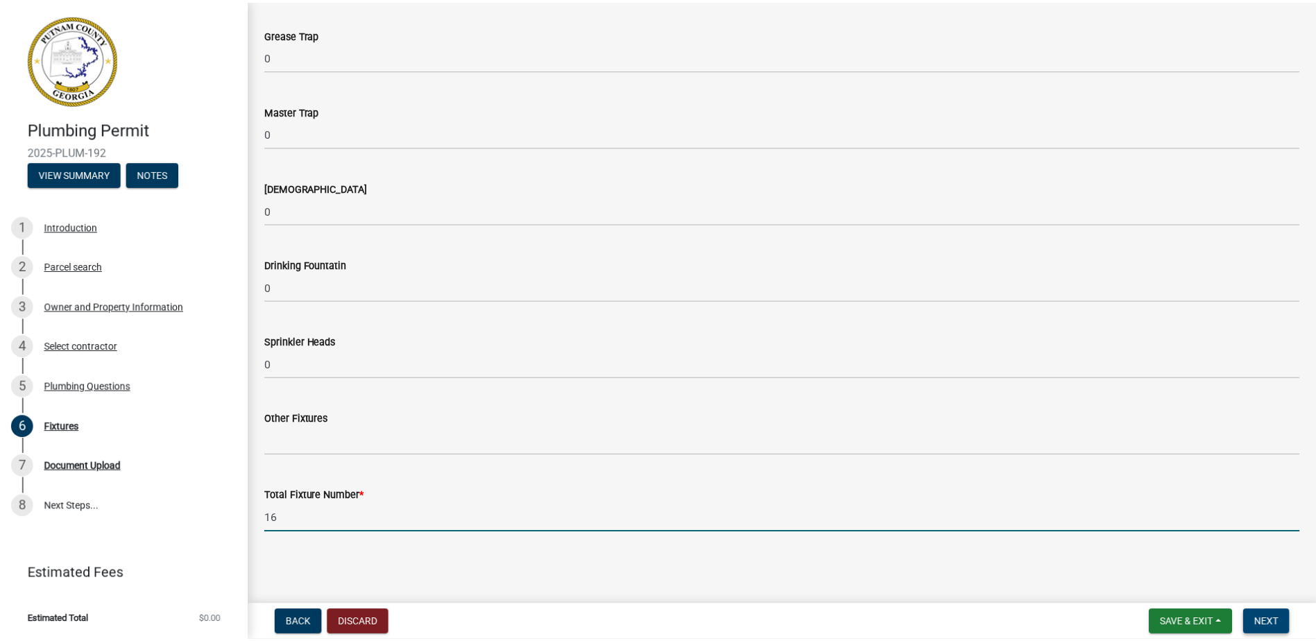
scroll to position [0, 0]
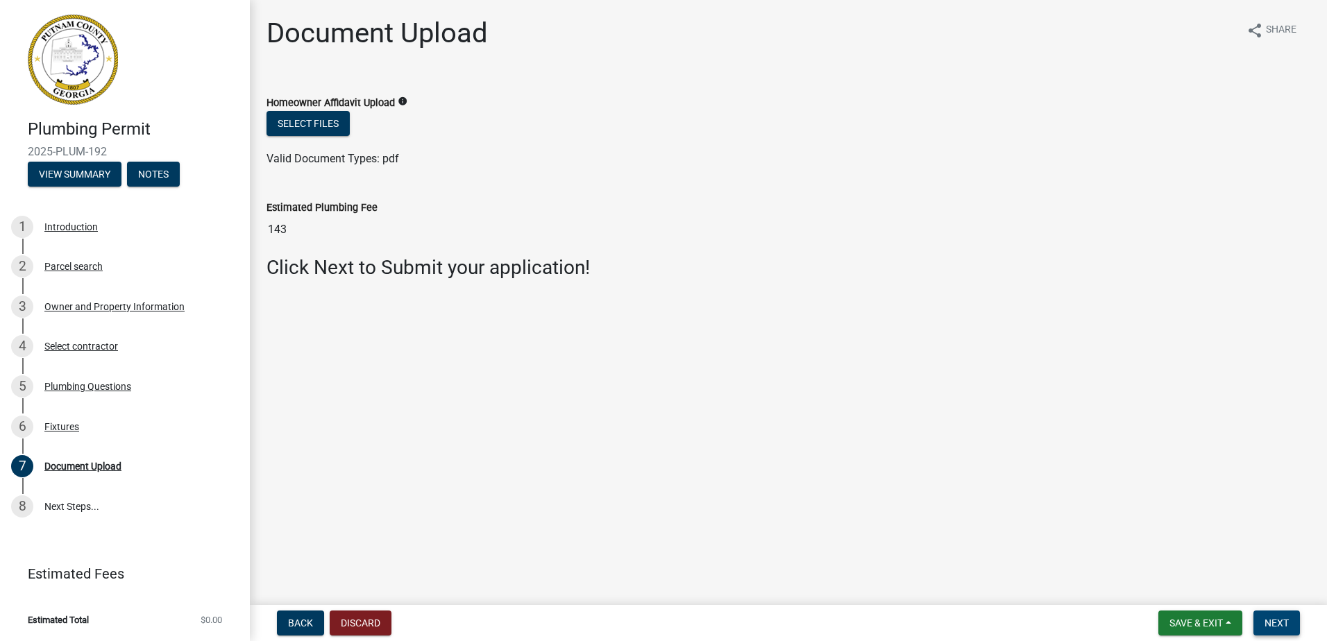
click at [1266, 615] on button "Next" at bounding box center [1276, 623] width 46 height 25
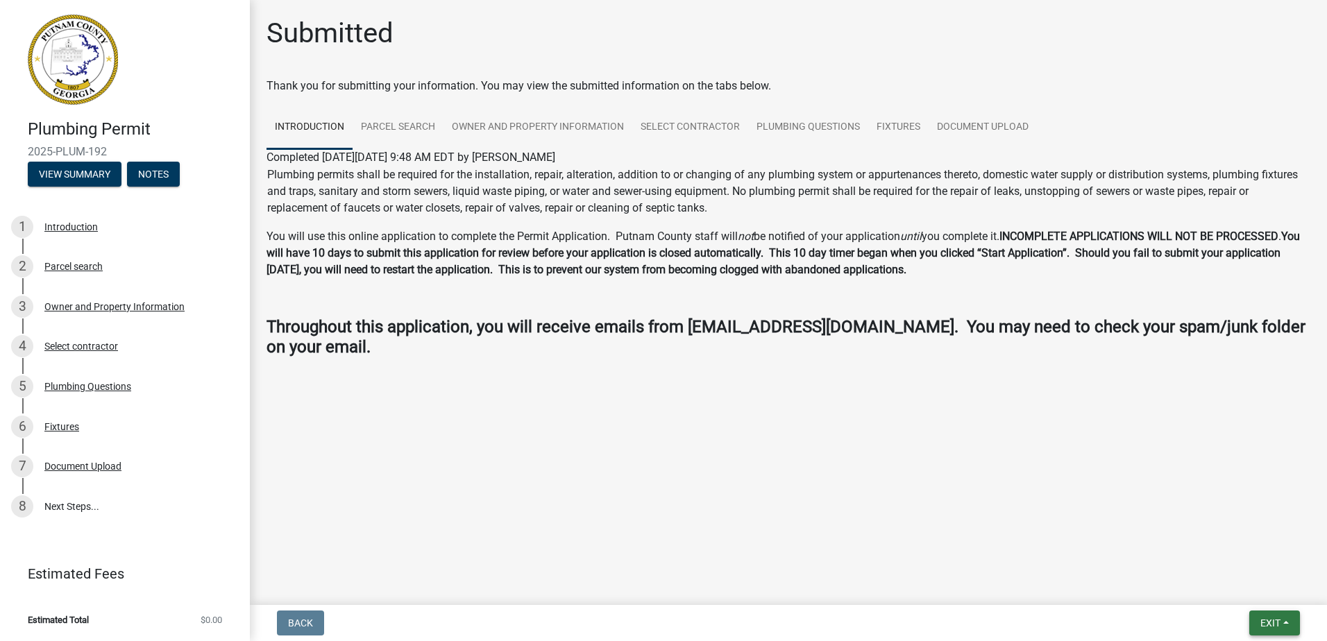
click at [1277, 614] on button "Exit" at bounding box center [1274, 623] width 51 height 25
click at [1227, 594] on button "Save & Exit" at bounding box center [1243, 586] width 111 height 33
